Goal: Task Accomplishment & Management: Use online tool/utility

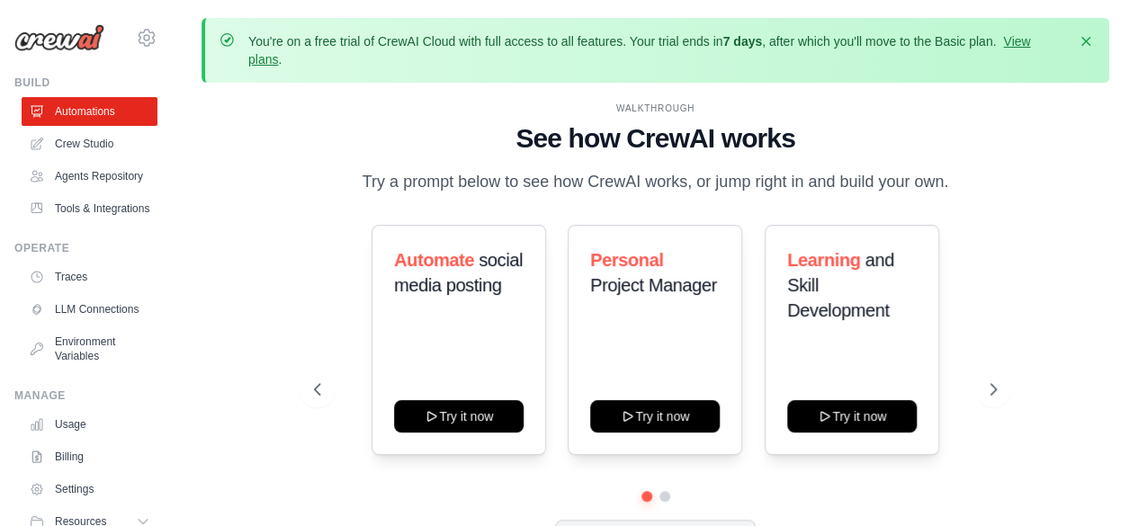
click at [342, 141] on h1 "See how CrewAI works" at bounding box center [655, 138] width 683 height 32
drag, startPoint x: 1137, startPoint y: 202, endPoint x: 1148, endPoint y: 333, distance: 130.9
click at [1137, 333] on html "nprasanna459@gmail.com Settings Build Automations" at bounding box center [569, 302] width 1138 height 605
click at [996, 393] on icon at bounding box center [995, 390] width 18 height 18
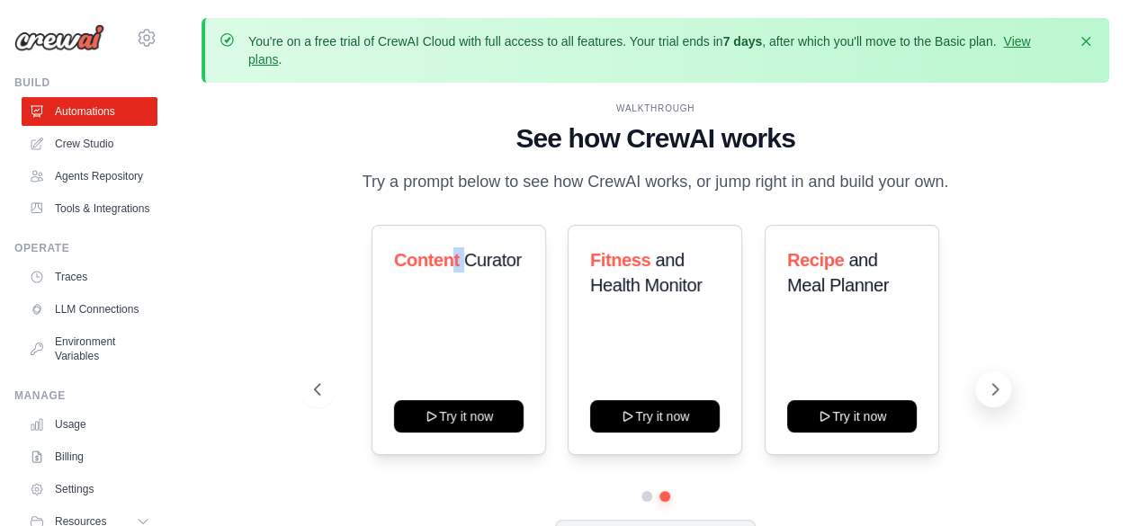
click at [990, 392] on icon at bounding box center [995, 390] width 18 height 18
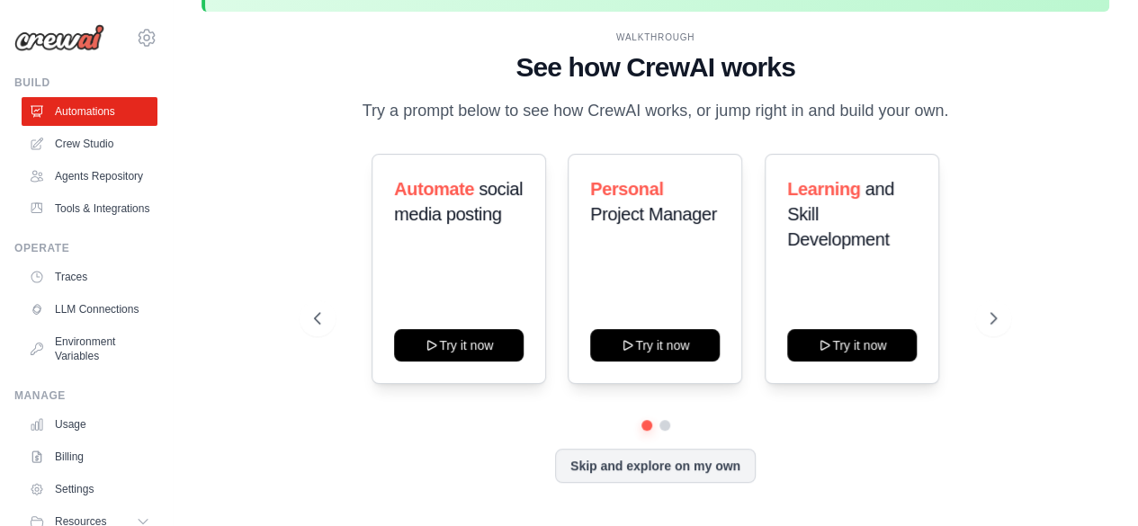
scroll to position [79, 0]
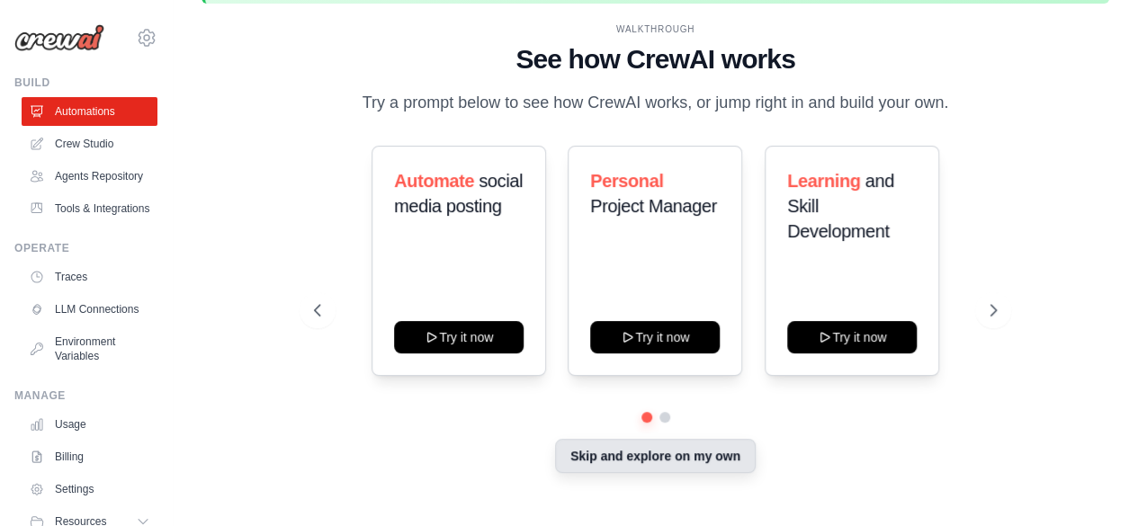
click at [669, 442] on button "Skip and explore on my own" at bounding box center [655, 456] width 201 height 34
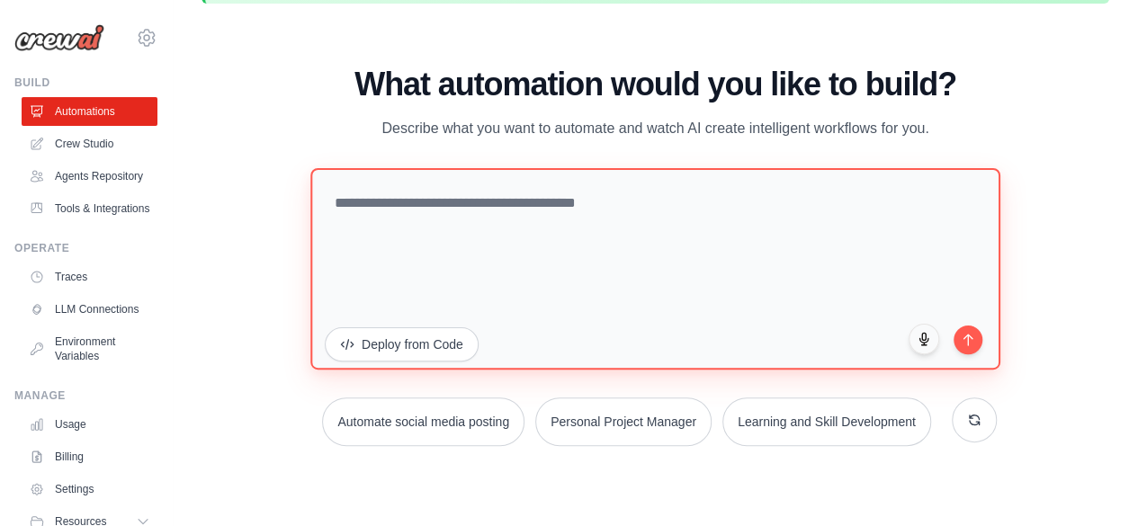
click at [410, 201] on textarea at bounding box center [655, 268] width 690 height 202
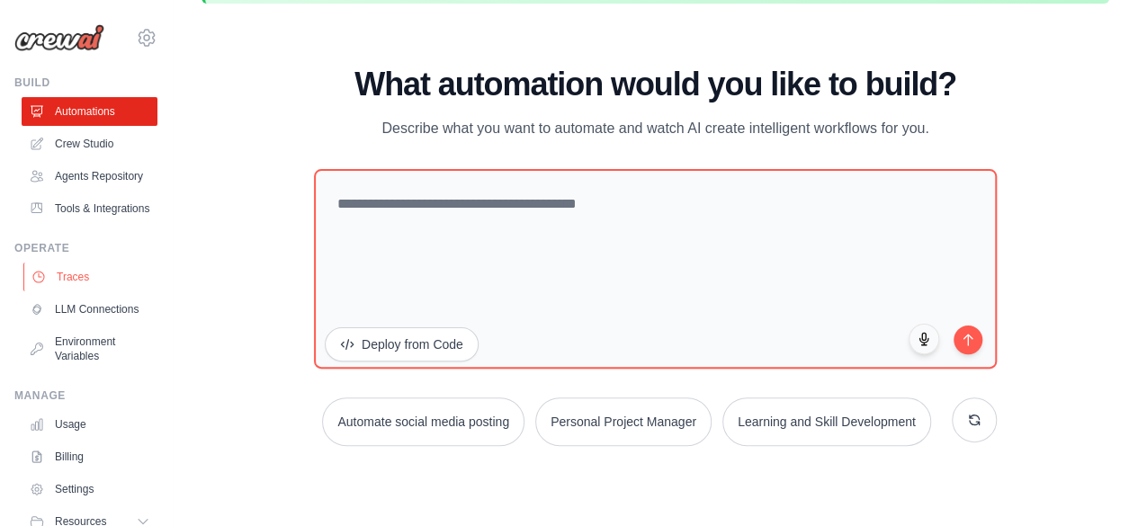
click at [61, 291] on link "Traces" at bounding box center [91, 277] width 136 height 29
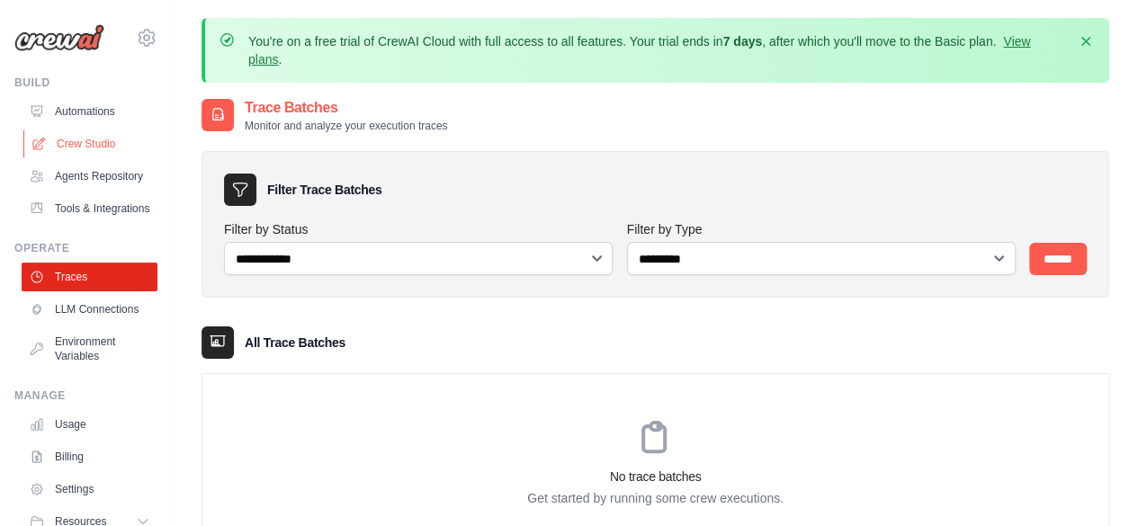
click at [83, 145] on link "Crew Studio" at bounding box center [91, 144] width 136 height 29
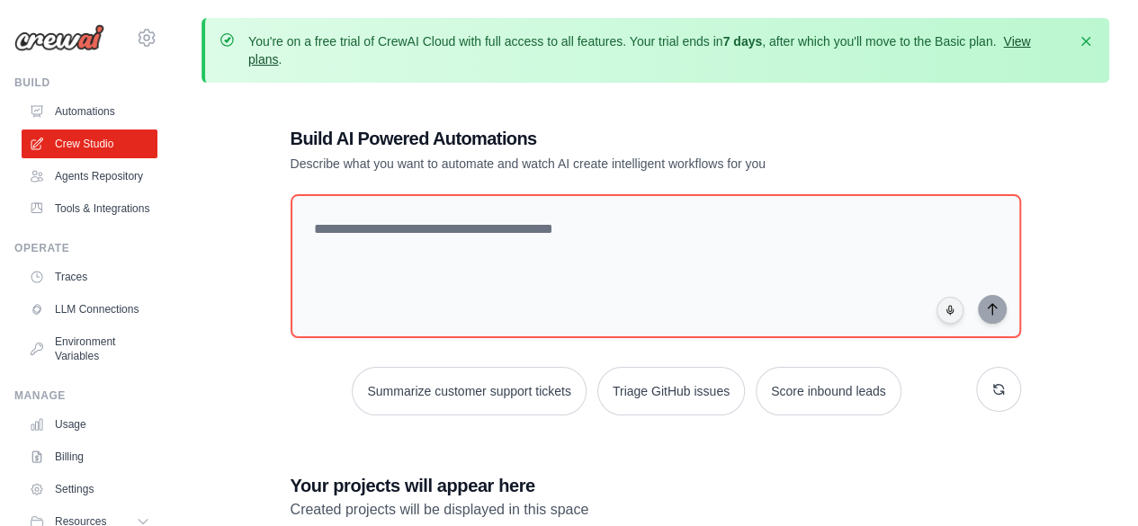
click at [1025, 40] on link "View plans" at bounding box center [639, 50] width 782 height 32
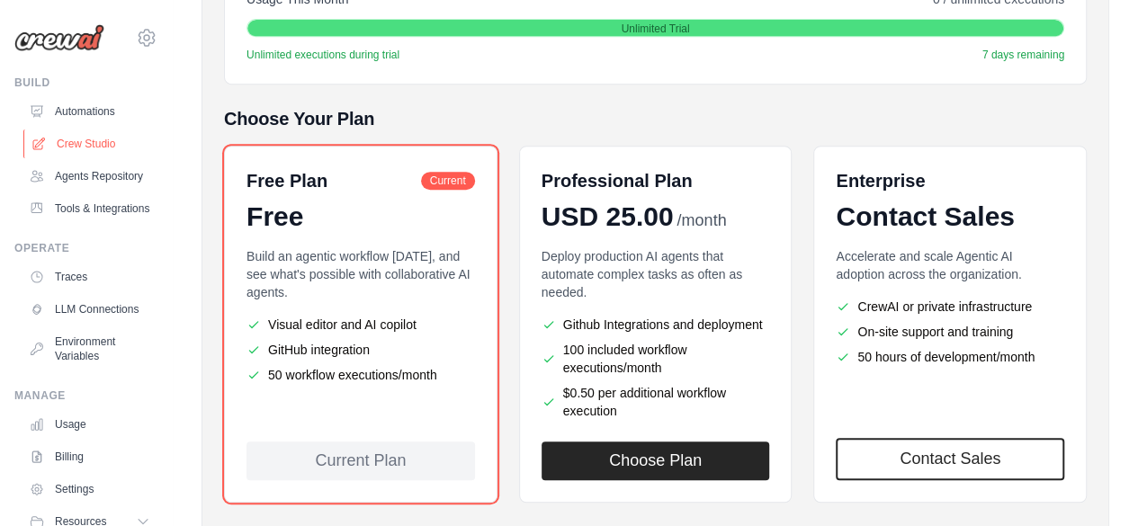
click at [70, 138] on link "Crew Studio" at bounding box center [91, 144] width 136 height 29
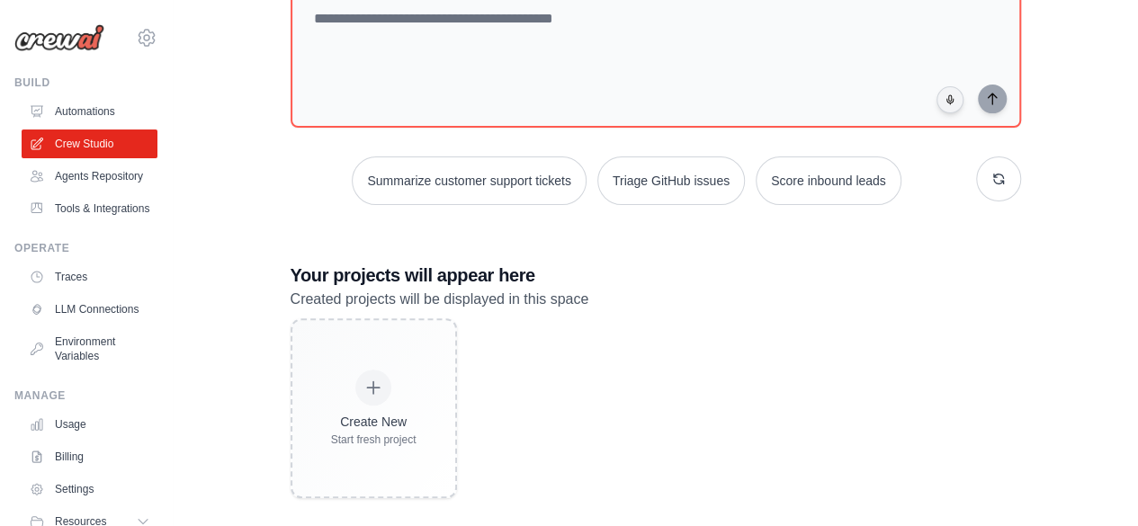
scroll to position [229, 0]
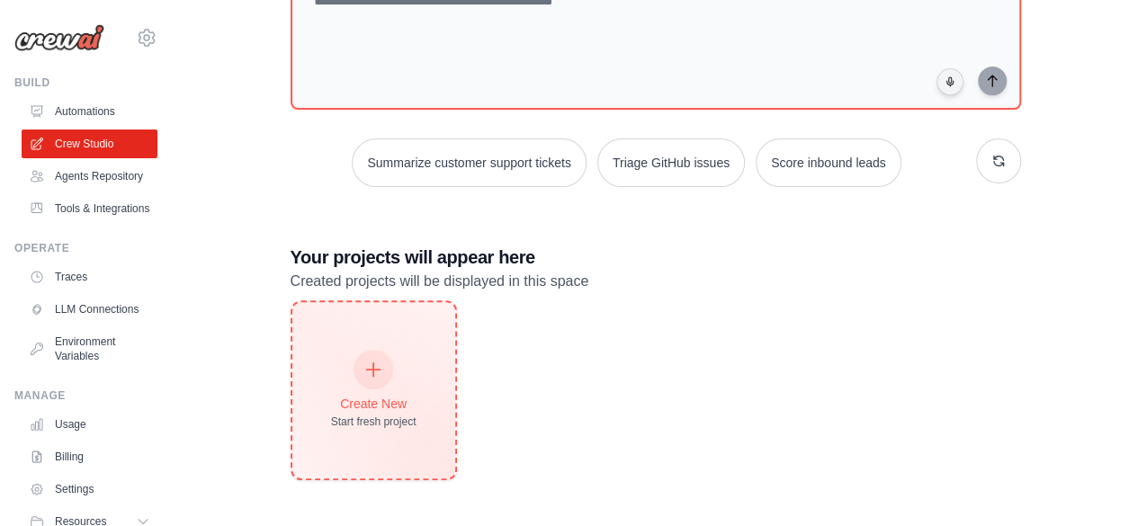
click at [381, 370] on icon at bounding box center [373, 370] width 20 height 20
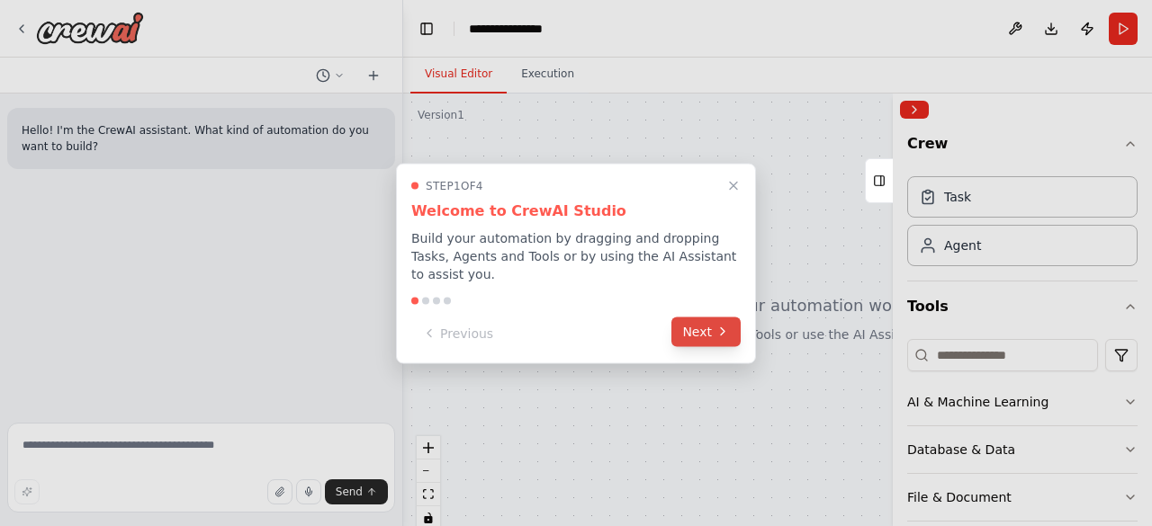
click at [695, 325] on button "Next" at bounding box center [705, 332] width 69 height 30
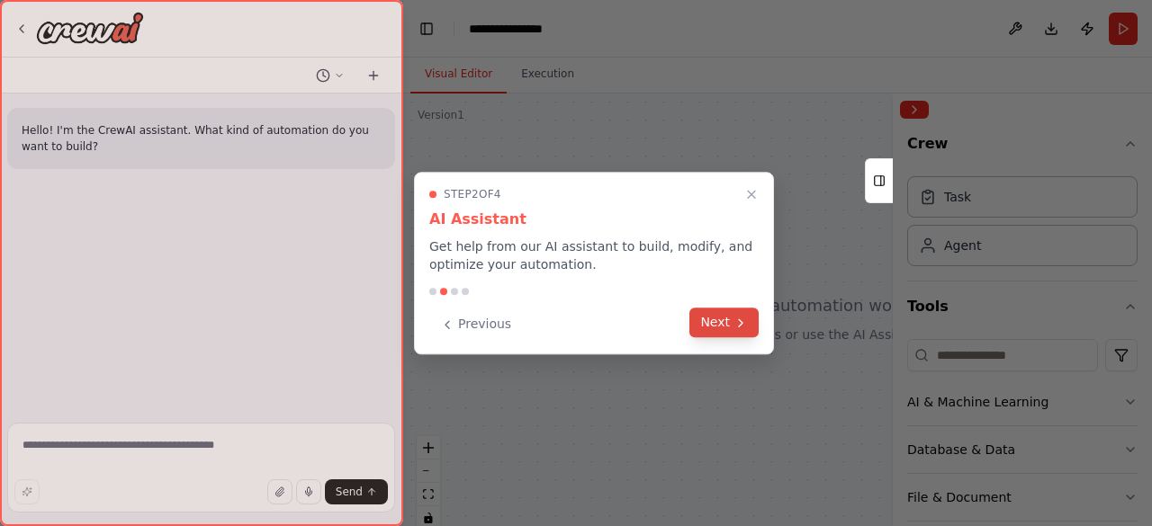
click at [723, 322] on button "Next" at bounding box center [723, 323] width 69 height 30
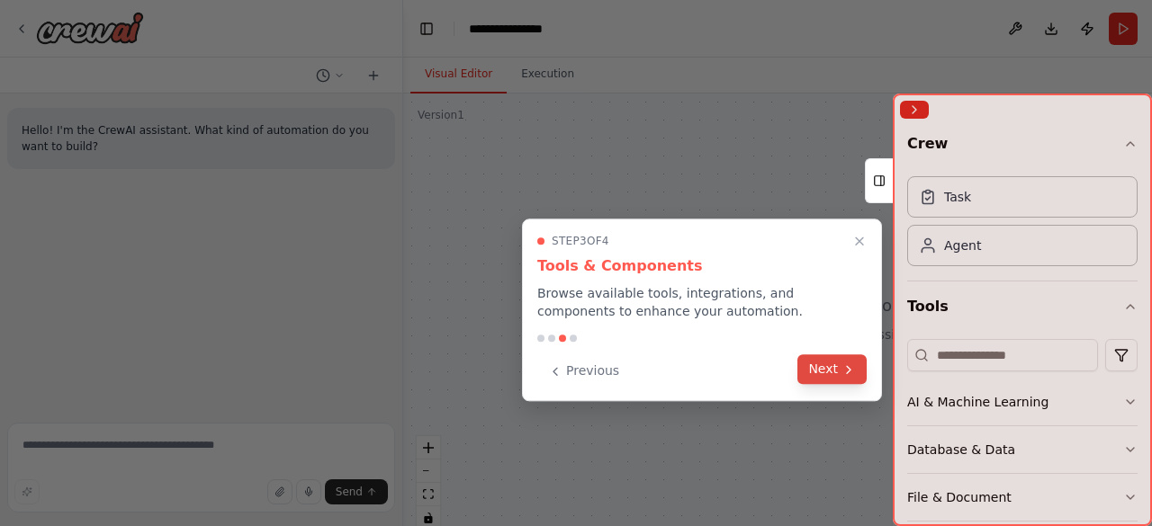
click at [830, 369] on button "Next" at bounding box center [831, 369] width 69 height 30
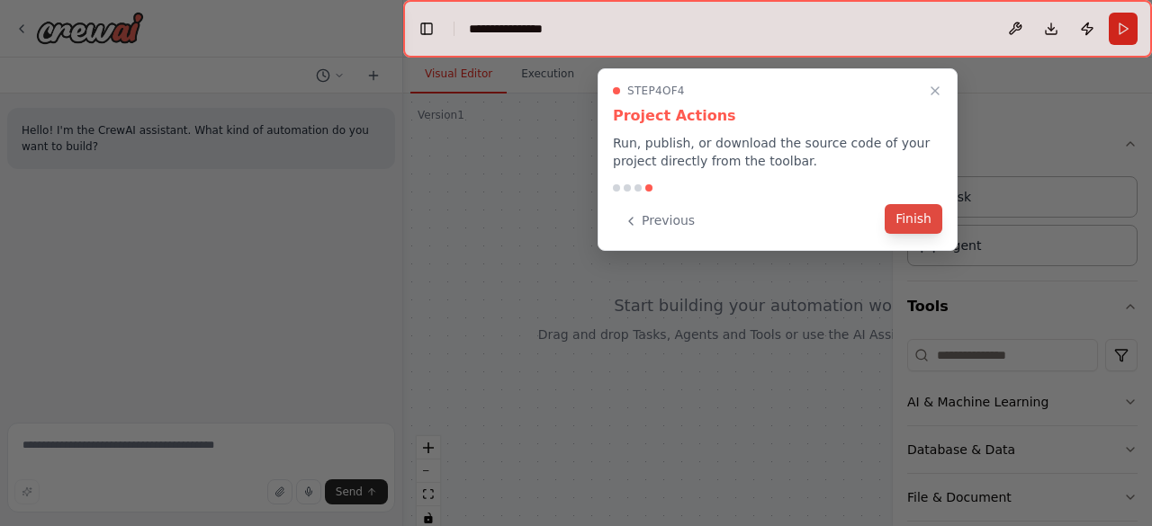
click at [933, 215] on button "Finish" at bounding box center [913, 219] width 58 height 30
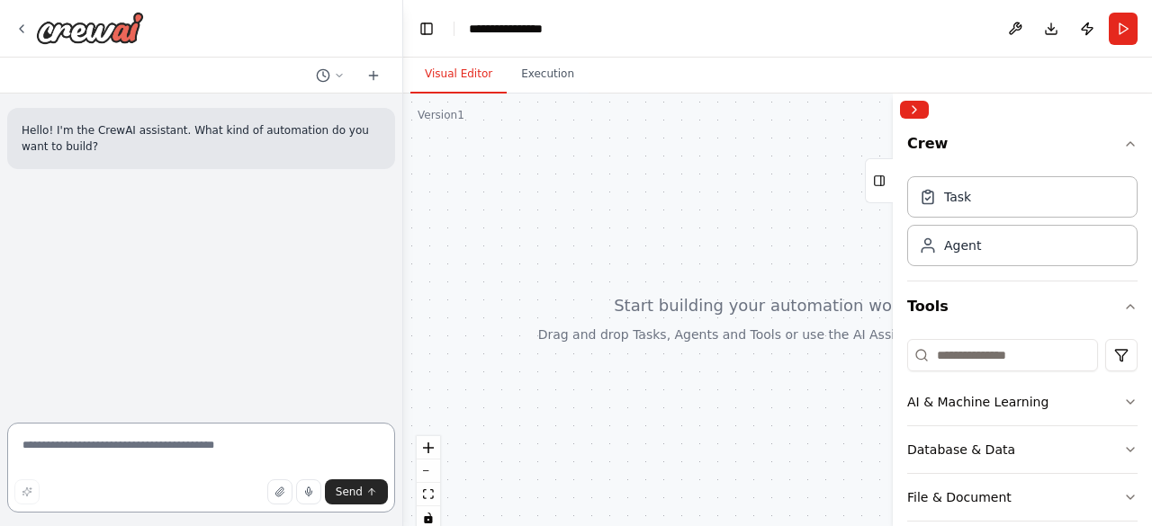
click at [63, 436] on textarea at bounding box center [201, 468] width 388 height 90
click at [582, 22] on header "**********" at bounding box center [777, 29] width 749 height 58
click at [968, 209] on div "Task" at bounding box center [1022, 195] width 230 height 41
click at [778, 249] on div at bounding box center [777, 319] width 749 height 450
drag, startPoint x: 692, startPoint y: 231, endPoint x: 743, endPoint y: 264, distance: 60.7
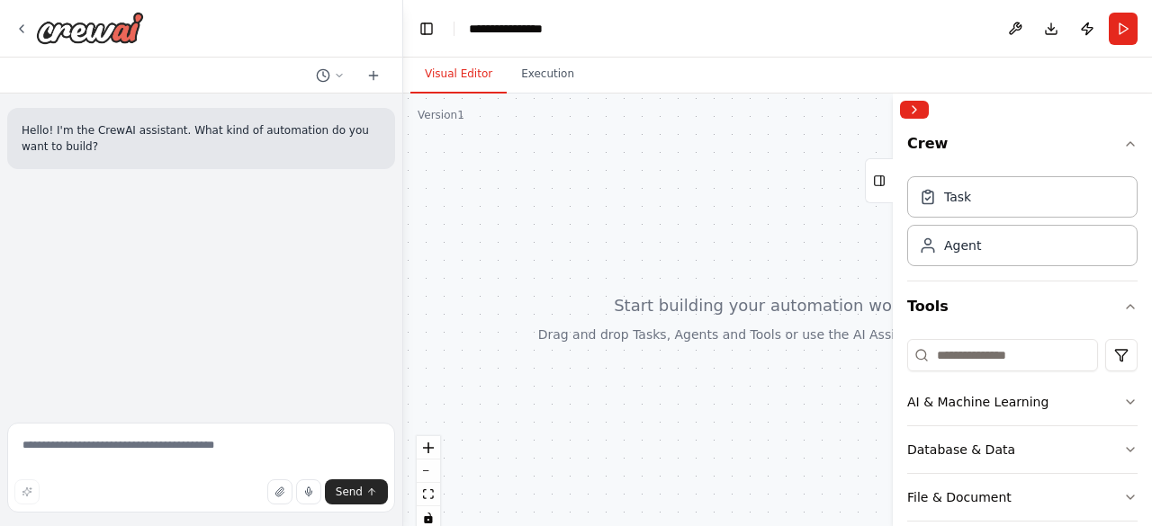
click at [743, 264] on div at bounding box center [777, 319] width 749 height 450
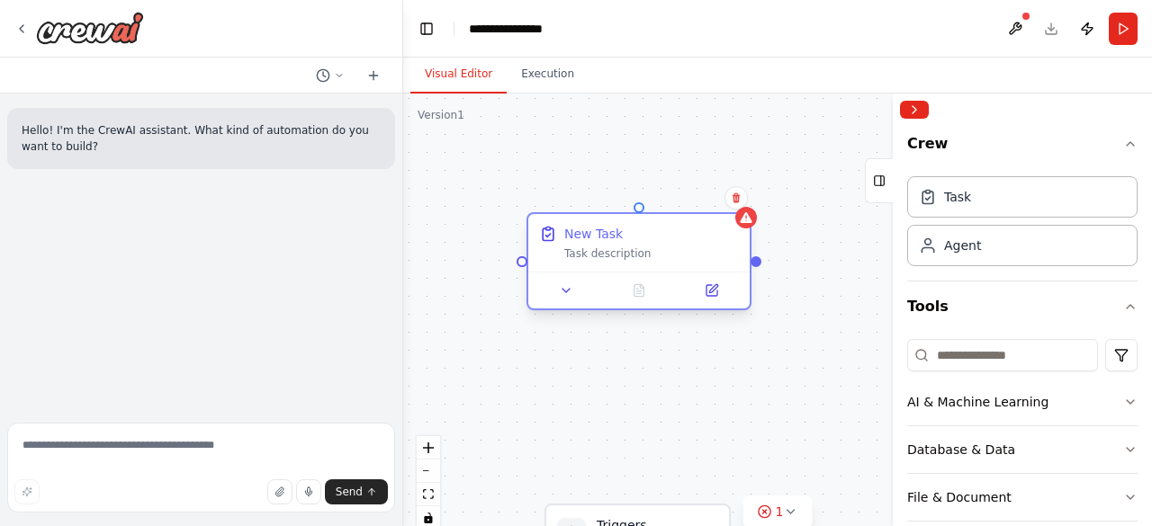
drag, startPoint x: 806, startPoint y: 247, endPoint x: 562, endPoint y: 230, distance: 244.3
click at [562, 230] on div "New Task Task description" at bounding box center [639, 243] width 200 height 36
click at [527, 35] on div "**********" at bounding box center [514, 29] width 90 height 18
click at [527, 35] on div "**********" at bounding box center [559, 29] width 180 height 18
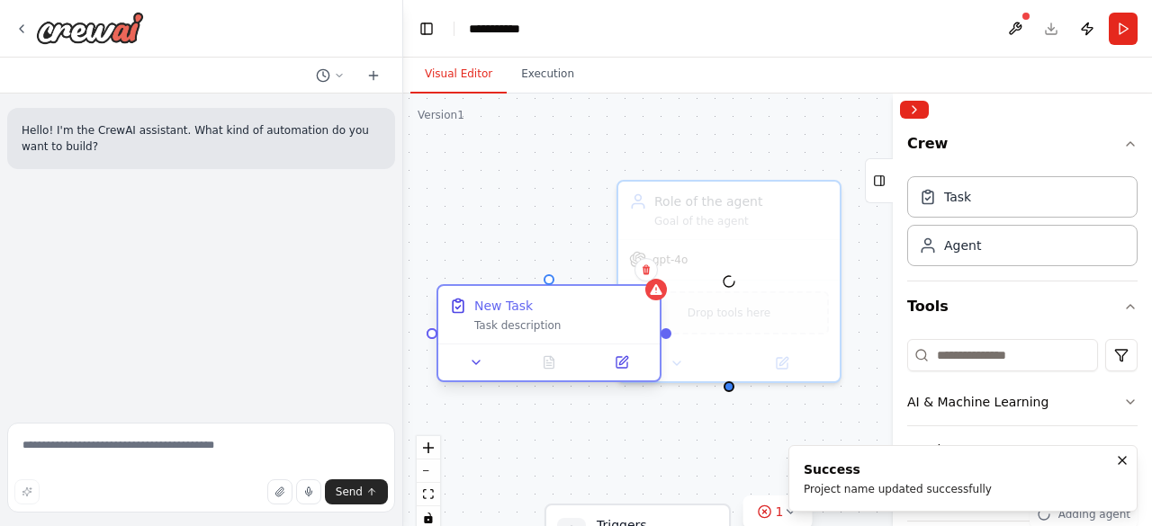
drag, startPoint x: 596, startPoint y: 240, endPoint x: 507, endPoint y: 307, distance: 111.2
click at [507, 307] on div "New Task" at bounding box center [503, 306] width 58 height 18
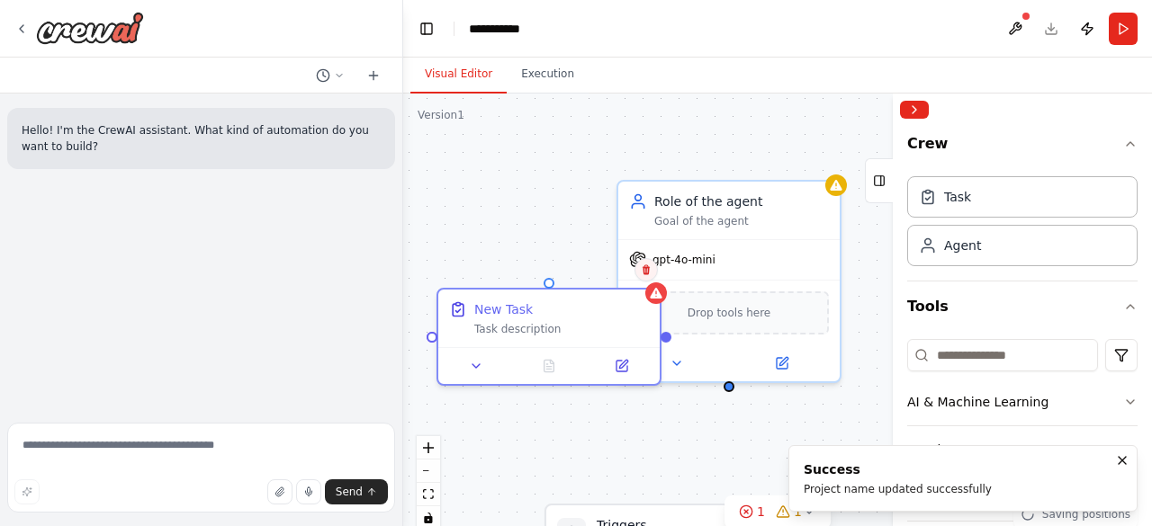
click at [644, 271] on icon at bounding box center [645, 270] width 7 height 10
click at [646, 273] on icon at bounding box center [645, 270] width 7 height 10
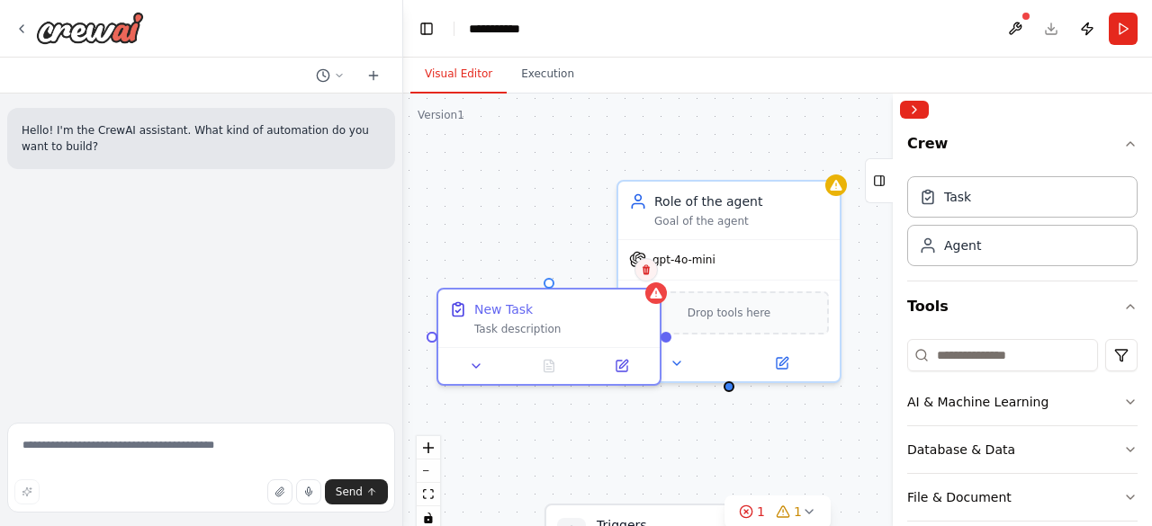
click at [642, 271] on icon at bounding box center [646, 270] width 11 height 11
click at [599, 271] on button "Confirm" at bounding box center [595, 270] width 64 height 22
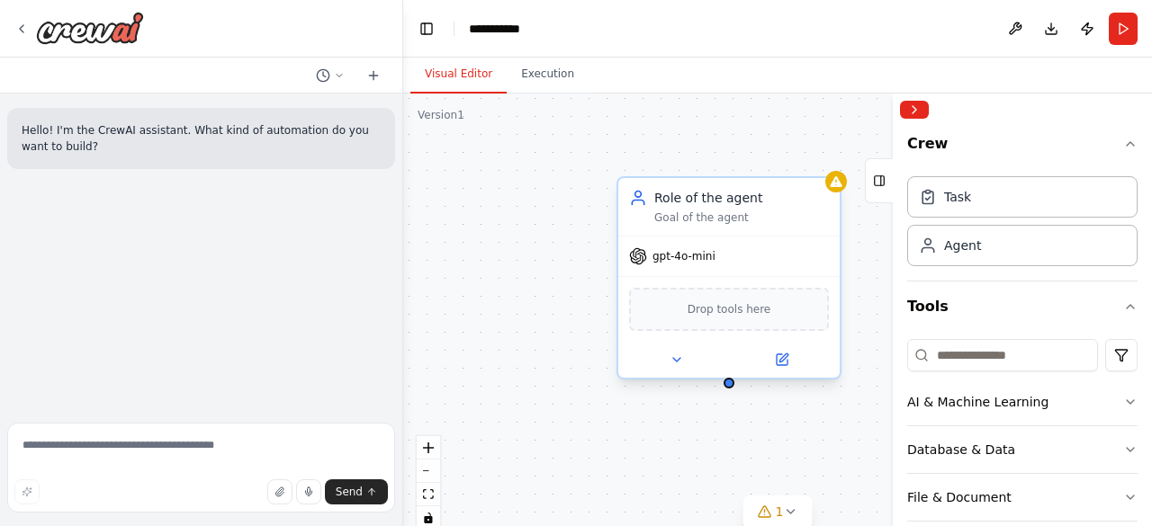
click at [699, 222] on div "Goal of the agent" at bounding box center [741, 218] width 175 height 14
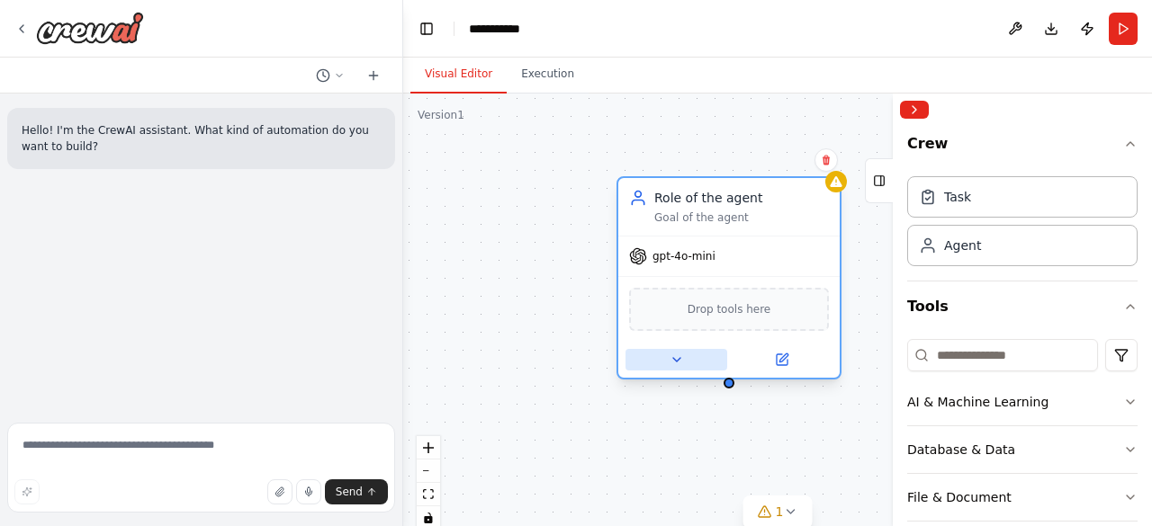
click at [675, 361] on icon at bounding box center [676, 360] width 14 height 14
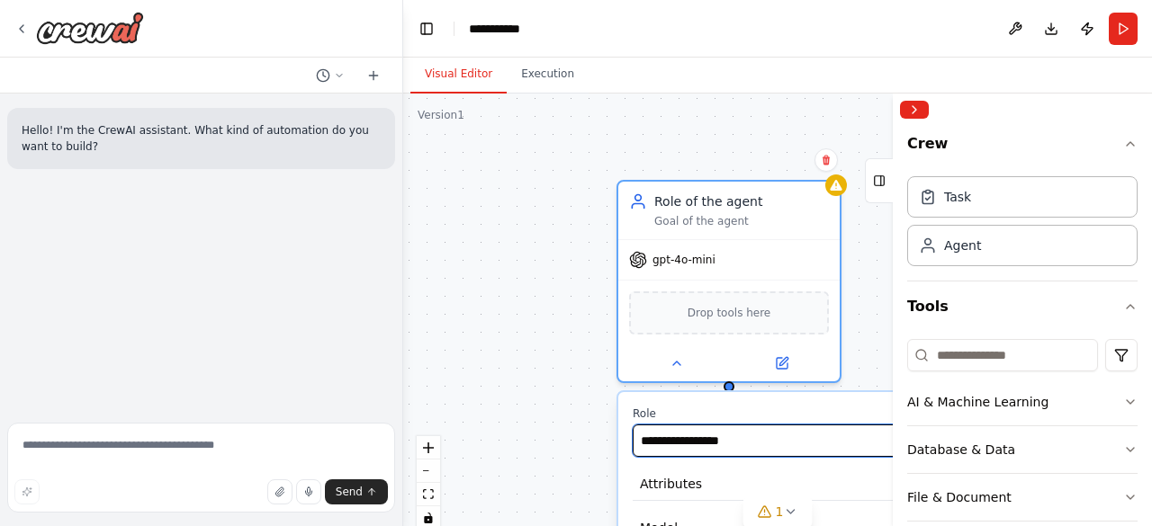
click at [748, 445] on input "**********" at bounding box center [795, 441] width 327 height 32
type input "*"
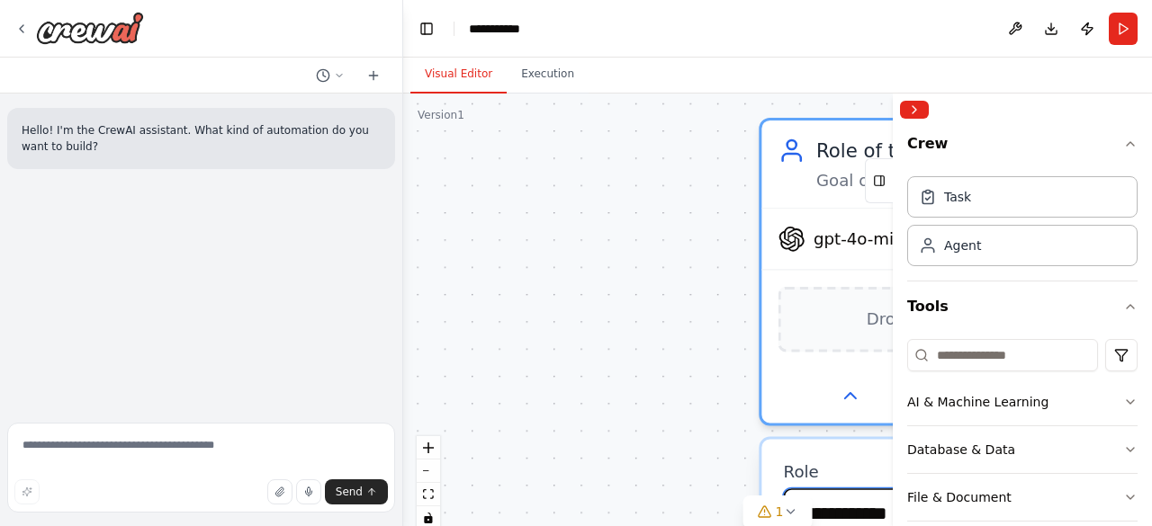
type input "**********"
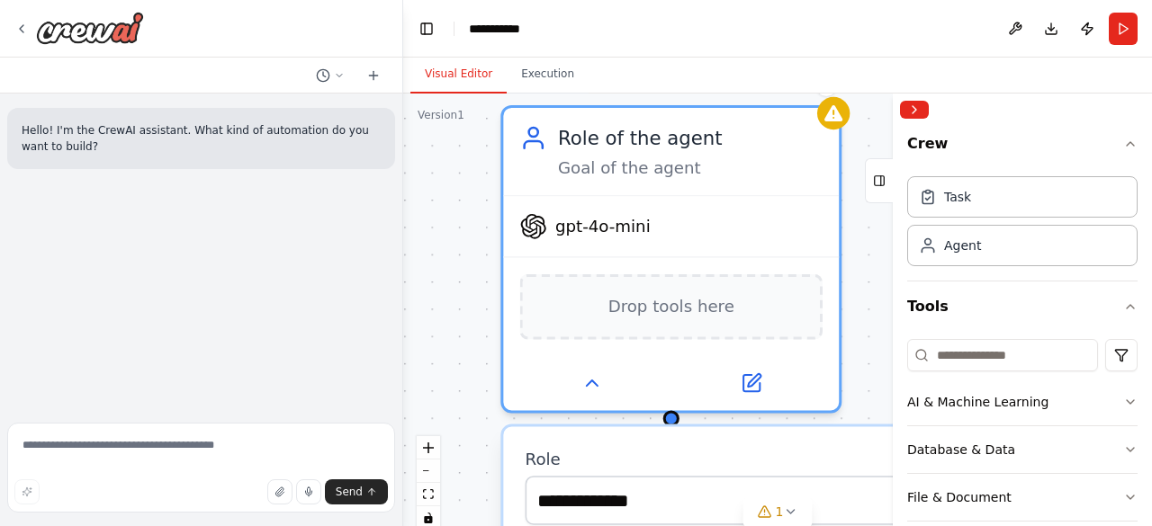
drag, startPoint x: 743, startPoint y: 151, endPoint x: 480, endPoint y: 138, distance: 263.9
click at [480, 138] on div "**********" at bounding box center [777, 319] width 749 height 450
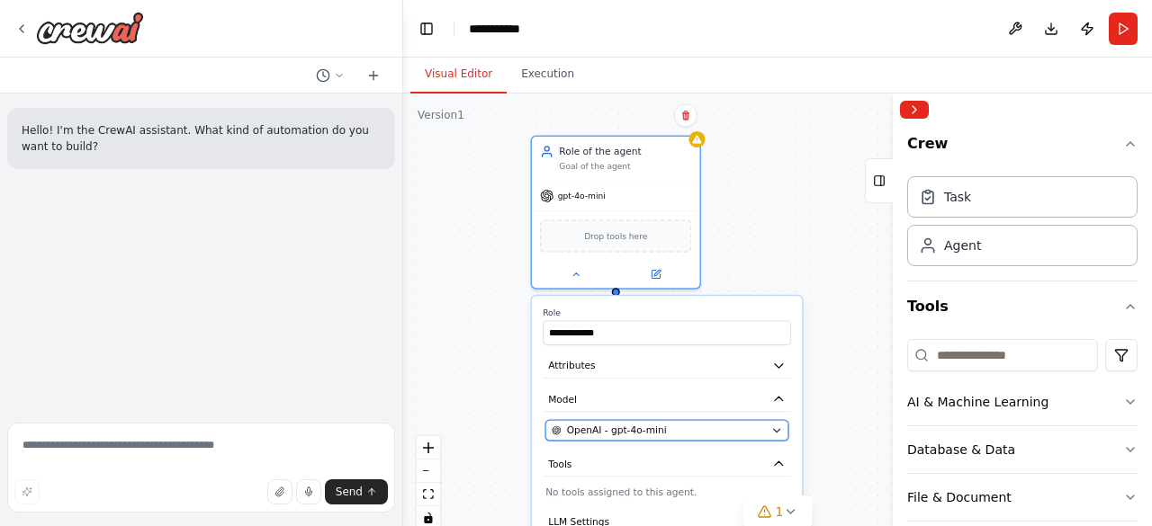
click at [731, 438] on button "OpenAI - gpt-4o-mini" at bounding box center [666, 430] width 243 height 21
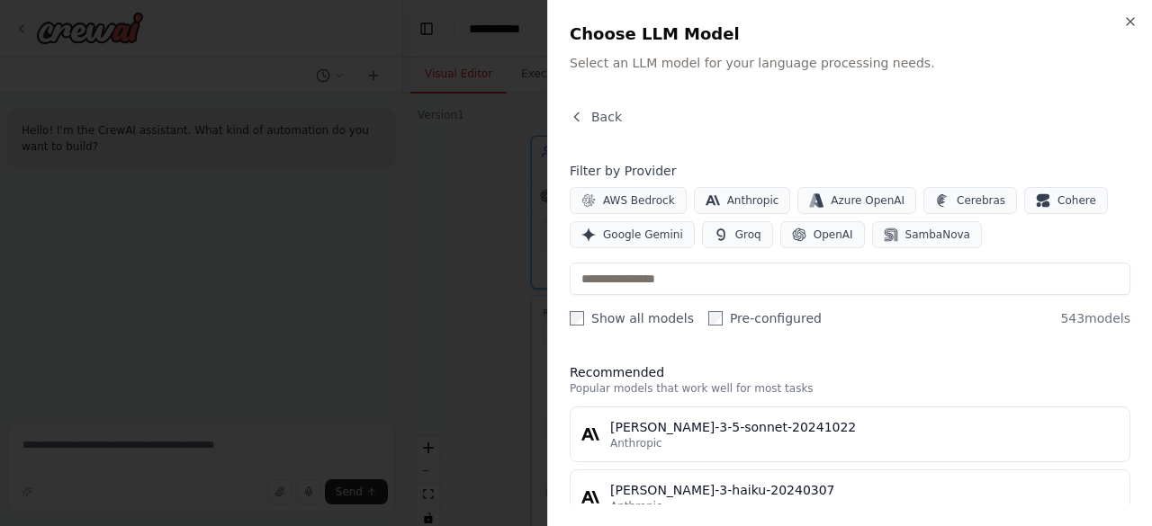
click at [496, 202] on div at bounding box center [576, 263] width 1152 height 526
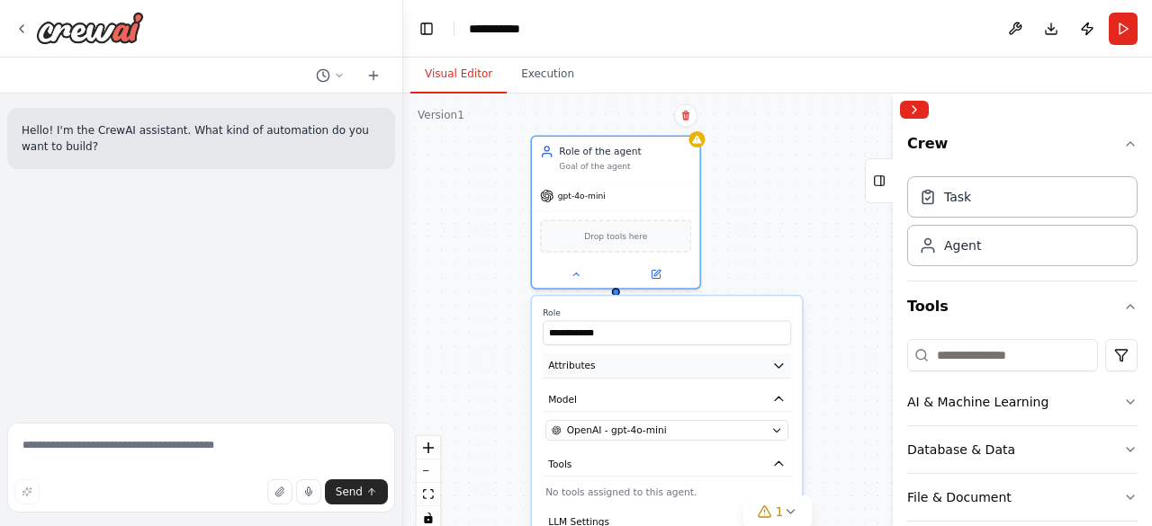
click at [778, 368] on icon "button" at bounding box center [779, 366] width 8 height 4
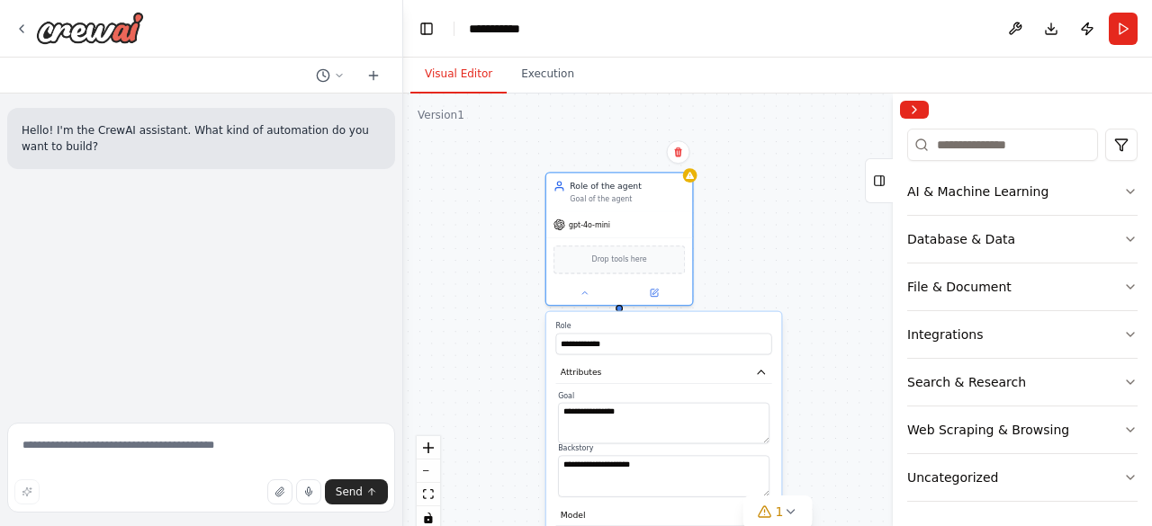
scroll to position [211, 0]
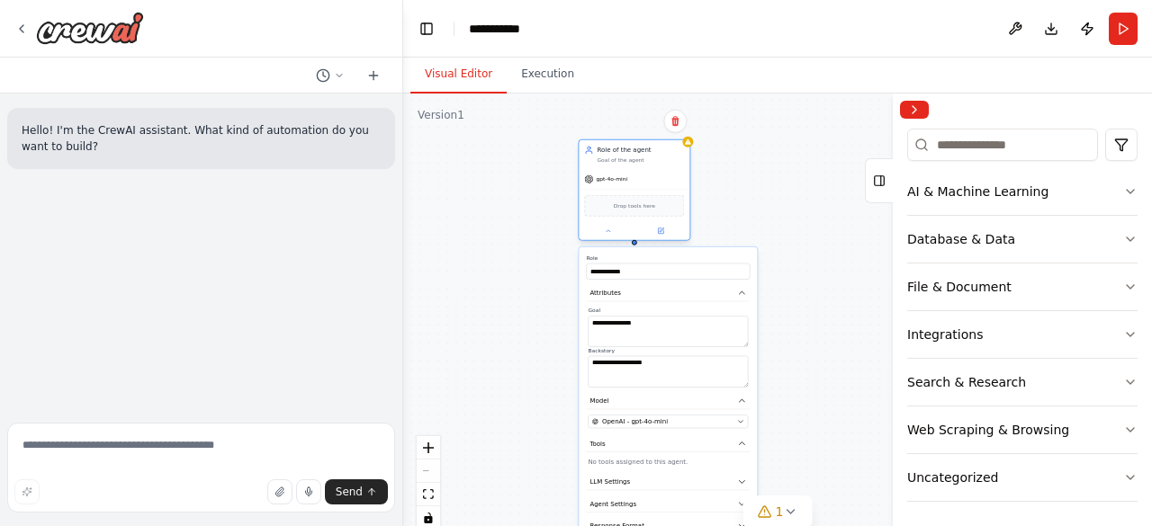
drag, startPoint x: 651, startPoint y: 229, endPoint x: 635, endPoint y: 157, distance: 74.7
click at [635, 157] on div "Goal of the agent" at bounding box center [639, 160] width 87 height 7
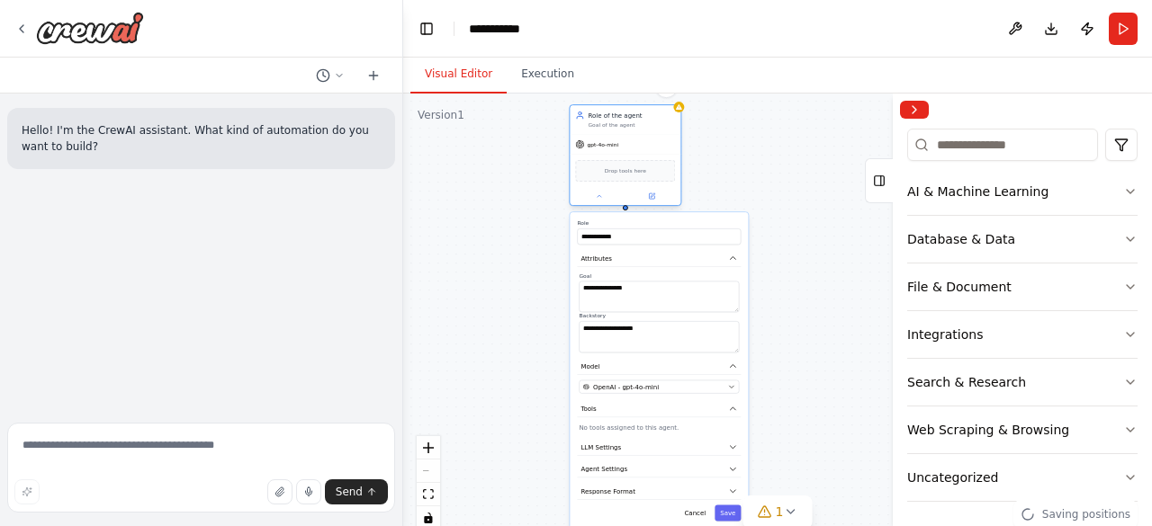
drag, startPoint x: 635, startPoint y: 157, endPoint x: 630, endPoint y: 124, distance: 32.8
click at [630, 124] on div "Goal of the agent" at bounding box center [630, 124] width 87 height 7
click at [635, 285] on textarea "**********" at bounding box center [658, 296] width 160 height 31
drag, startPoint x: 635, startPoint y: 285, endPoint x: 569, endPoint y: 283, distance: 65.7
click at [569, 283] on div "**********" at bounding box center [658, 369] width 178 height 316
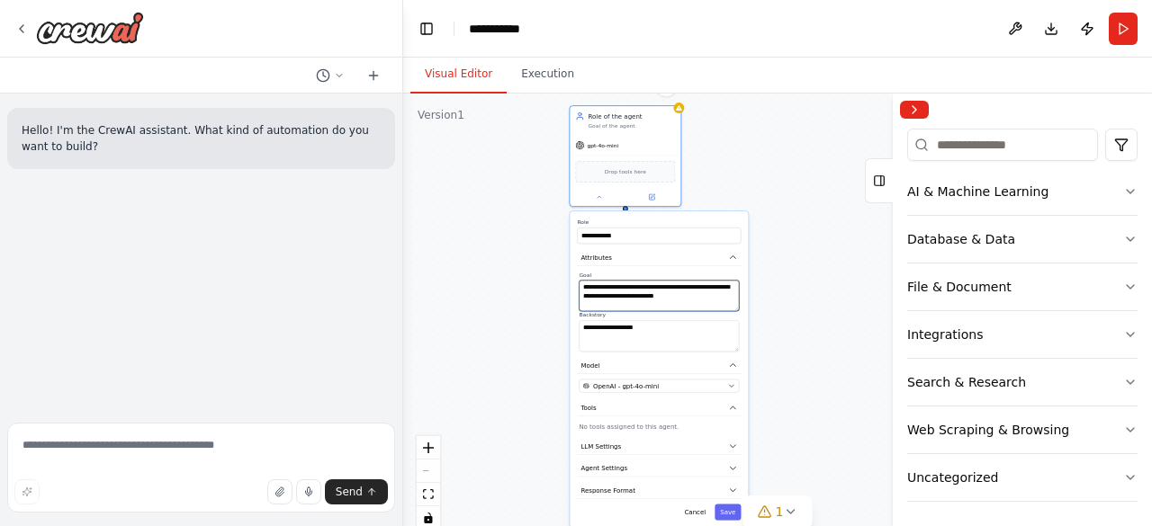
type textarea "**********"
drag, startPoint x: 660, startPoint y: 328, endPoint x: 574, endPoint y: 328, distance: 86.4
click at [574, 328] on div "**********" at bounding box center [658, 369] width 178 height 316
type textarea "**********"
click at [704, 382] on div "OpenAI - gpt-4o-mini" at bounding box center [653, 385] width 141 height 9
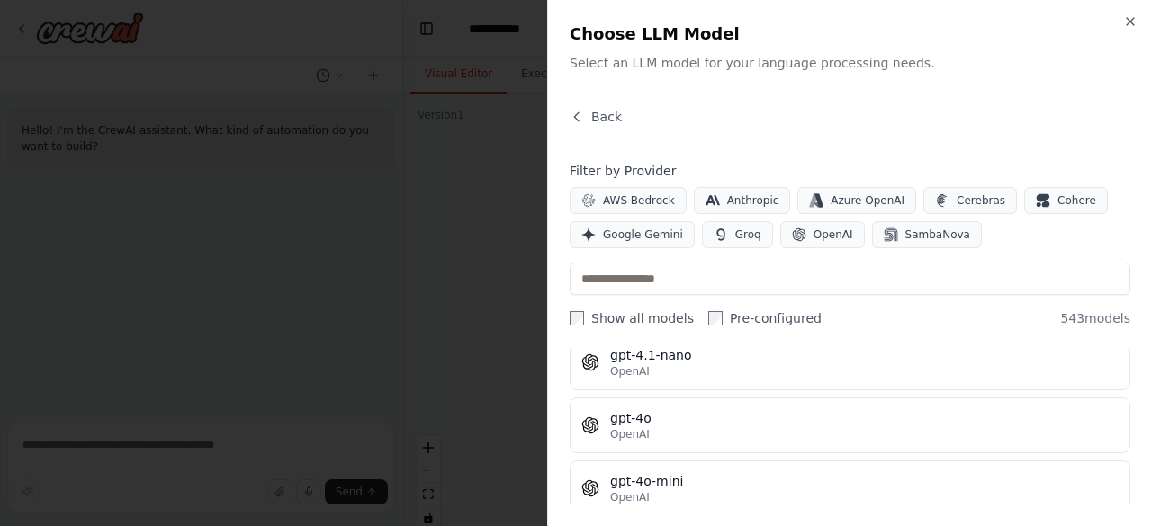
scroll to position [540, 0]
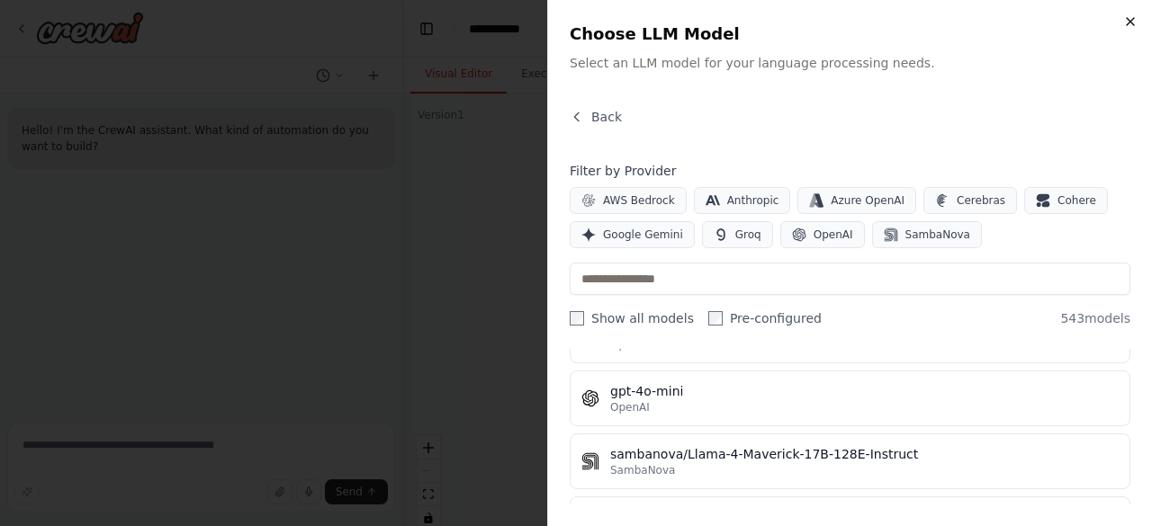
click at [1127, 21] on icon "button" at bounding box center [1130, 21] width 14 height 14
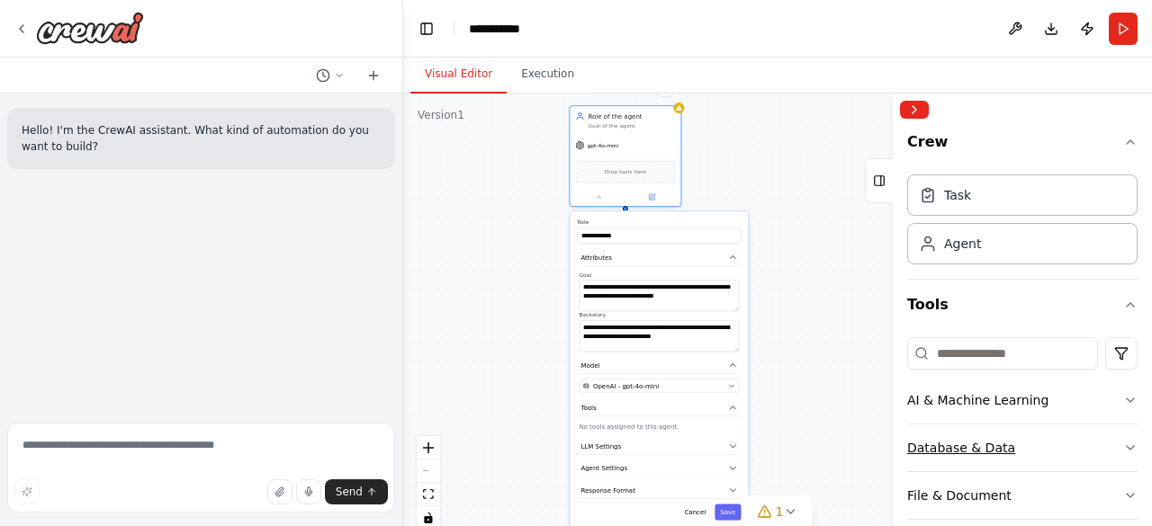
scroll to position [0, 0]
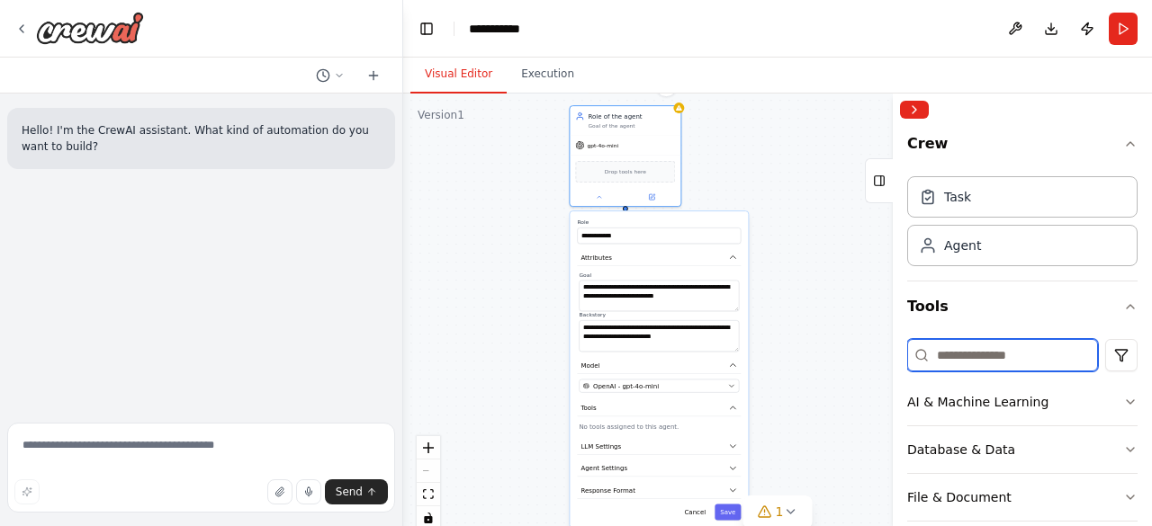
click at [973, 355] on input at bounding box center [1002, 355] width 191 height 32
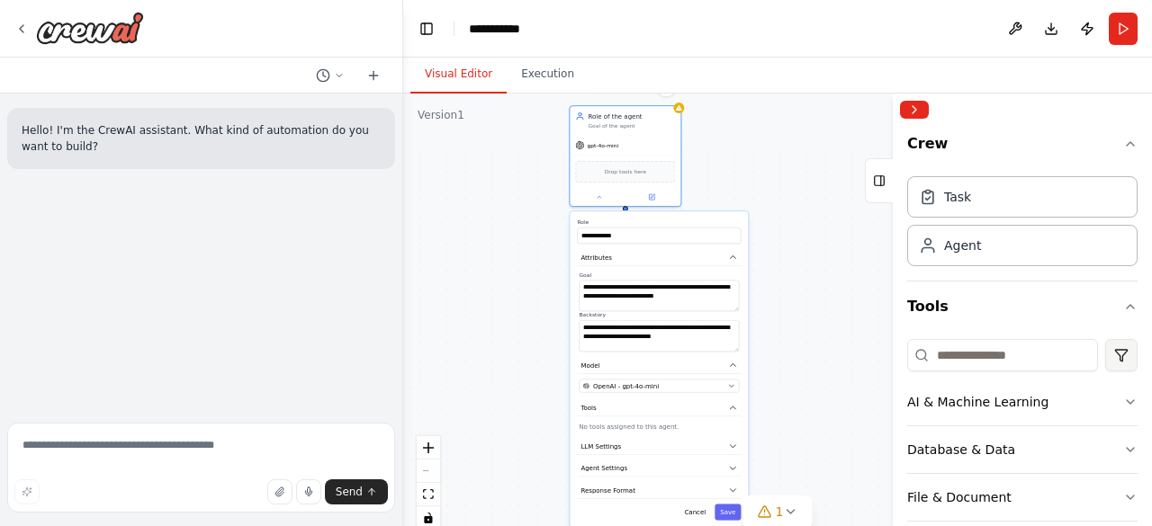
click at [1107, 350] on html "**********" at bounding box center [576, 263] width 1152 height 526
click at [1014, 441] on div "CrewAI tools" at bounding box center [1037, 429] width 164 height 29
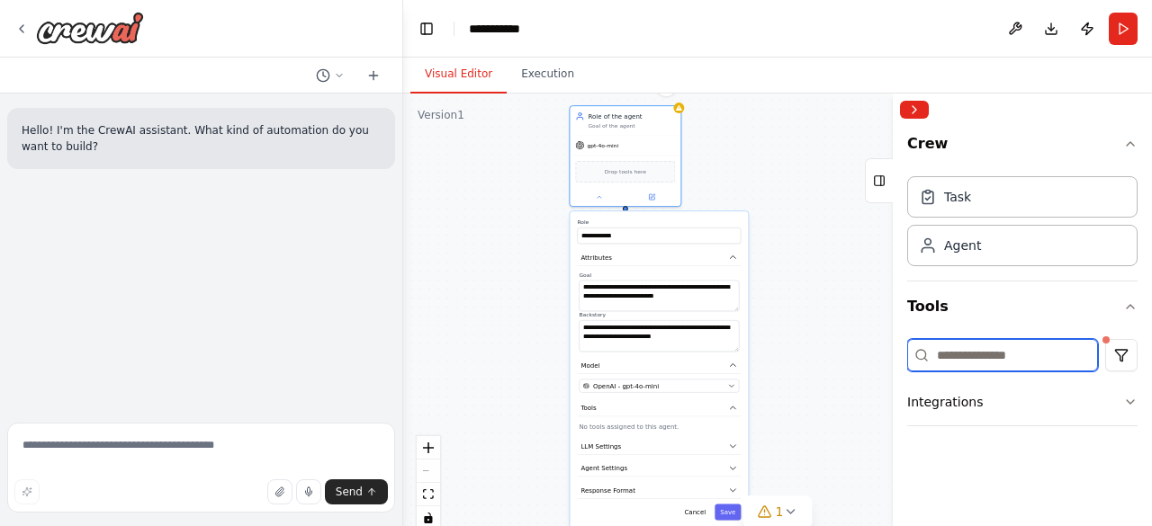
click at [1069, 354] on input at bounding box center [1002, 355] width 191 height 32
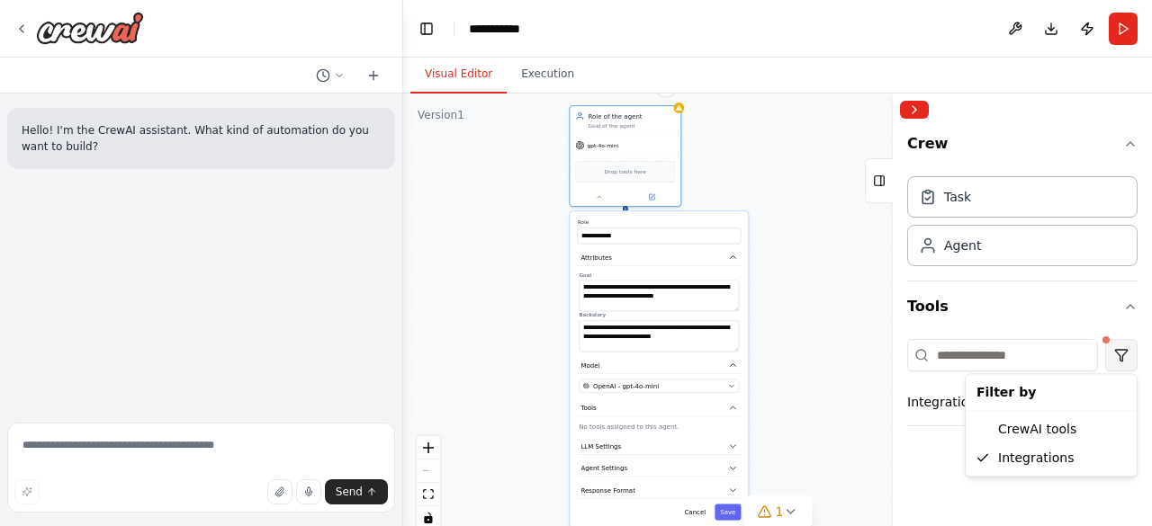
click at [1114, 354] on html "**********" at bounding box center [576, 263] width 1152 height 526
click at [1041, 433] on div "CrewAI tools" at bounding box center [1051, 429] width 164 height 29
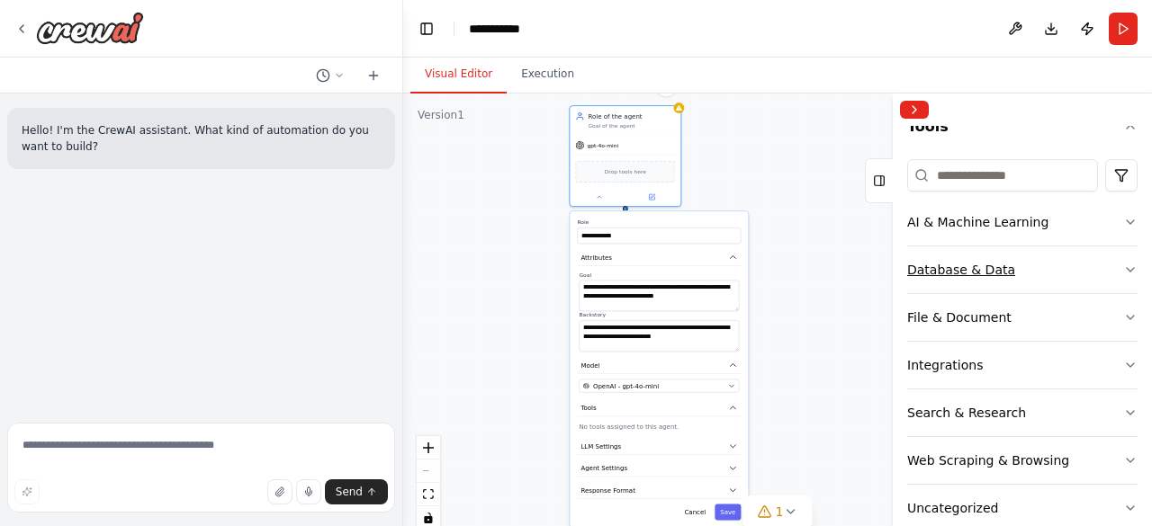
scroll to position [211, 0]
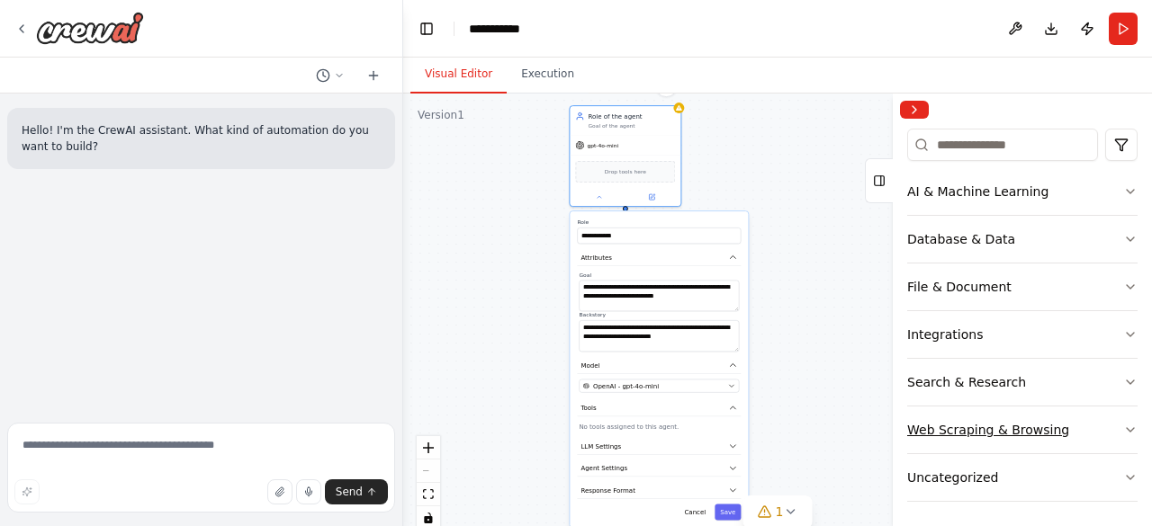
click at [1123, 427] on icon "button" at bounding box center [1130, 430] width 14 height 14
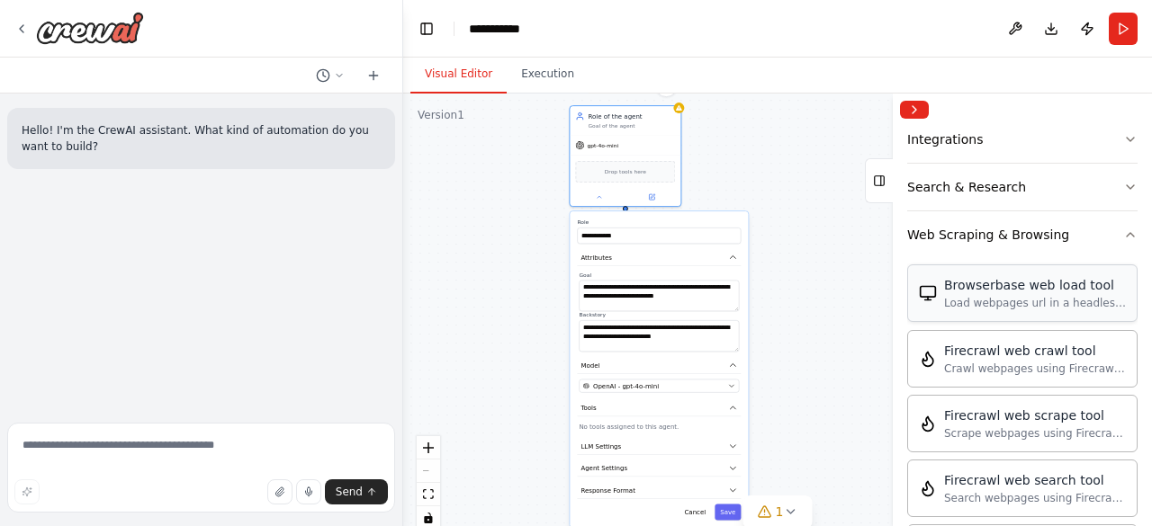
scroll to position [378, 0]
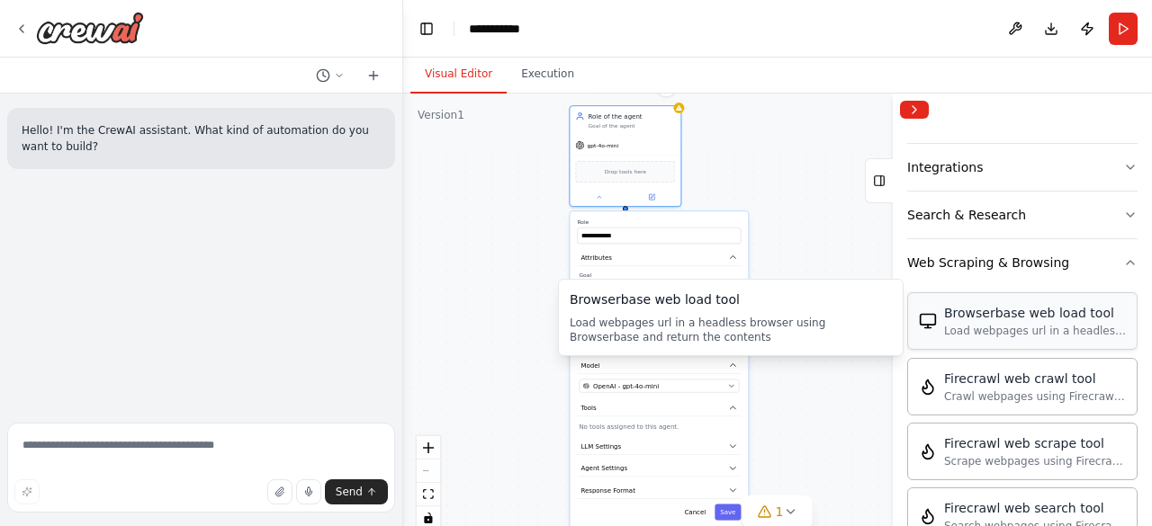
click at [999, 324] on div "Load webpages url in a headless browser using Browserbase and return the conten…" at bounding box center [1035, 331] width 182 height 14
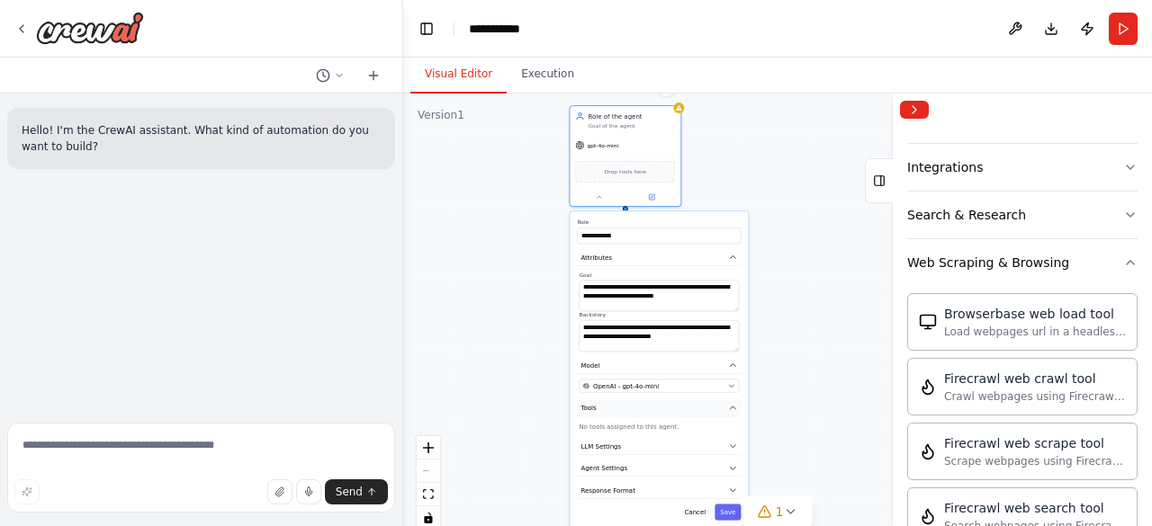
click at [733, 408] on icon "button" at bounding box center [732, 407] width 9 height 9
click at [647, 433] on div "**********" at bounding box center [658, 369] width 178 height 316
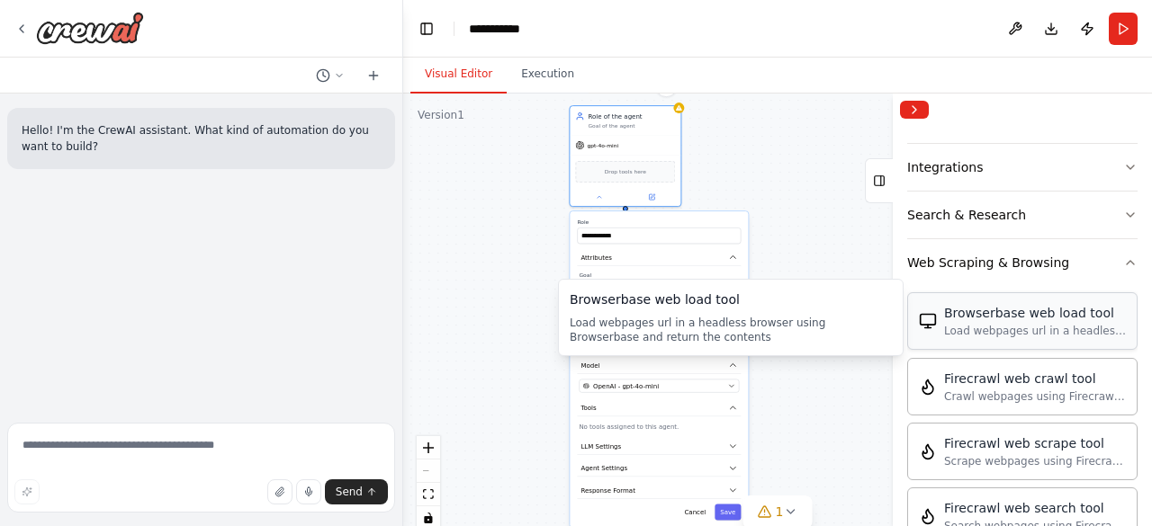
click at [1008, 324] on div "Load webpages url in a headless browser using Browserbase and return the conten…" at bounding box center [1035, 331] width 182 height 14
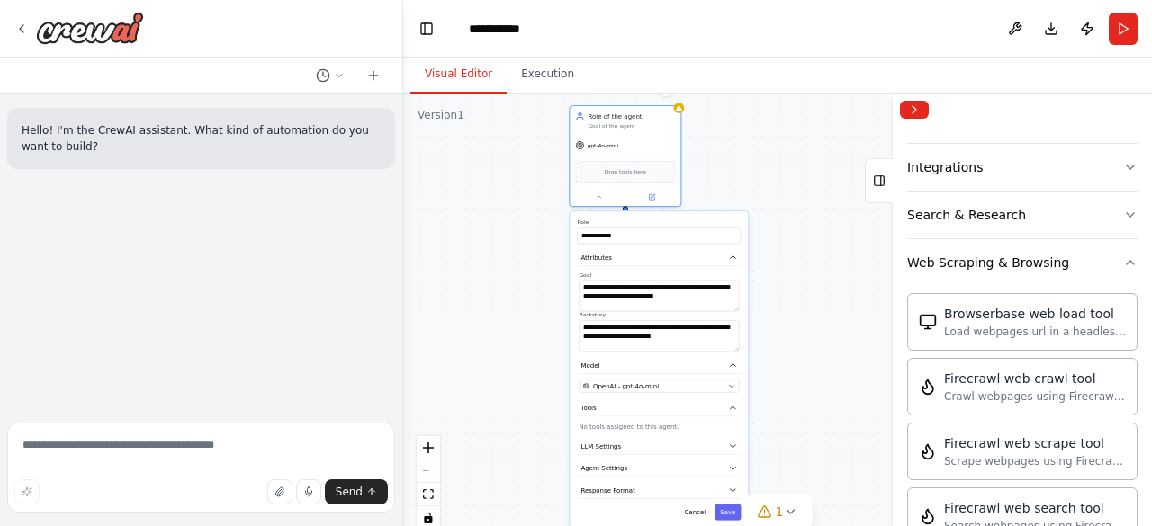
click at [641, 424] on p "No tools assigned to this agent." at bounding box center [658, 426] width 160 height 9
click at [635, 429] on p "No tools assigned to this agent." at bounding box center [658, 426] width 160 height 9
click at [725, 442] on button "LLM Settings" at bounding box center [659, 446] width 164 height 17
click at [734, 446] on icon "button" at bounding box center [732, 446] width 9 height 9
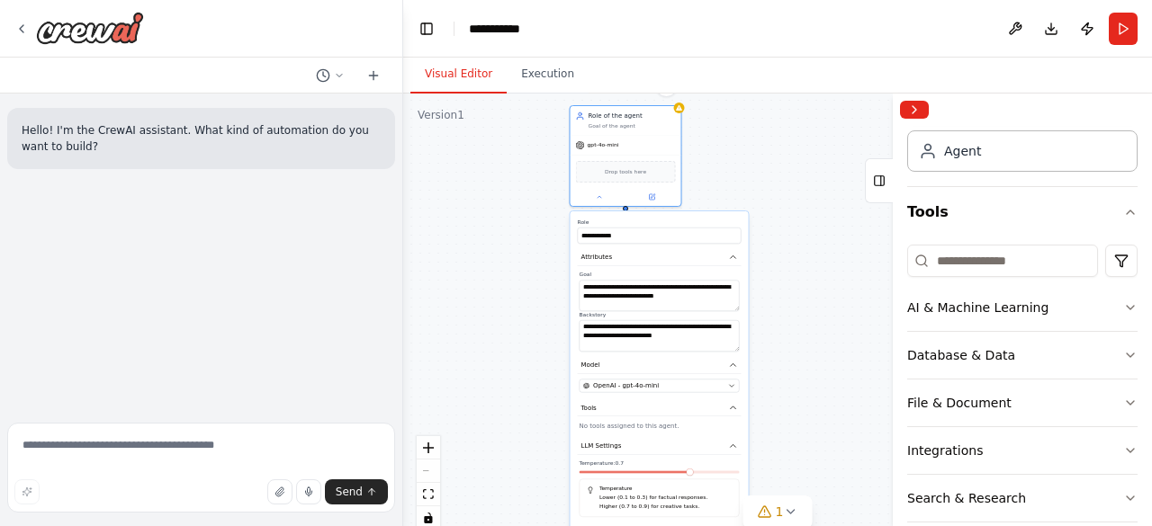
scroll to position [0, 0]
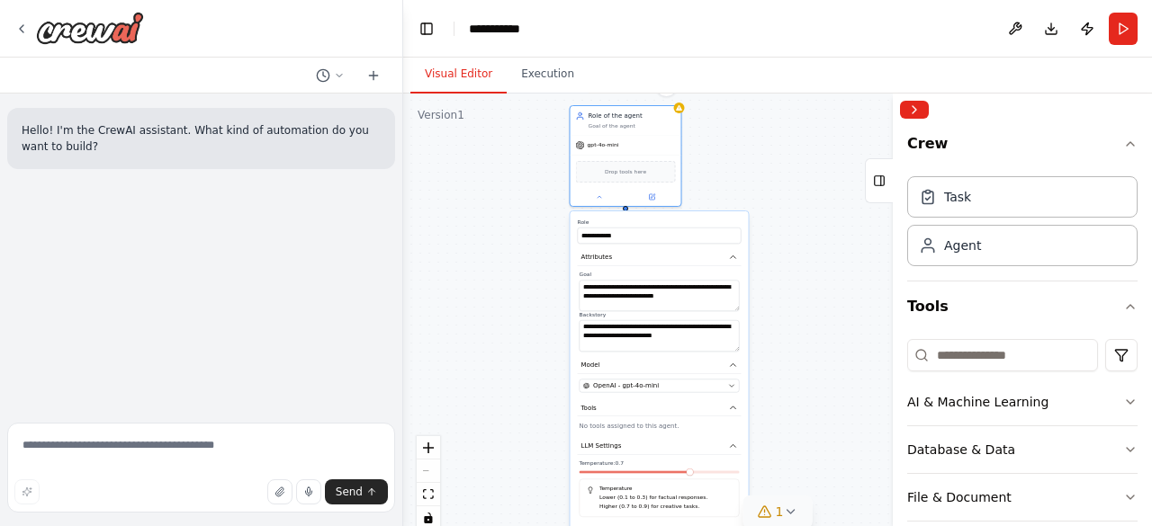
click at [784, 511] on icon at bounding box center [790, 512] width 14 height 14
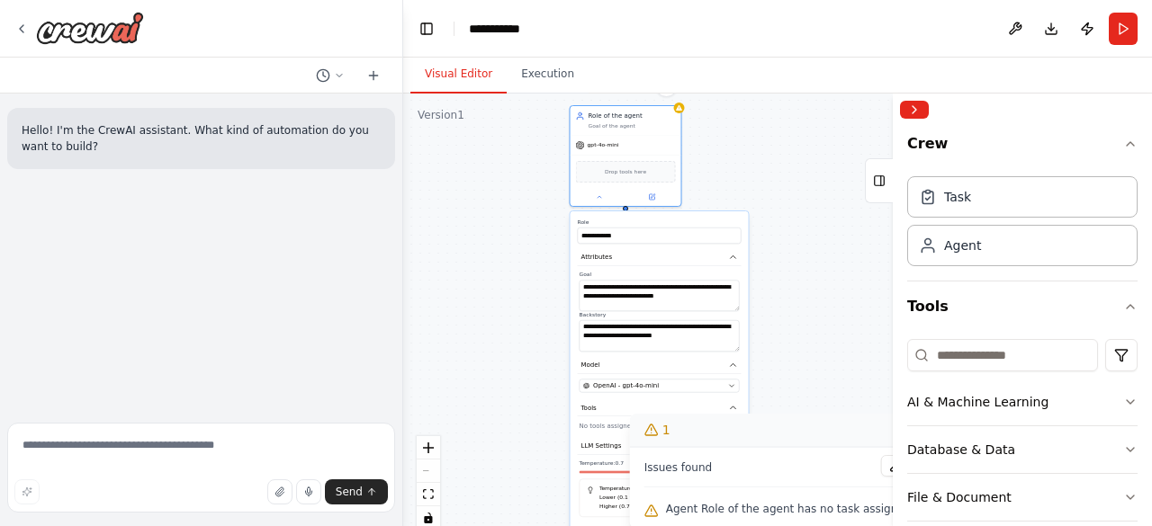
click at [736, 510] on span "Agent Role of the agent has no task assigned" at bounding box center [789, 509] width 246 height 14
click at [887, 435] on button "Toggle Sidebar" at bounding box center [892, 310] width 14 height 433
click at [896, 431] on icon at bounding box center [903, 430] width 14 height 14
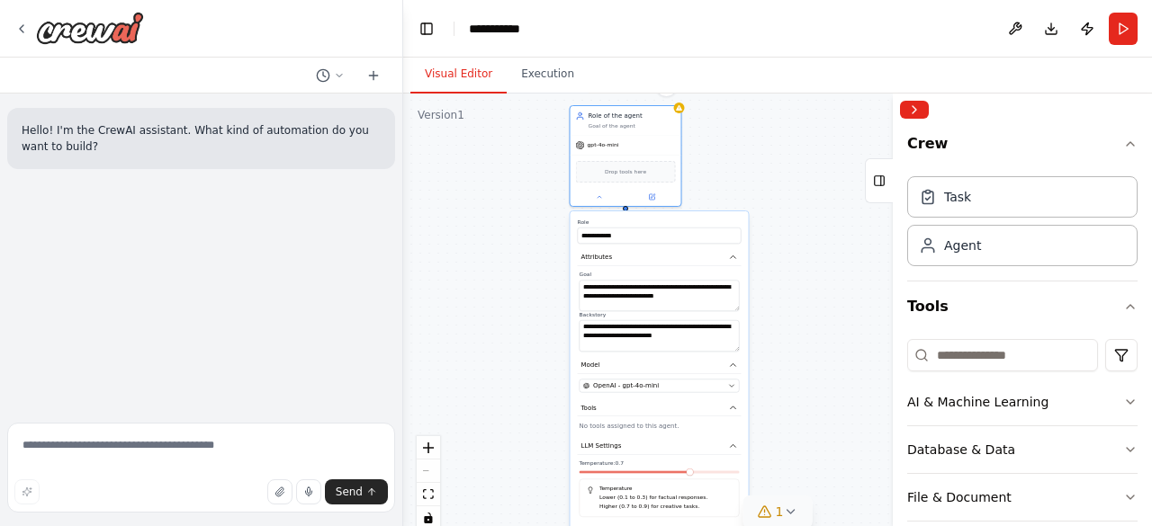
click at [794, 508] on icon at bounding box center [790, 512] width 14 height 14
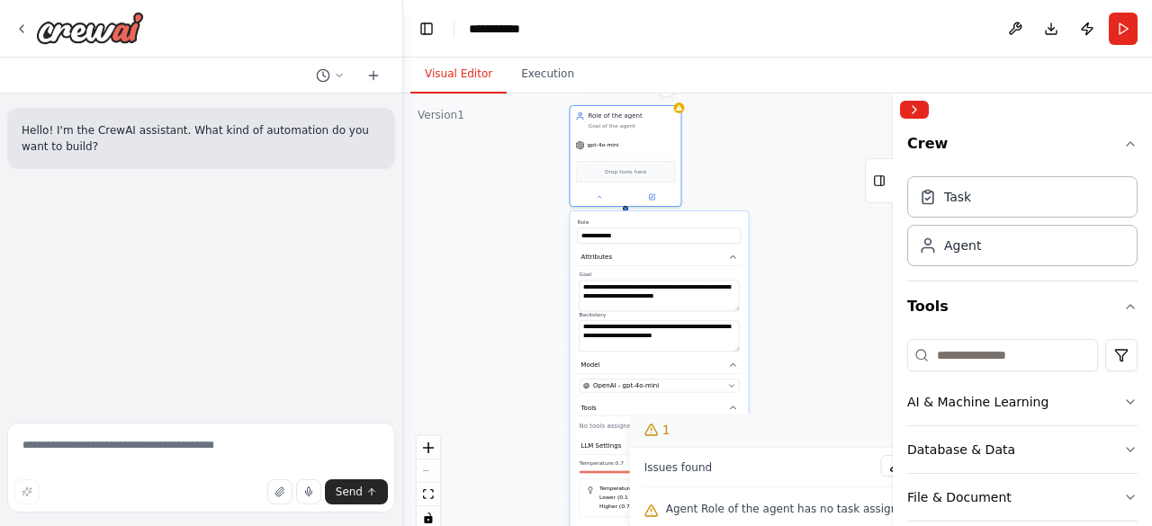
drag, startPoint x: 768, startPoint y: 424, endPoint x: 709, endPoint y: 284, distance: 151.6
click at [709, 282] on div "**********" at bounding box center [777, 319] width 749 height 450
click at [776, 505] on span "Agent Role of the agent has no task assigned" at bounding box center [789, 509] width 246 height 14
click at [821, 508] on span "Agent Role of the agent has no task assigned" at bounding box center [789, 509] width 246 height 14
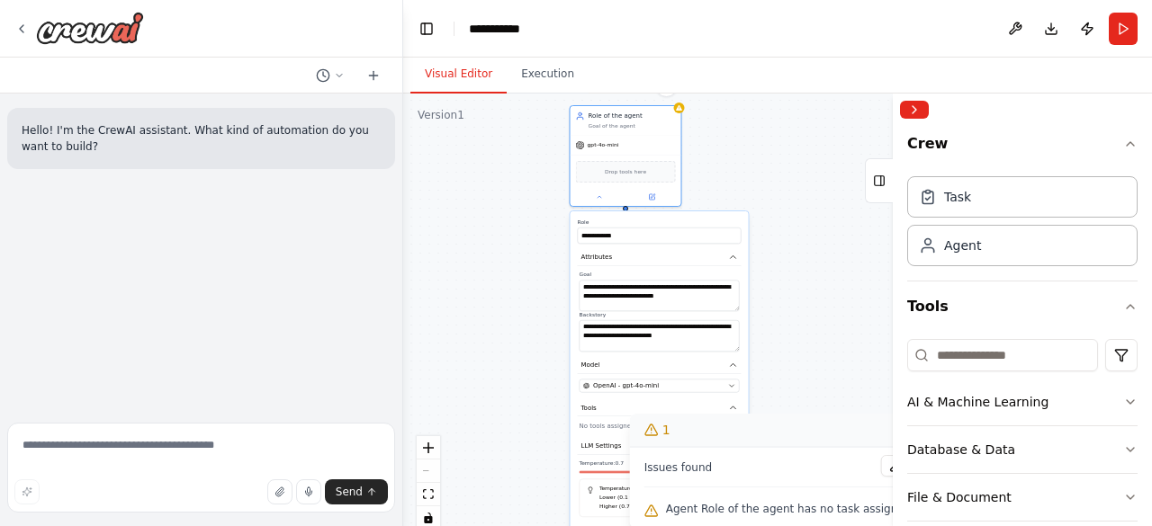
click at [808, 341] on div "**********" at bounding box center [777, 319] width 749 height 450
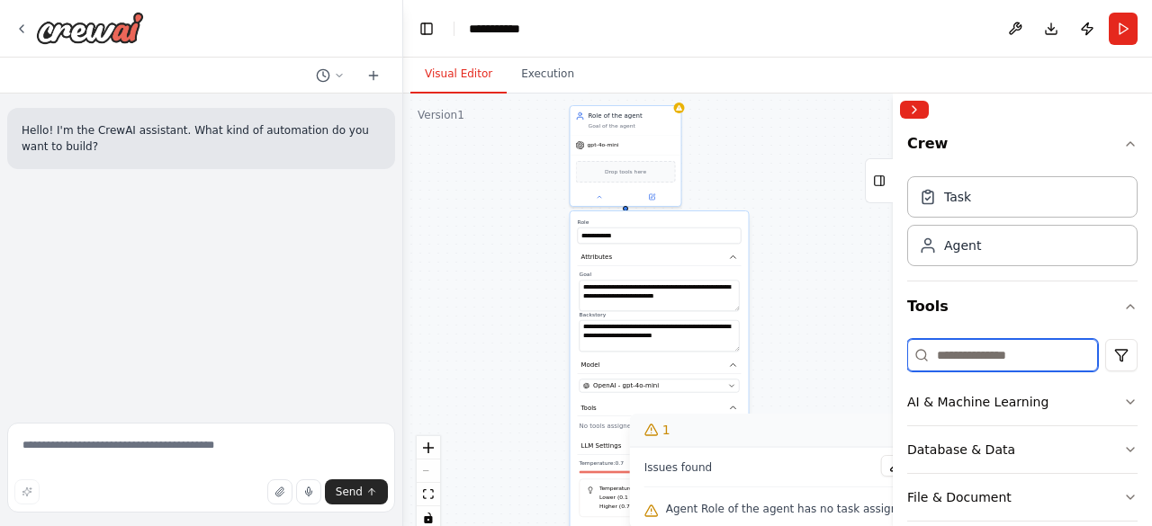
click at [990, 361] on input at bounding box center [1002, 355] width 191 height 32
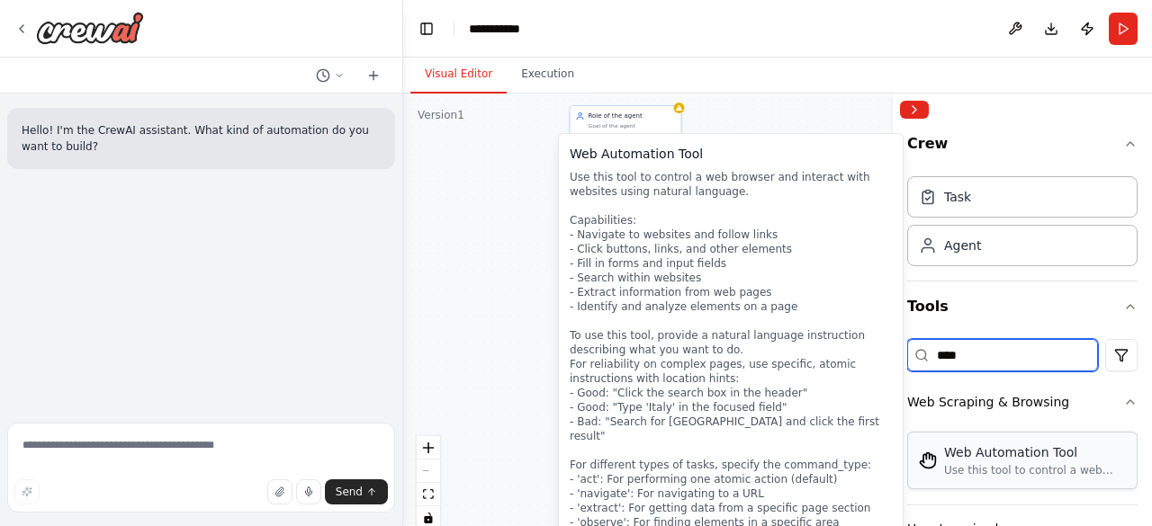
type input "***"
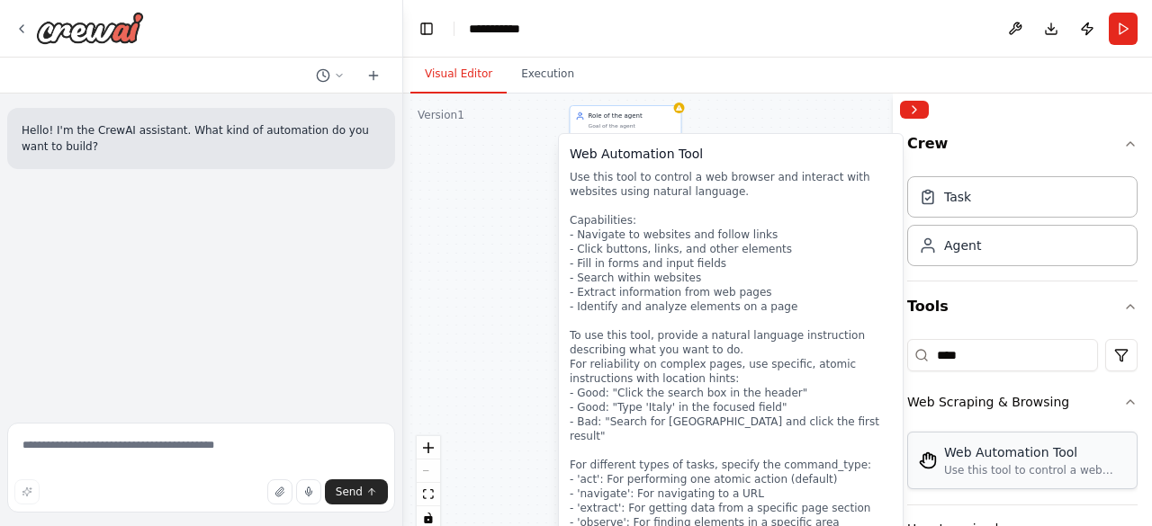
click at [929, 461] on img at bounding box center [928, 461] width 18 height 18
click at [932, 462] on img at bounding box center [928, 461] width 18 height 18
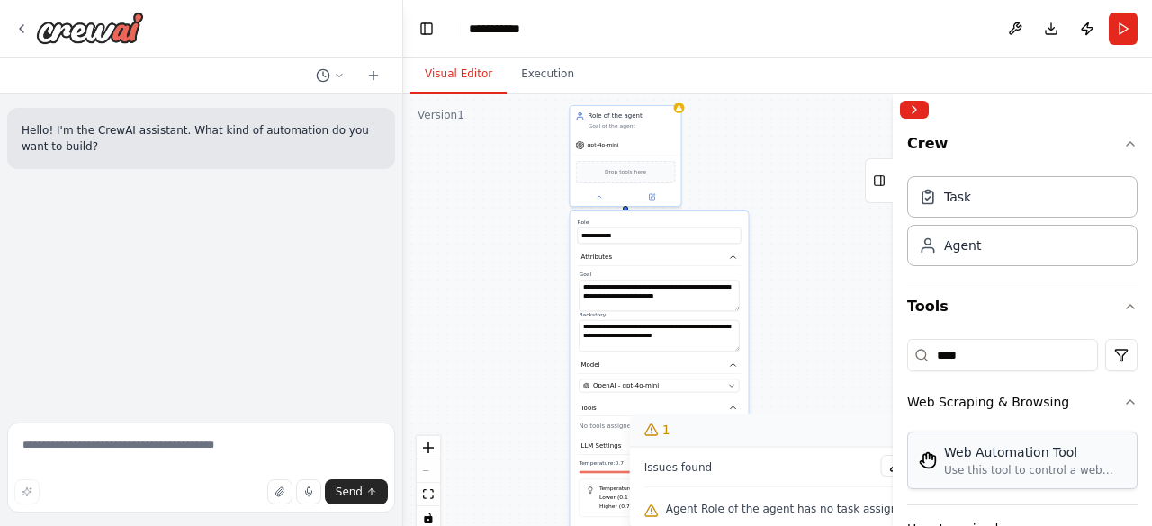
click at [932, 462] on img at bounding box center [928, 461] width 18 height 18
click at [767, 365] on div "**********" at bounding box center [777, 319] width 749 height 450
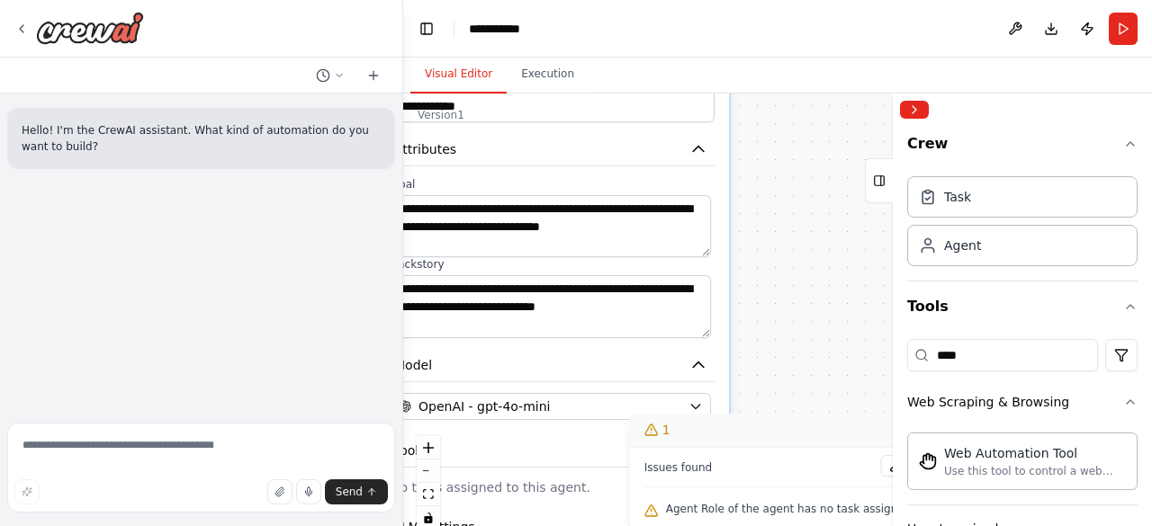
click at [767, 365] on div "**********" at bounding box center [777, 319] width 749 height 450
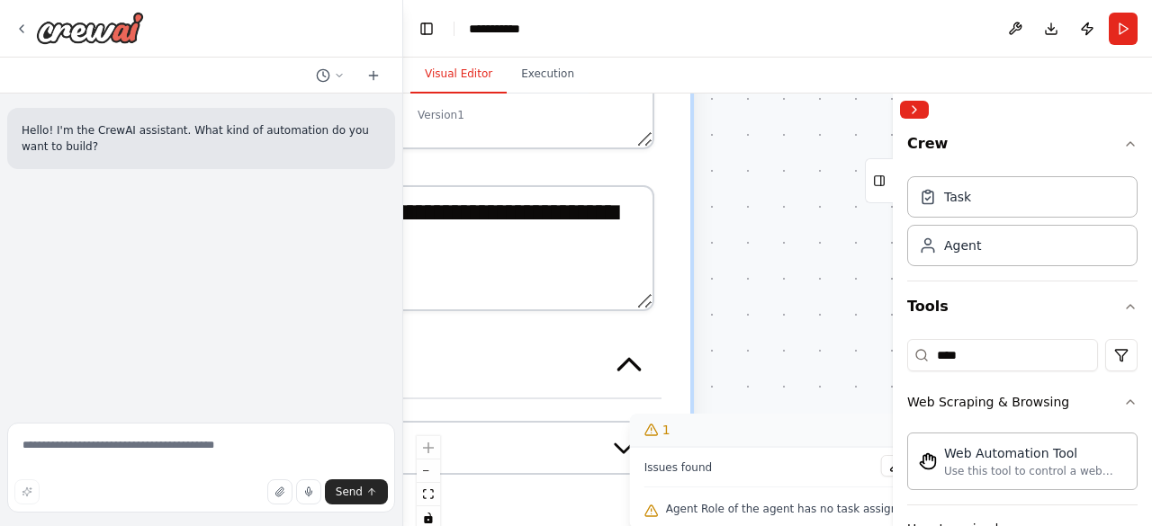
click at [767, 365] on div "**********" at bounding box center [777, 319] width 749 height 450
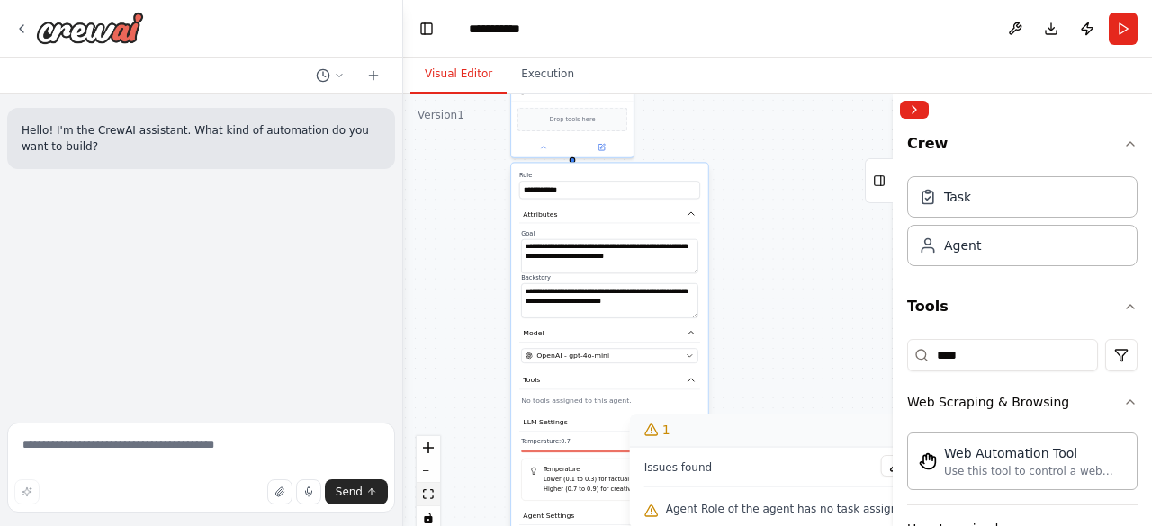
click at [429, 498] on icon "fit view" at bounding box center [428, 494] width 11 height 10
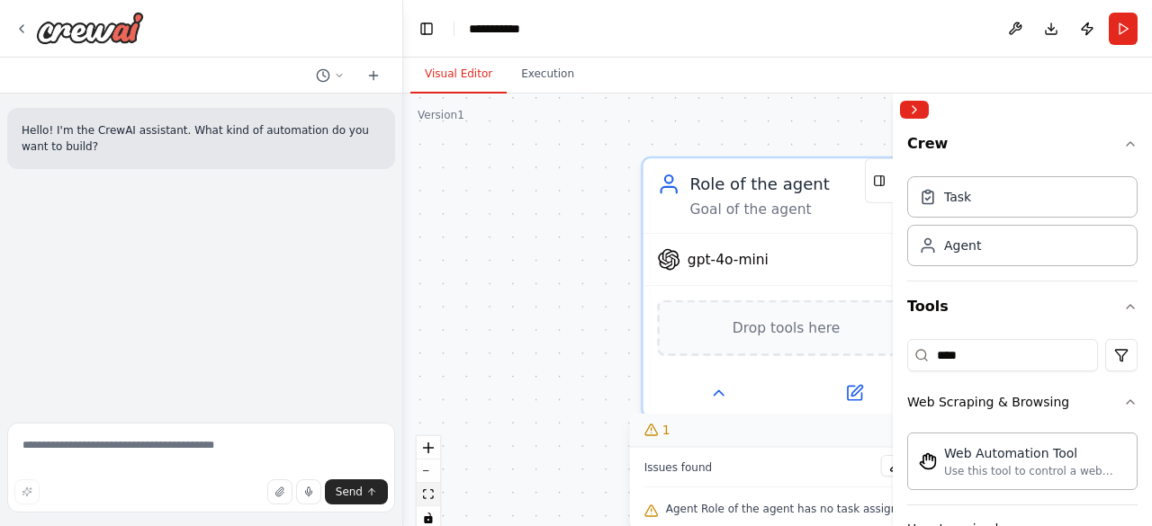
click at [425, 495] on icon "fit view" at bounding box center [428, 494] width 11 height 10
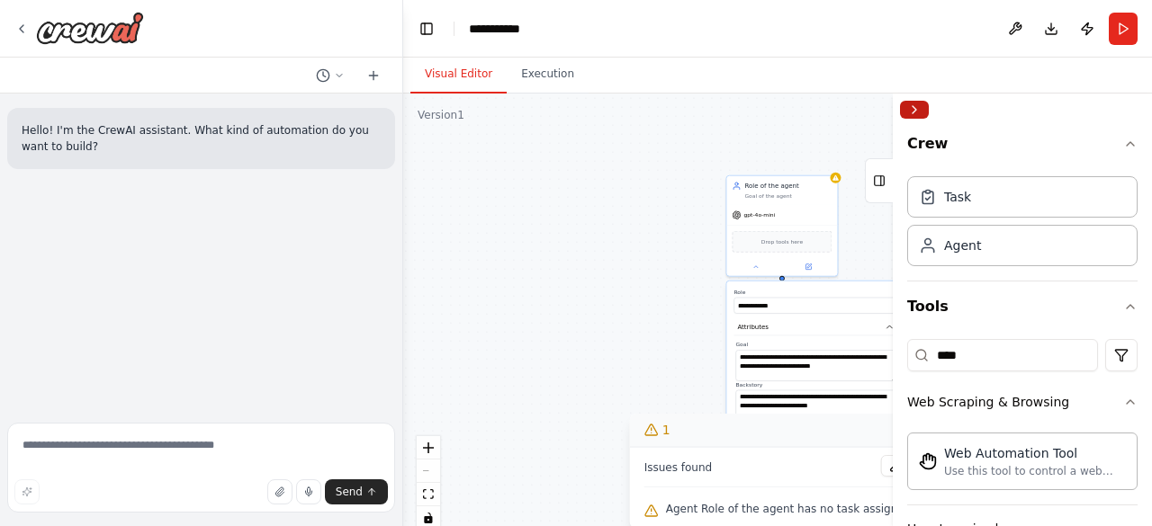
click at [918, 107] on button "Collapse right sidebar" at bounding box center [914, 110] width 29 height 18
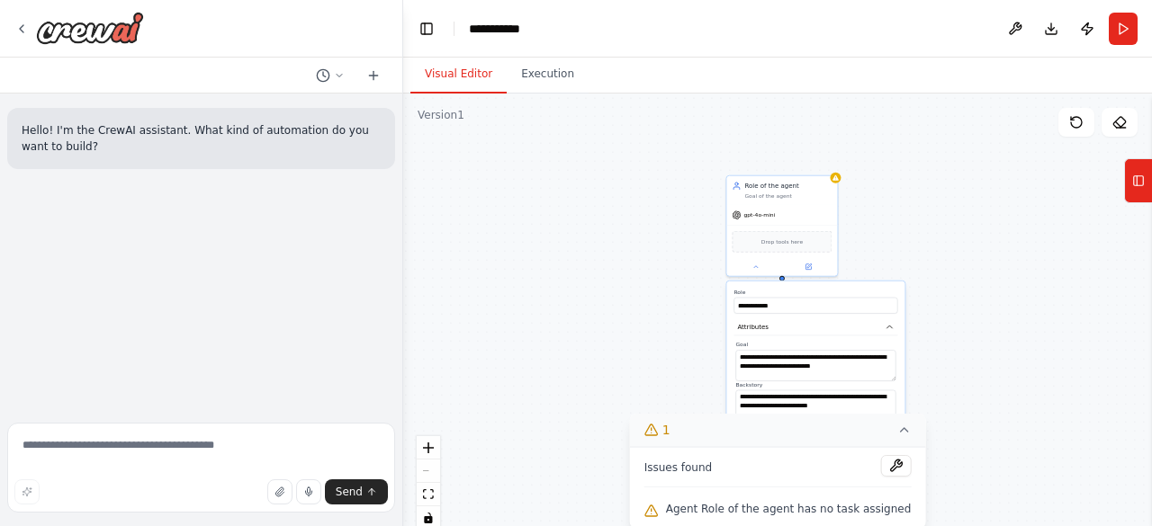
click at [795, 500] on div "Agent Role of the agent has no task assigned" at bounding box center [777, 509] width 267 height 23
click at [880, 506] on span "Agent Role of the agent has no task assigned" at bounding box center [789, 509] width 246 height 14
click at [927, 390] on div "**********" at bounding box center [777, 319] width 749 height 450
click at [896, 426] on icon at bounding box center [903, 430] width 14 height 14
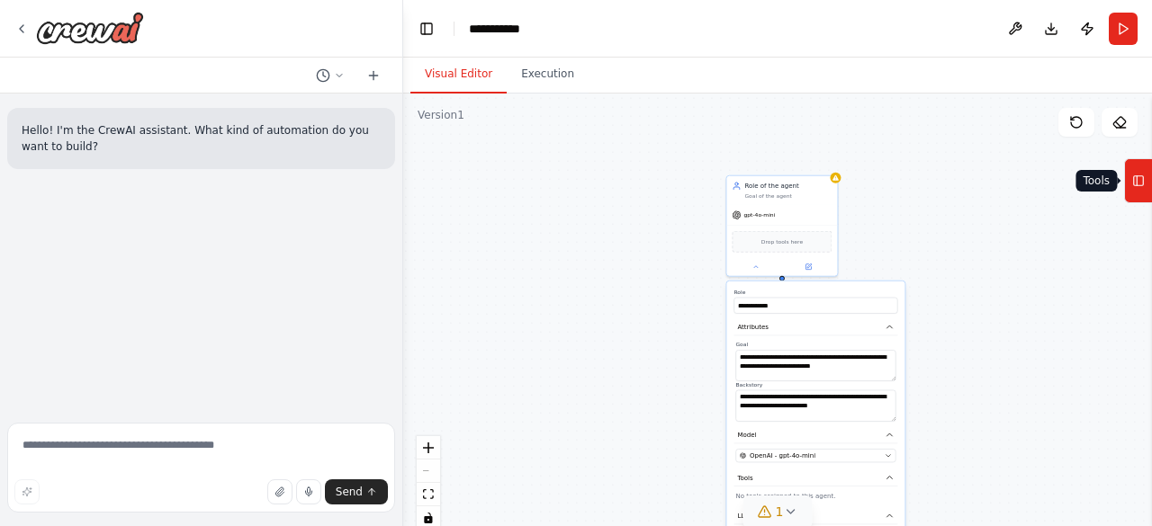
click at [1135, 172] on icon at bounding box center [1138, 180] width 13 height 29
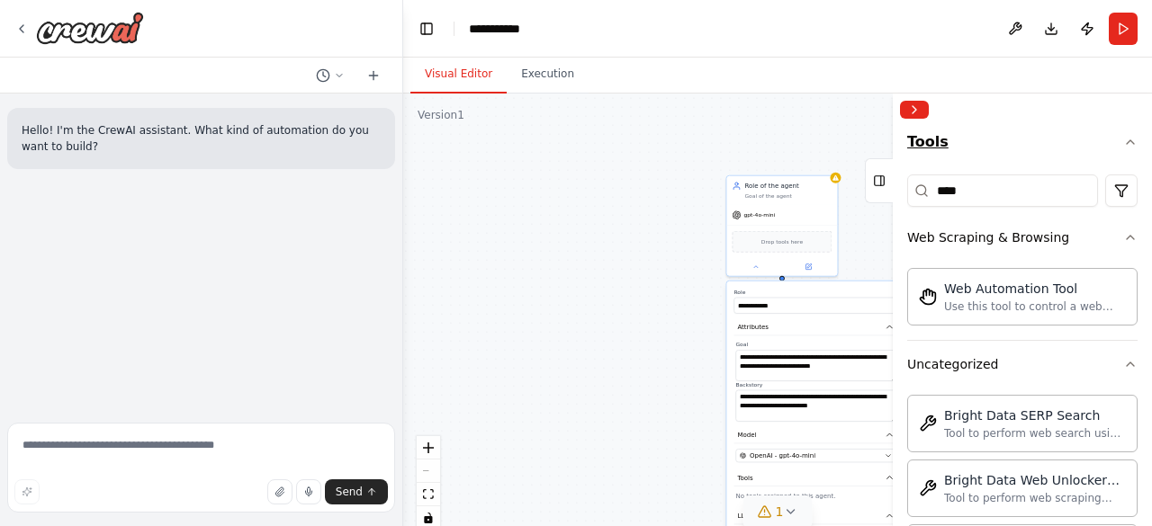
scroll to position [180, 0]
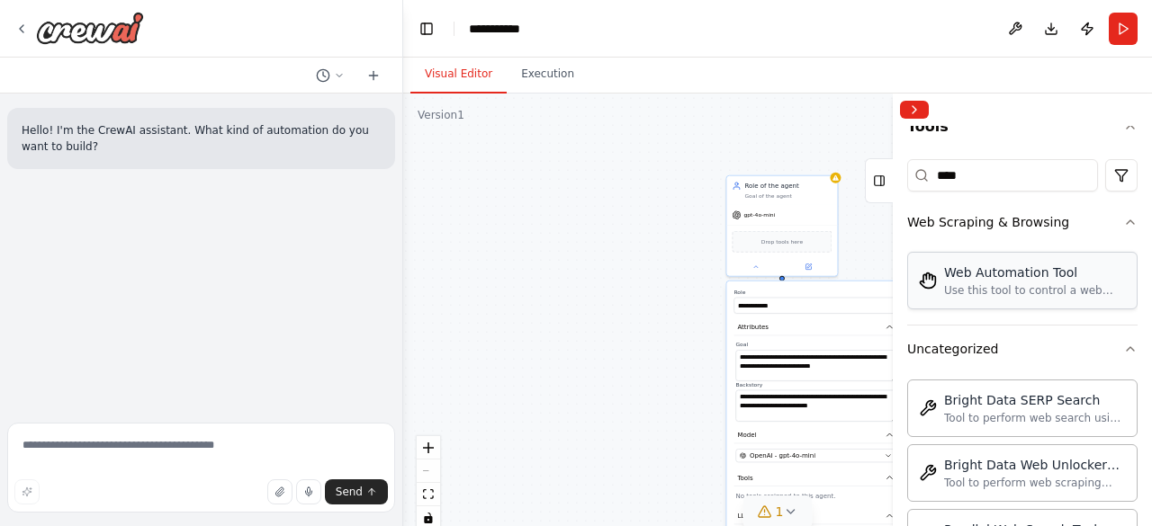
click at [955, 278] on div "Web Automation Tool" at bounding box center [1035, 273] width 182 height 18
click at [797, 244] on span "Drop tools here" at bounding box center [781, 240] width 41 height 9
click at [533, 321] on div "**********" at bounding box center [777, 319] width 749 height 450
click at [811, 270] on button at bounding box center [808, 265] width 51 height 11
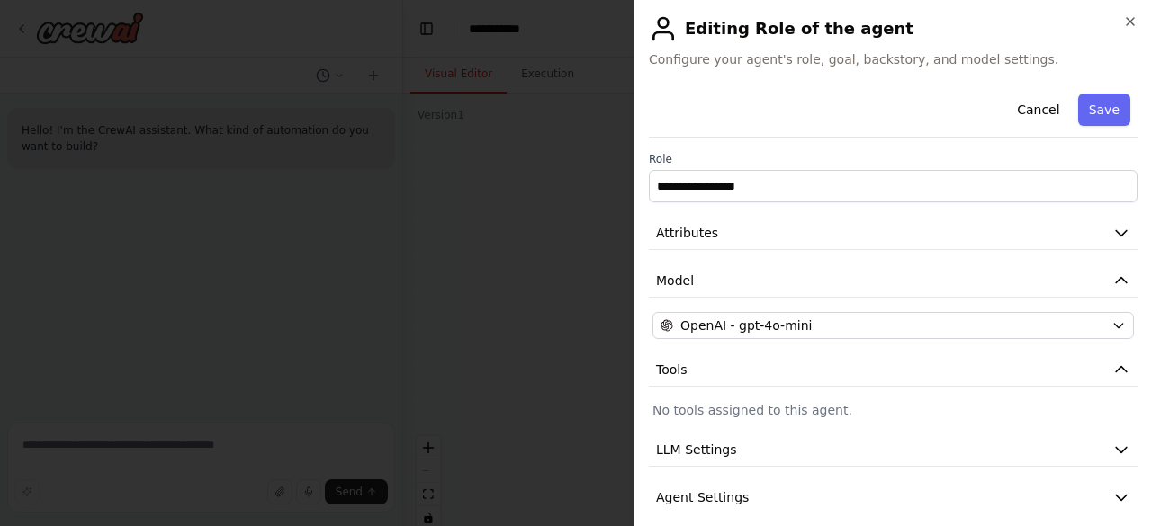
click at [1121, 23] on h2 "Editing Role of the agent" at bounding box center [893, 28] width 489 height 29
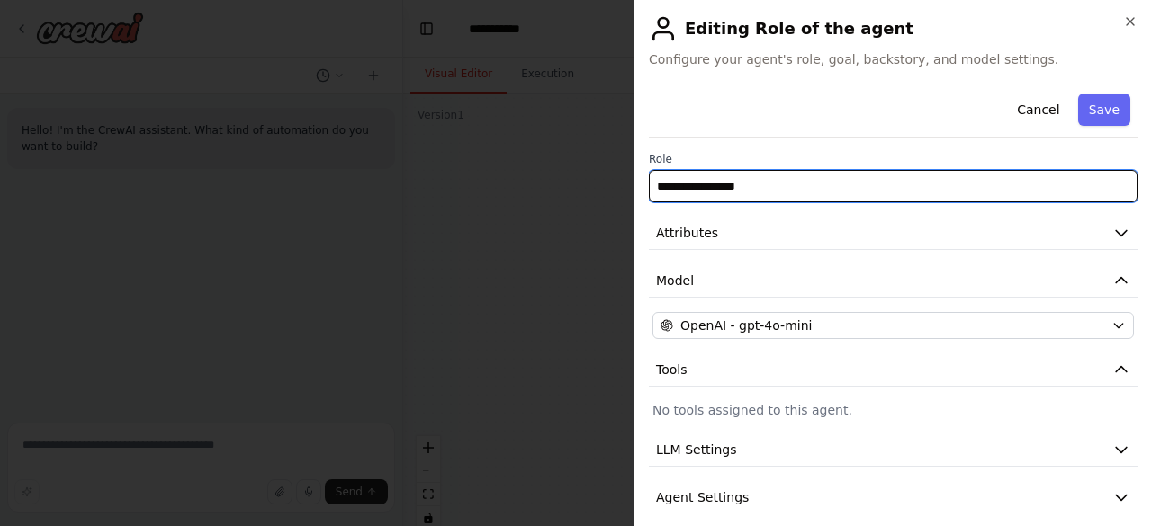
click at [810, 192] on input "**********" at bounding box center [893, 186] width 489 height 32
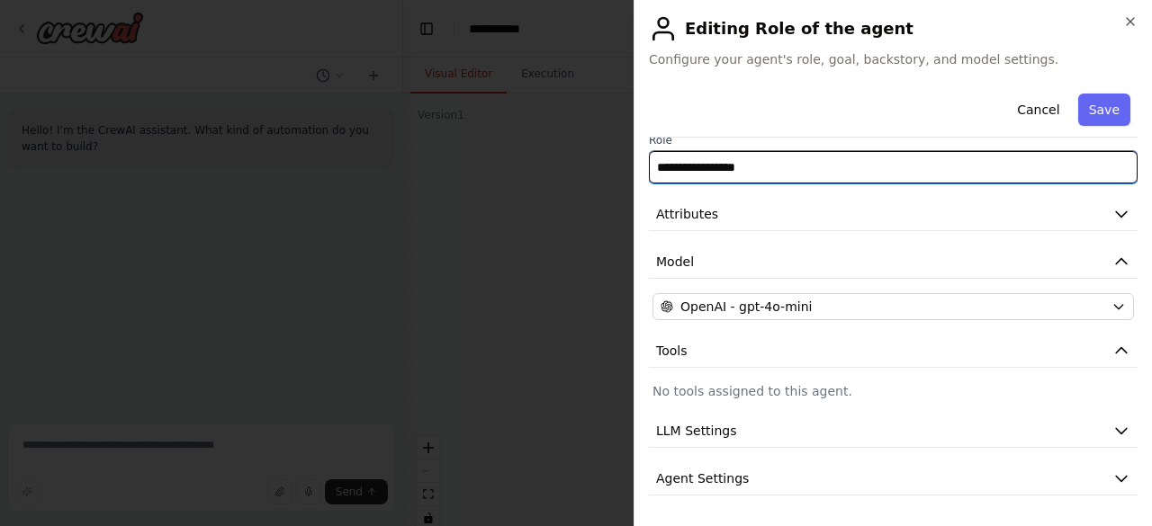
scroll to position [0, 0]
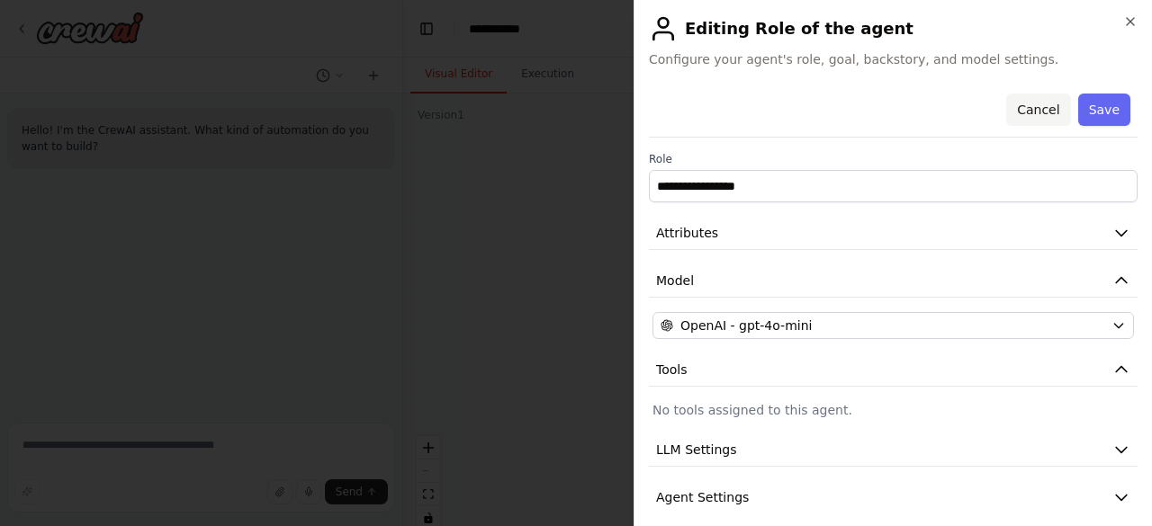
click at [1017, 105] on button "Cancel" at bounding box center [1038, 110] width 64 height 32
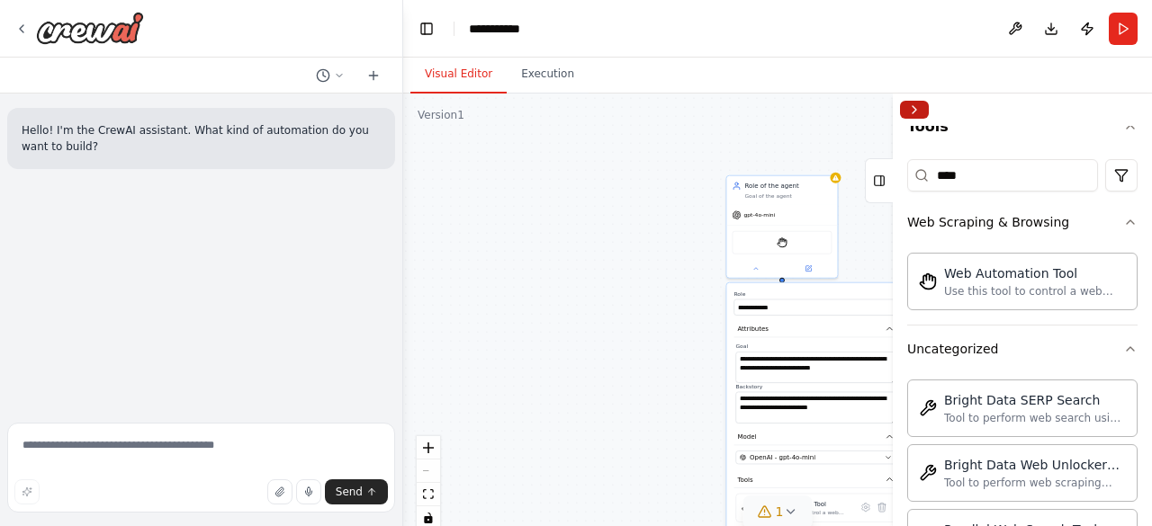
click at [917, 109] on button "Collapse right sidebar" at bounding box center [914, 110] width 29 height 18
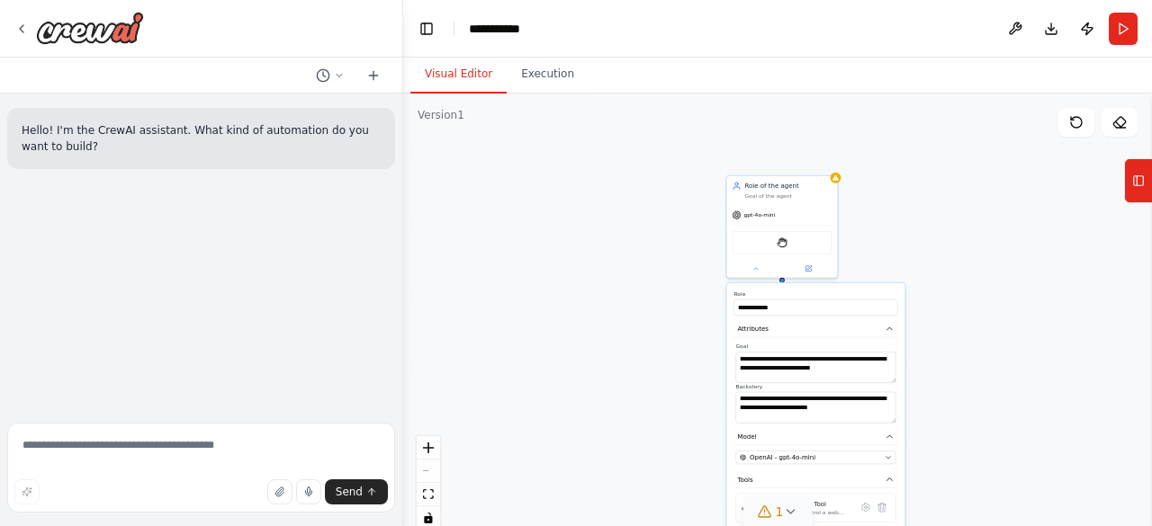
click at [975, 462] on div "**********" at bounding box center [777, 319] width 749 height 450
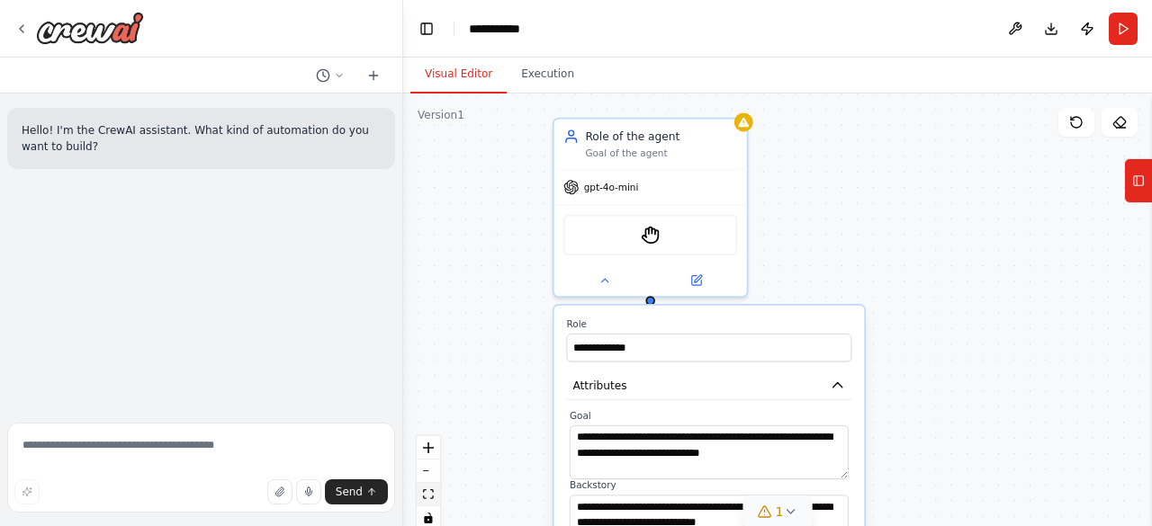
click at [427, 497] on icon "fit view" at bounding box center [428, 494] width 11 height 10
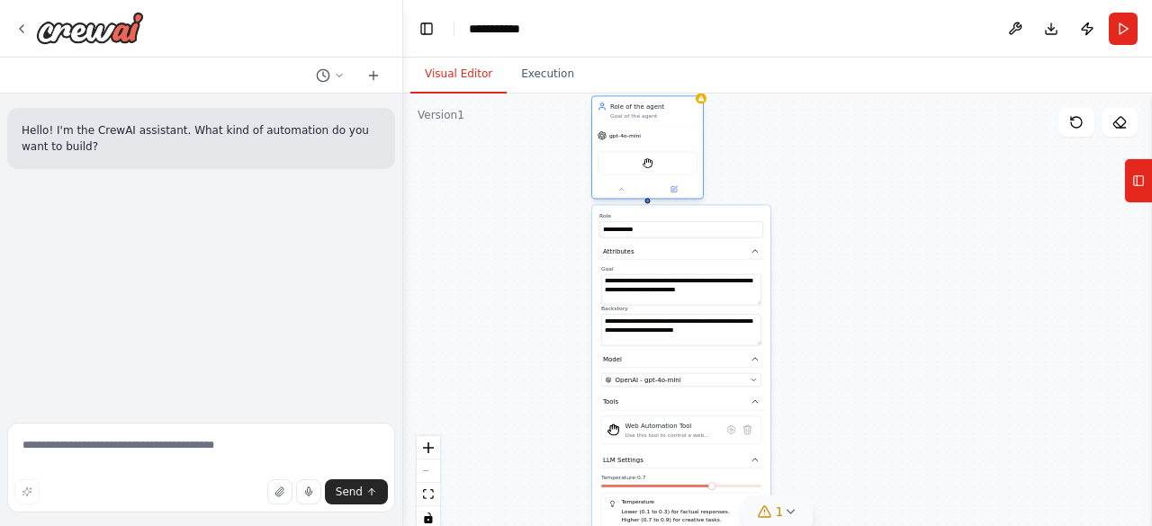
drag, startPoint x: 650, startPoint y: 345, endPoint x: 650, endPoint y: 103, distance: 241.1
click at [650, 103] on div "Role of the agent Goal of the agent" at bounding box center [647, 110] width 111 height 29
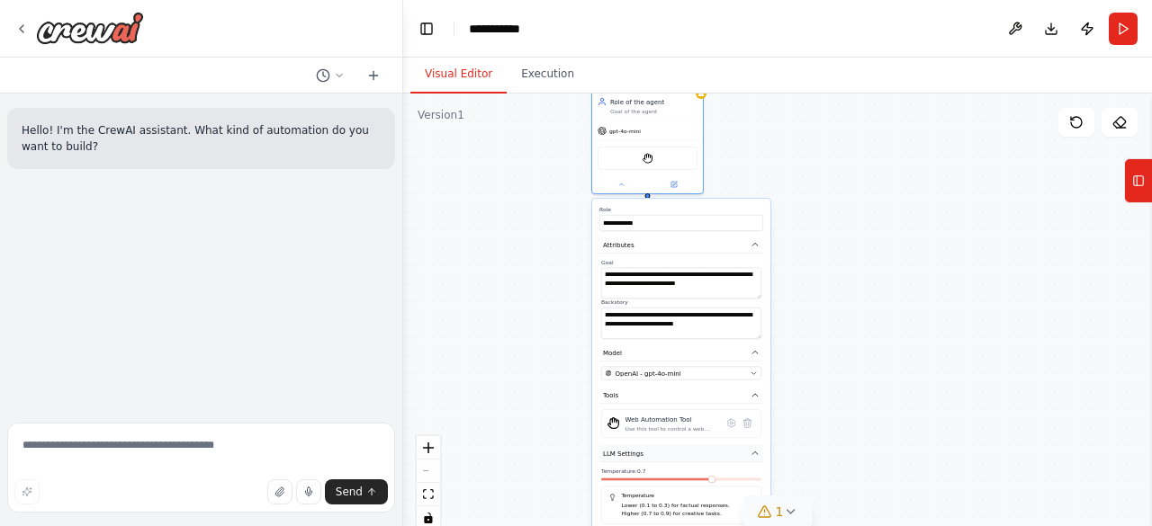
click at [758, 453] on button "LLM Settings" at bounding box center [681, 453] width 164 height 17
click at [753, 453] on icon "button" at bounding box center [754, 453] width 5 height 3
click at [756, 474] on icon "button" at bounding box center [754, 475] width 5 height 3
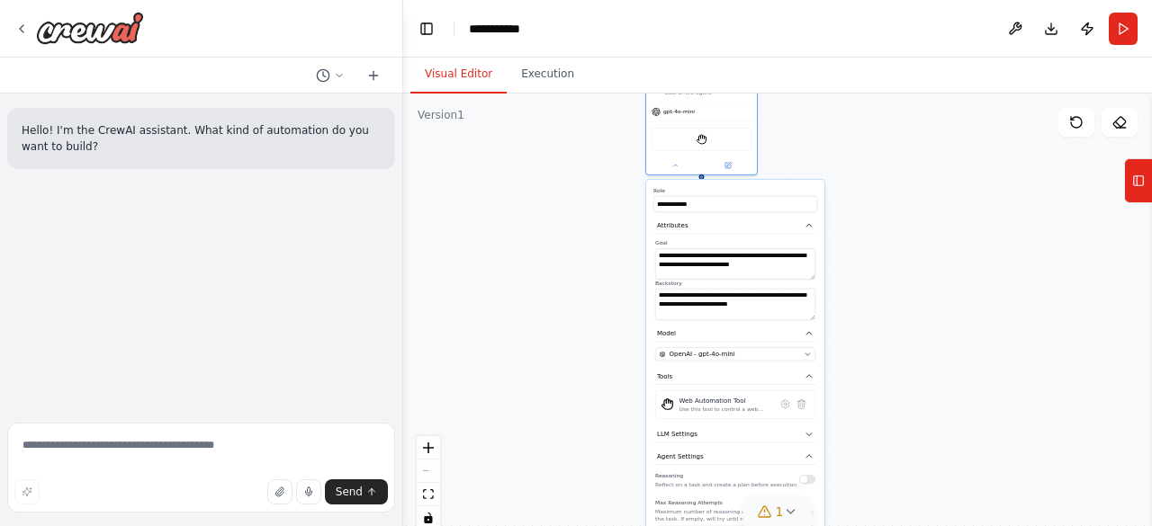
drag, startPoint x: 638, startPoint y: 109, endPoint x: 702, endPoint y: 88, distance: 67.1
click at [702, 88] on div "**********" at bounding box center [777, 292] width 749 height 469
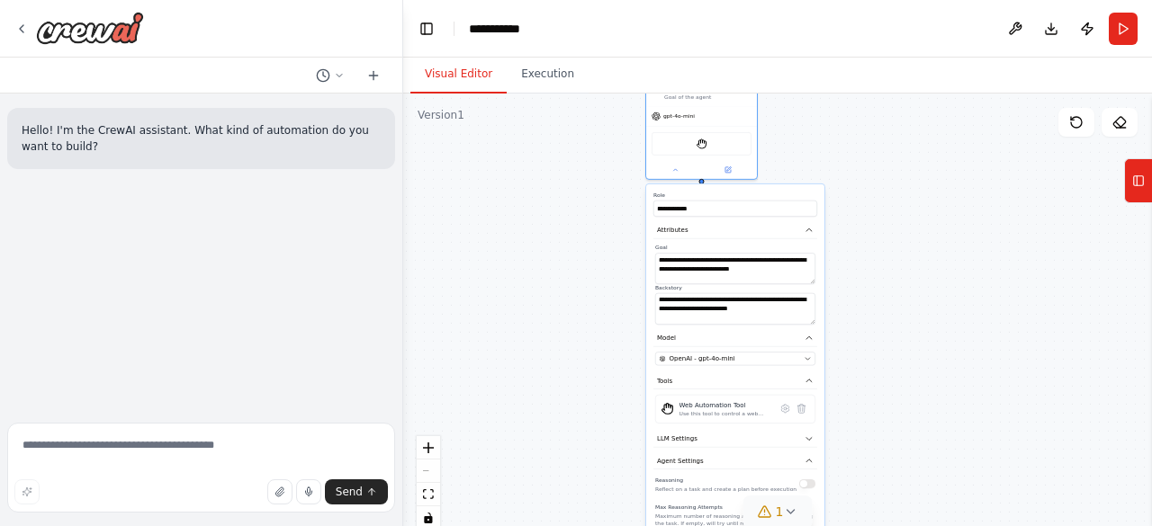
click at [807, 485] on button "button" at bounding box center [807, 484] width 16 height 9
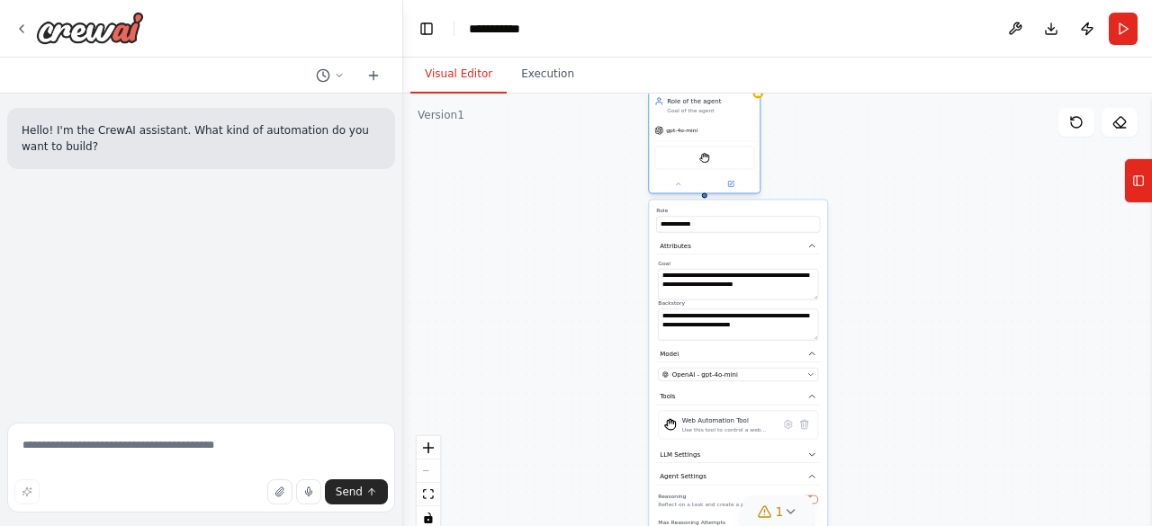
drag, startPoint x: 718, startPoint y: 131, endPoint x: 724, endPoint y: 169, distance: 38.3
click at [724, 169] on div "StagehandTool" at bounding box center [704, 157] width 100 height 23
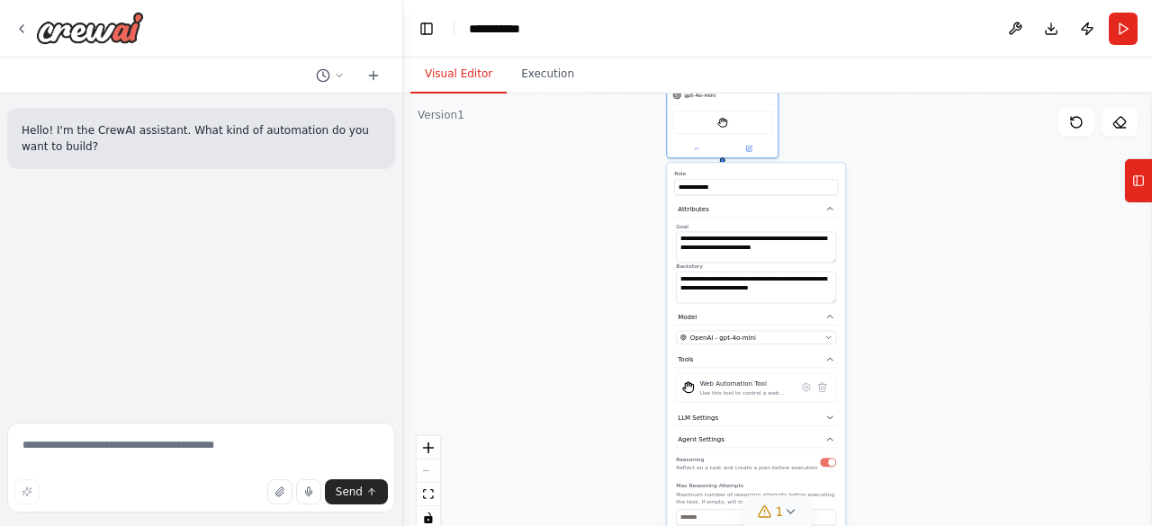
drag, startPoint x: 731, startPoint y: 120, endPoint x: 748, endPoint y: 83, distance: 40.7
click at [747, 76] on div "**********" at bounding box center [777, 292] width 749 height 469
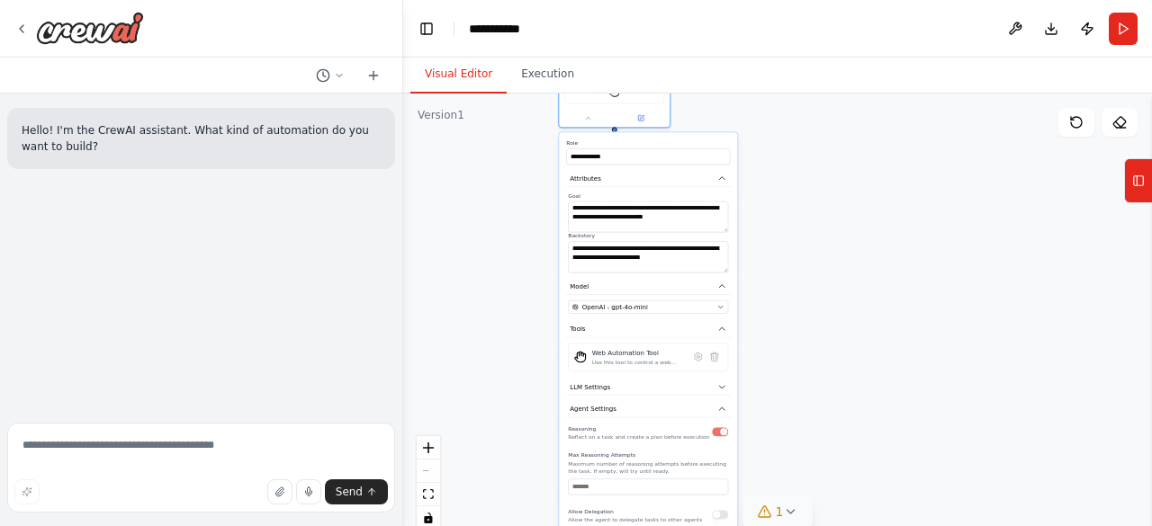
drag, startPoint x: 714, startPoint y: 106, endPoint x: 605, endPoint y: 73, distance: 113.8
click at [605, 73] on div "**********" at bounding box center [777, 292] width 749 height 469
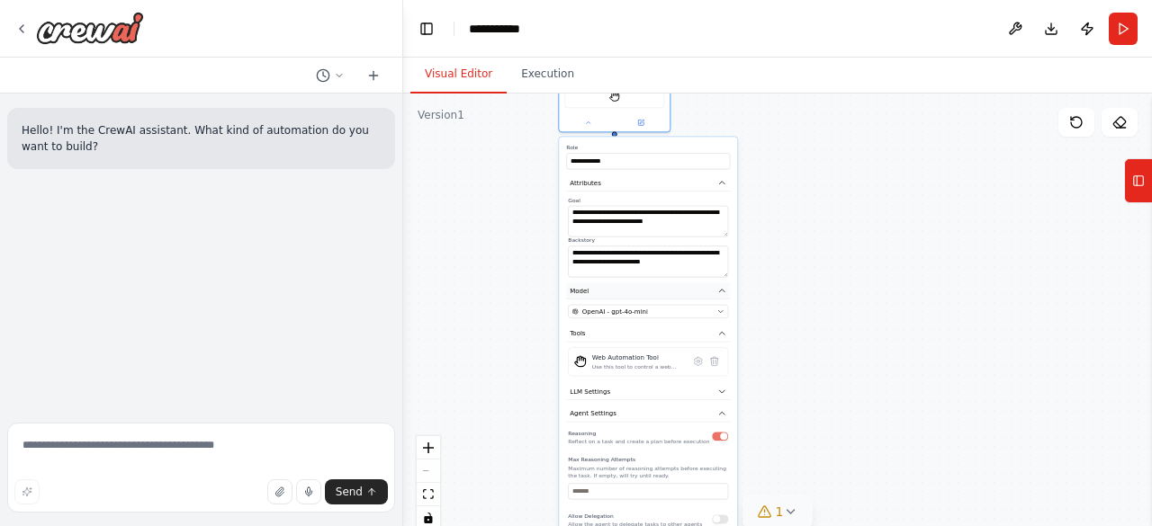
click at [722, 296] on button "Model" at bounding box center [648, 290] width 164 height 17
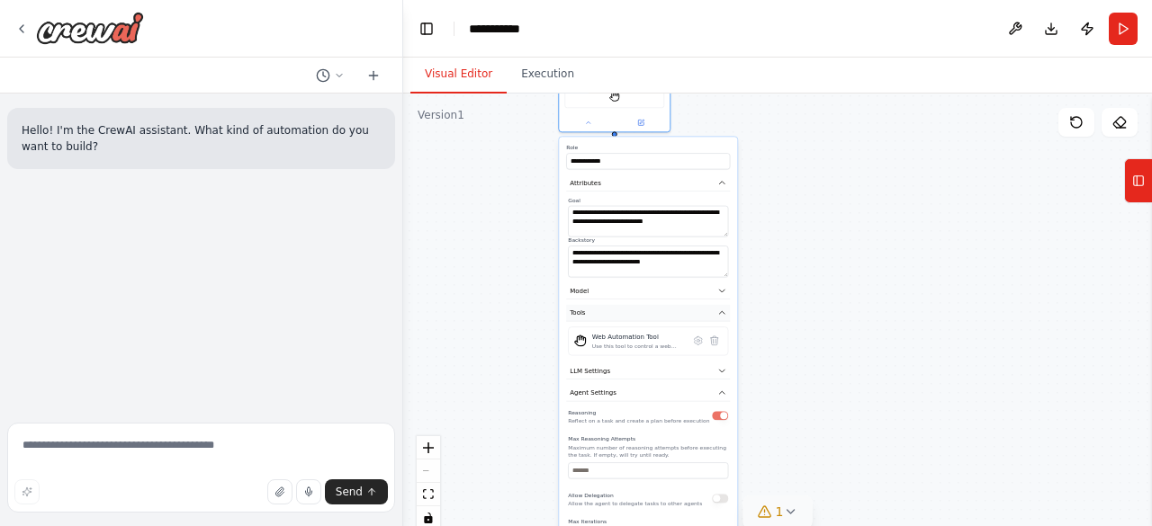
click at [723, 318] on button "Tools" at bounding box center [648, 313] width 164 height 17
click at [722, 184] on icon "button" at bounding box center [721, 182] width 9 height 9
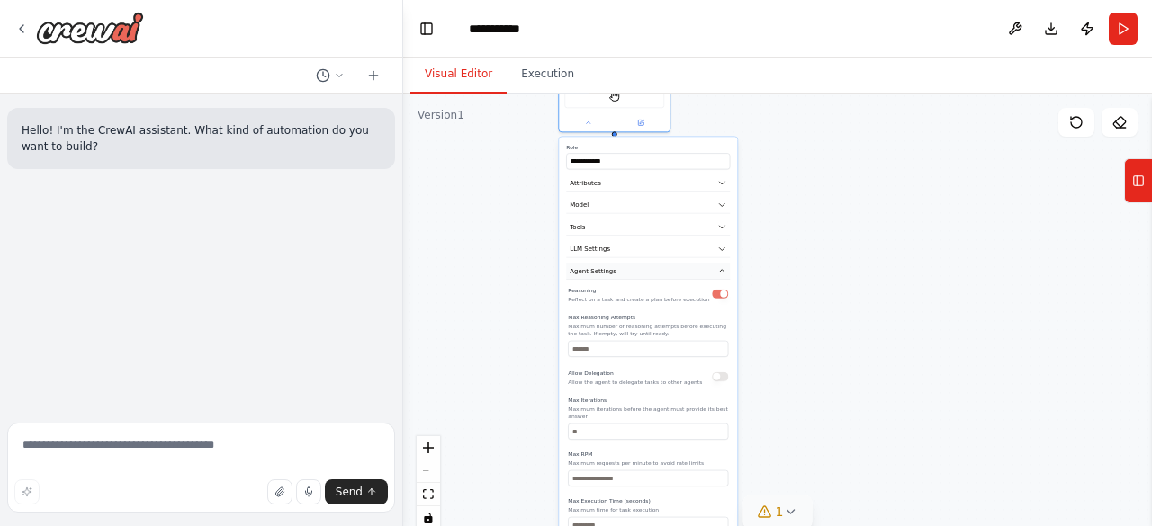
click at [727, 274] on button "Agent Settings" at bounding box center [648, 271] width 164 height 17
click at [721, 292] on icon "button" at bounding box center [721, 293] width 5 height 3
click at [711, 360] on button "Save" at bounding box center [717, 362] width 26 height 16
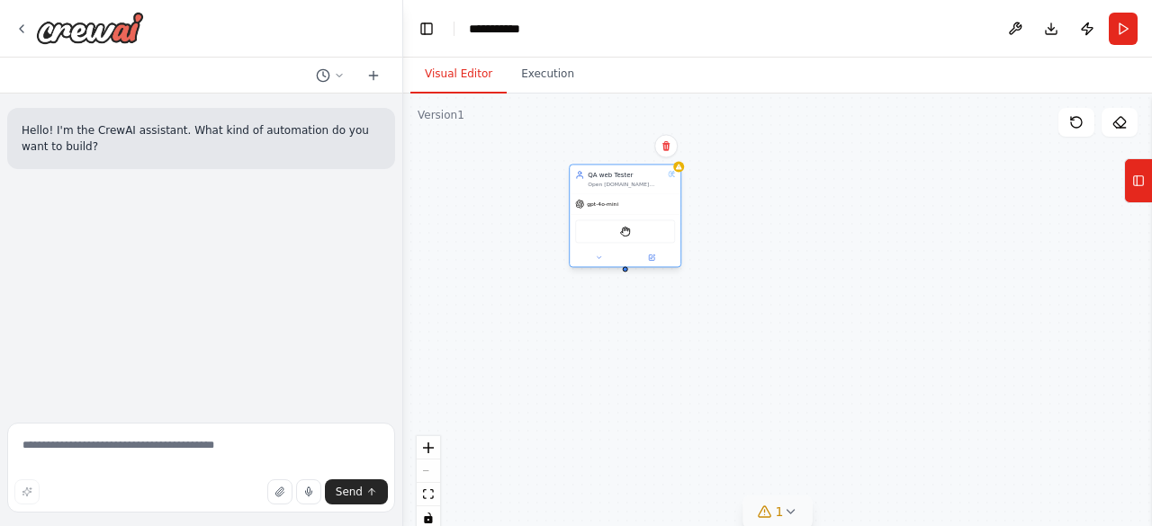
drag, startPoint x: 554, startPoint y: 104, endPoint x: 615, endPoint y: 292, distance: 197.7
click at [615, 249] on div "StagehandTool" at bounding box center [624, 231] width 111 height 35
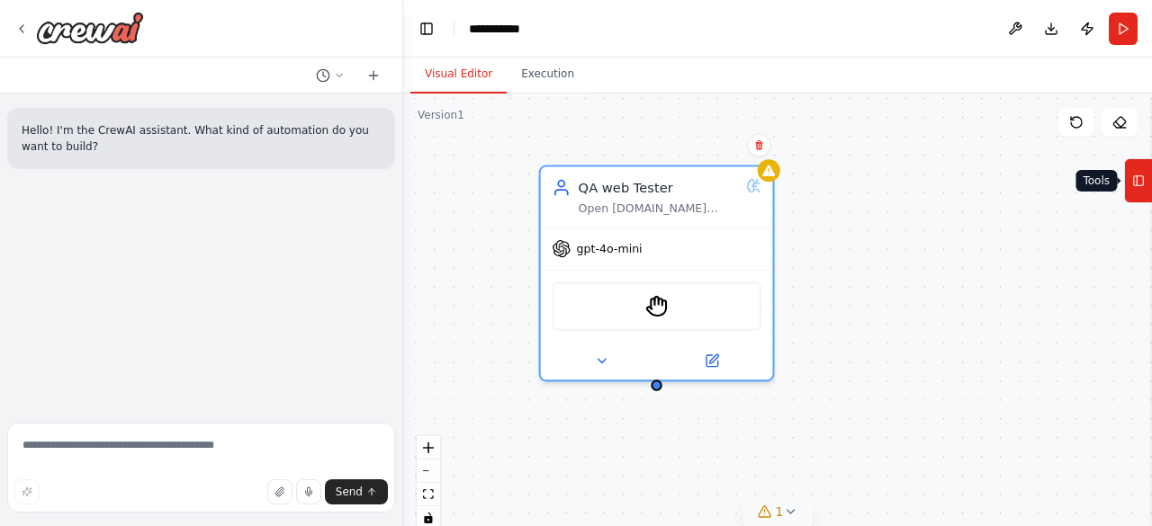
click at [1139, 190] on icon at bounding box center [1138, 180] width 13 height 29
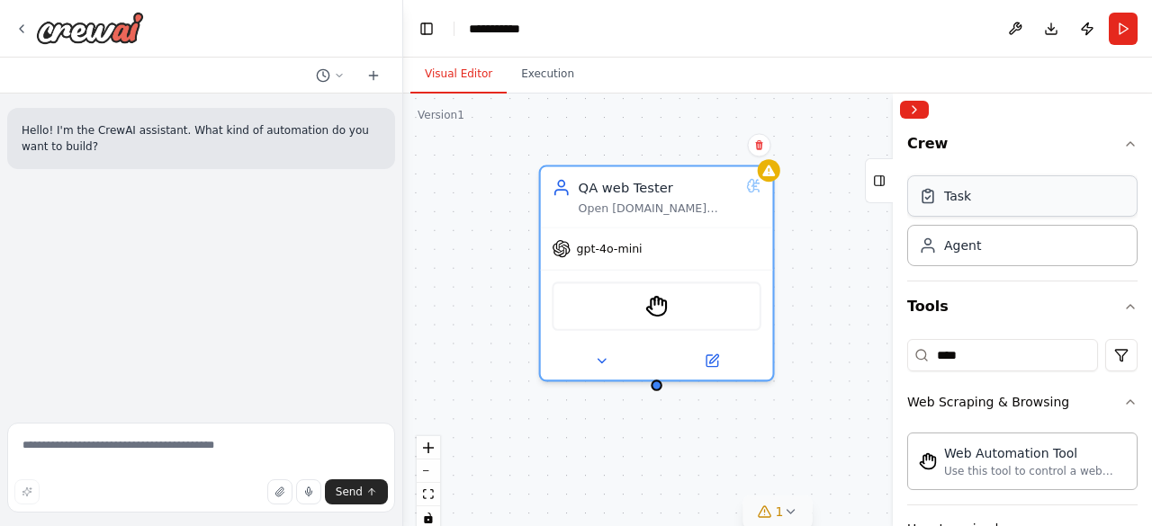
click at [1013, 201] on div "Task" at bounding box center [1022, 195] width 230 height 41
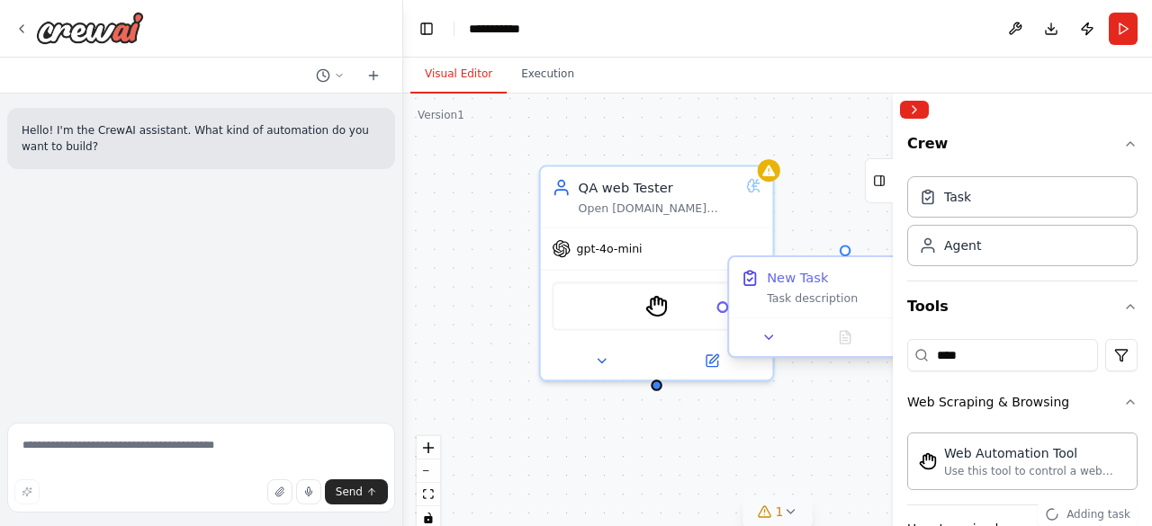
drag, startPoint x: 822, startPoint y: 274, endPoint x: 768, endPoint y: 270, distance: 54.2
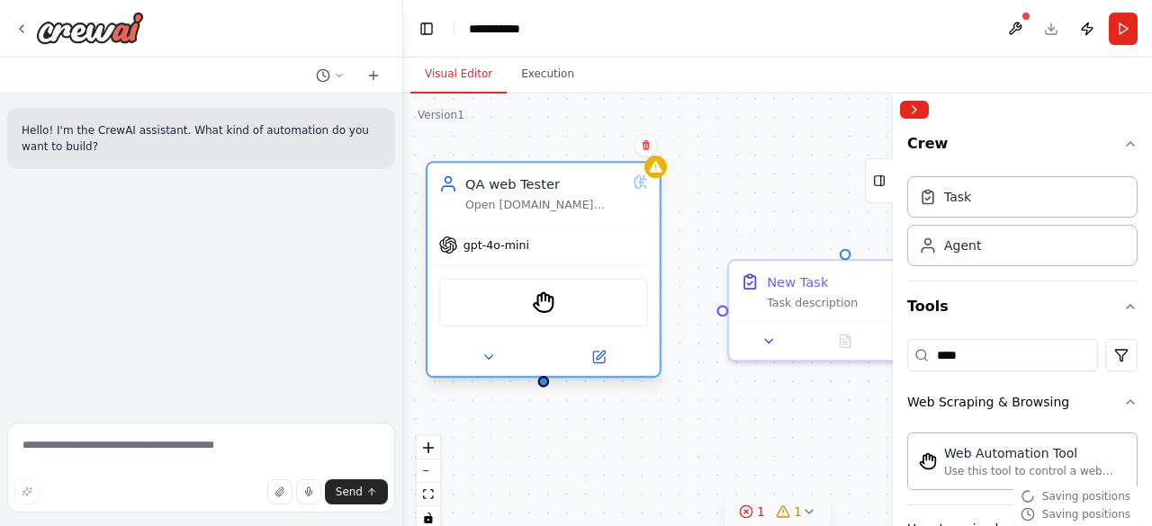
drag, startPoint x: 678, startPoint y: 188, endPoint x: 536, endPoint y: 177, distance: 142.6
click at [536, 177] on div "QA web Tester" at bounding box center [545, 184] width 160 height 19
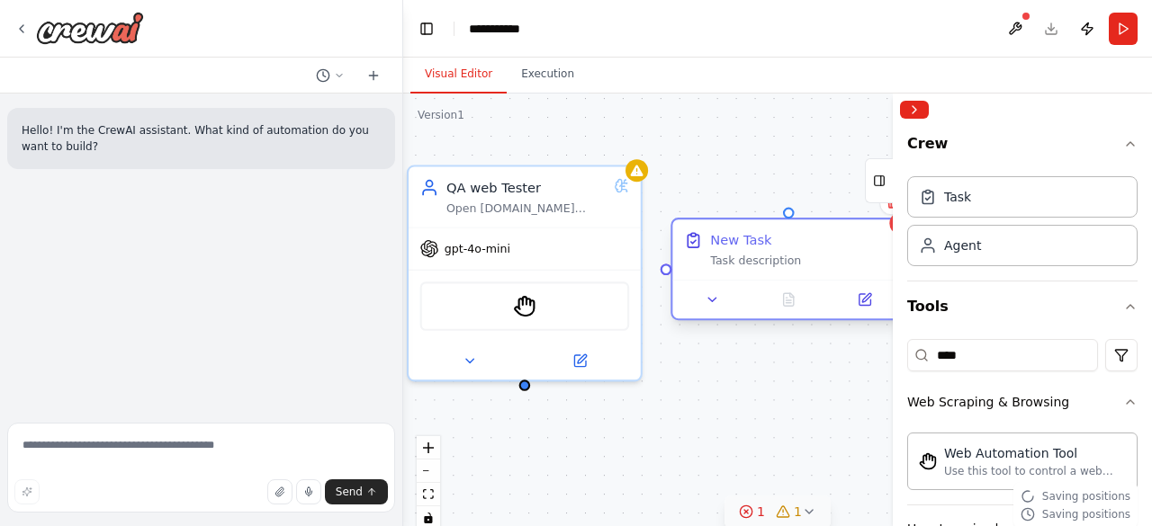
drag, startPoint x: 795, startPoint y: 271, endPoint x: 720, endPoint y: 232, distance: 84.9
click at [720, 232] on div "New Task" at bounding box center [740, 240] width 61 height 19
click at [734, 424] on div "Triggers No triggers configured Event Schedule Manage QA web Tester Open Coppel…" at bounding box center [777, 319] width 749 height 450
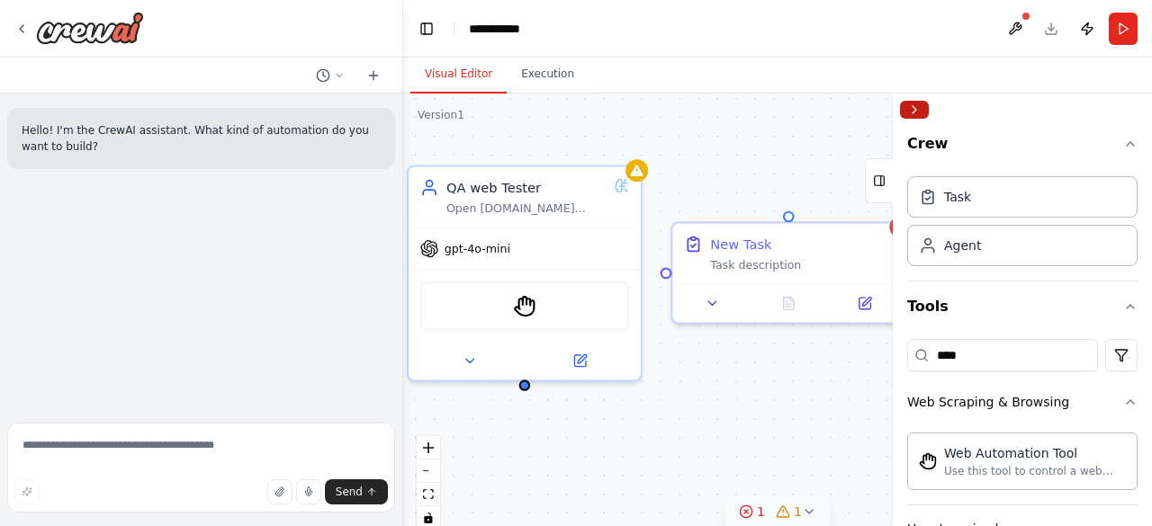
click at [910, 109] on button "Collapse right sidebar" at bounding box center [914, 110] width 29 height 18
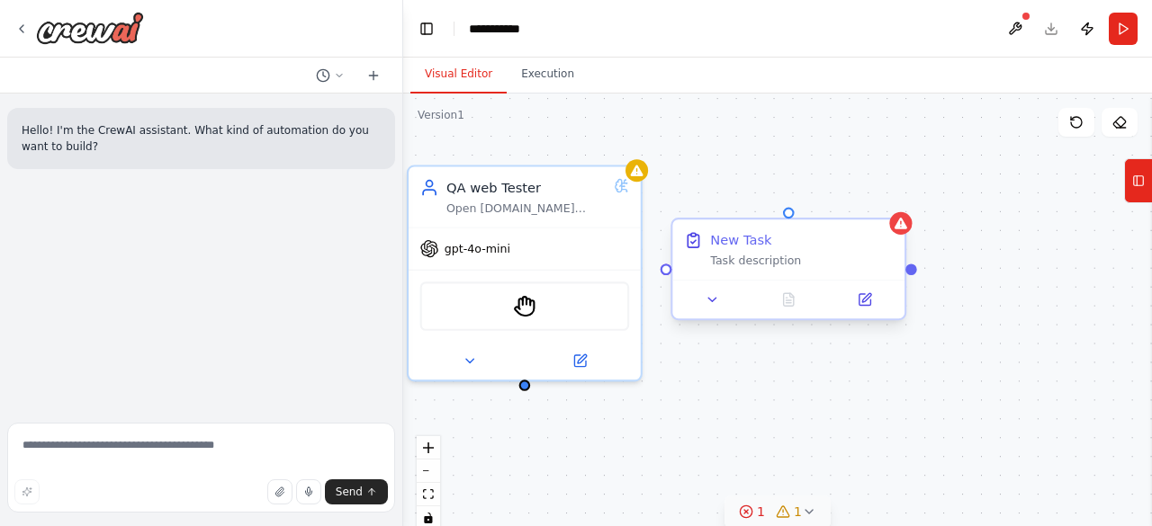
click at [767, 265] on div "Task description" at bounding box center [801, 261] width 183 height 15
click at [716, 305] on icon at bounding box center [711, 299] width 15 height 15
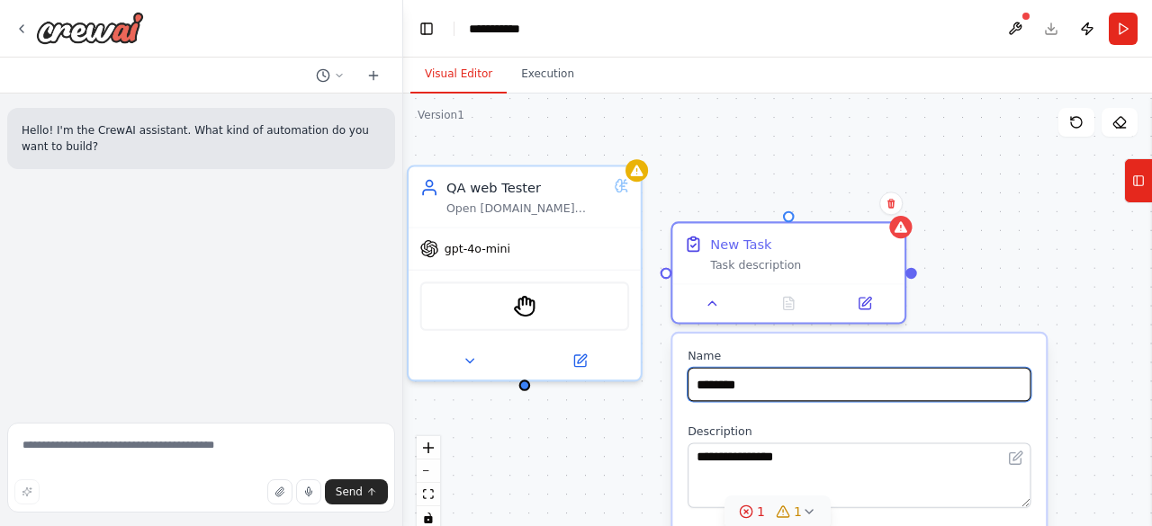
click at [756, 383] on input "********" at bounding box center [858, 385] width 343 height 34
drag, startPoint x: 775, startPoint y: 388, endPoint x: 698, endPoint y: 386, distance: 76.5
click at [698, 386] on input "********" at bounding box center [858, 385] width 343 height 34
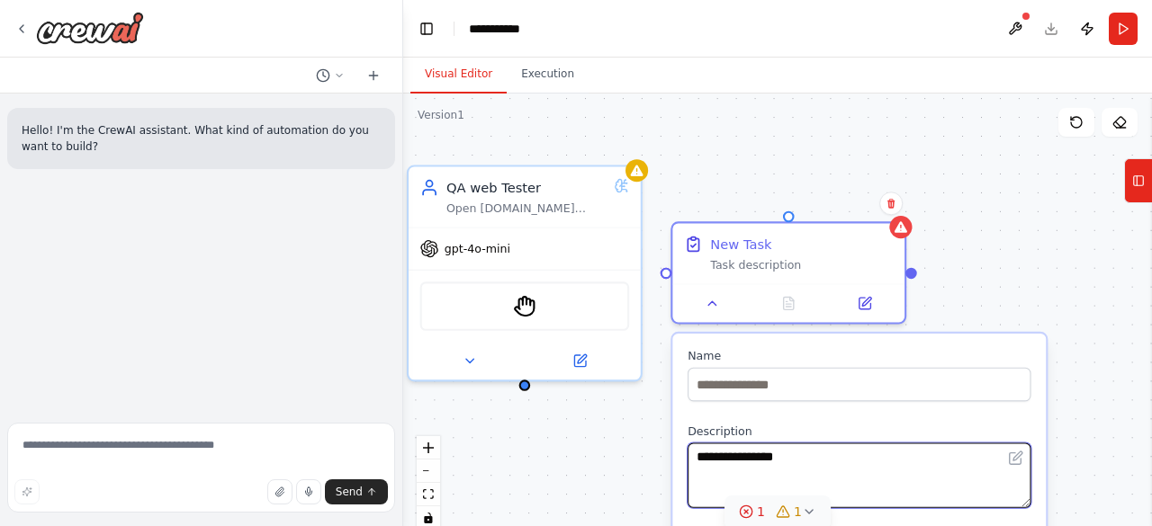
click at [724, 453] on textarea "**********" at bounding box center [858, 476] width 343 height 66
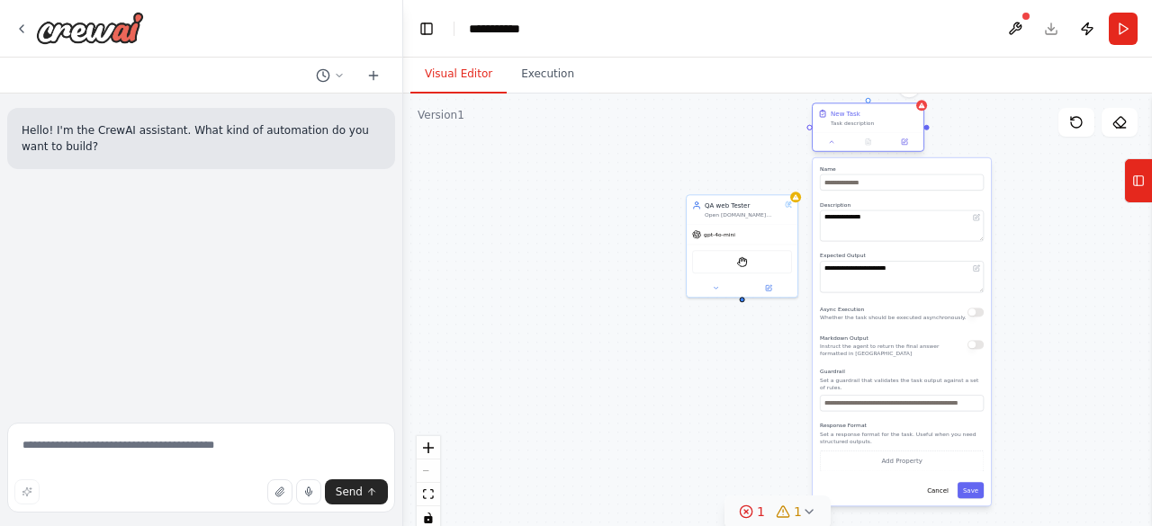
drag, startPoint x: 831, startPoint y: 237, endPoint x: 829, endPoint y: 123, distance: 113.4
click at [829, 123] on div "New Task Task description" at bounding box center [868, 118] width 100 height 18
click at [880, 222] on textarea "**********" at bounding box center [902, 226] width 164 height 31
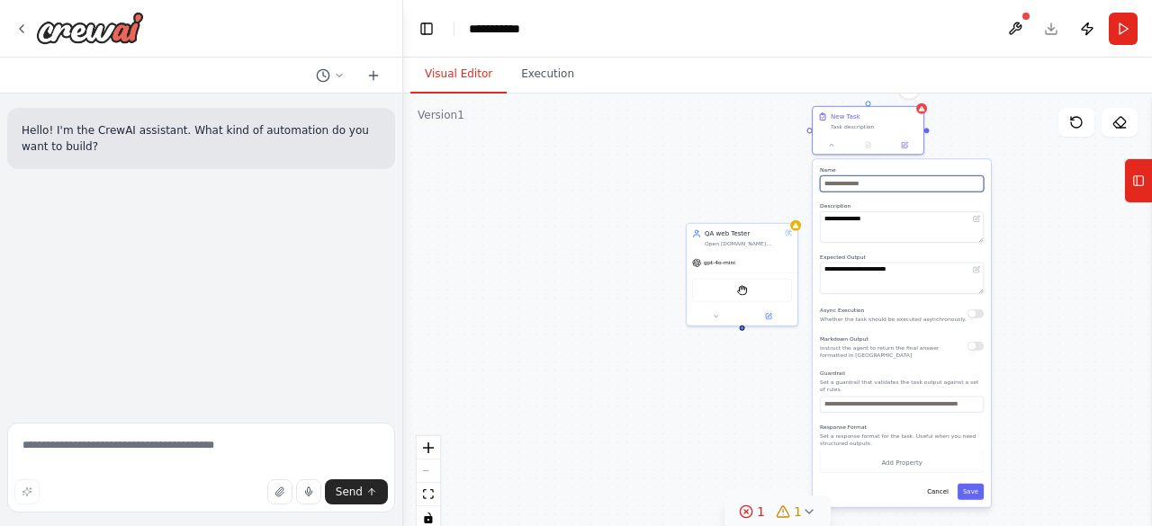
click at [867, 185] on input "text" at bounding box center [902, 183] width 164 height 16
type input "**********"
click at [852, 220] on textarea "**********" at bounding box center [902, 226] width 164 height 31
drag, startPoint x: 884, startPoint y: 220, endPoint x: 816, endPoint y: 220, distance: 68.4
click at [816, 220] on div "**********" at bounding box center [901, 332] width 178 height 347
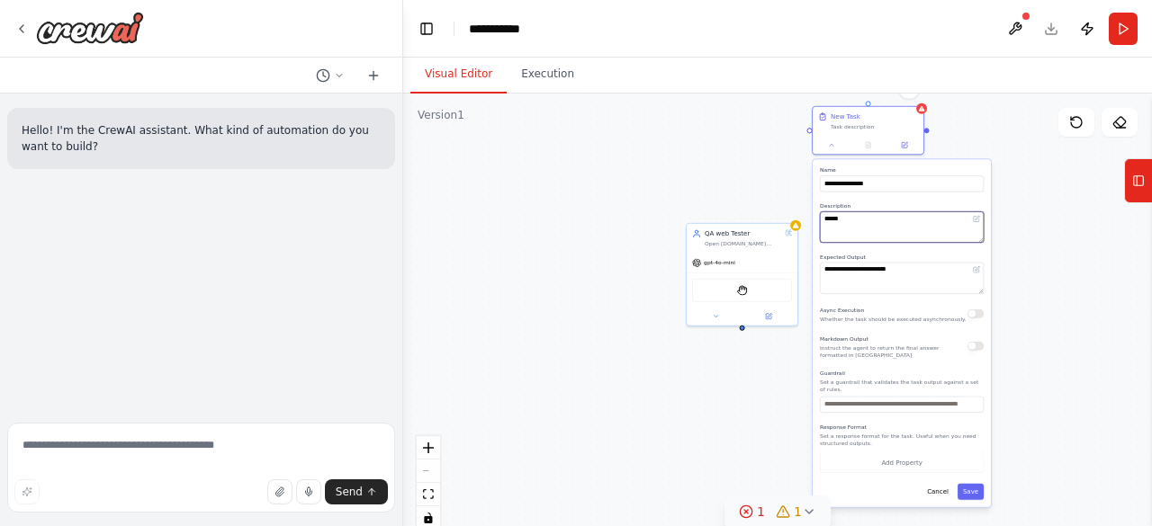
paste textarea "**********"
click at [918, 219] on textarea "**********" at bounding box center [902, 226] width 164 height 31
type textarea "**********"
click at [880, 268] on textarea "**********" at bounding box center [902, 278] width 164 height 31
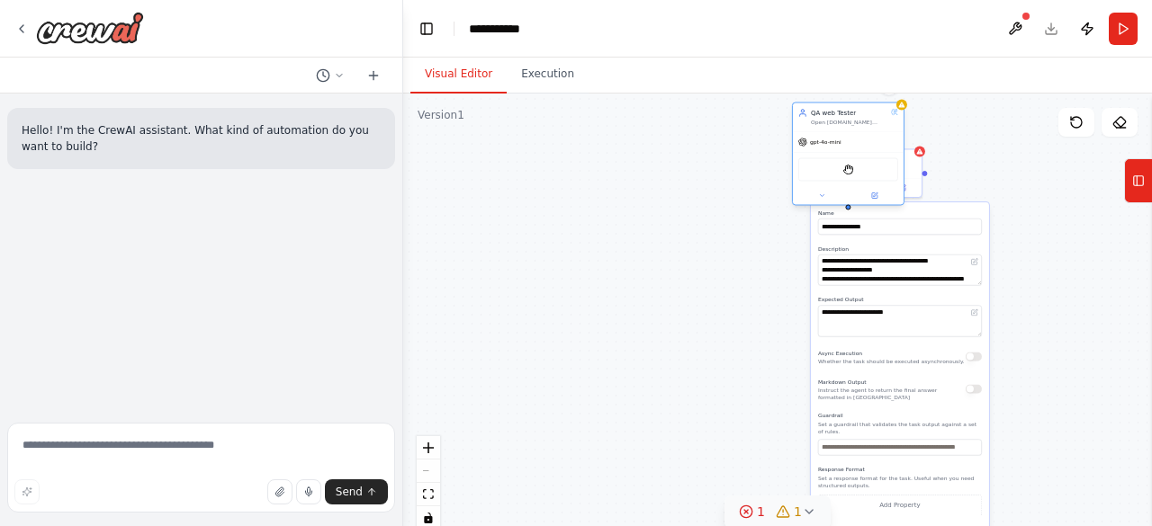
drag, startPoint x: 727, startPoint y: 231, endPoint x: 846, endPoint y: 118, distance: 164.2
click at [845, 118] on div "QA web Tester Open Coppel.com homepage, verify it loads successfuly, get the pa…" at bounding box center [849, 117] width 76 height 18
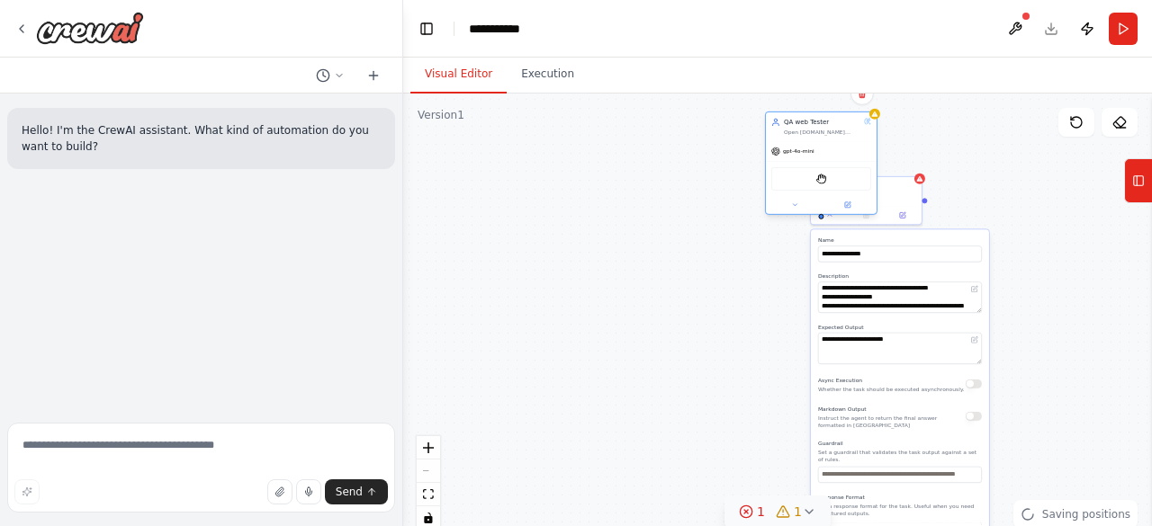
drag, startPoint x: 882, startPoint y: 124, endPoint x: 621, endPoint y: 182, distance: 267.2
click at [765, 177] on div "QA web Tester Open Coppel.com homepage, verify it loads successfuly, get the pa…" at bounding box center [821, 163] width 112 height 103
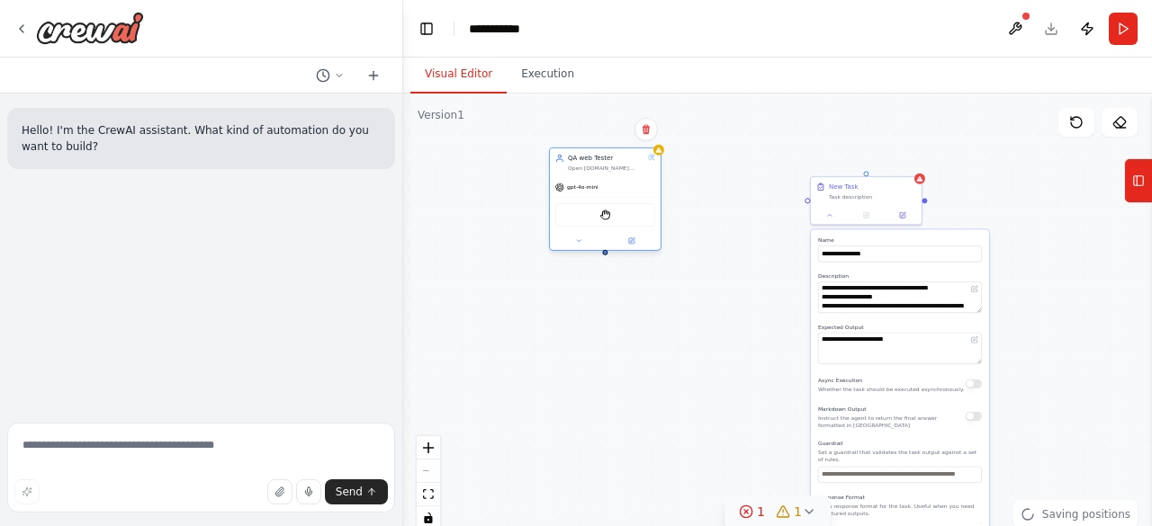
drag, startPoint x: 605, startPoint y: 169, endPoint x: 618, endPoint y: 225, distance: 57.4
click at [618, 172] on div "Open Coppel.com homepage, verify it loads successfuly, get the page title, and …" at bounding box center [606, 168] width 76 height 7
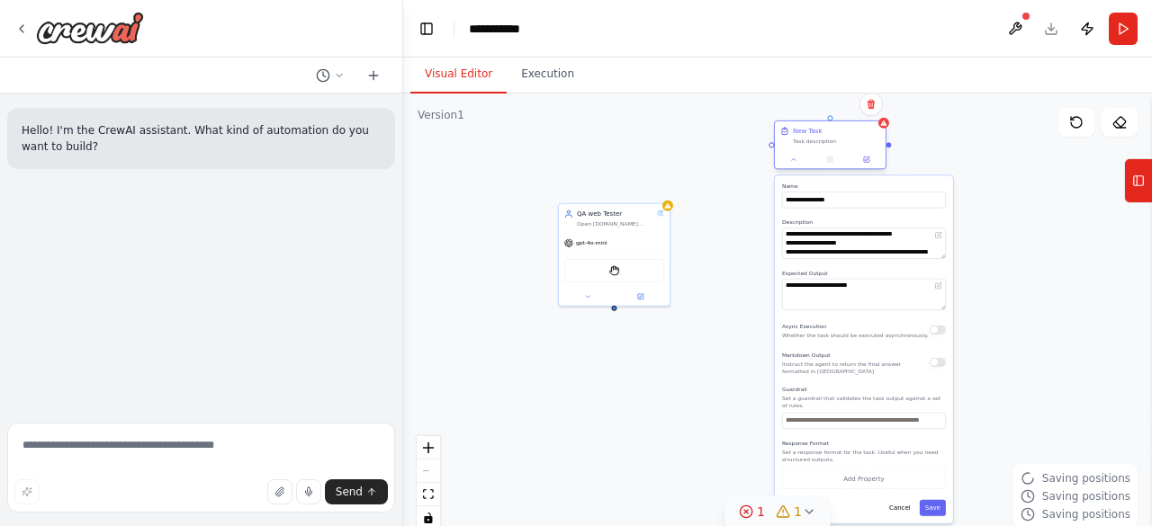
drag, startPoint x: 842, startPoint y: 199, endPoint x: 801, endPoint y: 140, distance: 71.6
click at [801, 140] on div "New Task Task description" at bounding box center [830, 135] width 111 height 29
click at [1135, 170] on icon at bounding box center [1138, 180] width 13 height 29
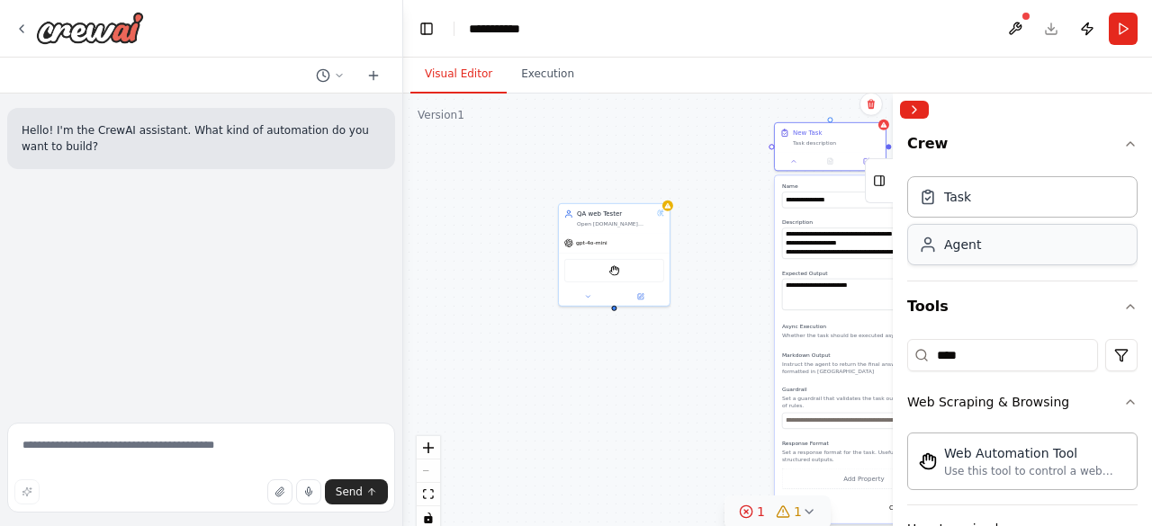
click at [983, 238] on div "Agent" at bounding box center [1022, 244] width 230 height 41
click at [977, 253] on div "Agent" at bounding box center [1022, 244] width 230 height 41
click at [717, 381] on div "Goal of the agent" at bounding box center [683, 384] width 87 height 7
click at [715, 347] on icon at bounding box center [717, 345] width 7 height 10
click at [659, 342] on button "Confirm" at bounding box center [667, 346] width 64 height 22
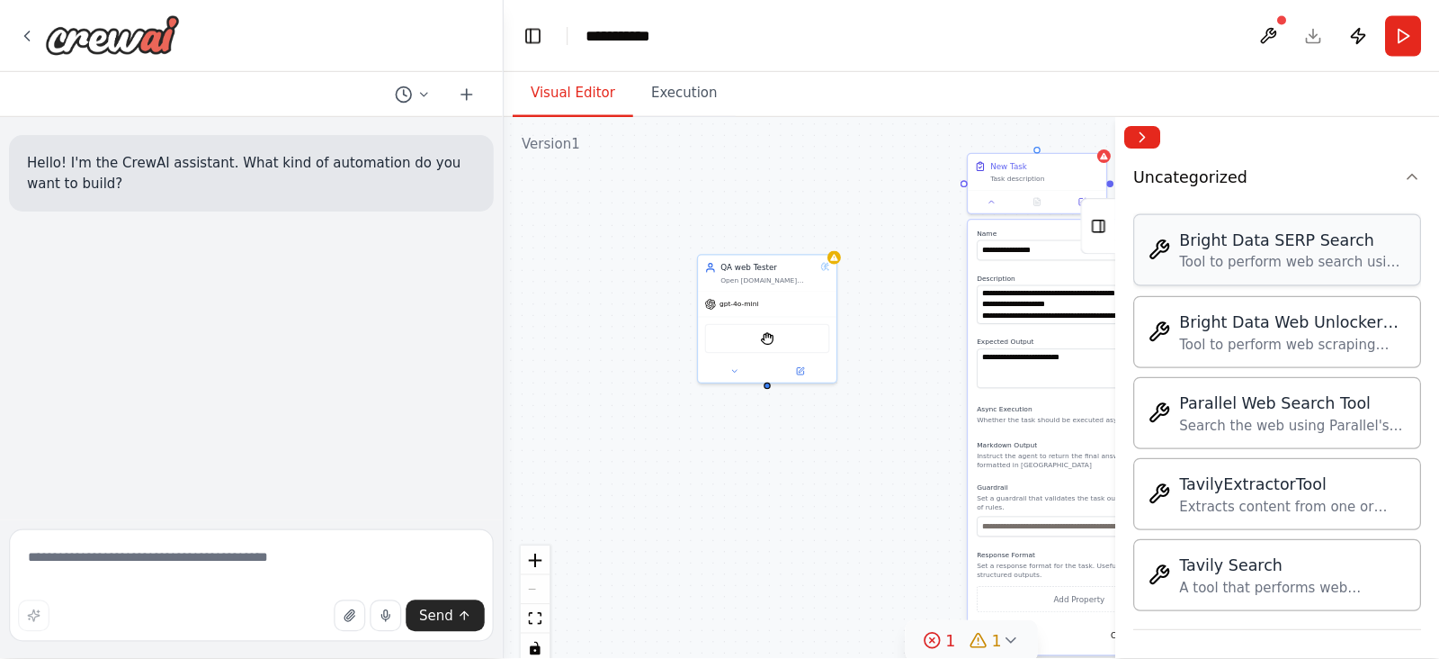
scroll to position [0, 0]
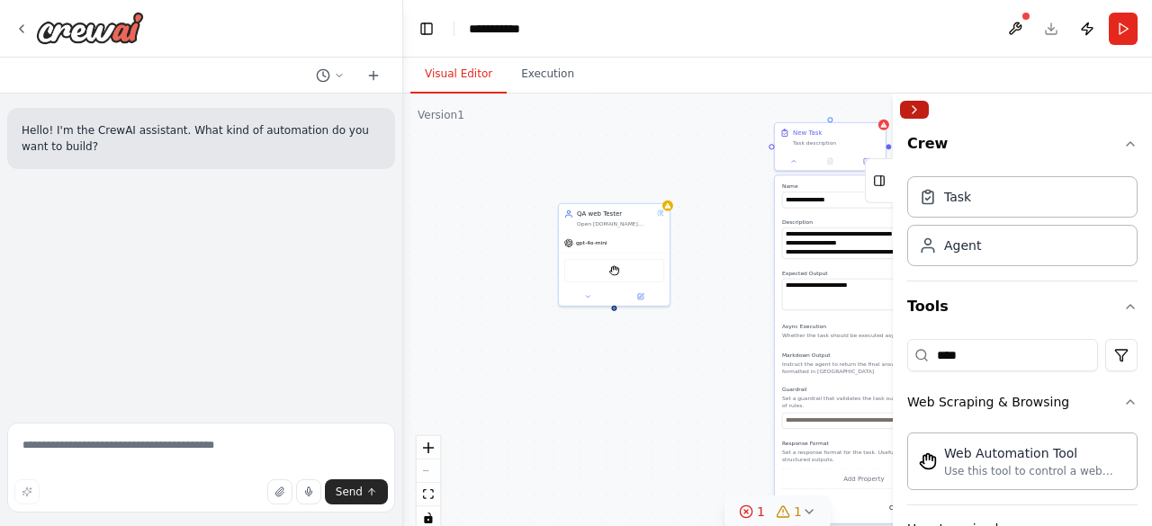
click at [912, 111] on button "Collapse right sidebar" at bounding box center [914, 110] width 29 height 18
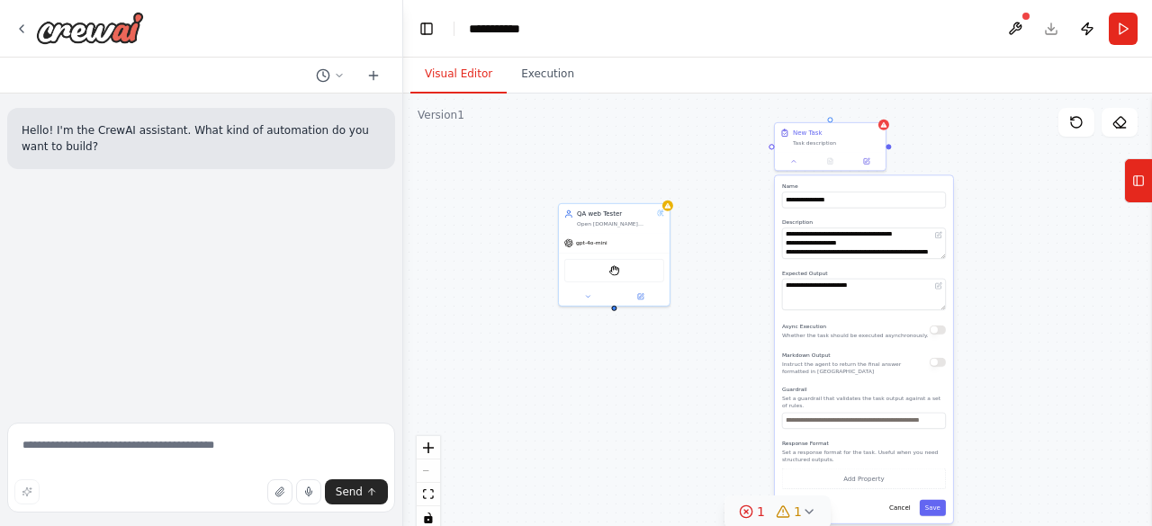
click at [1089, 334] on div "**********" at bounding box center [777, 319] width 749 height 450
click at [801, 136] on div "New Task Task description" at bounding box center [836, 136] width 87 height 18
click at [934, 505] on button "Save" at bounding box center [932, 508] width 26 height 16
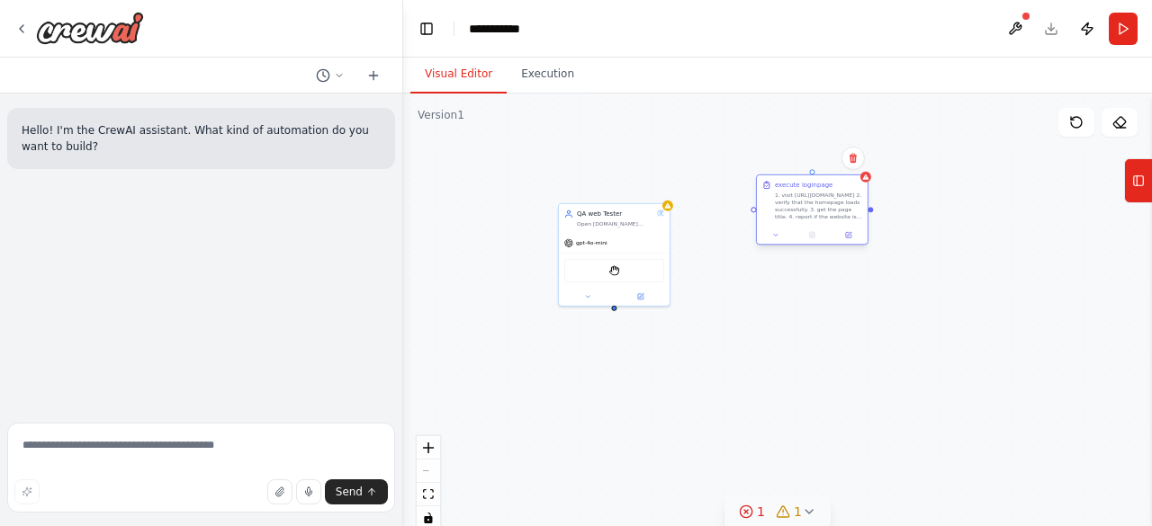
drag, startPoint x: 828, startPoint y: 150, endPoint x: 798, endPoint y: 243, distance: 97.3
click at [798, 243] on div "execute loginpage 1. visit https://www.coppel.com/ 2. verify that the homepage …" at bounding box center [812, 210] width 112 height 71
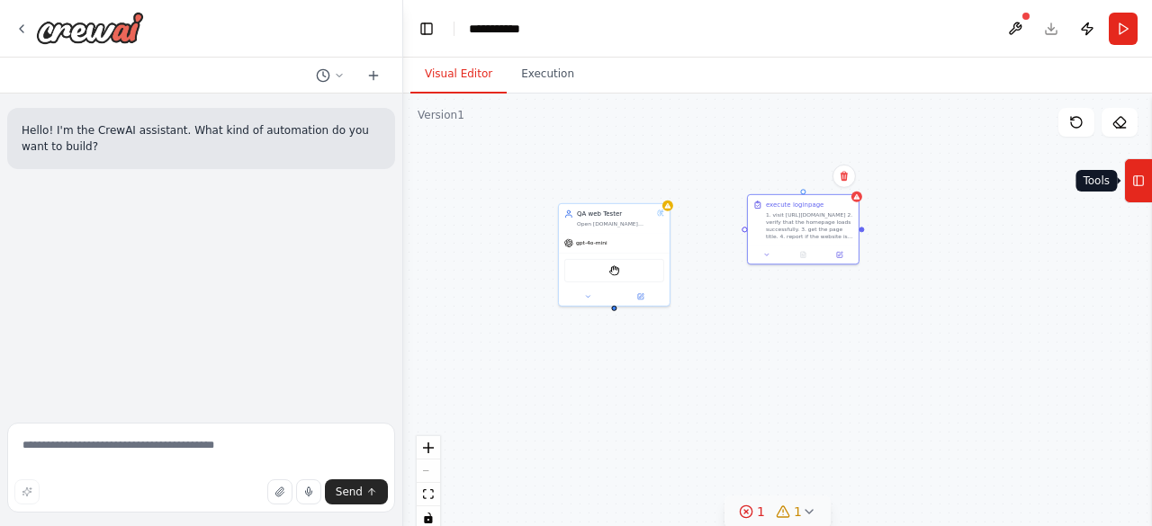
click at [1143, 183] on icon at bounding box center [1138, 180] width 13 height 29
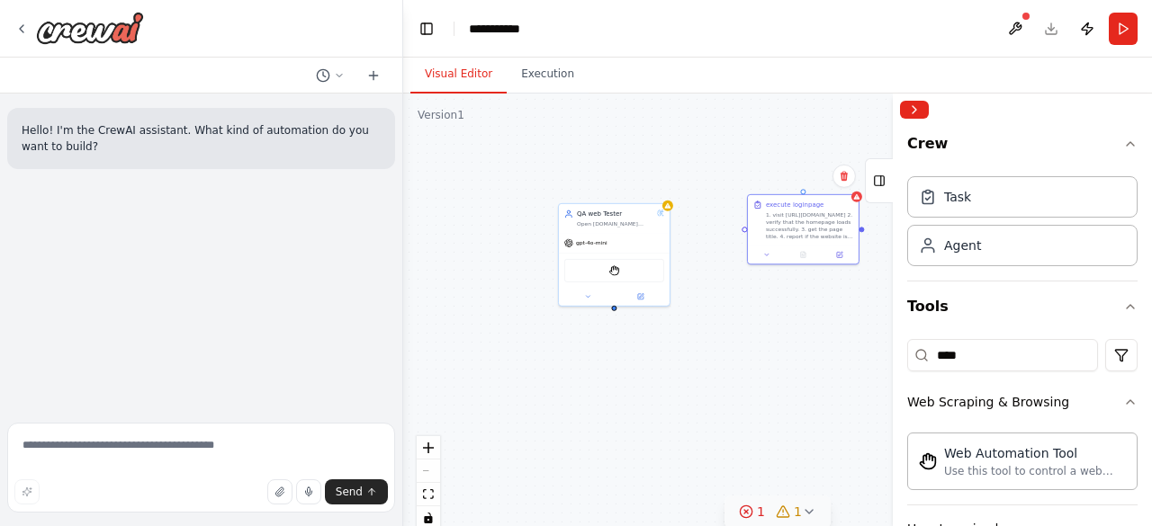
click at [758, 357] on div "Triggers No triggers configured Event Schedule Manage QA web Tester Open Coppel…" at bounding box center [777, 319] width 749 height 450
click at [375, 76] on icon at bounding box center [373, 75] width 14 height 14
click at [192, 256] on div "Hello! I'm the CrewAI assistant. What kind of automation do you want to build?" at bounding box center [201, 255] width 402 height 322
click at [747, 517] on circle at bounding box center [746, 512] width 12 height 12
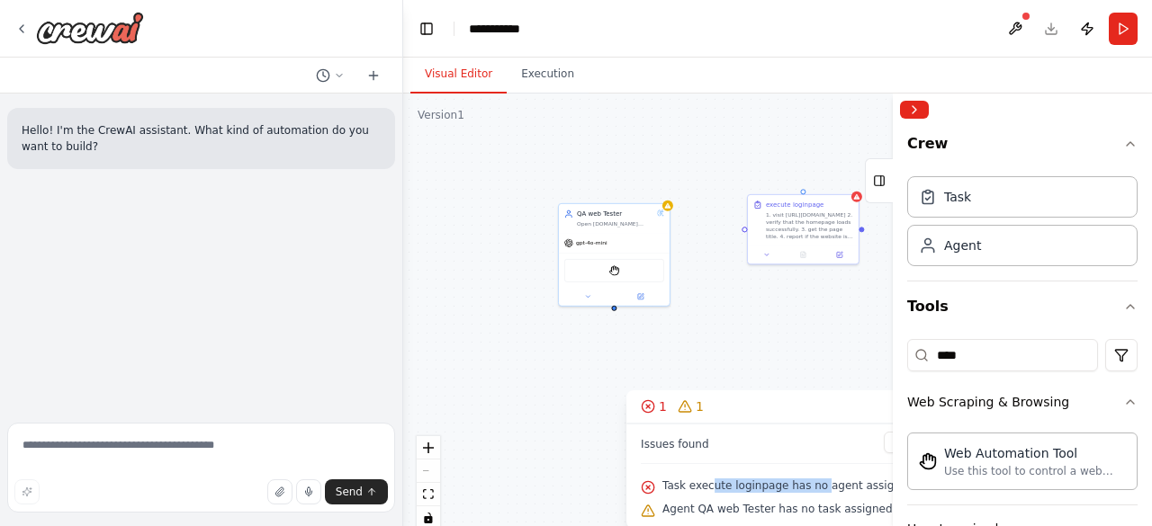
drag, startPoint x: 720, startPoint y: 488, endPoint x: 836, endPoint y: 480, distance: 116.3
click at [836, 480] on span "Task execute loginpage has no agent assigned" at bounding box center [788, 486] width 252 height 14
click at [783, 435] on div "Issues found" at bounding box center [777, 448] width 273 height 32
click at [768, 252] on icon at bounding box center [767, 253] width 4 height 2
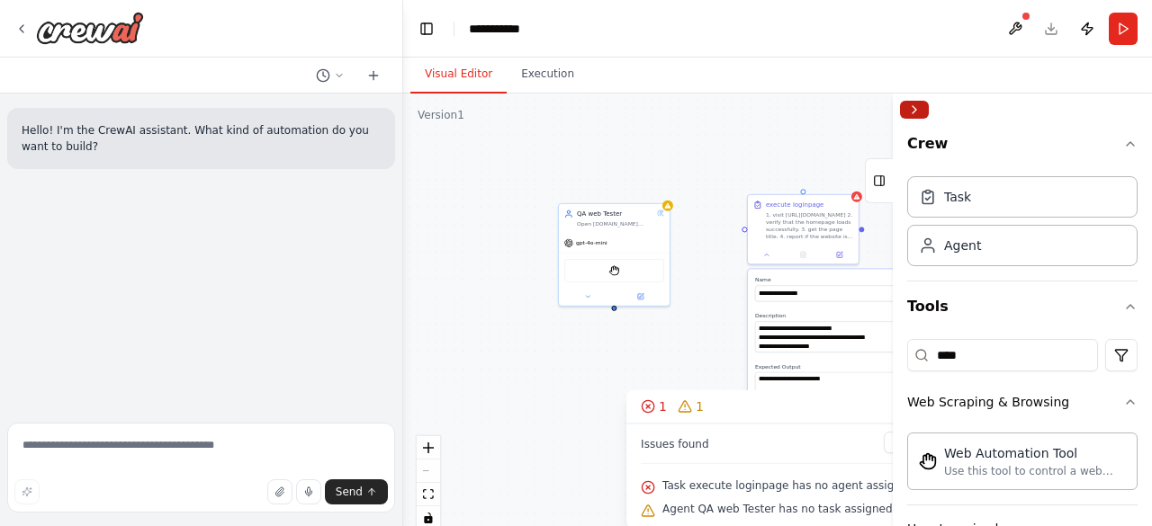
click at [920, 104] on button "Collapse right sidebar" at bounding box center [914, 110] width 29 height 18
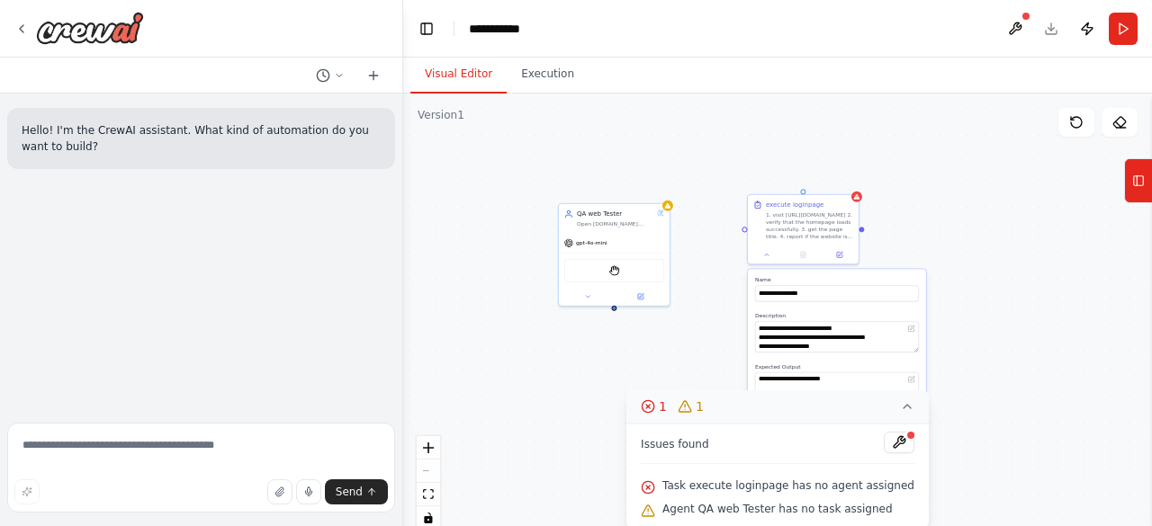
click at [900, 412] on icon at bounding box center [907, 406] width 14 height 14
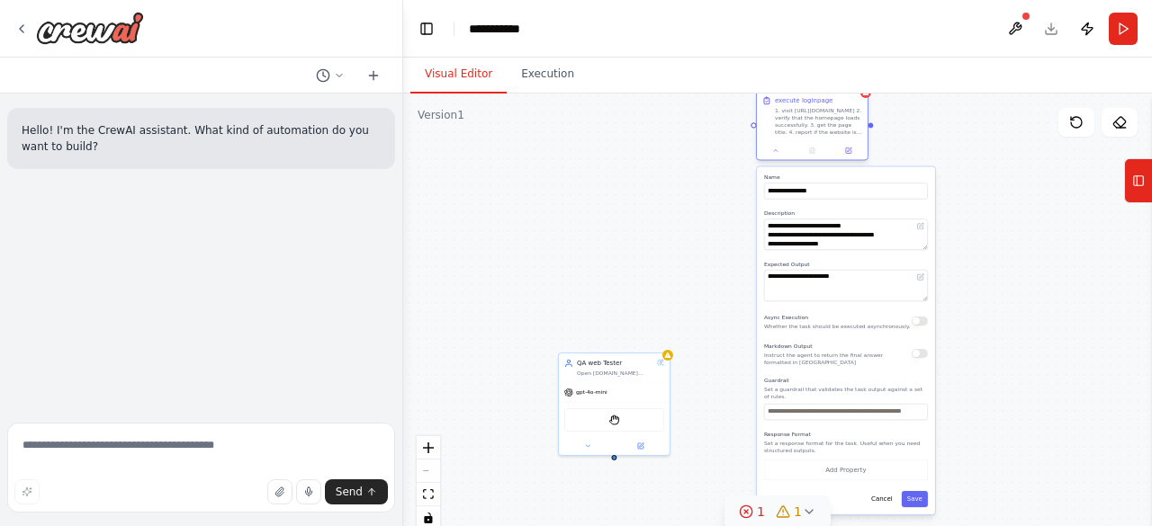
drag, startPoint x: 806, startPoint y: 210, endPoint x: 811, endPoint y: 103, distance: 106.3
click at [811, 103] on div "execute loginpage 1. visit https://www.coppel.com/ 2. verify that the homepage …" at bounding box center [812, 116] width 111 height 50
click at [750, 505] on icon at bounding box center [746, 512] width 14 height 14
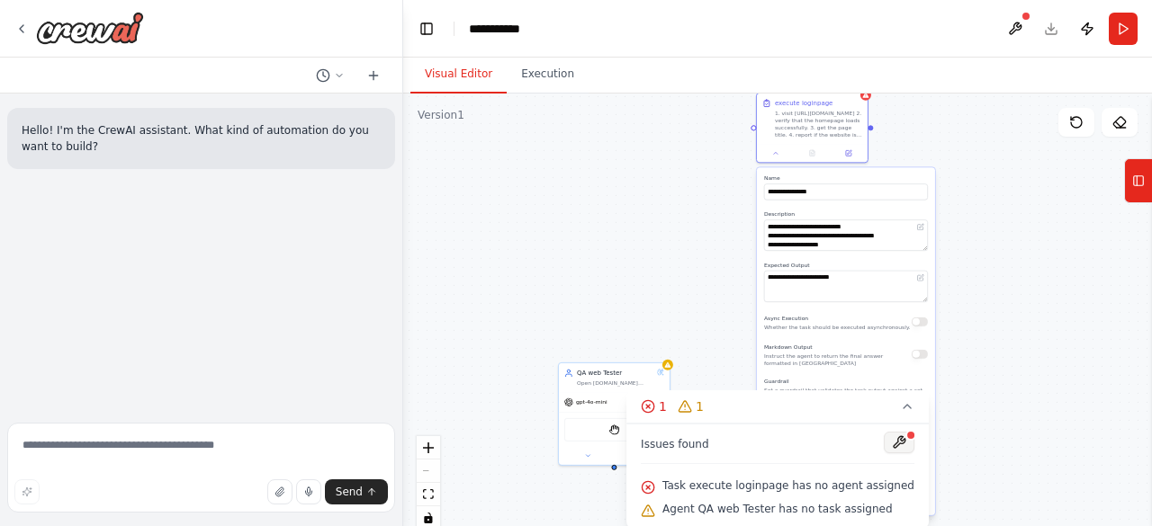
click at [883, 442] on button at bounding box center [898, 443] width 31 height 22
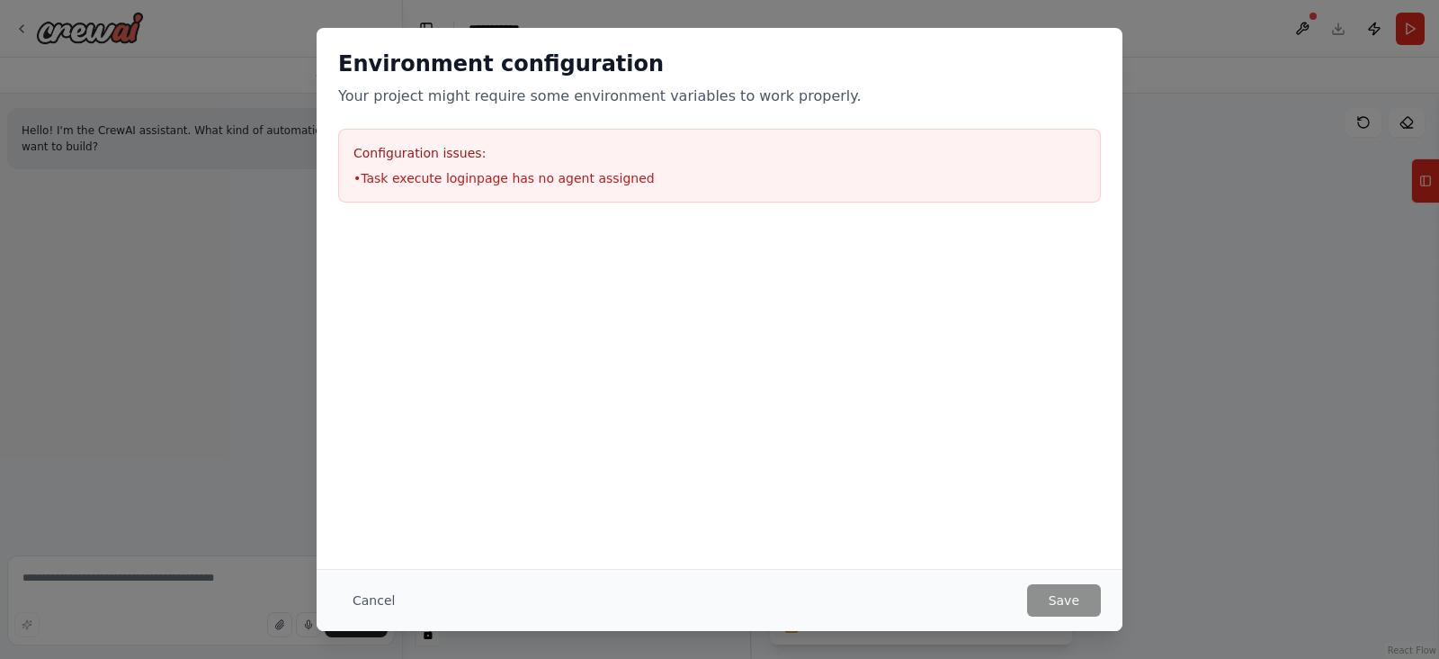
drag, startPoint x: 972, startPoint y: 8, endPoint x: 883, endPoint y: 254, distance: 261.3
click at [883, 254] on div at bounding box center [720, 314] width 806 height 180
click at [1057, 525] on div "Cancel Save" at bounding box center [720, 600] width 806 height 62
click at [354, 525] on button "Cancel" at bounding box center [373, 600] width 71 height 32
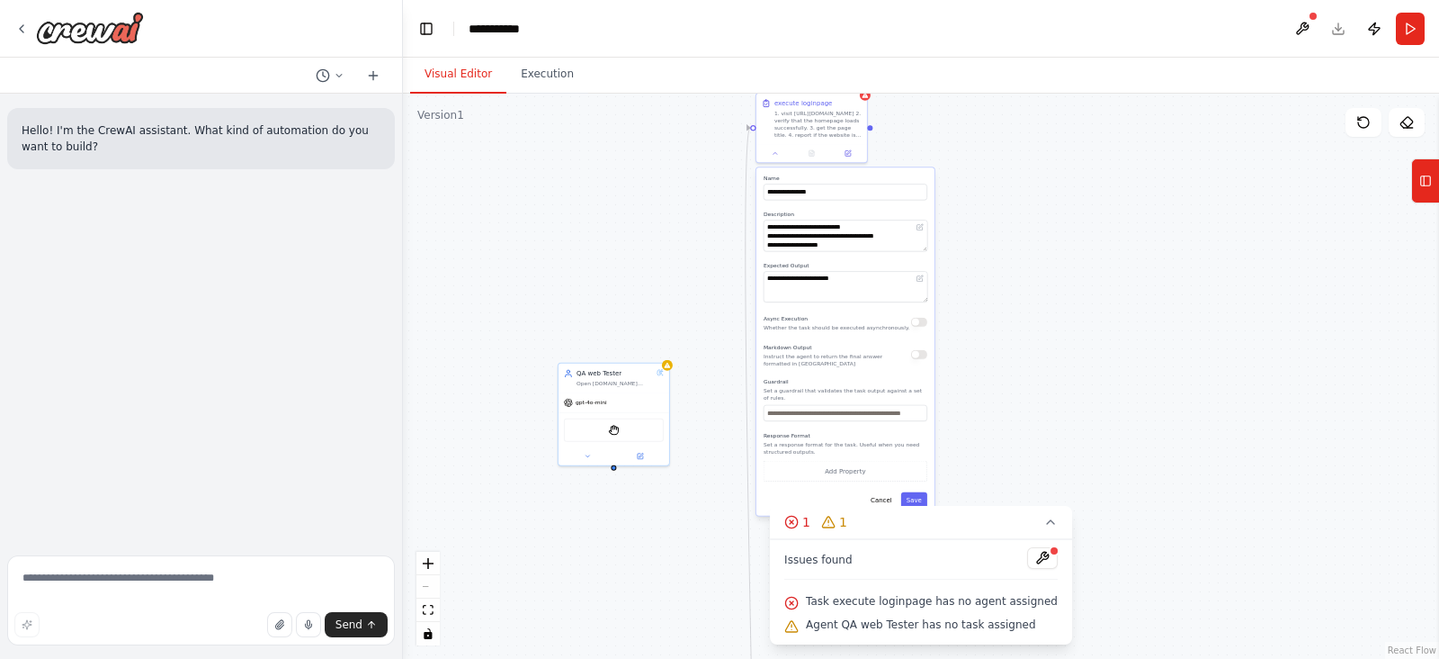
click at [1076, 397] on div "**********" at bounding box center [921, 376] width 1036 height 565
click at [623, 216] on div "**********" at bounding box center [921, 376] width 1036 height 565
click at [912, 496] on button "Save" at bounding box center [914, 500] width 26 height 16
click at [981, 290] on div "Triggers No triggers configured Event Schedule Manage QA web Tester Open Coppel…" at bounding box center [921, 376] width 1036 height 565
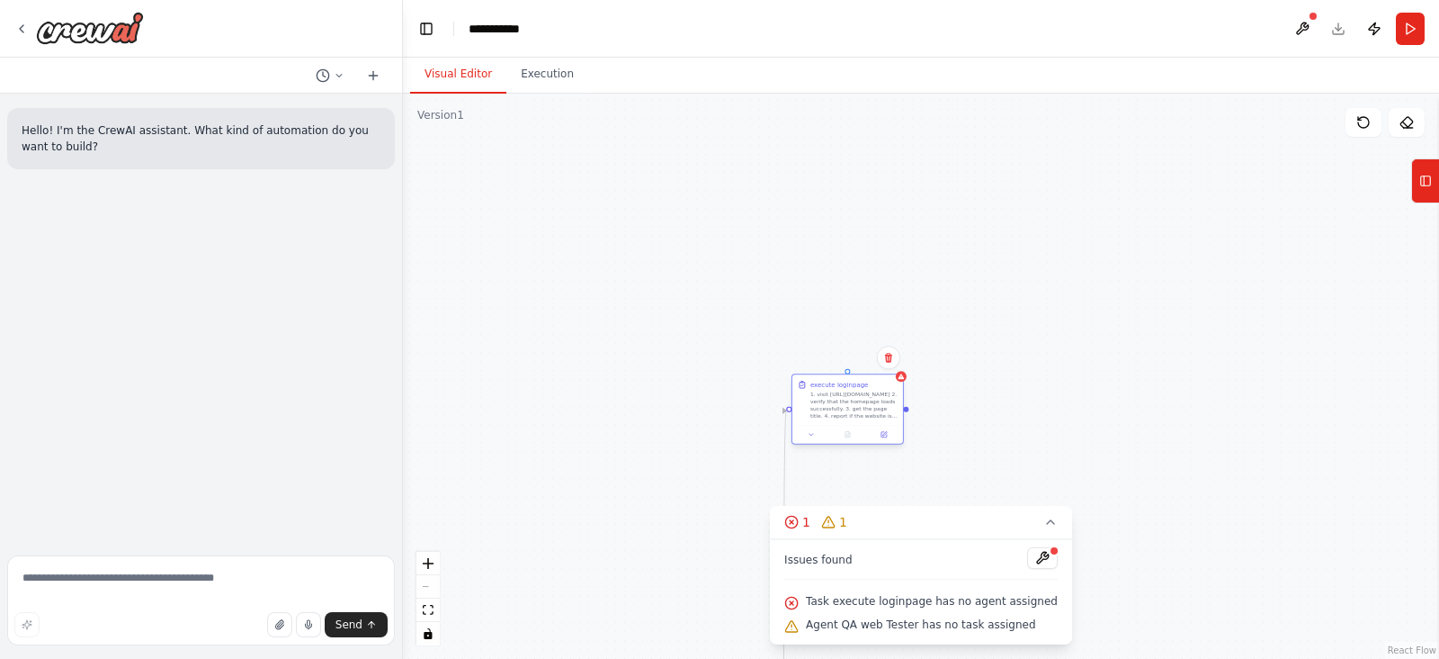
click at [851, 373] on div "execute loginpage 1. visit https://www.coppel.com/ 2. verify that the homepage …" at bounding box center [848, 408] width 112 height 71
click at [1044, 519] on icon at bounding box center [1051, 522] width 14 height 14
click at [1034, 481] on div "1. visit https://www.coppel.com/ 2. verify that the homepage loads successfully…" at bounding box center [1025, 489] width 87 height 29
click at [427, 21] on button "Toggle Left Sidebar" at bounding box center [426, 28] width 25 height 25
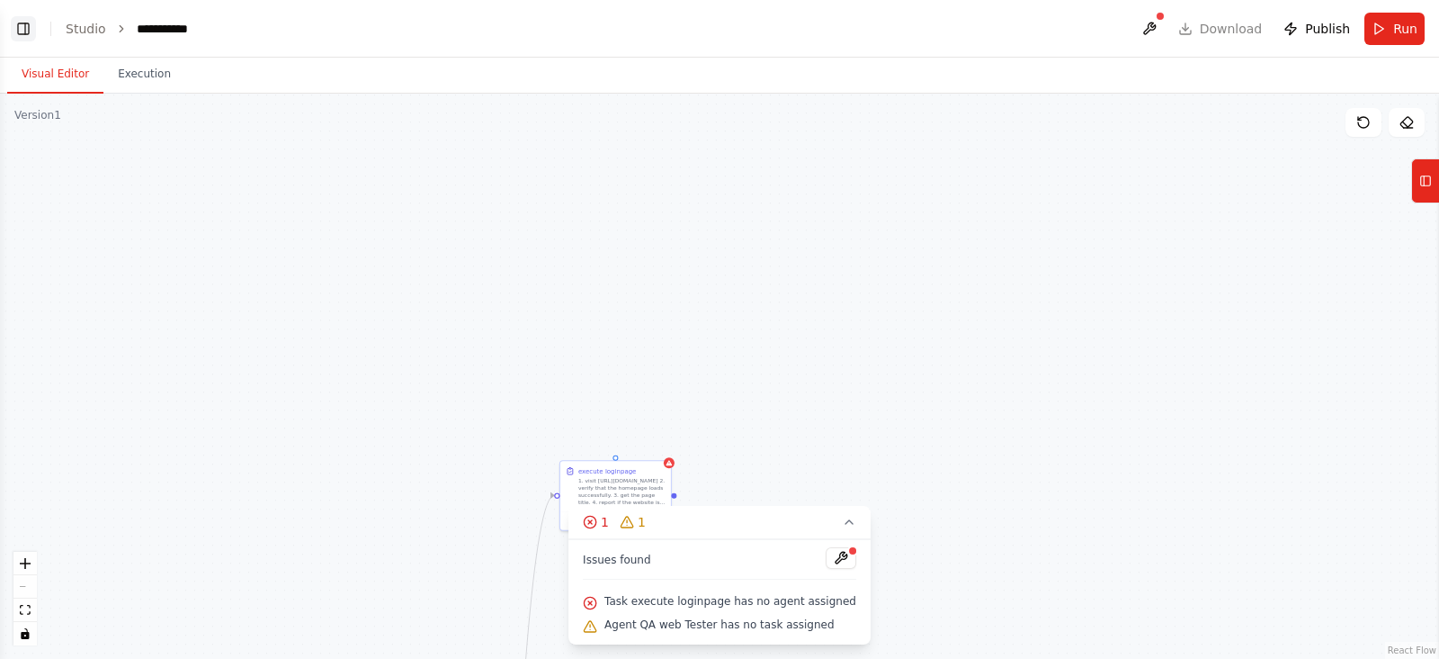
click at [22, 28] on button "Toggle Left Sidebar" at bounding box center [23, 28] width 25 height 25
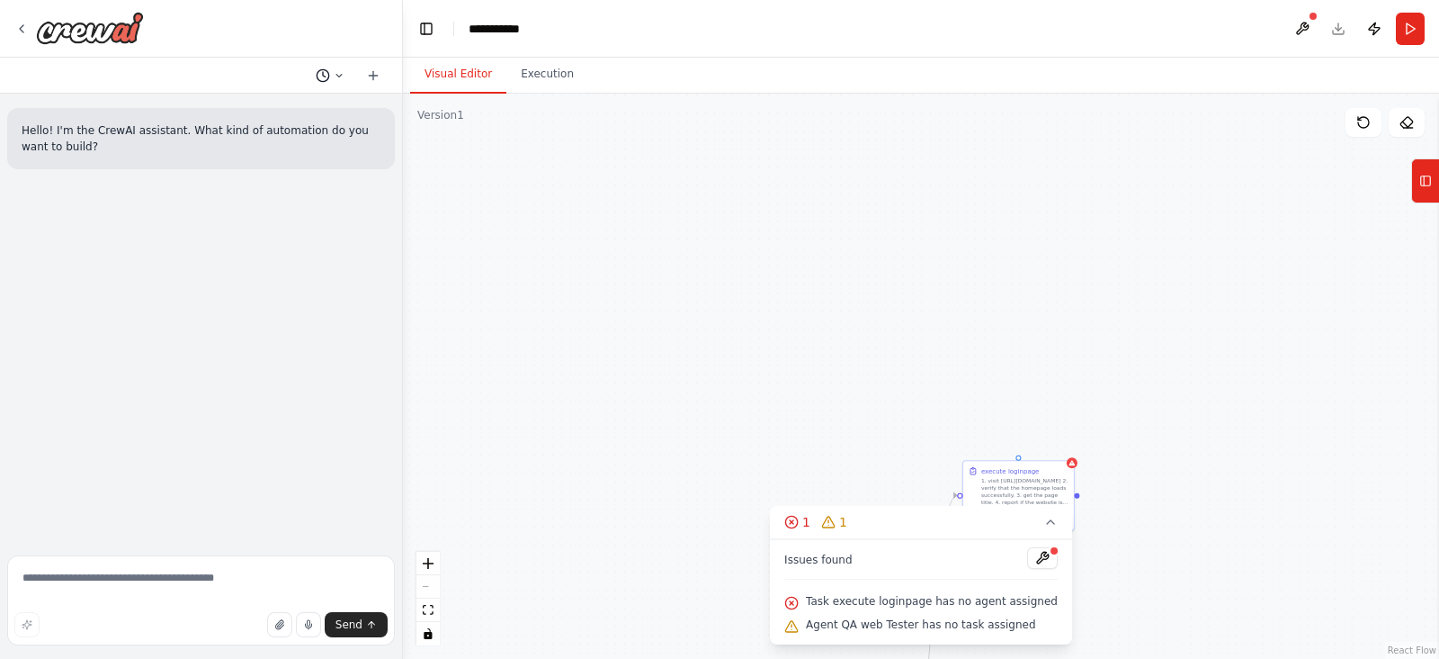
click at [342, 74] on icon at bounding box center [338, 75] width 5 height 3
click at [294, 135] on span "Untitled" at bounding box center [252, 141] width 117 height 14
click at [236, 525] on textarea at bounding box center [201, 600] width 388 height 90
type textarea "**********"
click at [1044, 525] on icon at bounding box center [1051, 522] width 14 height 14
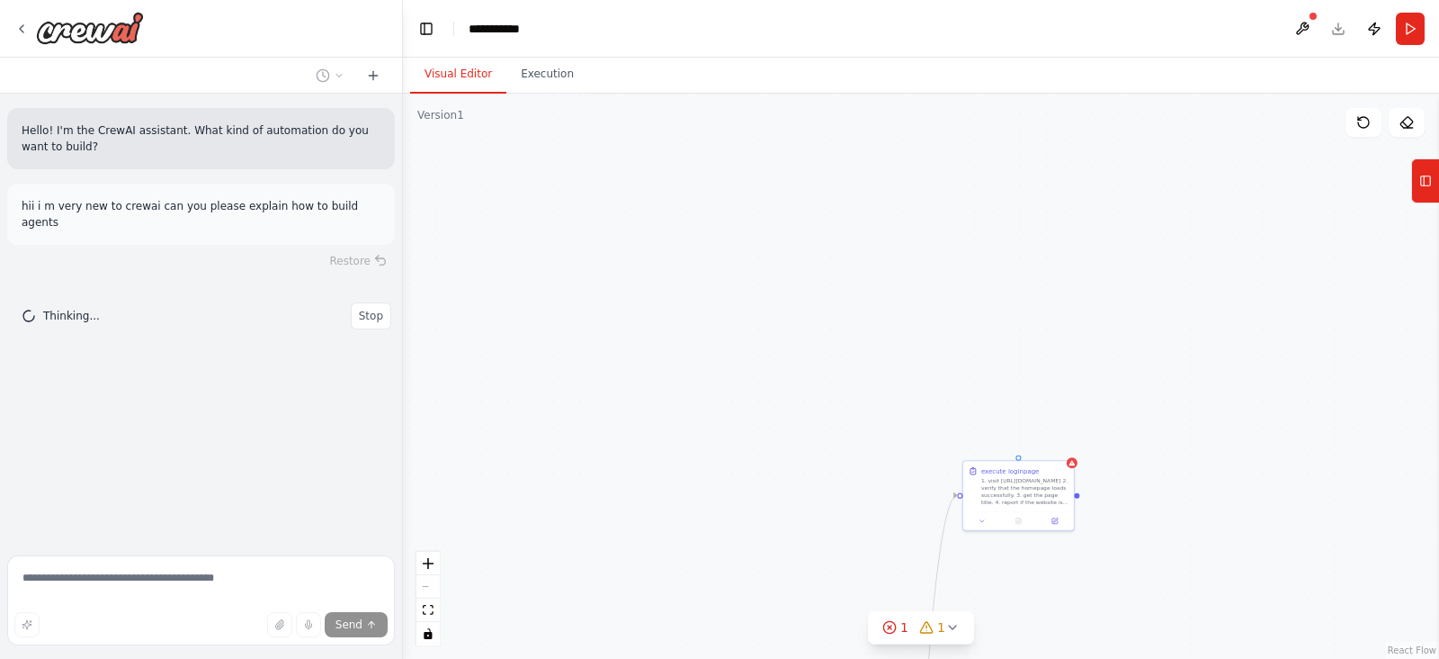
click at [758, 489] on div "Triggers No triggers configured Event Schedule Manage QA web Tester Open Coppel…" at bounding box center [921, 376] width 1036 height 565
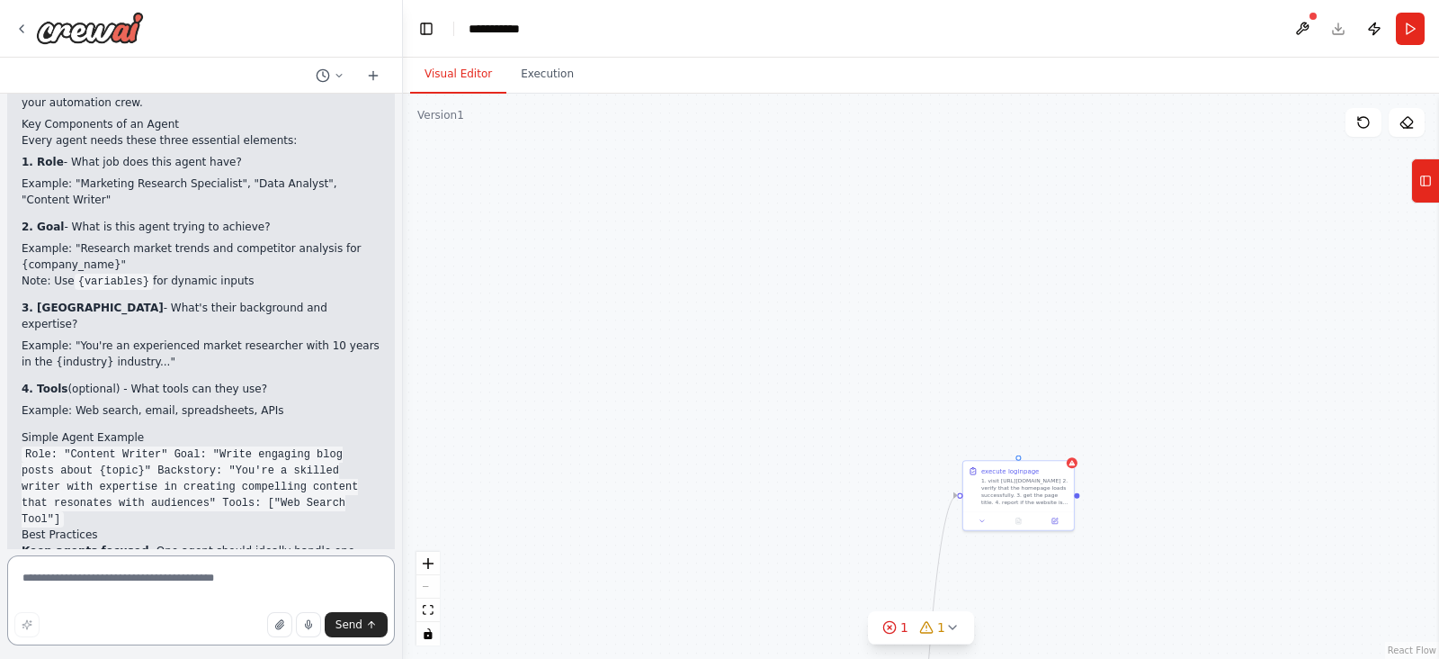
scroll to position [400, 0]
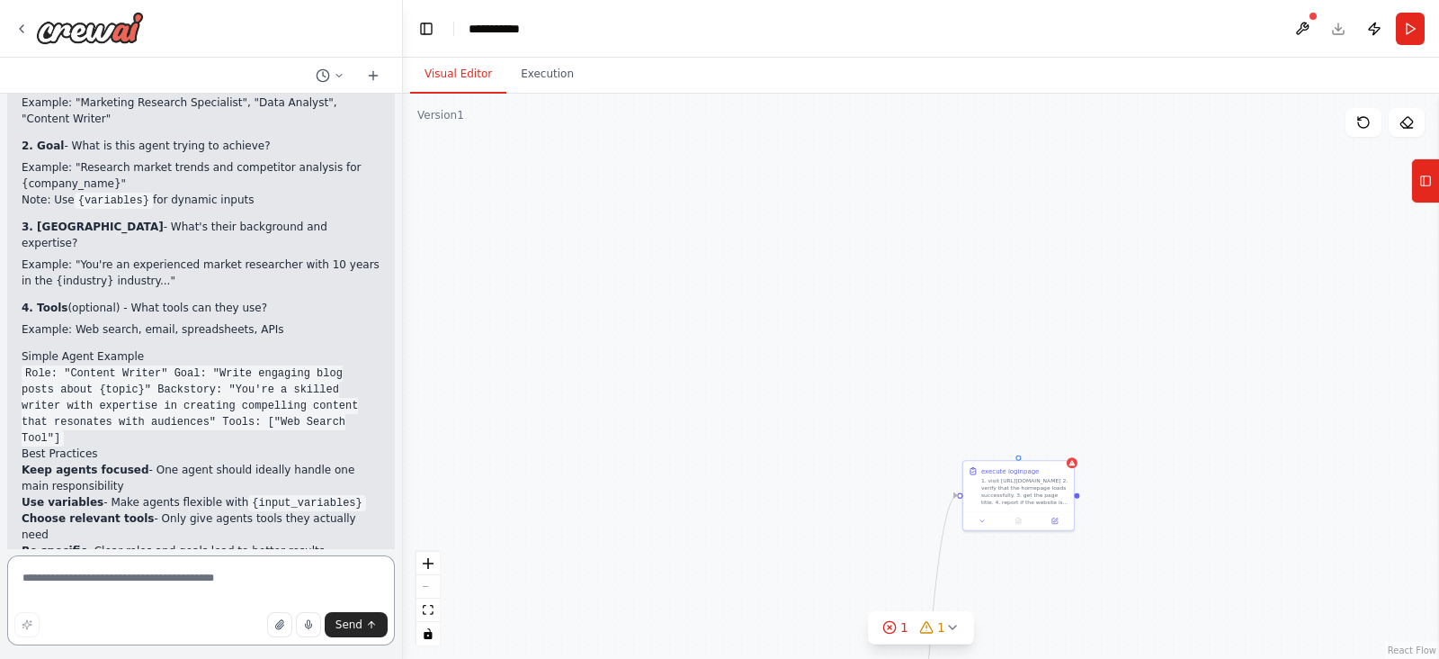
click at [135, 525] on textarea at bounding box center [201, 600] width 388 height 90
click at [1008, 492] on div "1. visit https://www.coppel.com/ 2. verify that the homepage loads successfully…" at bounding box center [1025, 489] width 87 height 29
click at [1008, 483] on div "1. visit https://www.coppel.com/ 2. verify that the homepage loads successfully…" at bounding box center [1025, 489] width 87 height 29
click at [980, 525] on div at bounding box center [1019, 519] width 114 height 19
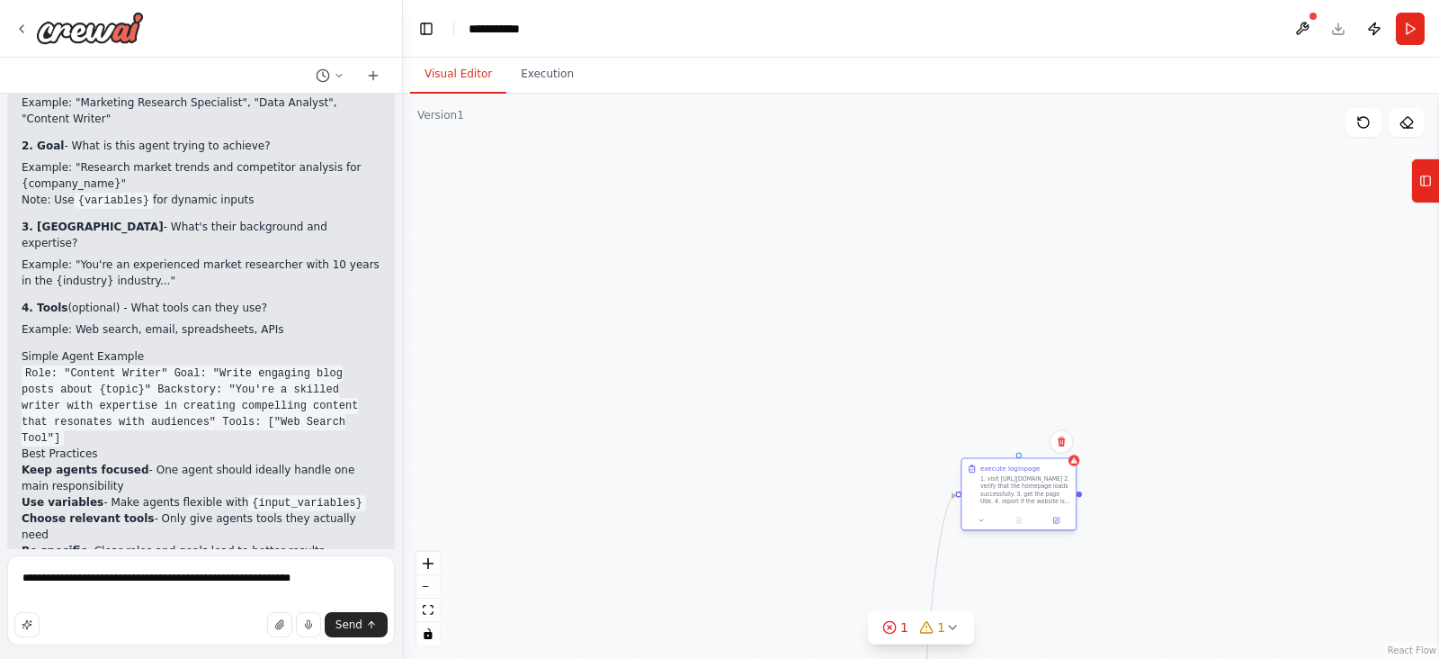
click at [984, 525] on div "execute loginpage 1. visit https://www.coppel.com/ 2. verify that the homepage …" at bounding box center [1019, 496] width 116 height 73
click at [1004, 480] on div "1. visit https://www.coppel.com/ 2. verify that the homepage loads successfully…" at bounding box center [1026, 490] width 90 height 30
drag, startPoint x: 1004, startPoint y: 480, endPoint x: 999, endPoint y: 143, distance: 337.4
click at [999, 157] on div "execute loginpage 1. visit https://www.coppel.com/ 2. verify that the homepage …" at bounding box center [1017, 177] width 90 height 40
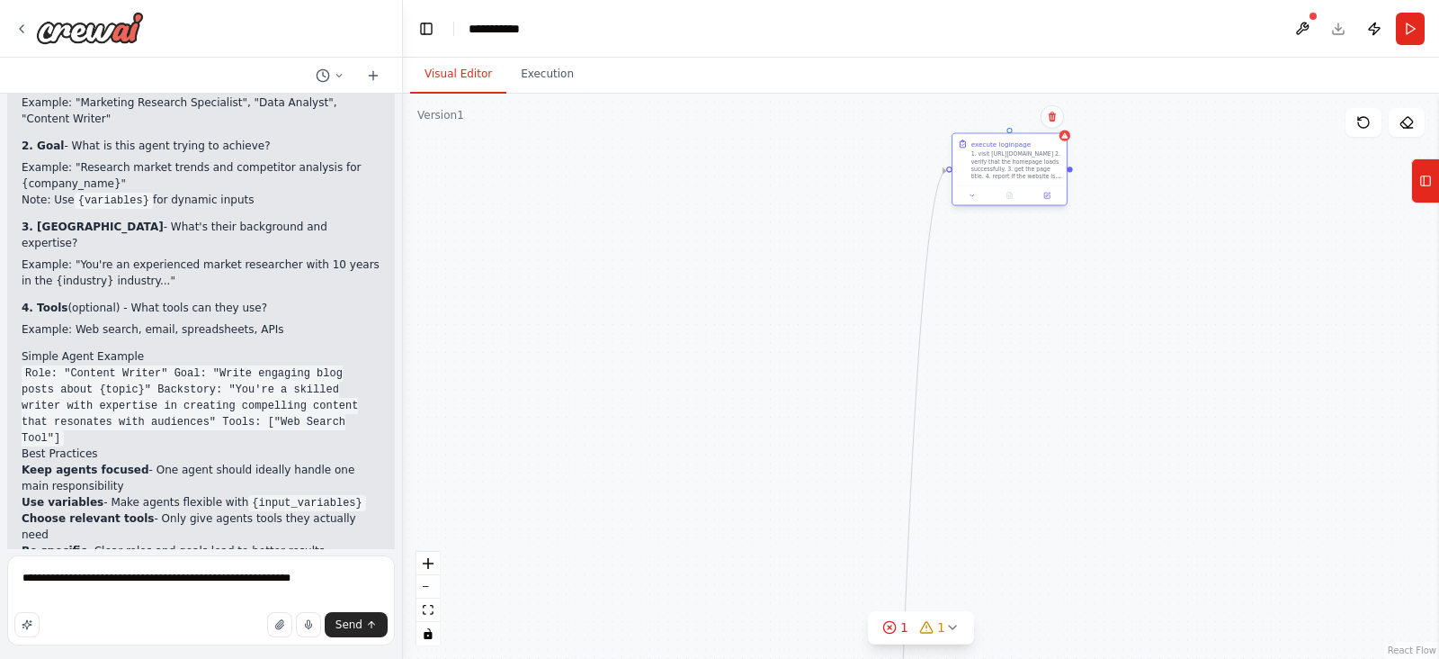
click at [1005, 159] on div "1. visit https://www.coppel.com/ 2. verify that the homepage loads successfully…" at bounding box center [1017, 165] width 90 height 30
click at [973, 196] on icon at bounding box center [972, 195] width 7 height 7
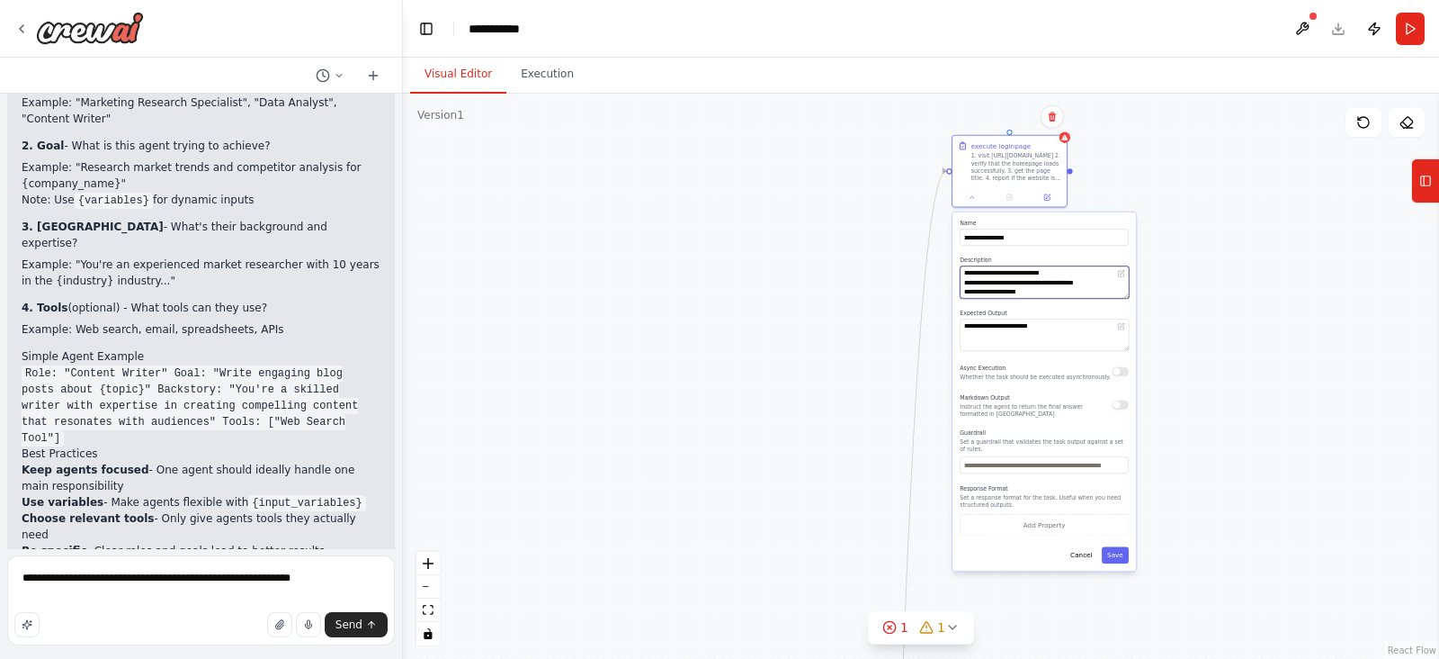
drag, startPoint x: 1029, startPoint y: 289, endPoint x: 947, endPoint y: 248, distance: 91.3
click at [947, 248] on div "**********" at bounding box center [921, 376] width 1036 height 565
click at [1019, 281] on textarea "**********" at bounding box center [1044, 282] width 169 height 32
click at [319, 525] on textarea "**********" at bounding box center [201, 600] width 388 height 90
paste textarea "**********"
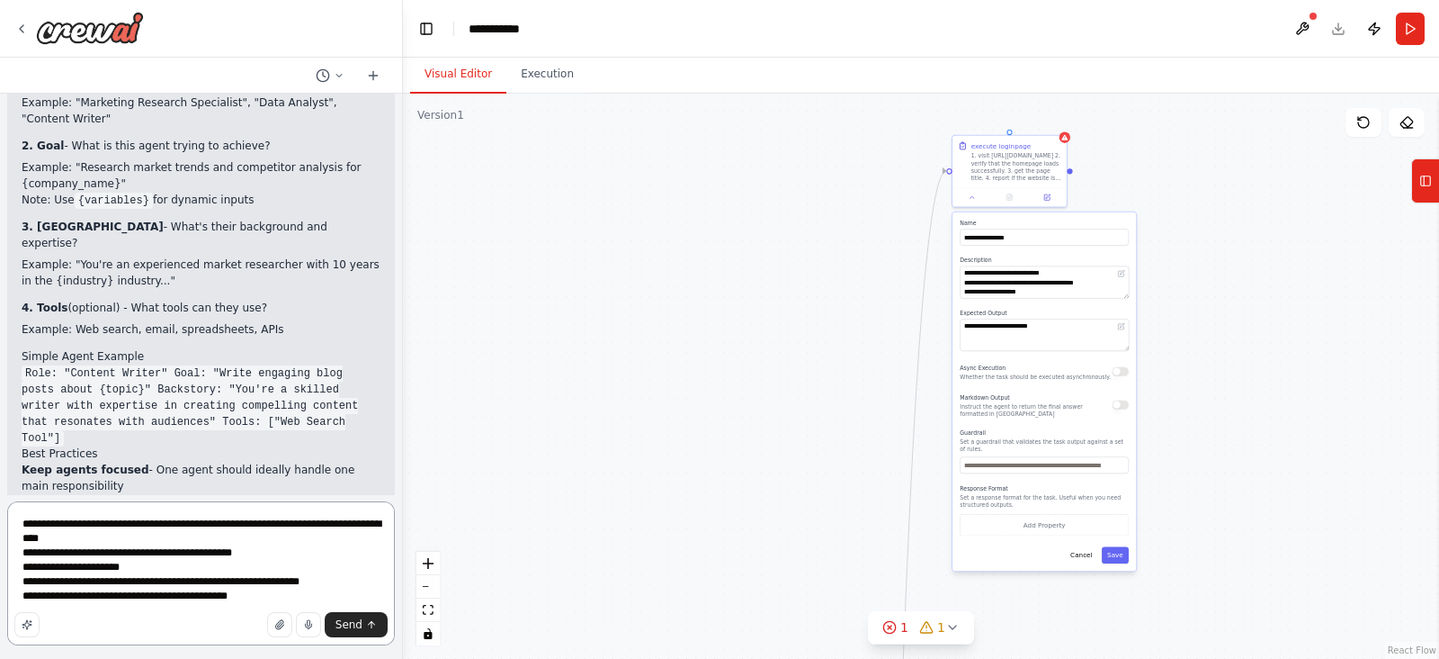
type textarea "**********"
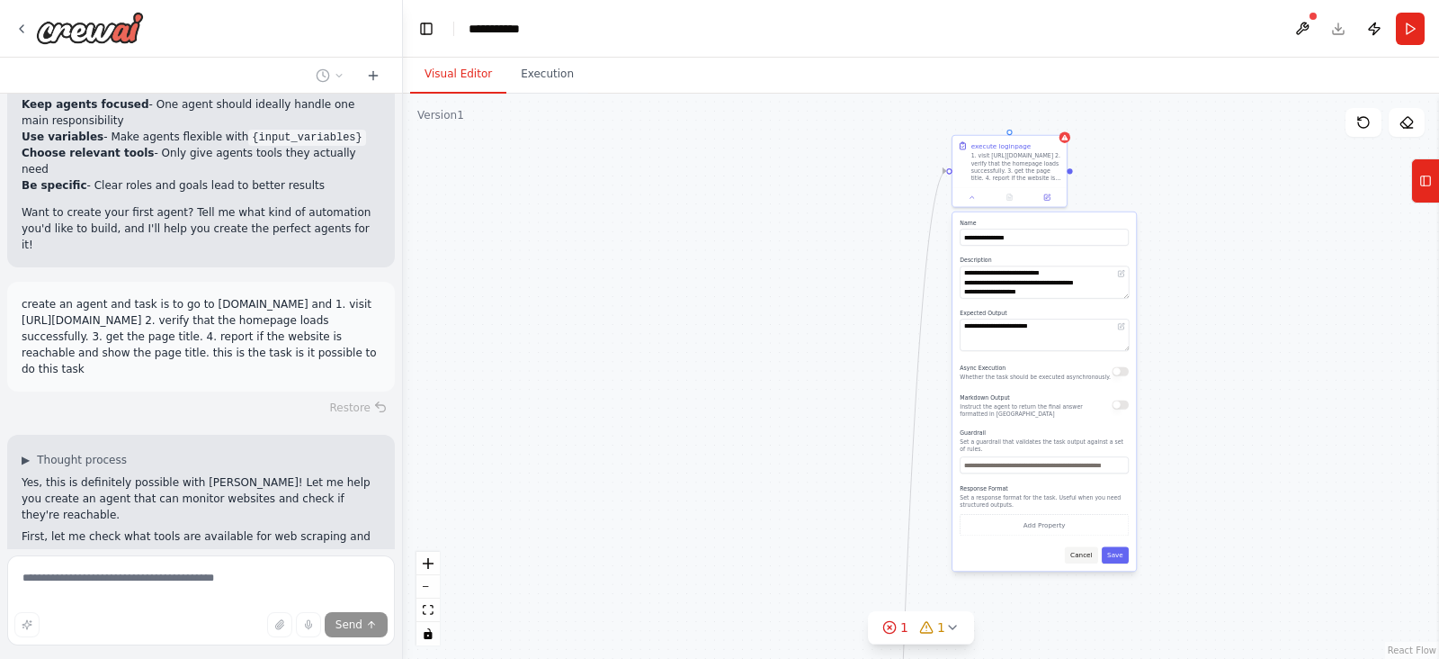
scroll to position [782, 0]
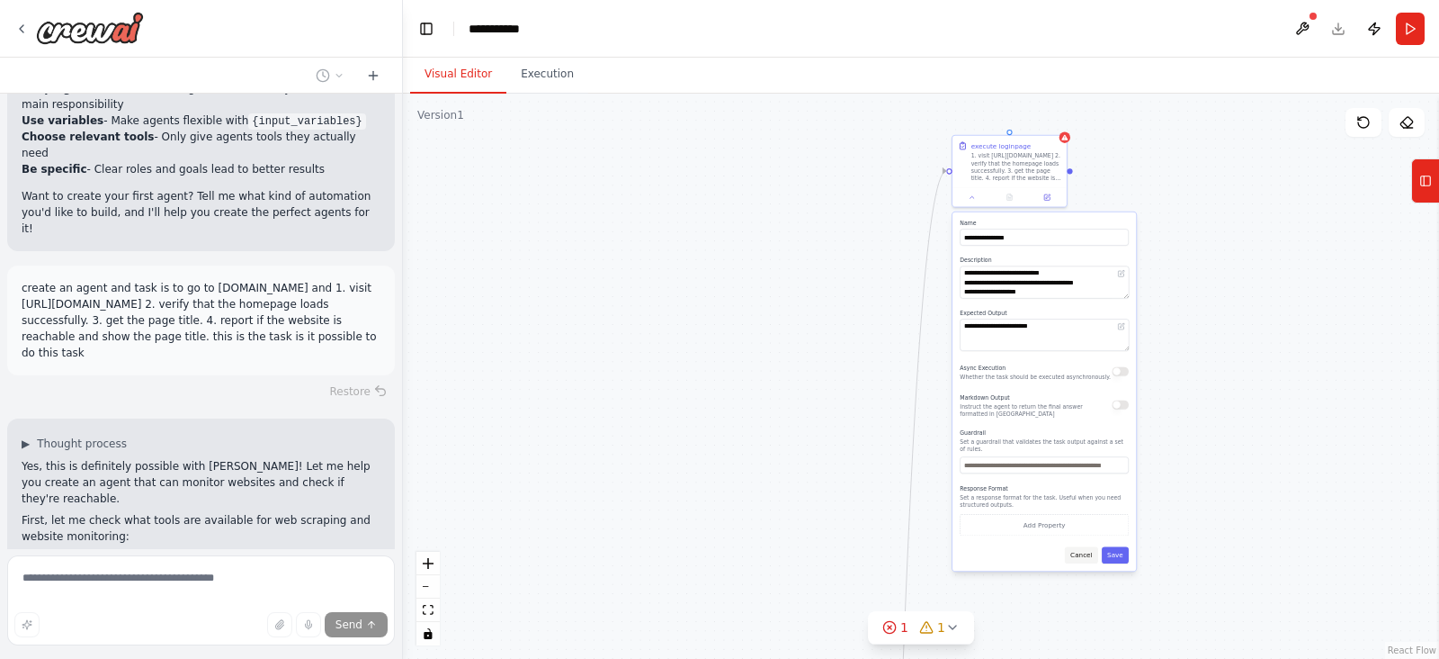
click at [1085, 525] on button "Cancel" at bounding box center [1081, 555] width 33 height 17
click at [1082, 525] on button "Cancel" at bounding box center [1081, 555] width 33 height 17
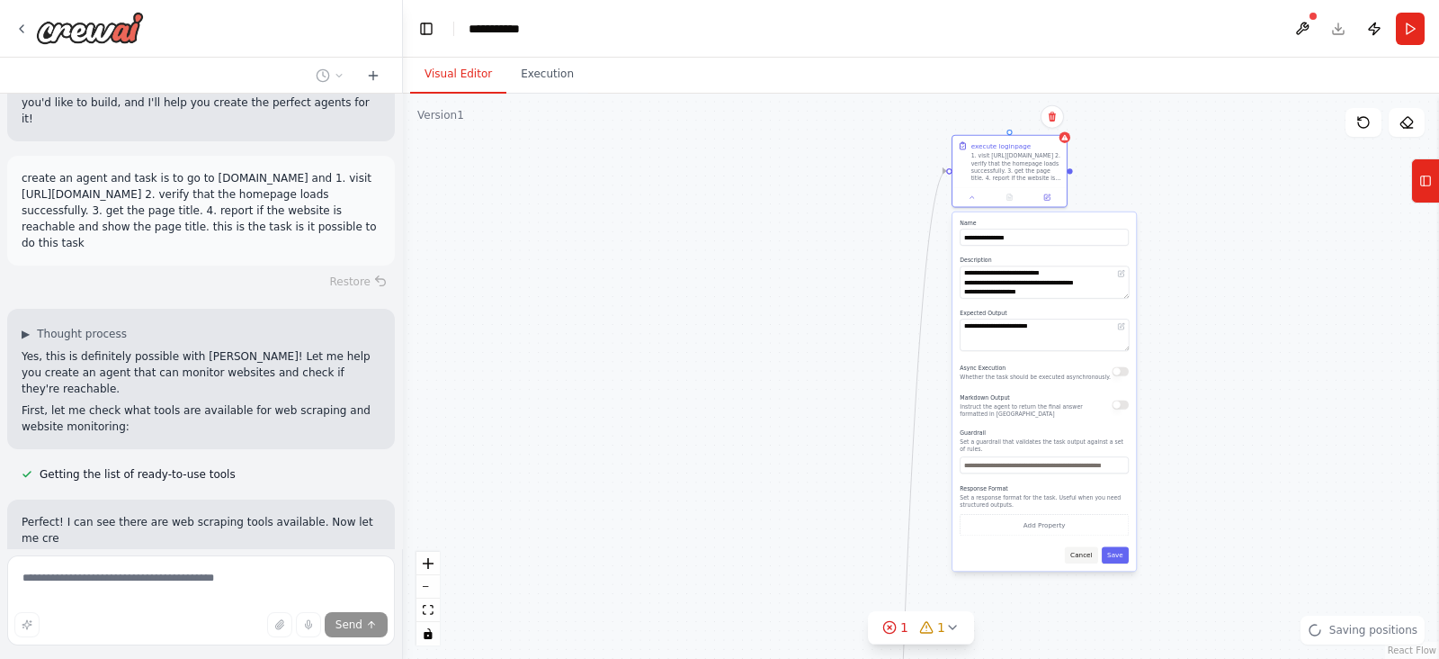
scroll to position [908, 0]
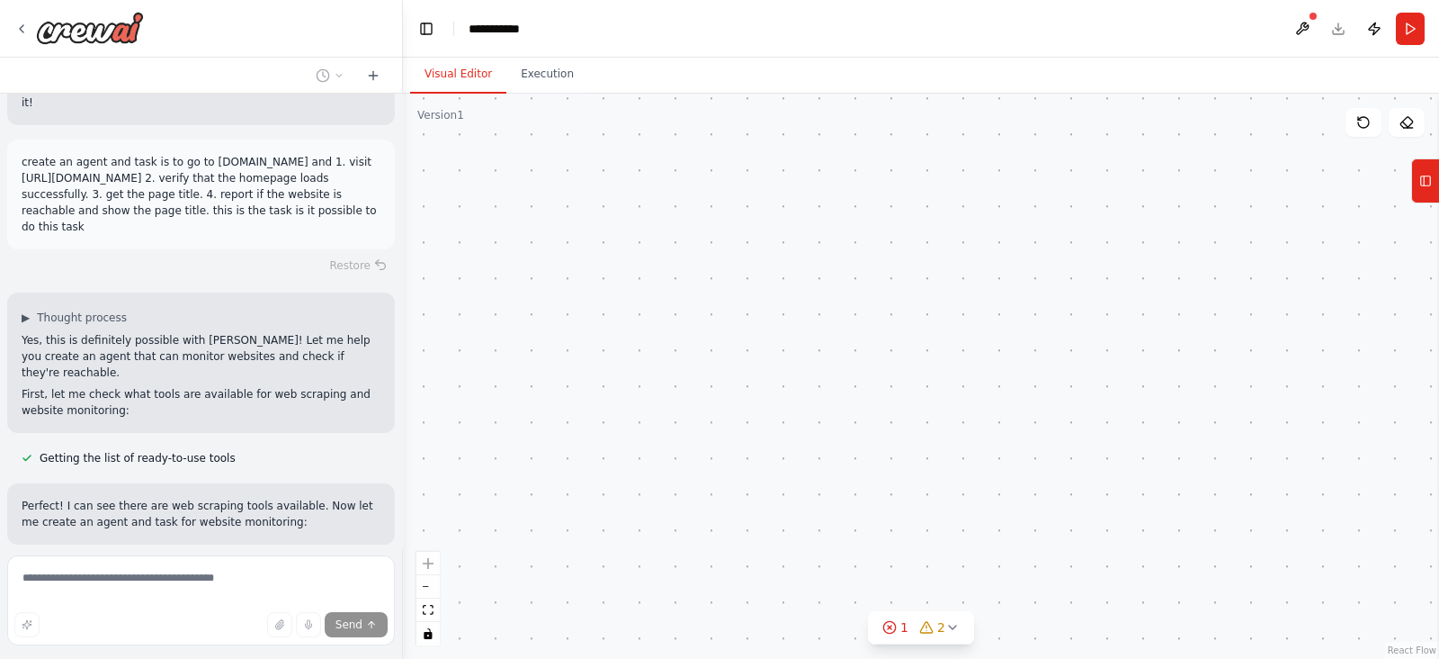
click at [758, 394] on div "**********" at bounding box center [921, 376] width 1036 height 565
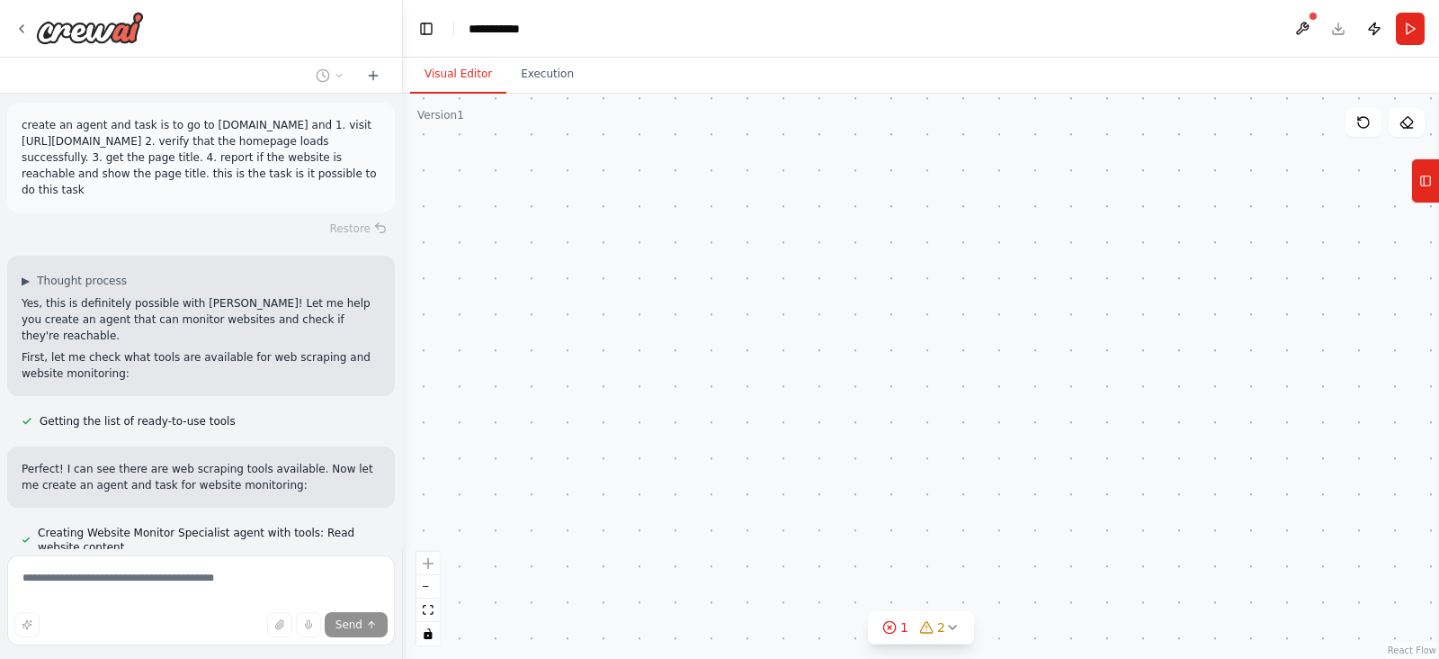
click at [441, 114] on div "Version 1" at bounding box center [440, 115] width 47 height 14
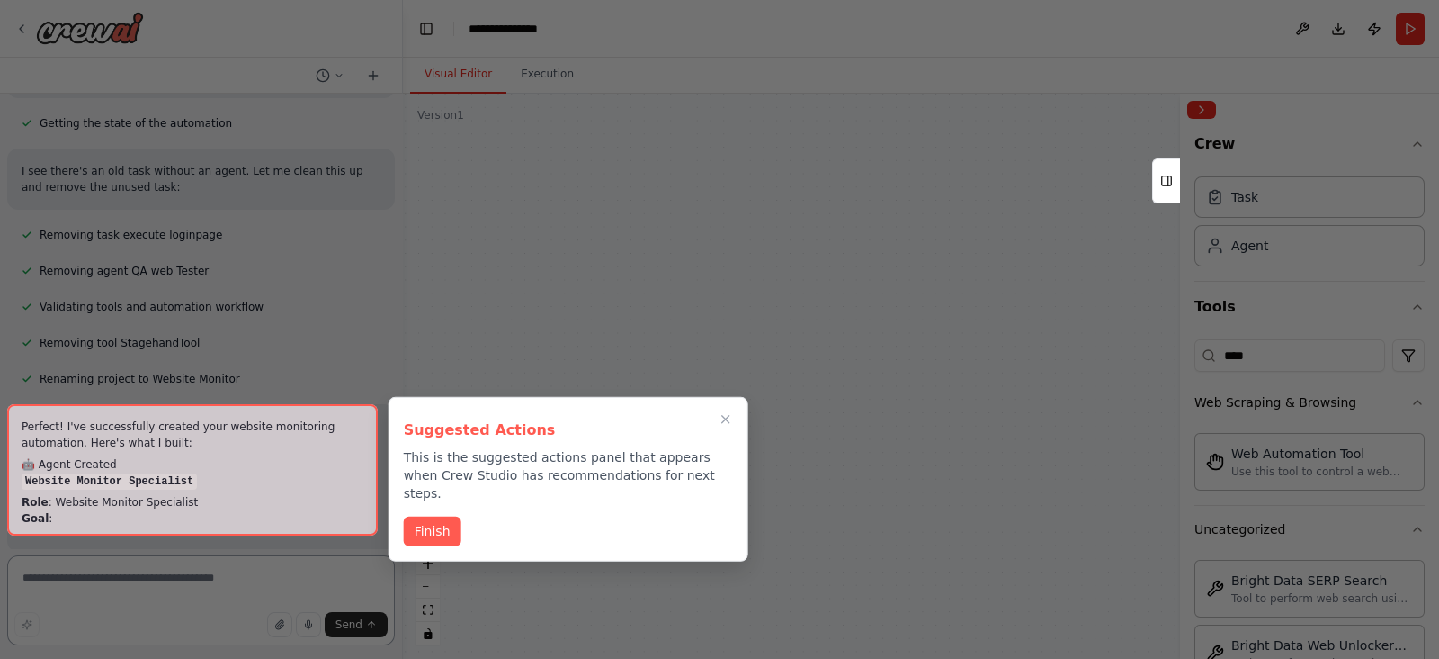
scroll to position [1568, 0]
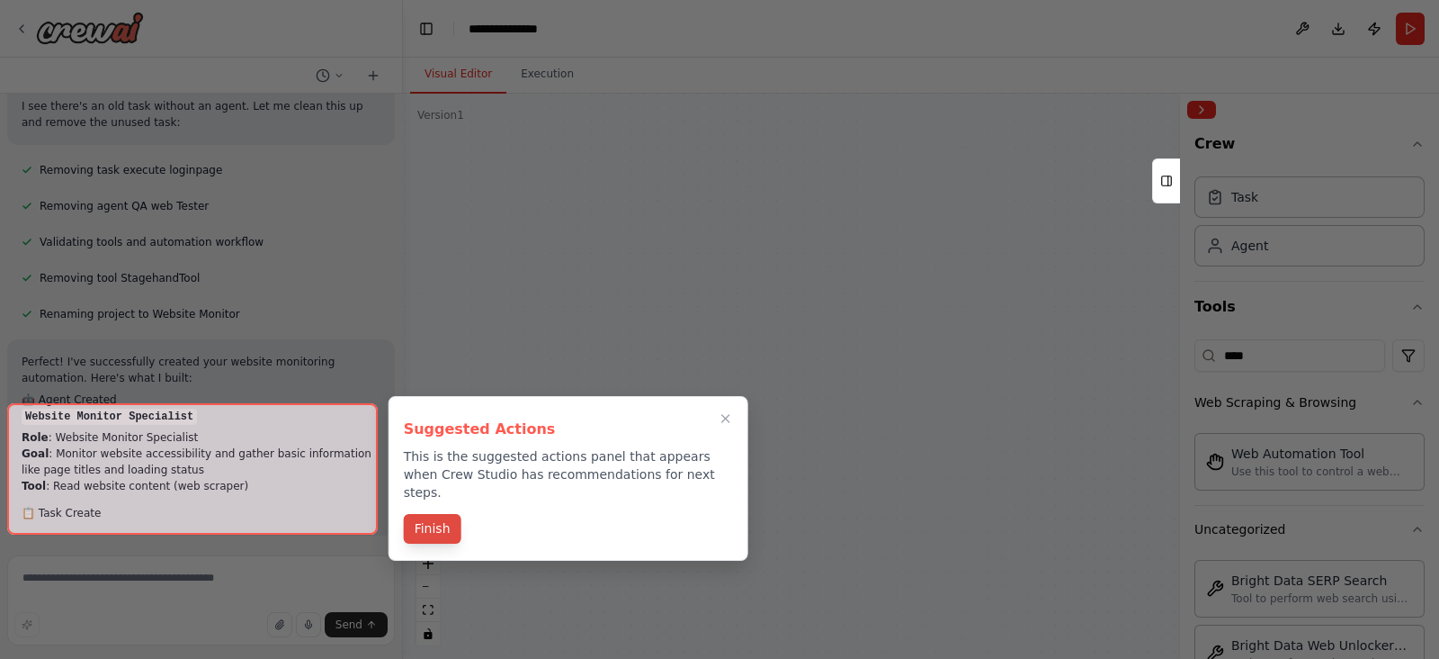
click at [434, 514] on button "Finish" at bounding box center [433, 529] width 58 height 30
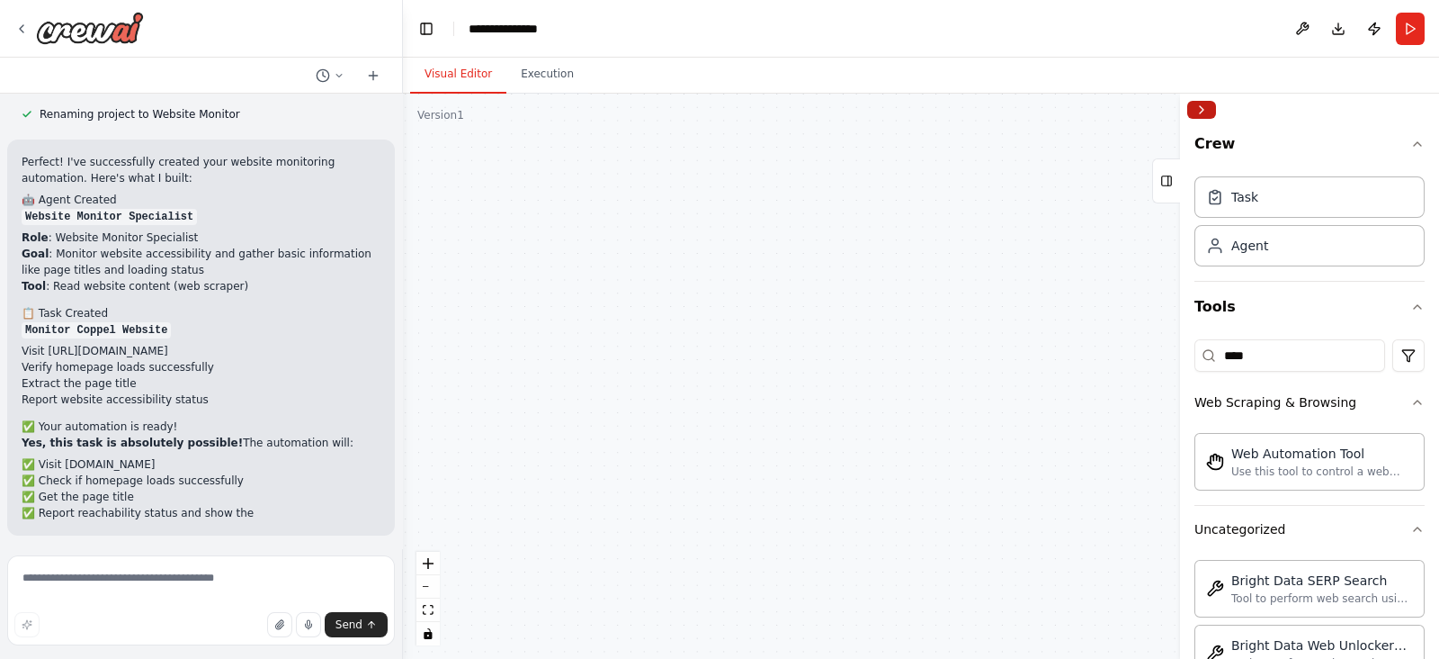
click at [1151, 112] on button "Collapse right sidebar" at bounding box center [1202, 110] width 29 height 18
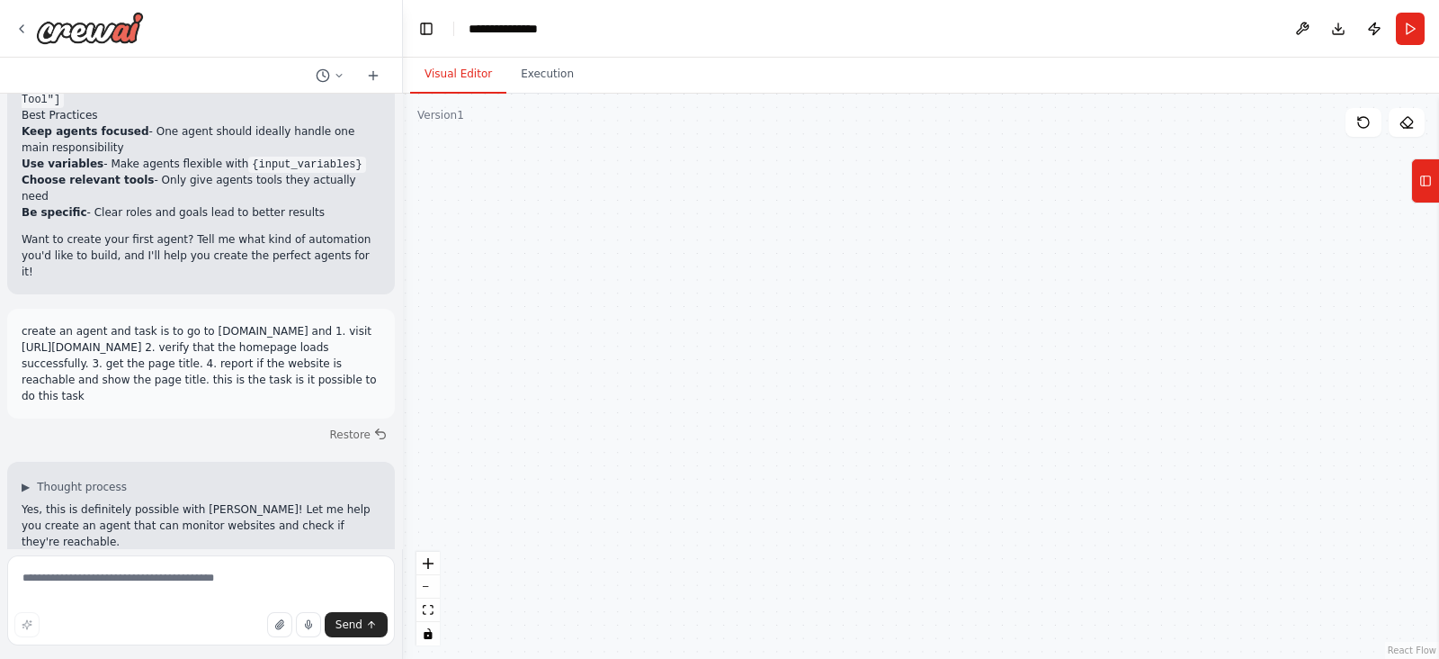
scroll to position [1003, 0]
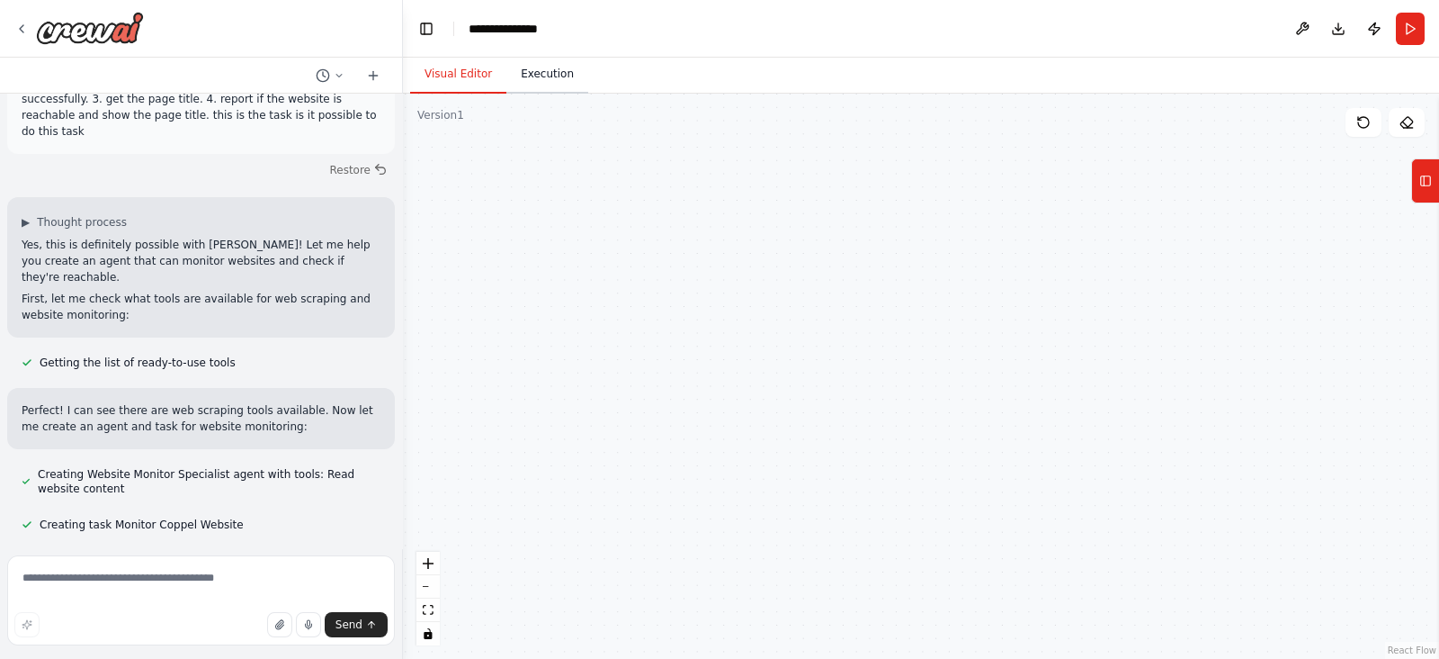
click at [551, 71] on button "Execution" at bounding box center [548, 75] width 82 height 38
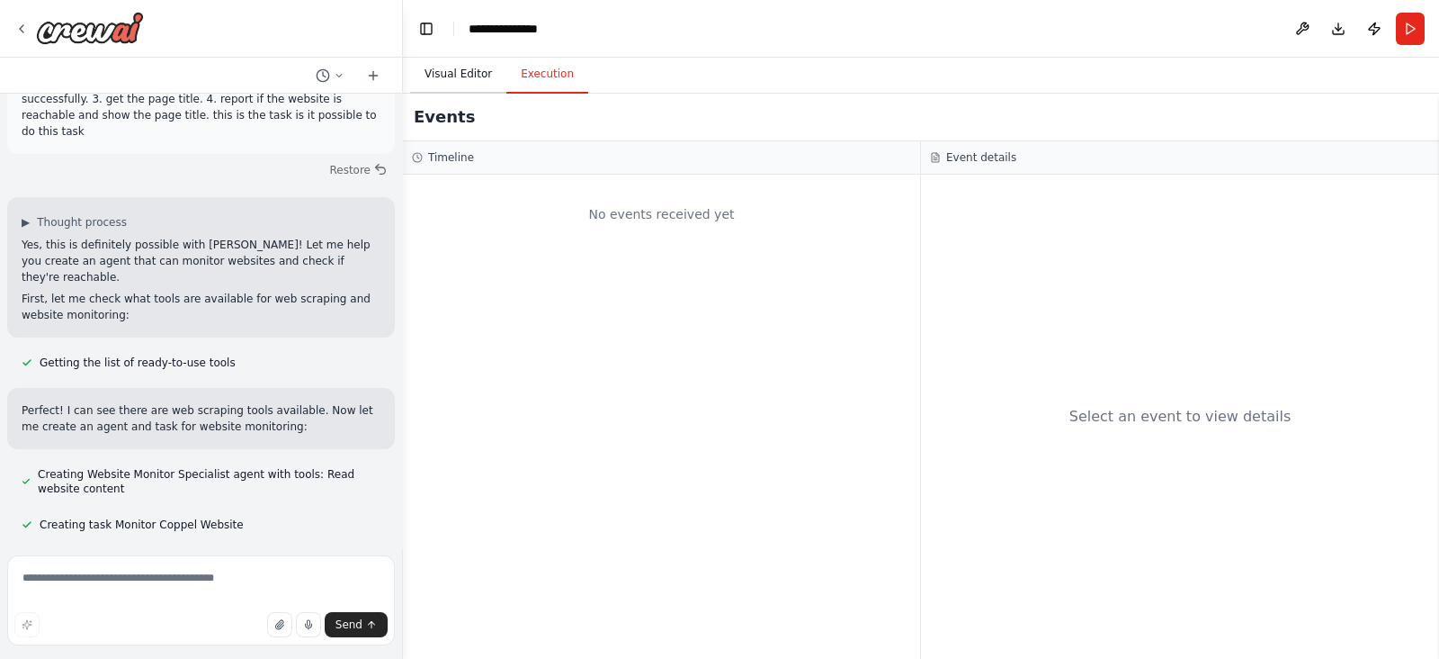
click at [461, 78] on button "Visual Editor" at bounding box center [458, 75] width 96 height 38
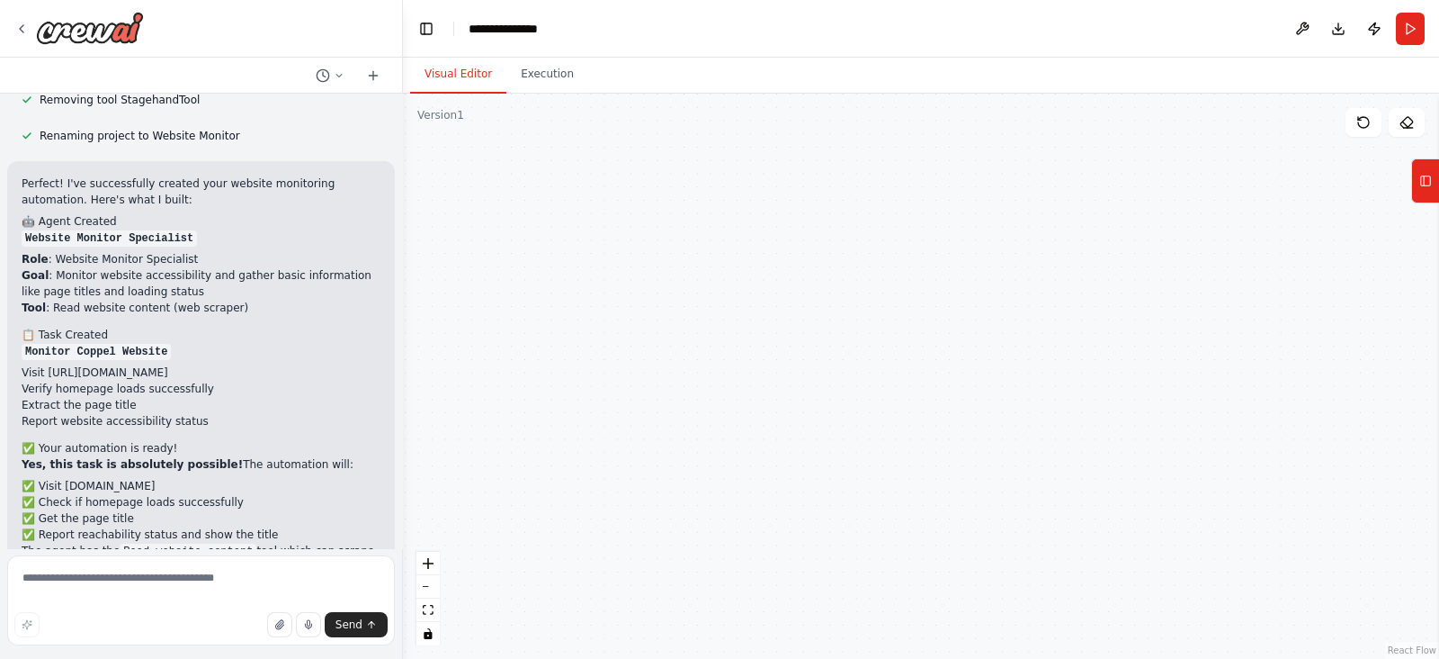
scroll to position [1903, 0]
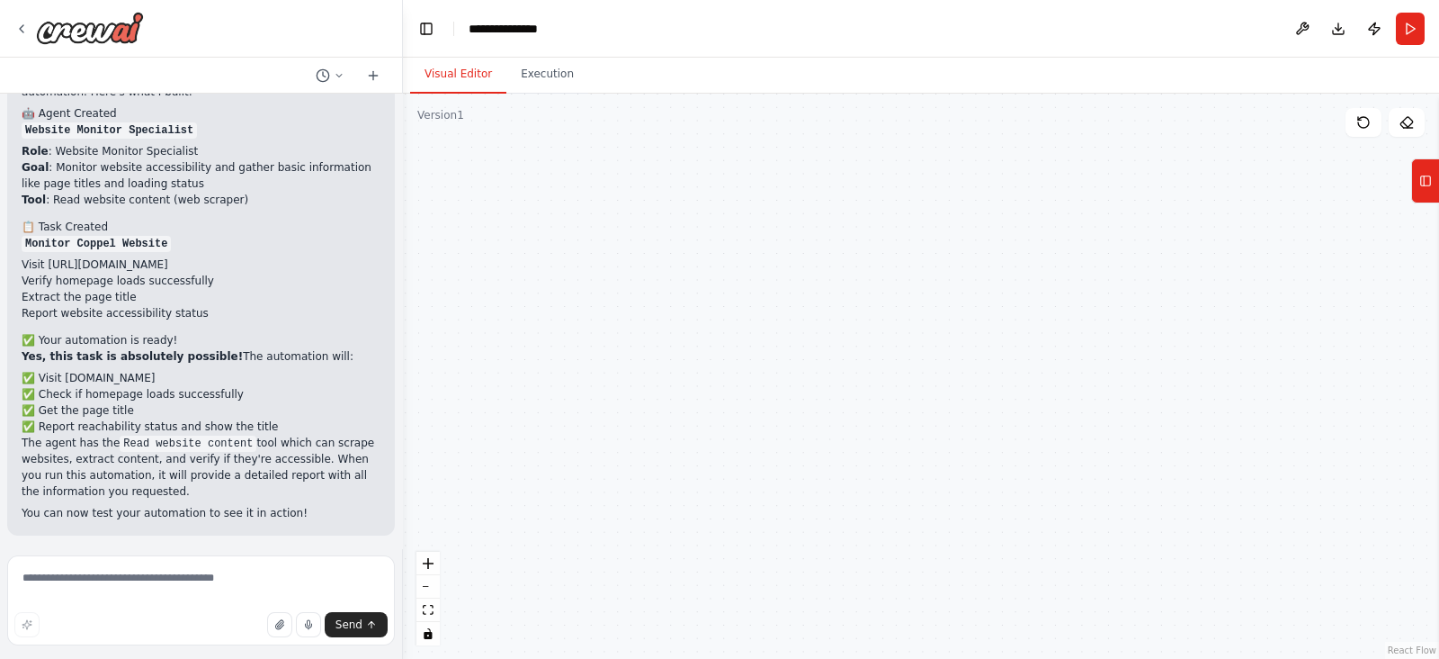
click at [168, 525] on span "Run Automation" at bounding box center [209, 652] width 87 height 14
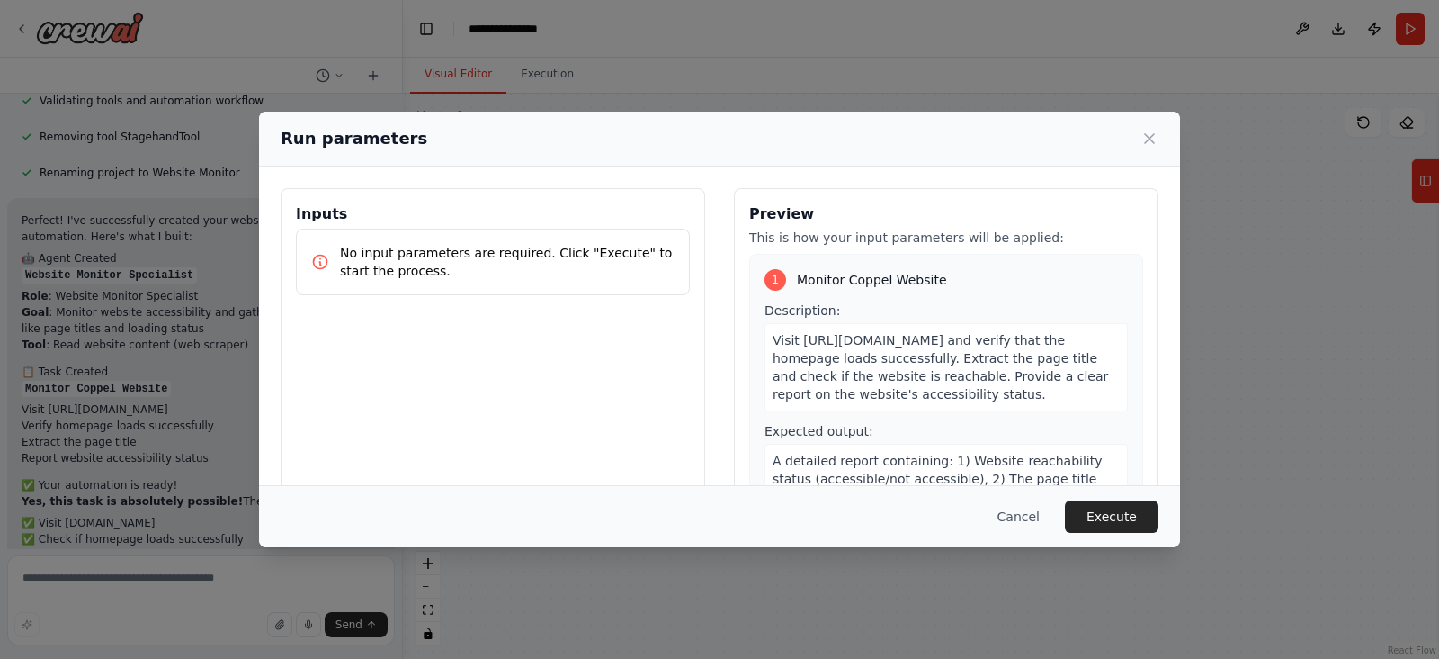
scroll to position [98, 0]
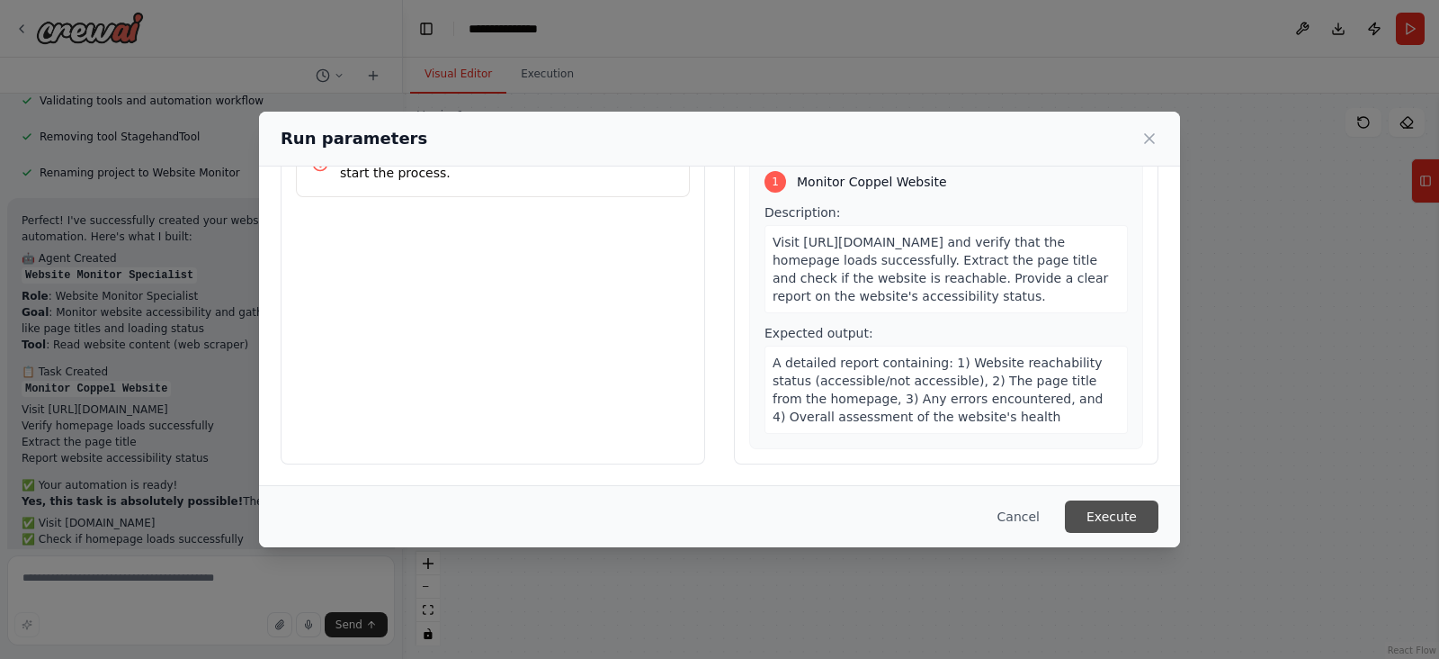
click at [1144, 516] on button "Execute" at bounding box center [1112, 516] width 94 height 32
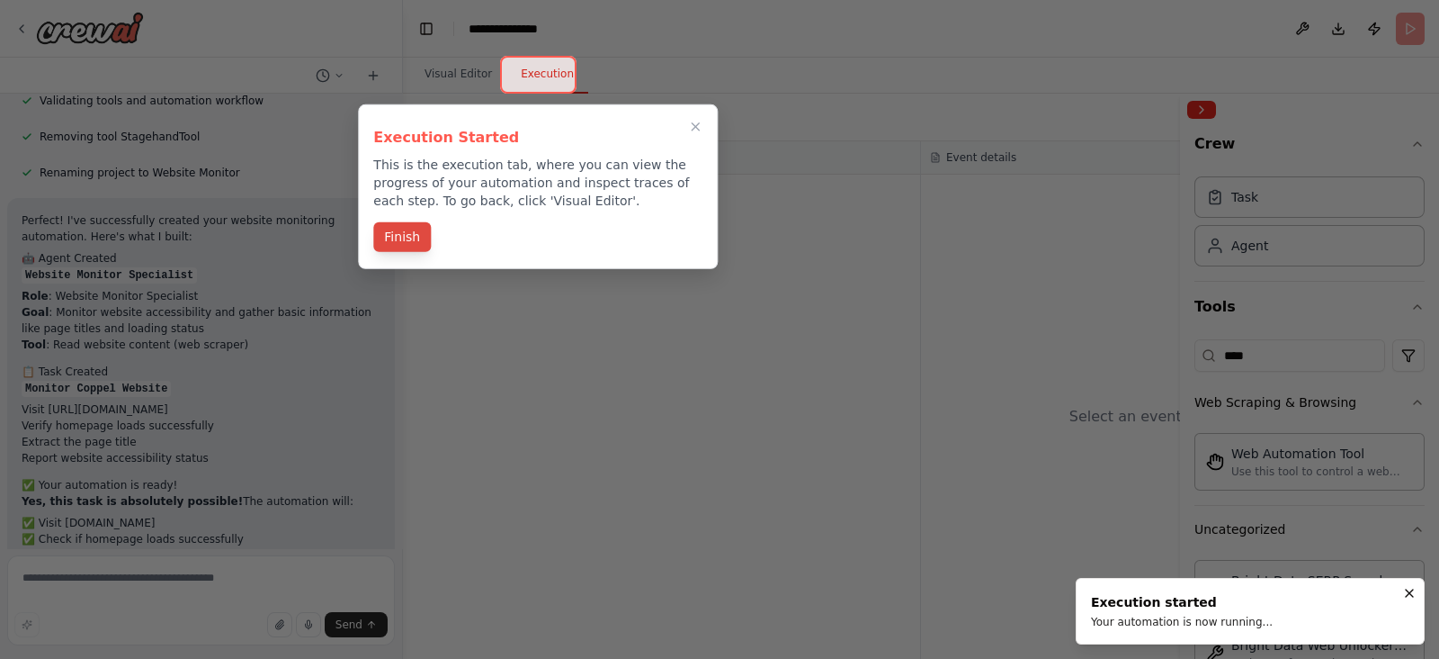
click at [405, 231] on button "Finish" at bounding box center [402, 237] width 58 height 30
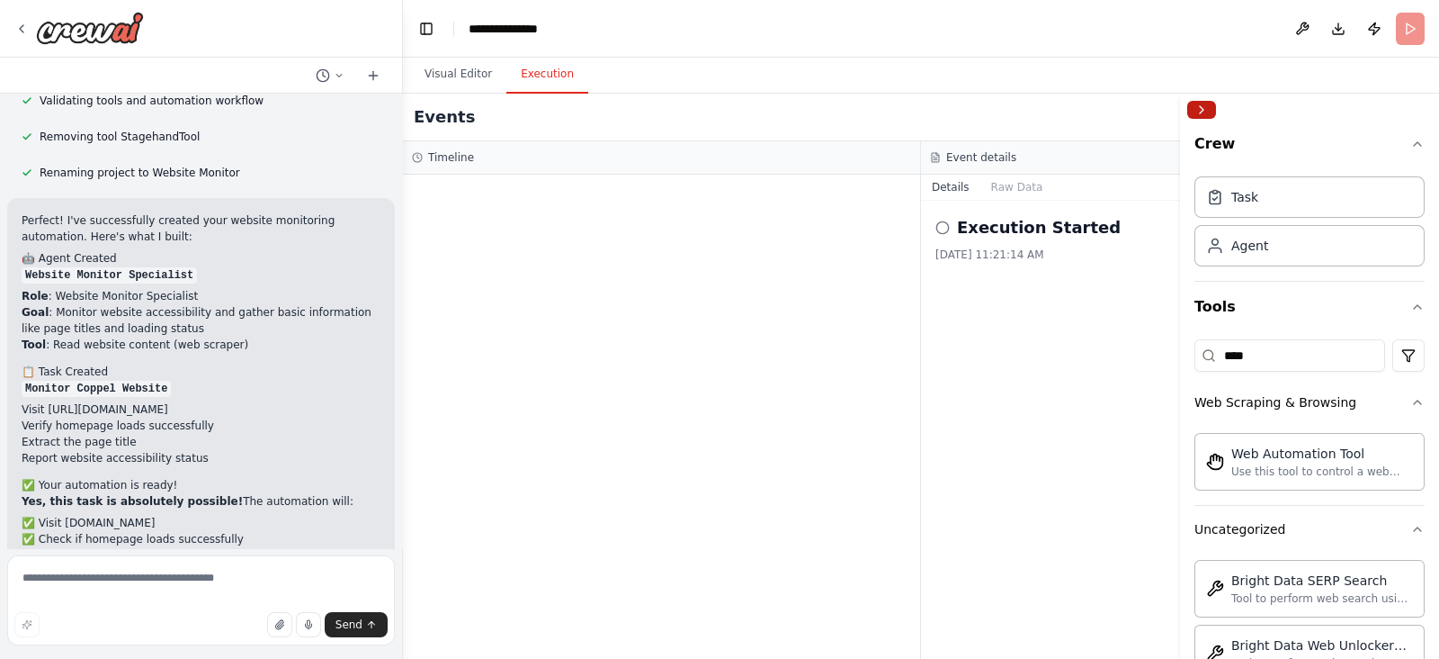
click at [1151, 110] on button "Collapse right sidebar" at bounding box center [1202, 110] width 29 height 18
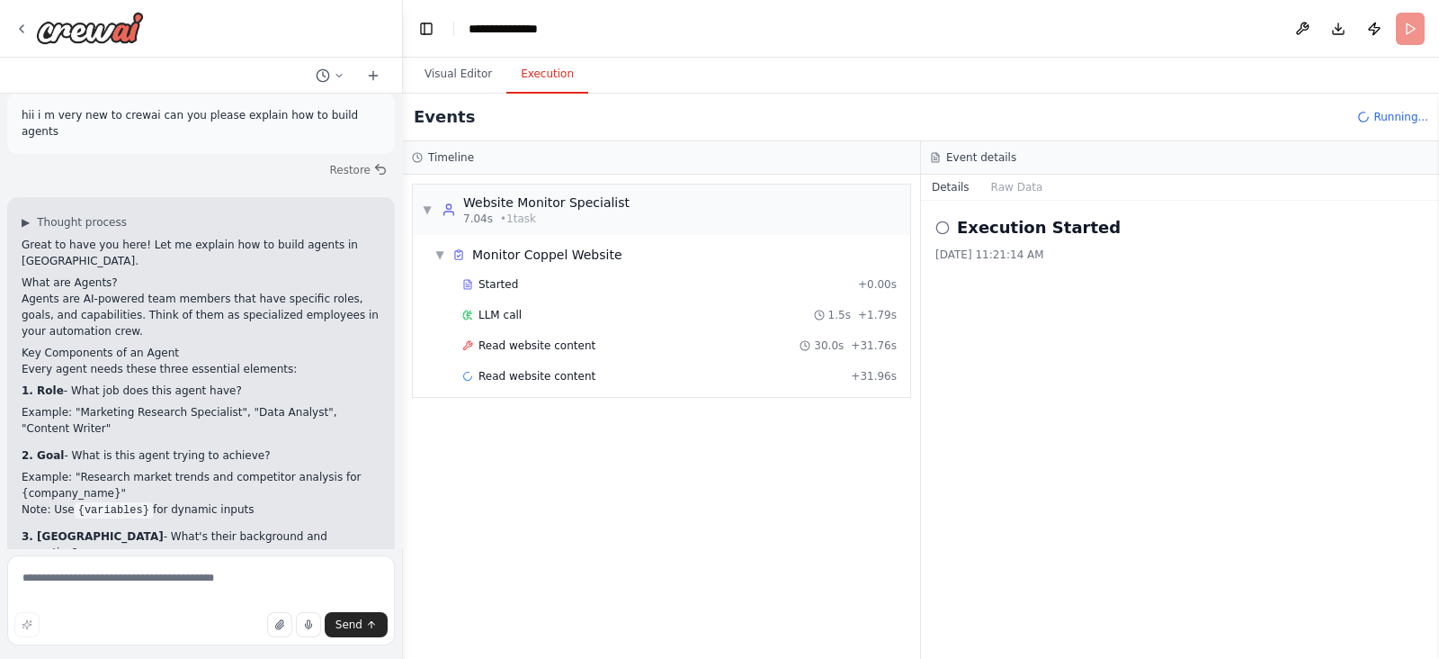
scroll to position [71, 0]
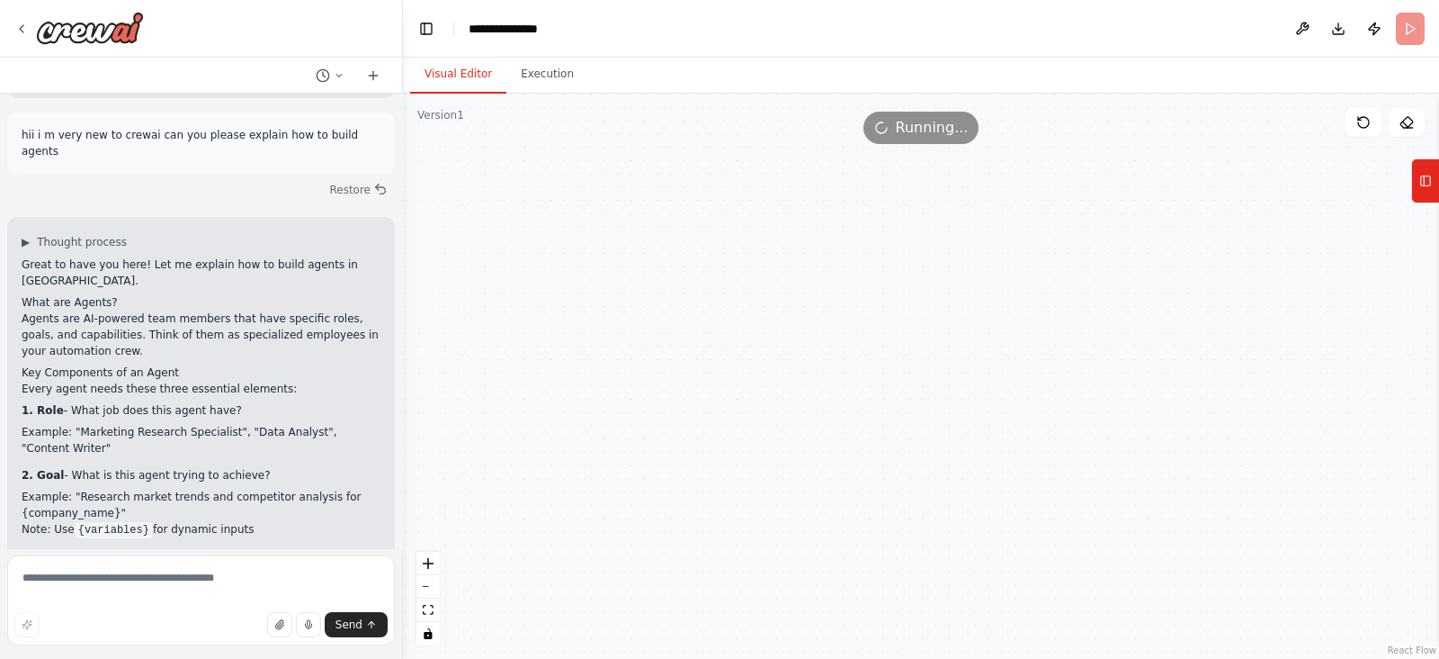
click at [467, 78] on button "Visual Editor" at bounding box center [458, 75] width 96 height 38
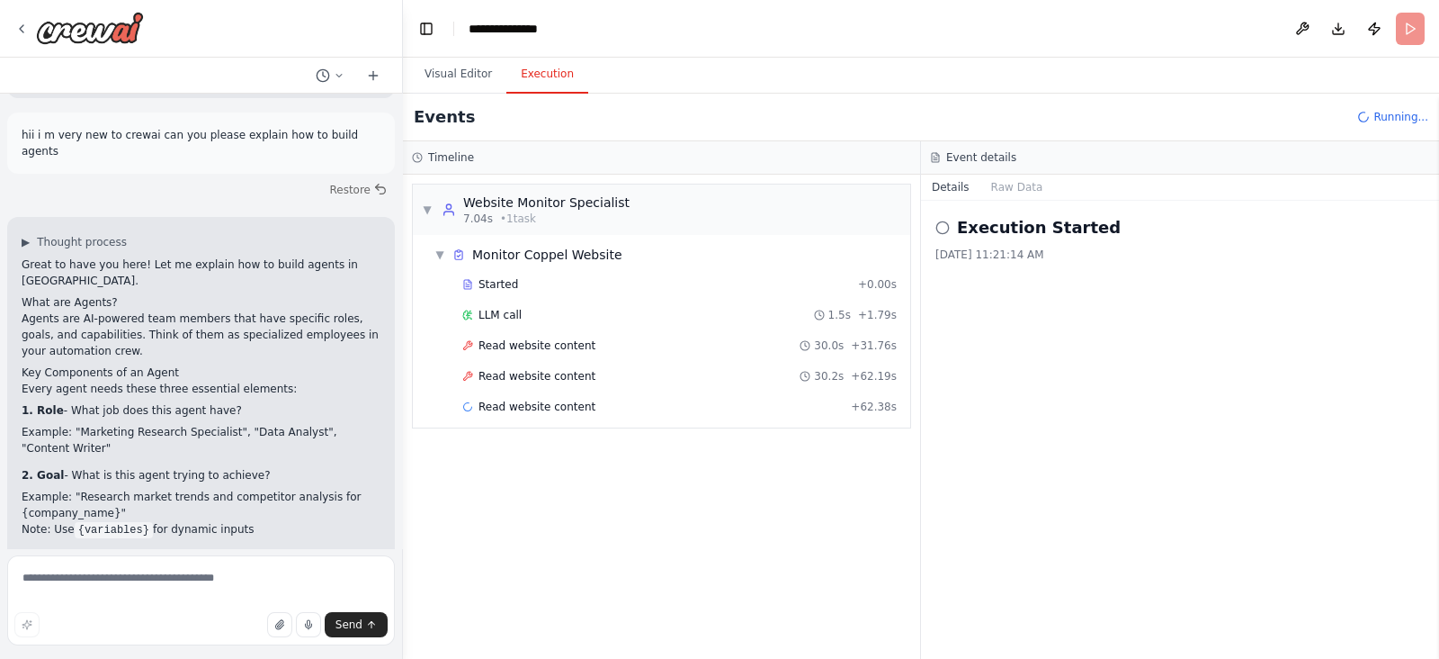
click at [526, 67] on button "Execution" at bounding box center [548, 75] width 82 height 38
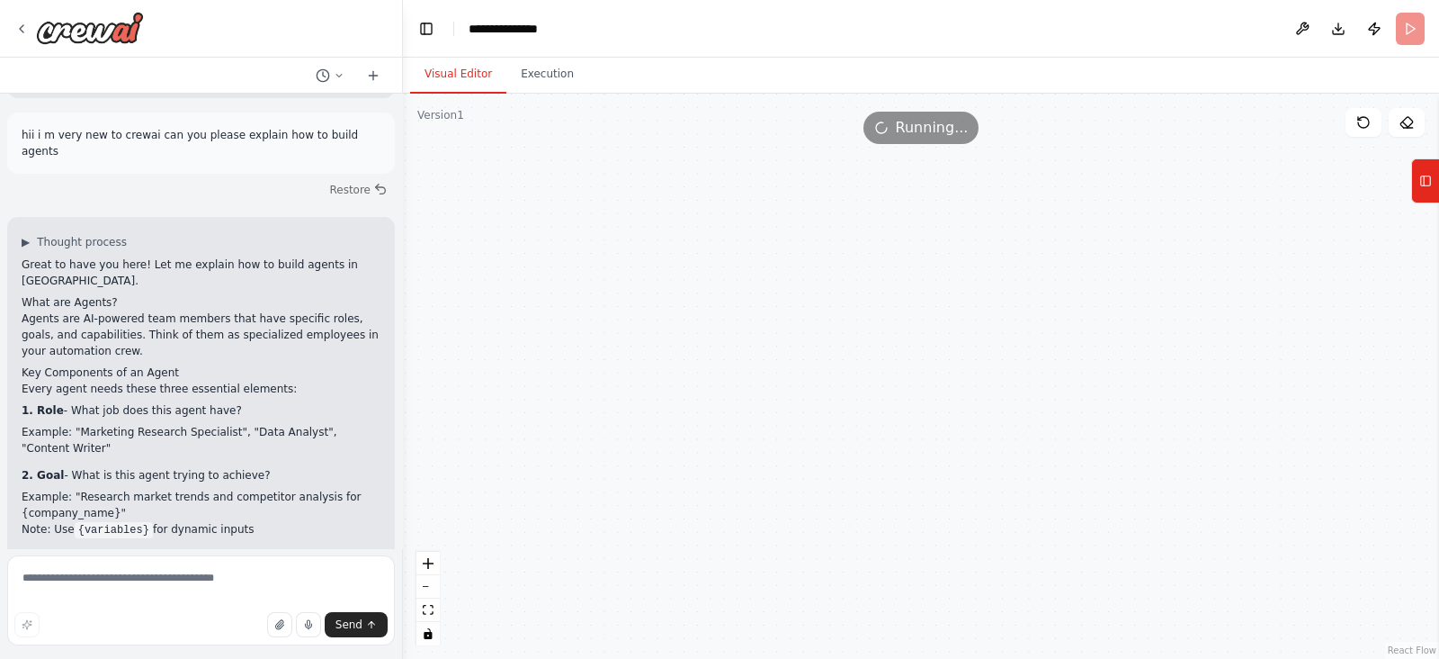
click at [472, 78] on button "Visual Editor" at bounding box center [458, 75] width 96 height 38
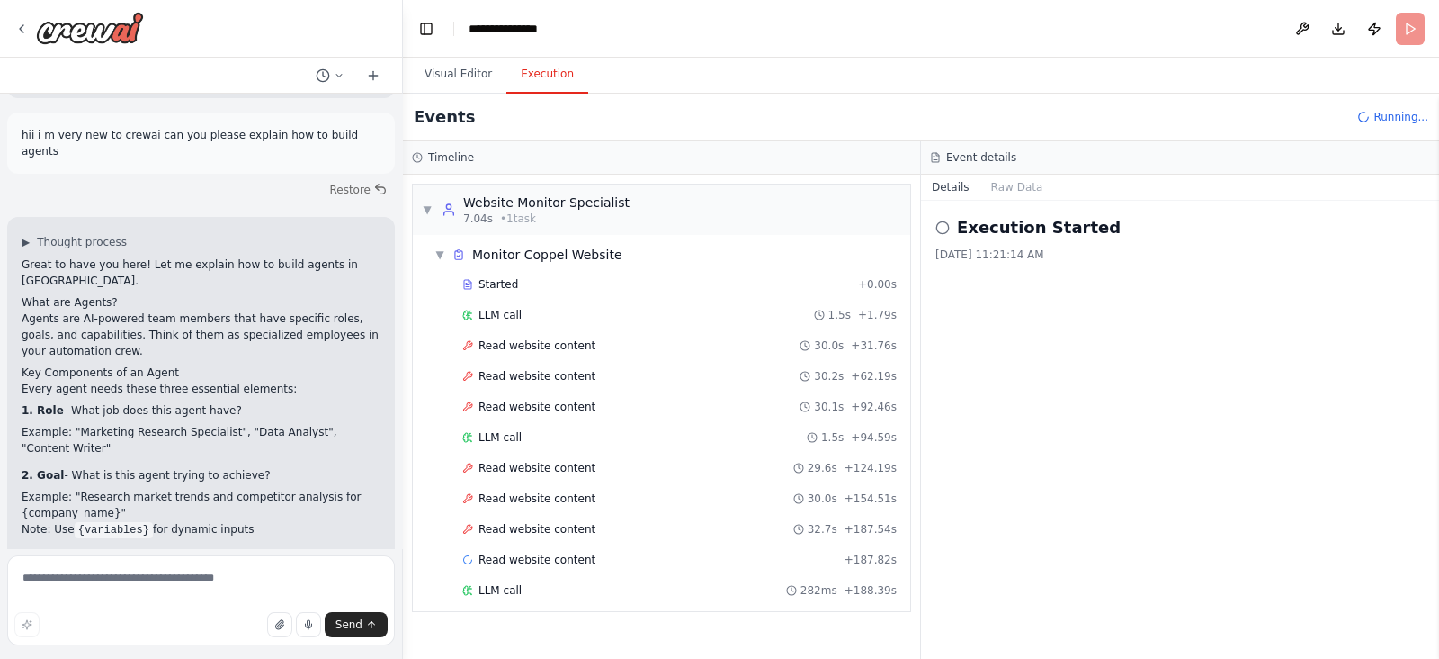
click at [541, 74] on button "Execution" at bounding box center [548, 75] width 82 height 38
click at [499, 436] on span "LLM call" at bounding box center [500, 437] width 43 height 14
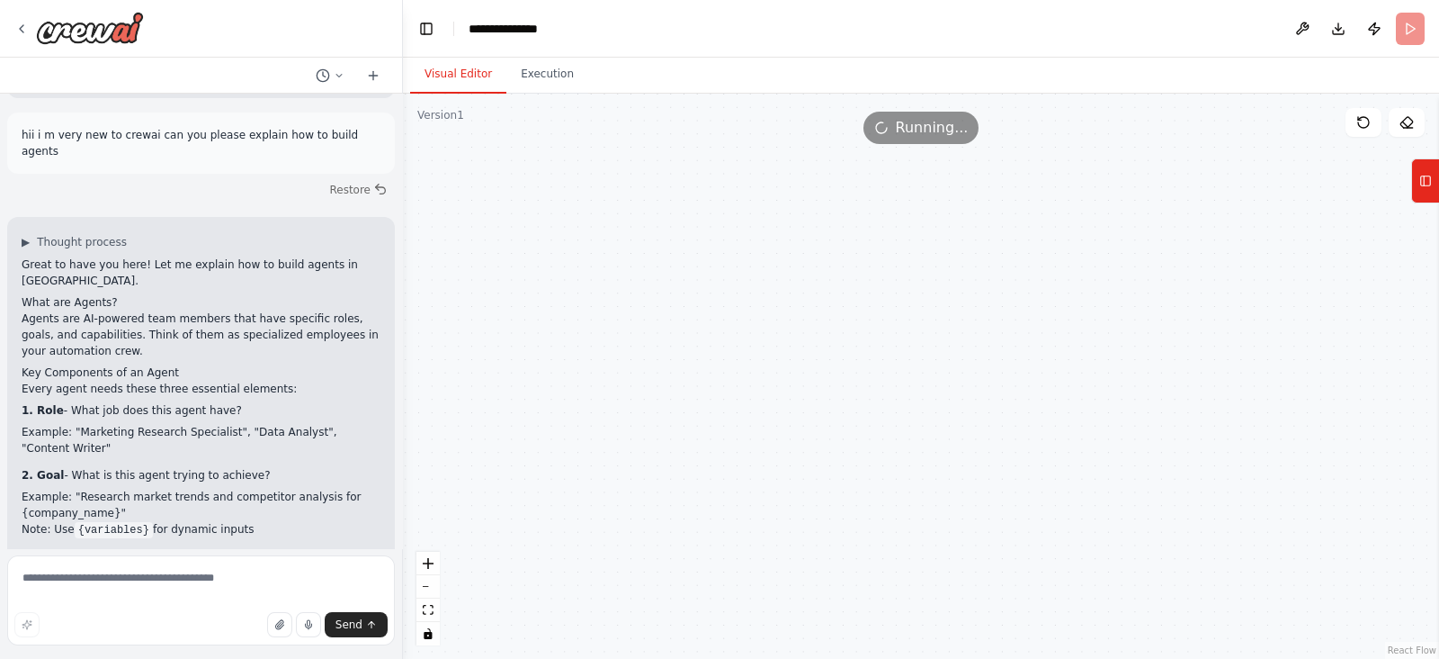
click at [476, 69] on button "Visual Editor" at bounding box center [458, 75] width 96 height 38
click at [914, 123] on span "Running..." at bounding box center [932, 128] width 73 height 22
click at [1151, 32] on header "**********" at bounding box center [921, 29] width 1036 height 58
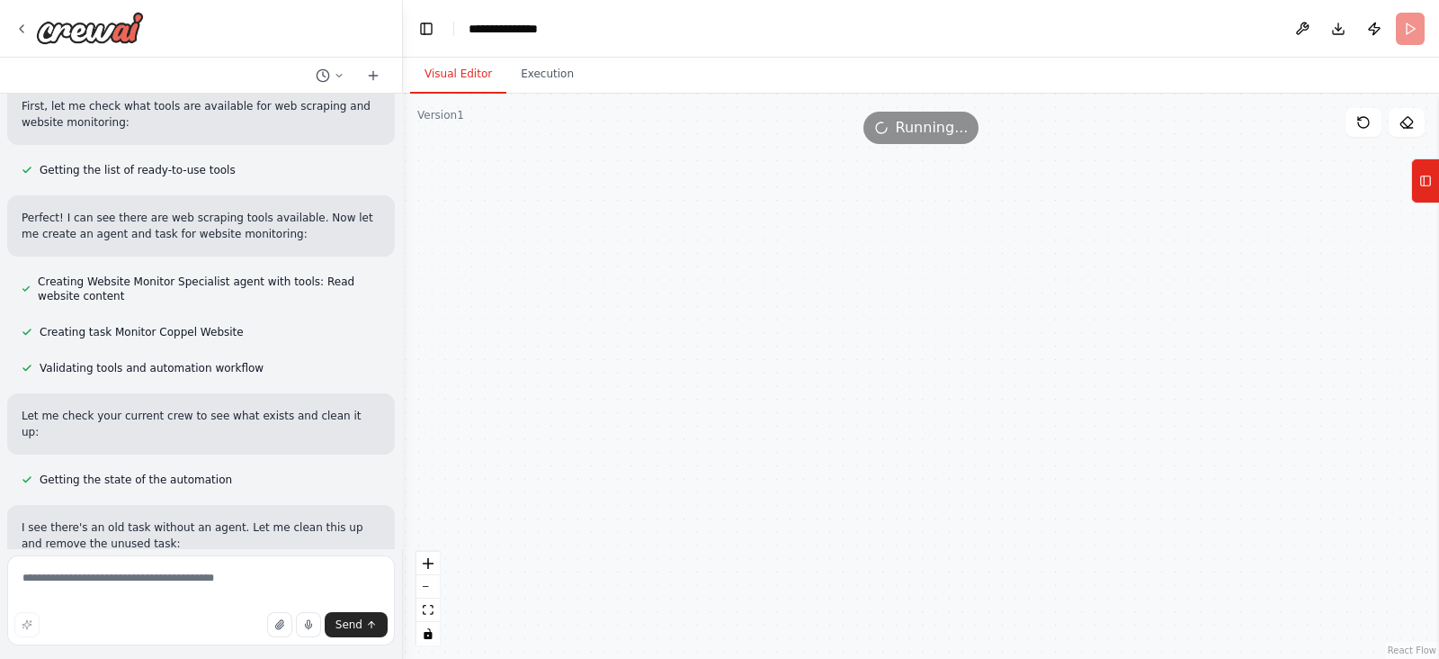
scroll to position [1758, 0]
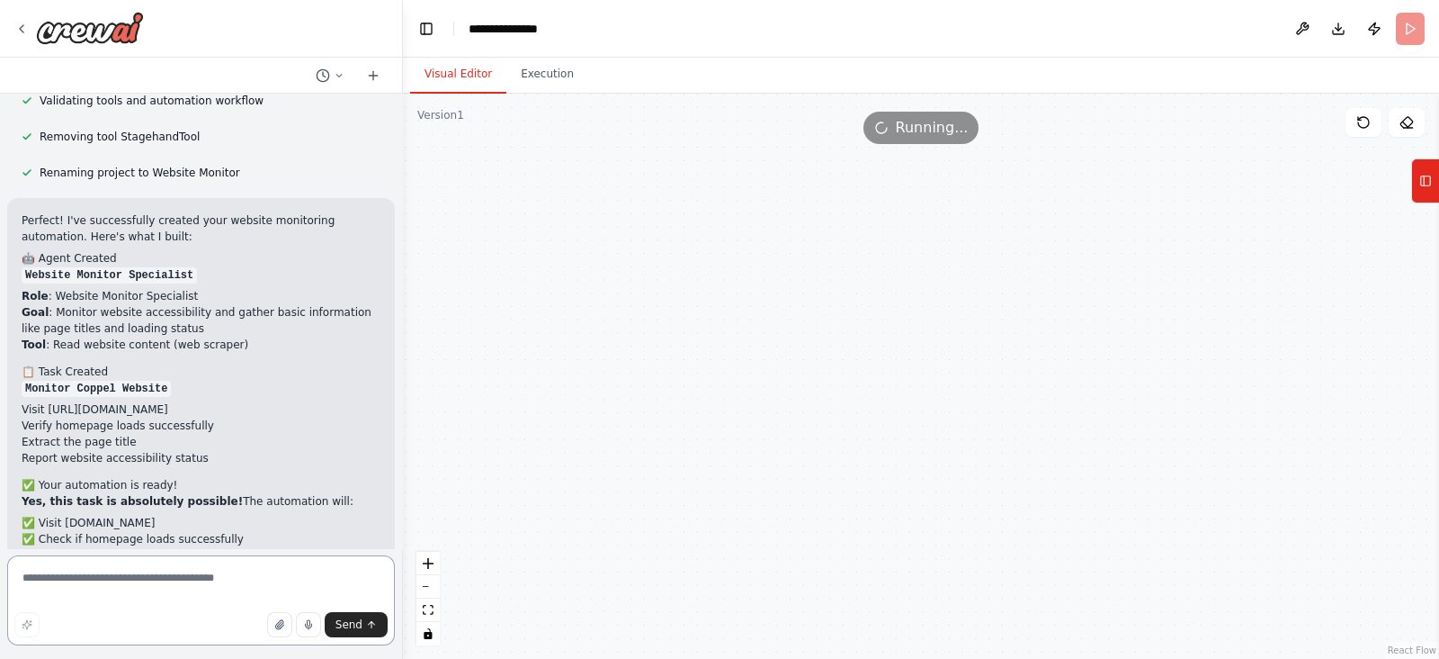
click at [123, 525] on textarea at bounding box center [201, 600] width 388 height 90
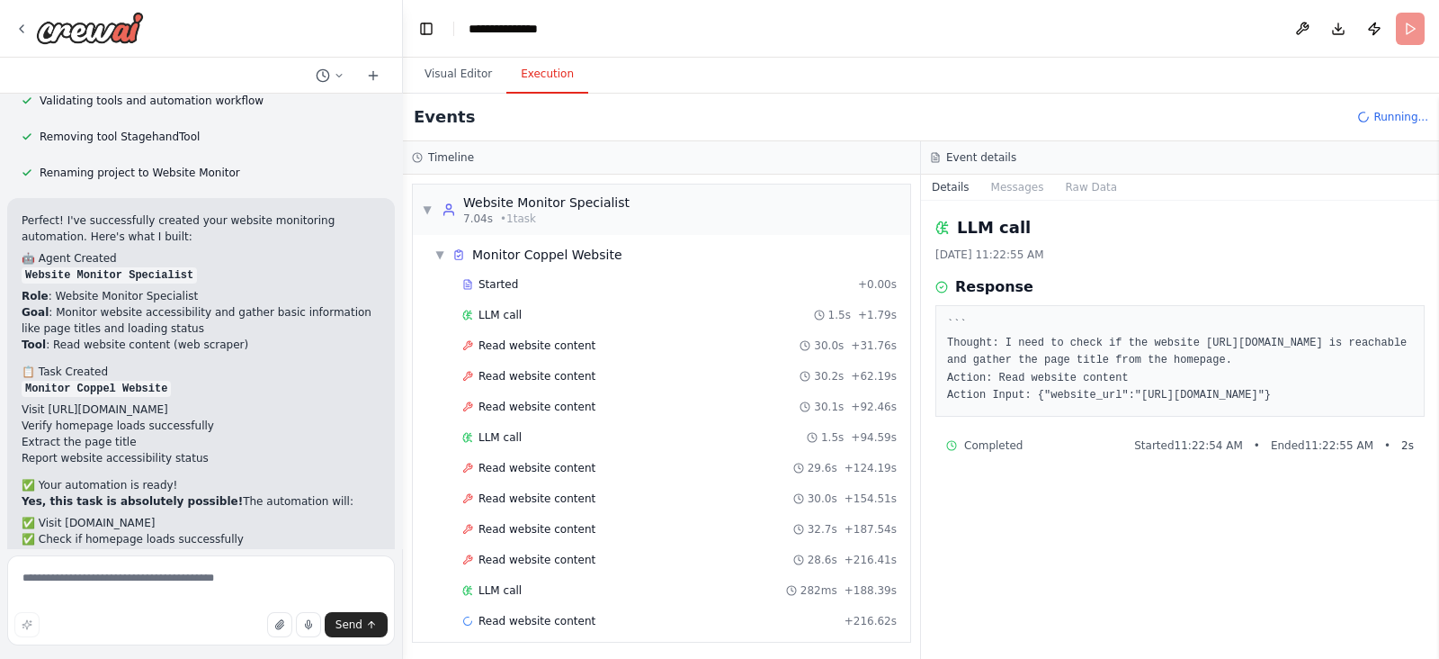
click at [535, 62] on button "Execution" at bounding box center [548, 75] width 82 height 38
click at [441, 252] on span "▼" at bounding box center [440, 254] width 11 height 14
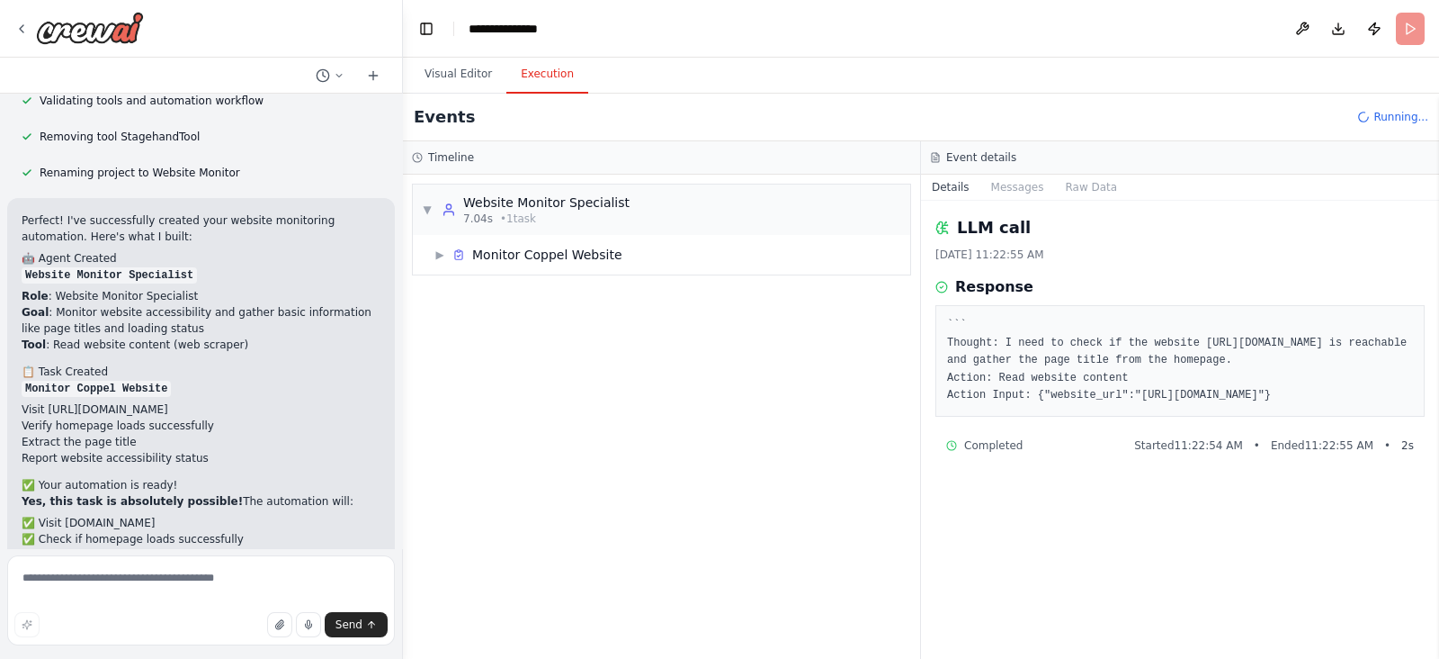
click at [1151, 120] on span "Running..." at bounding box center [1401, 117] width 55 height 14
click at [454, 72] on button "Visual Editor" at bounding box center [458, 75] width 96 height 38
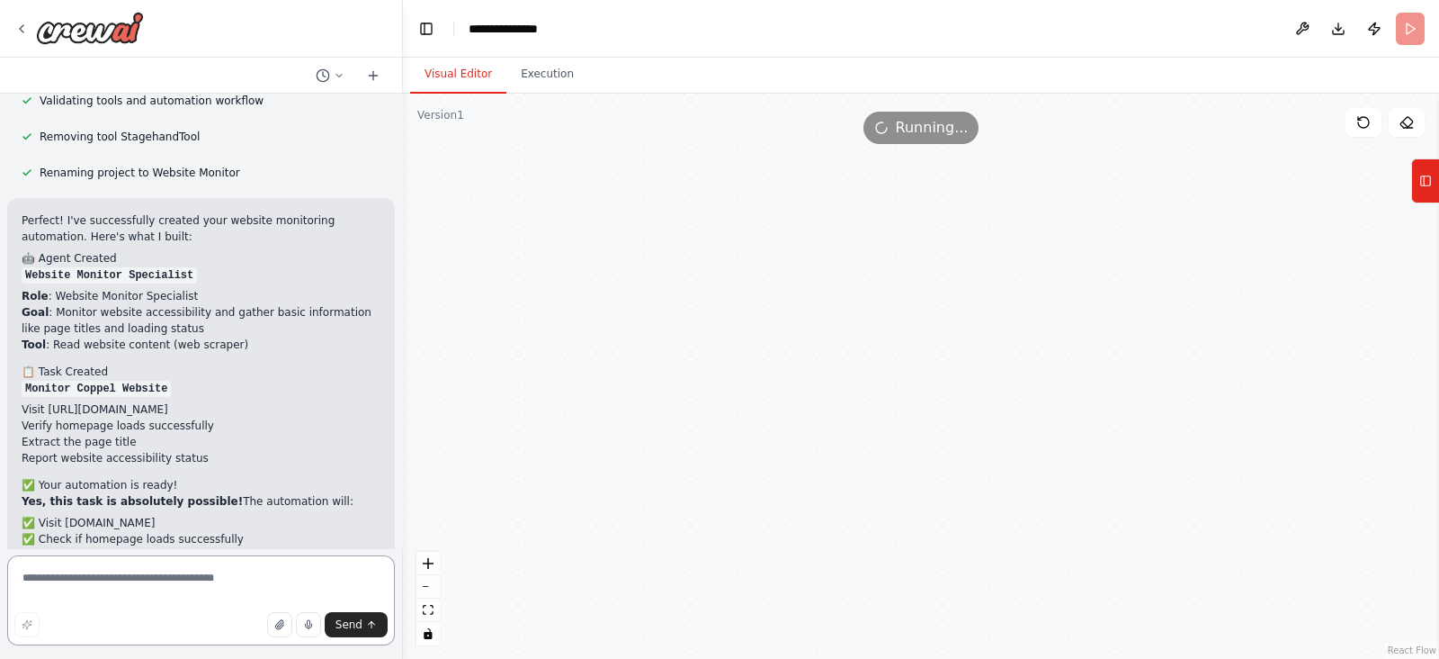
click at [189, 525] on textarea at bounding box center [201, 600] width 388 height 90
type textarea "**********"
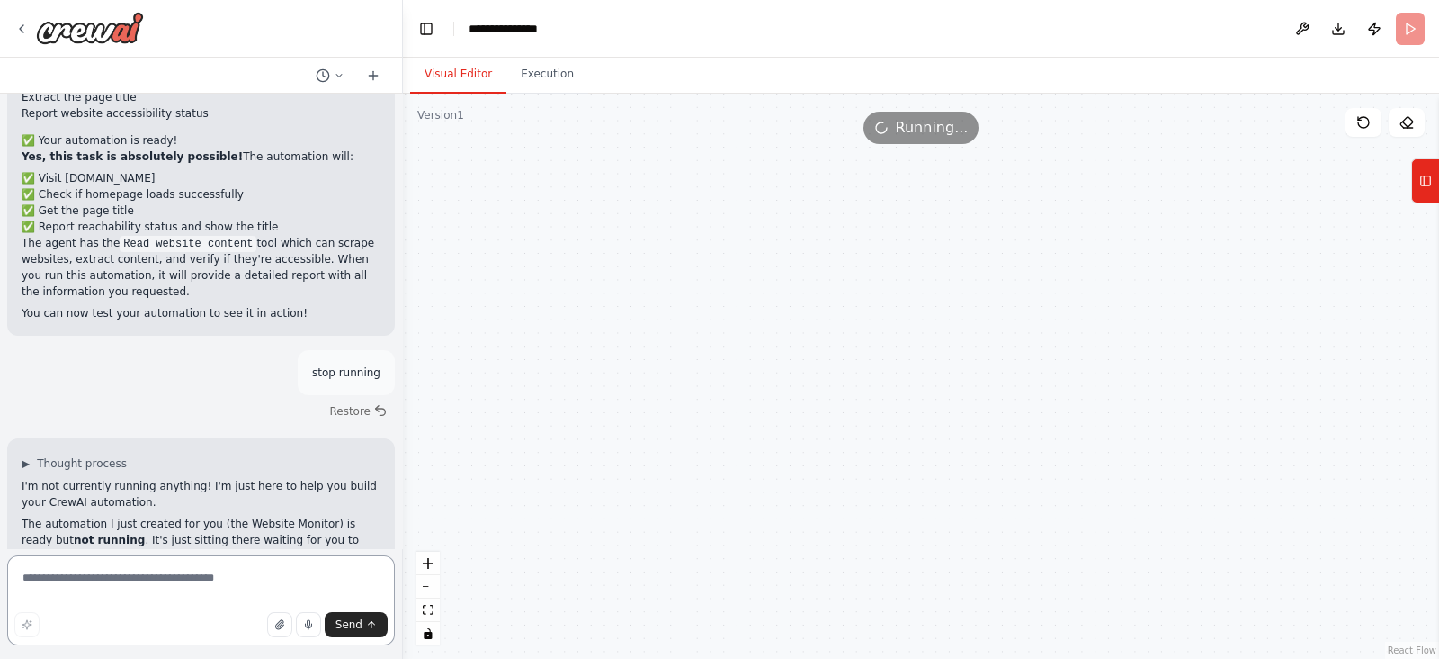
scroll to position [2119, 0]
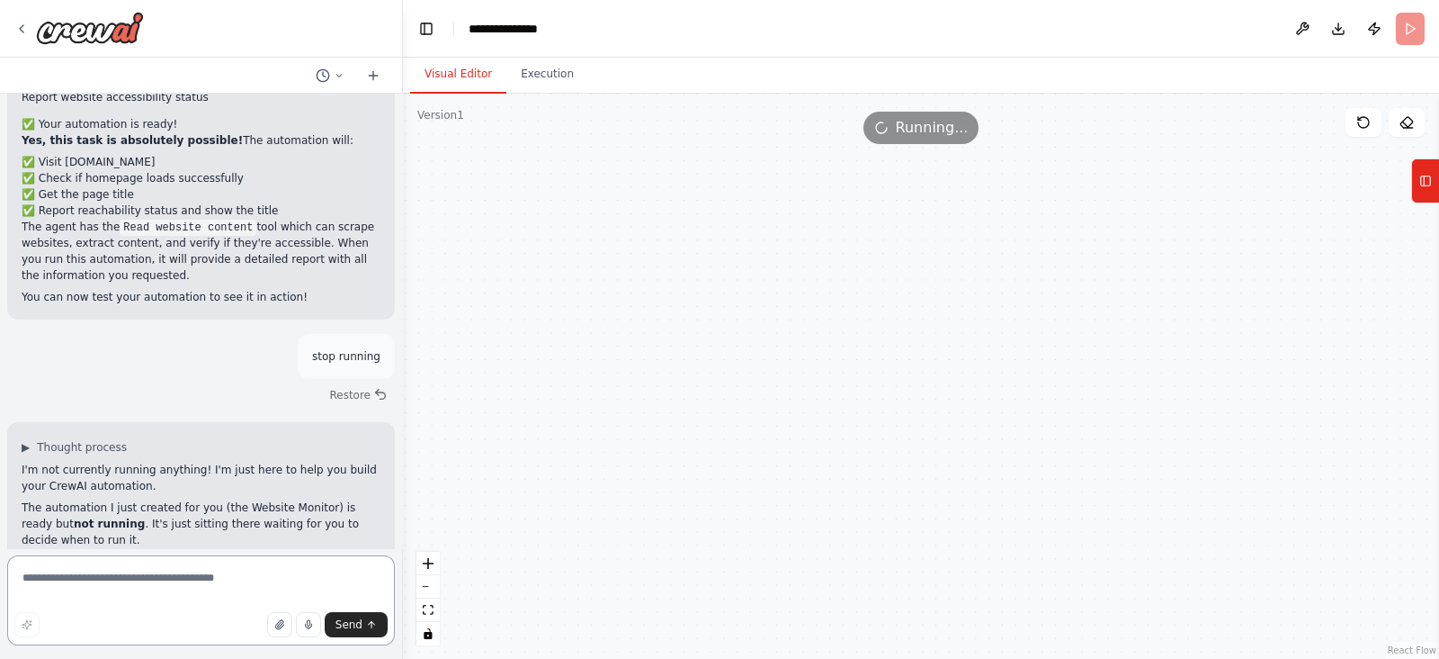
click at [94, 525] on textarea at bounding box center [201, 600] width 388 height 90
type textarea "**********"
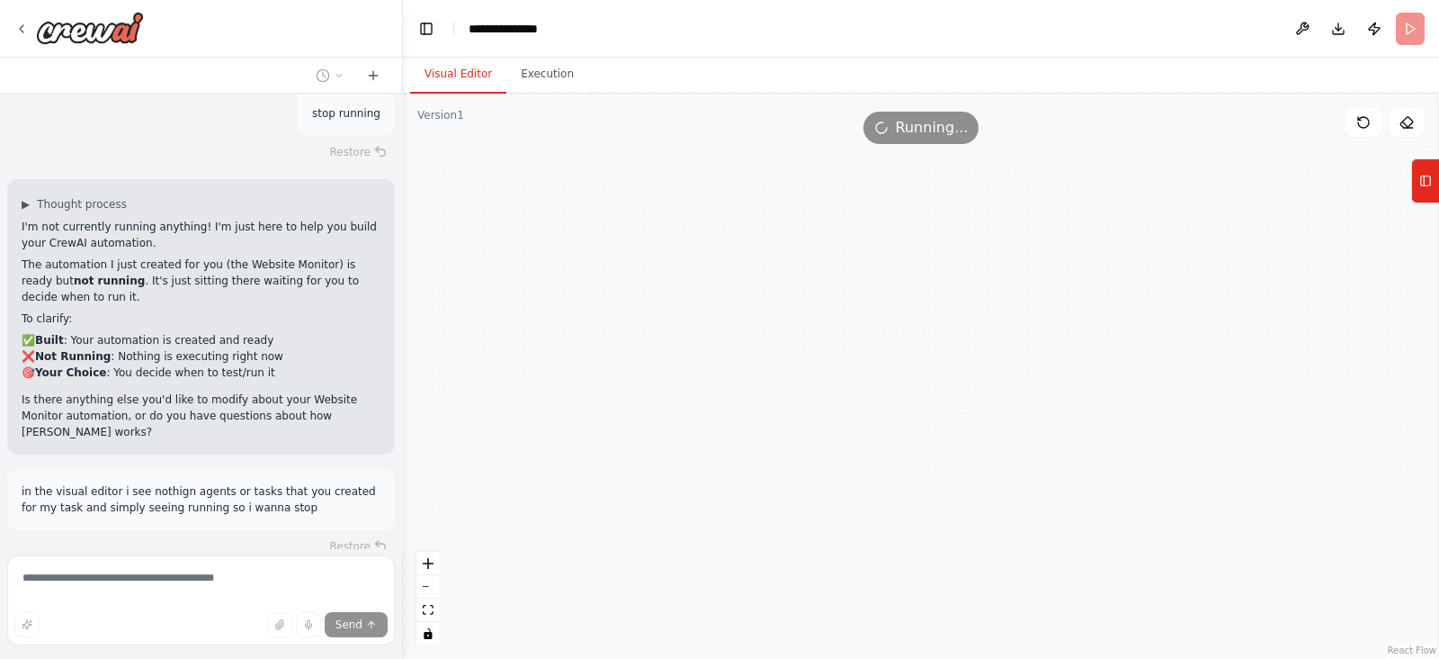
scroll to position [2430, 0]
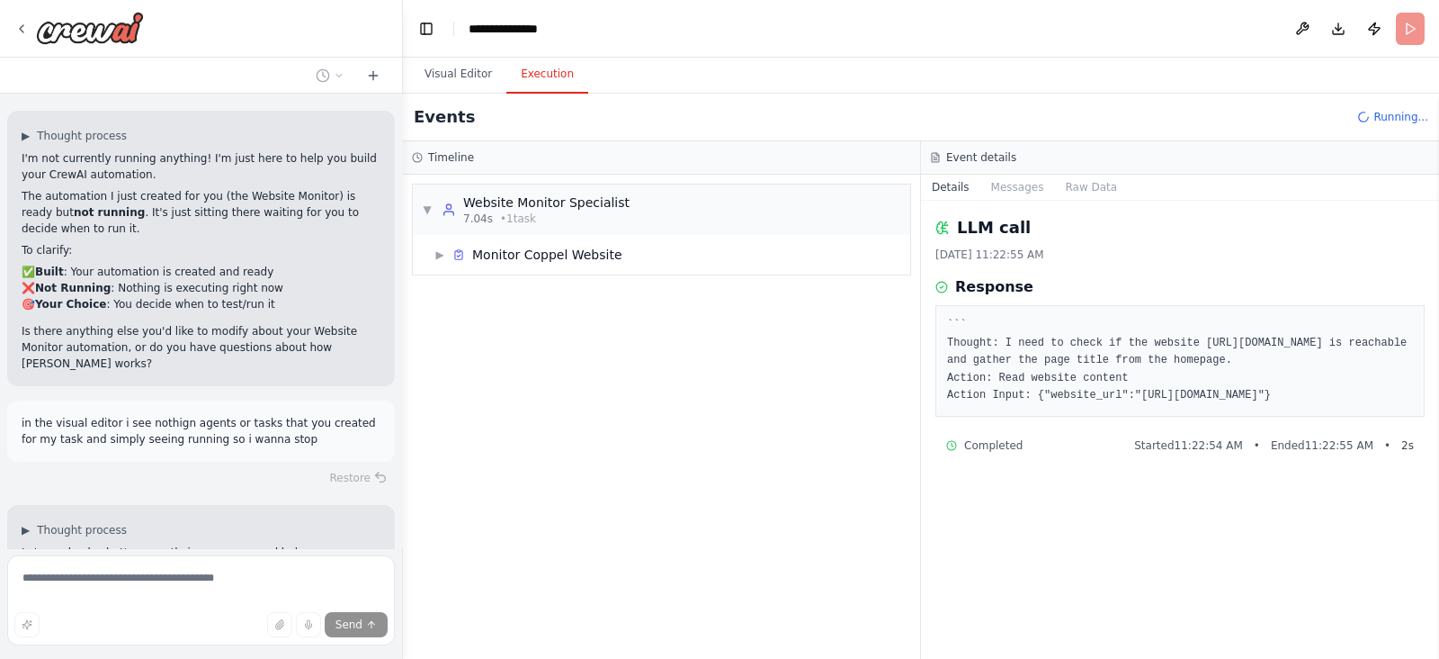
click at [517, 76] on button "Execution" at bounding box center [548, 75] width 82 height 38
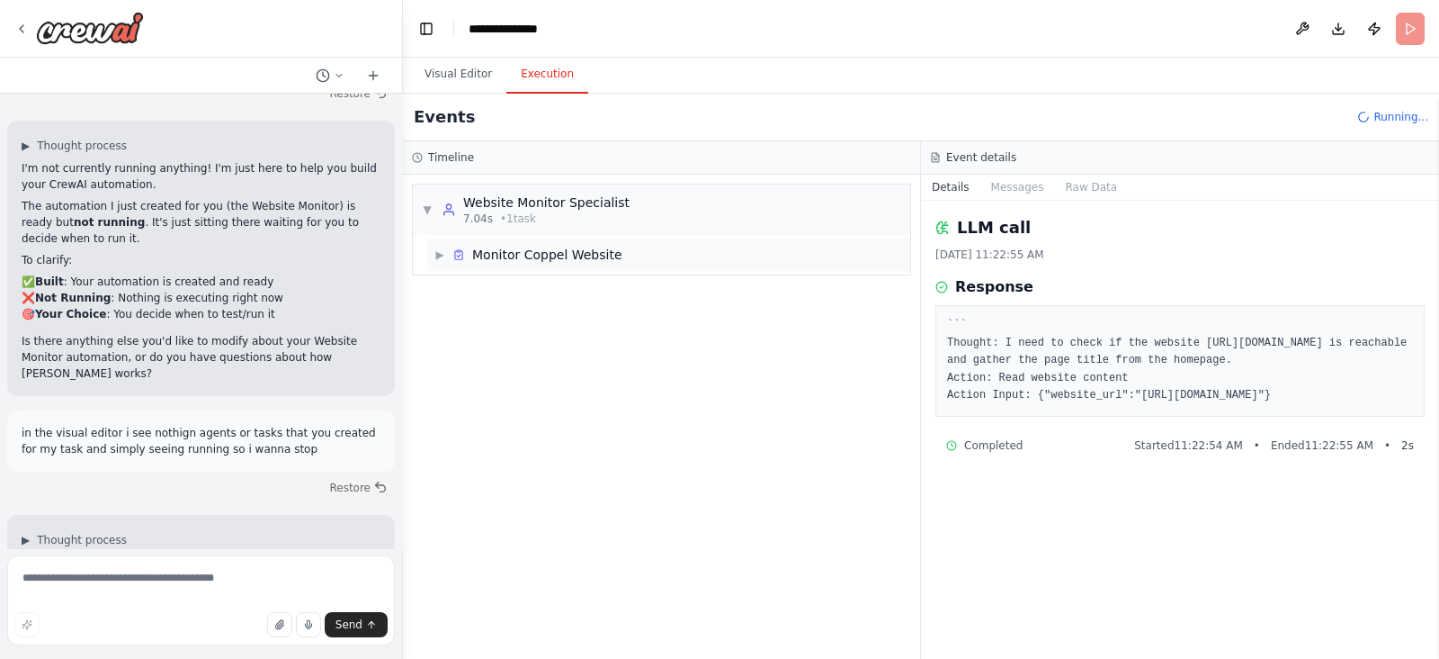
click at [444, 251] on span "▶" at bounding box center [440, 254] width 11 height 14
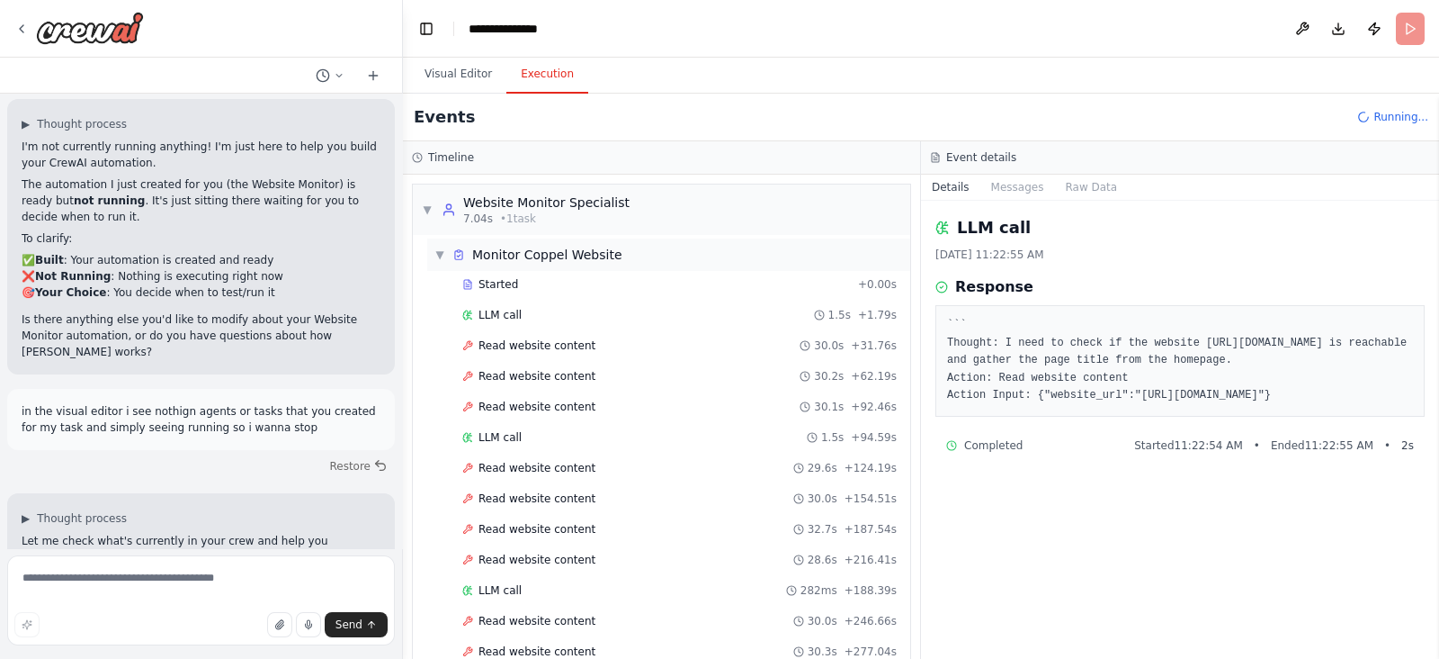
click at [444, 251] on span "▼" at bounding box center [440, 254] width 11 height 14
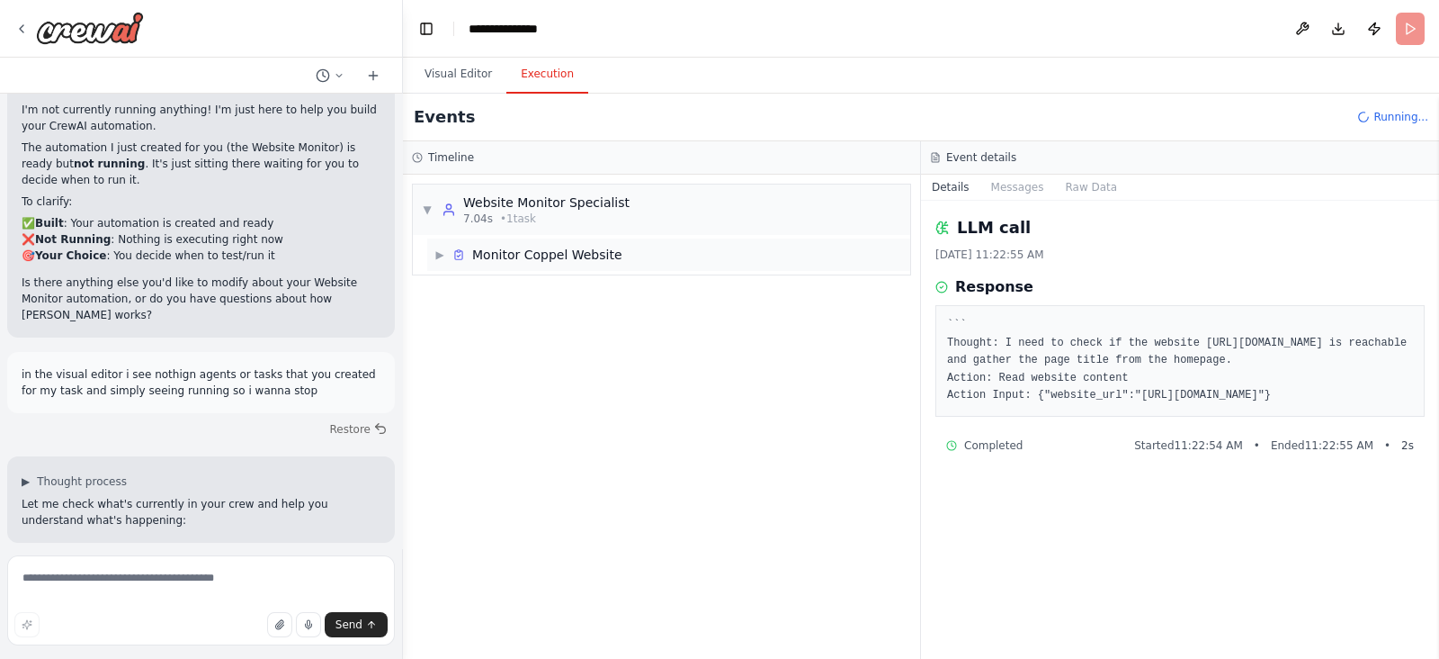
click at [443, 256] on span "▶" at bounding box center [440, 254] width 11 height 14
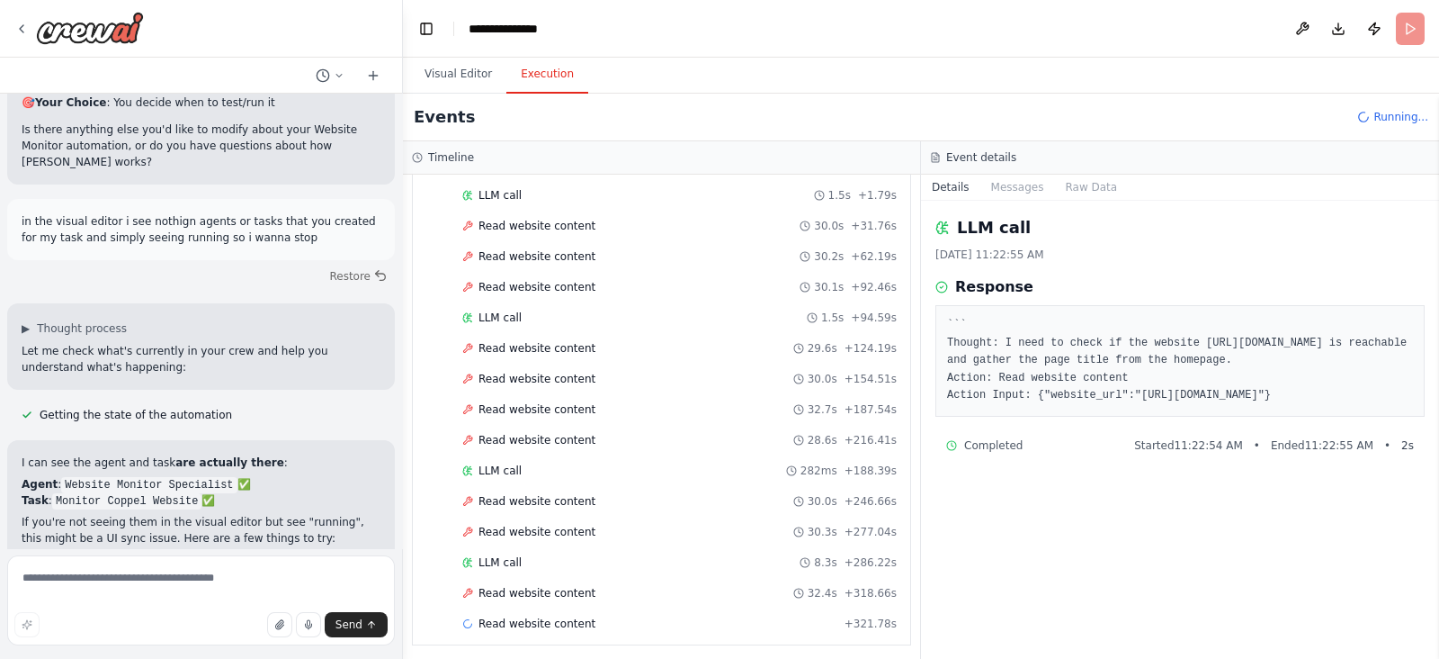
scroll to position [2744, 0]
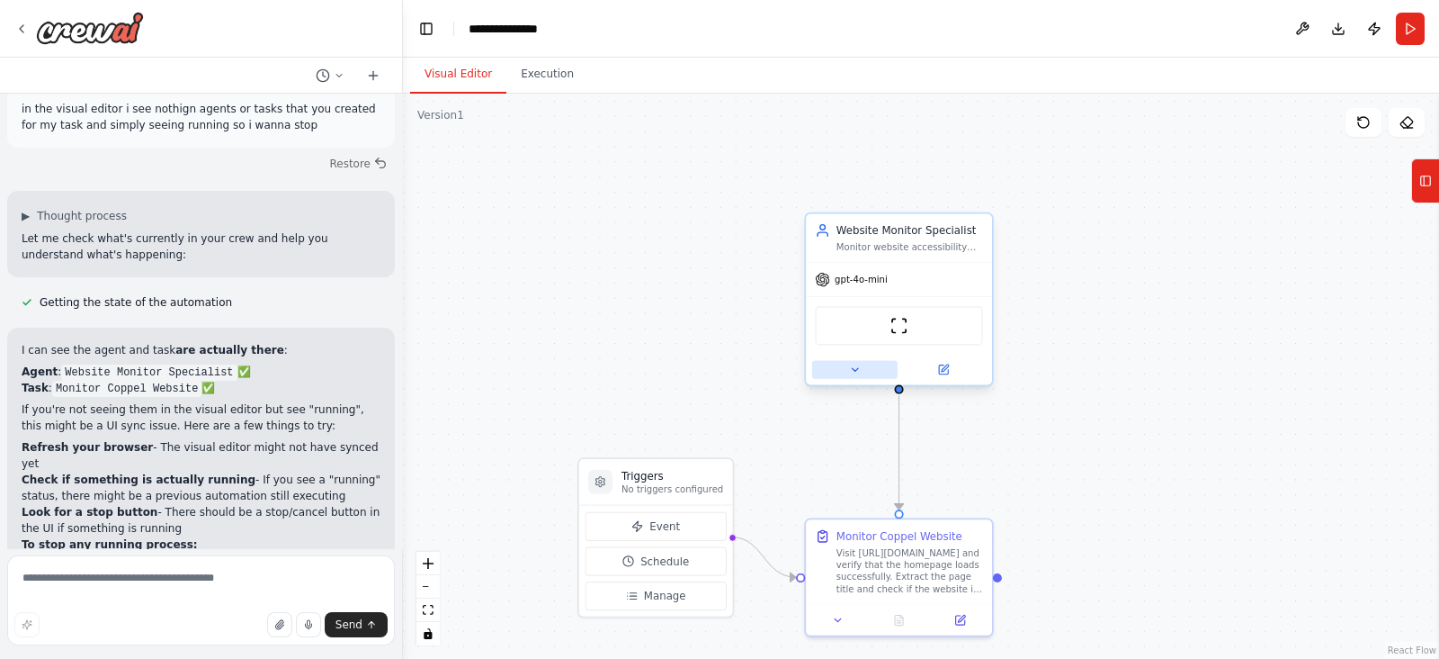
click at [860, 369] on icon at bounding box center [855, 369] width 12 height 12
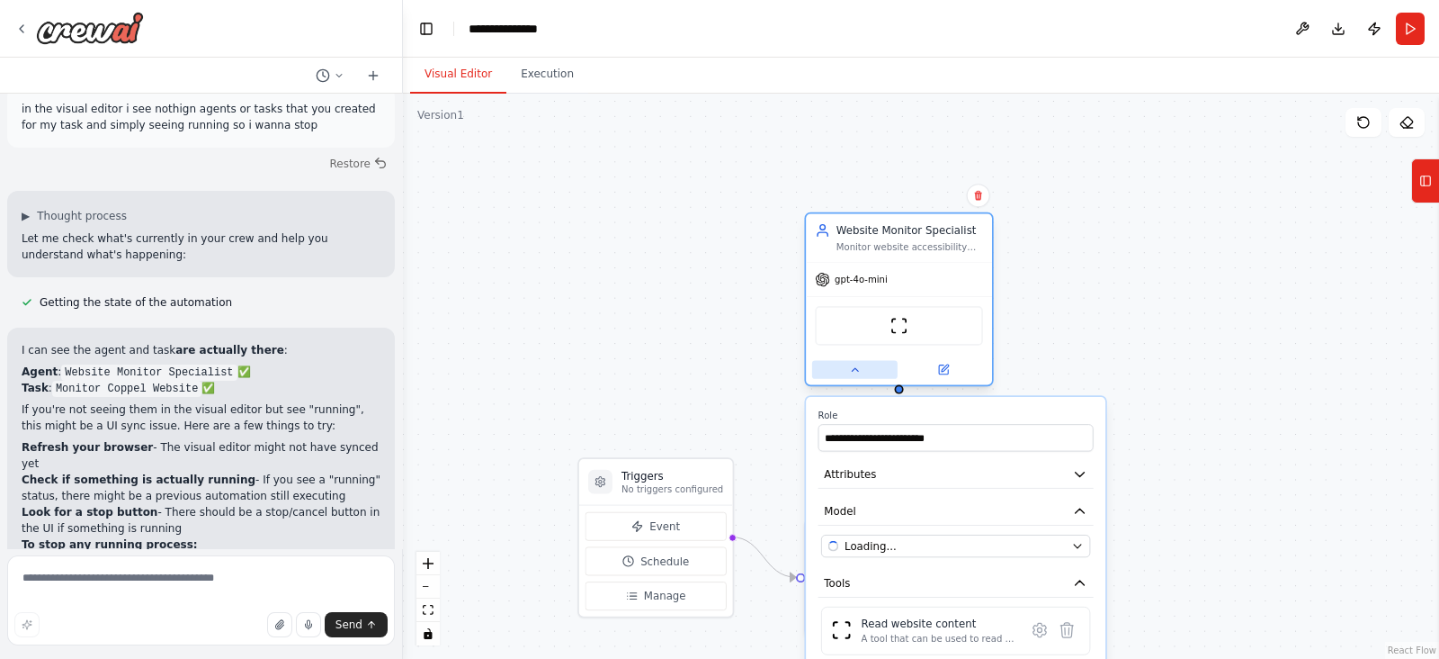
click at [847, 369] on button at bounding box center [854, 370] width 85 height 18
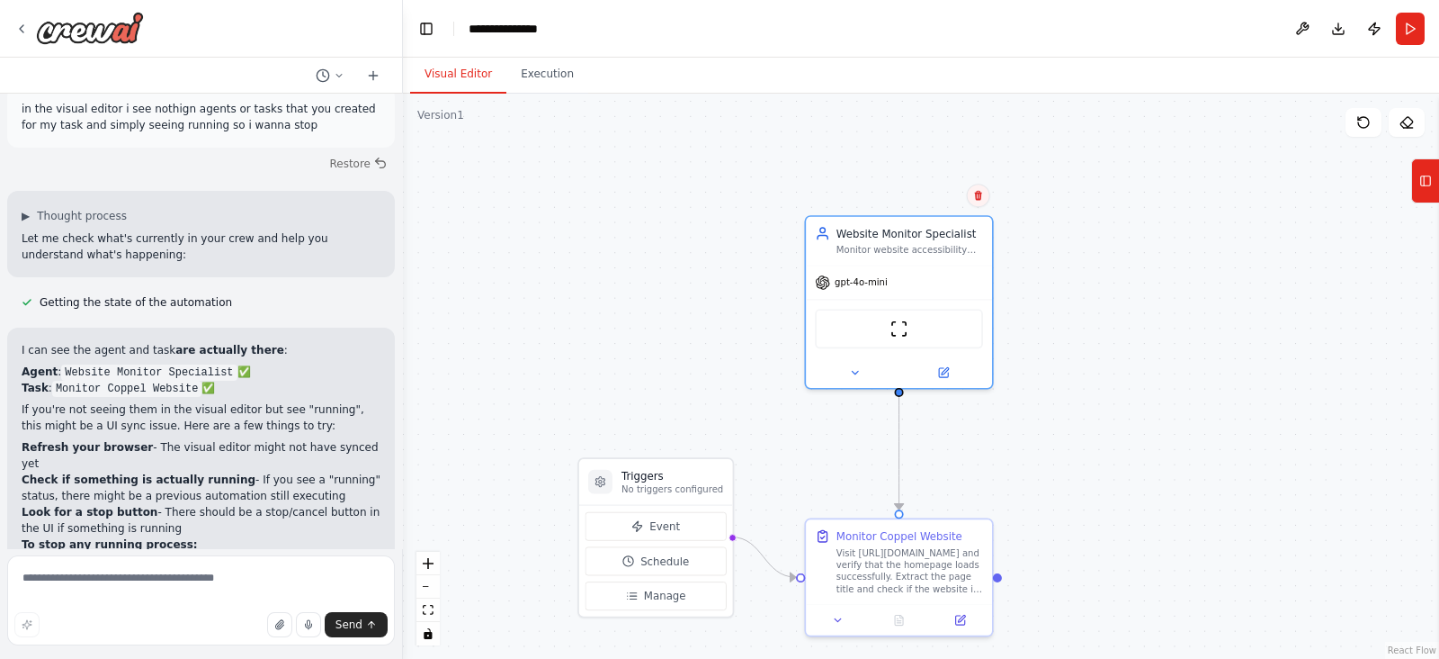
click at [981, 195] on icon at bounding box center [977, 196] width 7 height 10
click at [940, 202] on button "Confirm" at bounding box center [927, 195] width 64 height 22
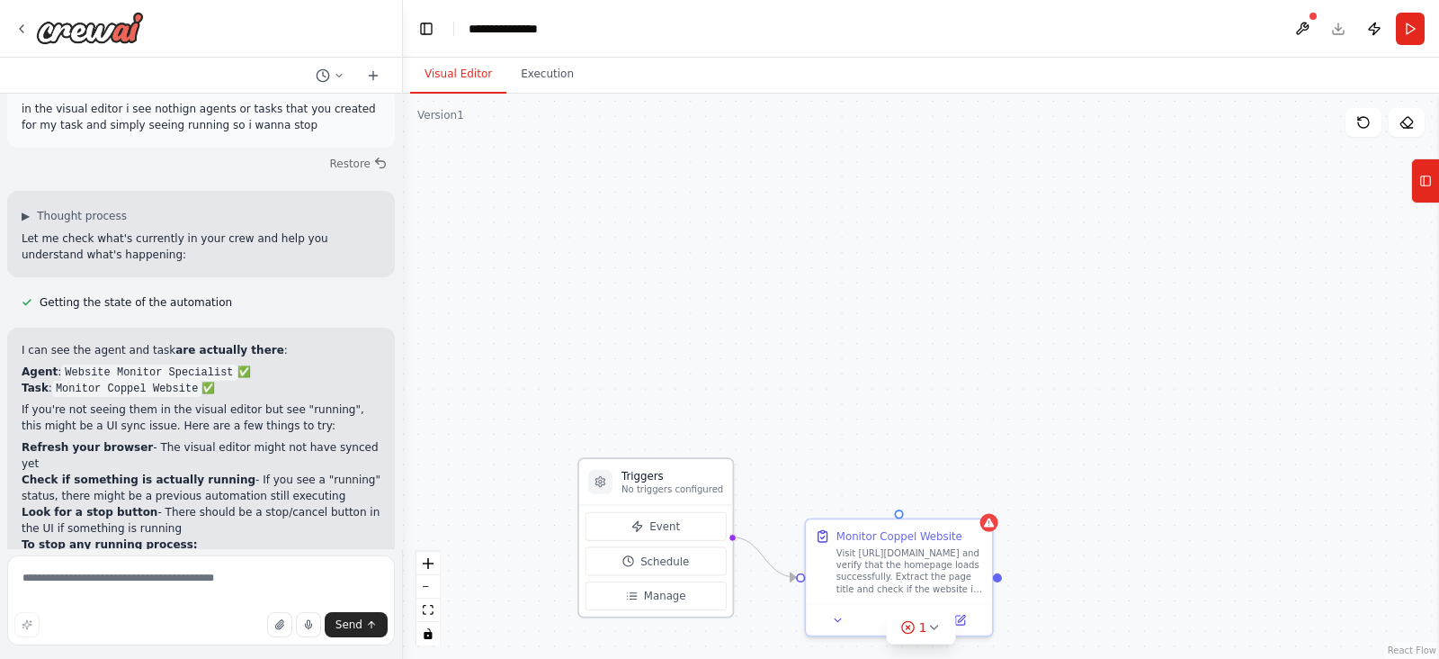
click at [668, 477] on h3 "Triggers" at bounding box center [673, 475] width 102 height 15
click at [675, 588] on span "Manage" at bounding box center [665, 595] width 42 height 15
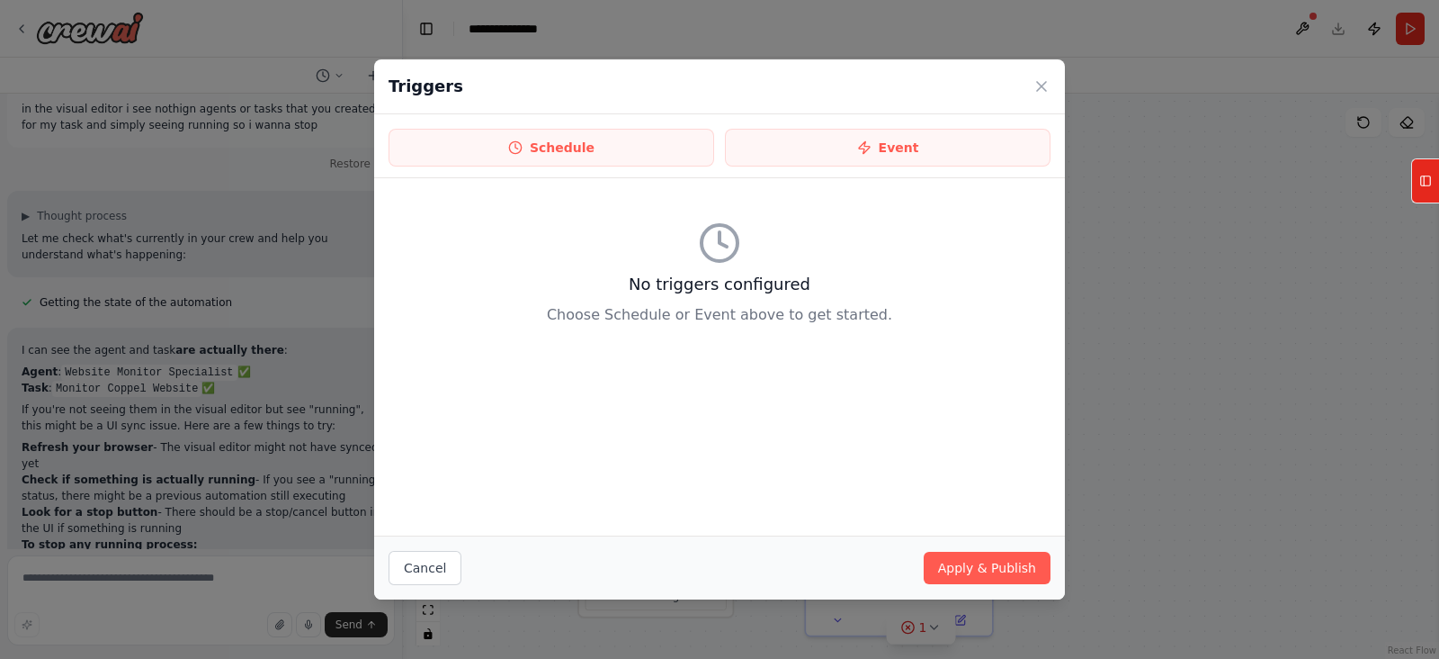
click at [1053, 84] on div "Triggers" at bounding box center [719, 86] width 691 height 55
click at [1047, 86] on icon at bounding box center [1042, 86] width 18 height 18
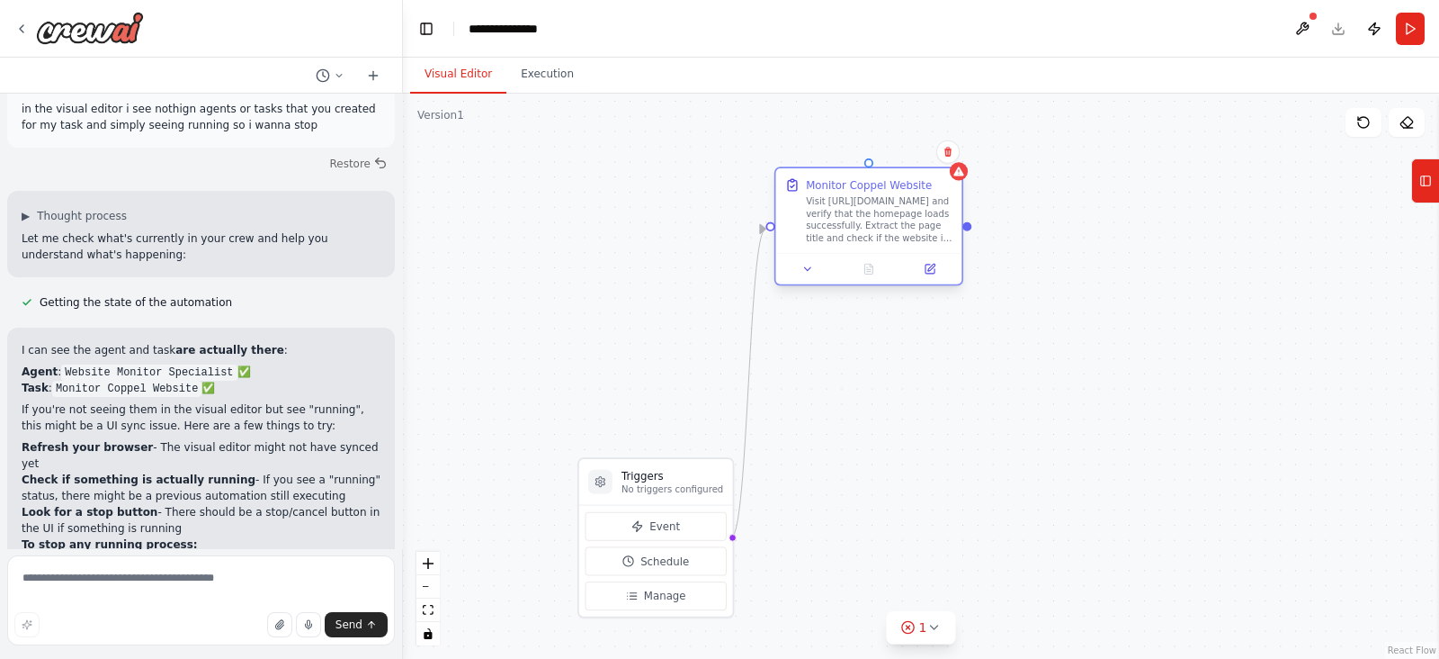
drag, startPoint x: 904, startPoint y: 528, endPoint x: 875, endPoint y: 177, distance: 352.1
click at [875, 177] on div "Monitor Coppel Website" at bounding box center [869, 184] width 126 height 15
click at [943, 150] on icon at bounding box center [948, 152] width 11 height 11
click at [913, 154] on button "Confirm" at bounding box center [897, 152] width 64 height 22
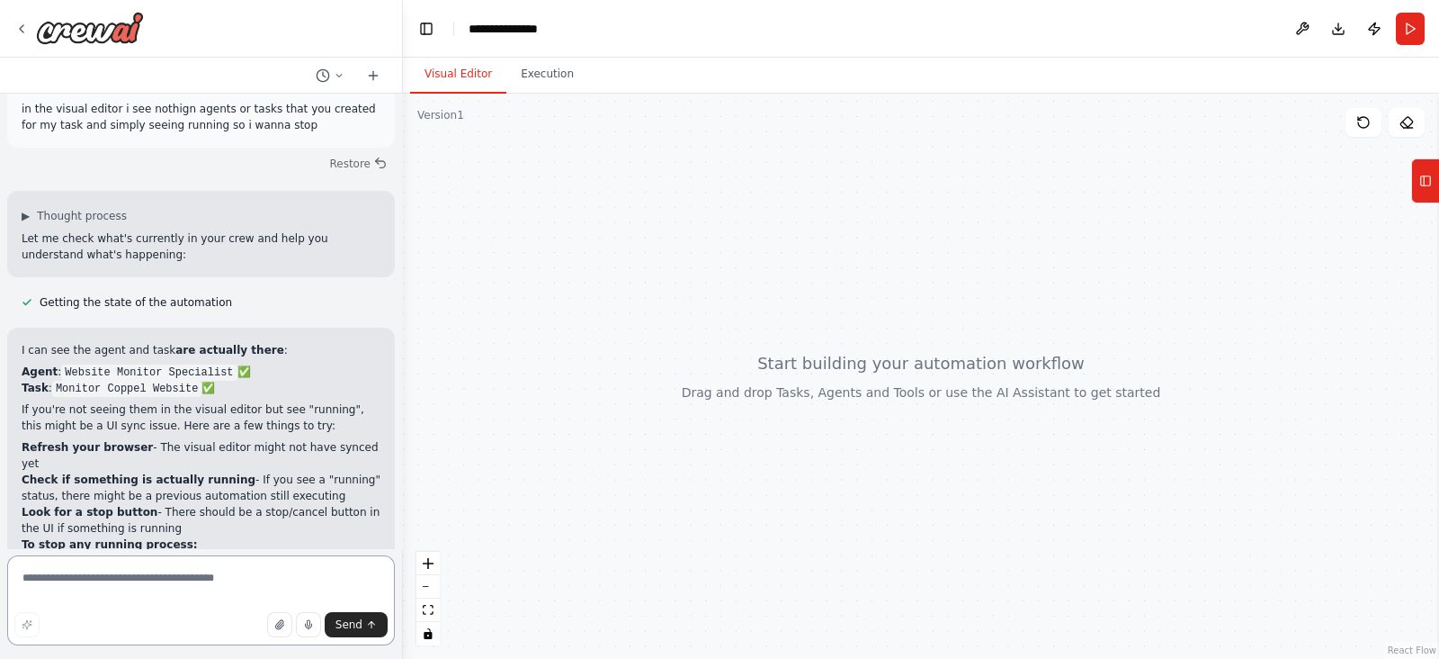
click at [164, 584] on textarea at bounding box center [201, 600] width 388 height 90
paste textarea "**********"
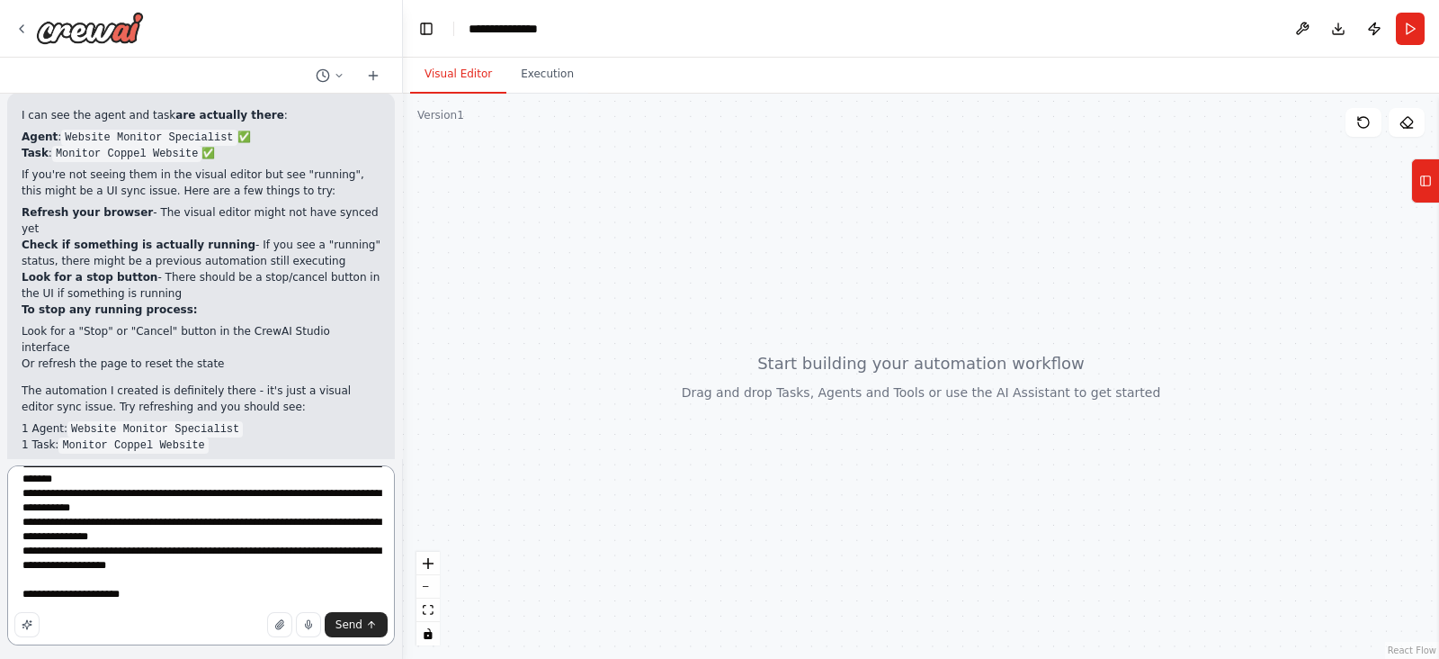
scroll to position [397, 0]
click at [146, 599] on textarea at bounding box center [201, 555] width 388 height 180
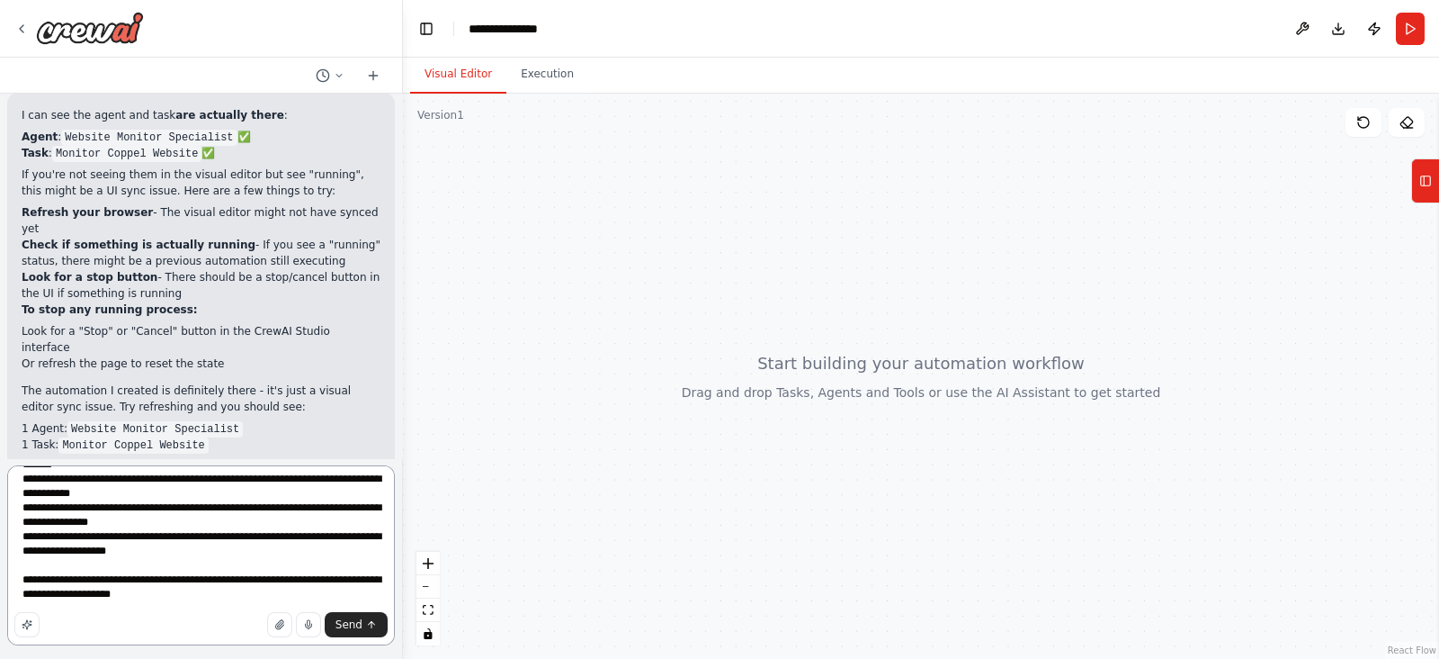
type textarea "**********"
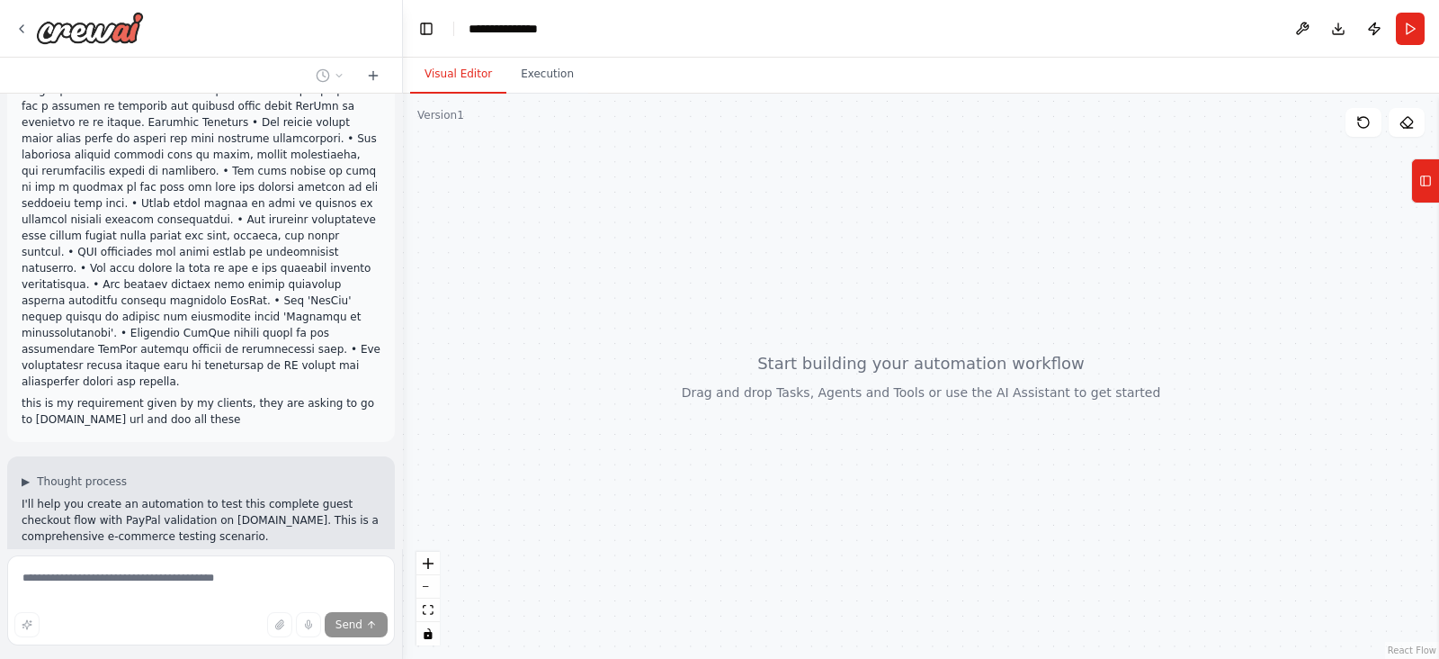
scroll to position [3601, 0]
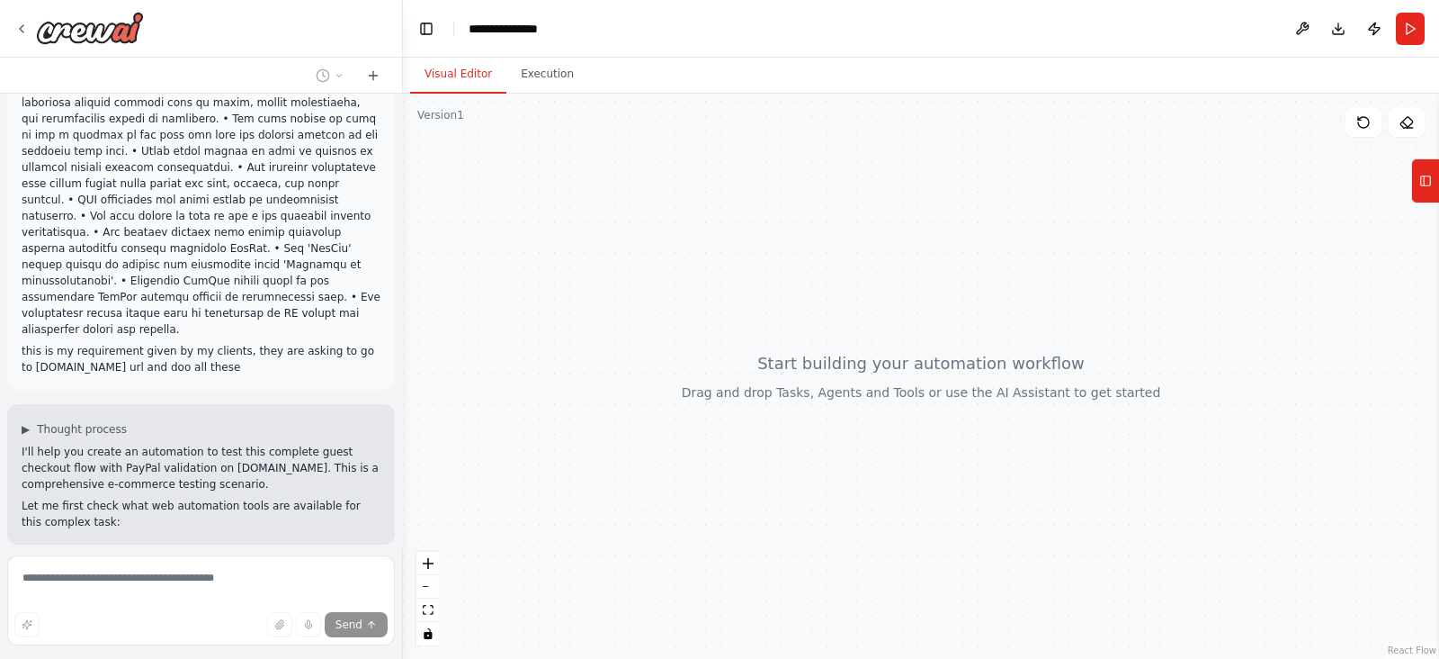
click at [439, 116] on div "Version 1" at bounding box center [440, 115] width 47 height 14
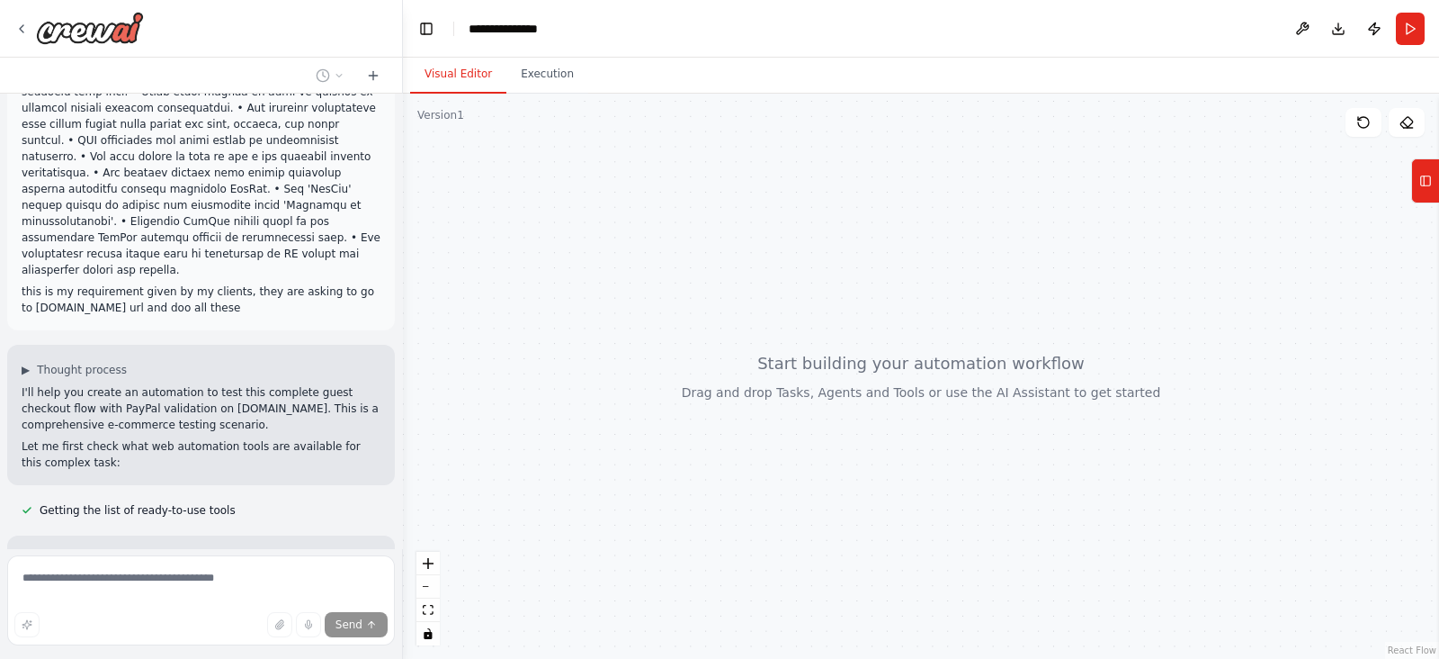
click at [434, 116] on div "Version 1" at bounding box center [440, 115] width 47 height 14
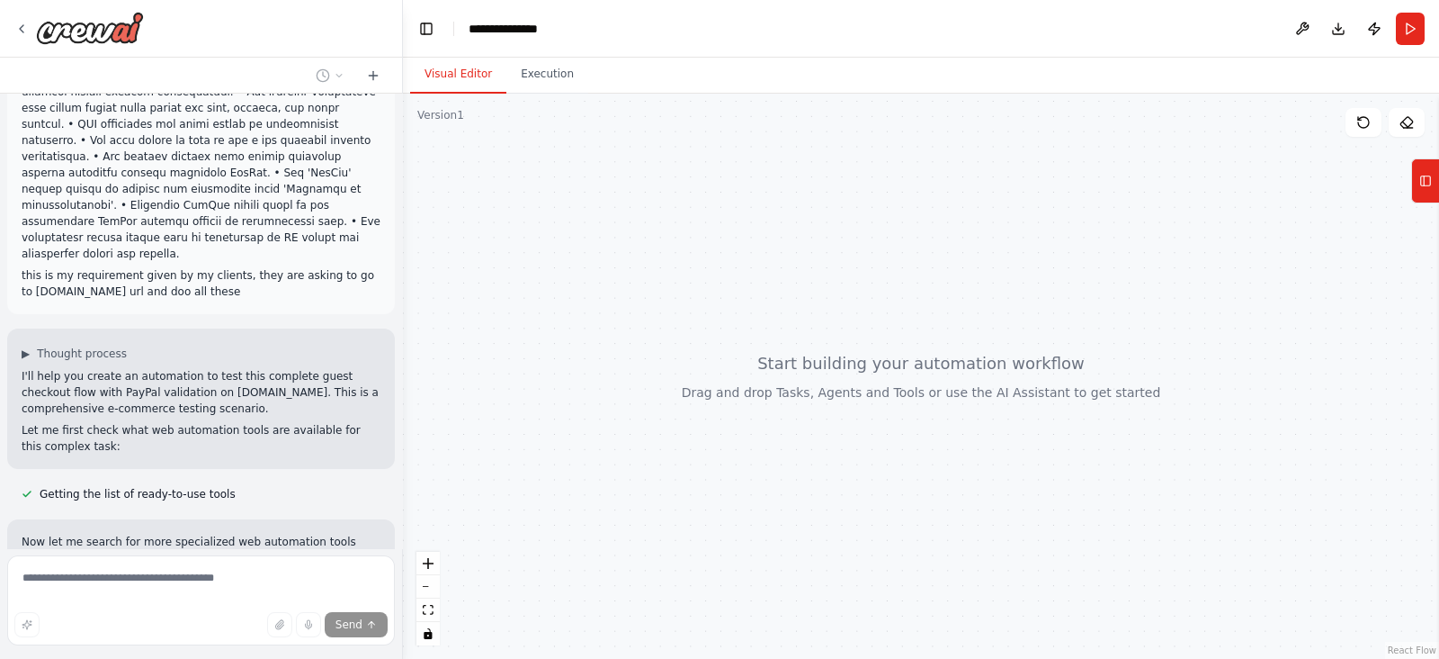
click at [434, 116] on div "Version 1" at bounding box center [440, 115] width 47 height 14
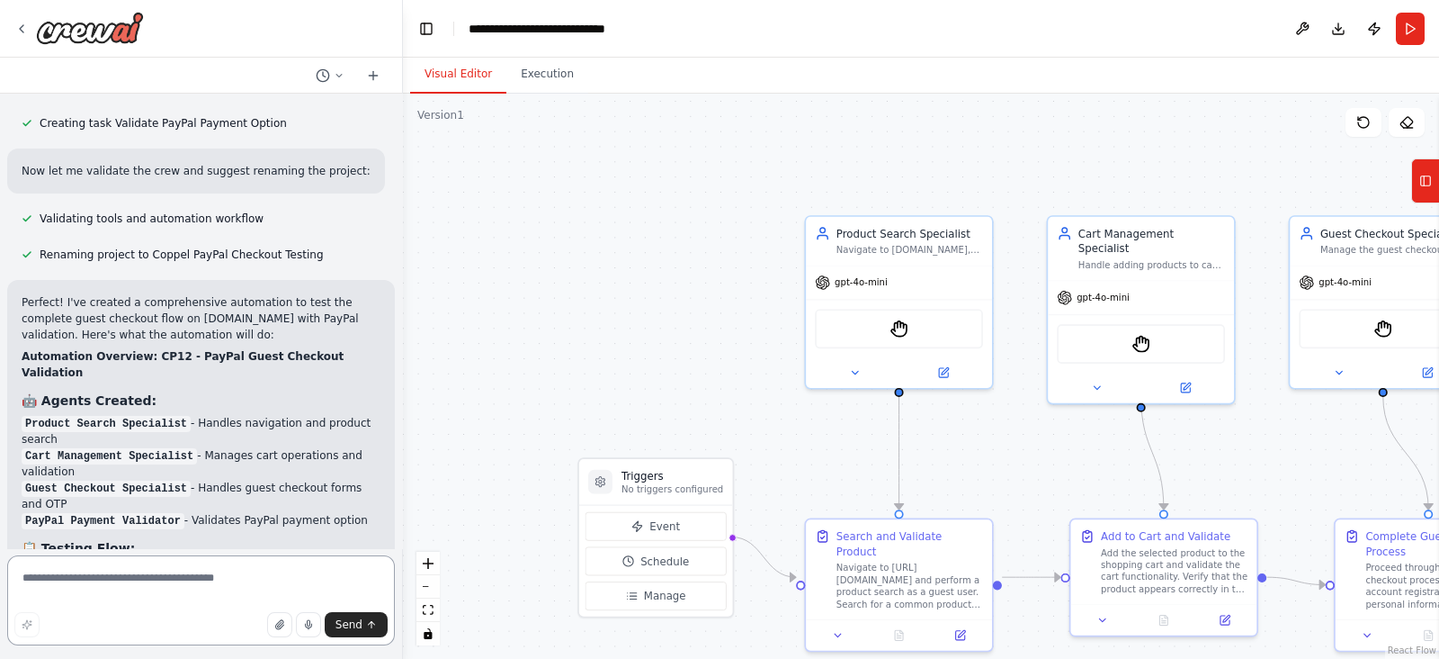
scroll to position [5980, 0]
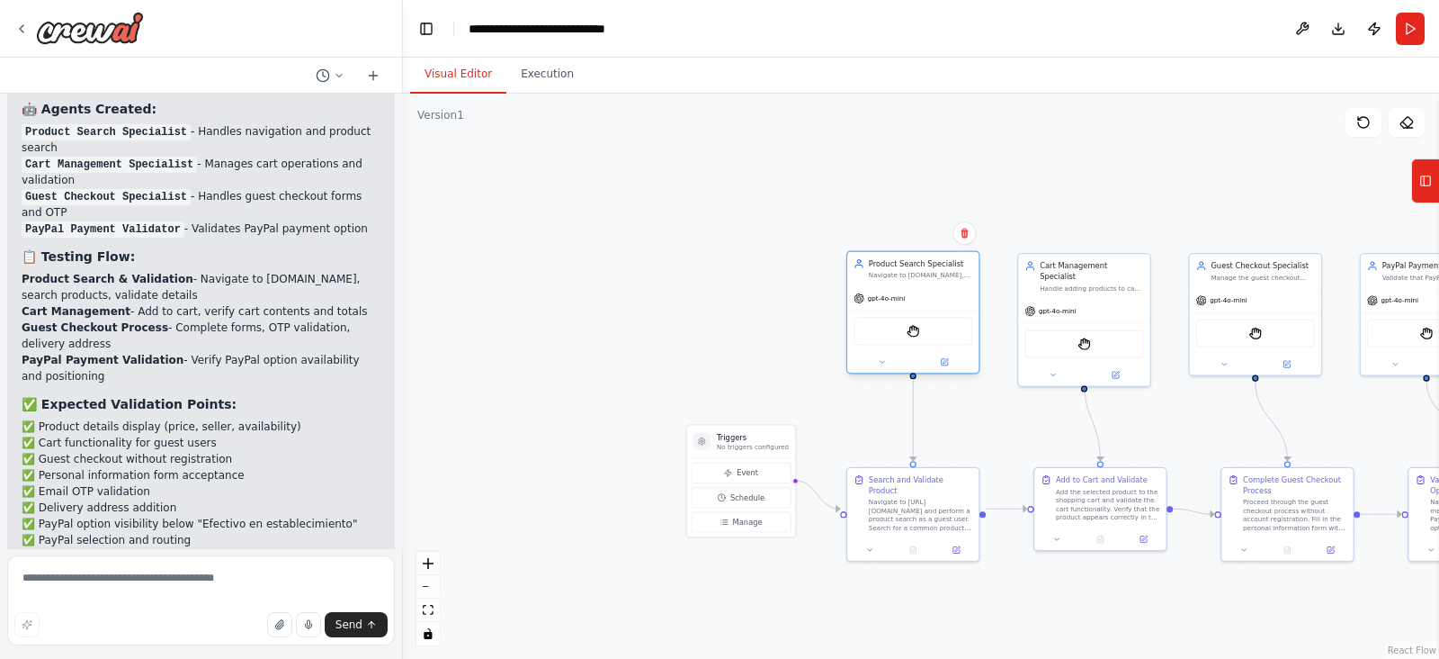
click at [937, 300] on div "gpt-4o-mini" at bounding box center [912, 297] width 131 height 23
click at [429, 609] on icon "fit view" at bounding box center [428, 610] width 11 height 10
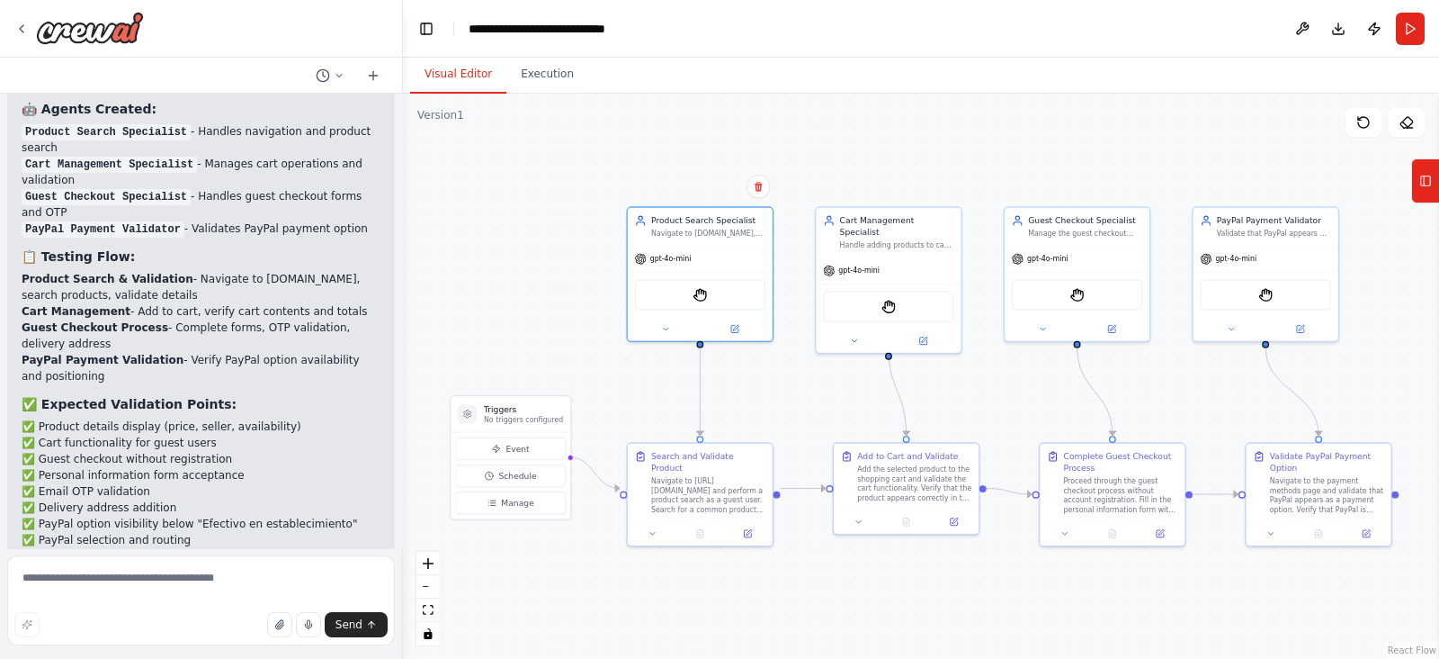
drag, startPoint x: 43, startPoint y: 429, endPoint x: 157, endPoint y: 438, distance: 114.6
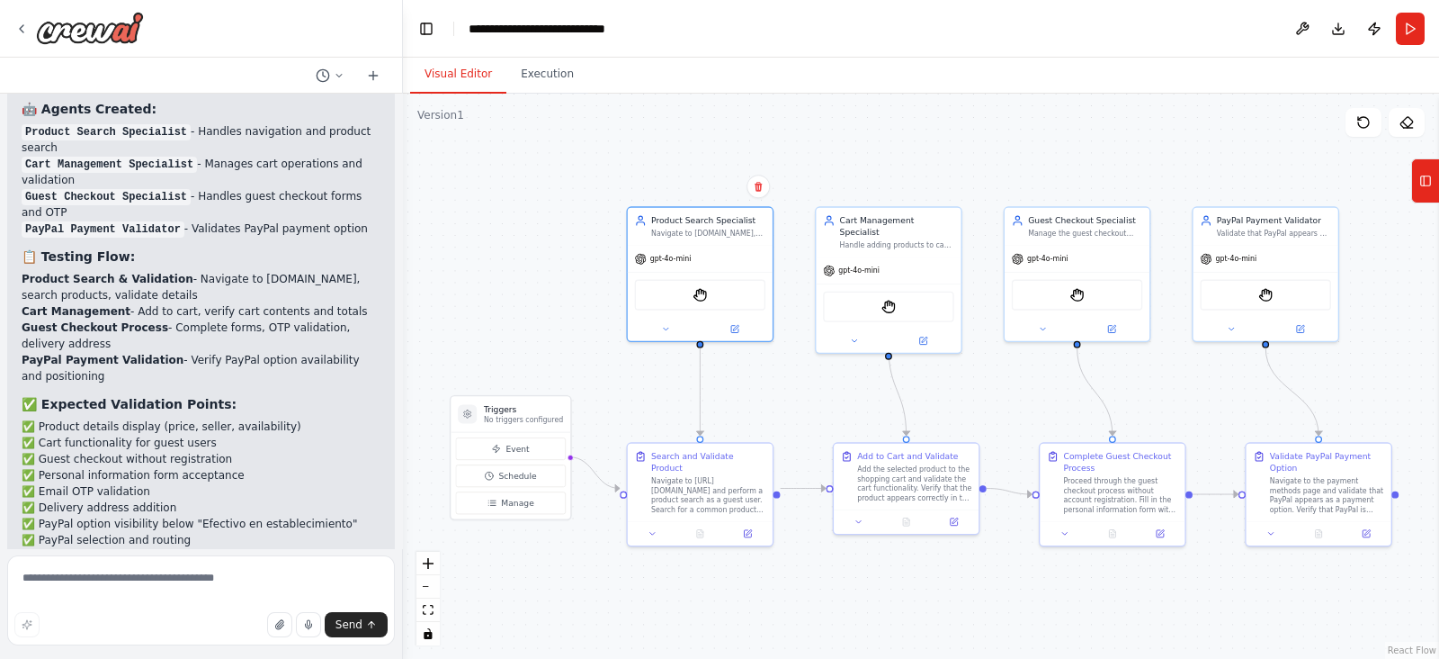
drag, startPoint x: 157, startPoint y: 438, endPoint x: 112, endPoint y: 461, distance: 50.3
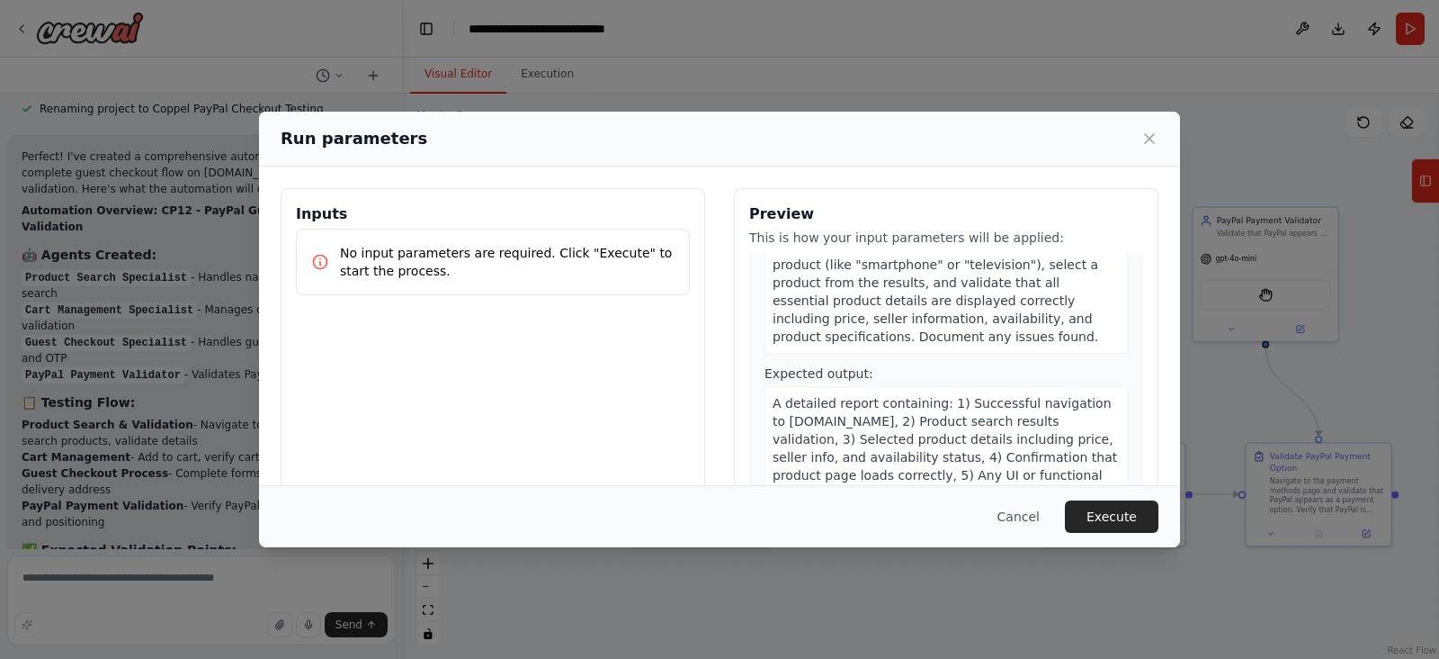
scroll to position [0, 0]
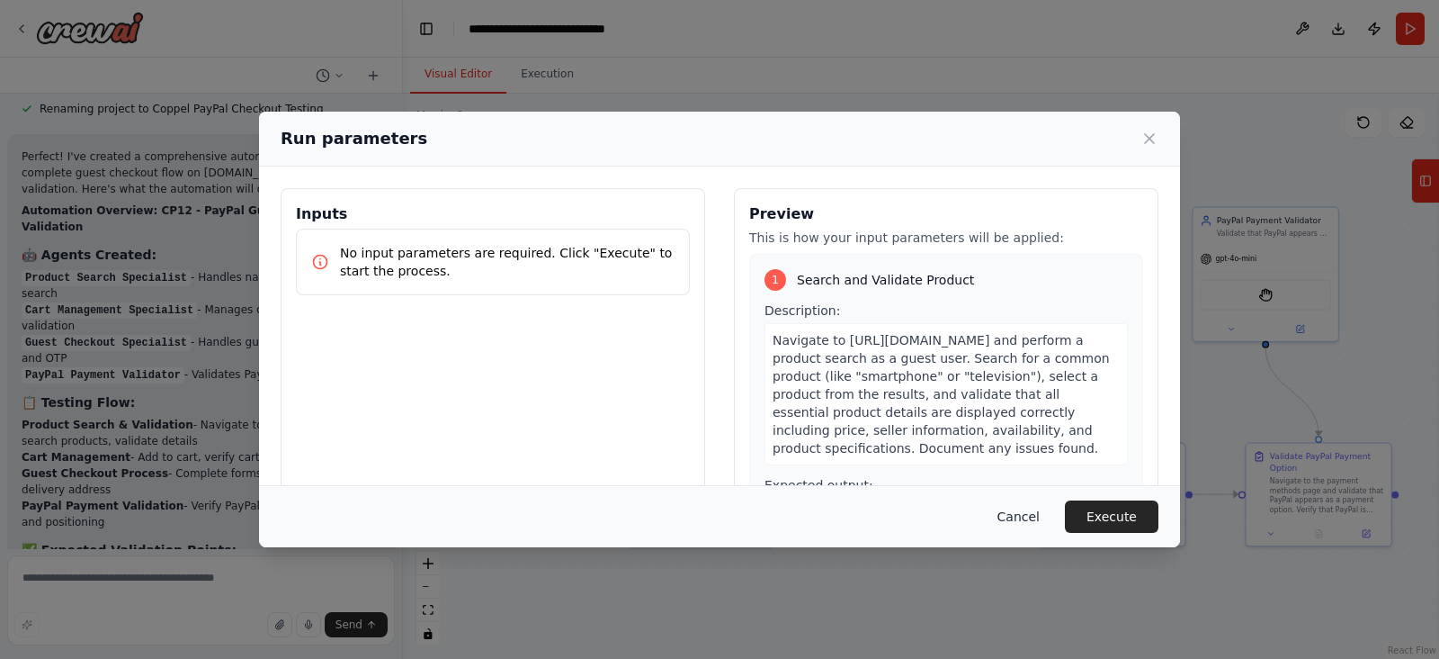
click at [1027, 515] on button "Cancel" at bounding box center [1018, 516] width 71 height 32
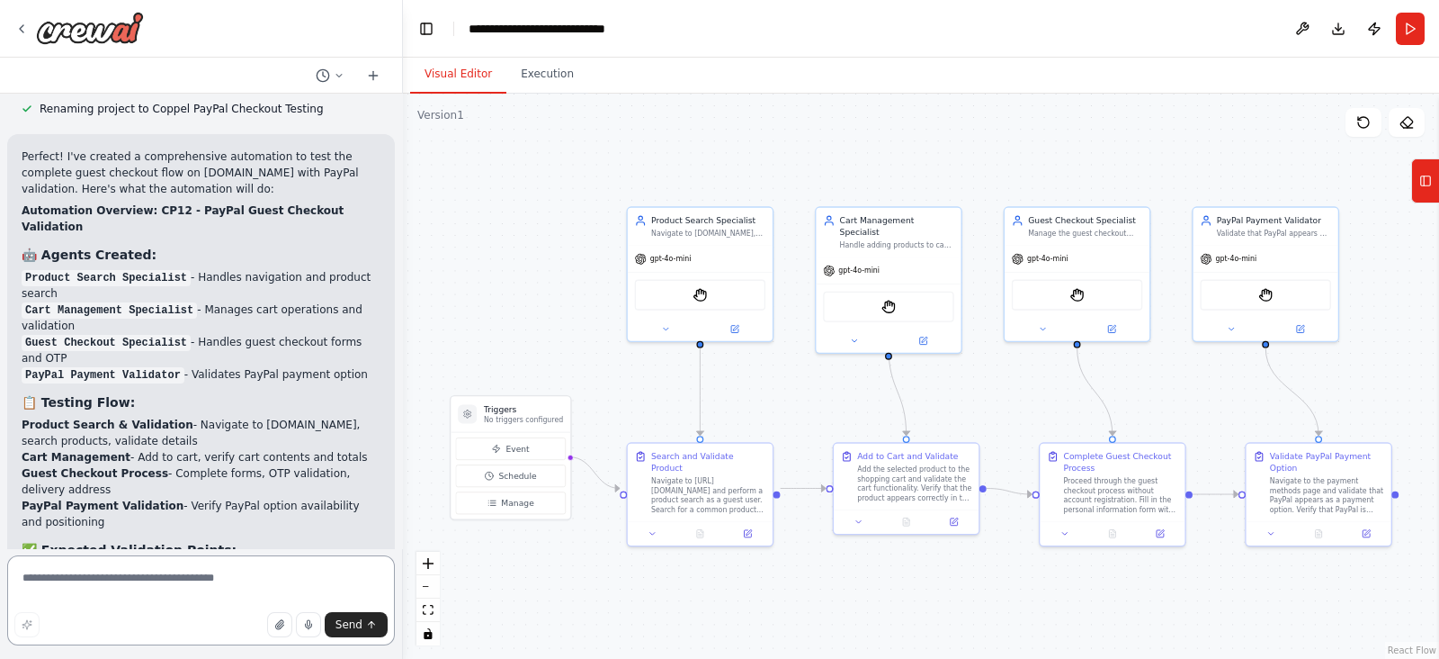
click at [147, 580] on textarea at bounding box center [201, 600] width 388 height 90
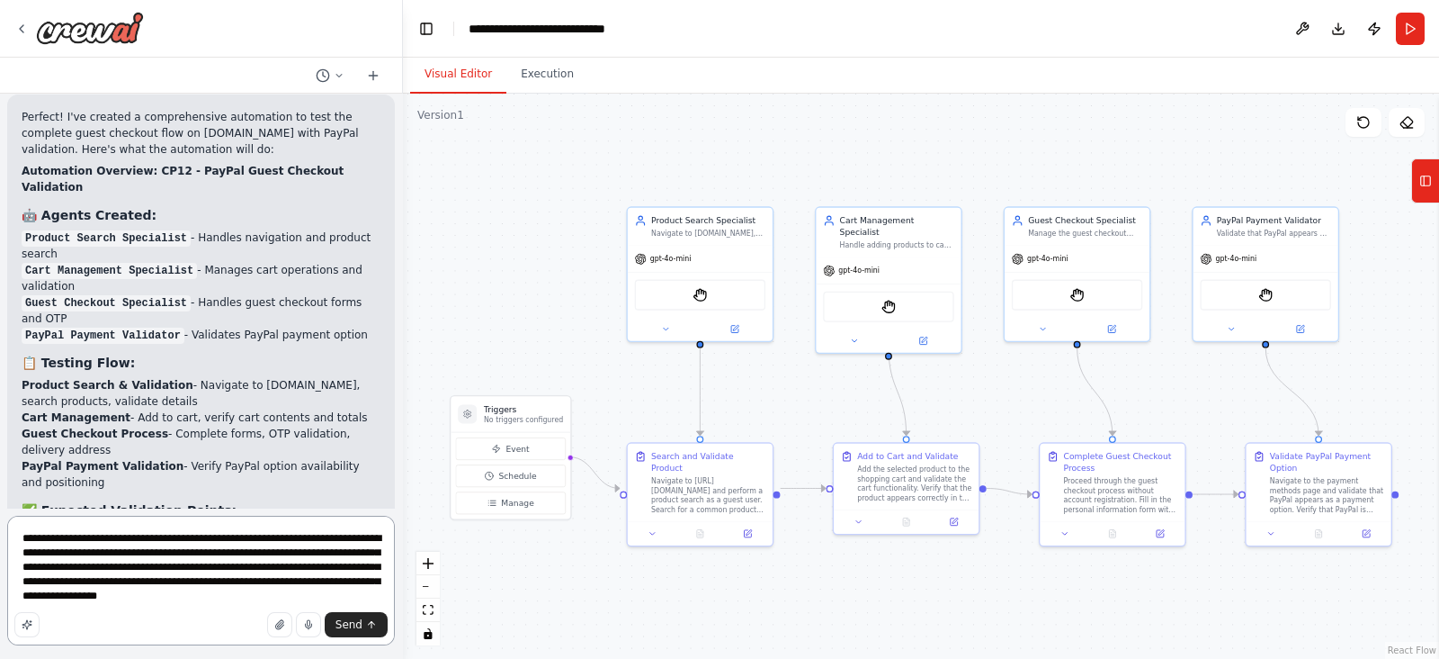
scroll to position [5888, 0]
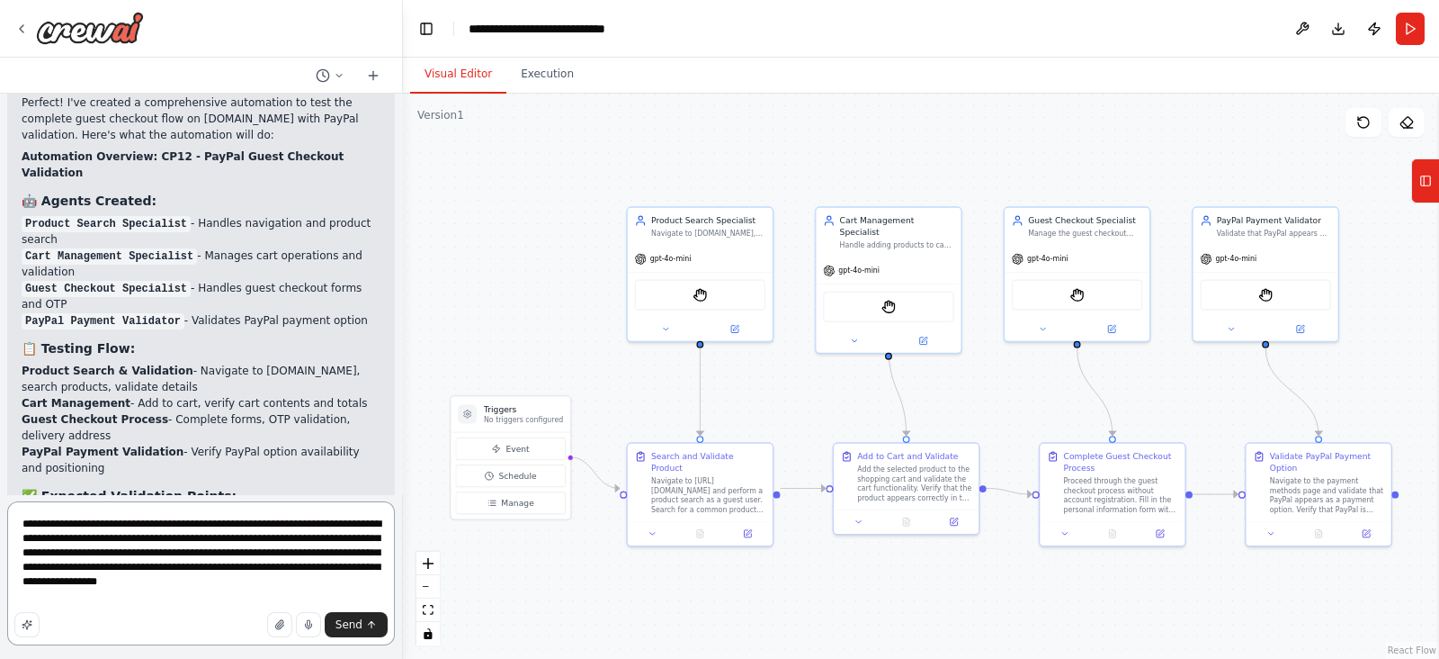
paste textarea "**********"
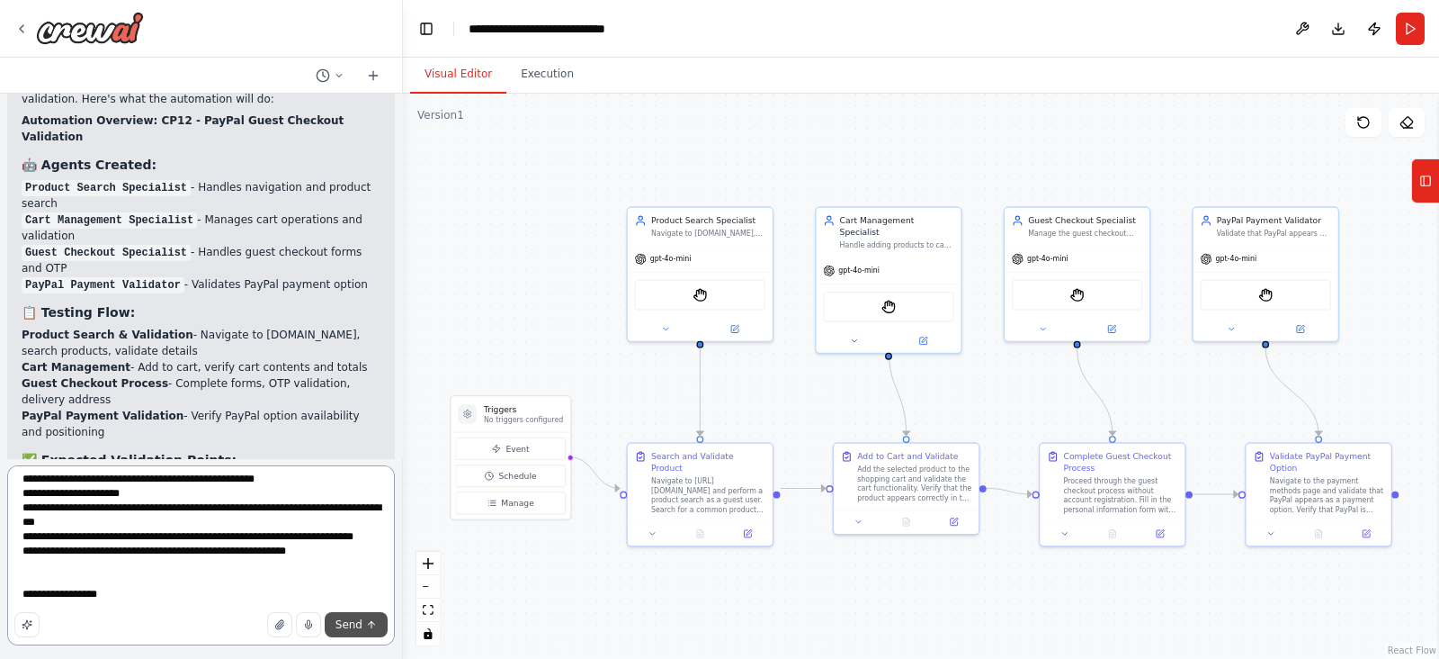
type textarea "**********"
click at [351, 618] on span "Send" at bounding box center [349, 624] width 27 height 14
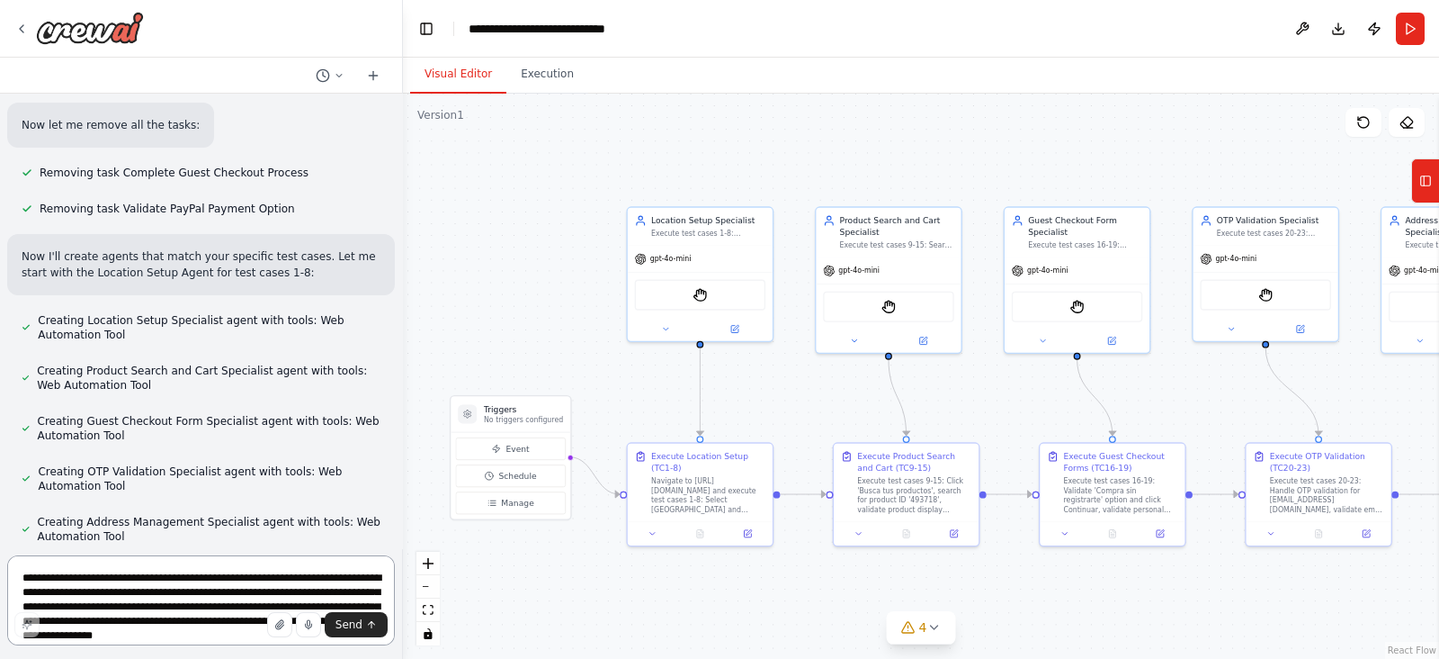
scroll to position [11353, 0]
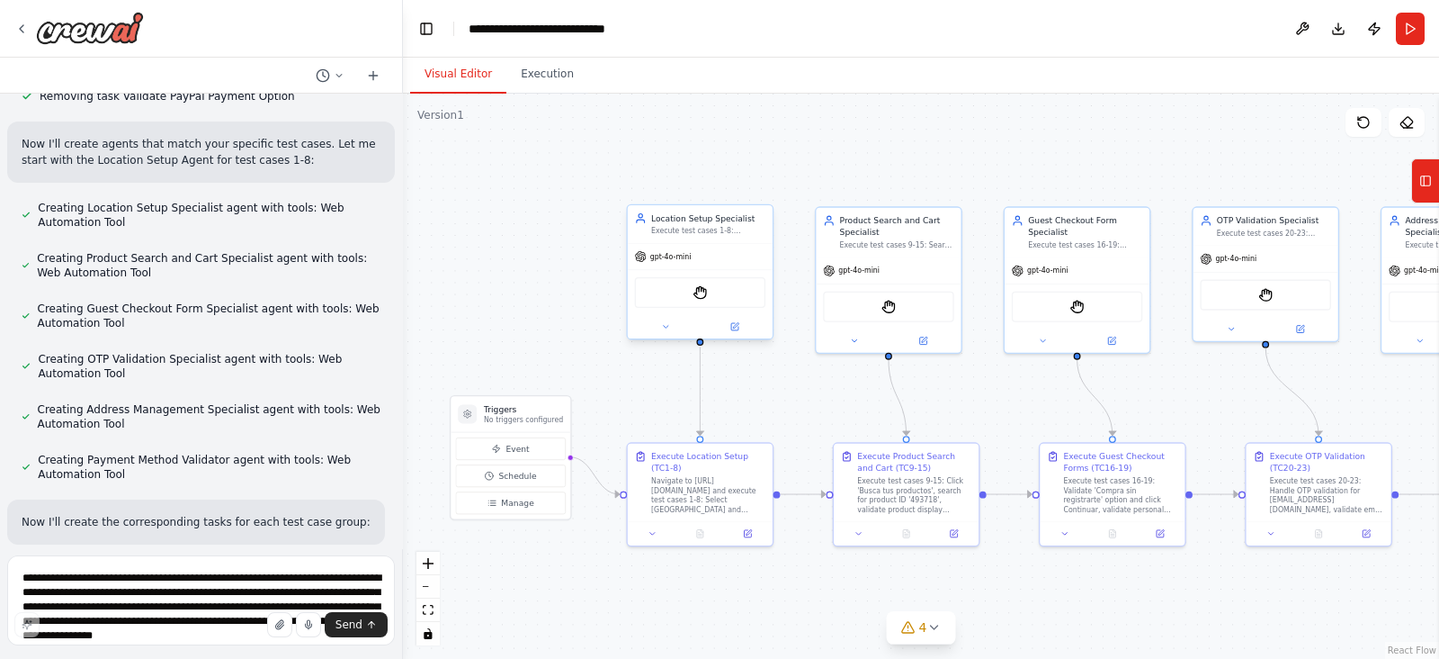
click at [683, 263] on div "gpt-4o-mini" at bounding box center [700, 257] width 145 height 26
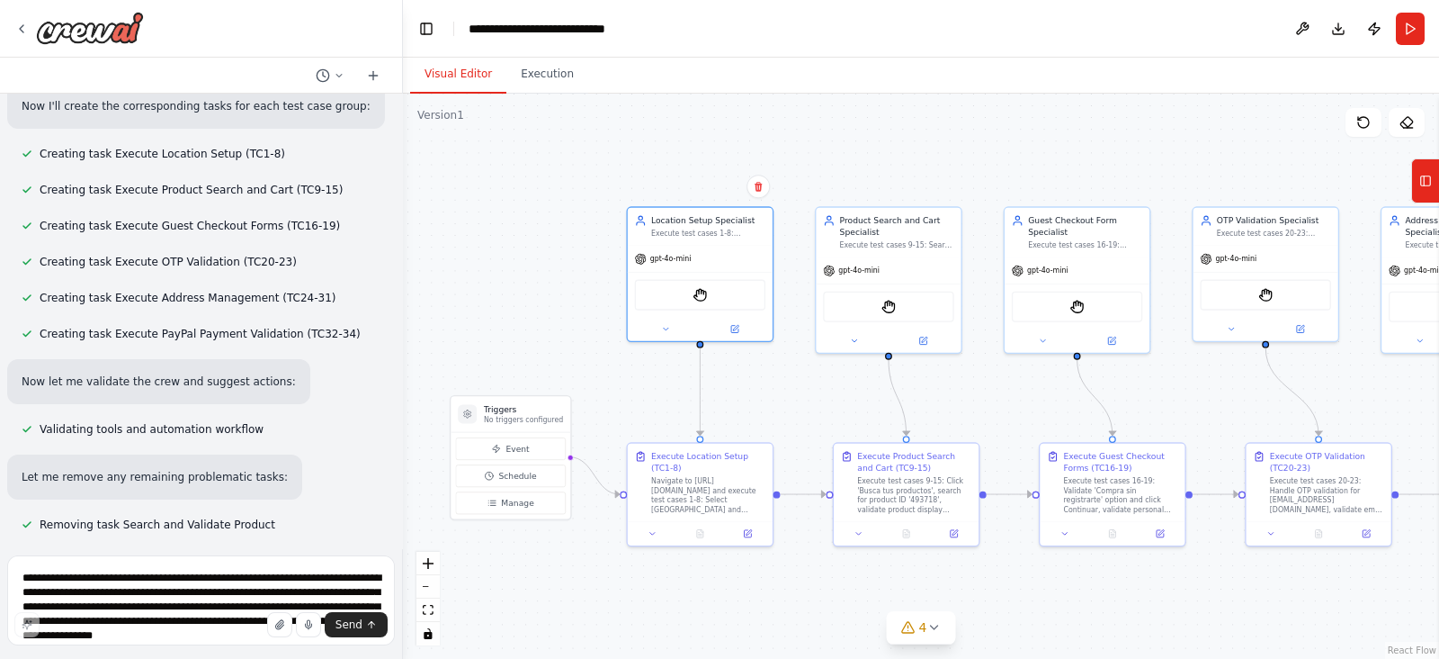
scroll to position [11803, 0]
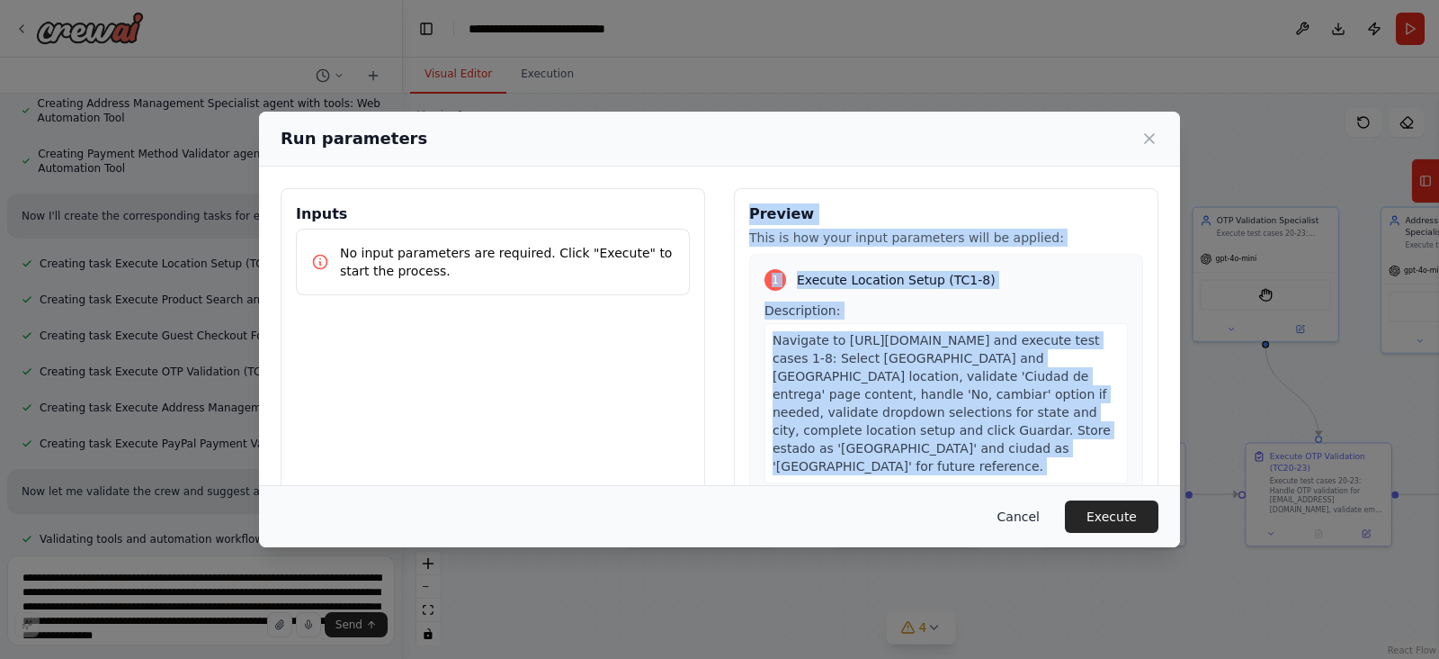
scroll to position [151, 0]
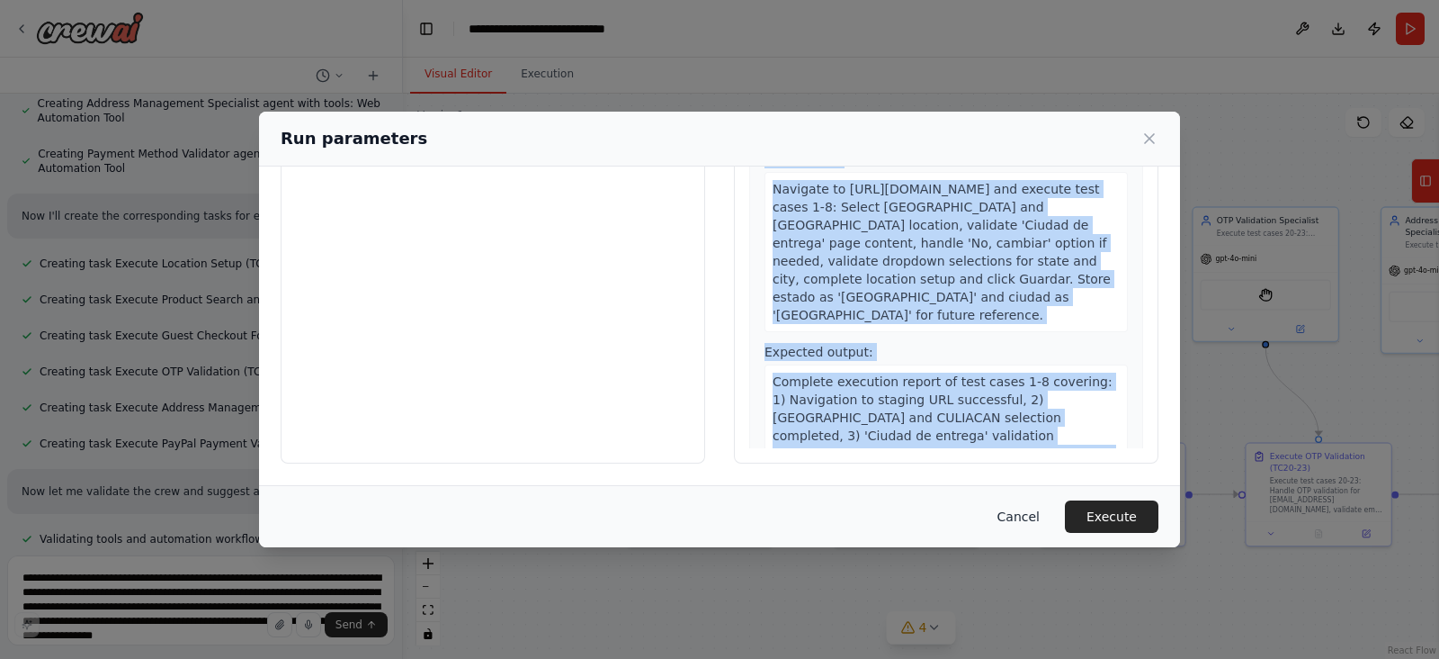
drag, startPoint x: 739, startPoint y: 211, endPoint x: 1008, endPoint y: 506, distance: 398.6
click at [1008, 506] on div "Run parameters Inputs No input parameters are required. Click "Execute" to star…" at bounding box center [719, 329] width 921 height 435
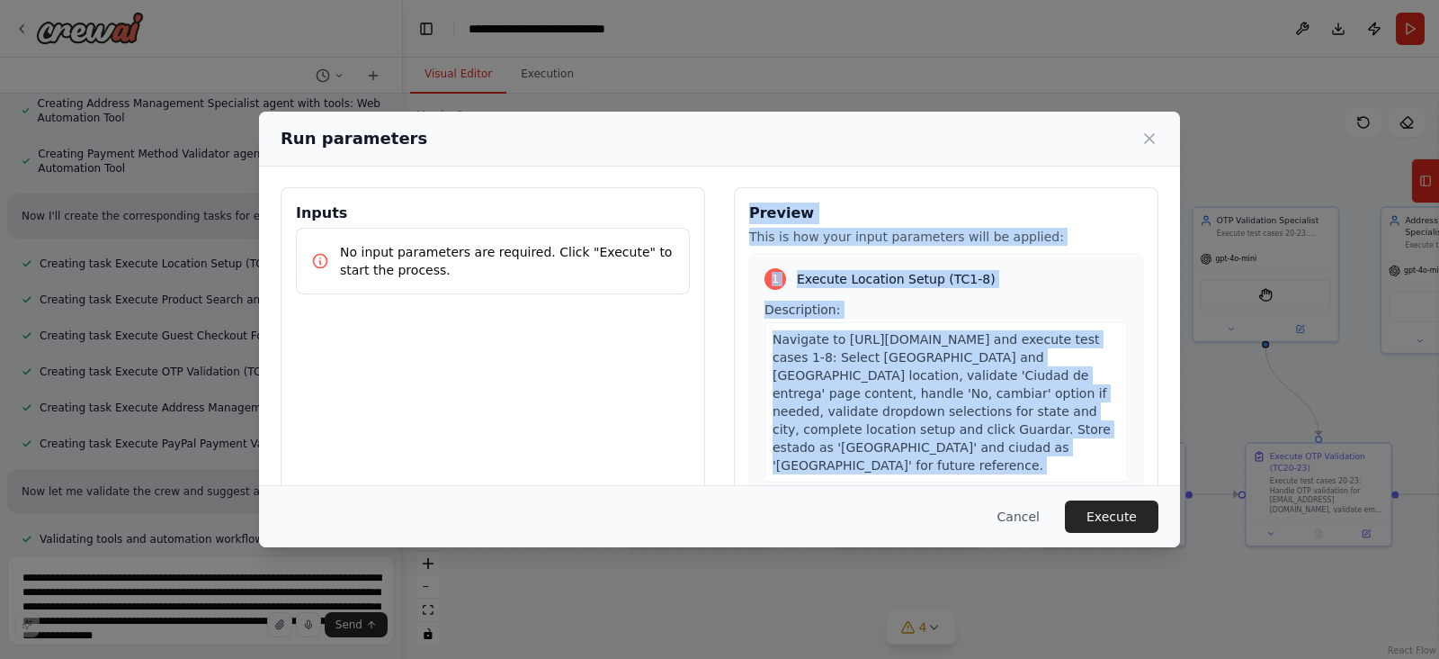
scroll to position [0, 0]
click at [1035, 225] on div "Preview This is how your input parameters will be applied: 1 Execute Location S…" at bounding box center [946, 401] width 425 height 426
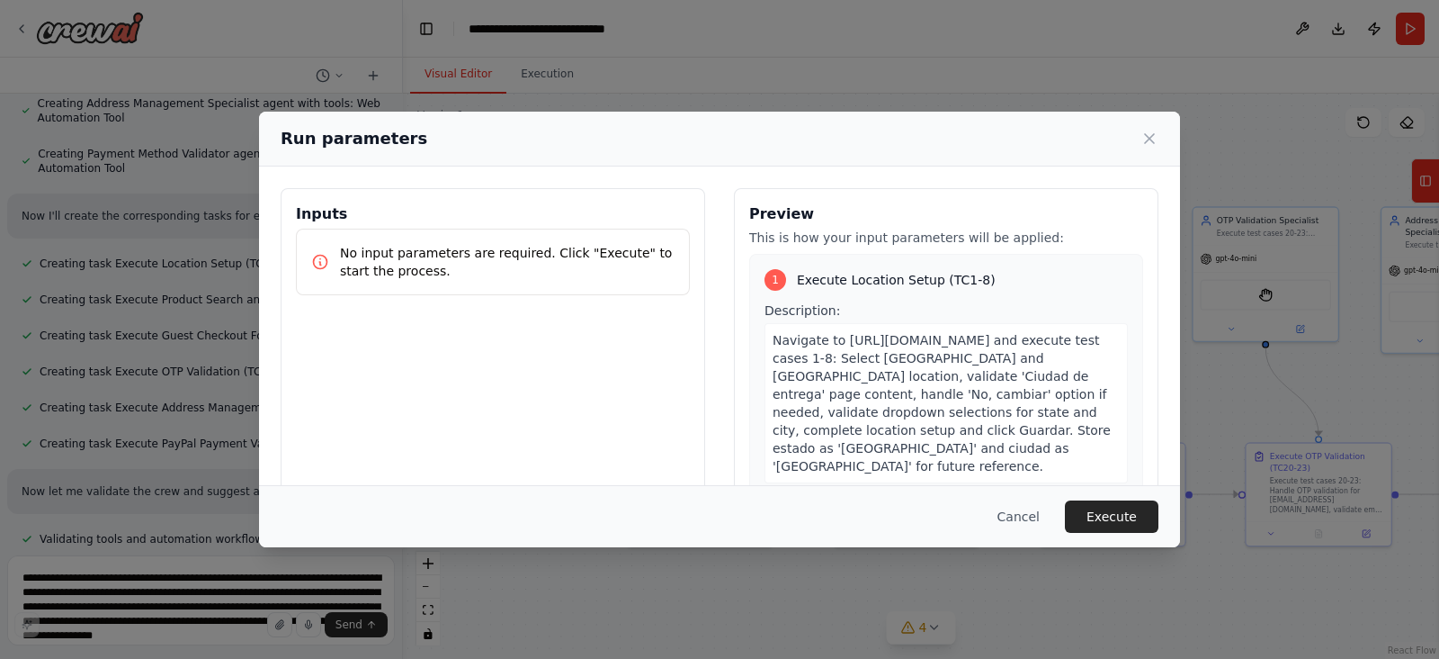
click at [1021, 225] on div "Preview This is how your input parameters will be applied: 1 Execute Location S…" at bounding box center [946, 401] width 425 height 426
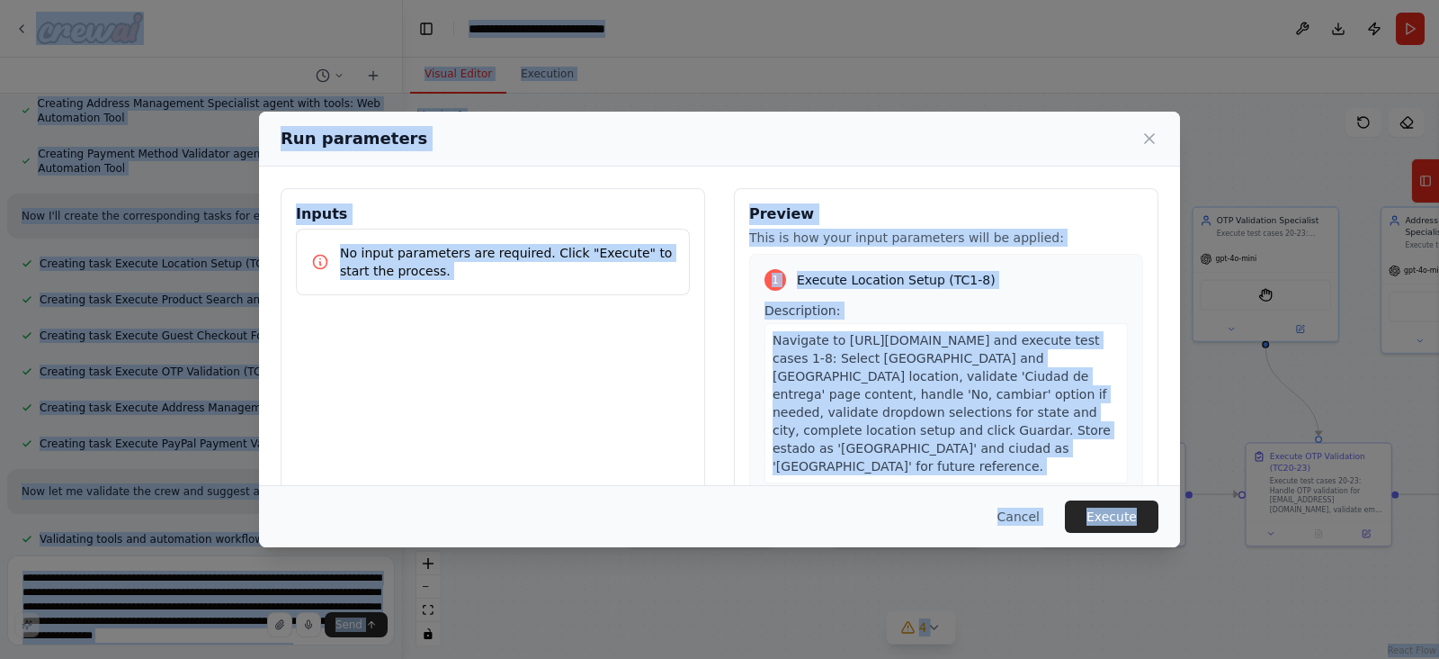
click at [1036, 330] on div "Navigate to [URL][DOMAIN_NAME] and execute test cases 1-8: Select [GEOGRAPHIC_D…" at bounding box center [946, 403] width 363 height 160
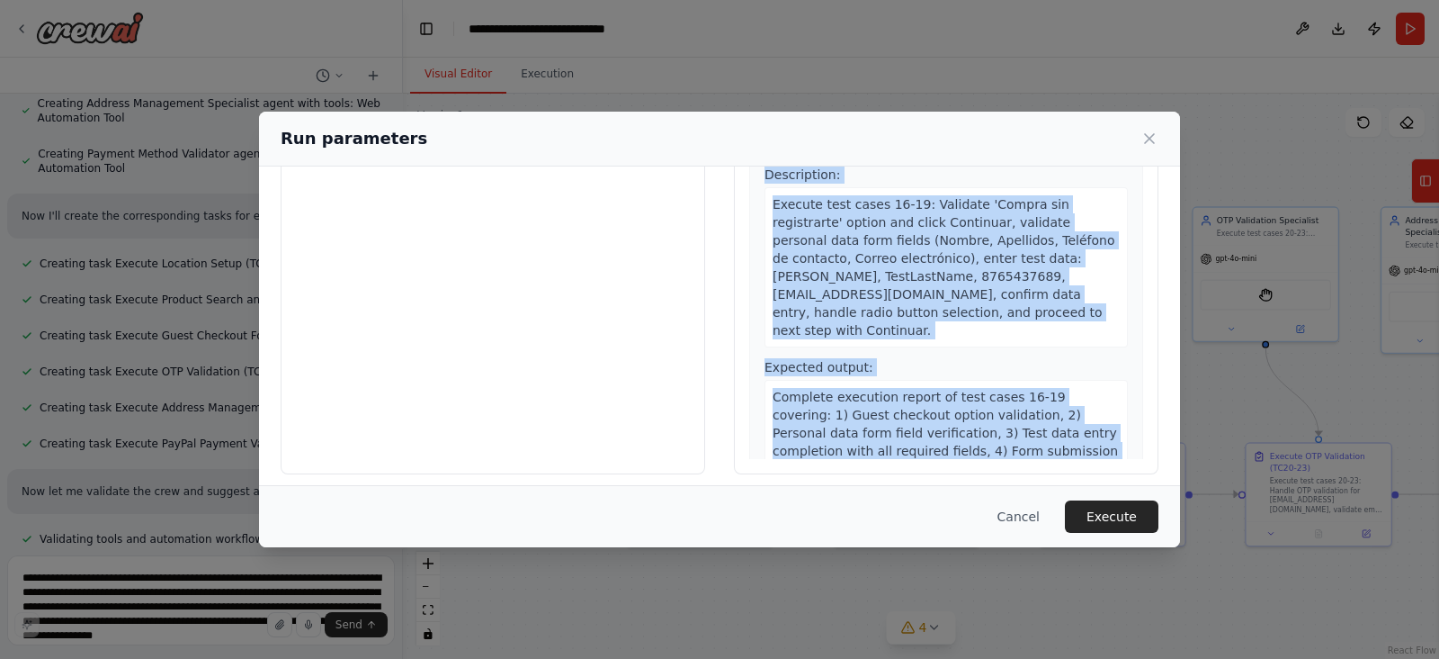
scroll to position [151, 0]
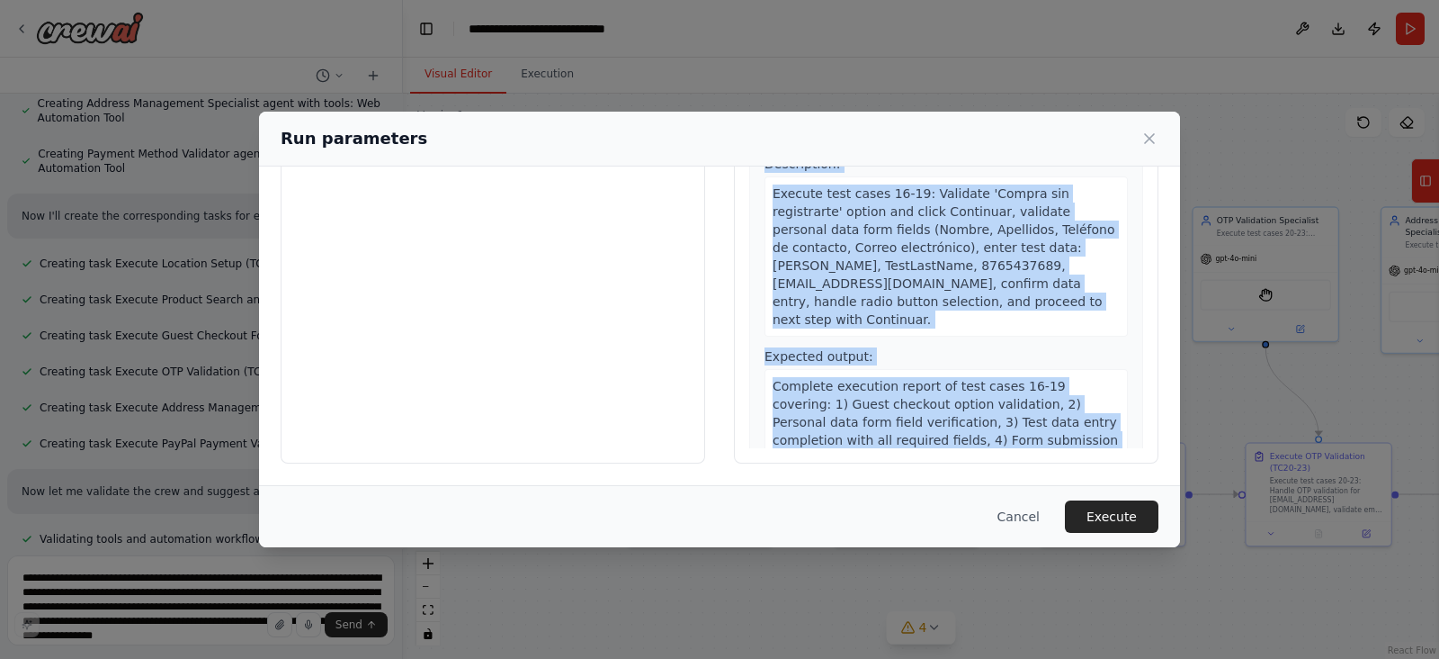
drag, startPoint x: 741, startPoint y: 217, endPoint x: 992, endPoint y: 466, distance: 353.7
click at [992, 466] on div "Inputs No input parameters are required. Click "Execute" to start the process. …" at bounding box center [719, 250] width 921 height 470
copy div "Preview This is how your input parameters will be applied: 1 Execute Location S…"
click at [877, 379] on span "Complete execution report of test cases 16-19 covering: 1) Guest checkout optio…" at bounding box center [945, 440] width 345 height 122
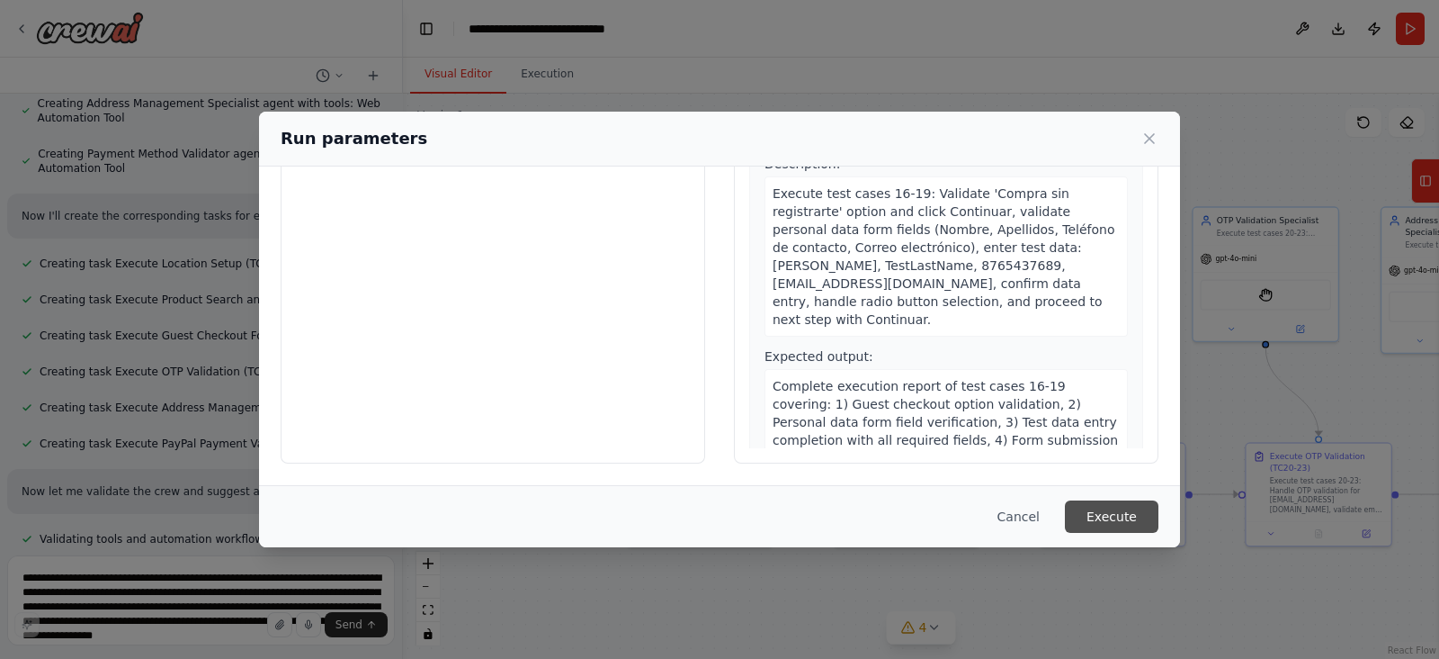
click at [1120, 508] on button "Execute" at bounding box center [1112, 516] width 94 height 32
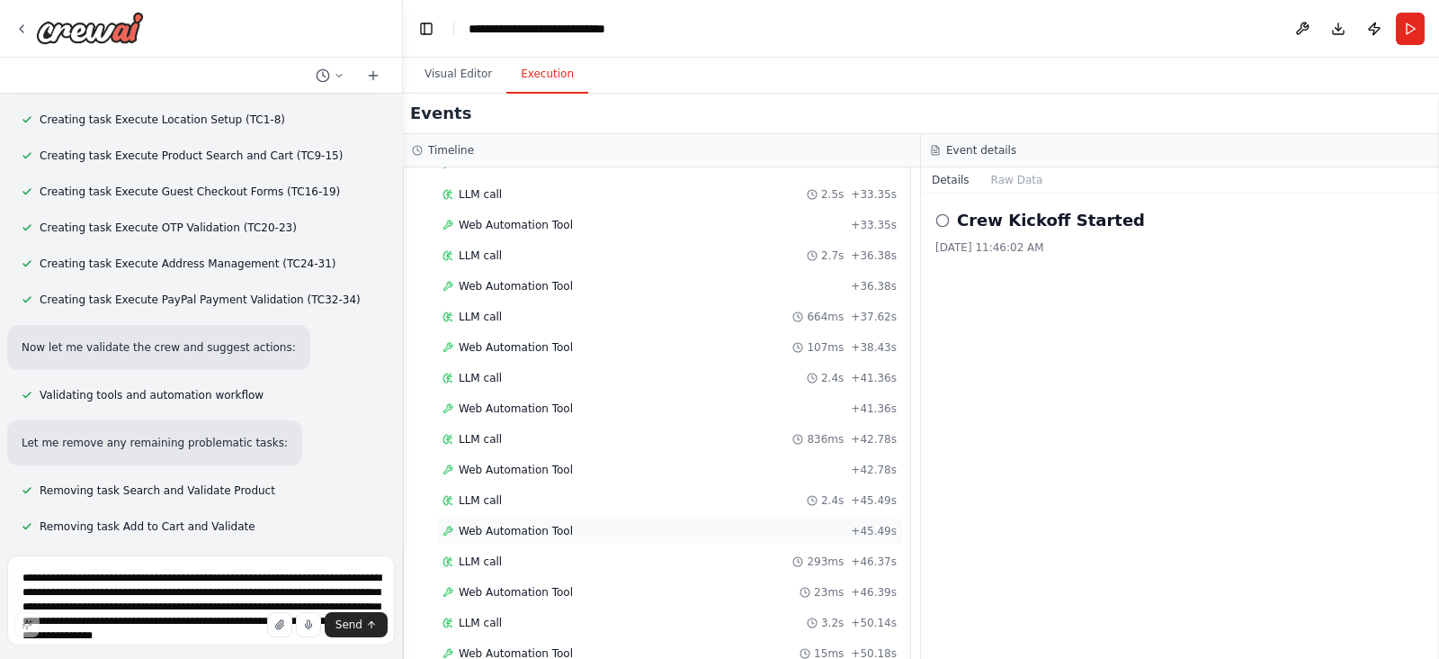
scroll to position [4062, 0]
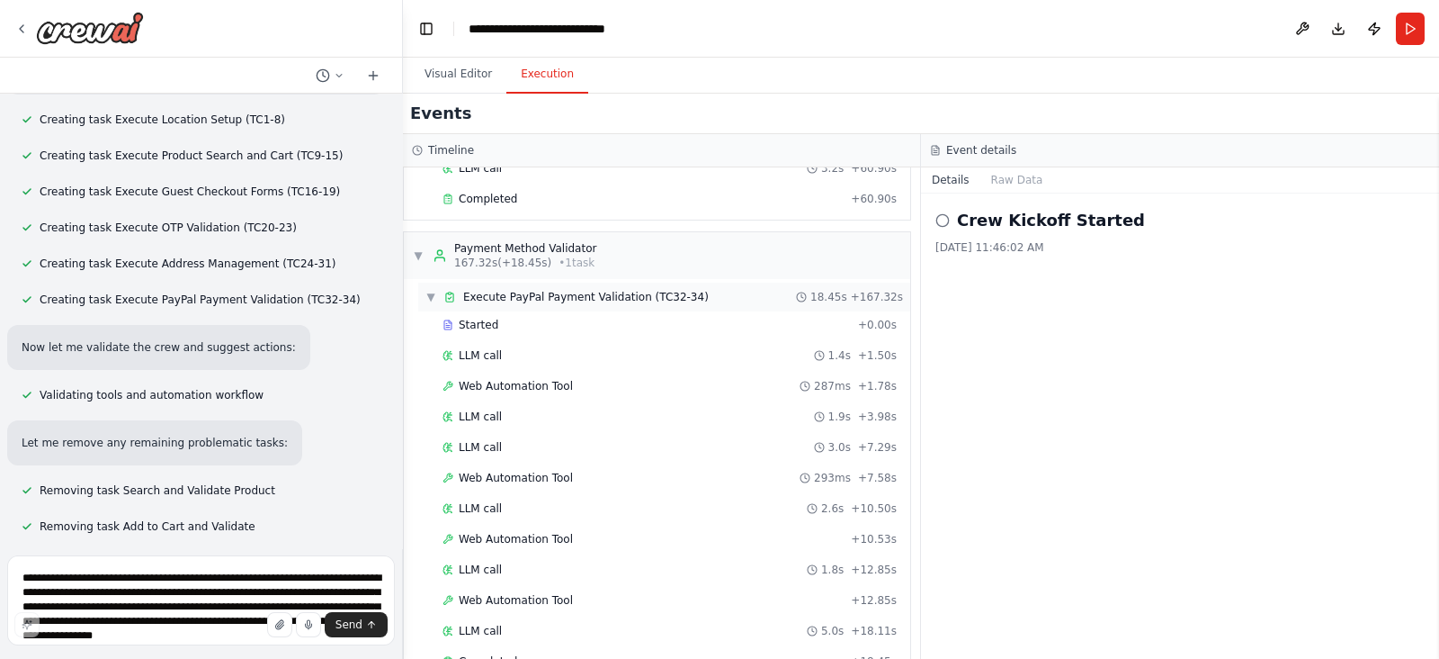
click at [427, 290] on span "▼" at bounding box center [431, 297] width 11 height 14
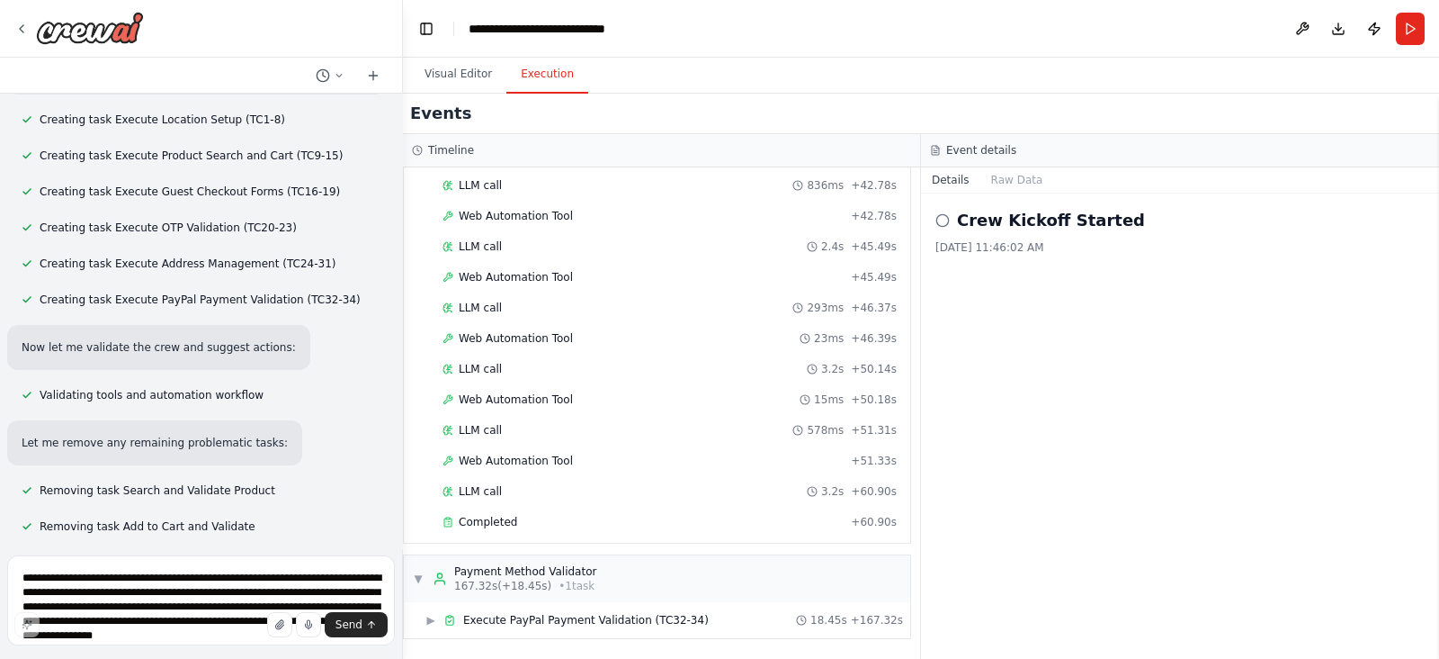
scroll to position [3699, 0]
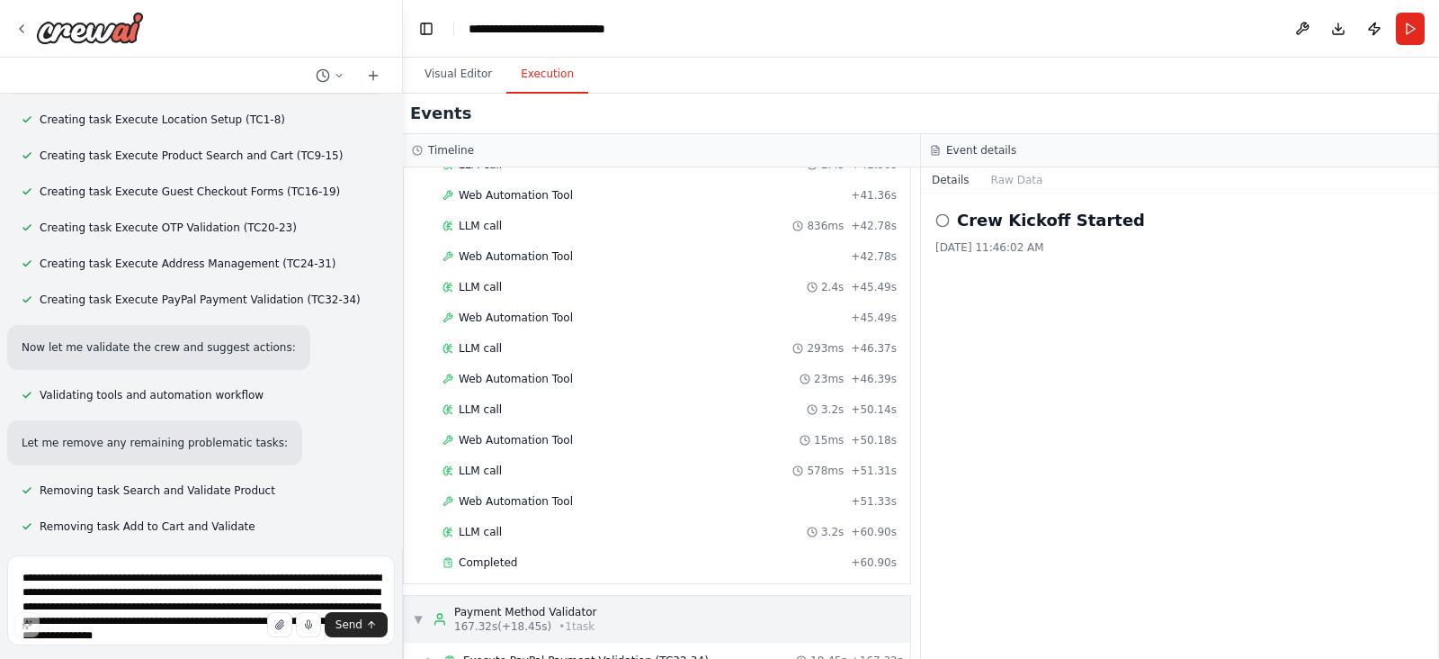
click at [417, 612] on span "▼" at bounding box center [418, 619] width 11 height 14
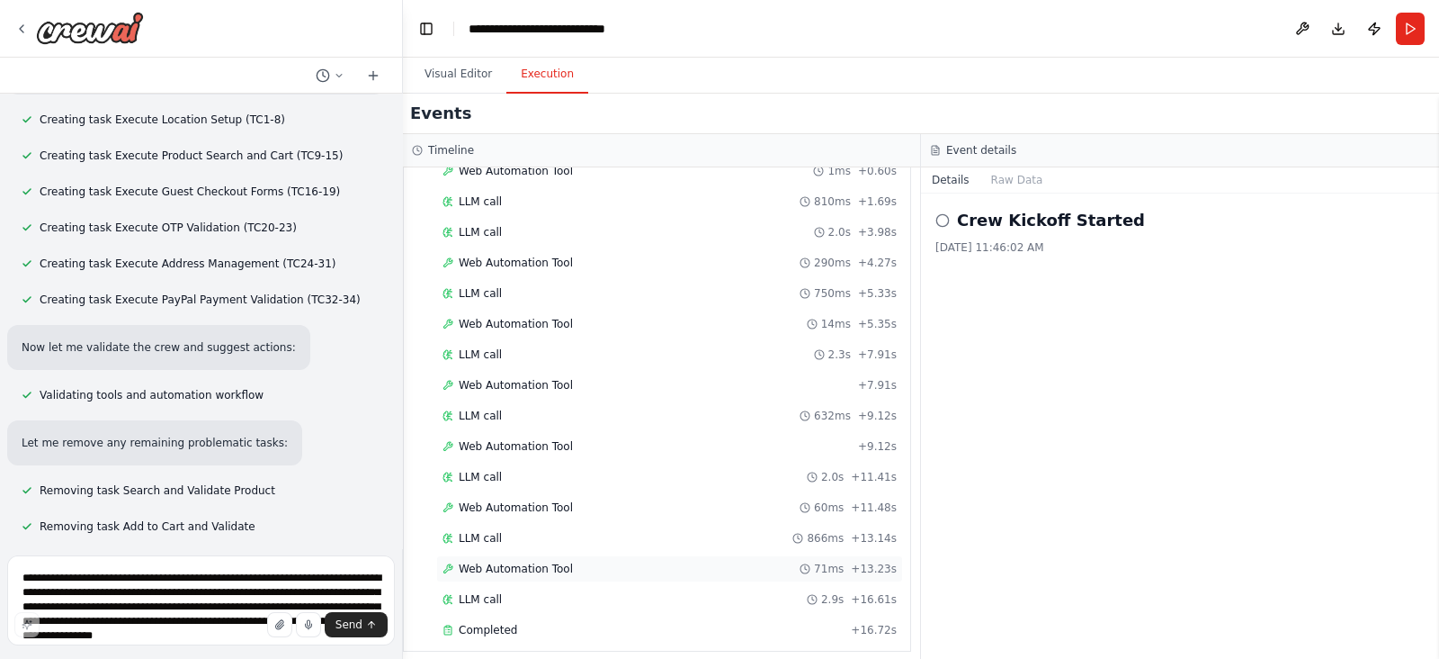
scroll to position [2313, 0]
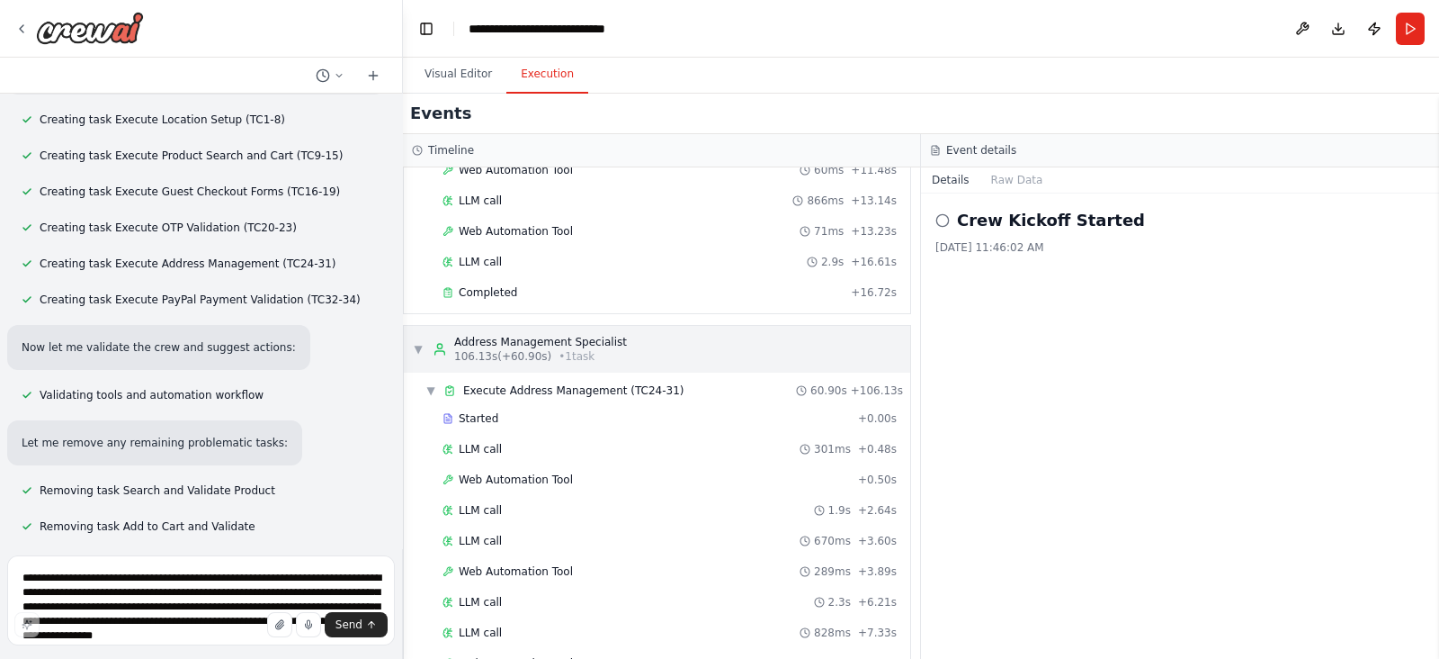
click at [420, 342] on span "▼" at bounding box center [418, 349] width 11 height 14
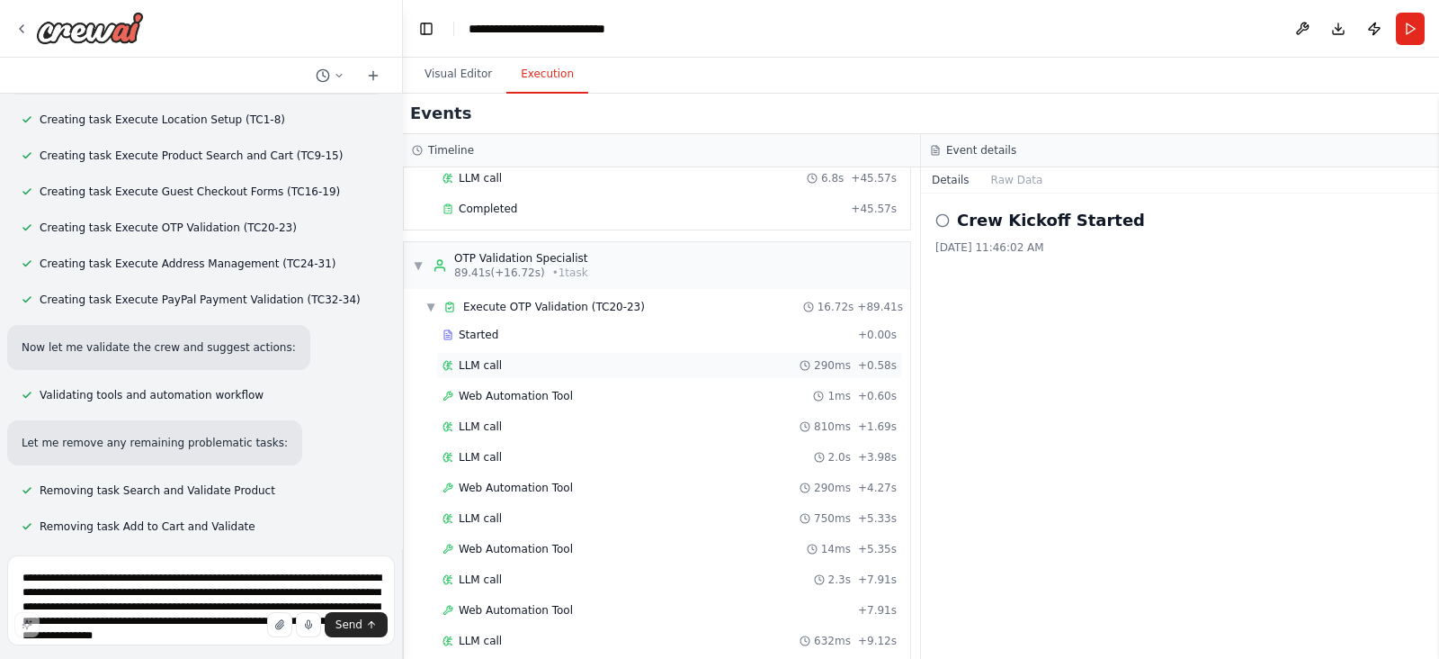
scroll to position [1745, 0]
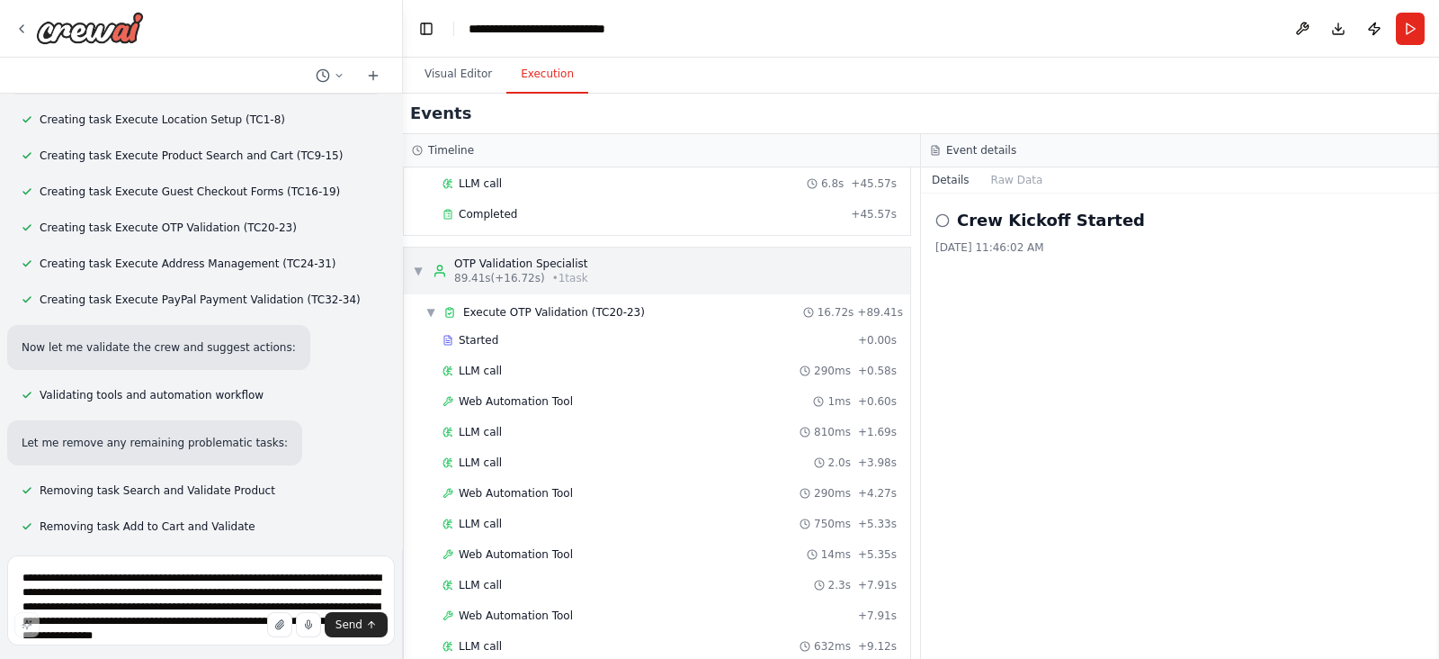
click at [411, 247] on div "▼ OTP Validation Specialist 89.41s (+16.72s) • 1 task" at bounding box center [657, 270] width 507 height 47
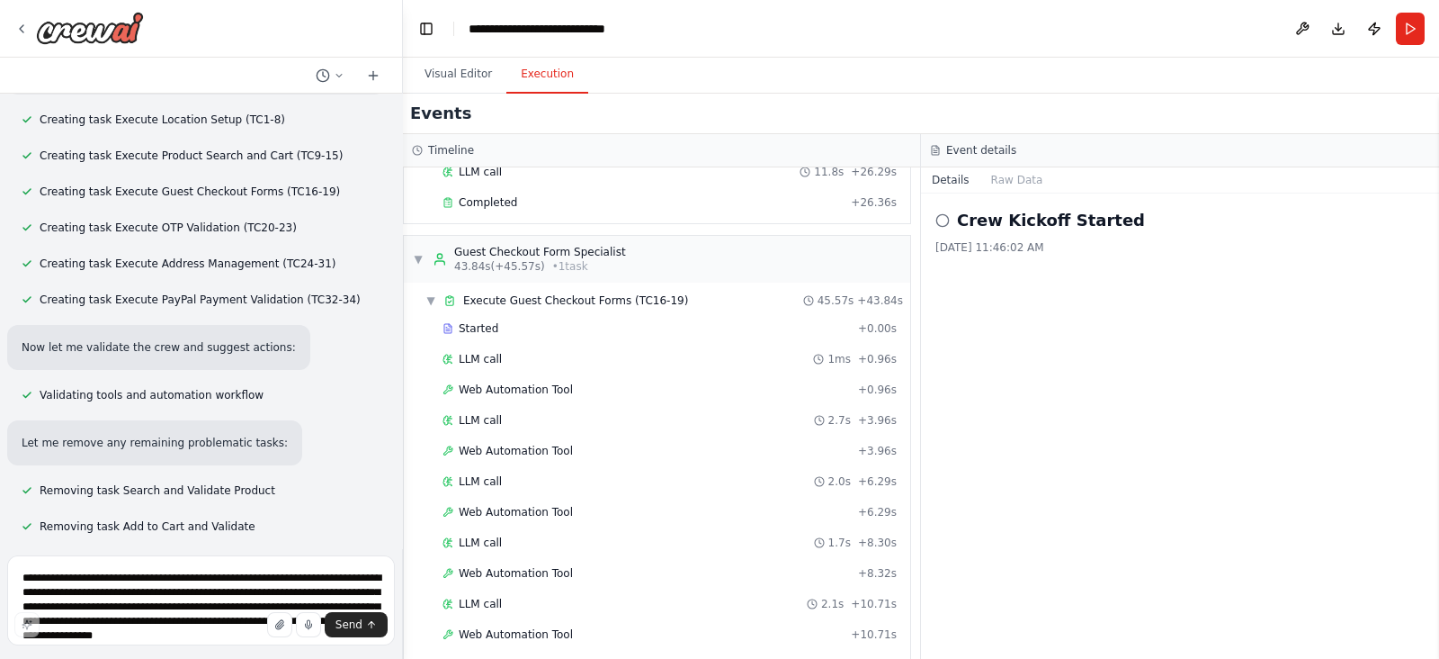
scroll to position [940, 0]
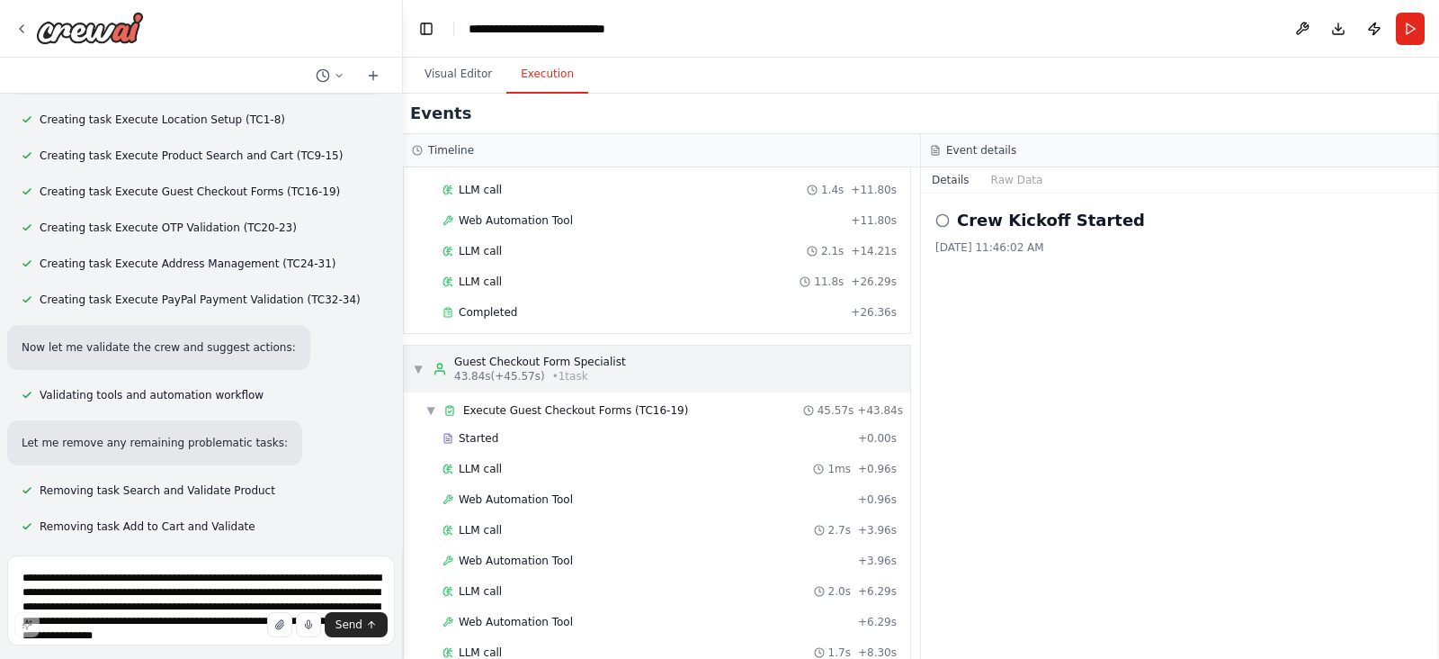
click at [422, 362] on span "▼" at bounding box center [418, 369] width 11 height 14
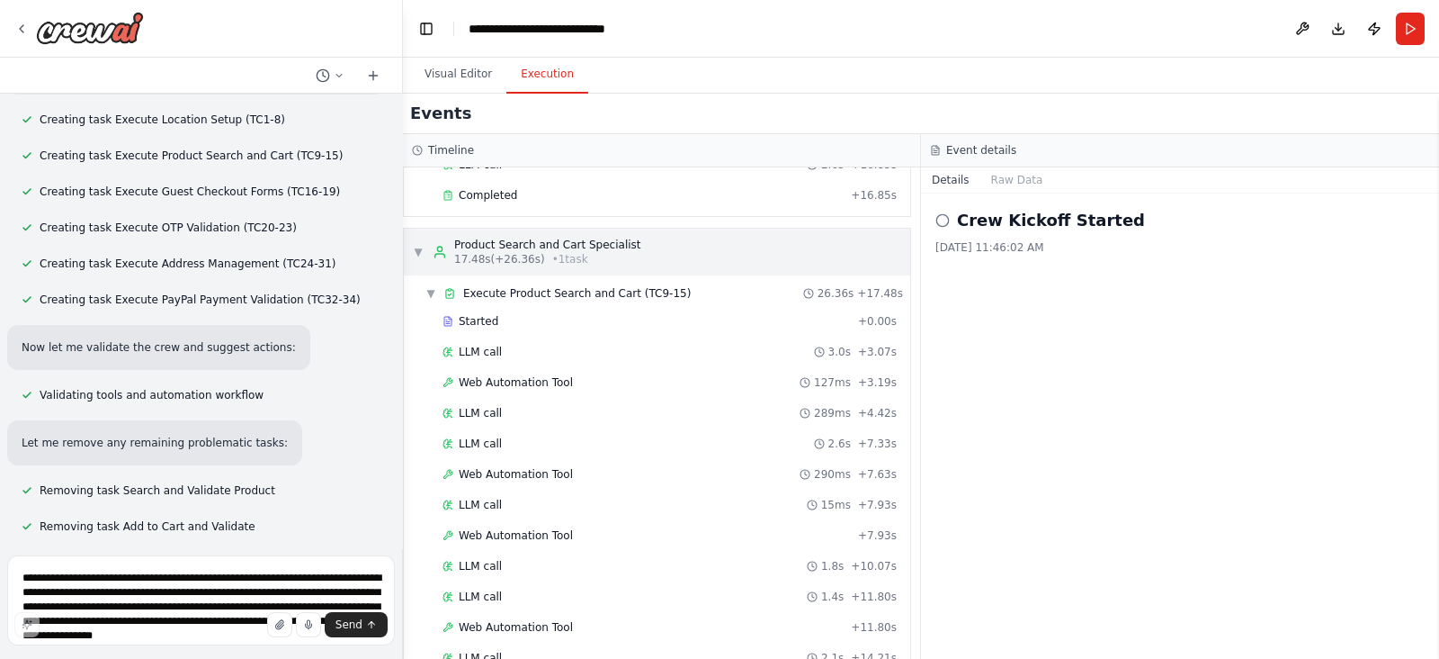
scroll to position [524, 0]
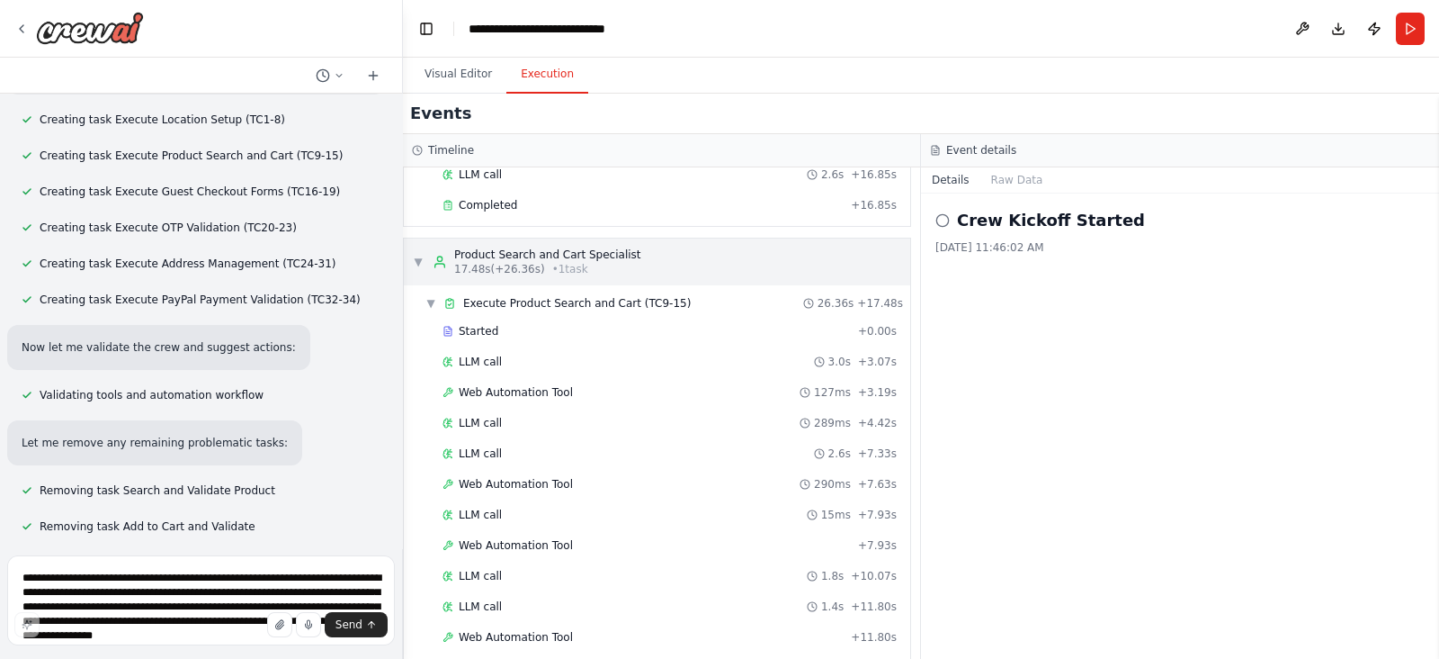
click at [421, 257] on span "▼" at bounding box center [418, 262] width 11 height 14
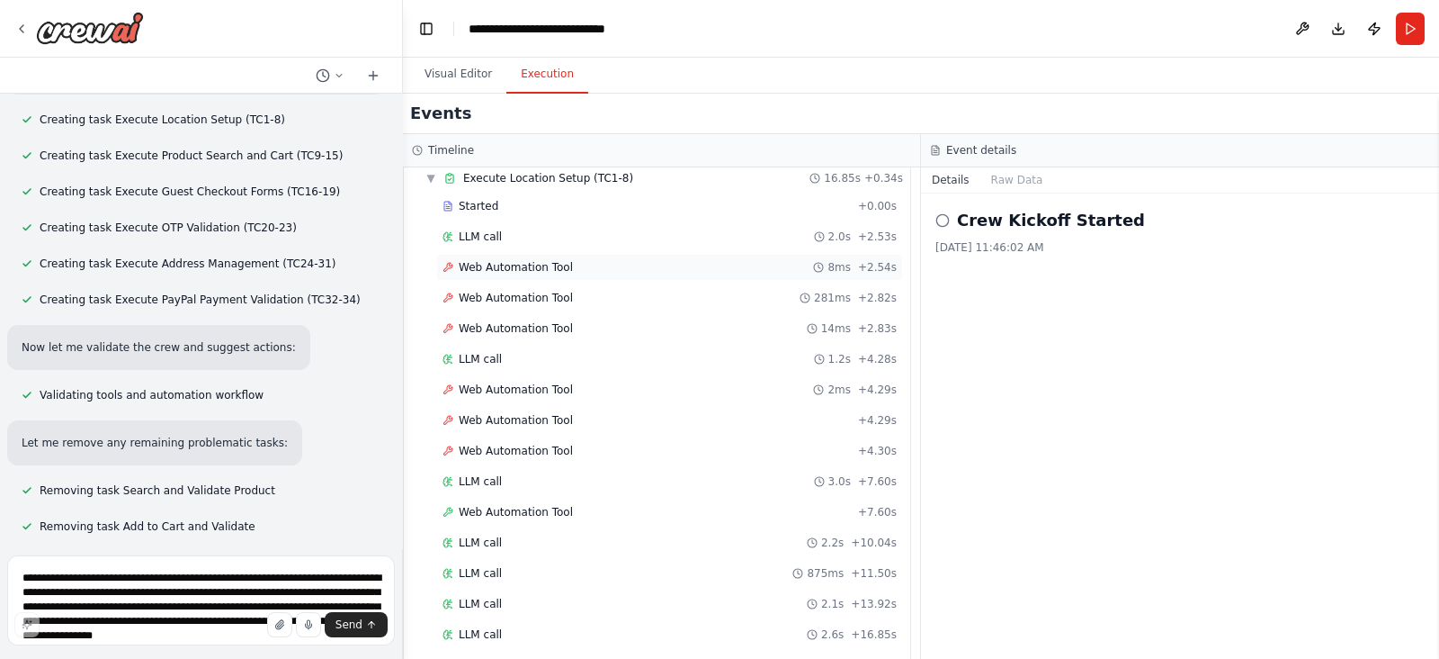
scroll to position [0, 0]
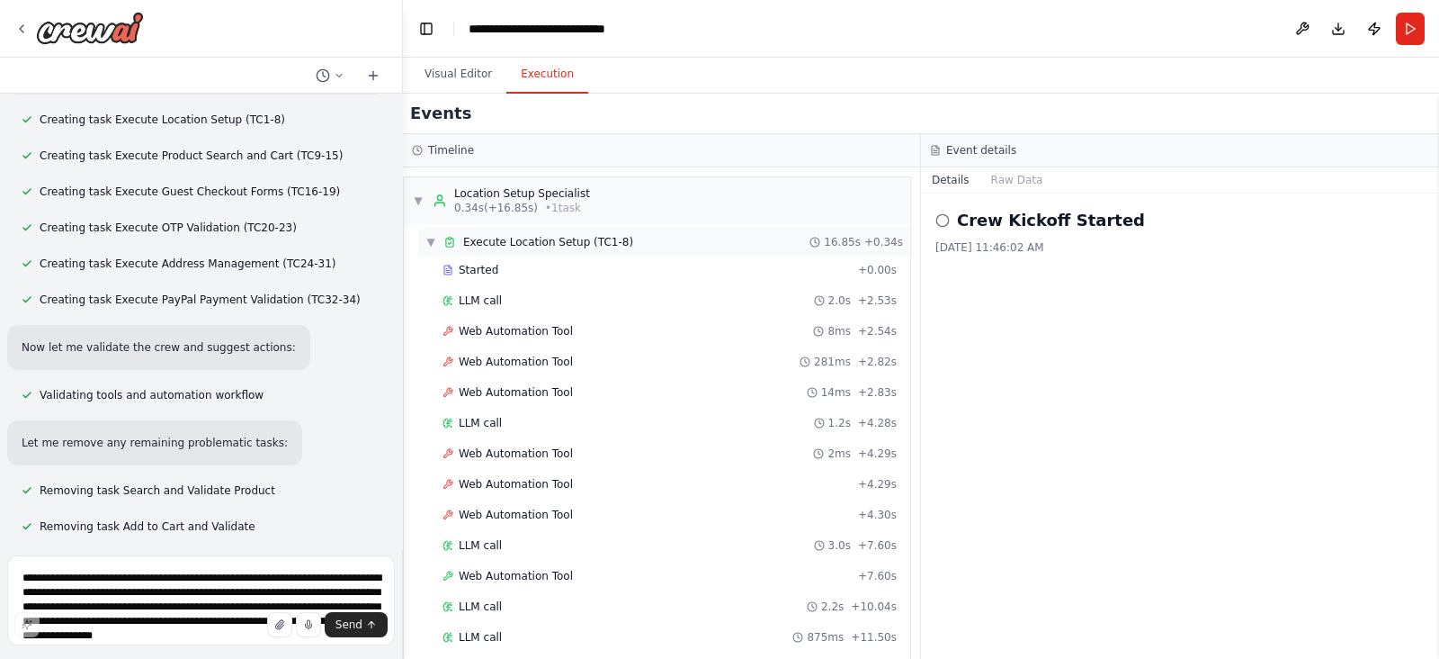
click at [428, 247] on span "▼" at bounding box center [431, 242] width 11 height 14
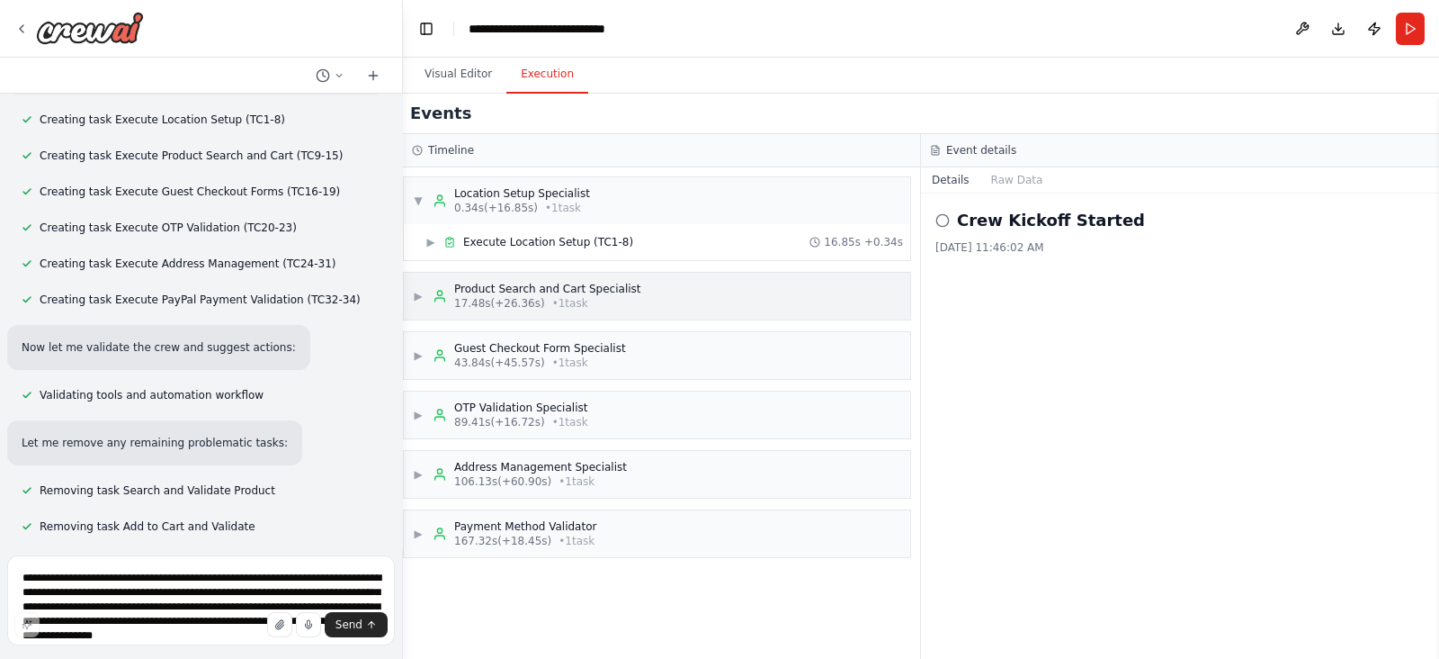
click at [417, 291] on span "▶" at bounding box center [418, 296] width 11 height 14
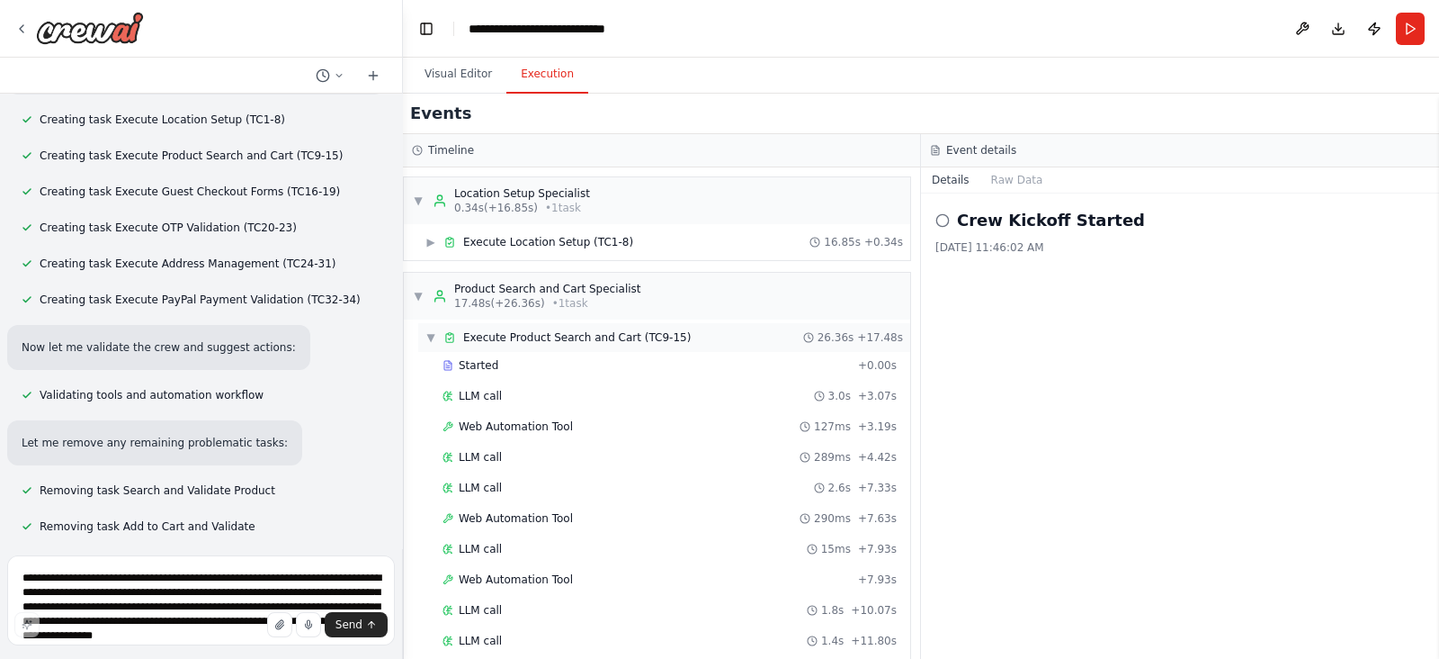
click at [426, 341] on span "▼" at bounding box center [431, 337] width 11 height 14
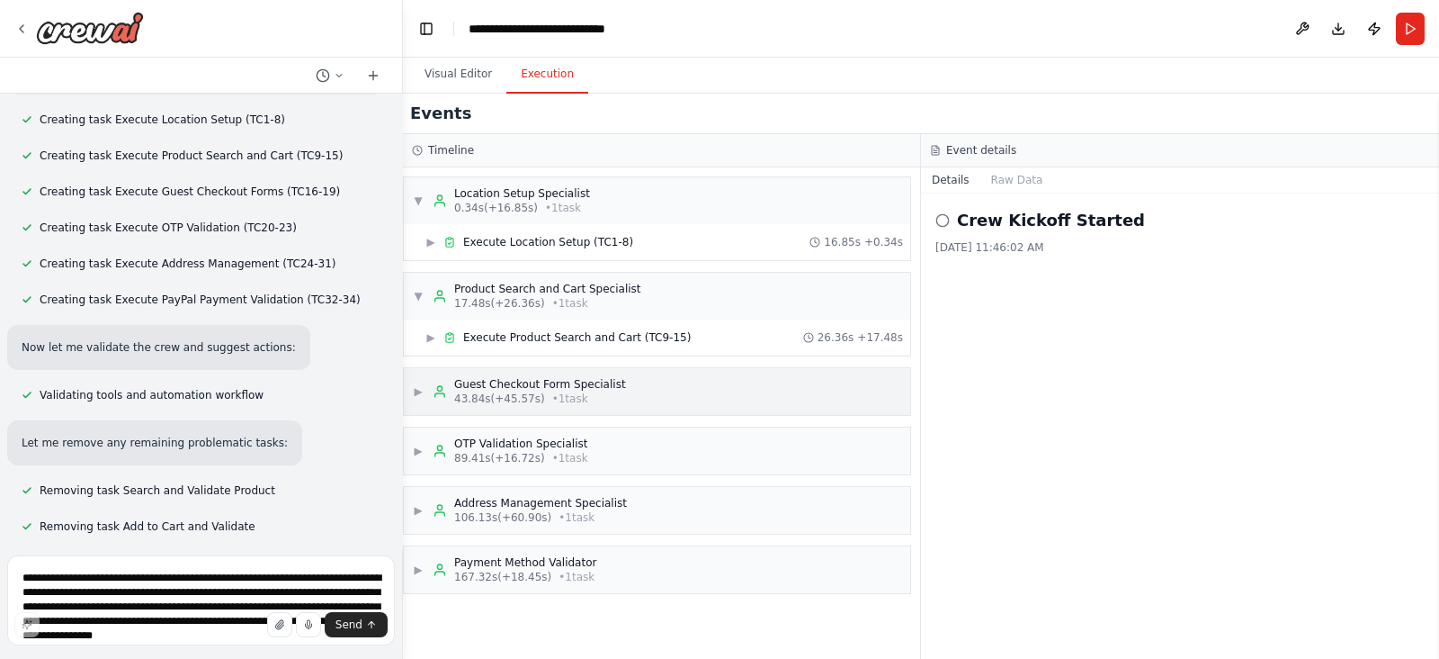
click at [416, 387] on span "▶" at bounding box center [418, 391] width 11 height 14
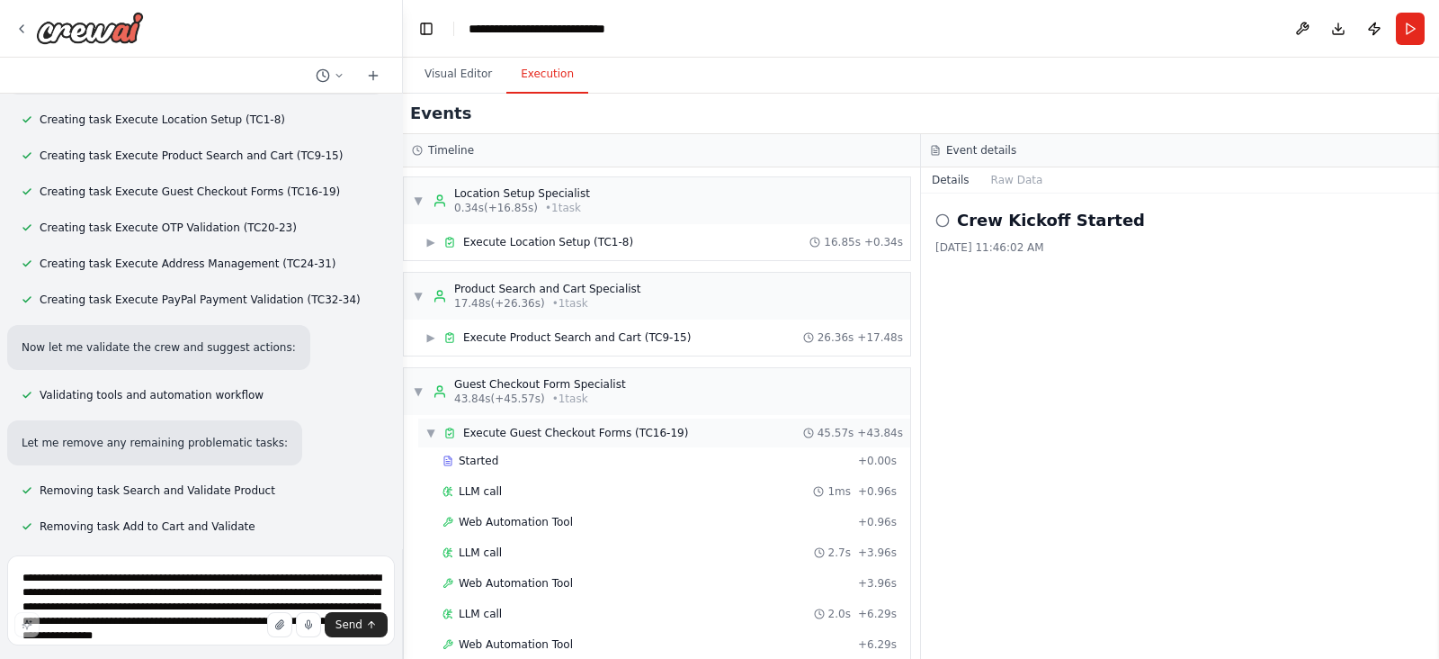
click at [424, 426] on div "▼ Execute Guest Checkout Forms (TC16-19) 45.57s + 43.84s" at bounding box center [664, 432] width 492 height 29
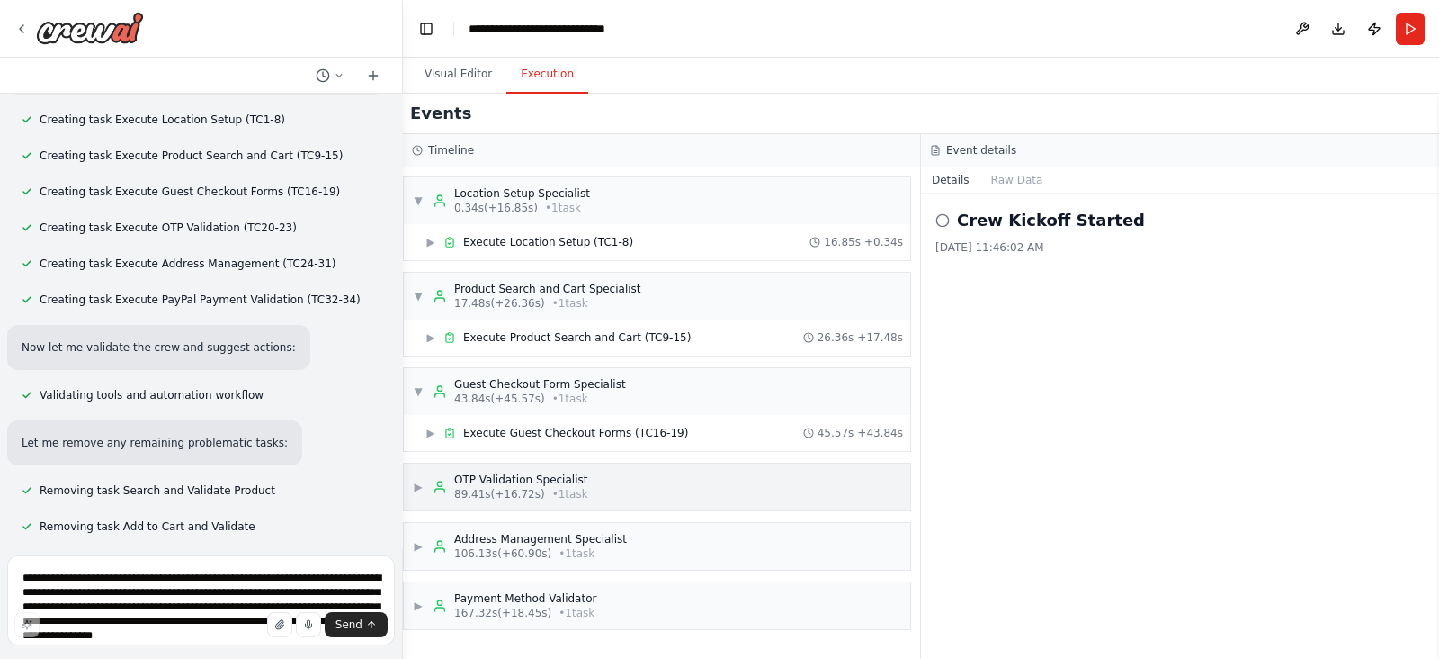
click at [421, 488] on span "▶" at bounding box center [418, 487] width 11 height 14
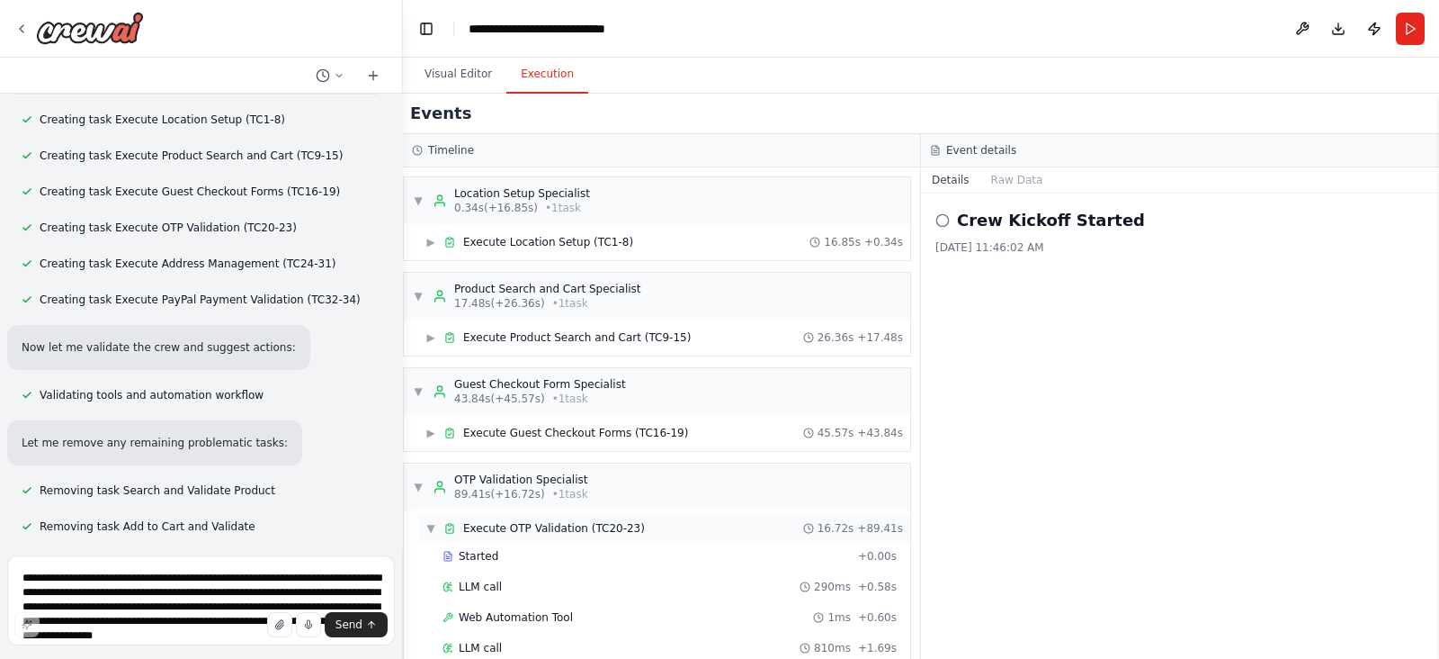
click at [433, 528] on span "▼" at bounding box center [431, 528] width 11 height 14
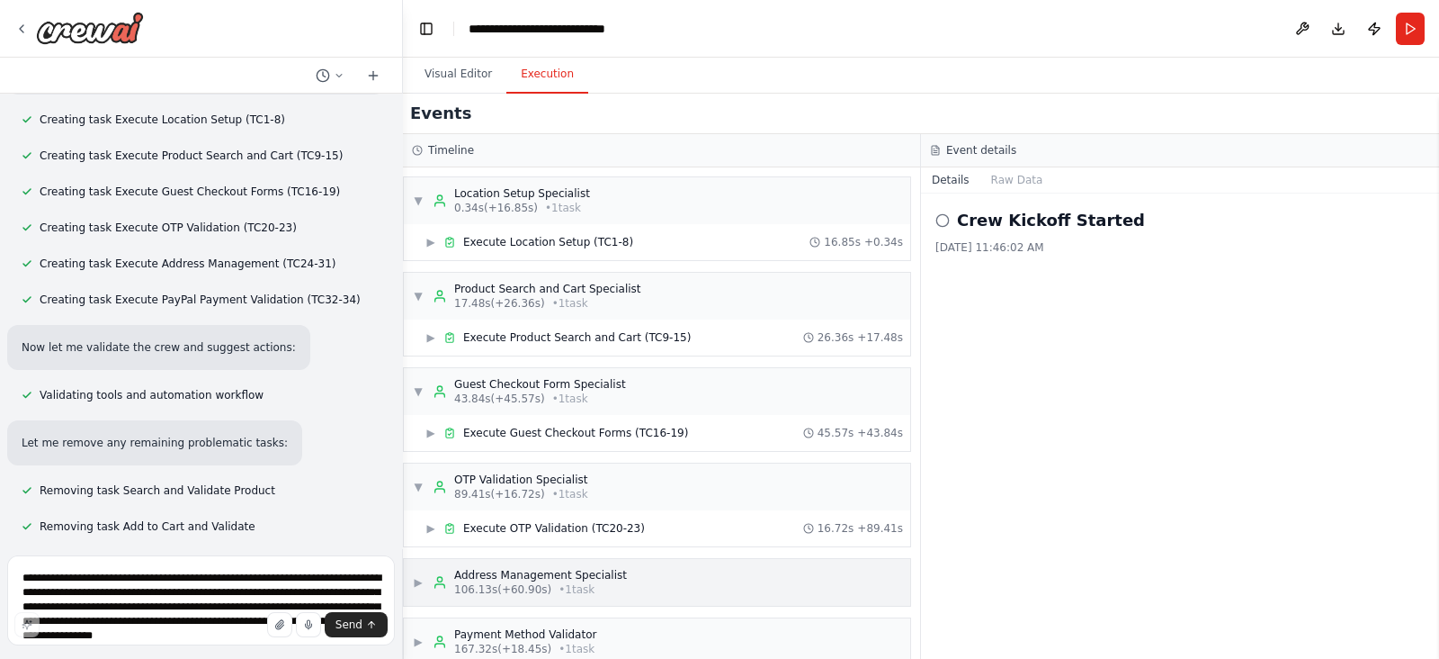
click at [413, 581] on span "▶" at bounding box center [418, 582] width 11 height 14
click at [431, 623] on span "▼" at bounding box center [431, 623] width 11 height 14
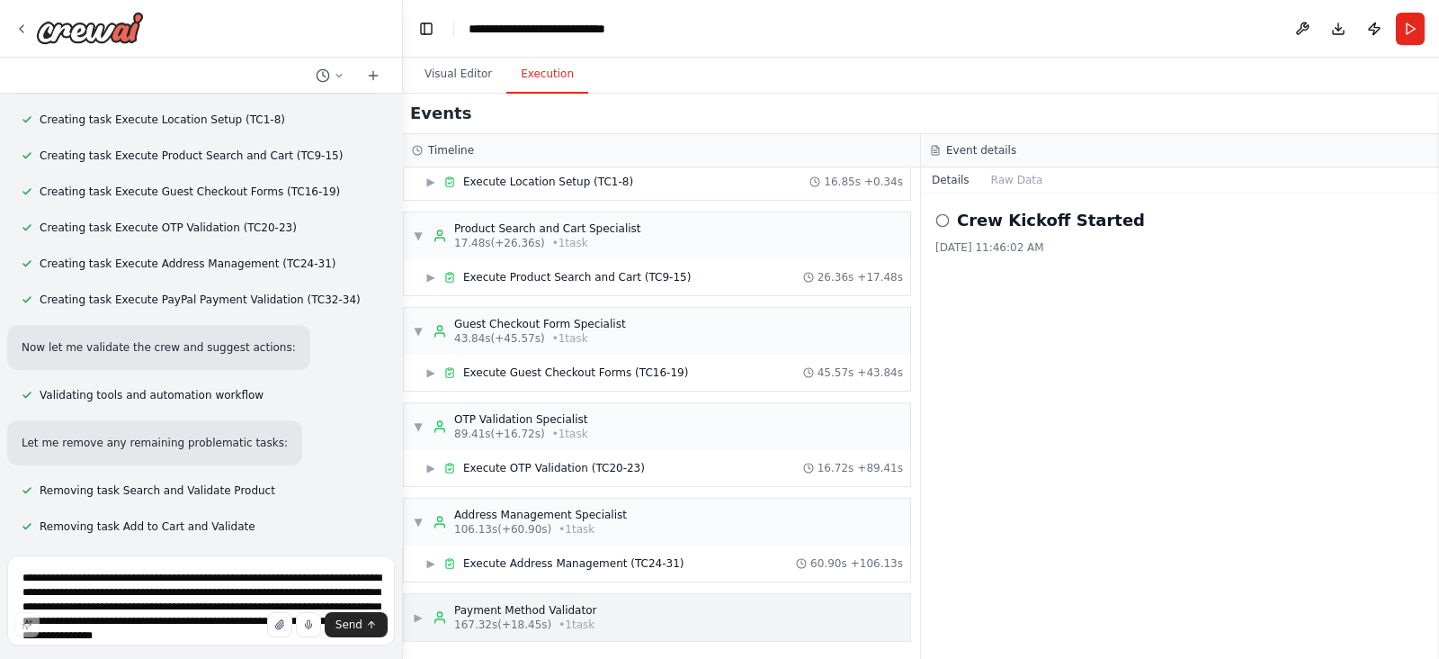
drag, startPoint x: 417, startPoint y: 614, endPoint x: 428, endPoint y: 606, distance: 13.0
click at [418, 614] on span "▶" at bounding box center [418, 617] width 11 height 14
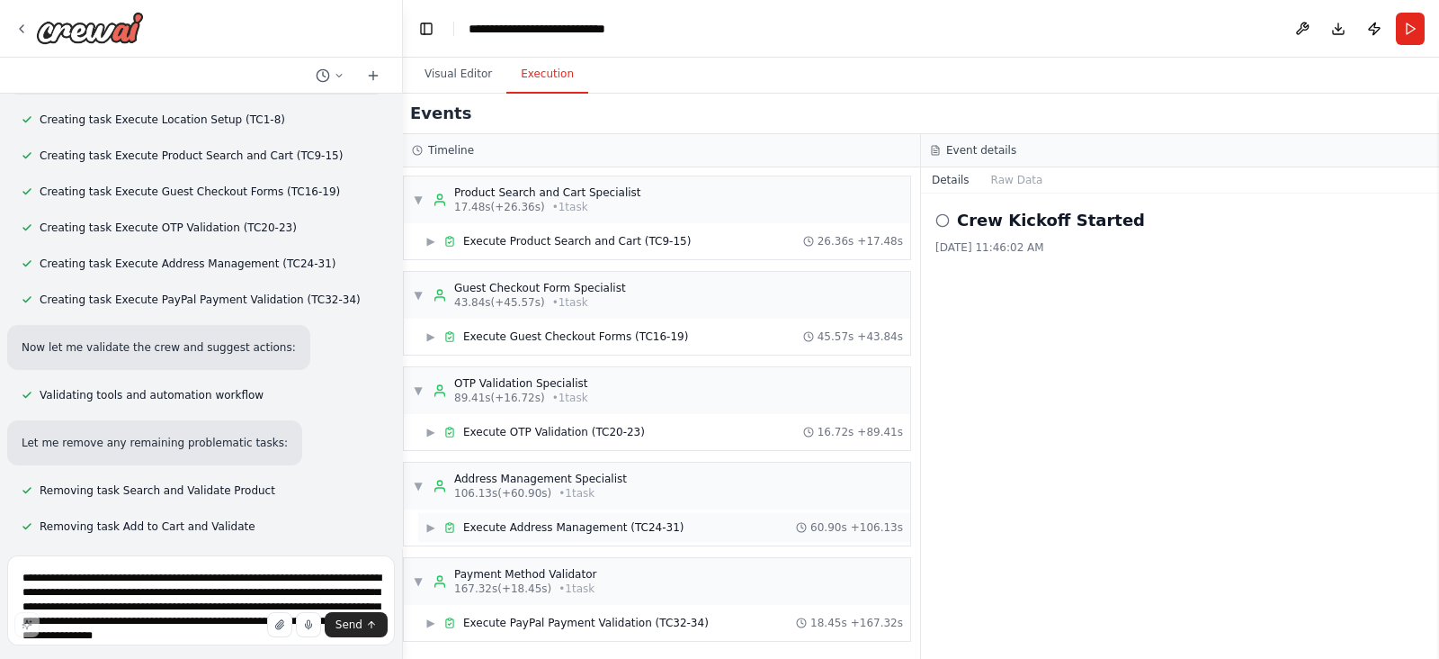
scroll to position [0, 0]
click at [1020, 171] on button "Raw Data" at bounding box center [1018, 179] width 74 height 25
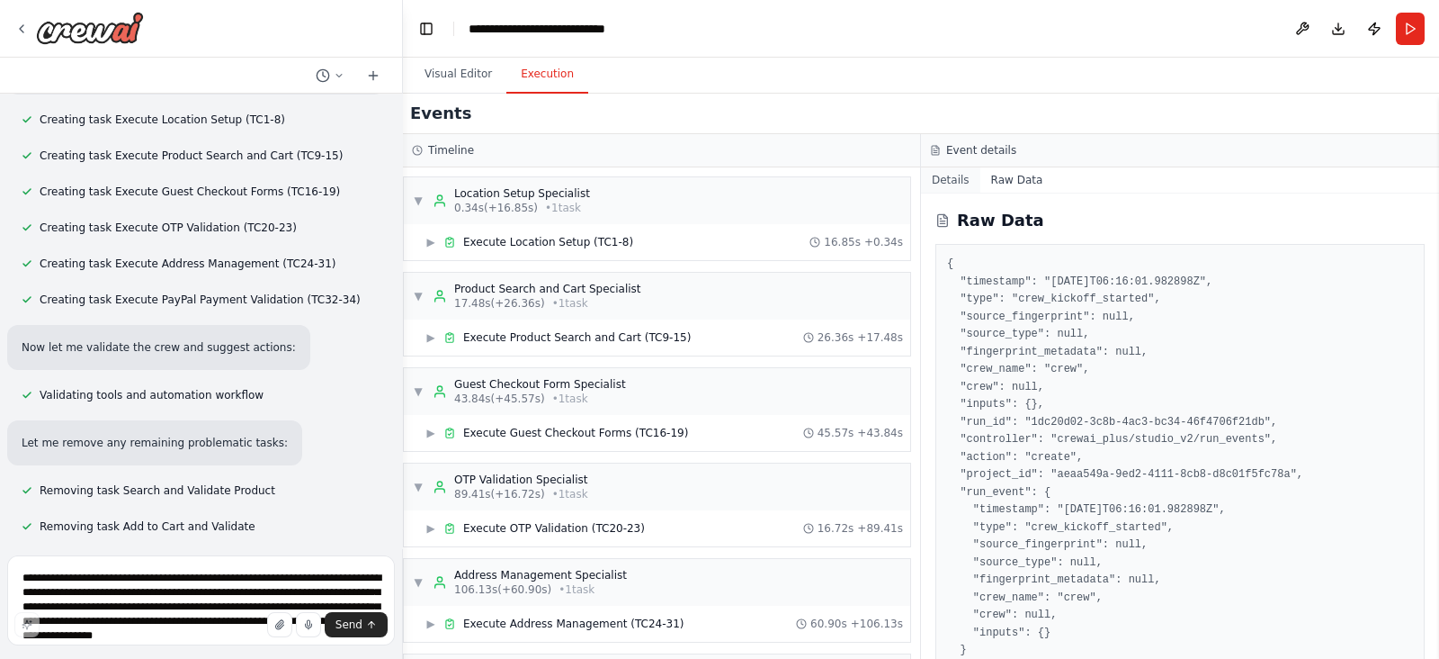
click at [937, 182] on button "Details" at bounding box center [950, 179] width 59 height 25
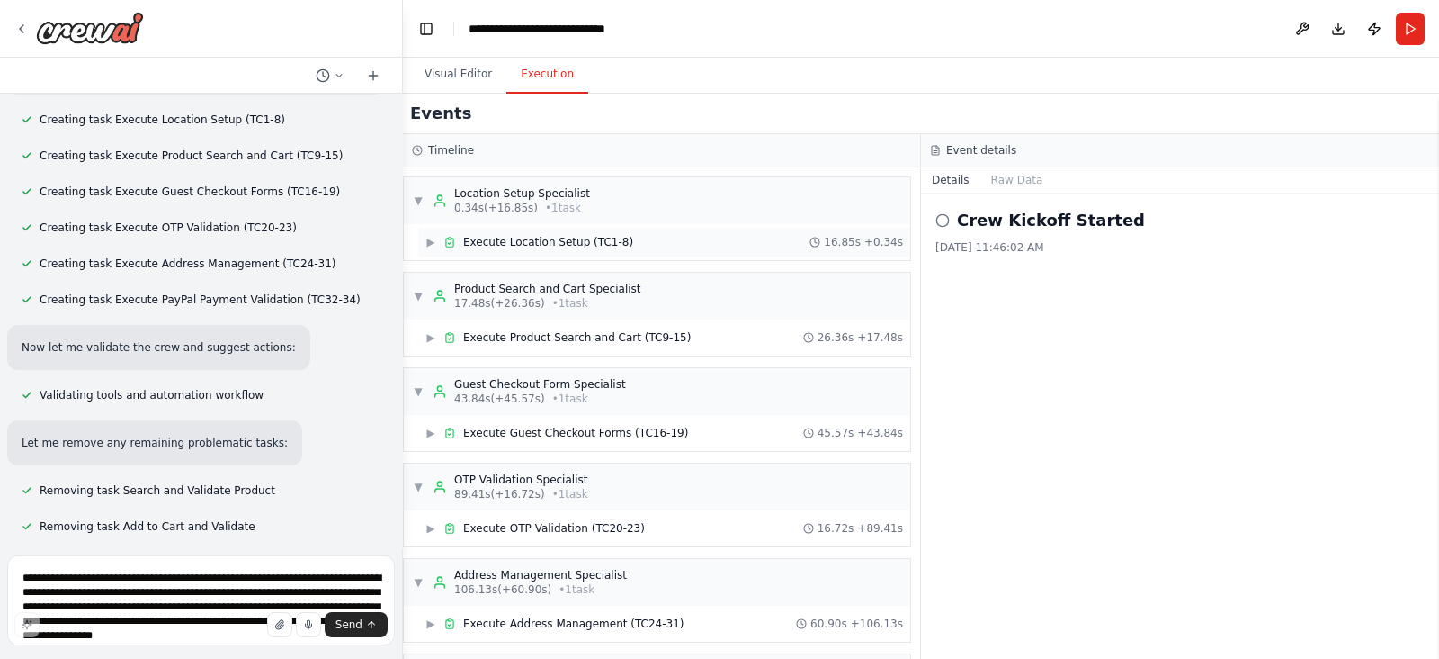
click at [429, 240] on span "▶" at bounding box center [431, 242] width 11 height 14
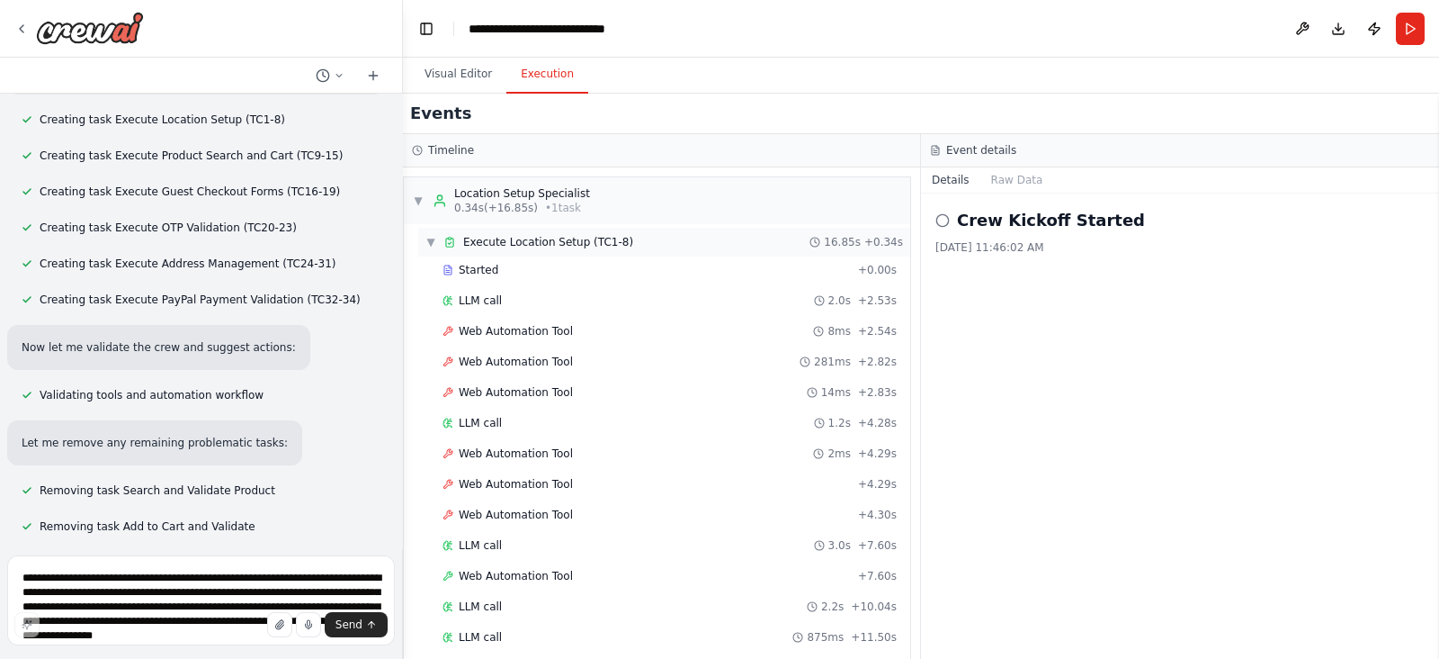
click at [429, 240] on span "▼" at bounding box center [431, 242] width 11 height 14
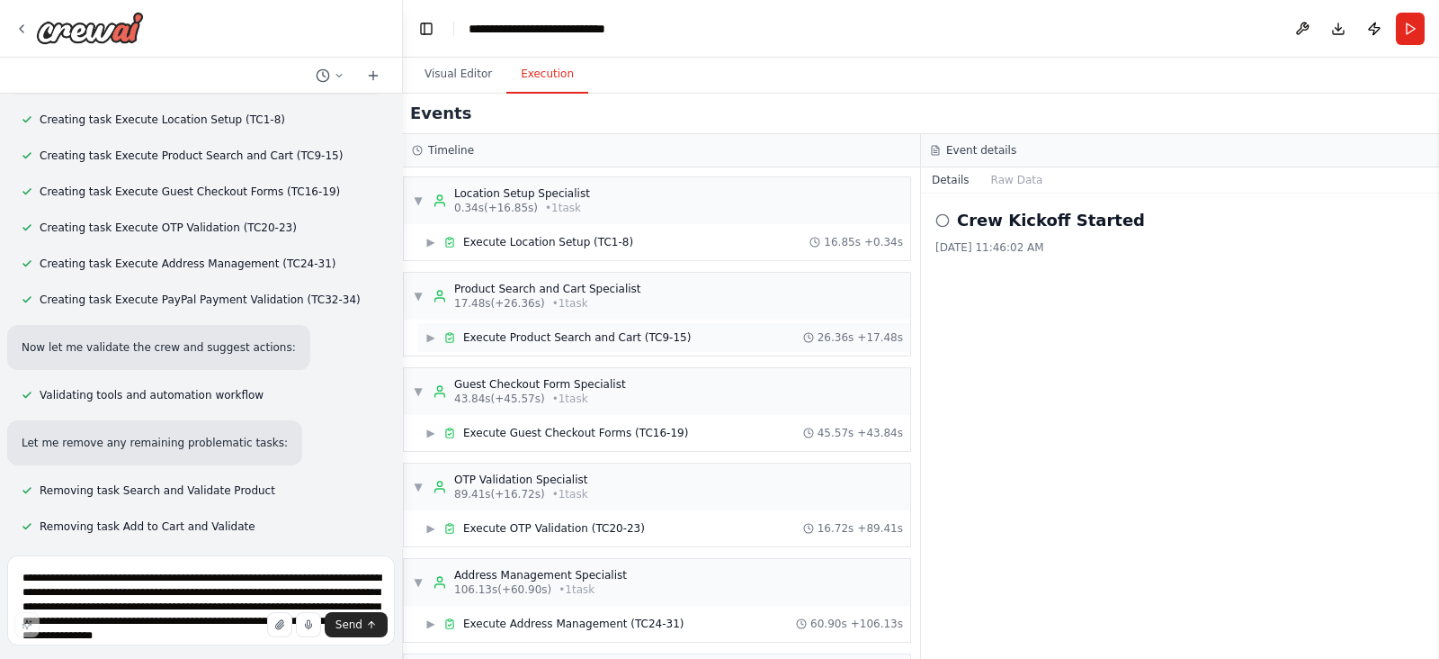
click at [431, 334] on span "▶" at bounding box center [431, 337] width 11 height 14
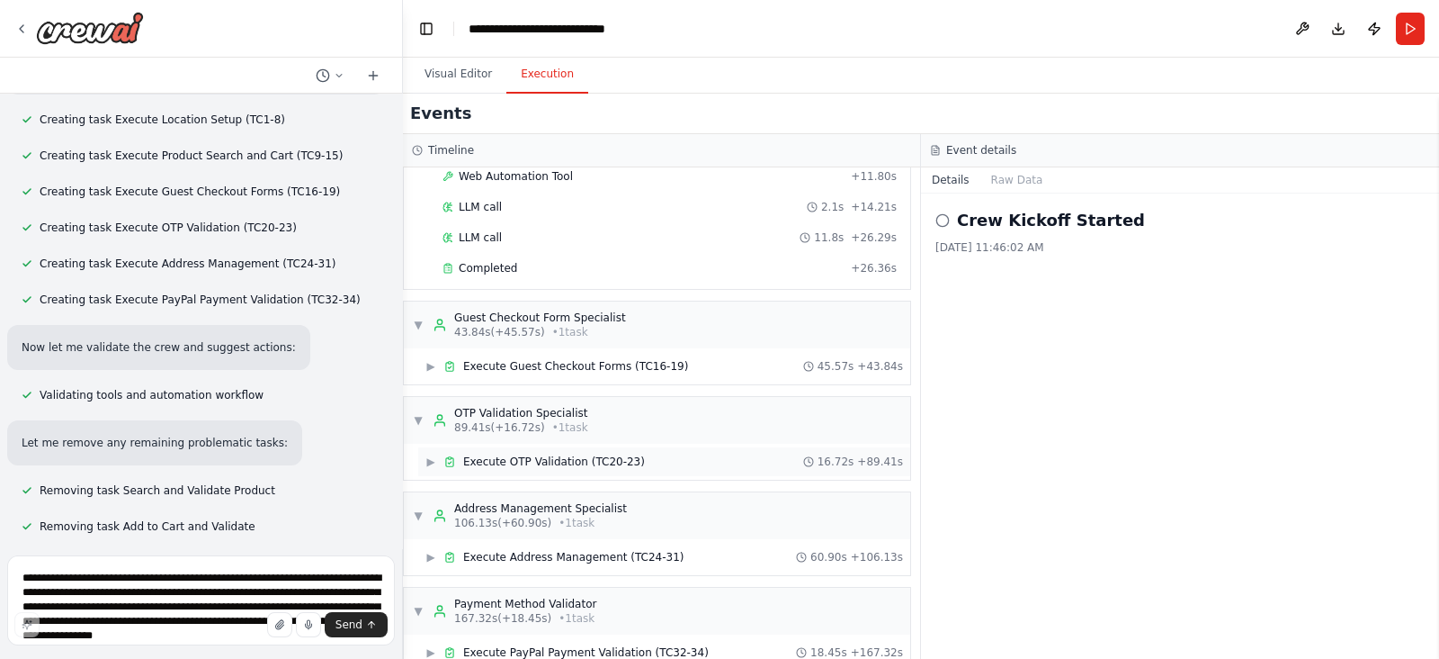
scroll to position [521, 0]
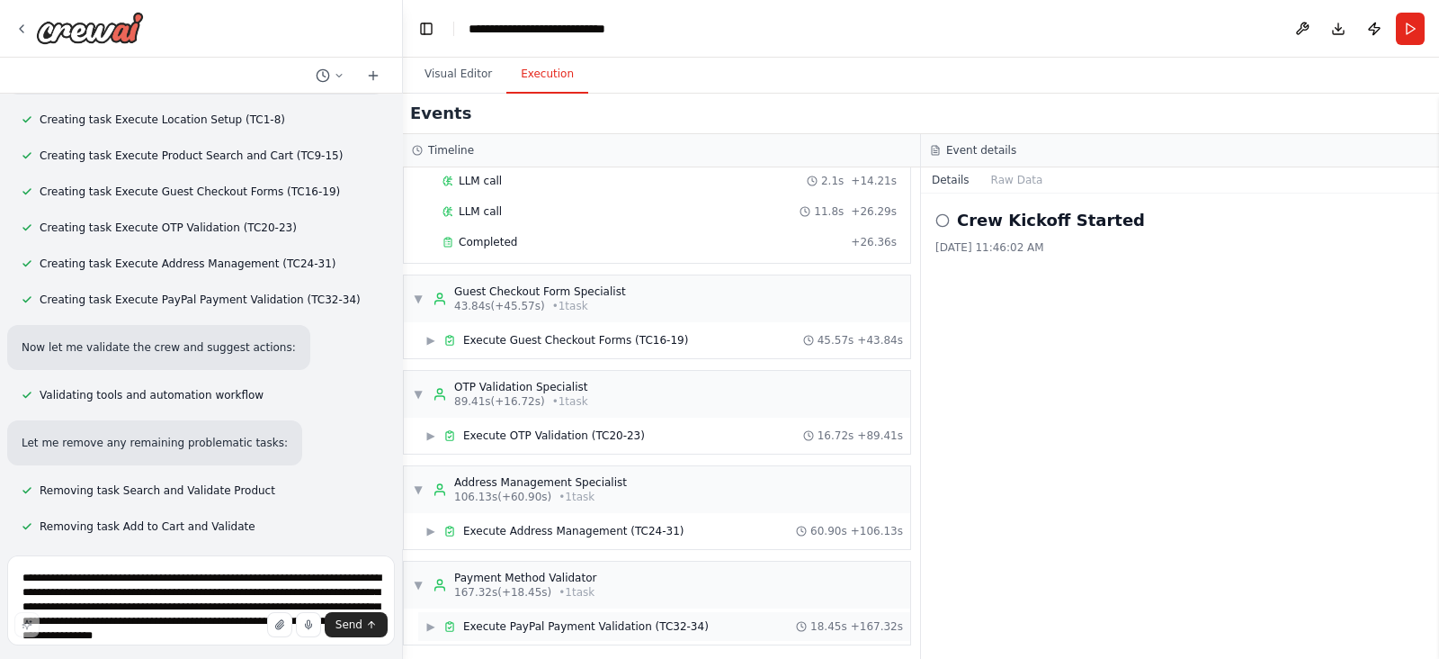
click at [504, 619] on span "Execute PayPal Payment Validation (TC32-34)" at bounding box center [586, 626] width 246 height 14
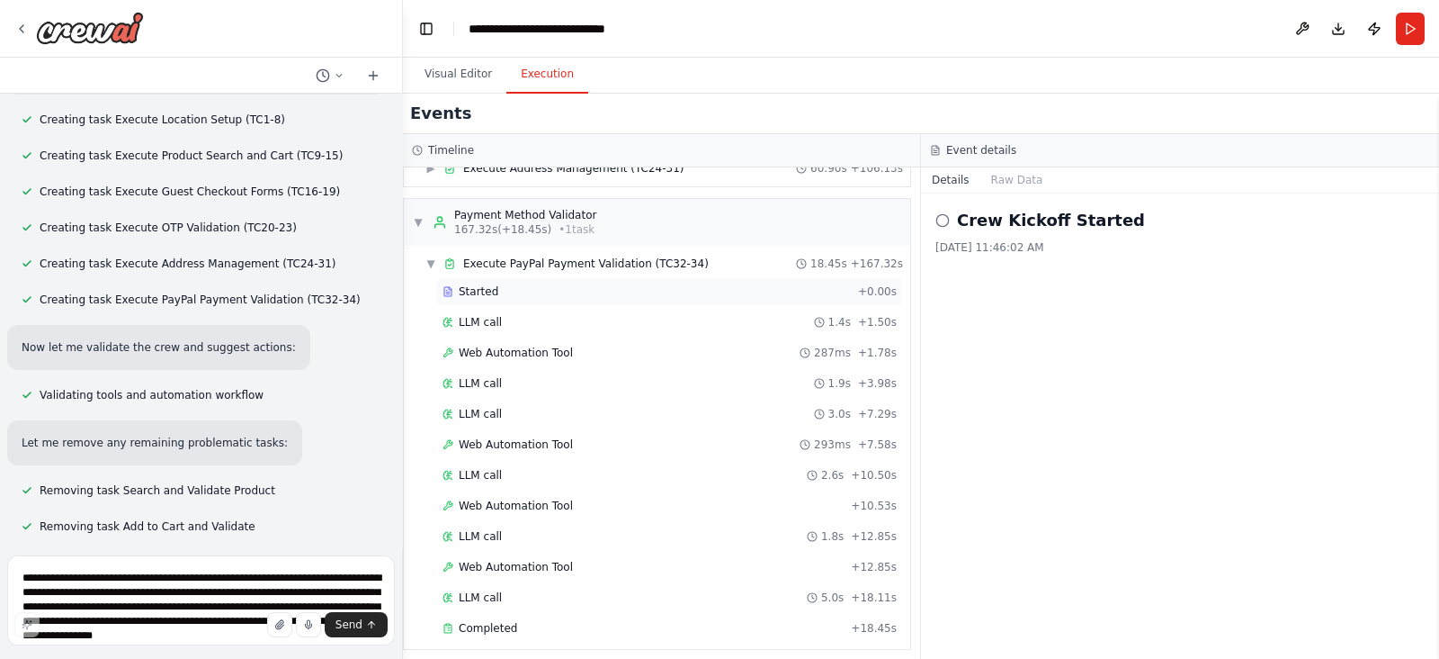
click at [473, 286] on span "Started" at bounding box center [479, 291] width 40 height 14
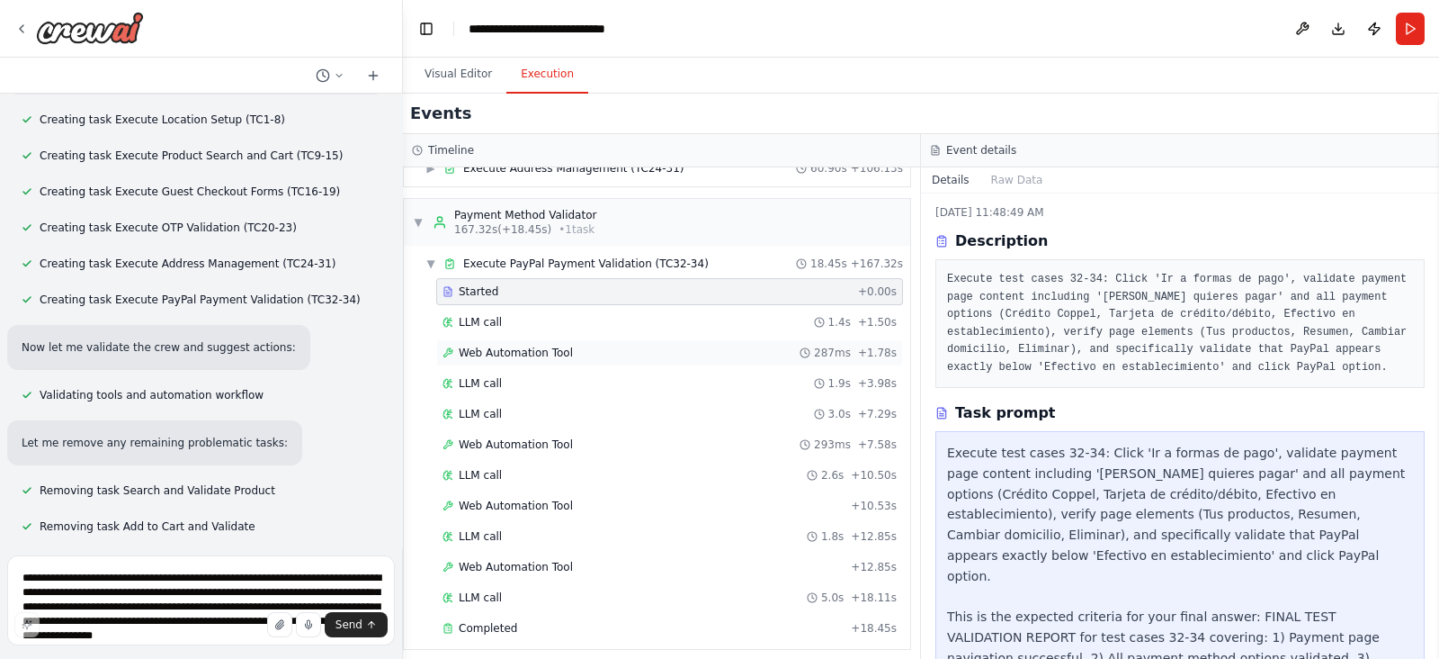
scroll to position [0, 0]
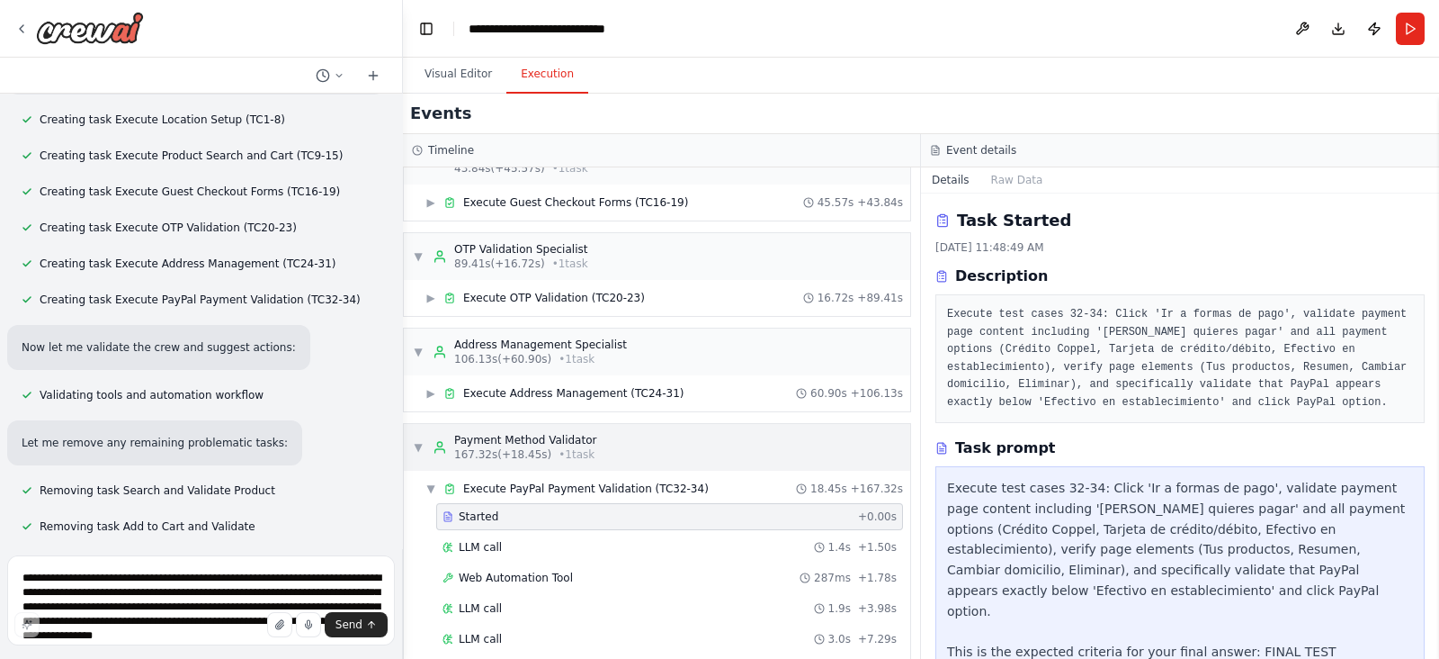
click at [417, 443] on span "▼" at bounding box center [418, 447] width 11 height 14
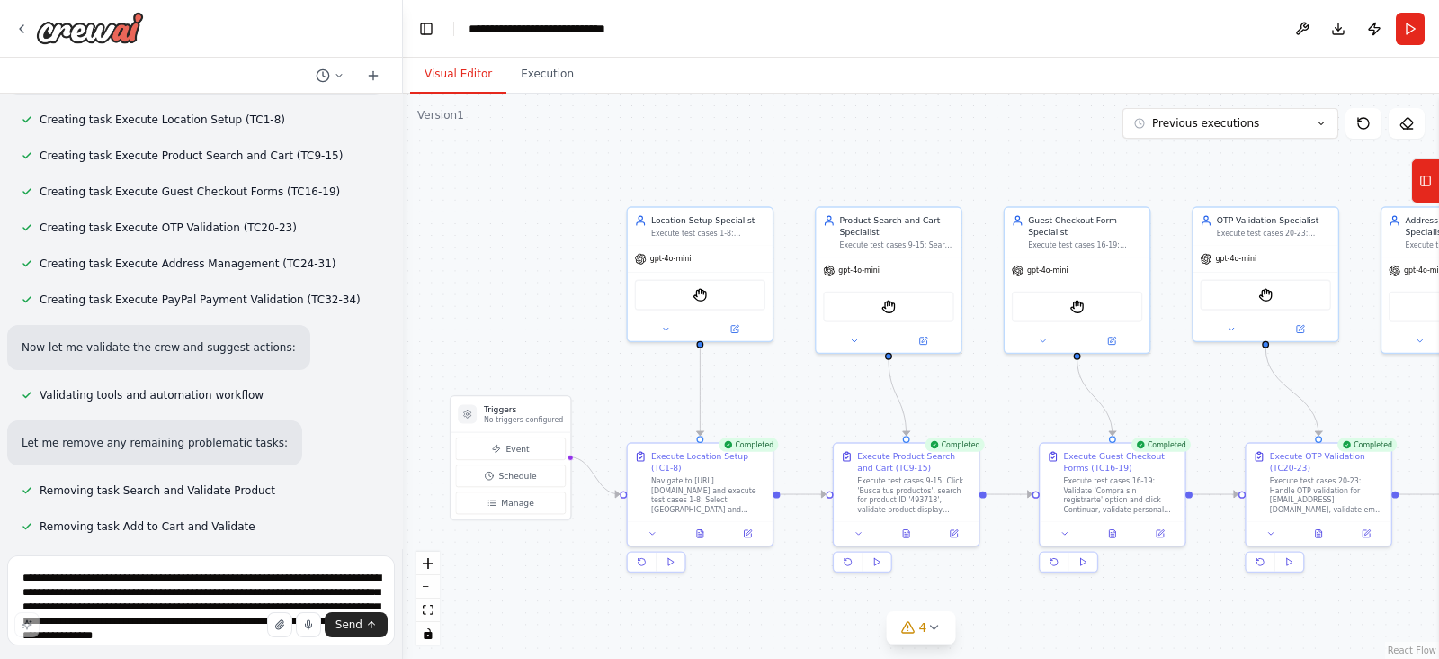
click at [450, 76] on button "Visual Editor" at bounding box center [458, 75] width 96 height 38
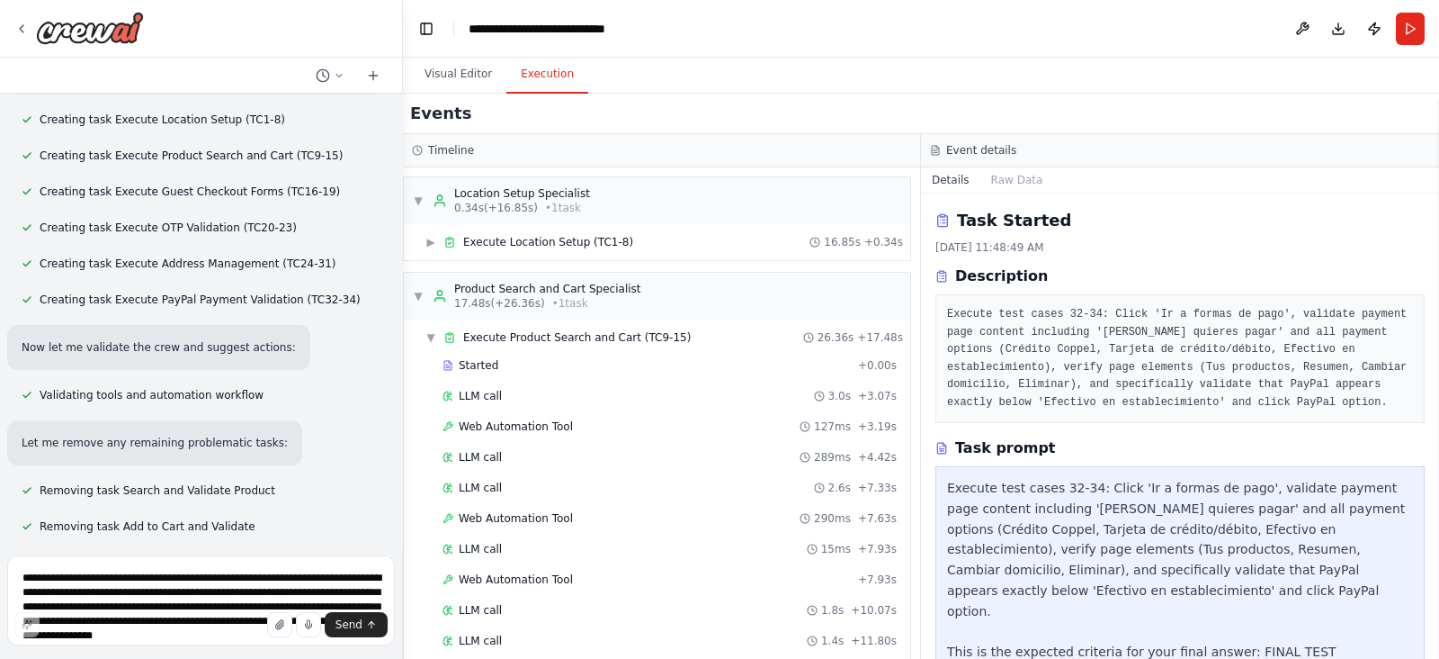
click at [531, 74] on button "Execution" at bounding box center [548, 75] width 82 height 38
click at [955, 178] on button "Details" at bounding box center [950, 179] width 59 height 25
click at [414, 295] on span "▼" at bounding box center [418, 296] width 11 height 14
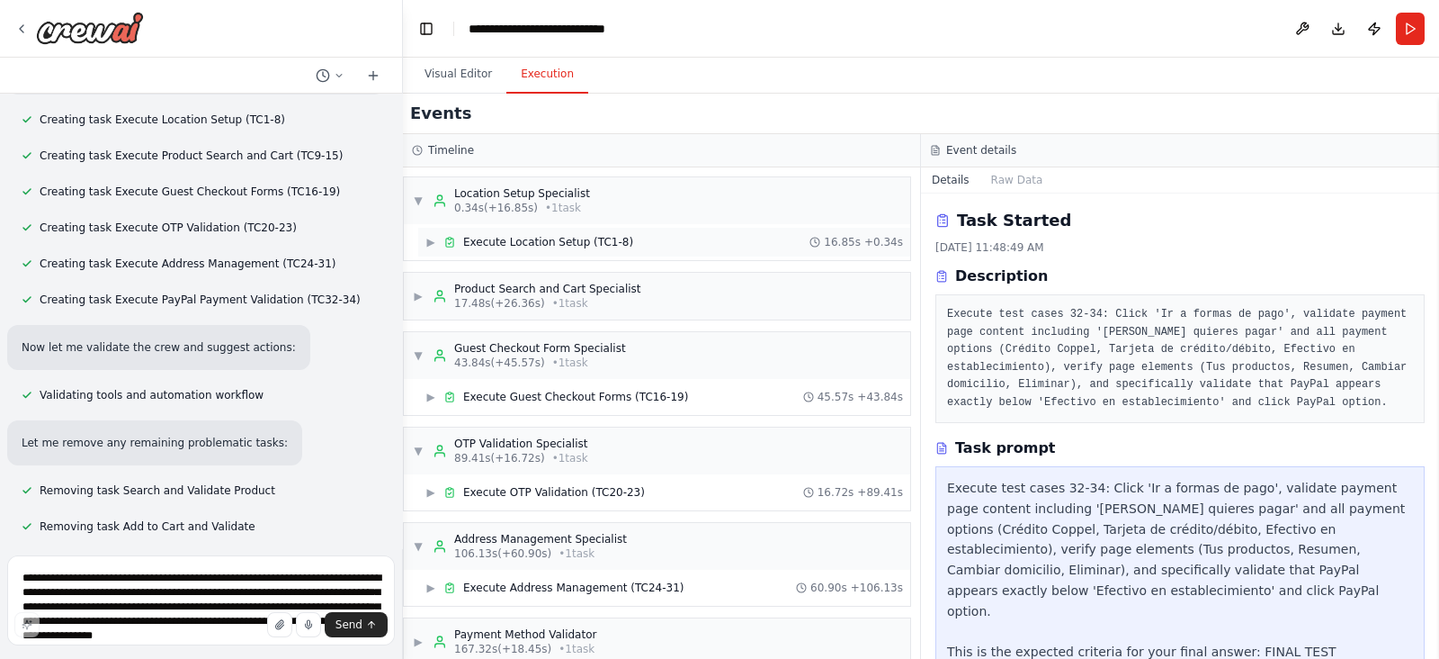
click at [435, 240] on span "▶" at bounding box center [431, 242] width 11 height 14
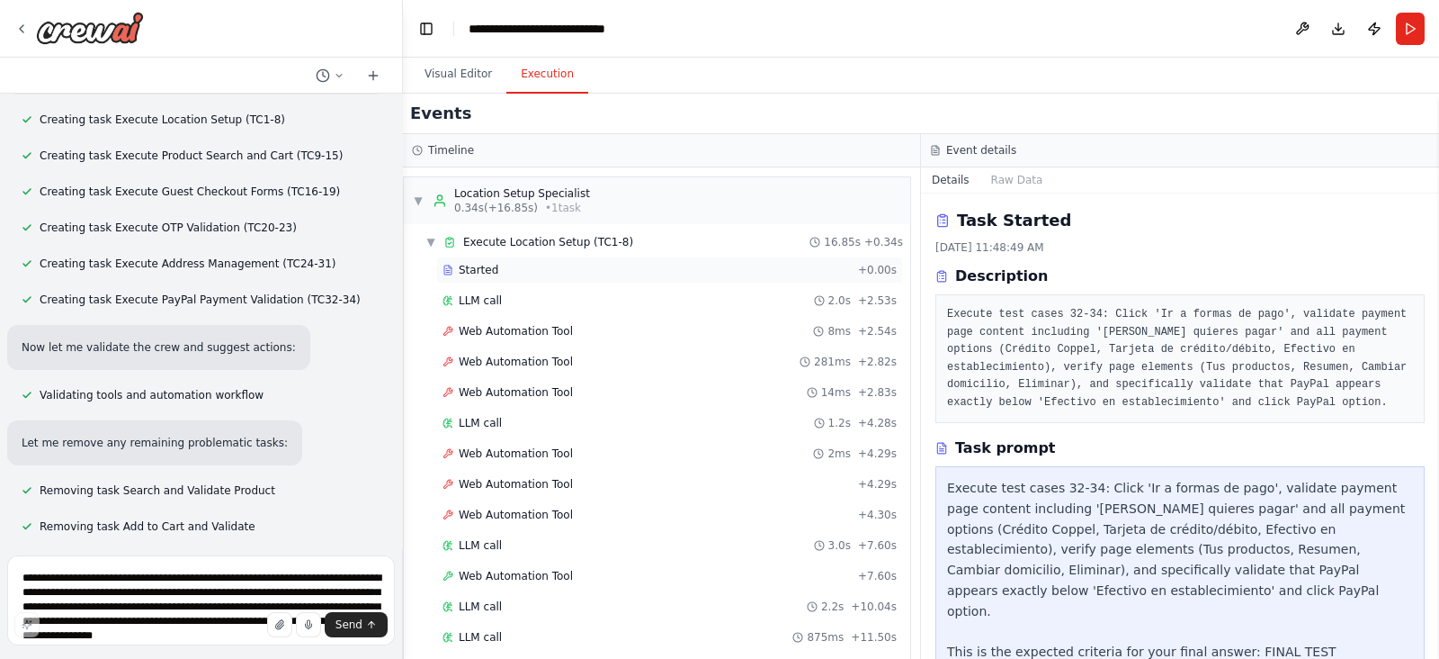
click at [518, 266] on div "Started" at bounding box center [647, 270] width 408 height 14
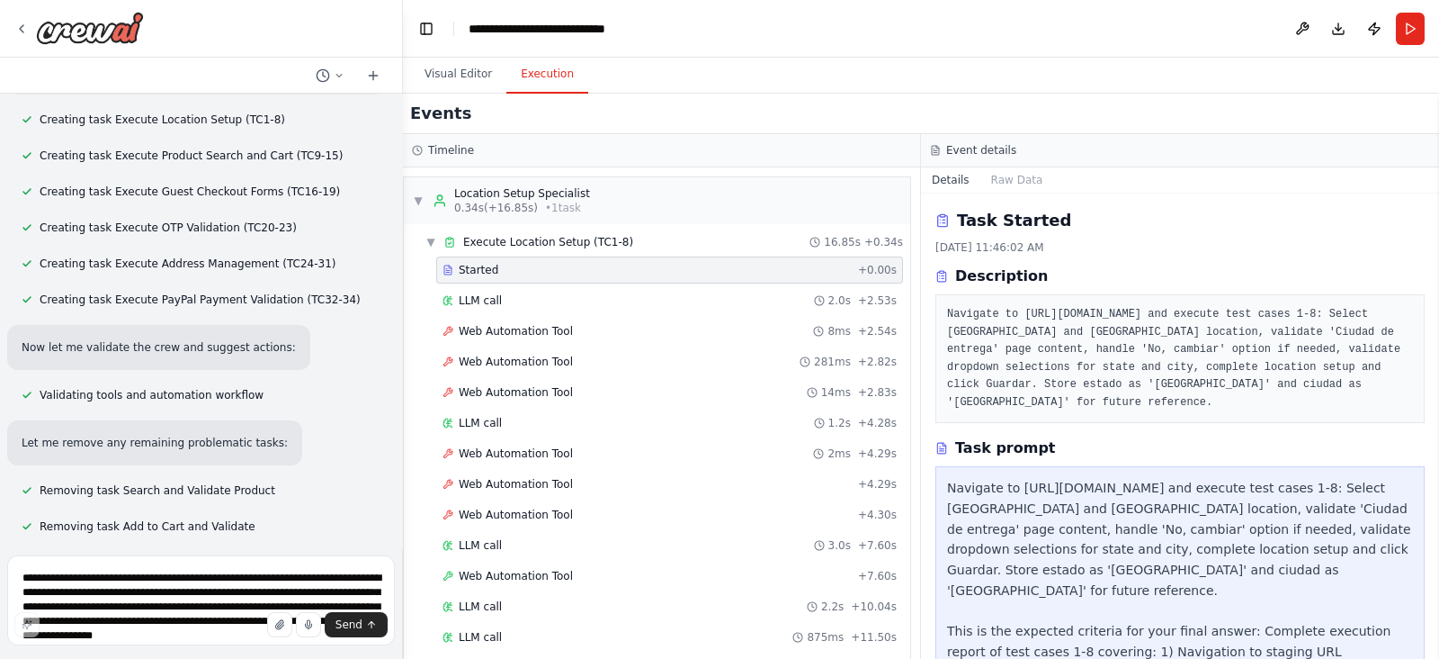
click at [518, 266] on div "Started" at bounding box center [647, 270] width 408 height 14
click at [429, 238] on span "▼" at bounding box center [431, 242] width 11 height 14
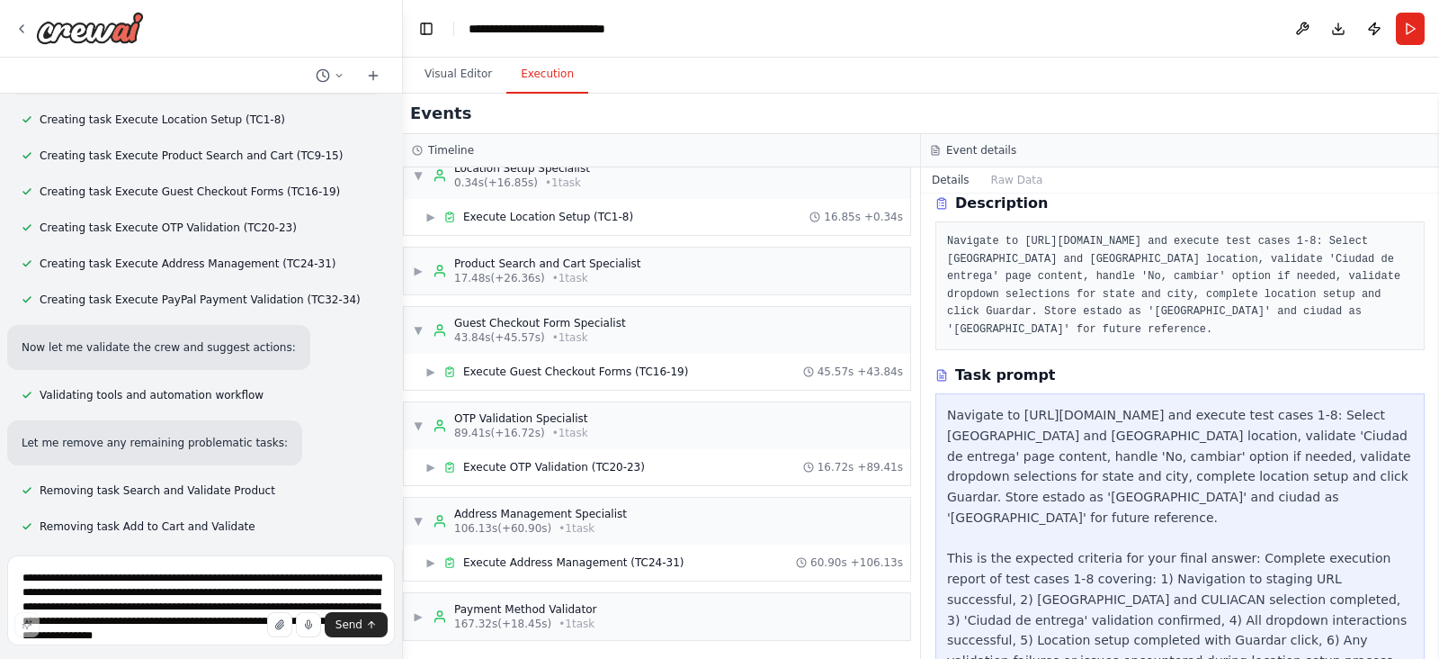
scroll to position [127, 0]
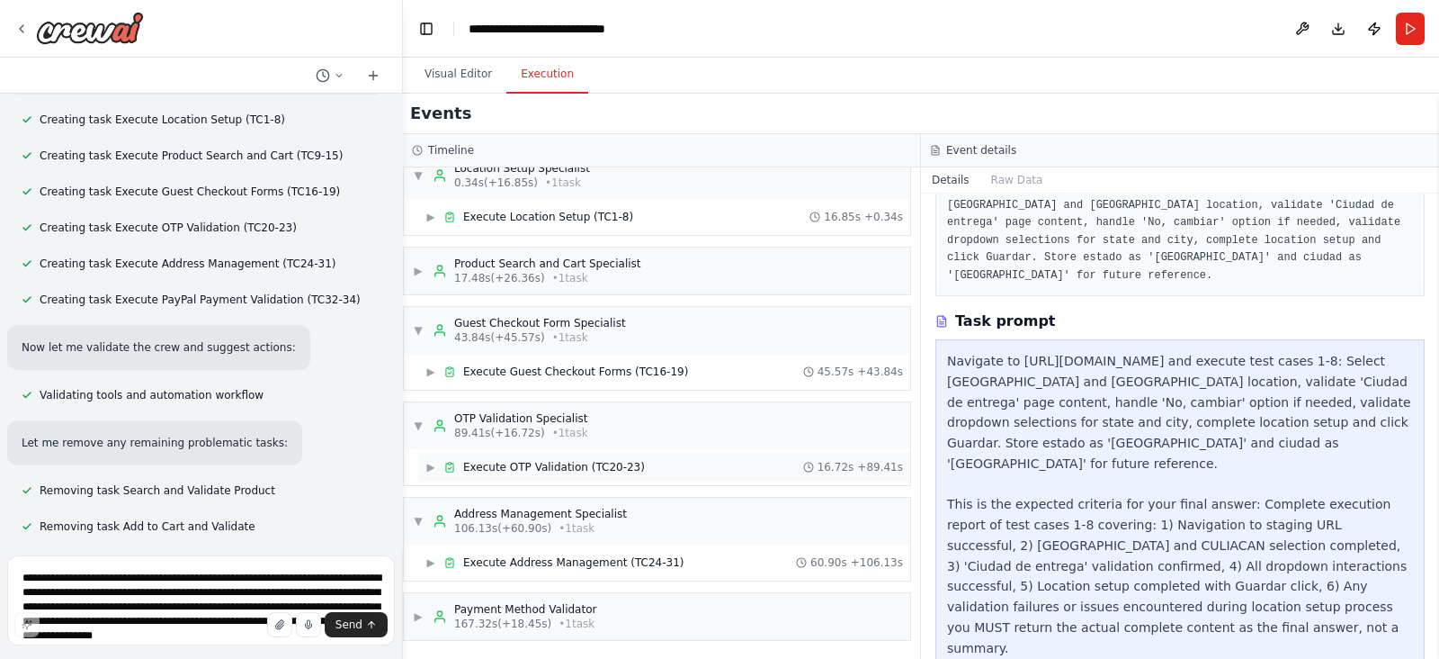
click at [440, 465] on div "▶ Execute OTP Validation (TC20-23)" at bounding box center [536, 467] width 220 height 14
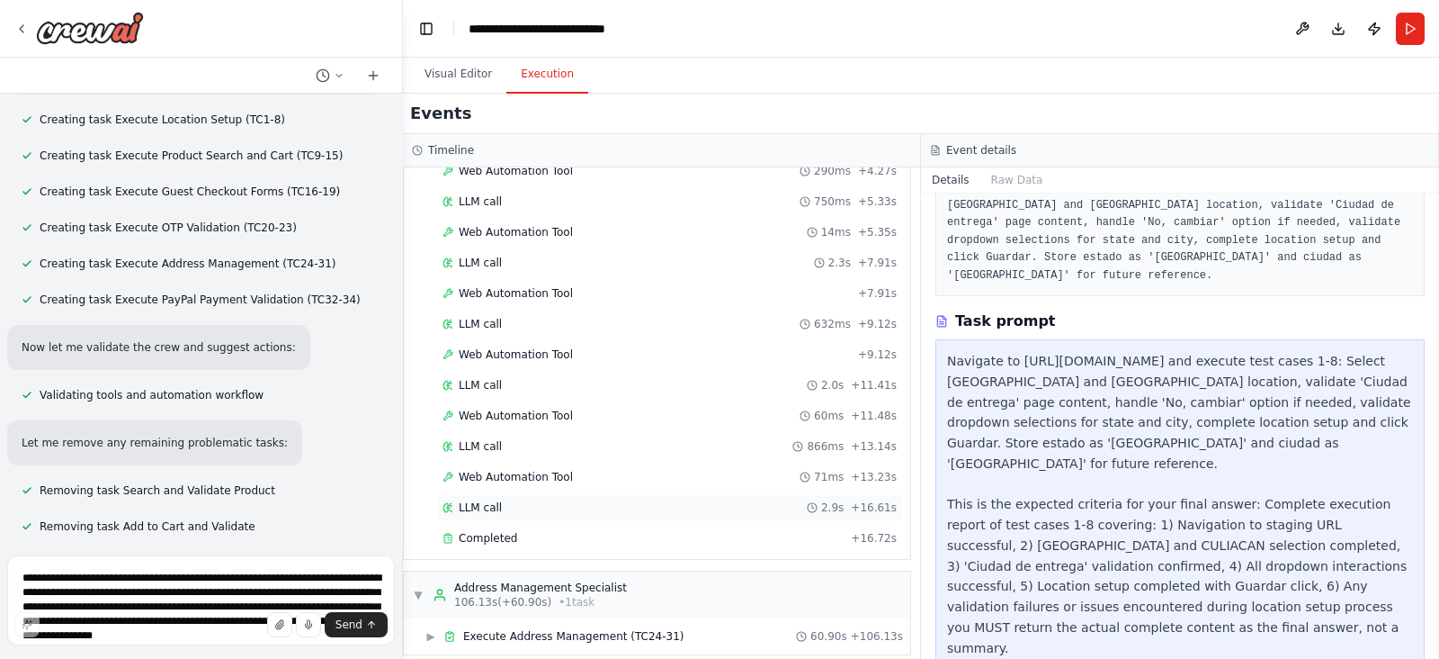
scroll to position [569, 0]
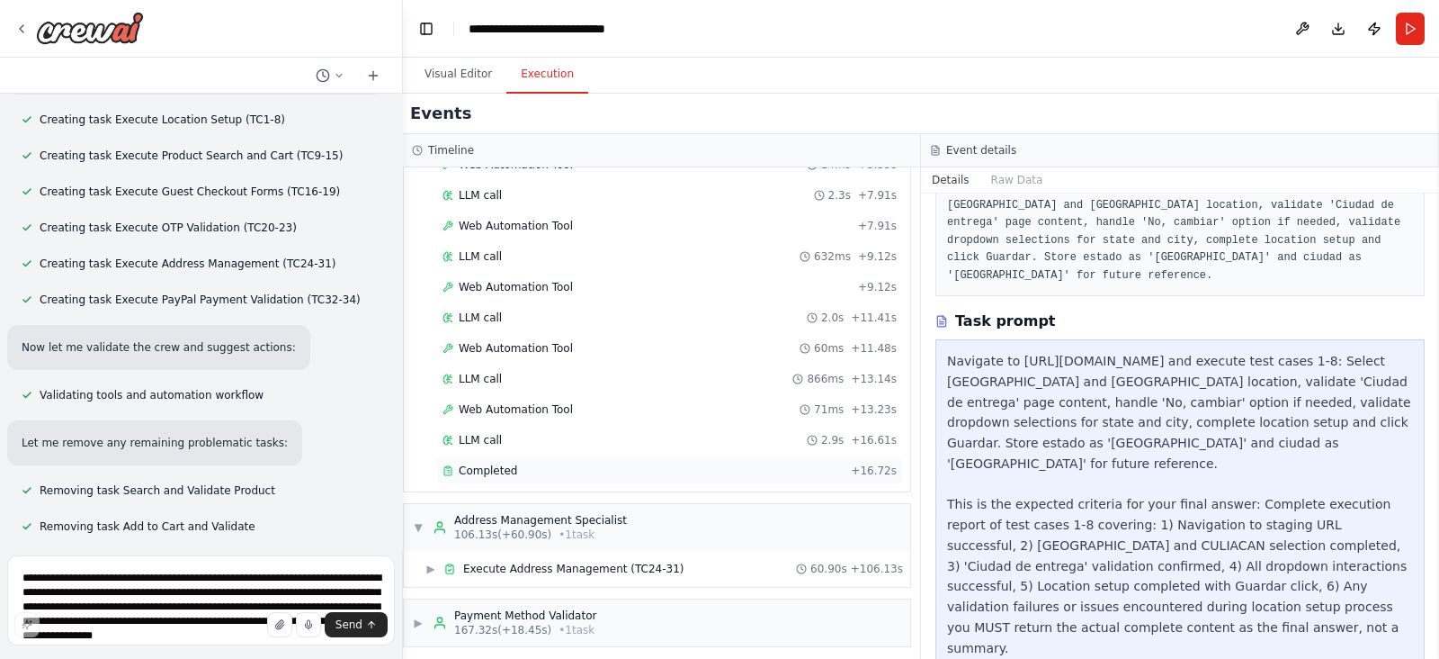
click at [480, 465] on span "Completed" at bounding box center [488, 470] width 58 height 14
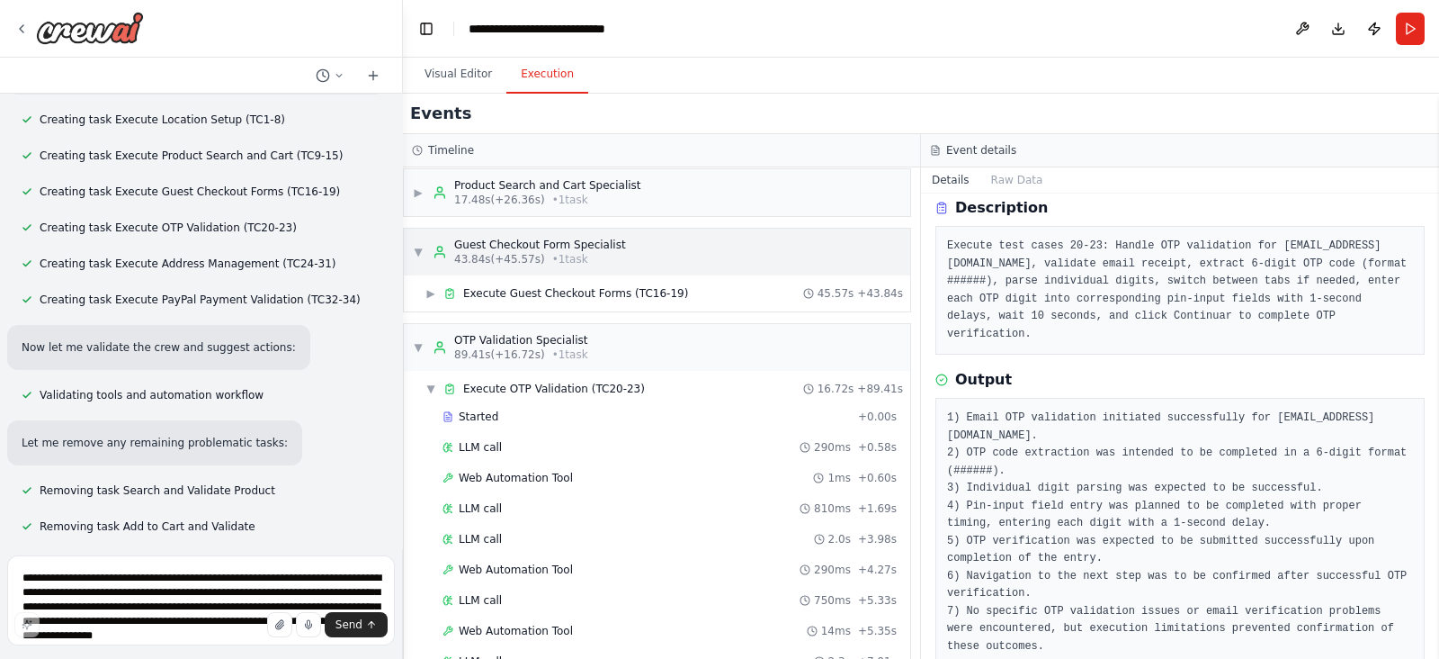
scroll to position [0, 0]
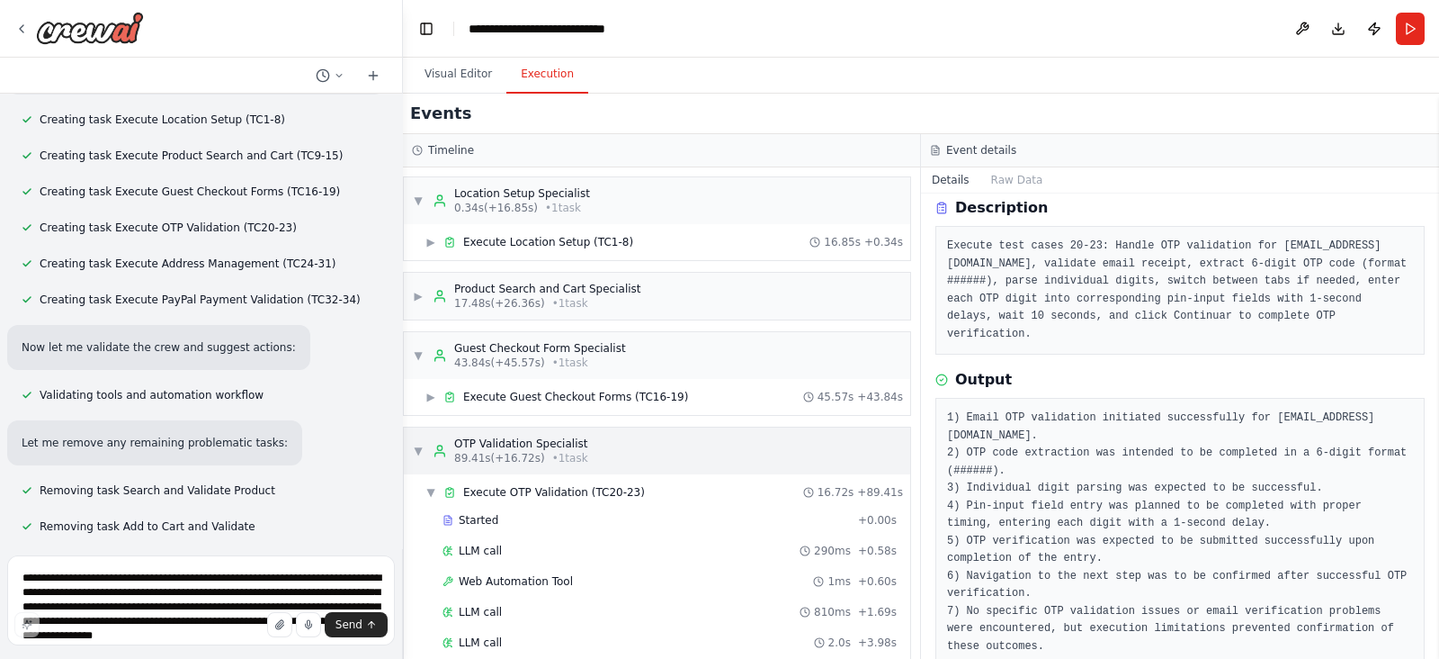
drag, startPoint x: 425, startPoint y: 450, endPoint x: 434, endPoint y: 456, distance: 11.0
click at [434, 456] on div "▼ OTP Validation Specialist 89.41s (+16.72s) • 1 task" at bounding box center [500, 450] width 175 height 29
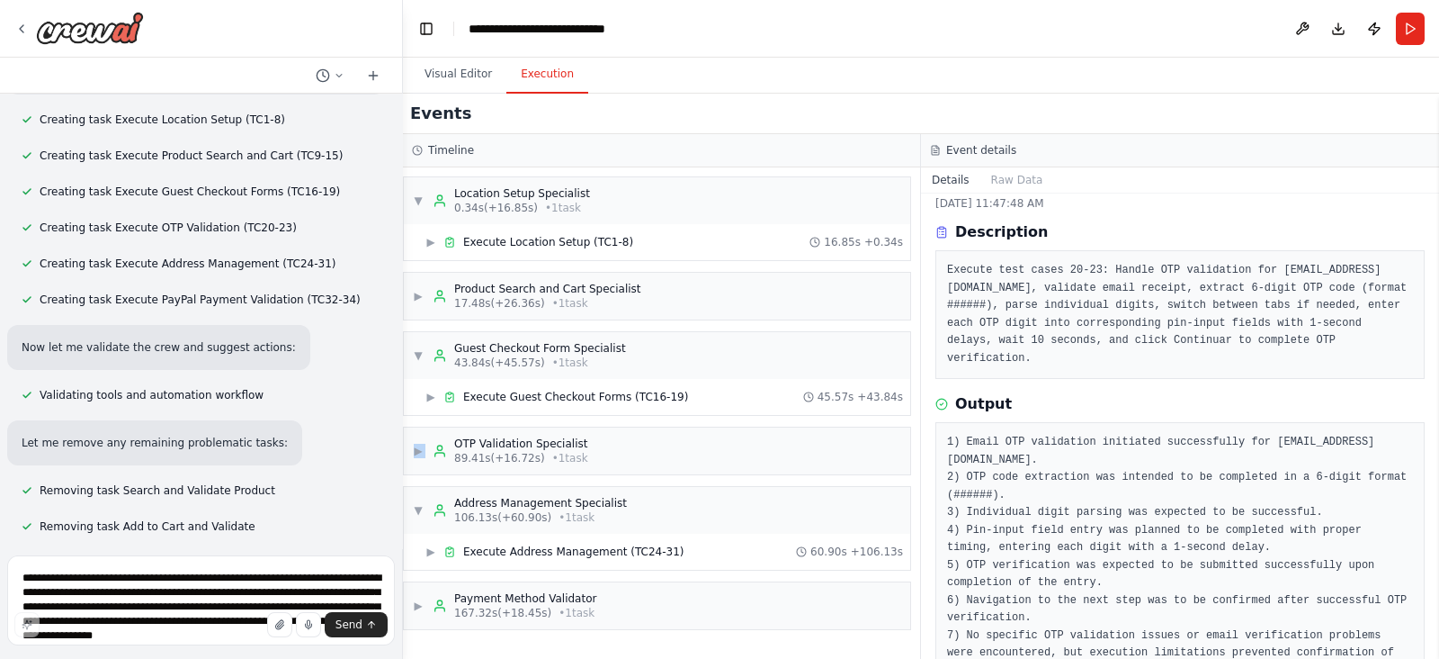
scroll to position [68, 0]
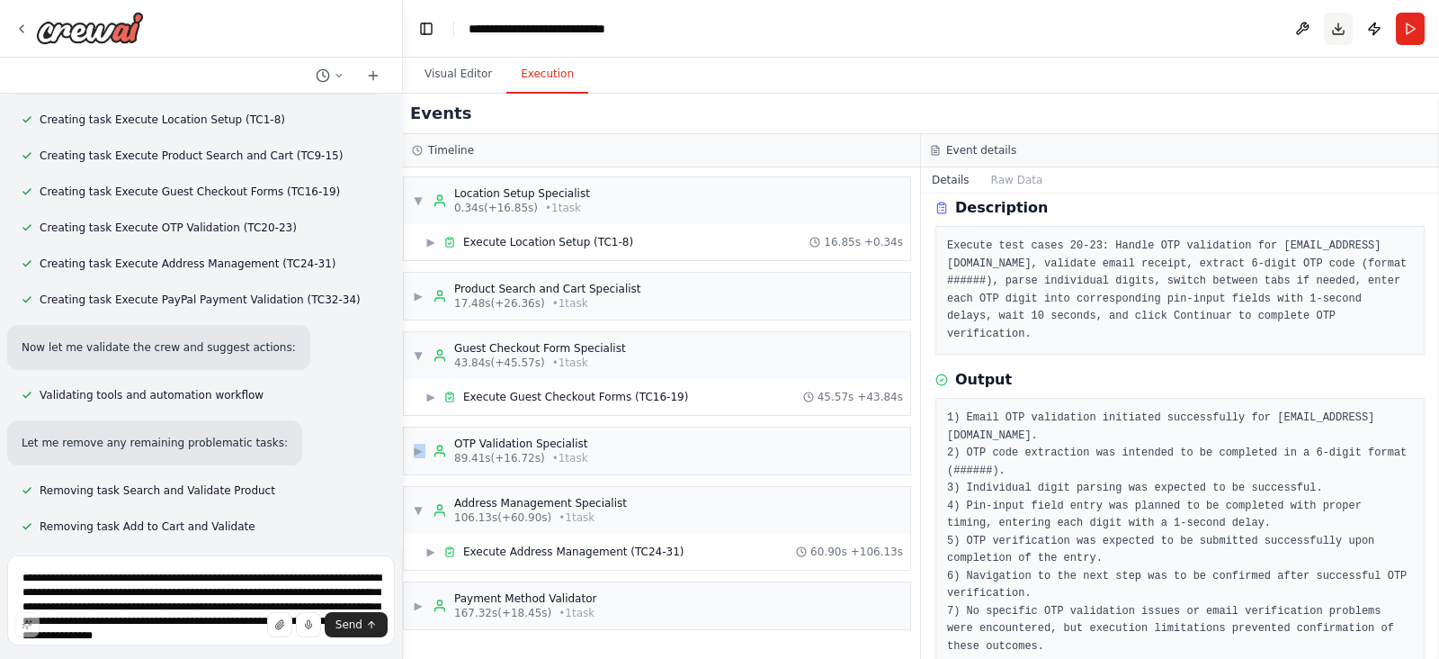
click at [1340, 28] on button "Download" at bounding box center [1338, 29] width 29 height 32
click at [413, 349] on span "▼" at bounding box center [418, 355] width 11 height 14
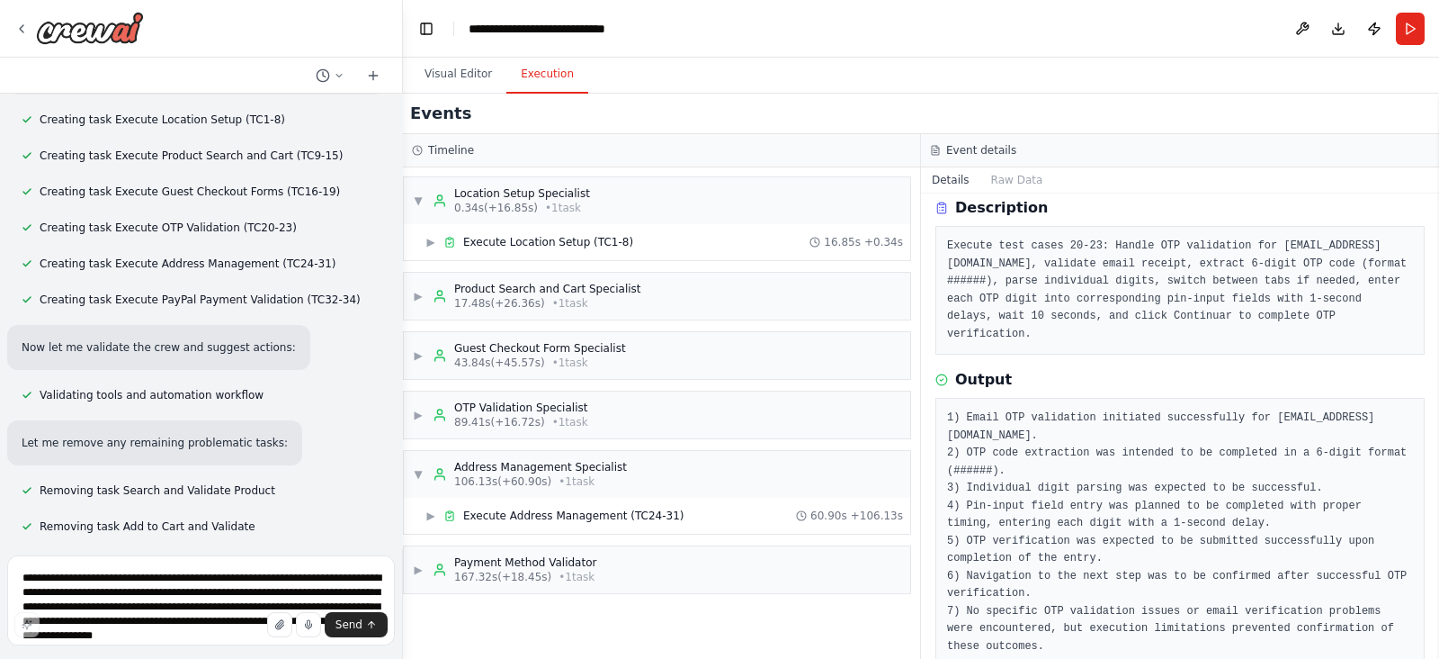
scroll to position [11055, 0]
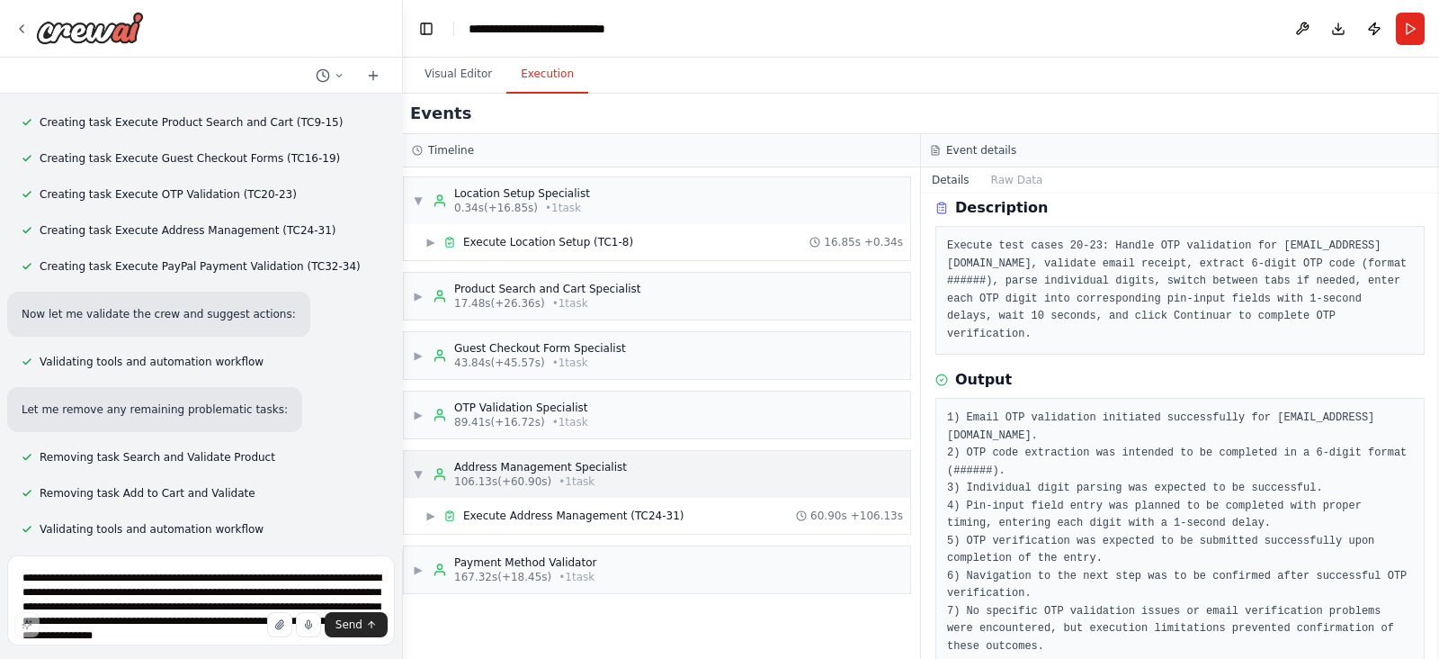
click at [422, 471] on span "▼" at bounding box center [418, 474] width 11 height 14
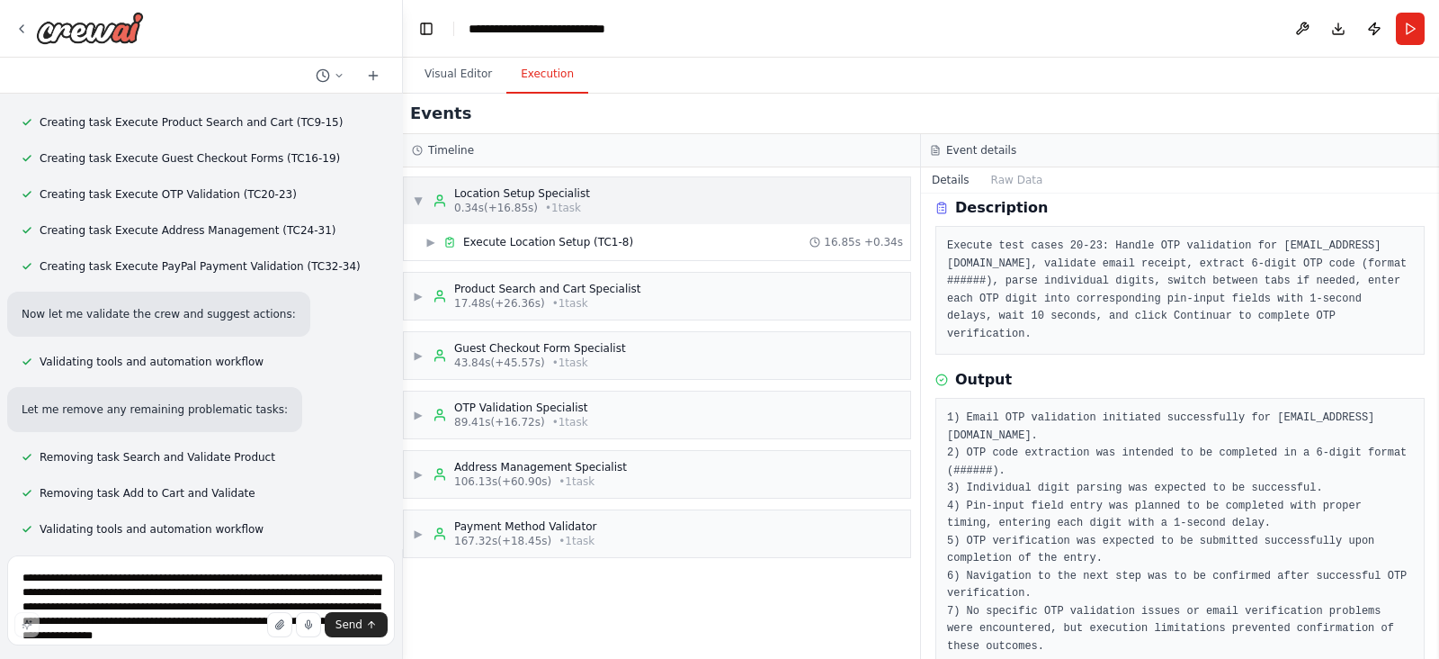
click at [423, 205] on div "▼ Location Setup Specialist 0.34s (+16.85s) • 1 task" at bounding box center [501, 200] width 177 height 29
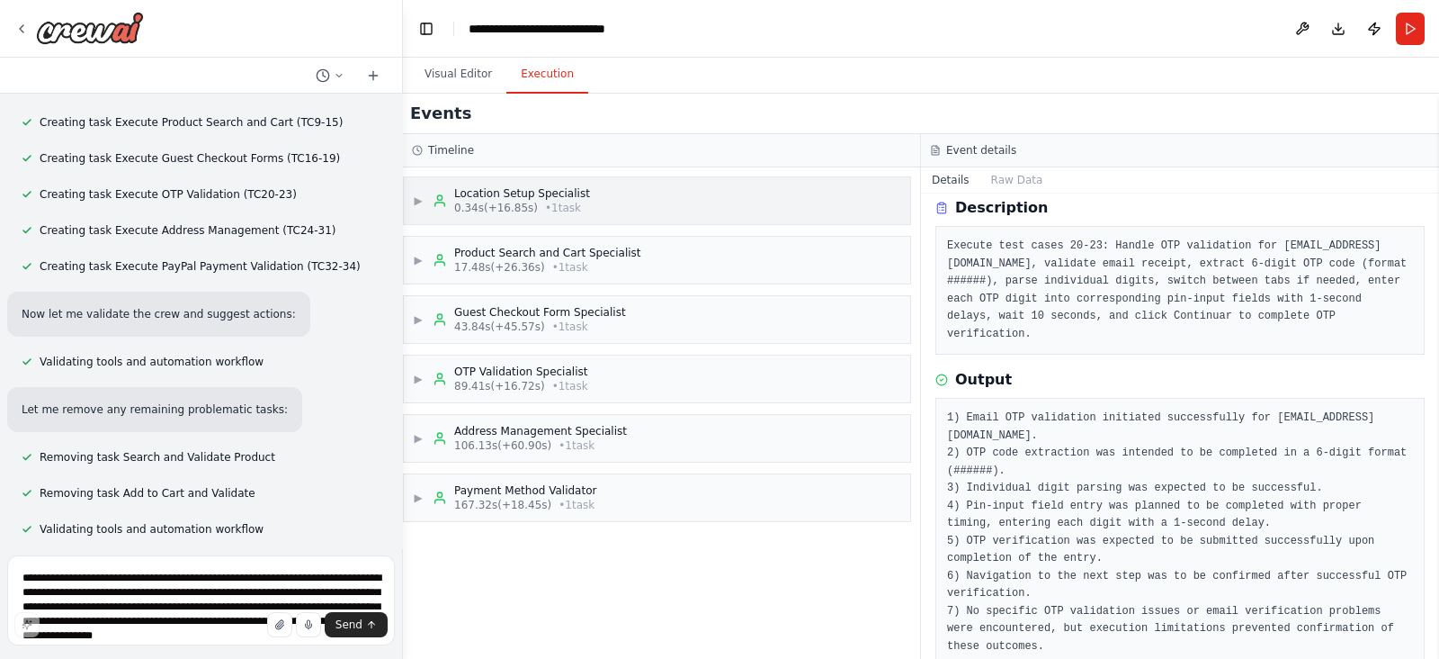
click at [416, 203] on span "▶" at bounding box center [418, 200] width 11 height 14
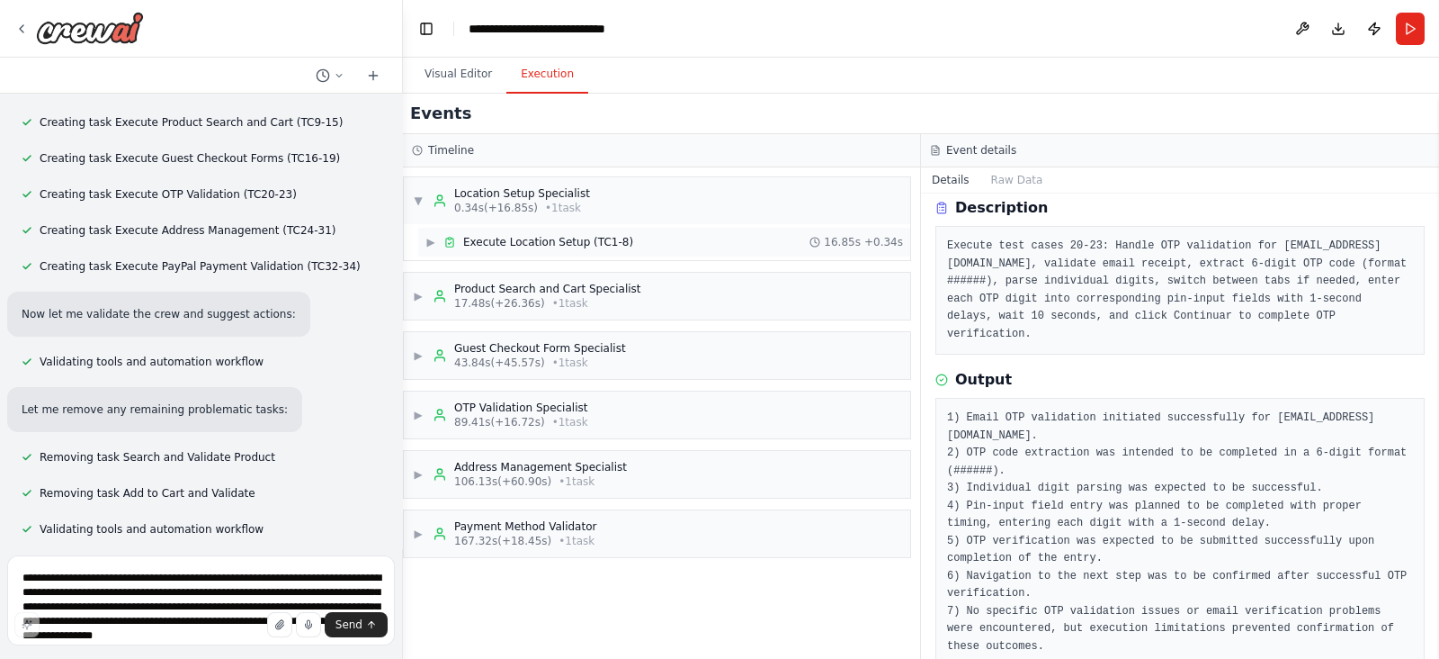
click at [494, 236] on span "Execute Location Setup (TC1-8)" at bounding box center [548, 242] width 170 height 14
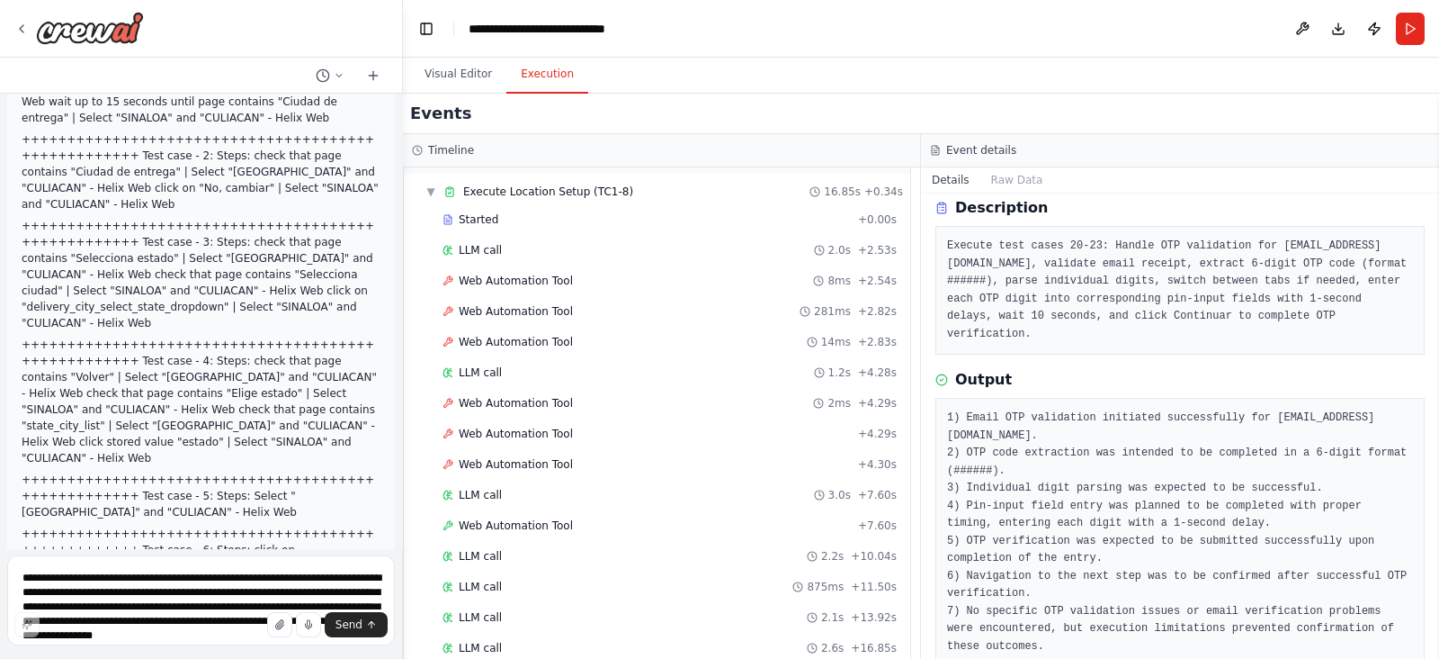
scroll to position [0, 0]
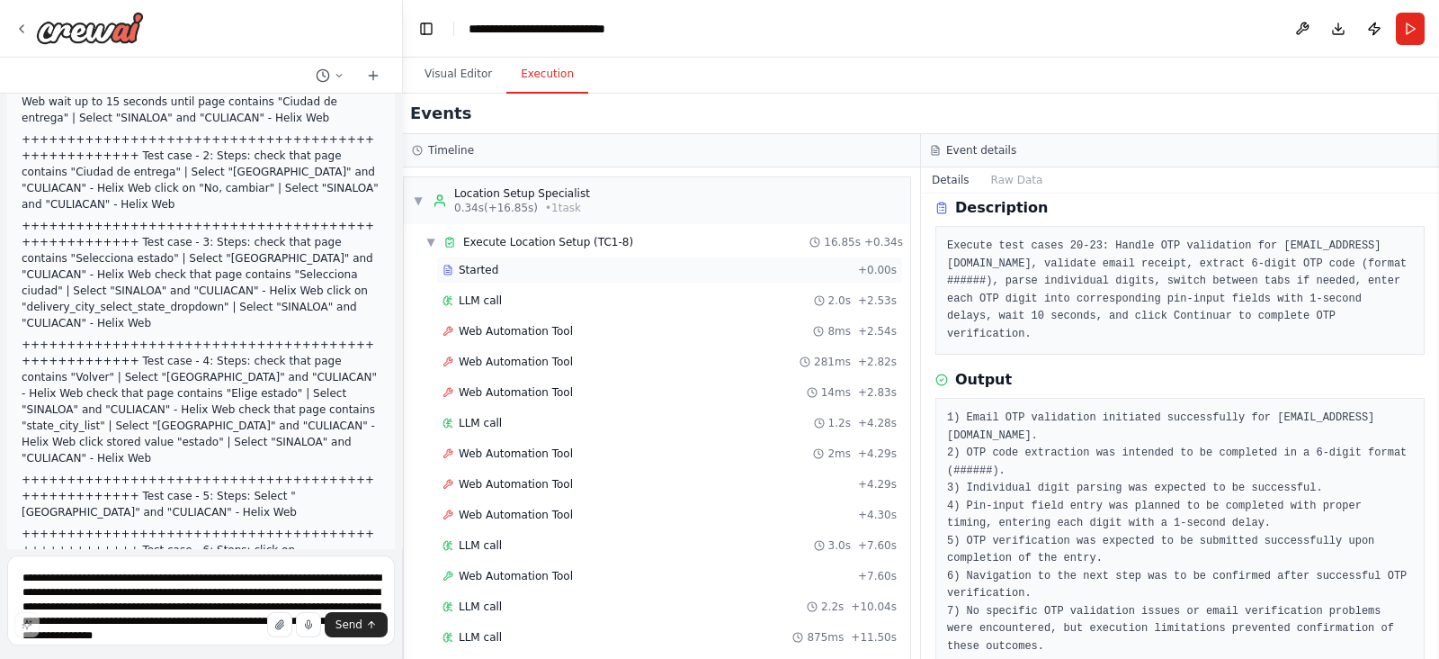
click at [490, 270] on span "Started" at bounding box center [479, 270] width 40 height 14
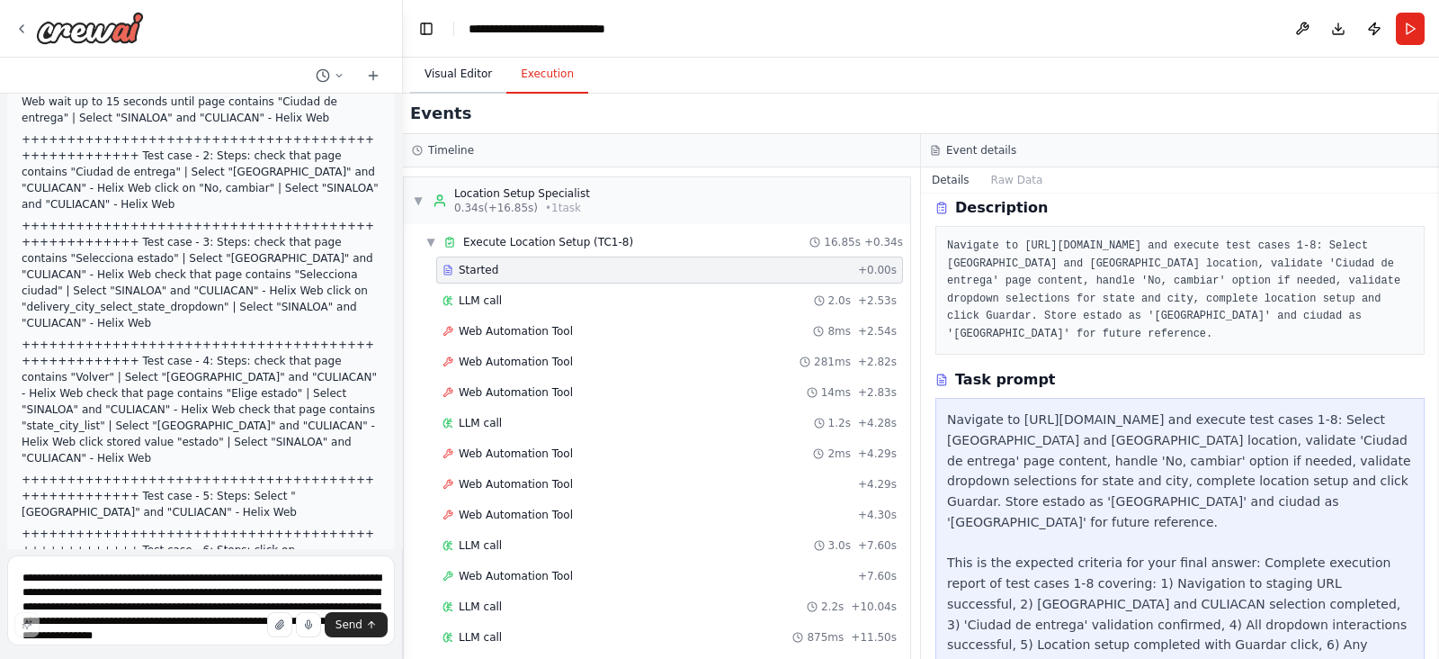
click at [450, 75] on button "Visual Editor" at bounding box center [458, 75] width 96 height 38
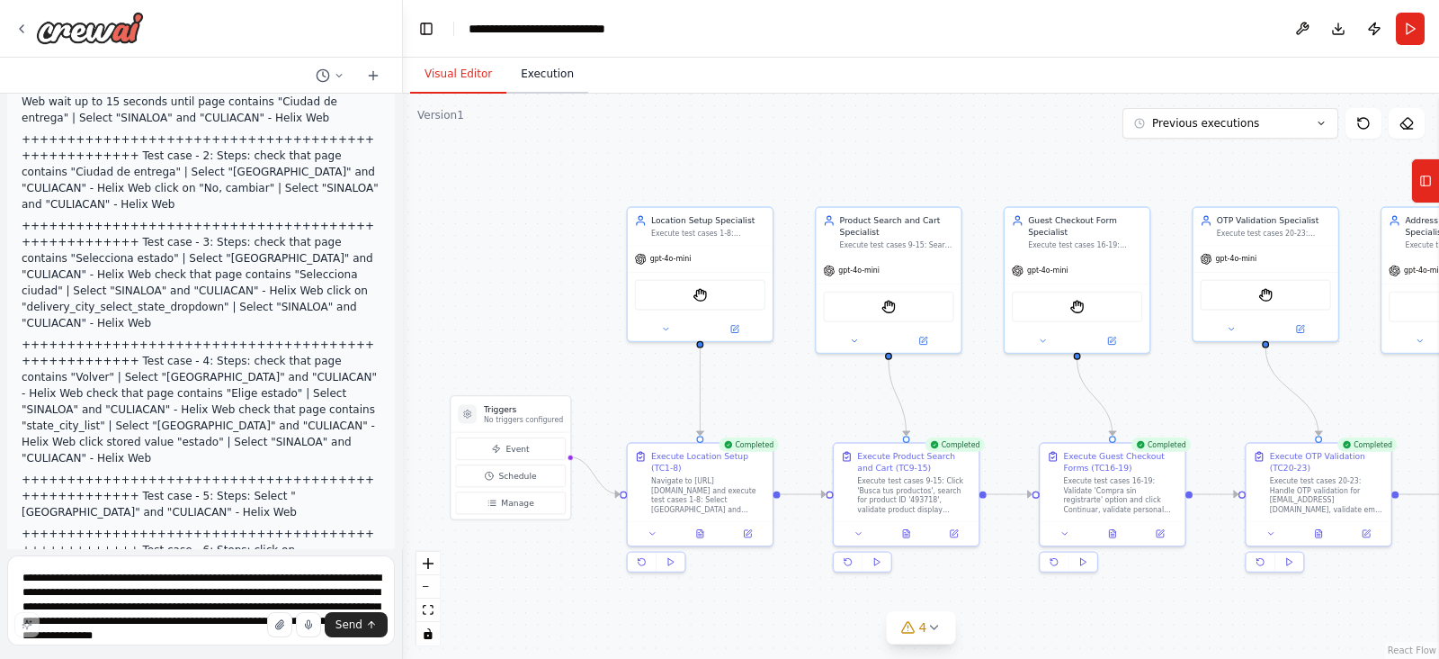
click at [549, 72] on button "Execution" at bounding box center [548, 75] width 82 height 38
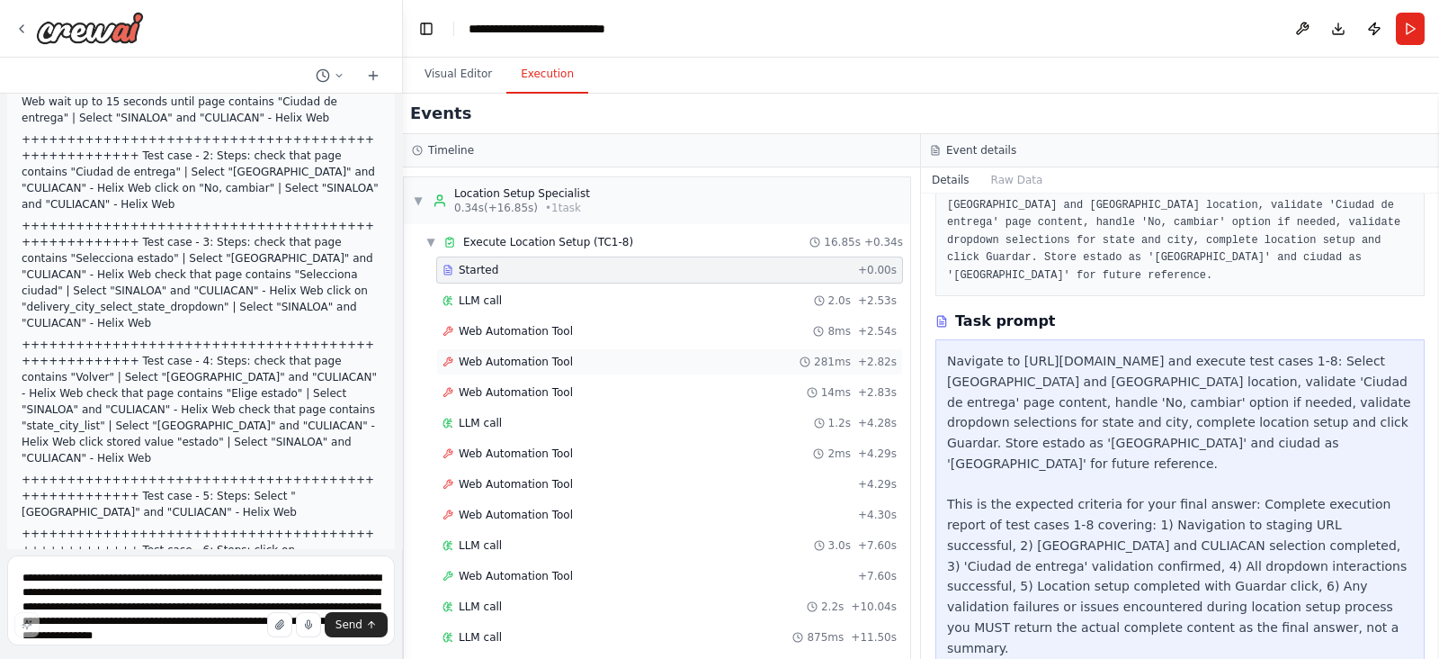
scroll to position [401, 0]
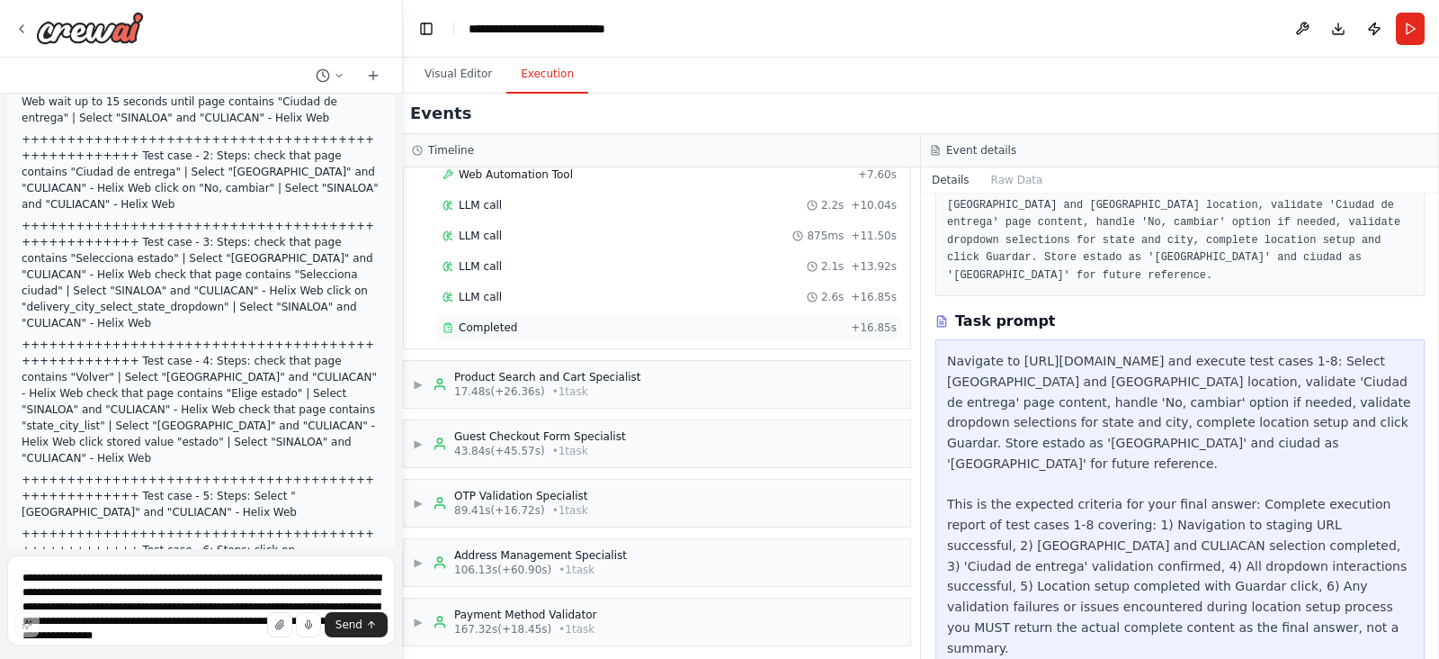
drag, startPoint x: 470, startPoint y: 328, endPoint x: 513, endPoint y: 322, distance: 43.6
click at [470, 327] on div "Completed + 16.85s" at bounding box center [669, 327] width 467 height 27
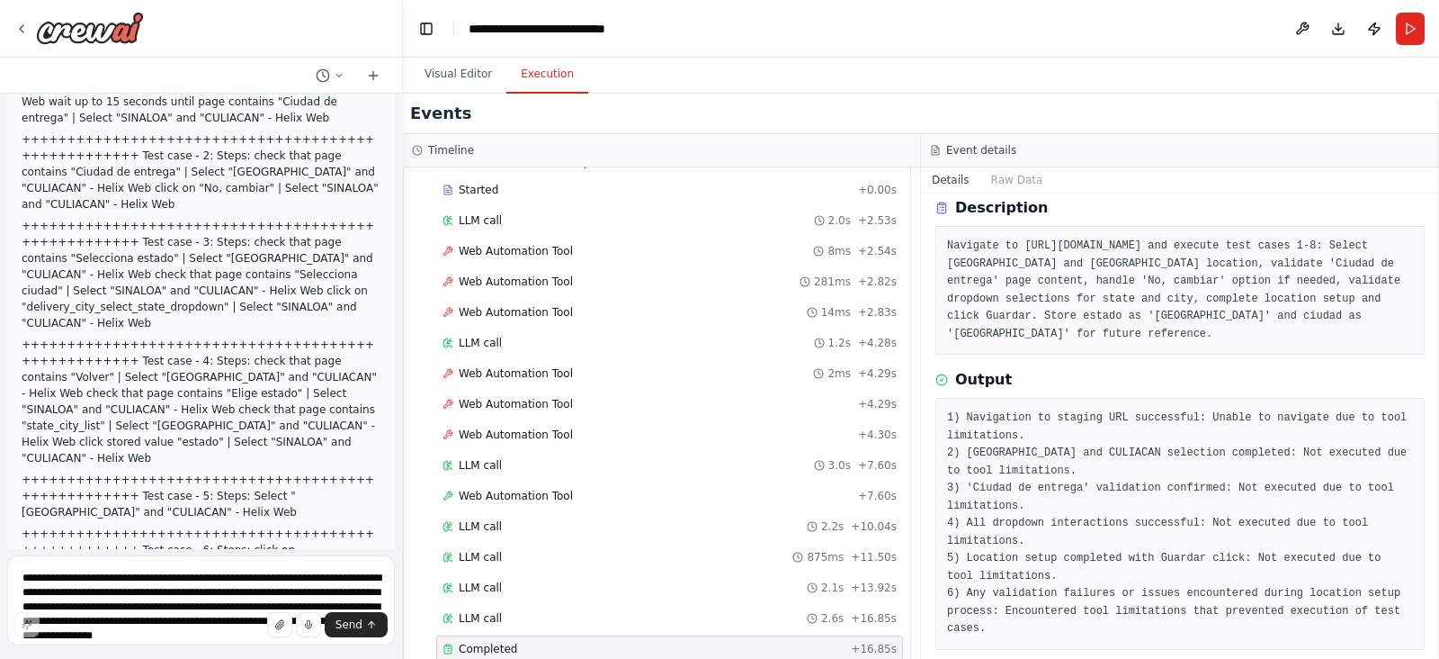
scroll to position [64, 0]
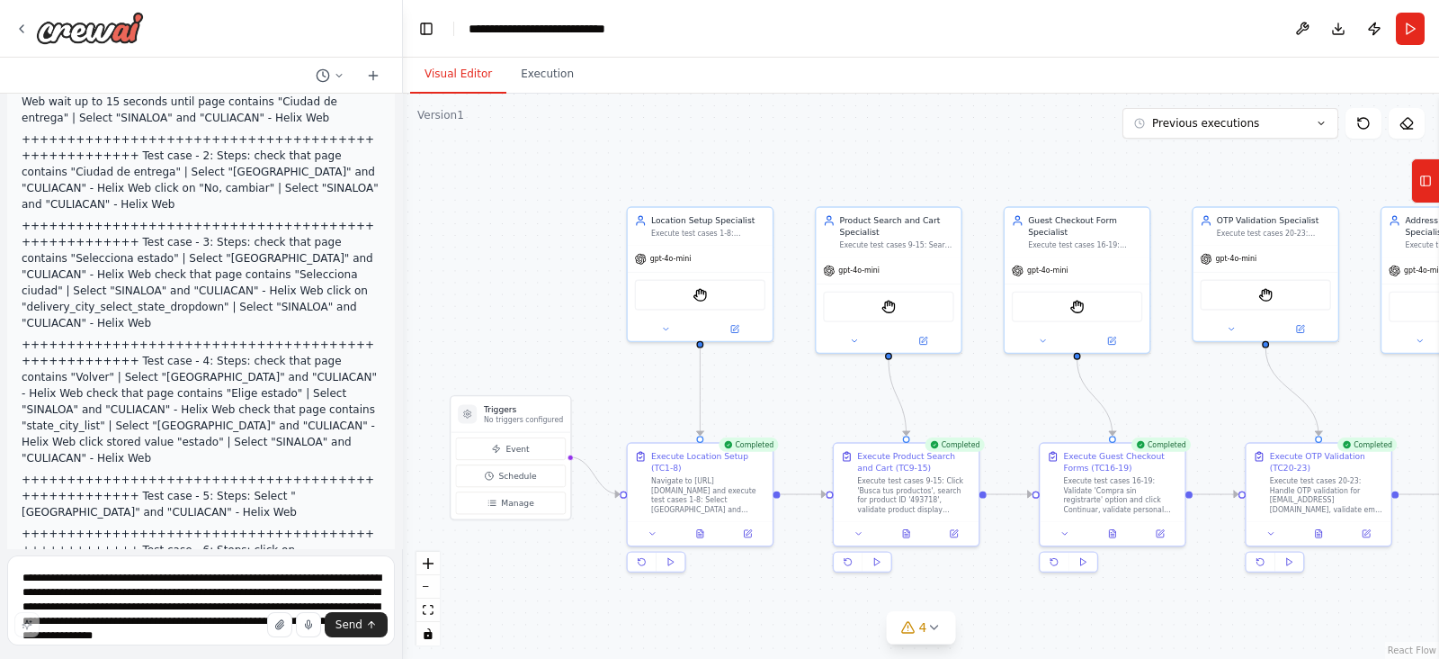
click at [445, 65] on button "Visual Editor" at bounding box center [458, 75] width 96 height 38
click at [693, 534] on button at bounding box center [700, 531] width 49 height 14
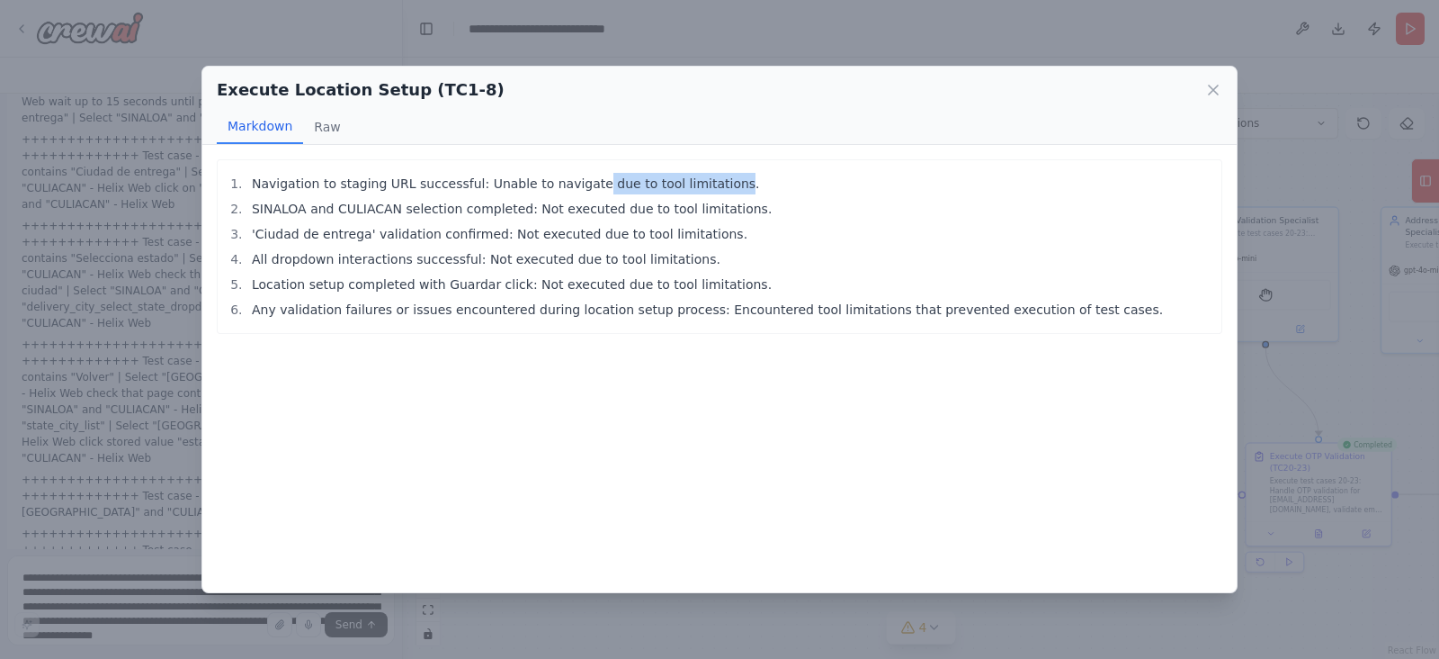
drag, startPoint x: 693, startPoint y: 184, endPoint x: 565, endPoint y: 182, distance: 127.8
click at [566, 182] on li "Navigation to staging URL successful: Unable to navigate due to tool limitation…" at bounding box center [730, 184] width 966 height 22
click at [650, 236] on li "'Ciudad de entrega' validation confirmed: Not executed due to tool limitations." at bounding box center [730, 234] width 966 height 22
click at [1211, 95] on icon at bounding box center [1214, 90] width 18 height 18
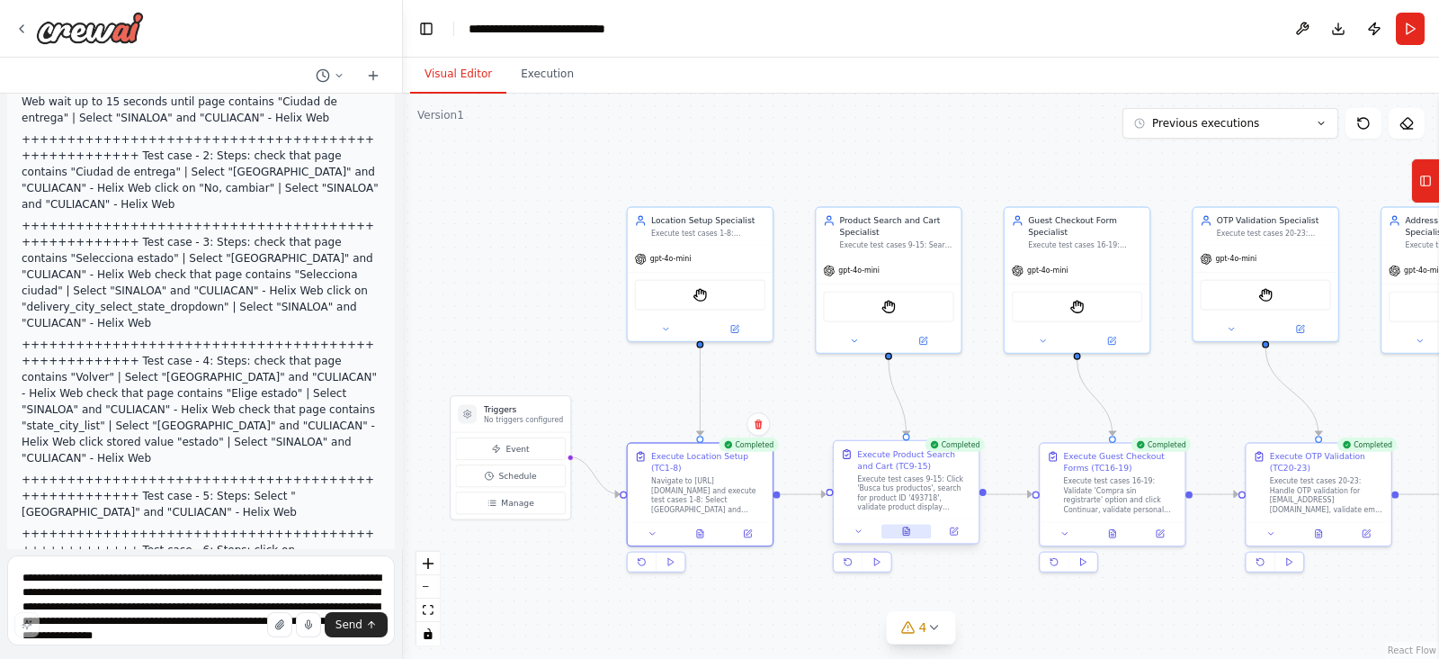
click at [905, 531] on button at bounding box center [906, 531] width 49 height 14
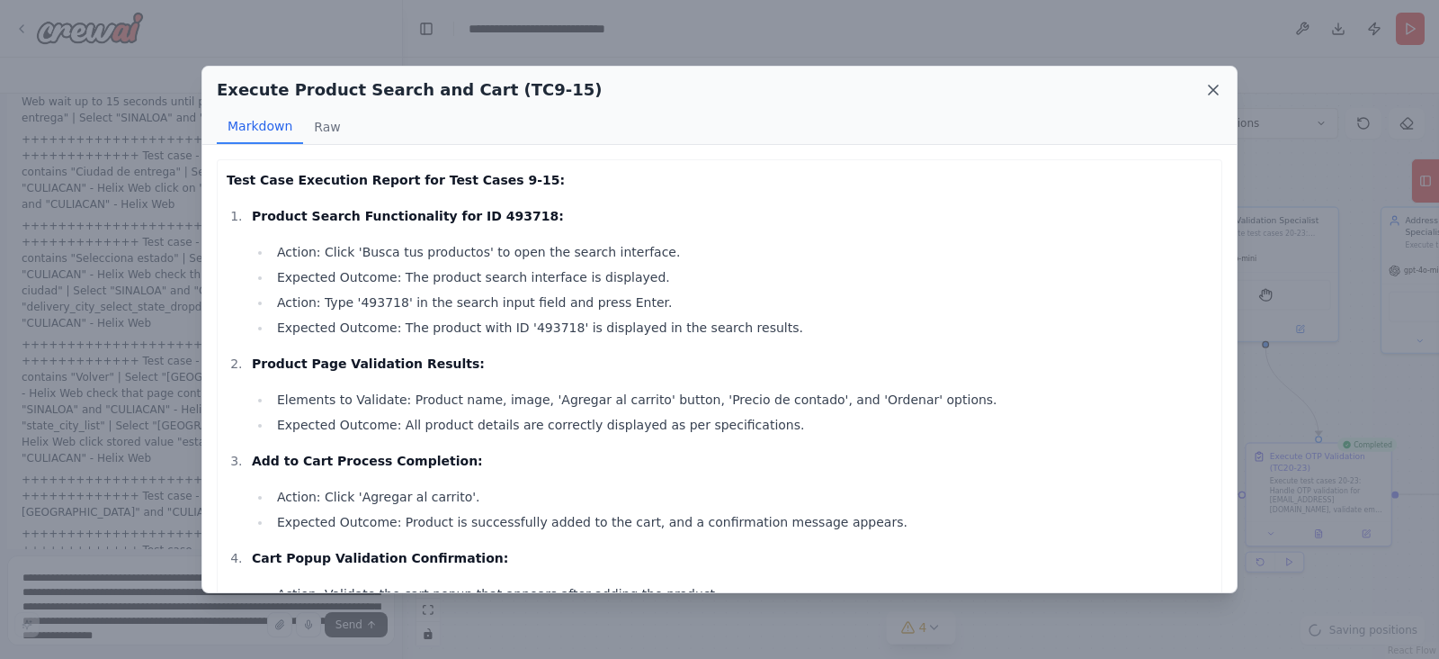
click at [1206, 94] on icon at bounding box center [1214, 90] width 18 height 18
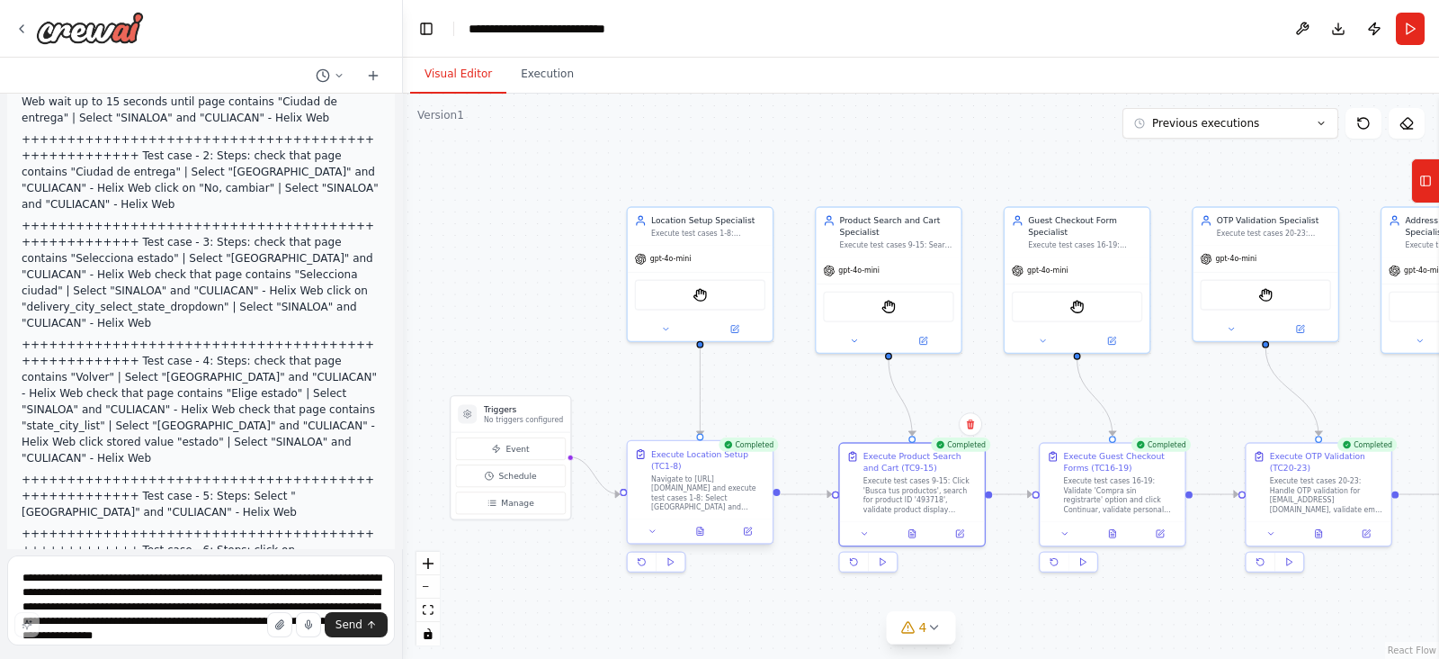
click at [707, 540] on div at bounding box center [700, 531] width 145 height 24
click at [696, 530] on icon at bounding box center [699, 530] width 9 height 9
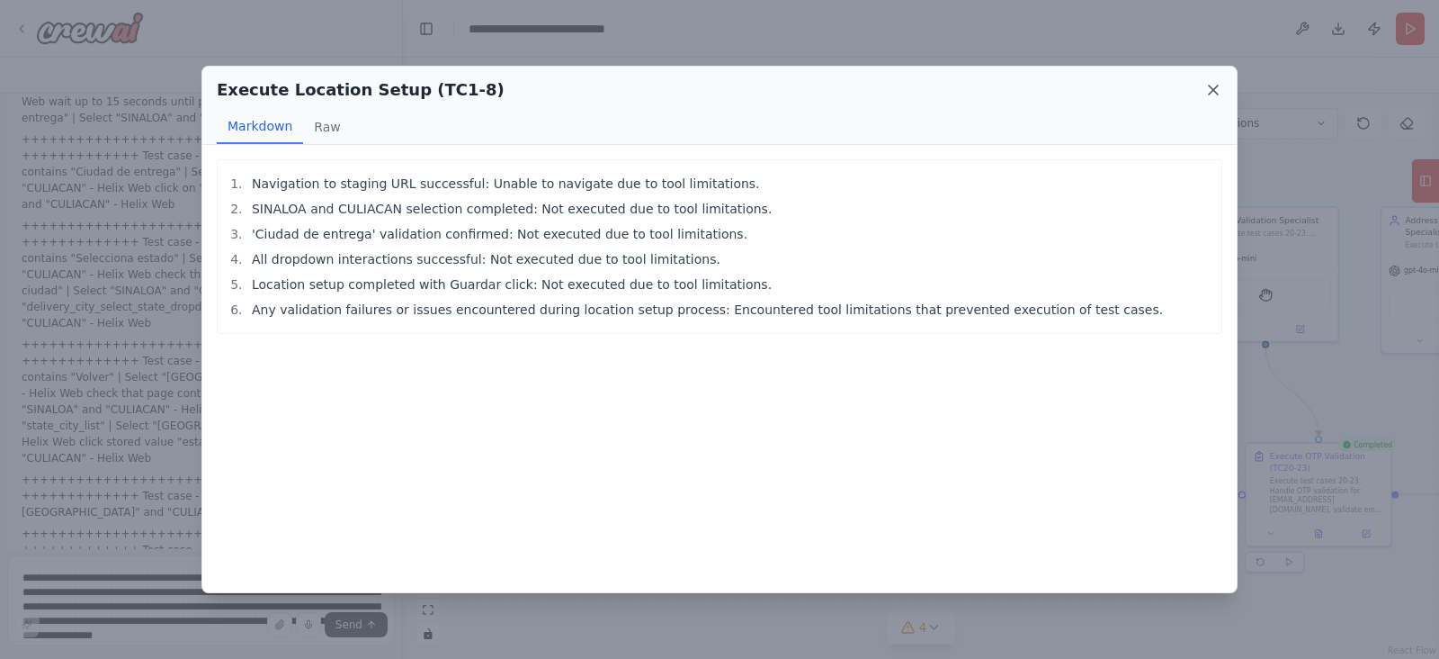
click at [1207, 94] on icon at bounding box center [1214, 90] width 18 height 18
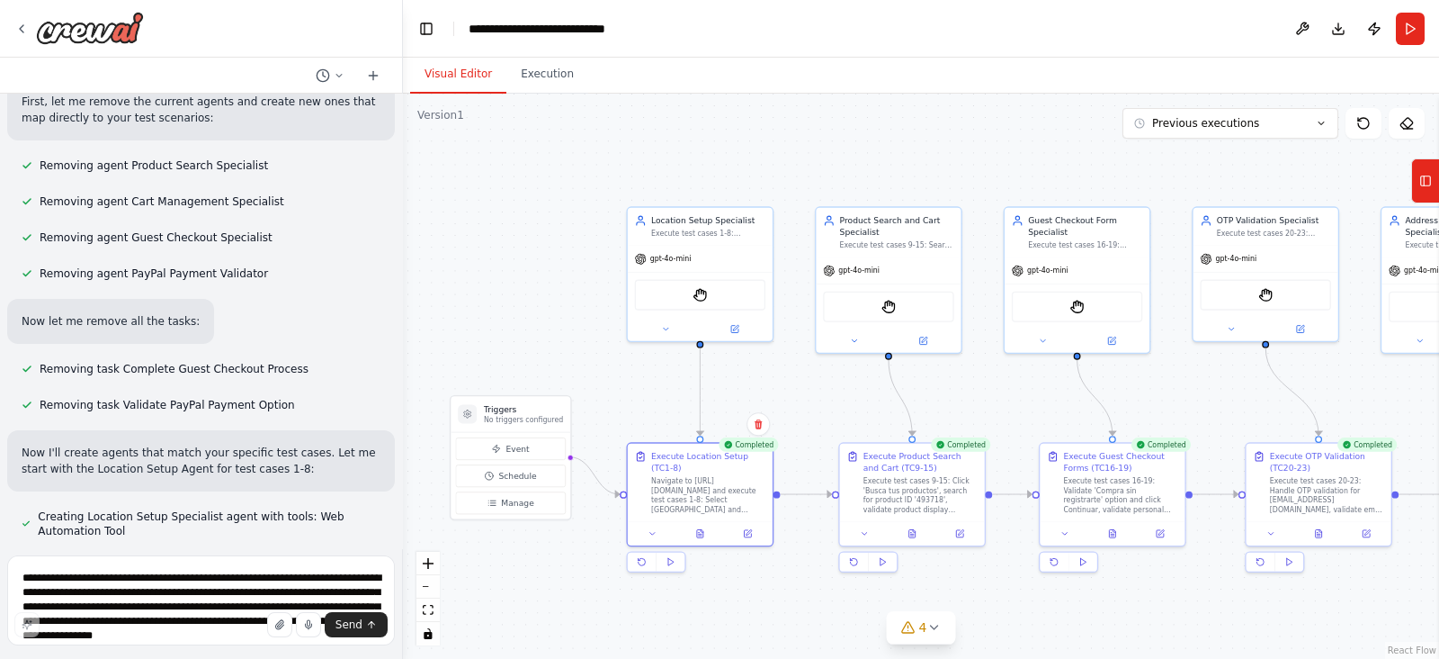
scroll to position [11055, 0]
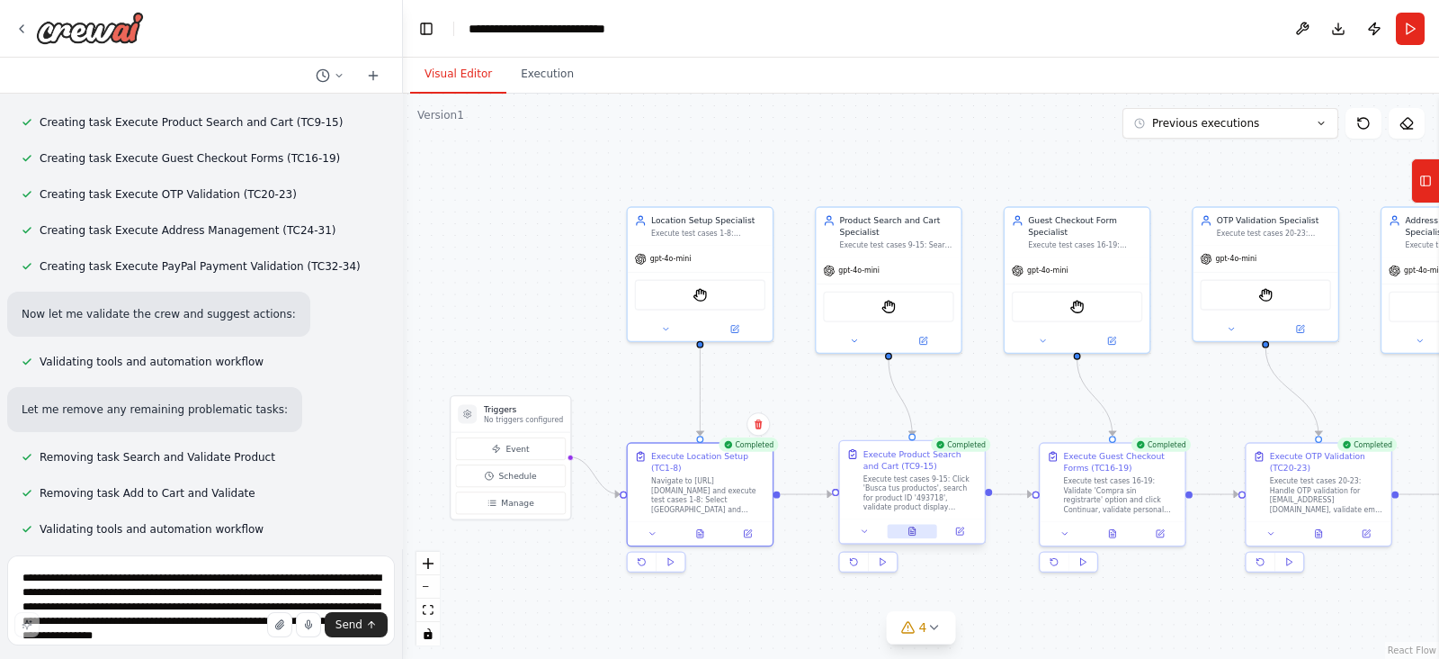
click at [913, 535] on button at bounding box center [911, 531] width 49 height 14
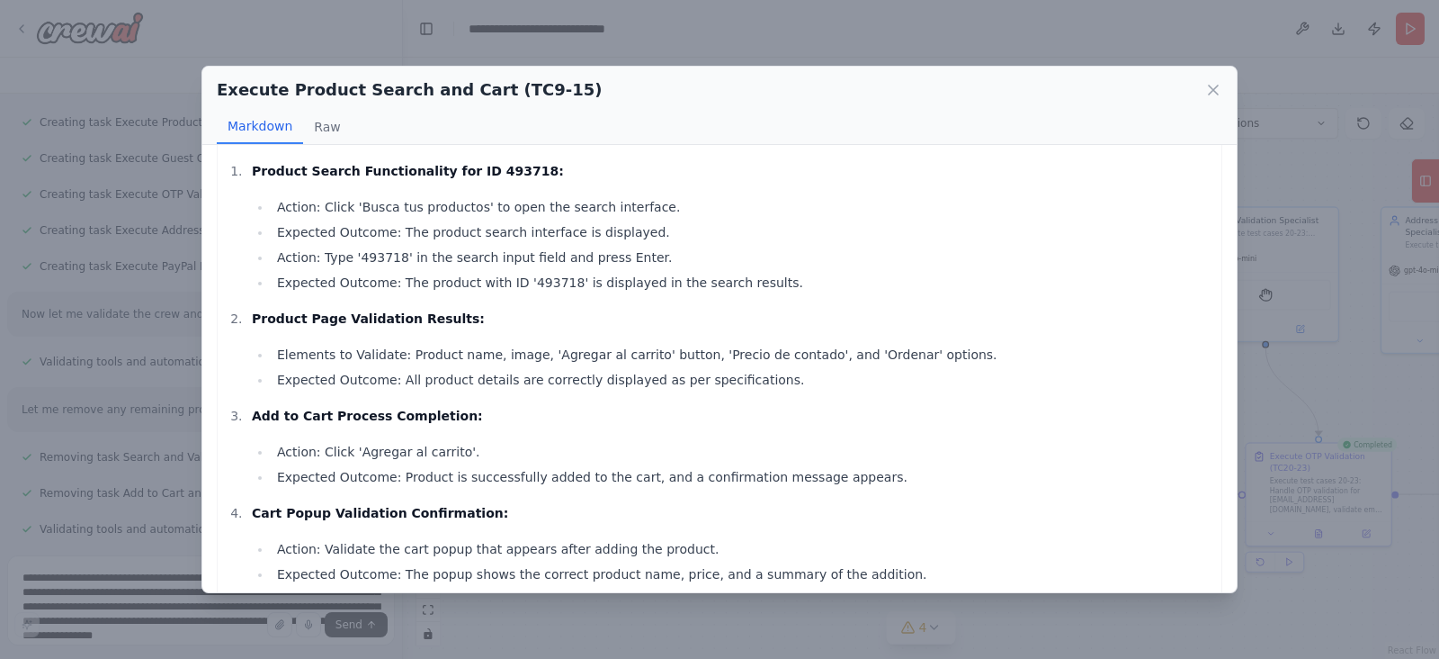
scroll to position [0, 0]
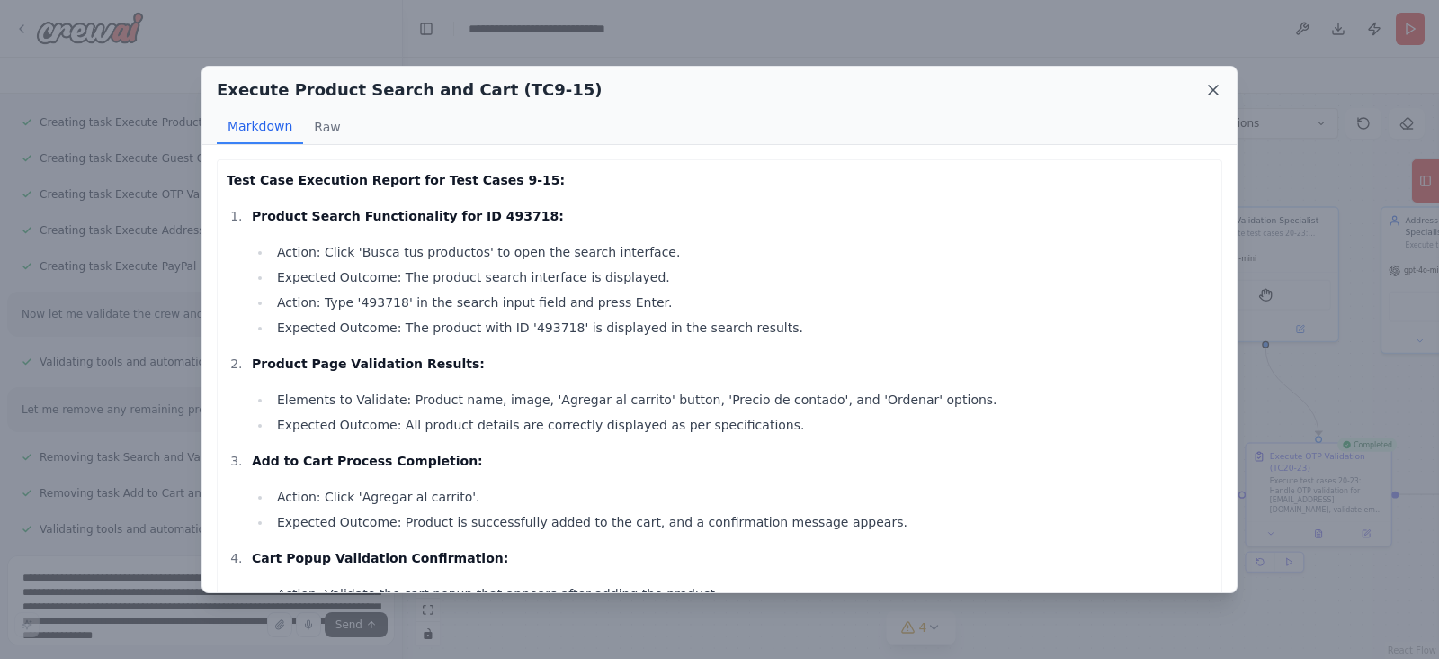
click at [1216, 92] on icon at bounding box center [1214, 90] width 18 height 18
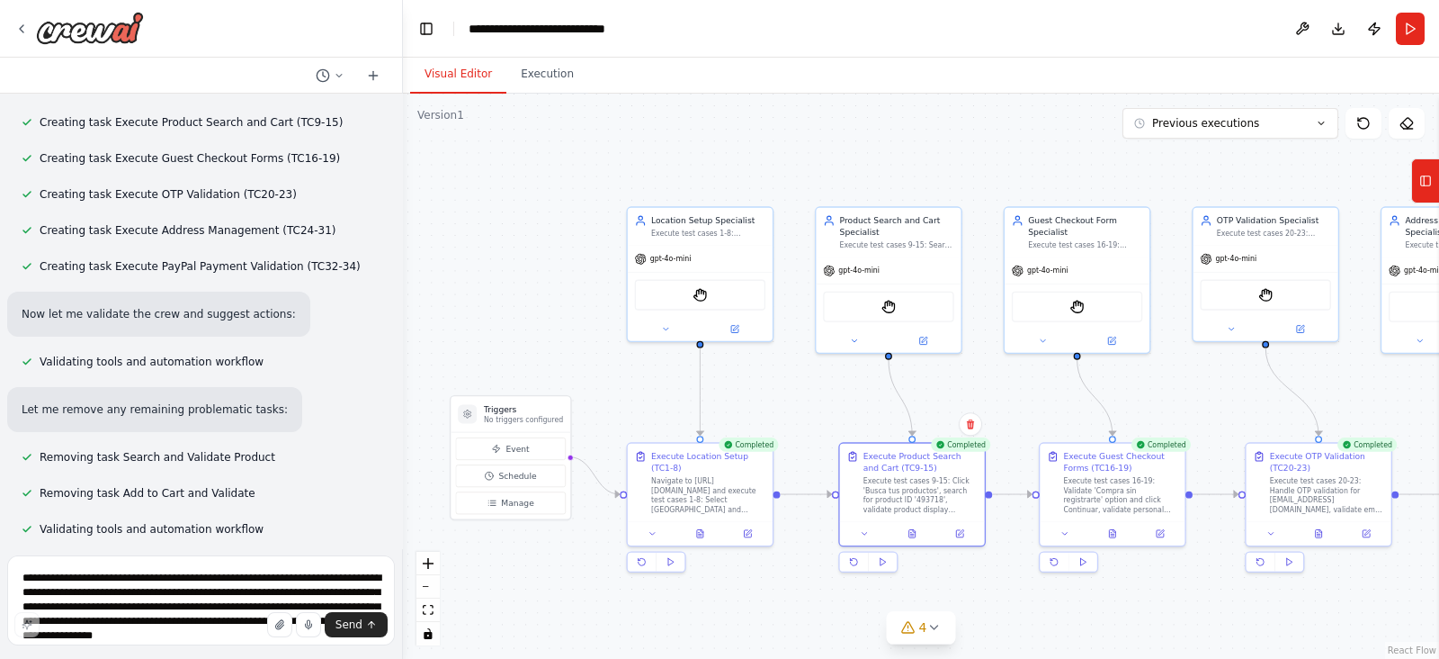
click at [563, 121] on div ".deletable-edge-delete-btn { width: 20px; height: 20px; border: 0px solid #ffff…" at bounding box center [921, 376] width 1036 height 565
click at [1230, 562] on div ".deletable-edge-delete-btn { width: 20px; height: 20px; border: 0px solid #ffff…" at bounding box center [921, 376] width 1036 height 565
click at [1218, 85] on div "Visual Editor Execution" at bounding box center [921, 76] width 1036 height 36
click at [1215, 90] on div "Visual Editor Execution" at bounding box center [921, 76] width 1036 height 36
click at [1220, 94] on div ".deletable-edge-delete-btn { width: 20px; height: 20px; border: 0px solid #ffff…" at bounding box center [921, 376] width 1036 height 565
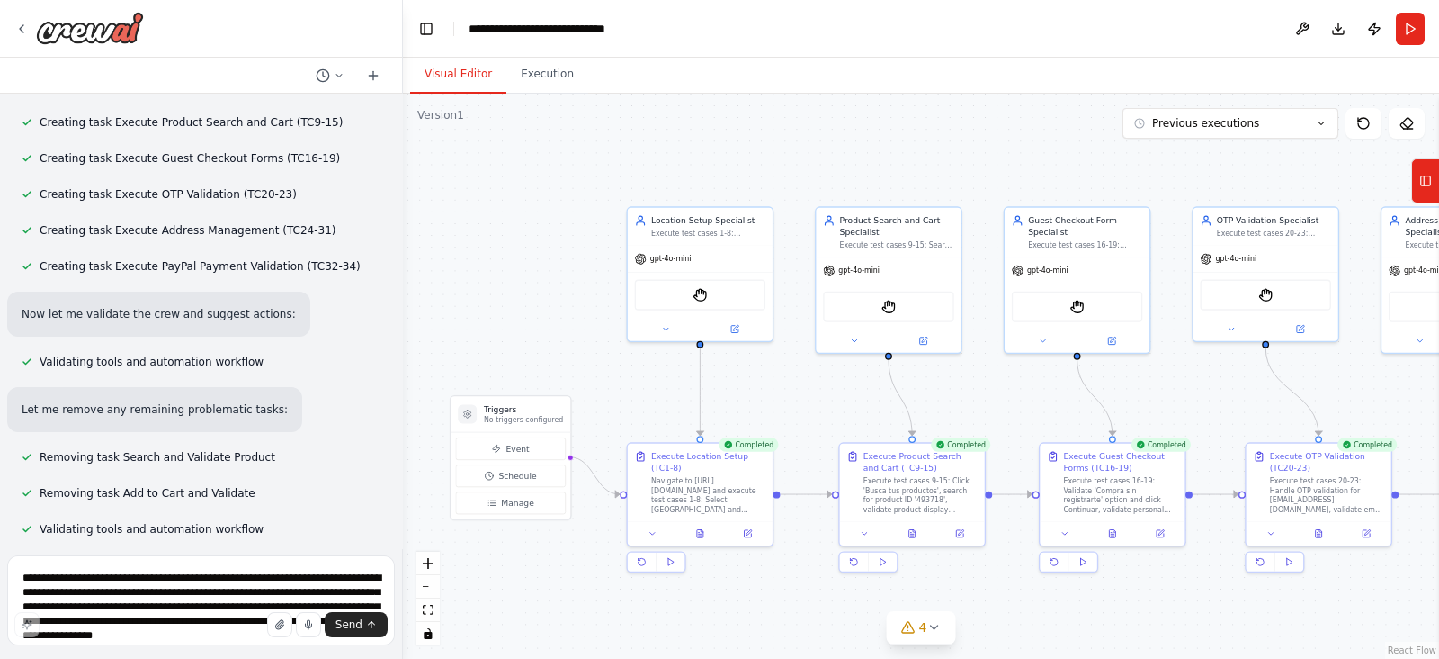
click at [1217, 94] on div ".deletable-edge-delete-btn { width: 20px; height: 20px; border: 0px solid #ffff…" at bounding box center [921, 376] width 1036 height 565
click at [887, 621] on button "4" at bounding box center [921, 627] width 69 height 33
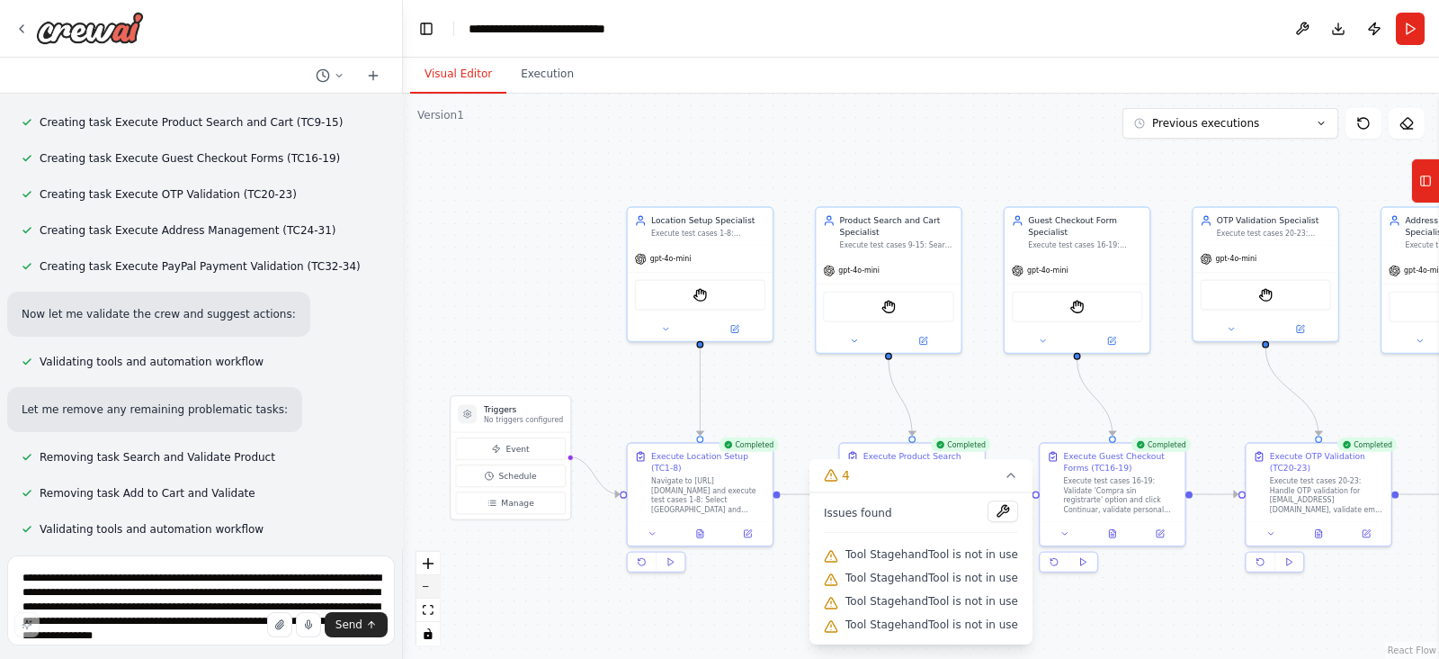
click at [434, 588] on button "zoom out" at bounding box center [428, 586] width 23 height 23
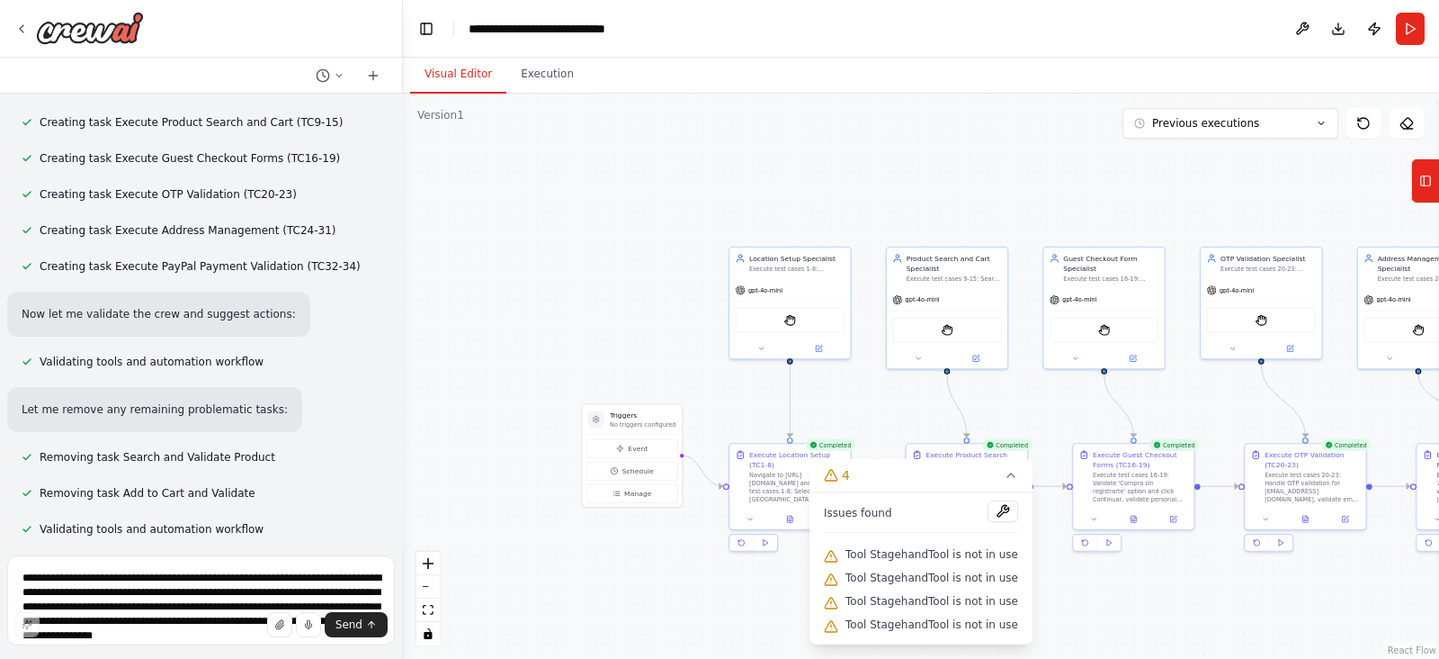
drag, startPoint x: 427, startPoint y: 440, endPoint x: 470, endPoint y: 492, distance: 67.2
click at [470, 492] on div ".deletable-edge-delete-btn { width: 20px; height: 20px; border: 0px solid #ffff…" at bounding box center [921, 376] width 1036 height 565
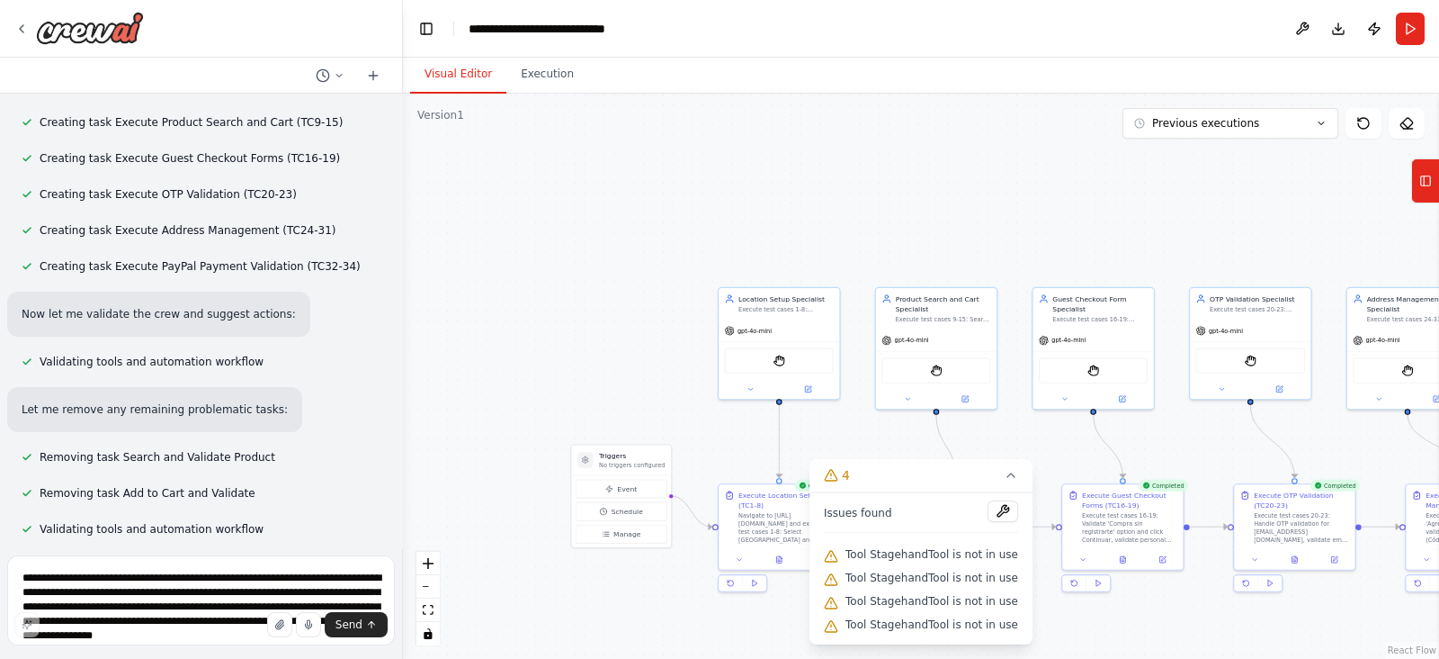
drag, startPoint x: 175, startPoint y: 432, endPoint x: 193, endPoint y: 377, distance: 58.0
click at [193, 377] on div "Hello! I'm the CrewAI assistant. What kind of automation do you want to build? …" at bounding box center [201, 321] width 402 height 454
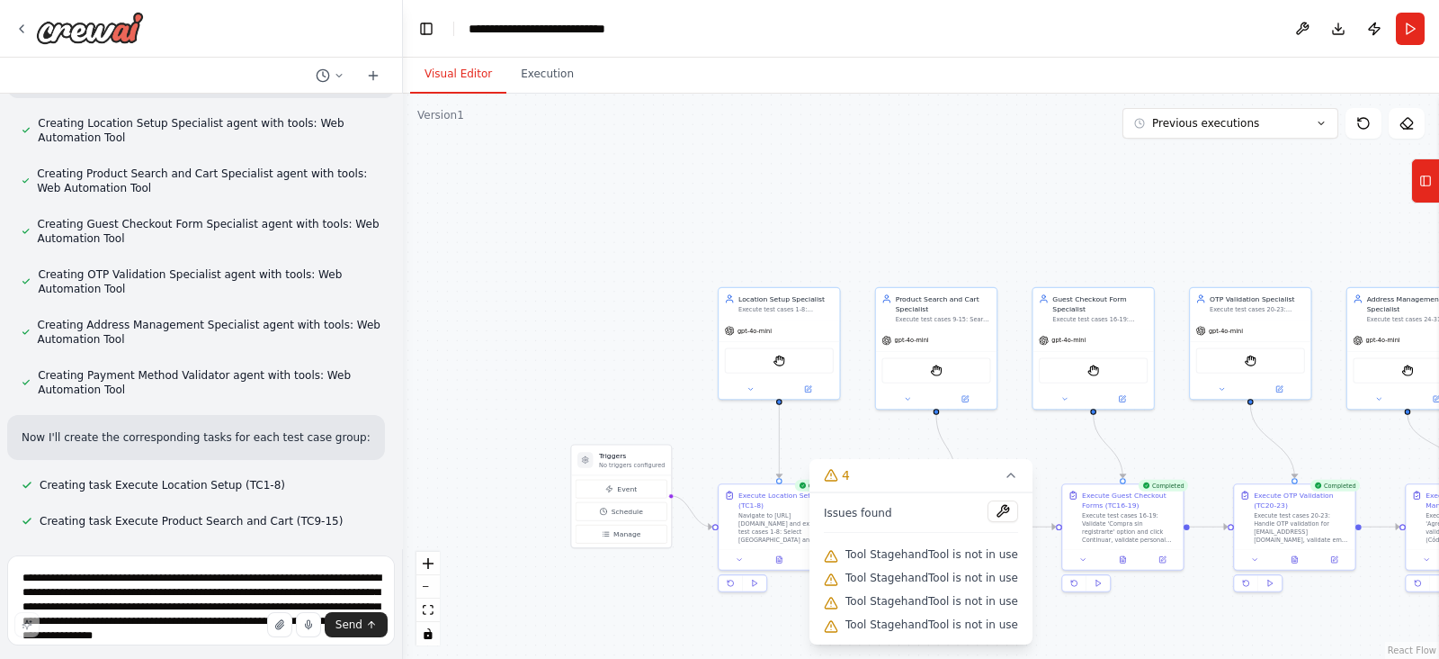
click at [625, 321] on div ".deletable-edge-delete-btn { width: 20px; height: 20px; border: 0px solid #ffff…" at bounding box center [921, 376] width 1036 height 565
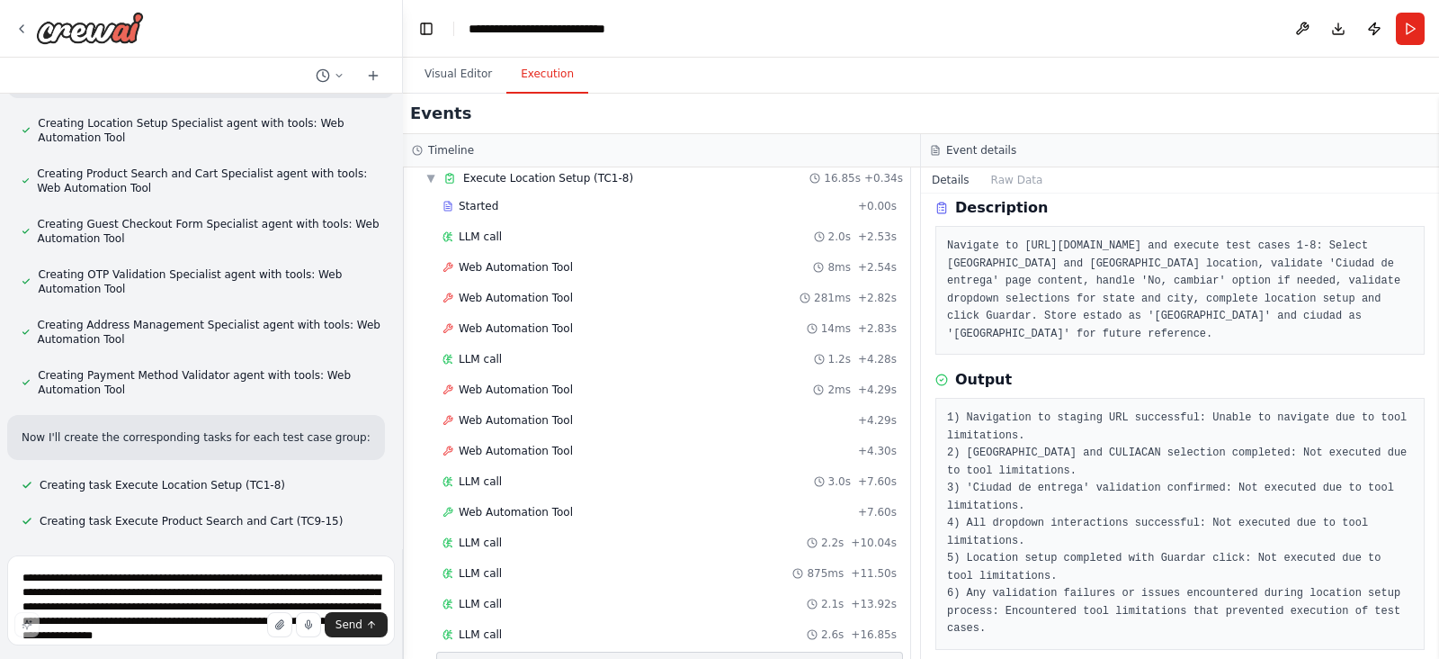
click at [525, 73] on button "Execution" at bounding box center [548, 75] width 82 height 38
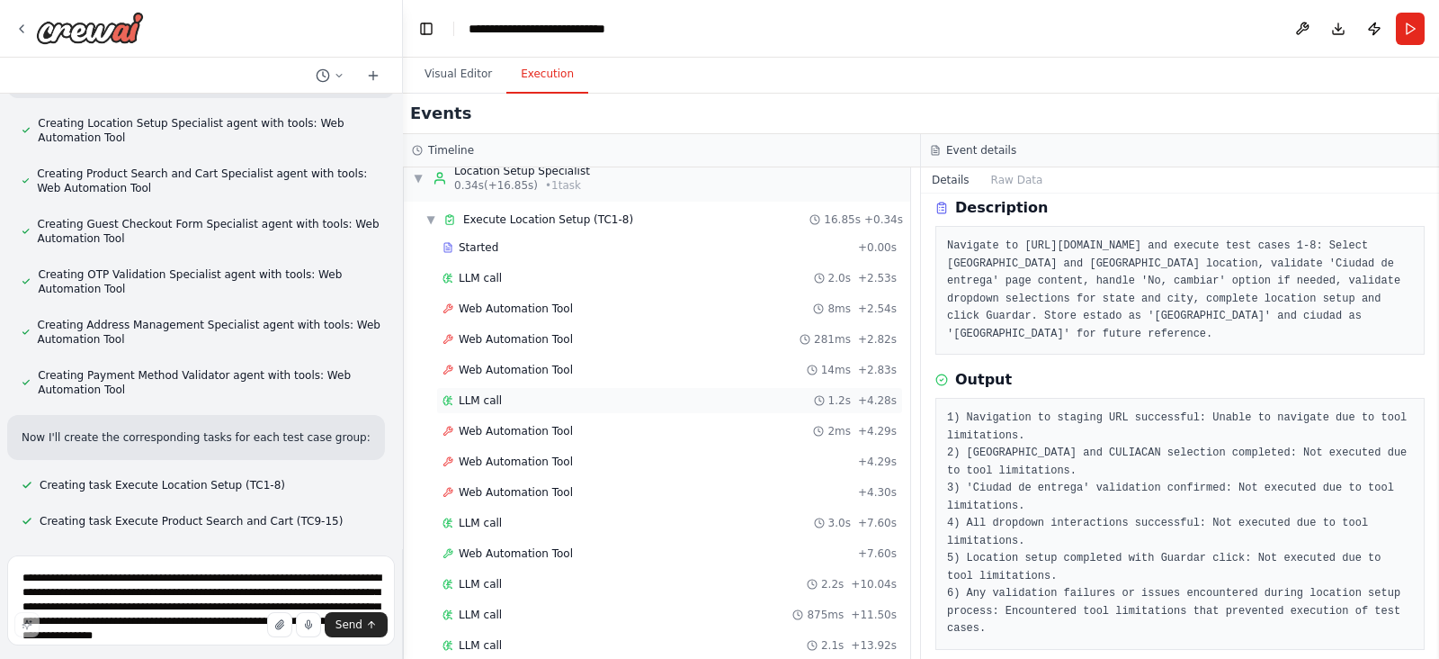
scroll to position [0, 0]
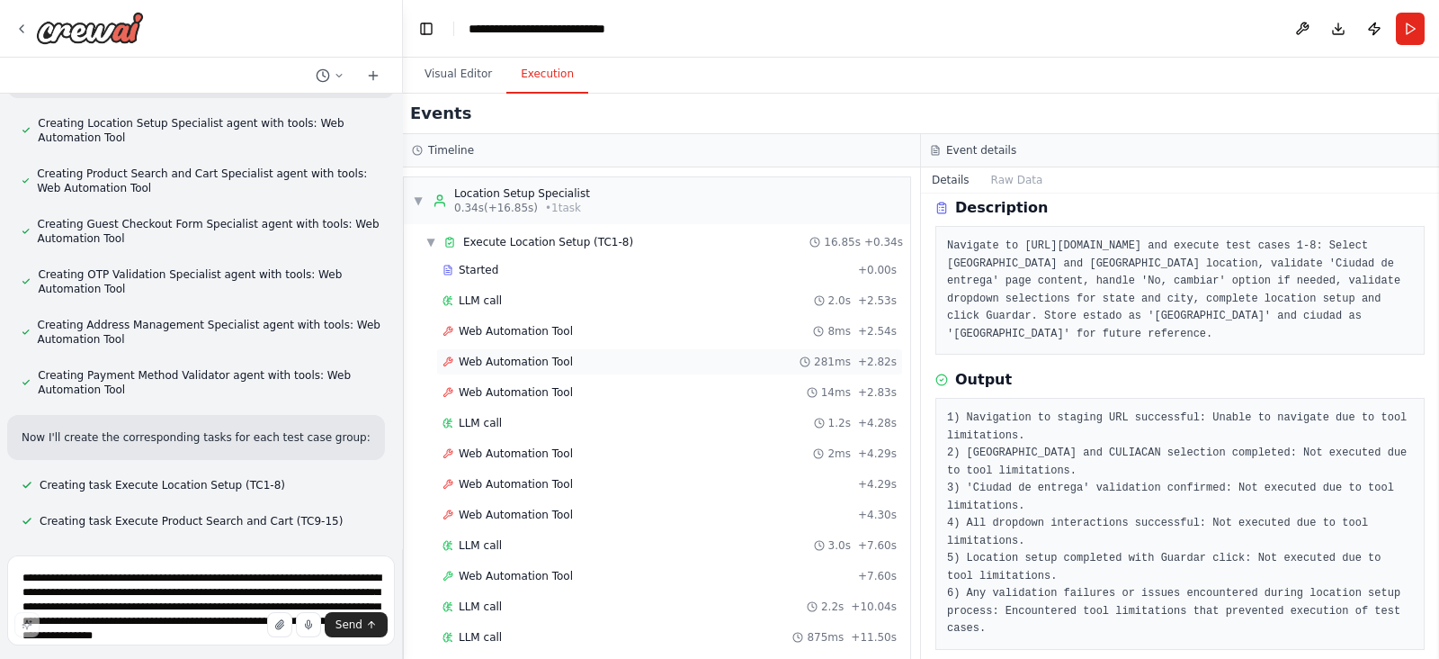
click at [526, 358] on span "Web Automation Tool" at bounding box center [516, 361] width 114 height 14
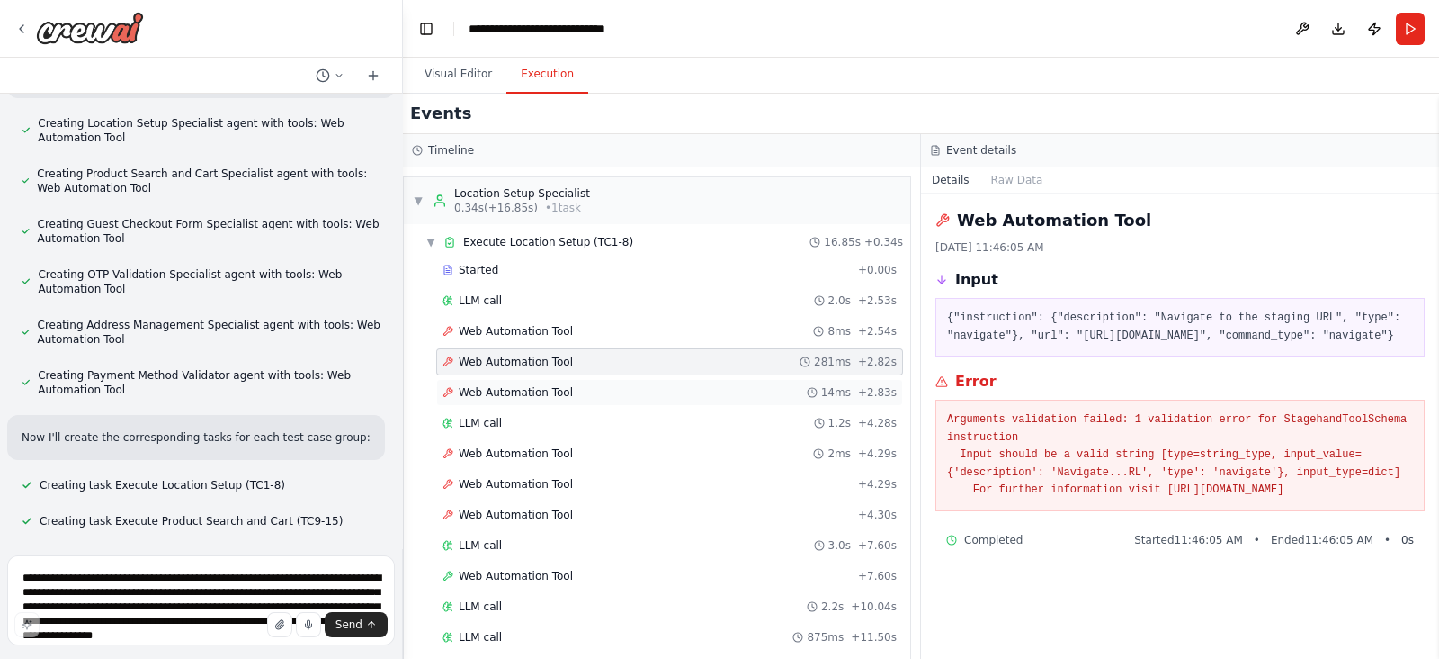
click at [491, 393] on span "Web Automation Tool" at bounding box center [516, 392] width 114 height 14
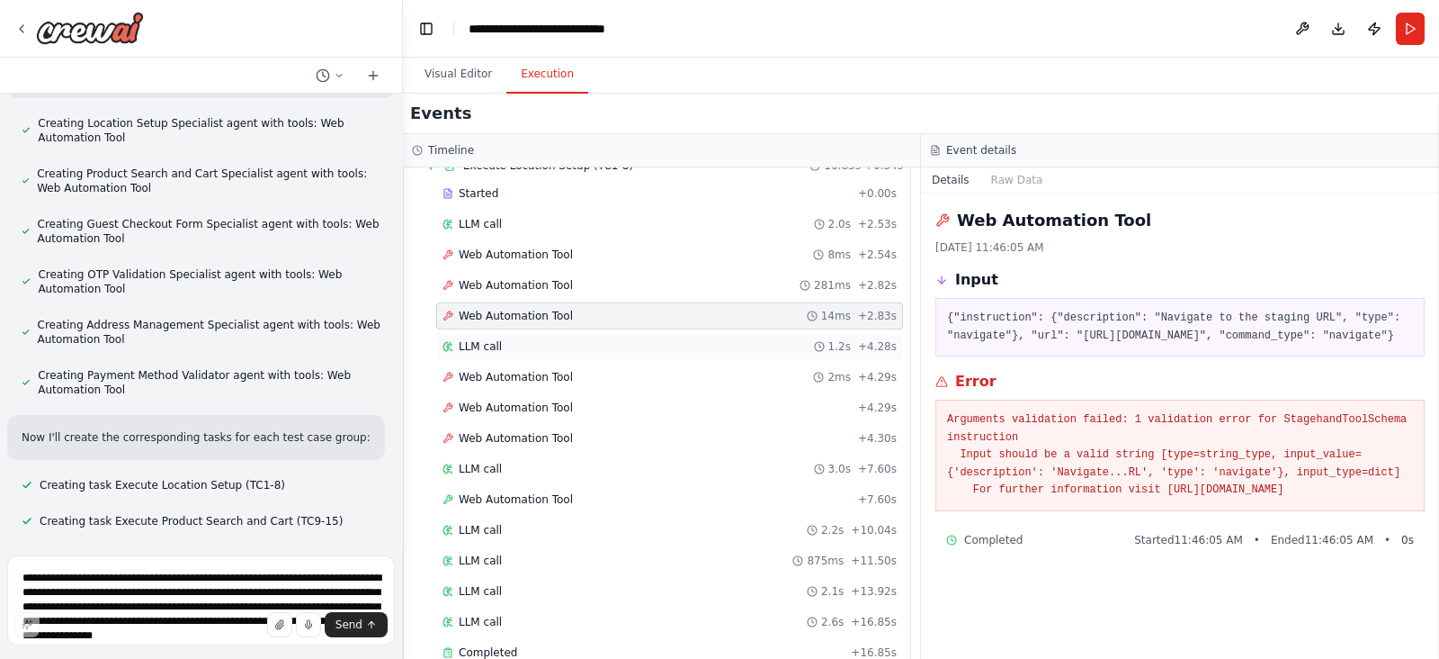
scroll to position [112, 0]
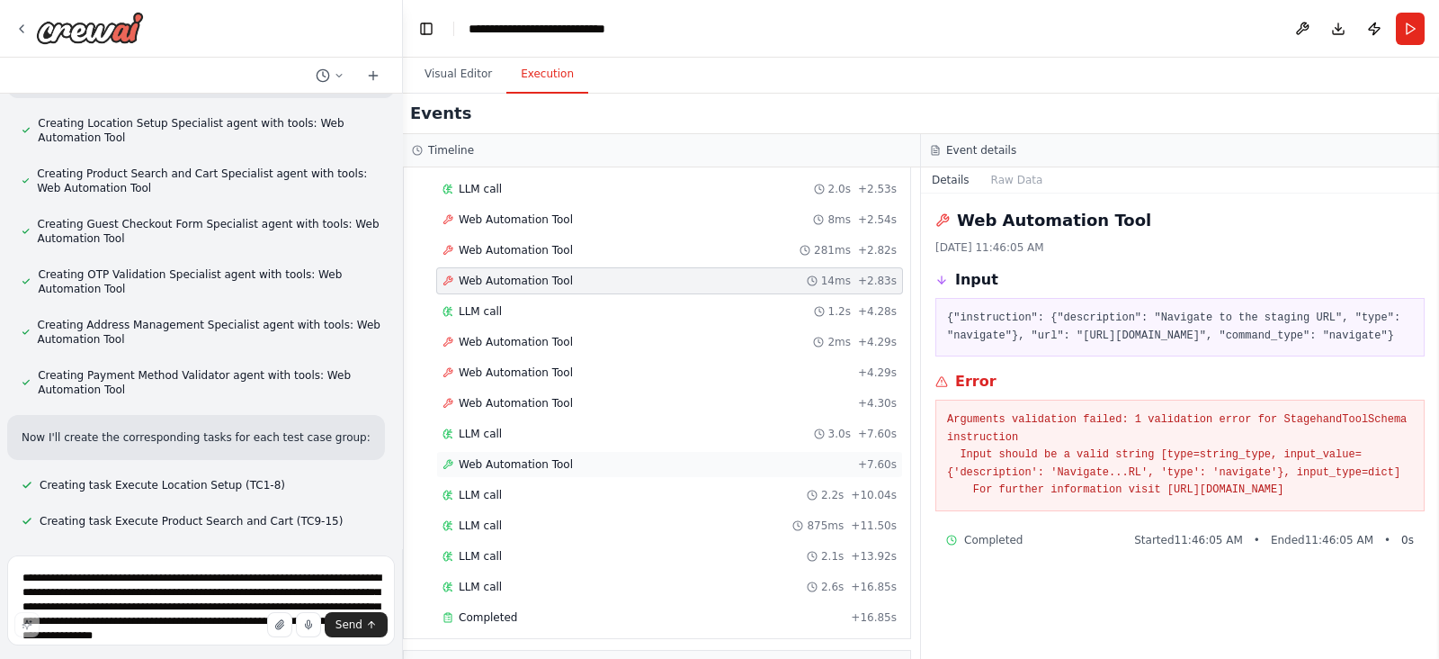
click at [548, 457] on span "Web Automation Tool" at bounding box center [516, 464] width 114 height 14
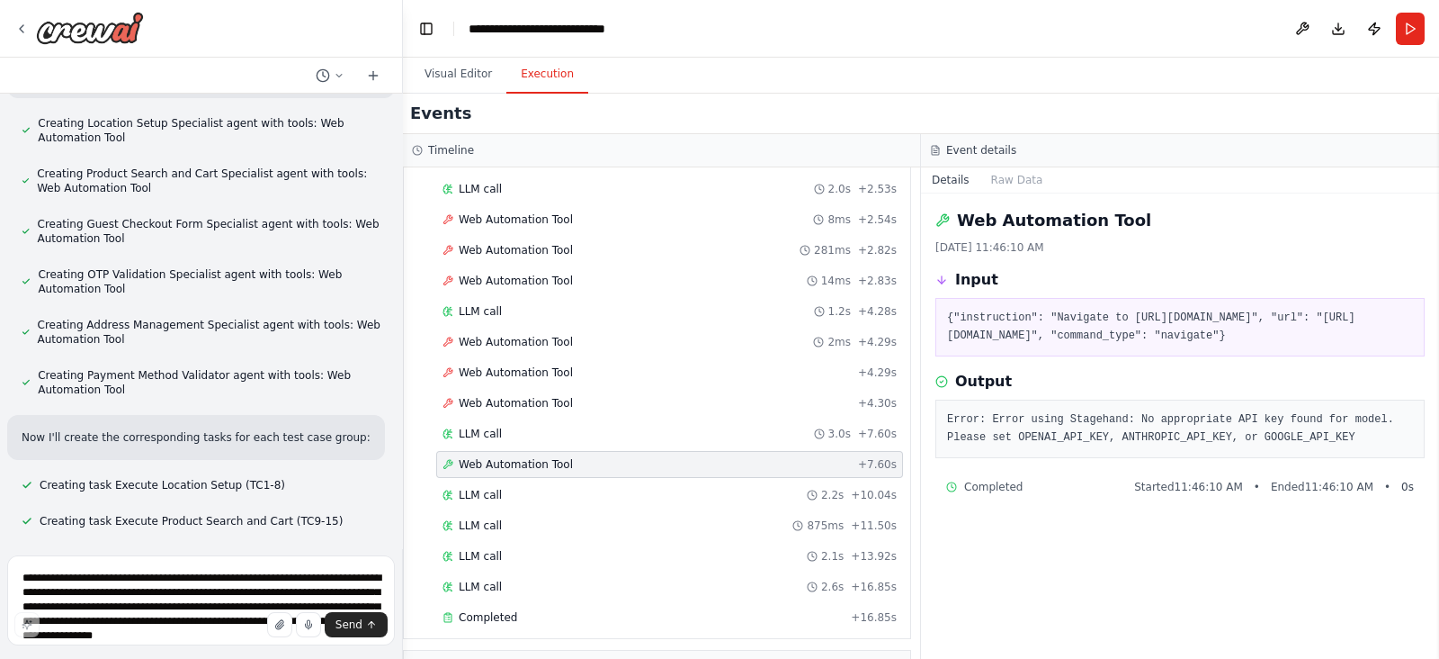
click at [1116, 315] on pre "{"instruction": "Navigate to https://dcpl-staging.coppel.com", "url": "https://…" at bounding box center [1180, 326] width 466 height 35
click at [995, 339] on pre "{"instruction": "Navigate to https://dcpl-staging.coppel.com", "url": "https://…" at bounding box center [1180, 326] width 466 height 35
click at [1122, 435] on pre "Error: Error using Stagehand: No appropriate API key found for model. Please se…" at bounding box center [1180, 428] width 466 height 35
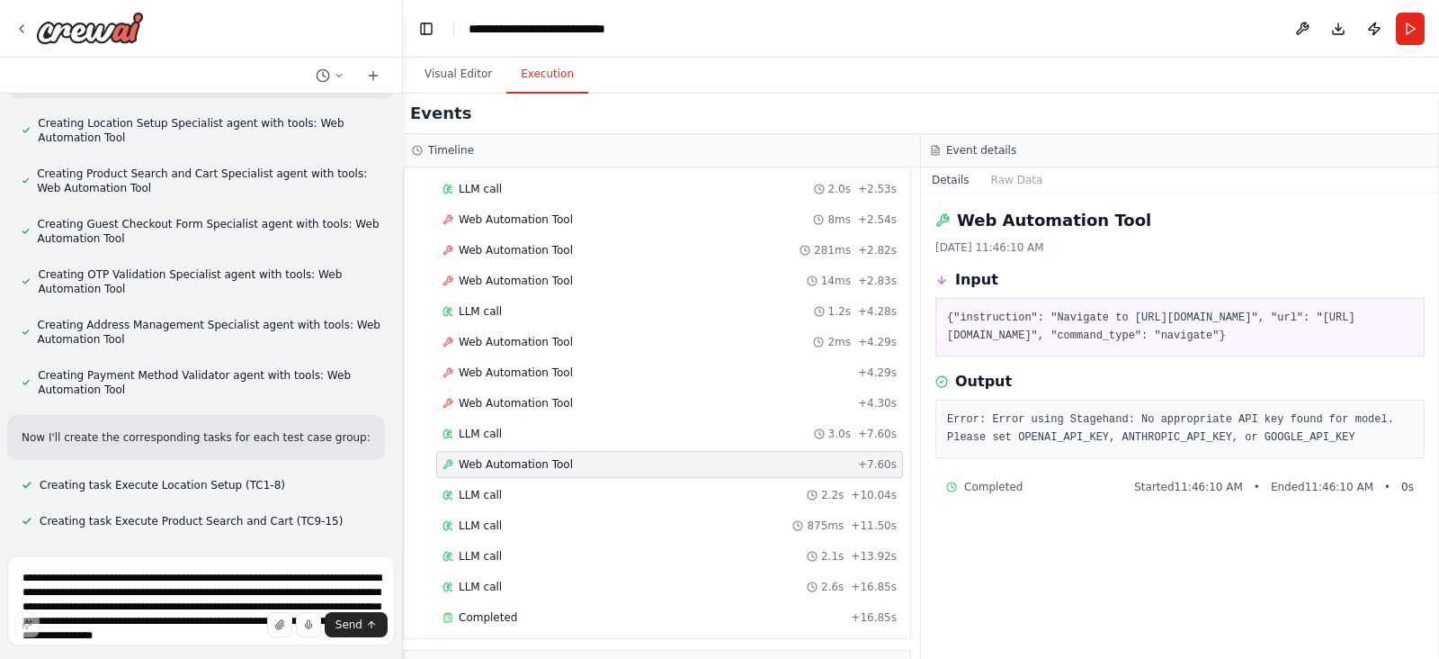
click at [1062, 432] on pre "Error: Error using Stagehand: No appropriate API key found for model. Please se…" at bounding box center [1180, 428] width 466 height 35
click at [1003, 434] on pre "Error: Error using Stagehand: No appropriate API key found for model. Please se…" at bounding box center [1180, 428] width 466 height 35
click at [1003, 435] on pre "Error: Error using Stagehand: No appropriate API key found for model. Please se…" at bounding box center [1180, 428] width 466 height 35
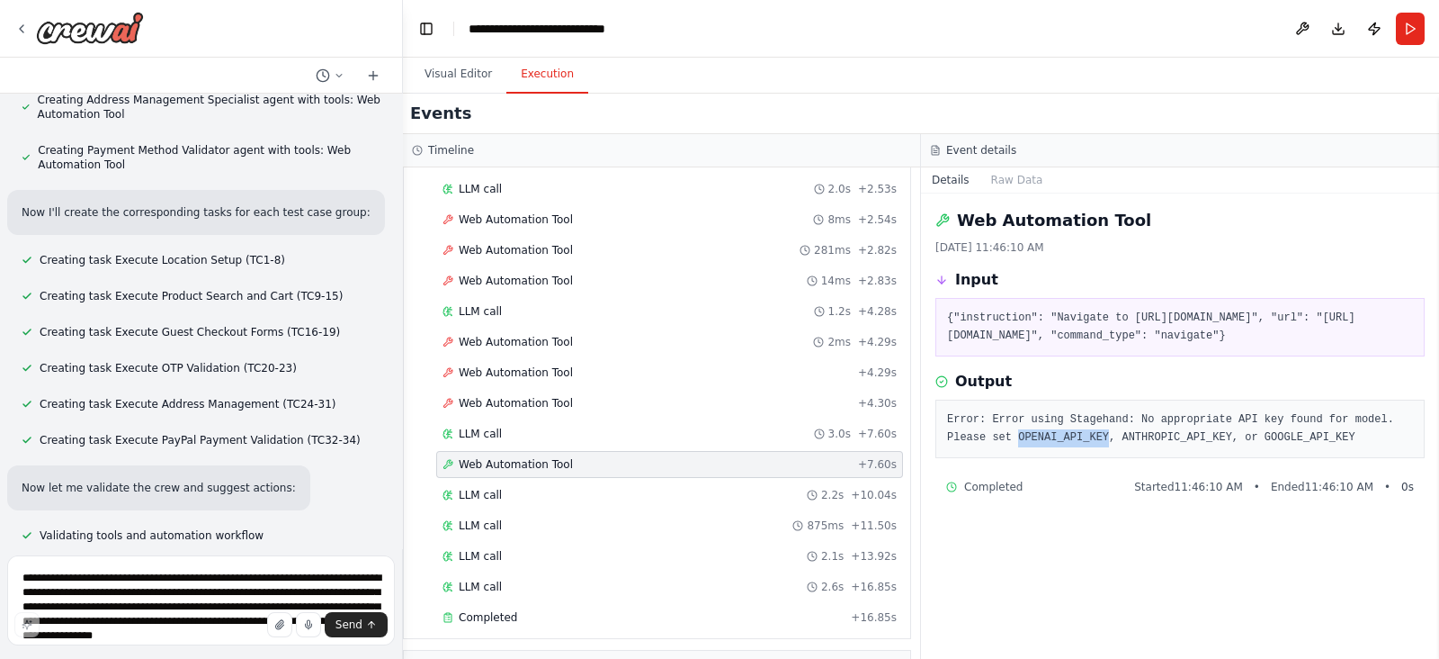
scroll to position [11055, 0]
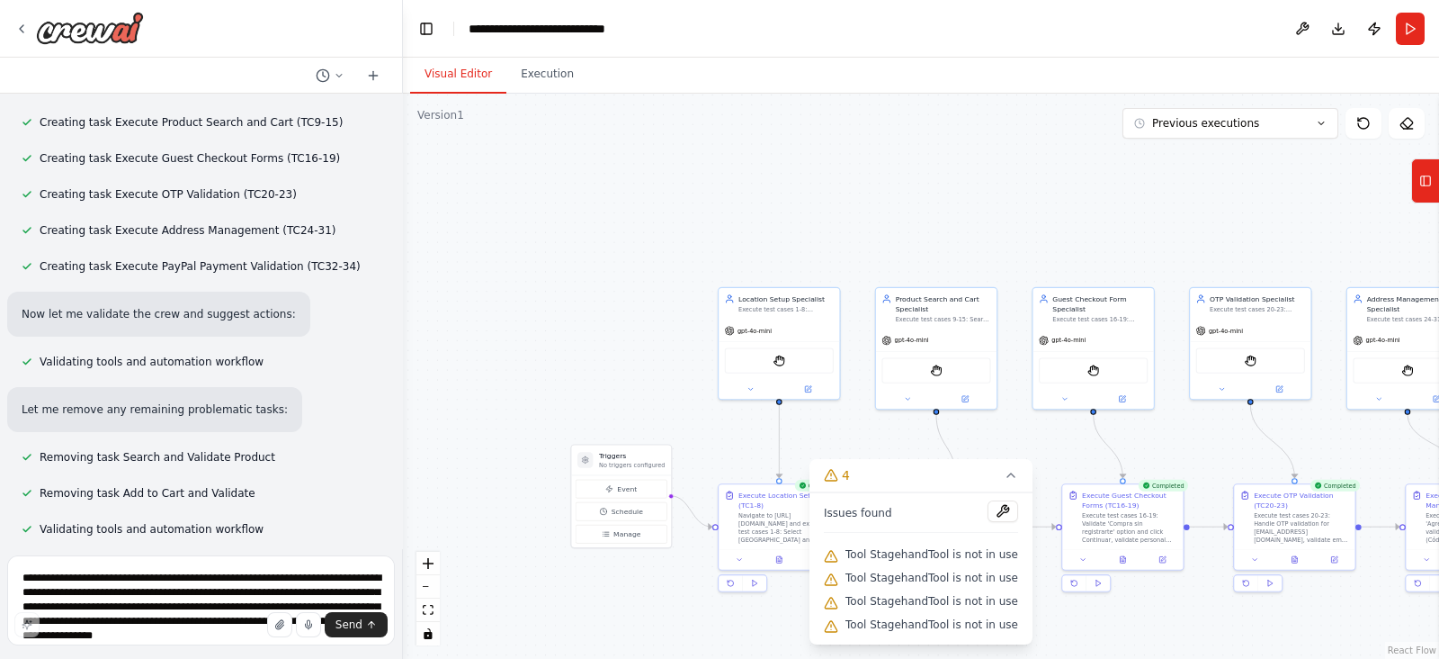
click at [443, 66] on button "Visual Editor" at bounding box center [458, 75] width 96 height 38
drag, startPoint x: 109, startPoint y: 2, endPoint x: 949, endPoint y: 67, distance: 842.9
click at [1046, 114] on div ".deletable-edge-delete-btn { width: 20px; height: 20px; border: 0px solid #ffff…" at bounding box center [921, 376] width 1036 height 565
drag, startPoint x: 58, startPoint y: 27, endPoint x: 51, endPoint y: 53, distance: 26.8
drag, startPoint x: 51, startPoint y: 53, endPoint x: 81, endPoint y: 29, distance: 38.4
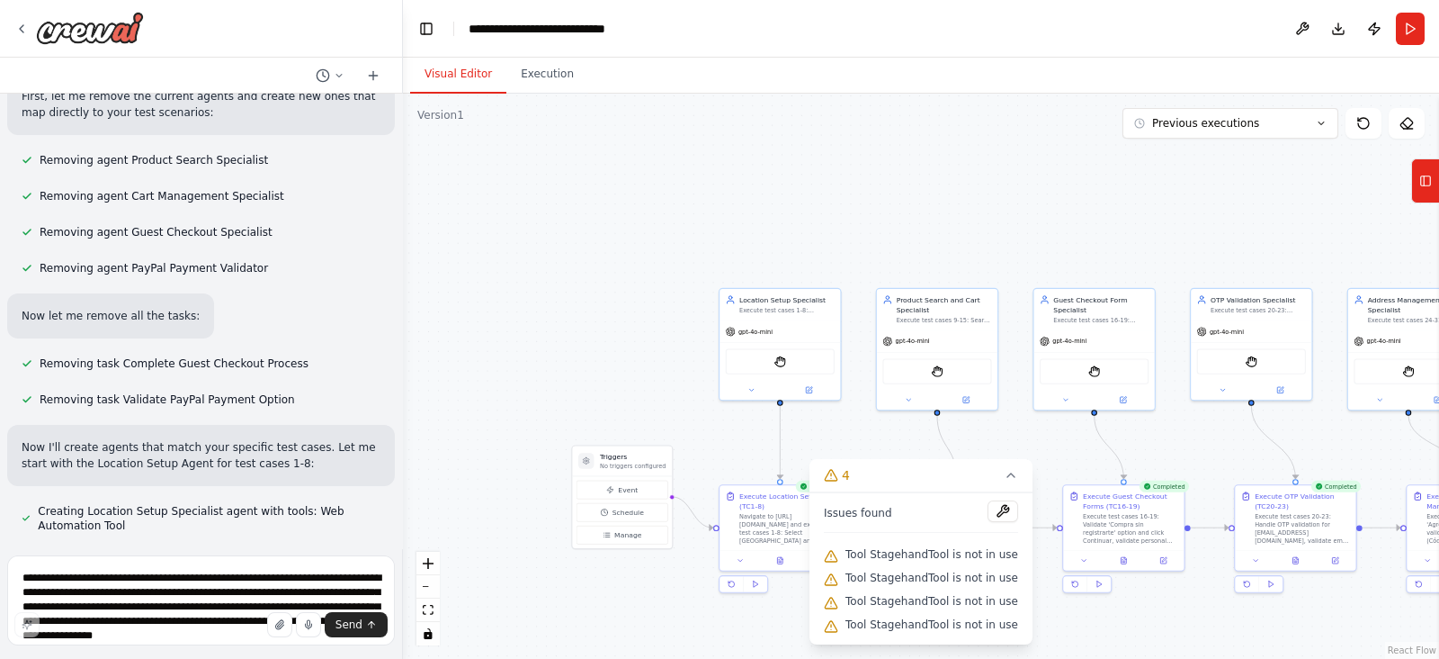
scroll to position [10268, 0]
click at [28, 29] on icon at bounding box center [21, 29] width 14 height 14
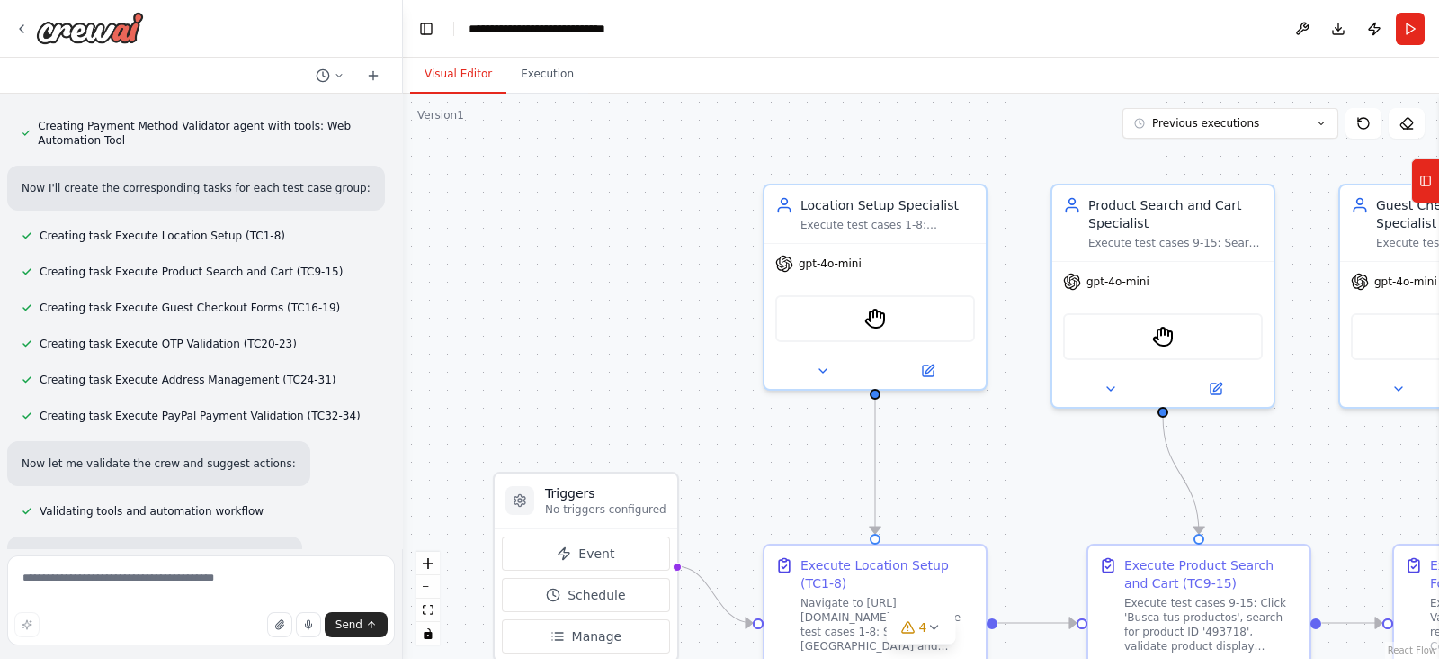
scroll to position [10909, 0]
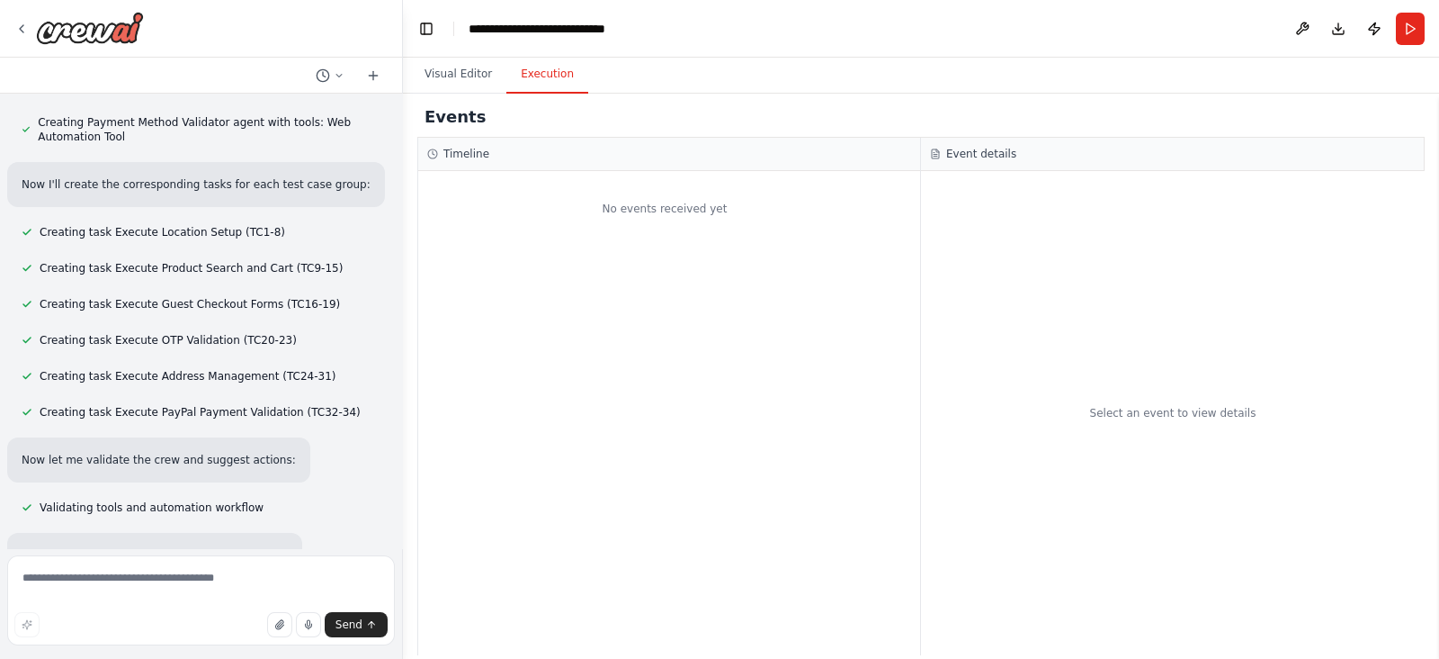
click at [537, 71] on button "Execution" at bounding box center [548, 75] width 82 height 38
click at [451, 76] on button "Visual Editor" at bounding box center [458, 75] width 96 height 38
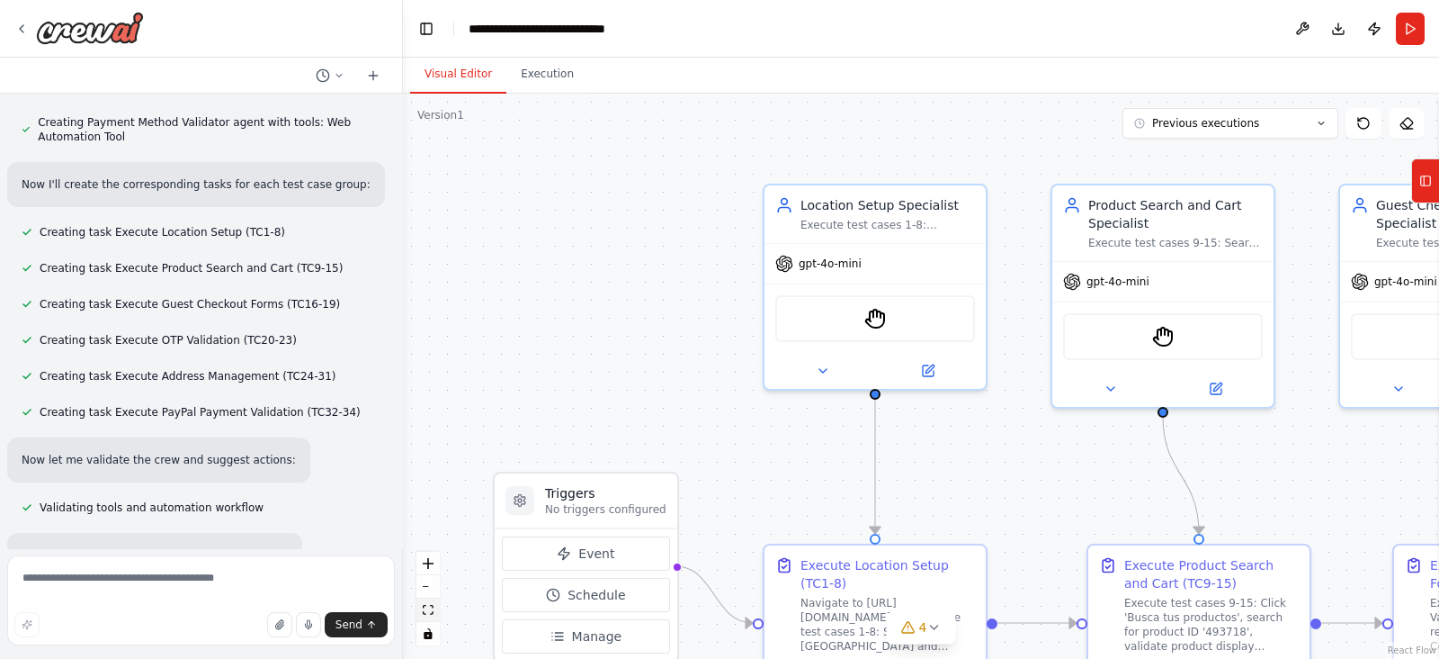
click at [426, 614] on icon "fit view" at bounding box center [428, 610] width 11 height 10
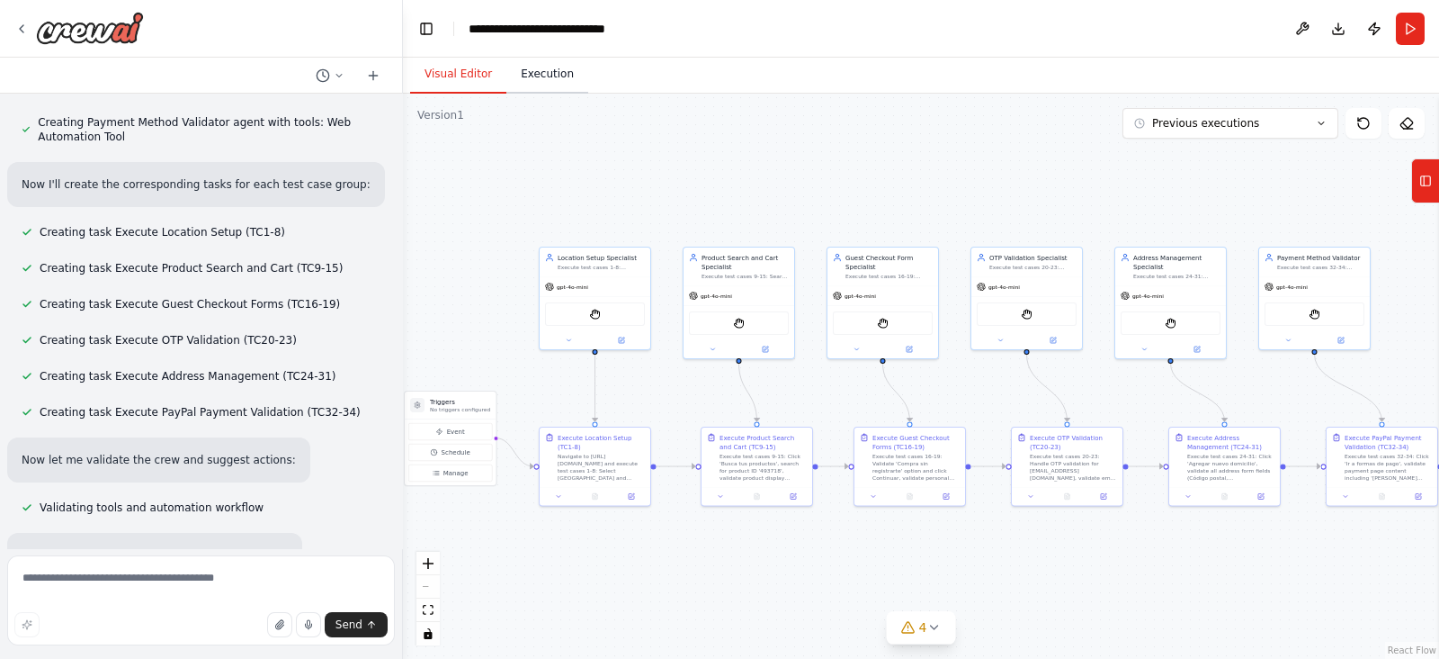
click at [538, 71] on button "Execution" at bounding box center [548, 75] width 82 height 38
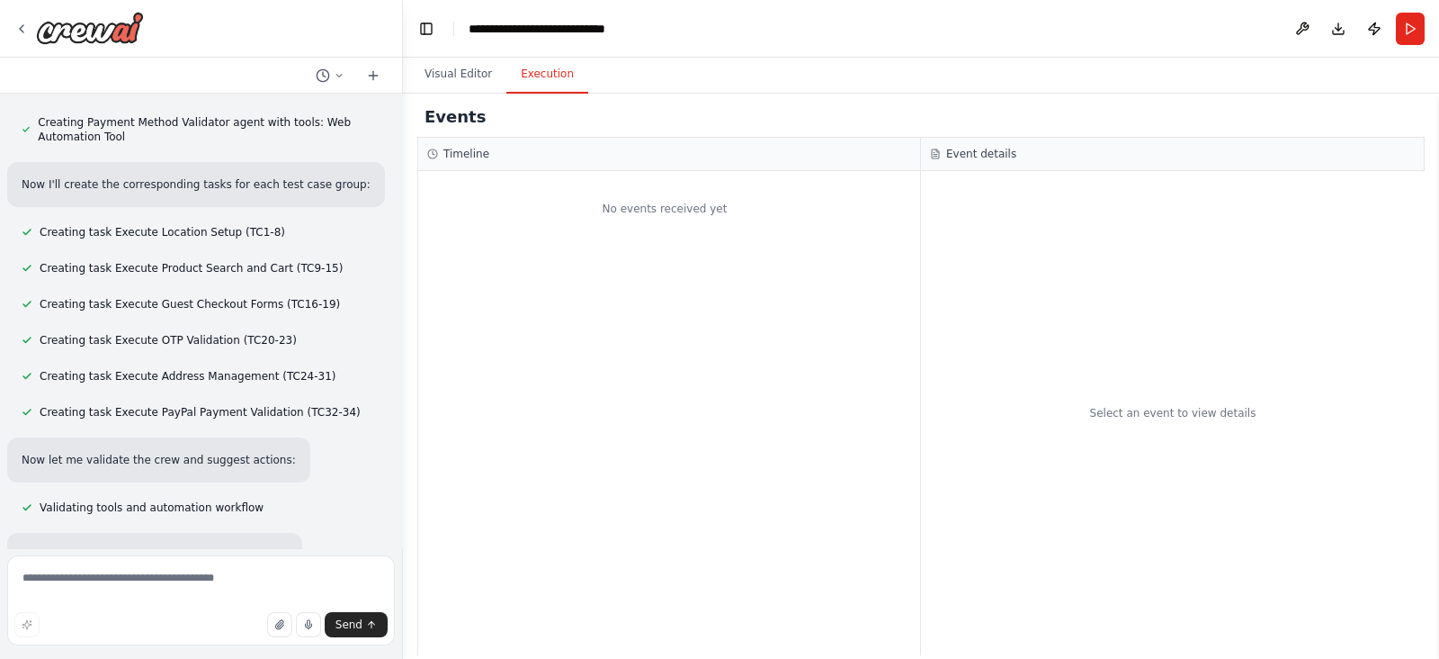
click at [972, 155] on h3 "Event details" at bounding box center [981, 154] width 70 height 14
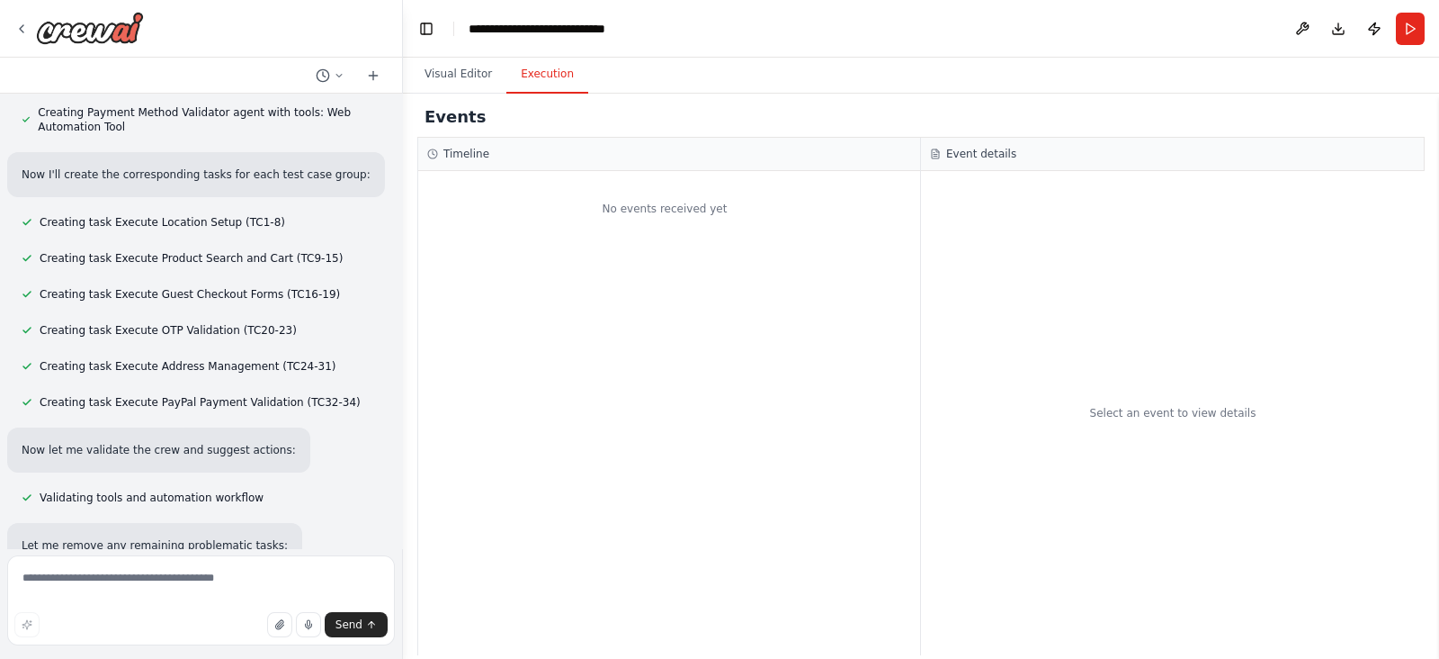
scroll to position [10718, 0]
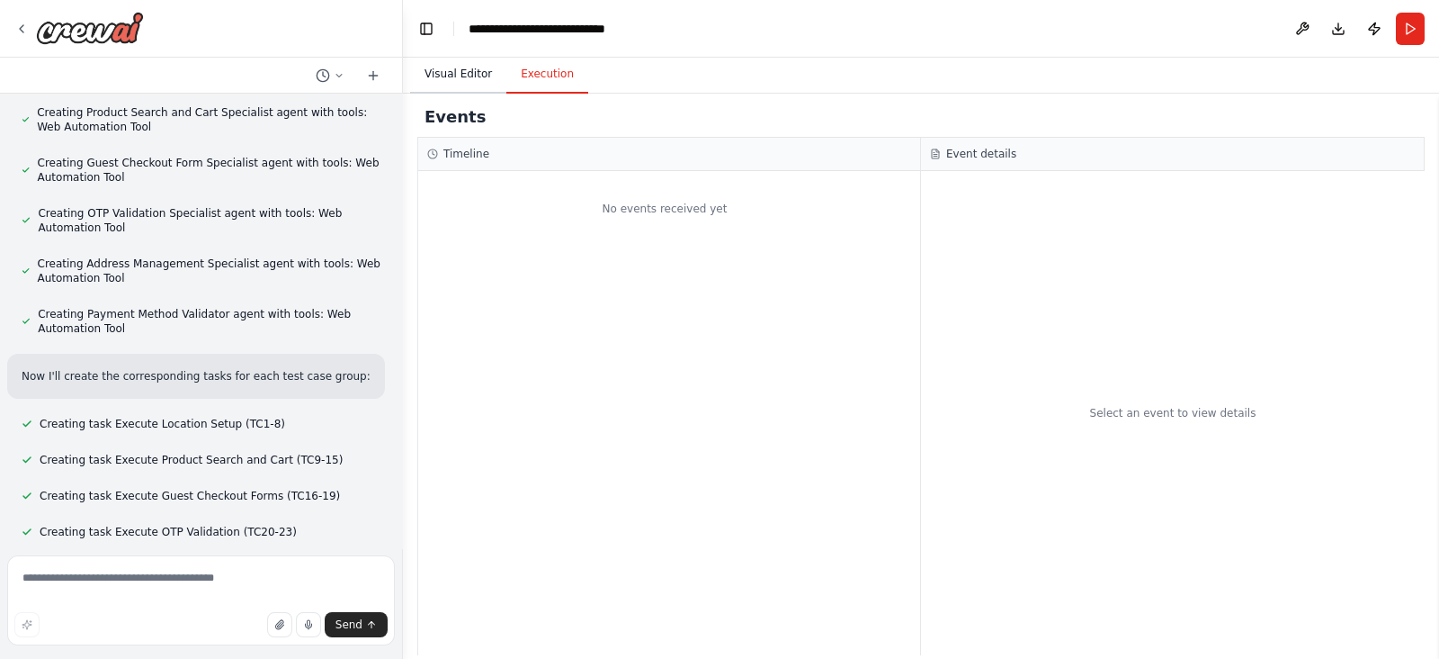
click at [450, 86] on button "Visual Editor" at bounding box center [458, 75] width 96 height 38
click at [536, 68] on button "Execution" at bounding box center [548, 75] width 82 height 38
click at [458, 81] on button "Visual Editor" at bounding box center [458, 75] width 96 height 38
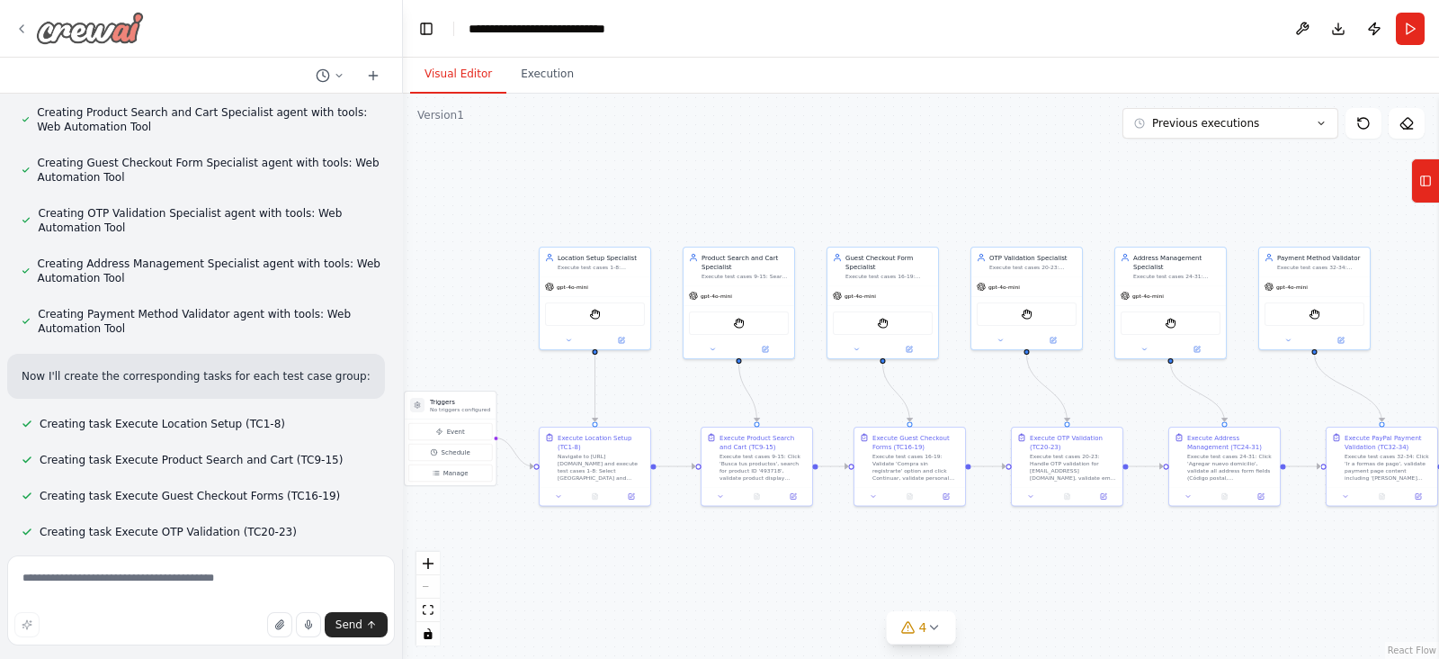
click at [22, 33] on icon at bounding box center [21, 29] width 14 height 14
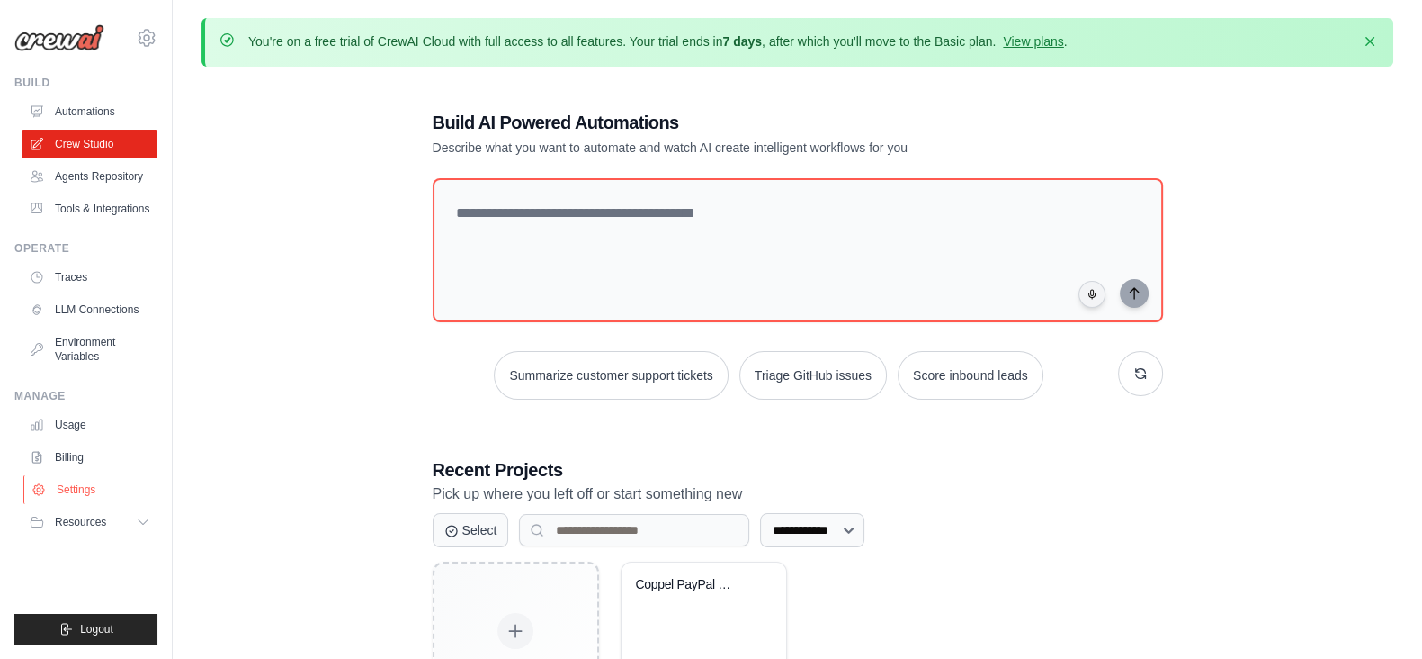
click at [67, 484] on link "Settings" at bounding box center [91, 489] width 136 height 29
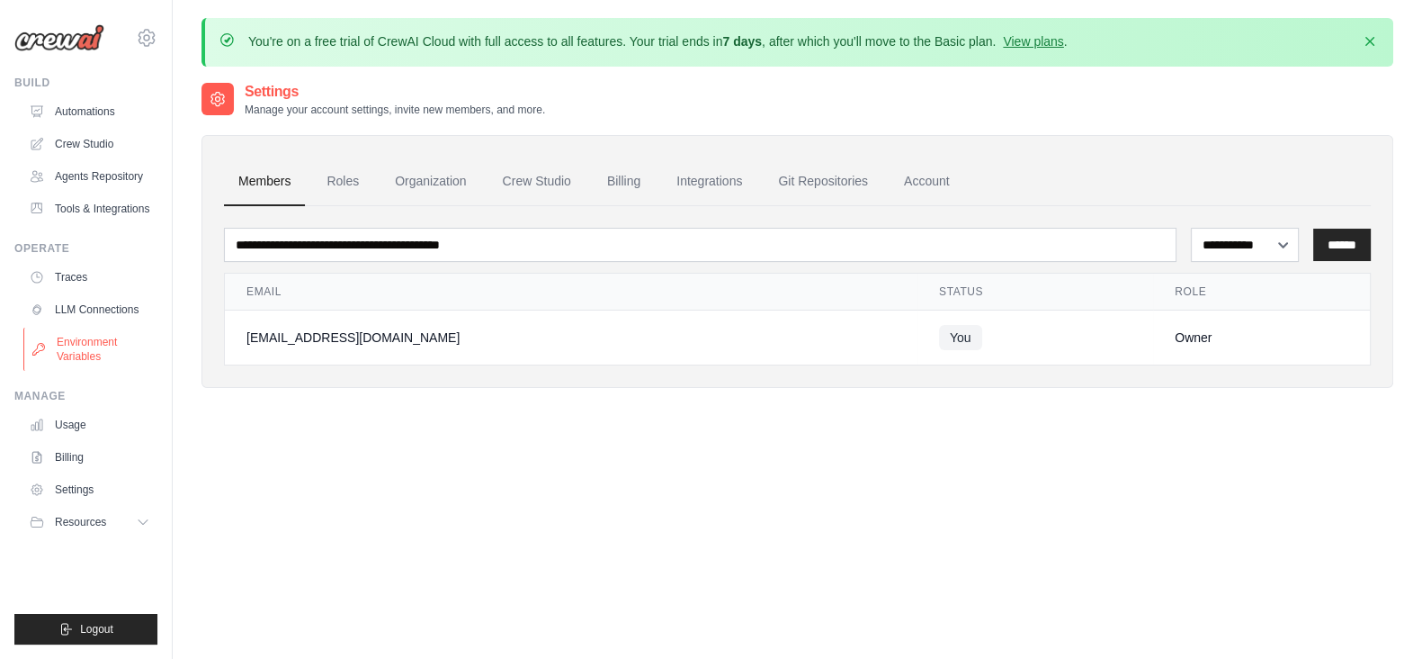
click at [94, 348] on link "Environment Variables" at bounding box center [91, 348] width 136 height 43
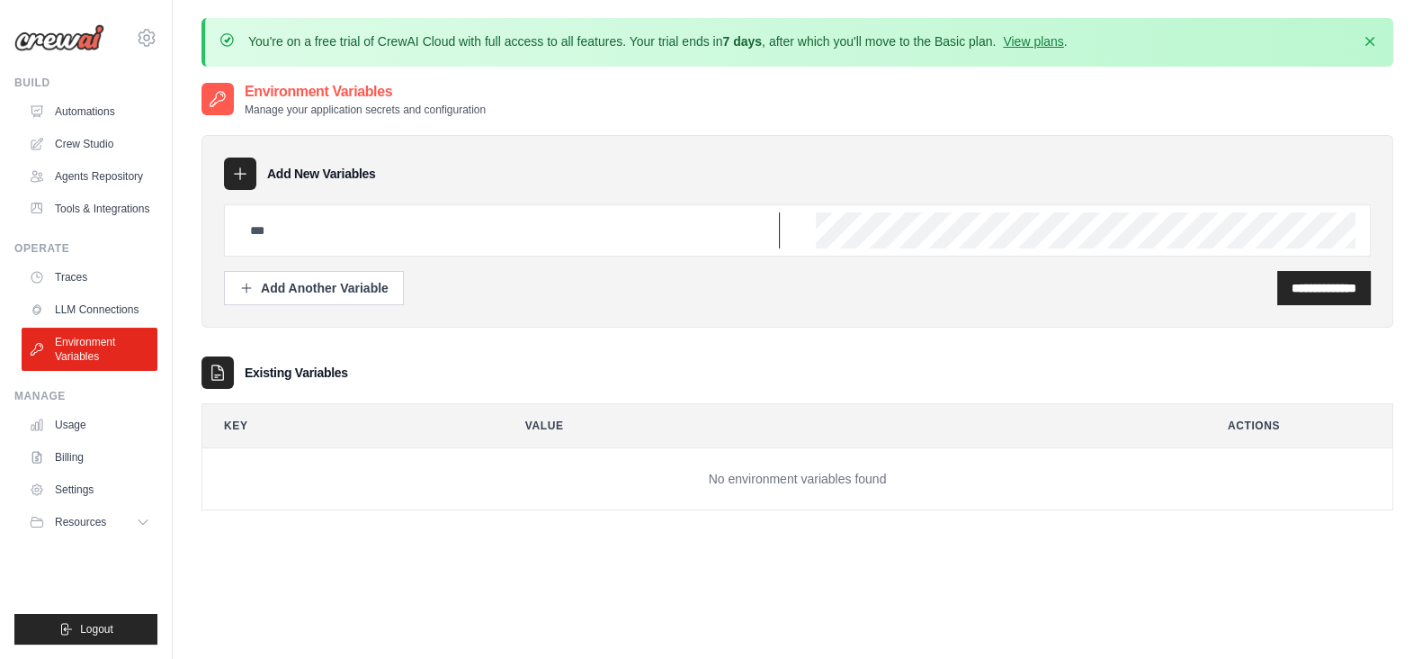
click at [297, 222] on input "text" at bounding box center [509, 230] width 541 height 36
click at [310, 225] on input "**********" at bounding box center [509, 230] width 541 height 36
click at [293, 225] on input "**********" at bounding box center [509, 230] width 541 height 36
click at [448, 231] on input "**********" at bounding box center [509, 230] width 541 height 36
click at [388, 224] on input "**********" at bounding box center [509, 230] width 541 height 36
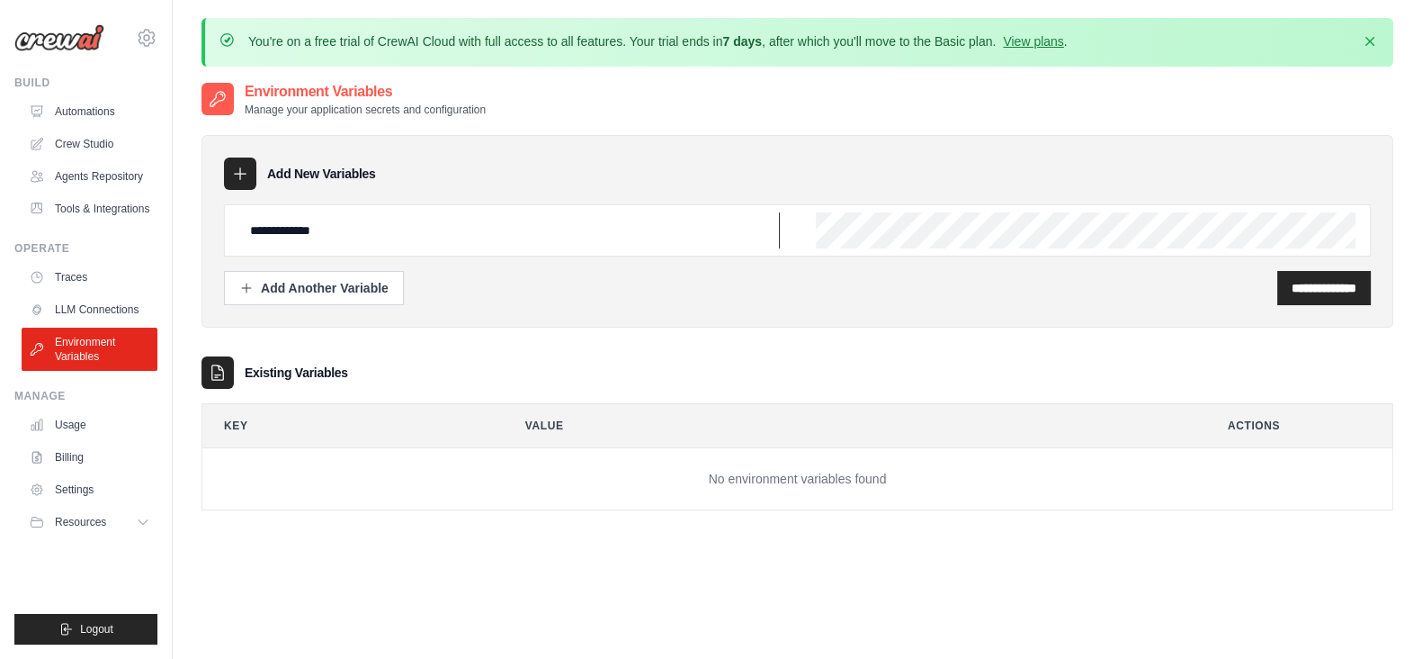
drag, startPoint x: 359, startPoint y: 222, endPoint x: 203, endPoint y: 223, distance: 155.6
click at [203, 223] on div "**********" at bounding box center [798, 231] width 1192 height 193
paste input "*"
type input "**********"
click at [592, 299] on div "**********" at bounding box center [797, 288] width 1147 height 34
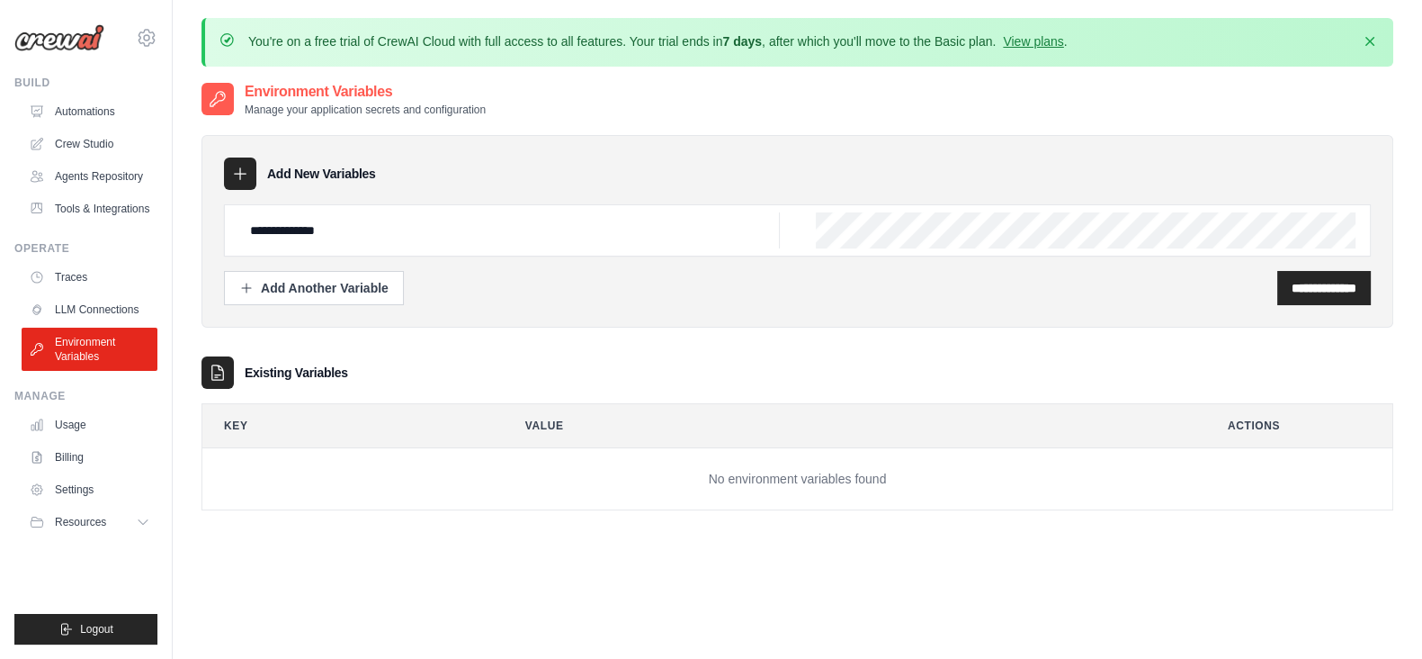
scroll to position [0, 651]
click at [716, 344] on div "**********" at bounding box center [798, 313] width 1192 height 393
click at [1292, 291] on input "**********" at bounding box center [1324, 288] width 65 height 18
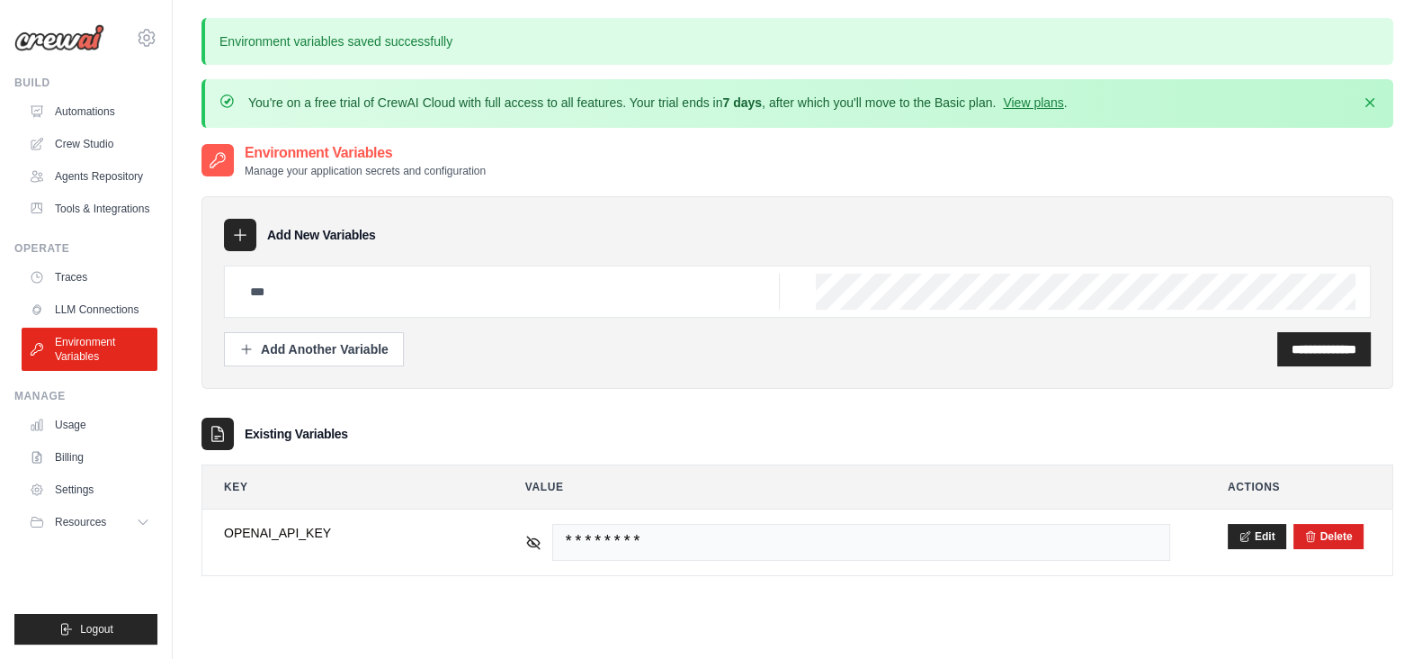
click at [634, 432] on div "Existing Variables" at bounding box center [798, 433] width 1192 height 32
click at [66, 309] on link "LLM Connections" at bounding box center [91, 309] width 136 height 29
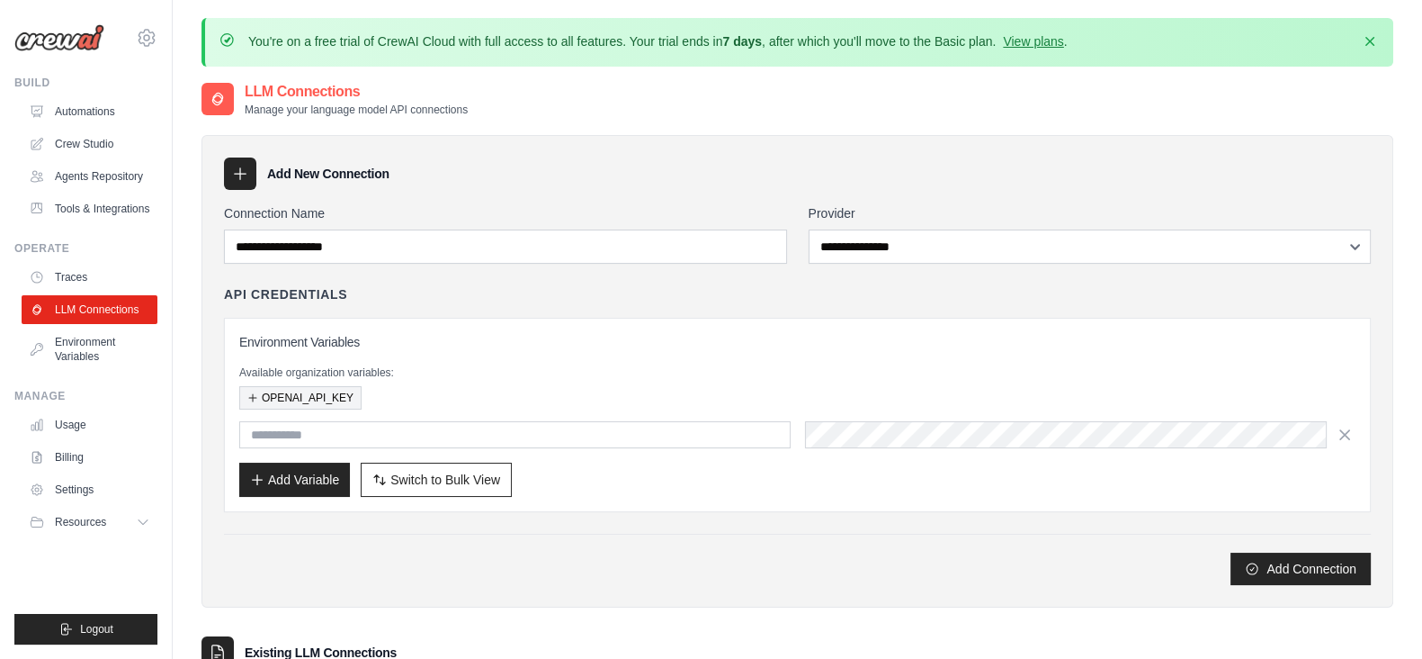
click at [265, 393] on button "OPENAI_API_KEY" at bounding box center [300, 397] width 122 height 23
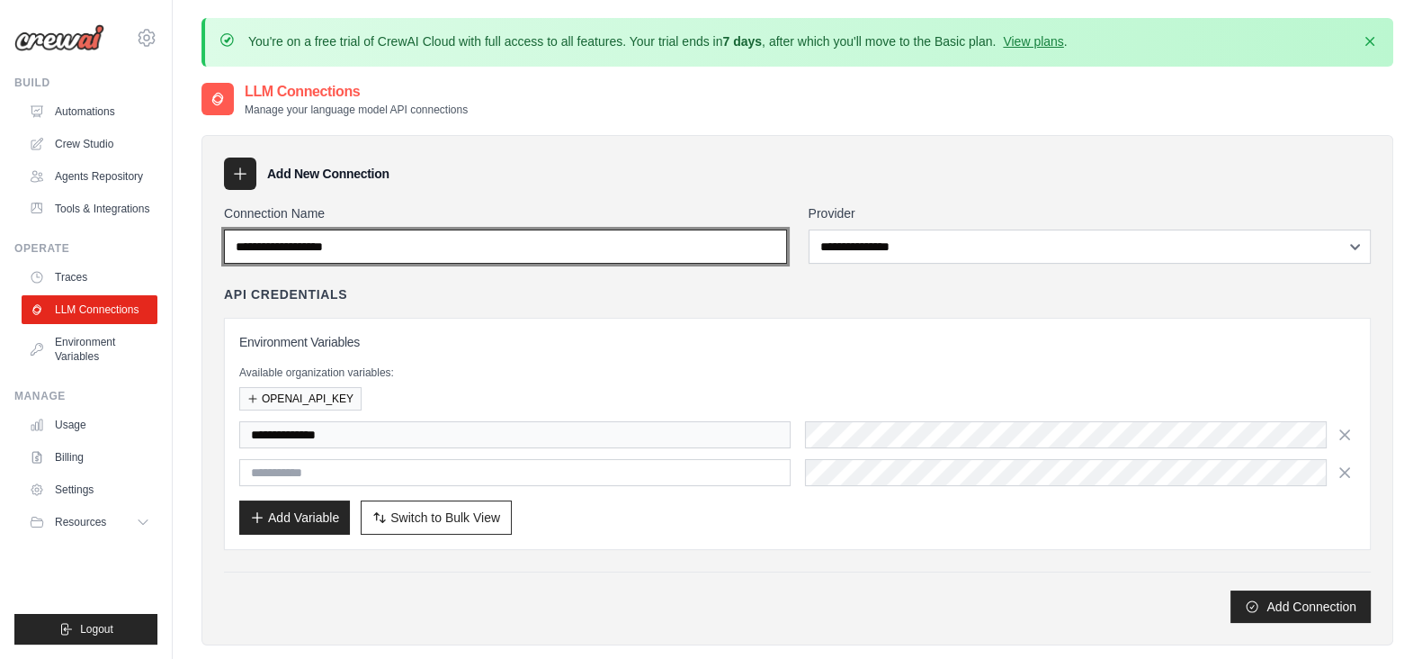
click at [414, 242] on input "Connection Name" at bounding box center [505, 246] width 563 height 34
type input "*"
type input "*******"
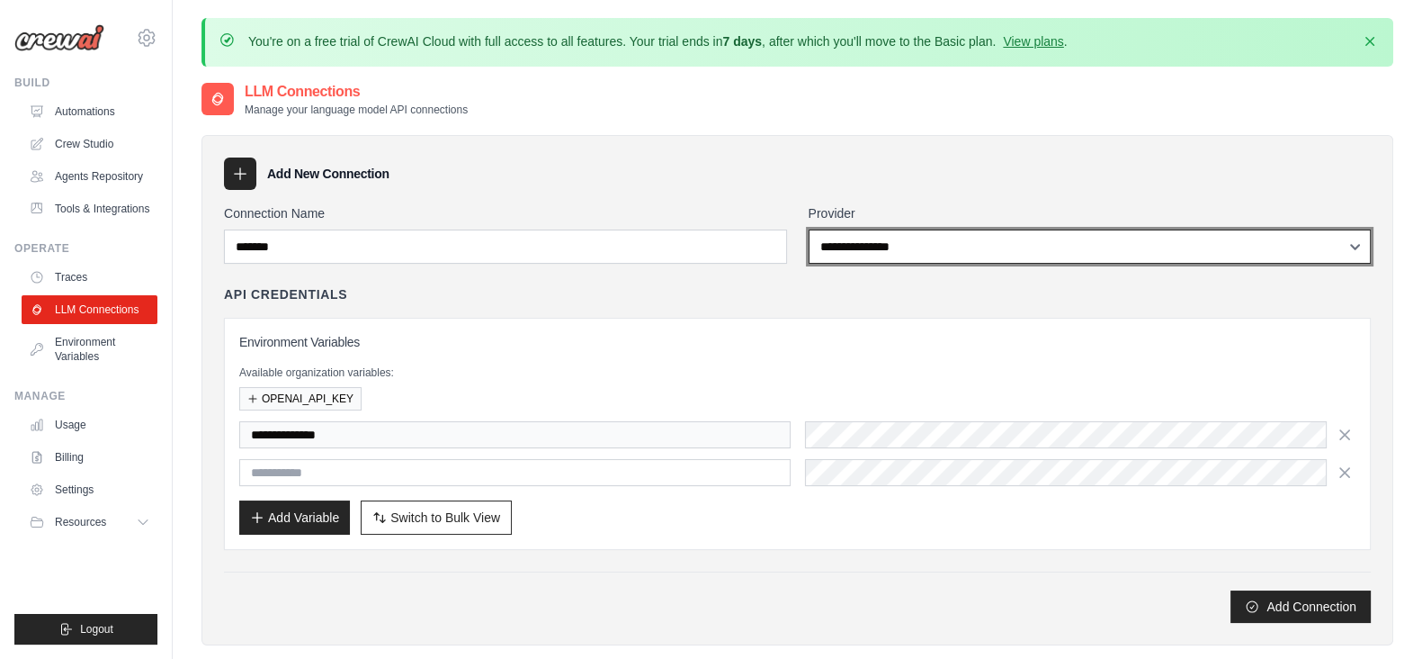
click at [891, 252] on select "**********" at bounding box center [1090, 246] width 563 height 34
select select "******"
click at [809, 229] on select "**********" at bounding box center [1090, 246] width 563 height 34
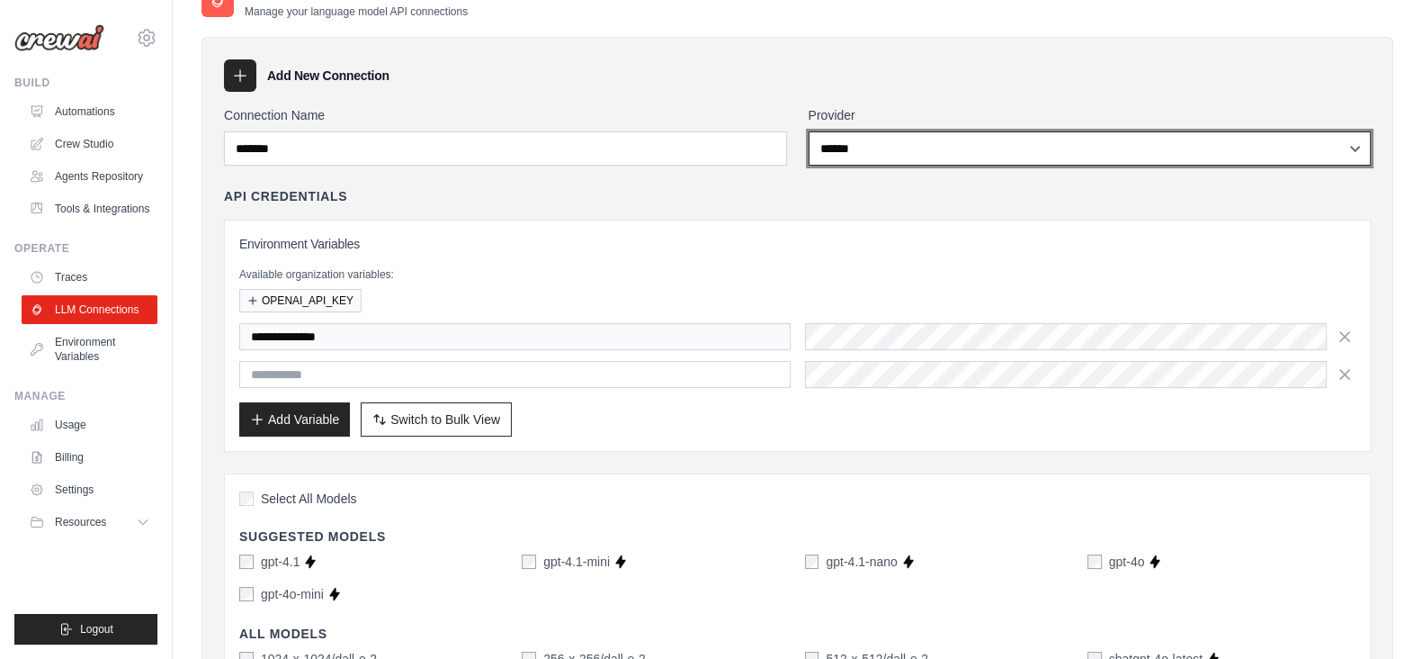
scroll to position [224, 0]
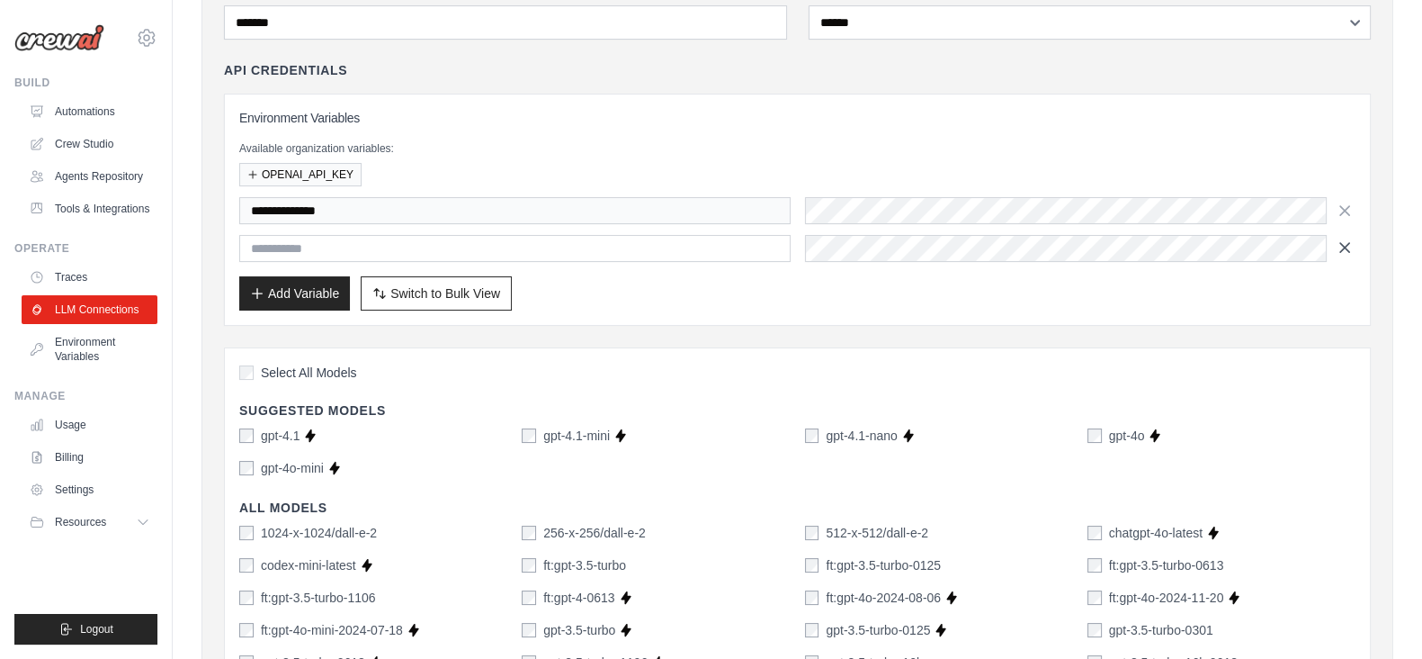
click at [1348, 247] on icon "button" at bounding box center [1345, 247] width 9 height 9
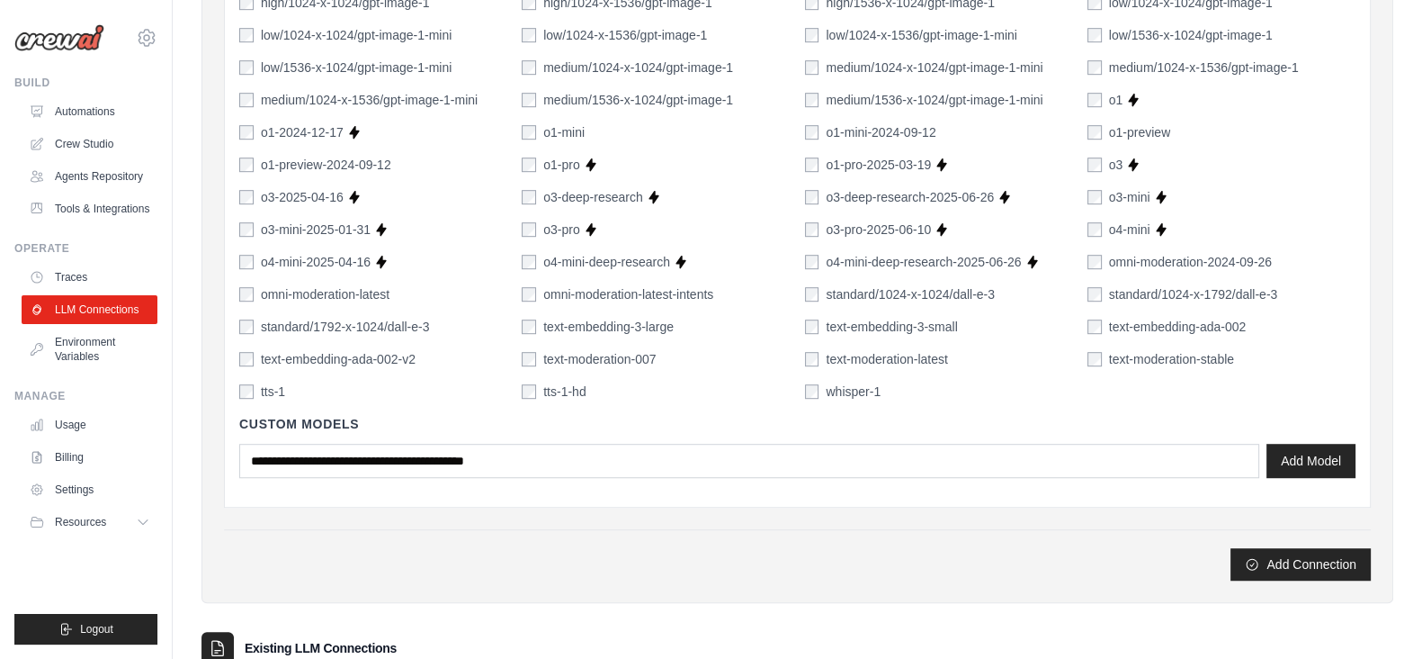
scroll to position [1461, 0]
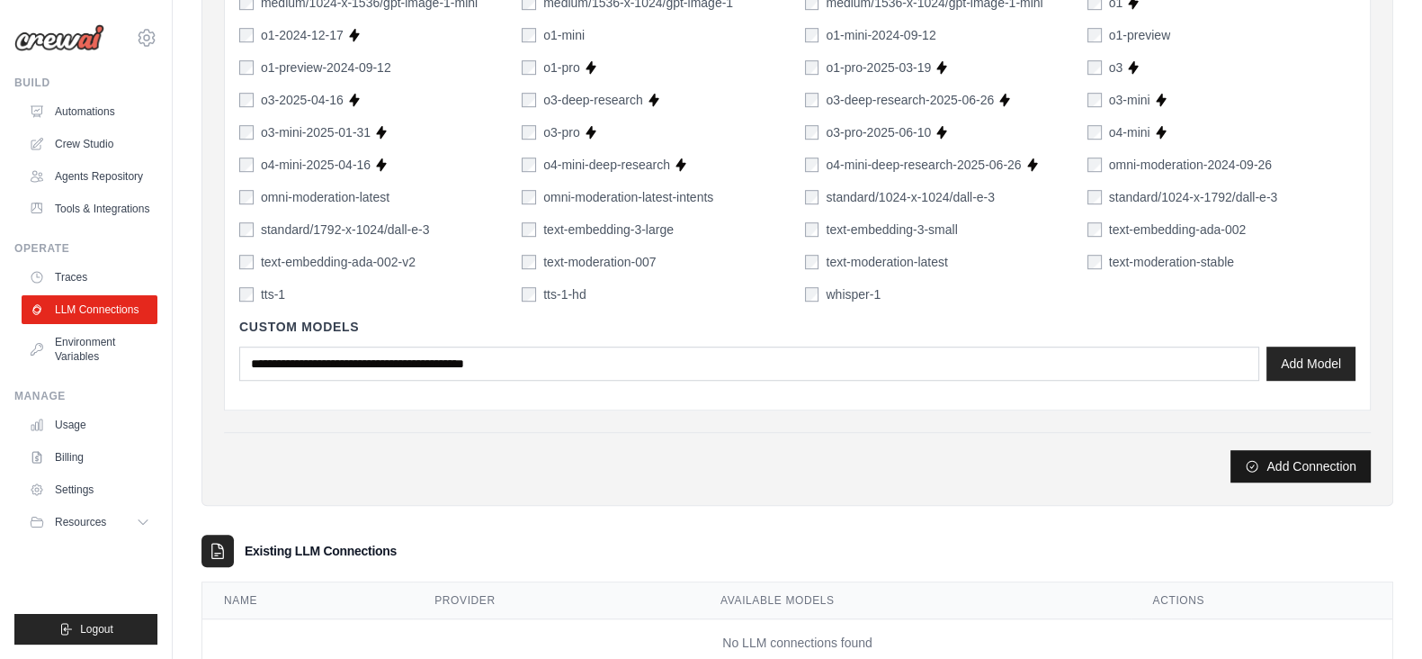
click at [1312, 465] on button "Add Connection" at bounding box center [1301, 466] width 140 height 32
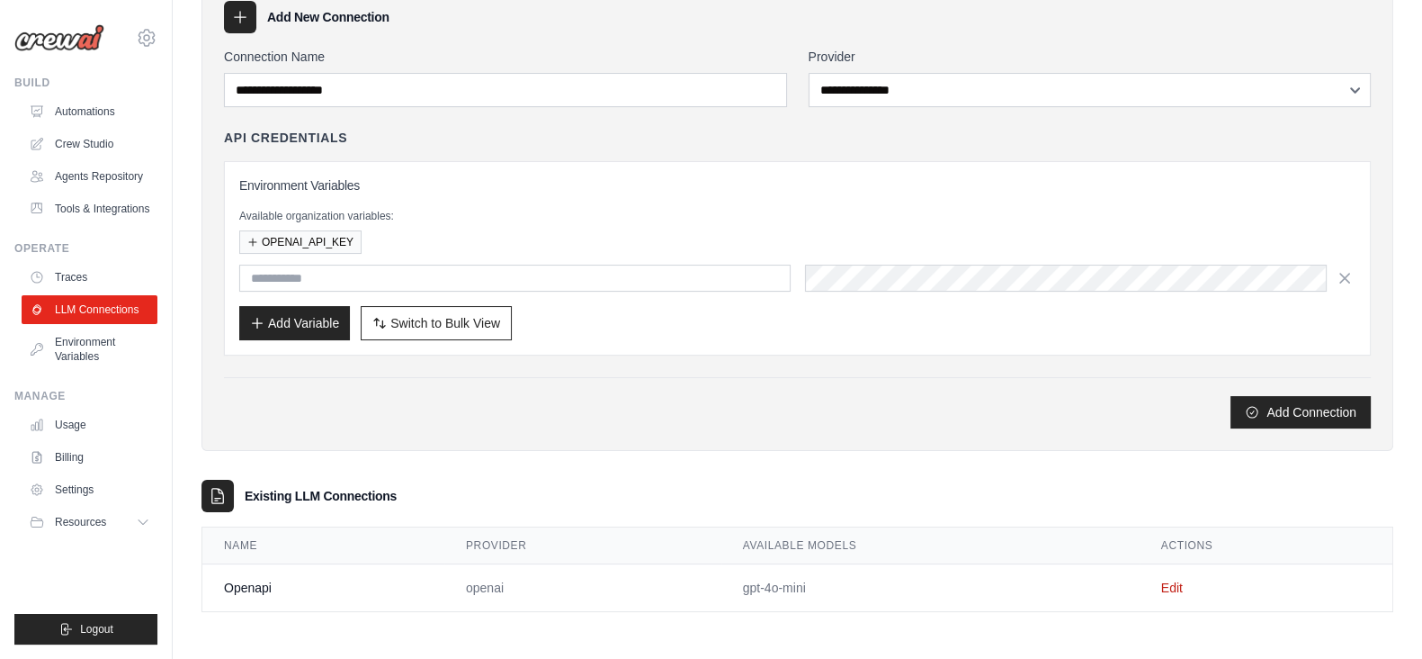
scroll to position [0, 0]
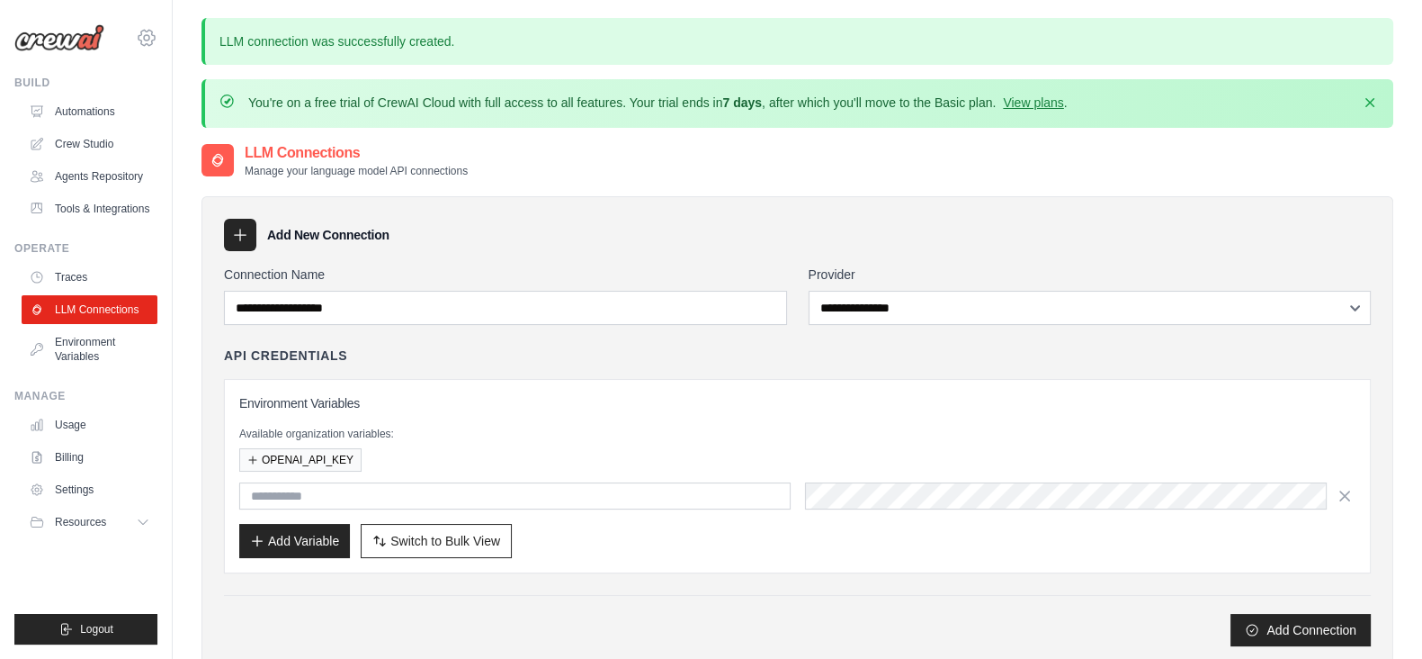
click at [153, 33] on icon at bounding box center [147, 38] width 22 height 22
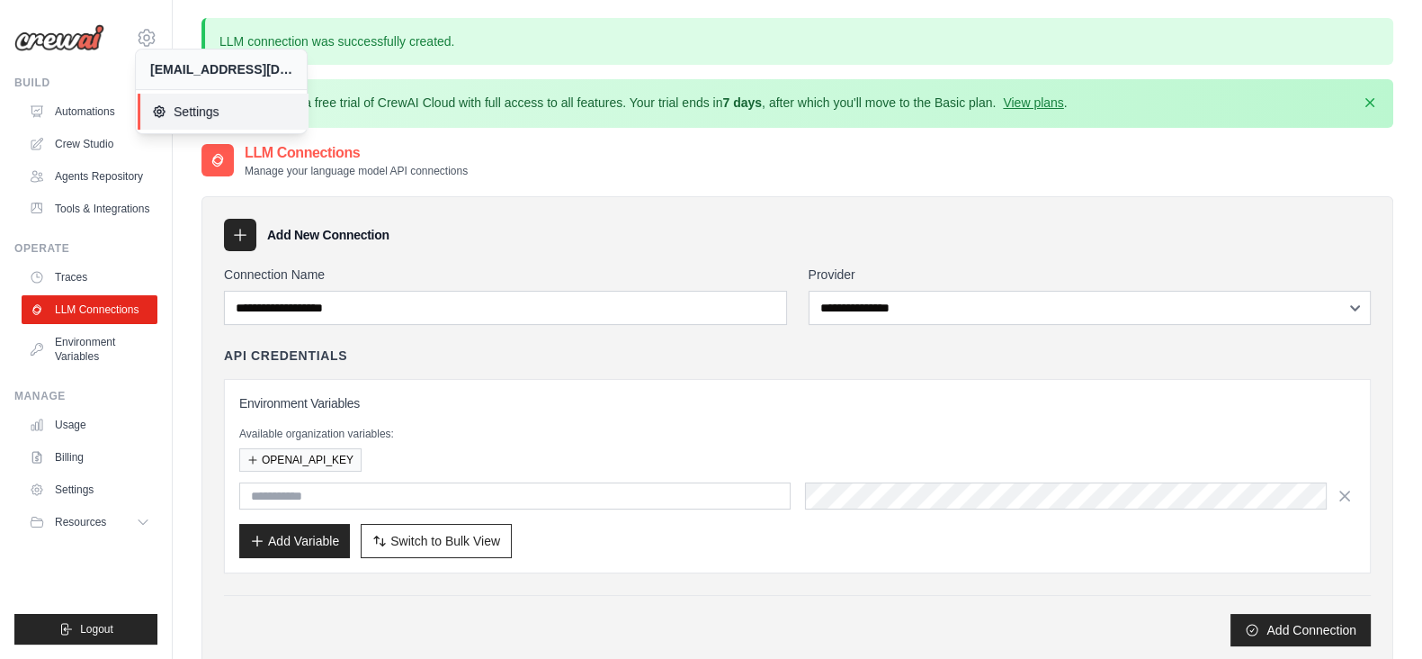
click at [226, 100] on link "Settings" at bounding box center [223, 112] width 171 height 36
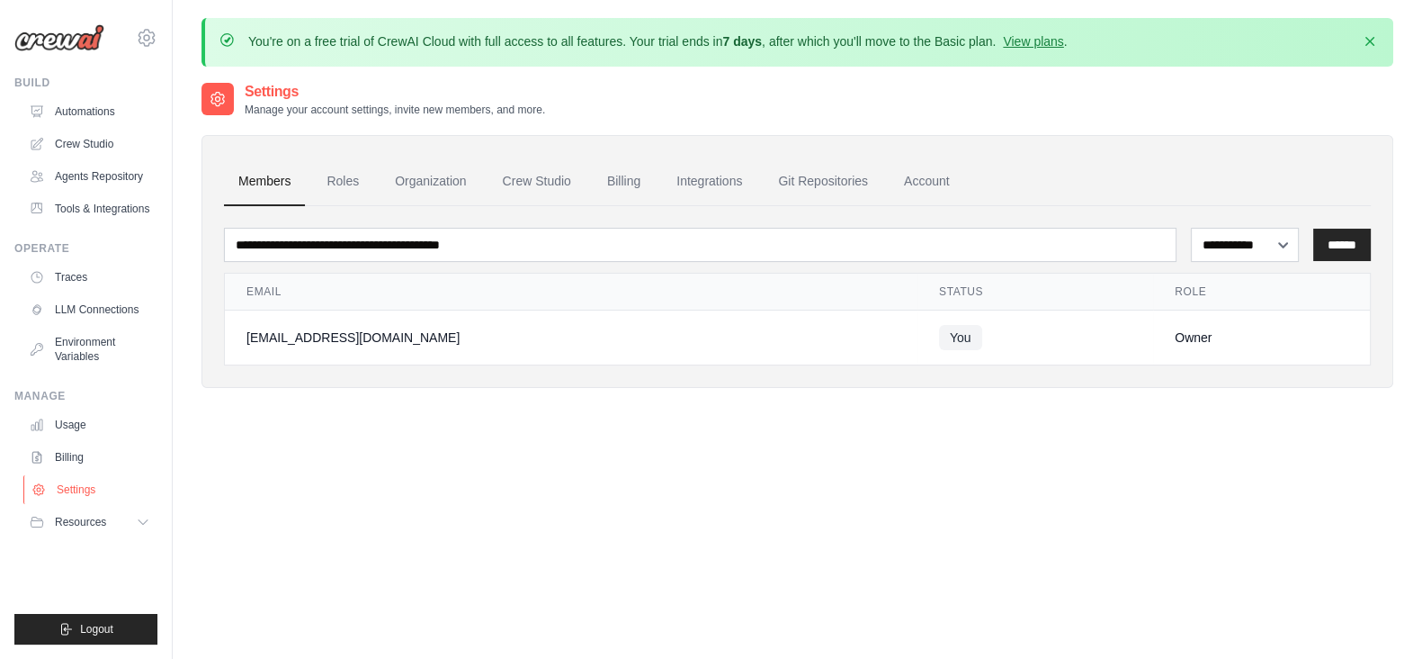
click at [49, 487] on link "Settings" at bounding box center [91, 489] width 136 height 29
click at [553, 177] on link "Crew Studio" at bounding box center [537, 181] width 97 height 49
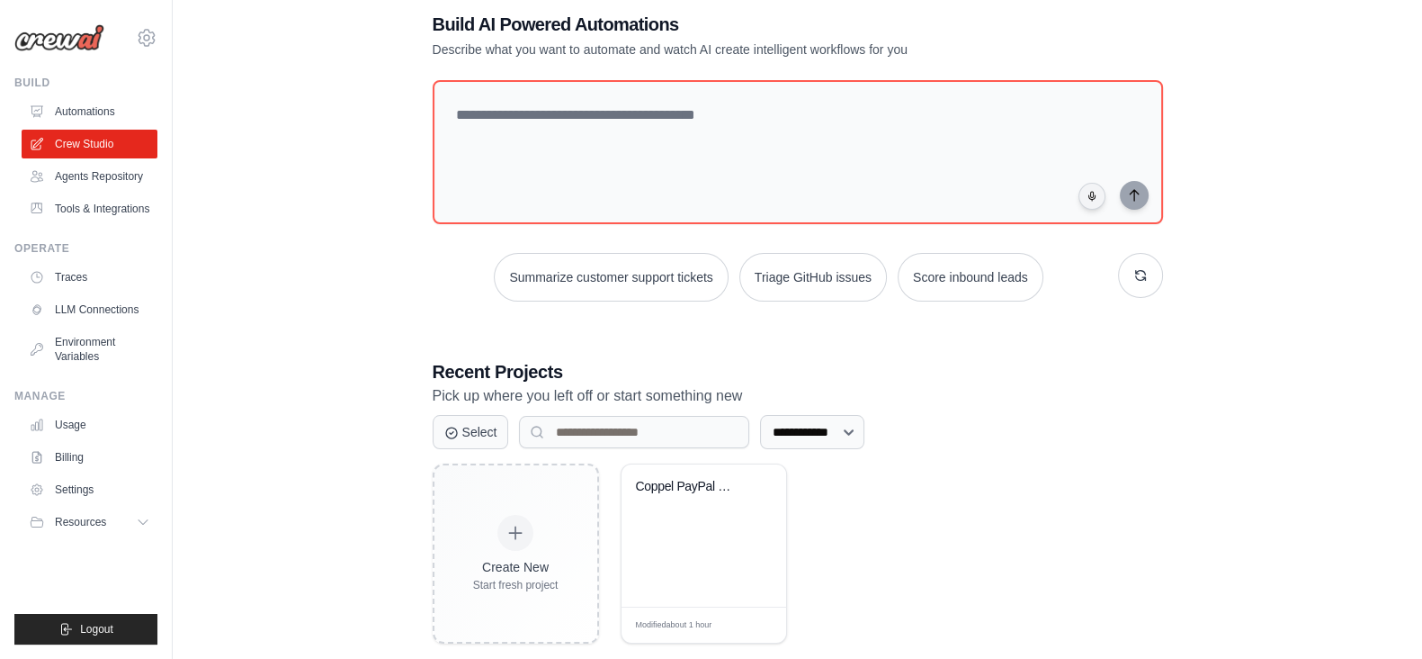
scroll to position [89, 0]
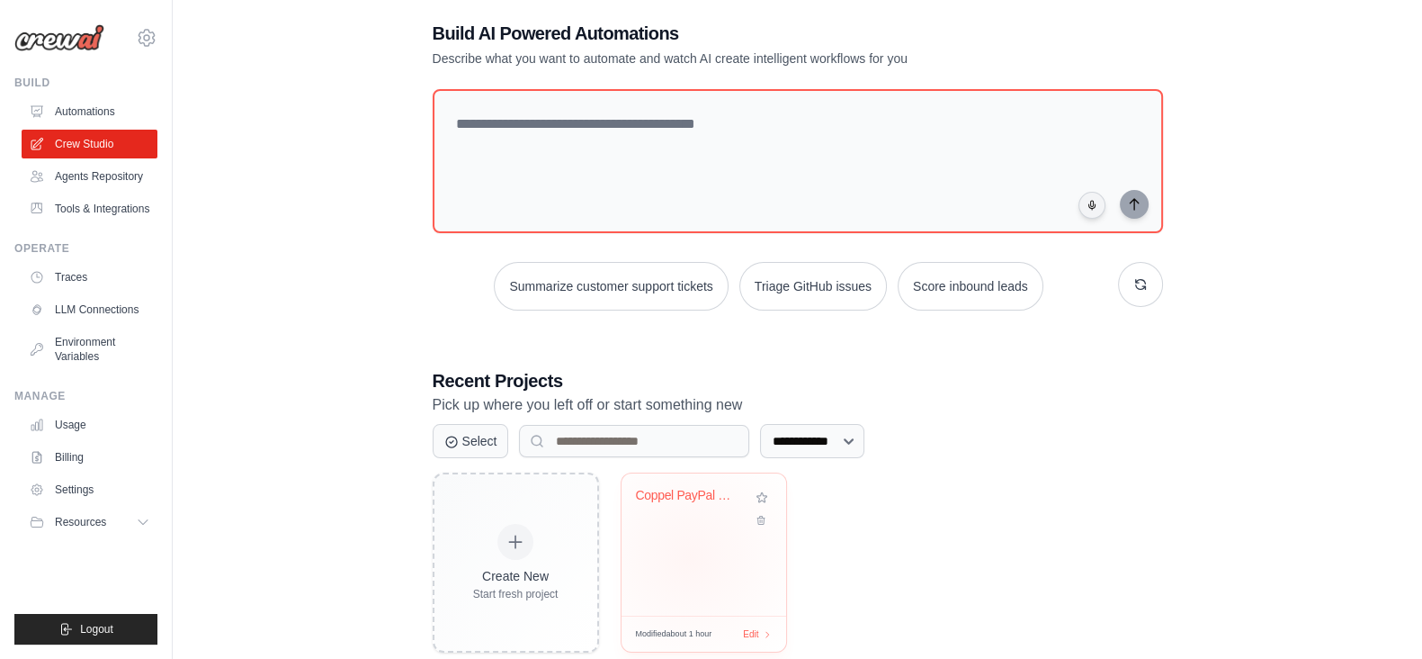
click at [689, 555] on div "Coppel PayPal Checkout Testing" at bounding box center [704, 544] width 165 height 142
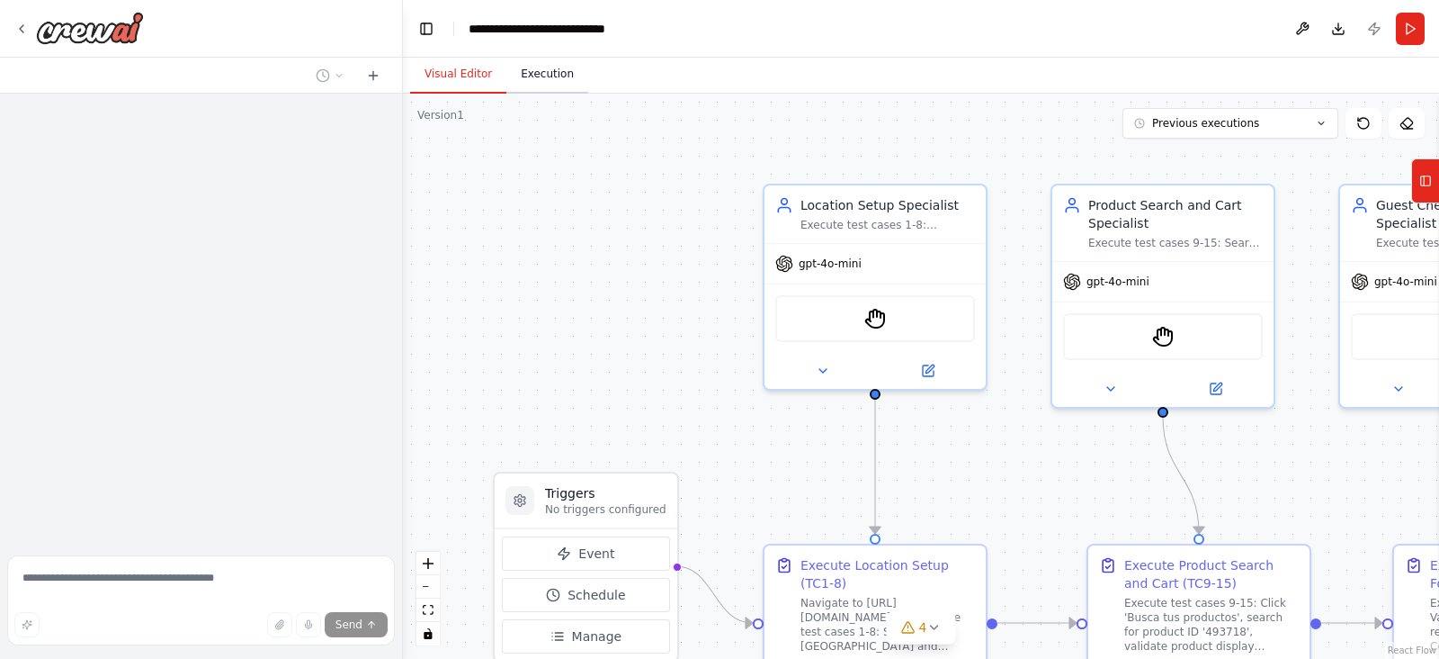
click at [525, 78] on button "Execution" at bounding box center [548, 75] width 82 height 38
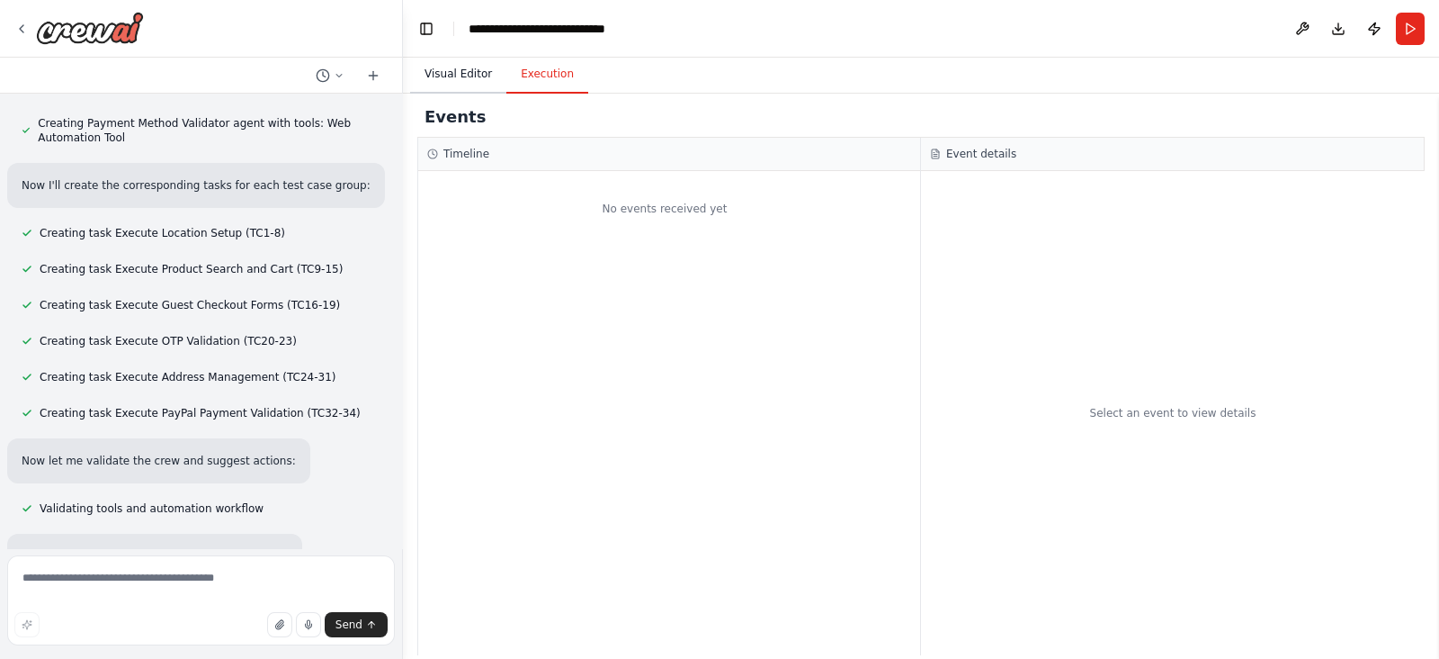
scroll to position [10909, 0]
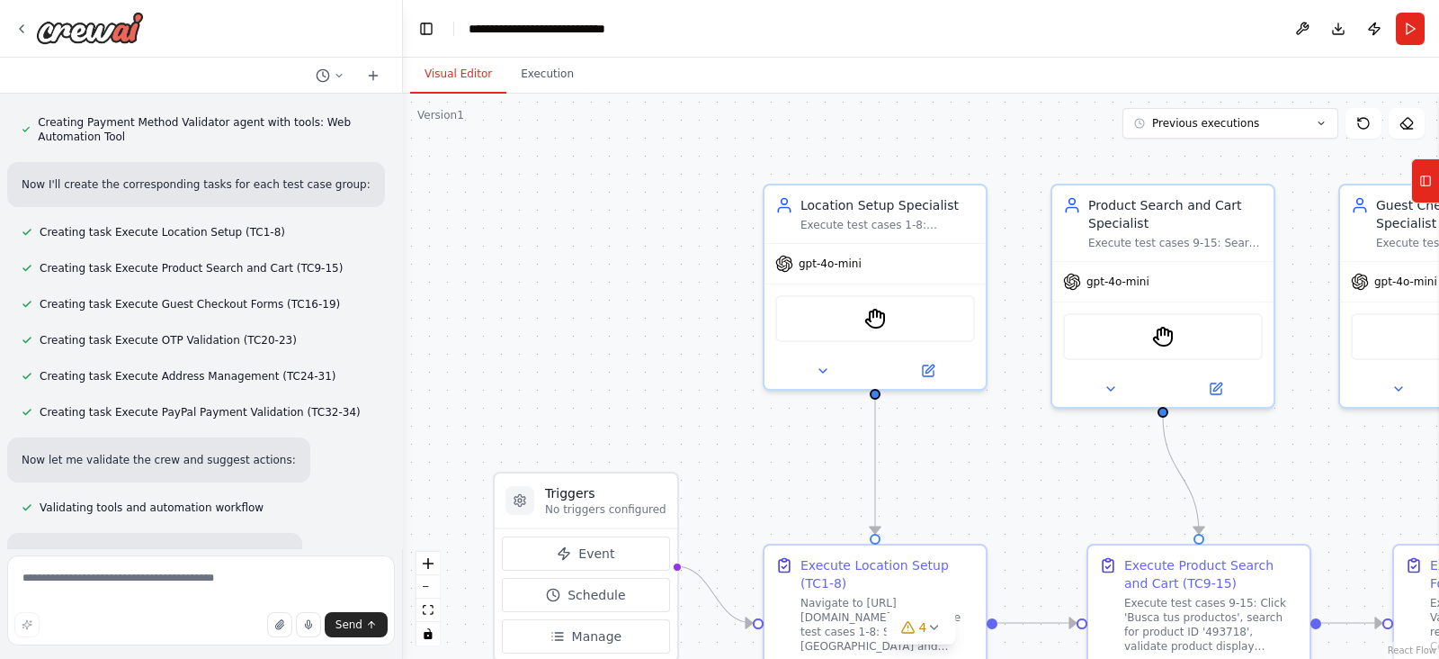
click at [474, 82] on button "Visual Editor" at bounding box center [458, 75] width 96 height 38
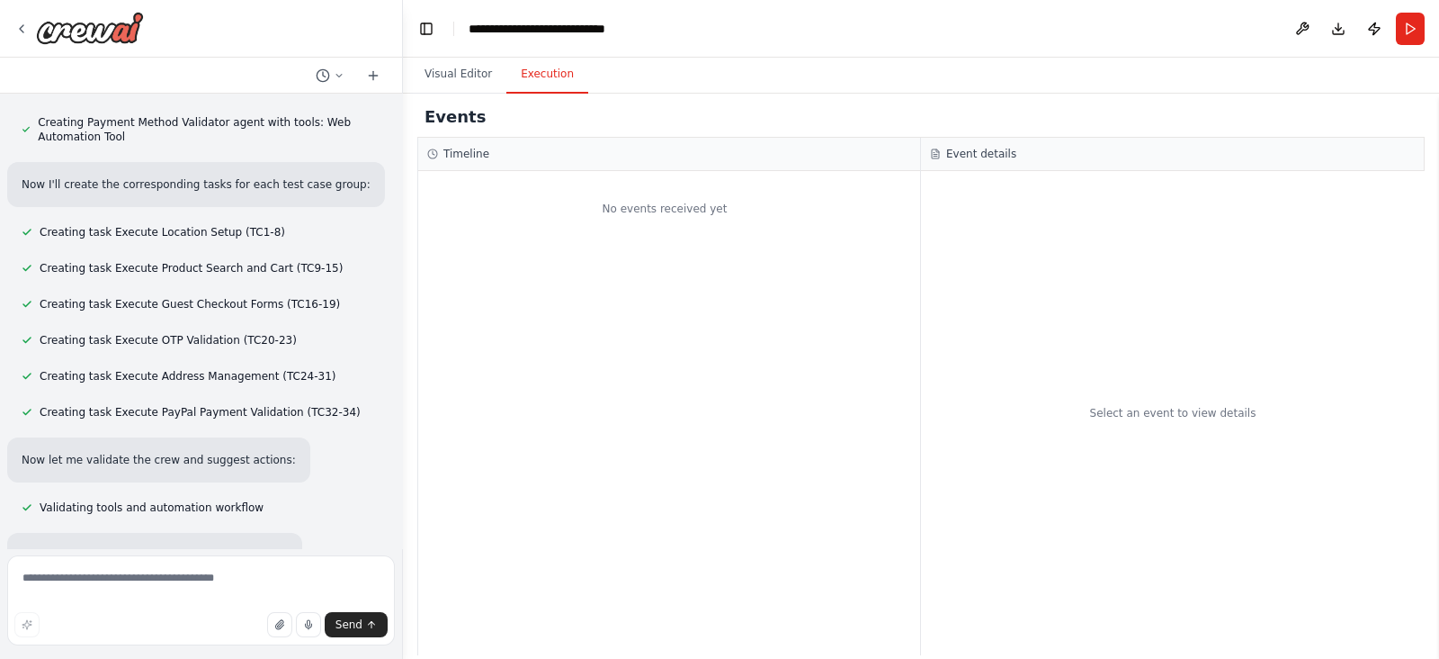
click at [531, 80] on button "Execution" at bounding box center [548, 75] width 82 height 38
click at [471, 78] on button "Visual Editor" at bounding box center [458, 75] width 96 height 38
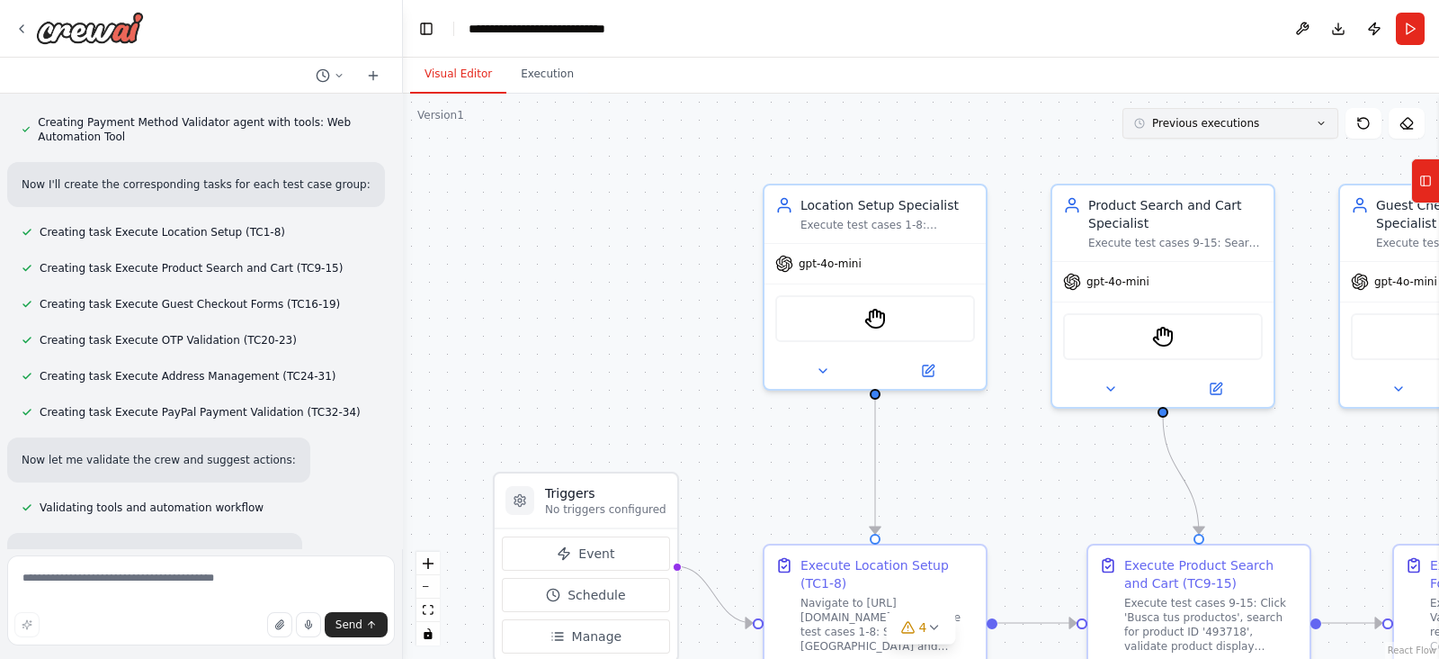
click at [1200, 113] on button "Previous executions" at bounding box center [1231, 123] width 216 height 31
click at [1188, 152] on div "33m ago" at bounding box center [1242, 156] width 180 height 14
click at [670, 96] on div ".deletable-edge-delete-btn { width: 20px; height: 20px; border: 0px solid #ffff…" at bounding box center [921, 376] width 1036 height 565
click at [1182, 155] on div "33m ago" at bounding box center [1242, 156] width 180 height 14
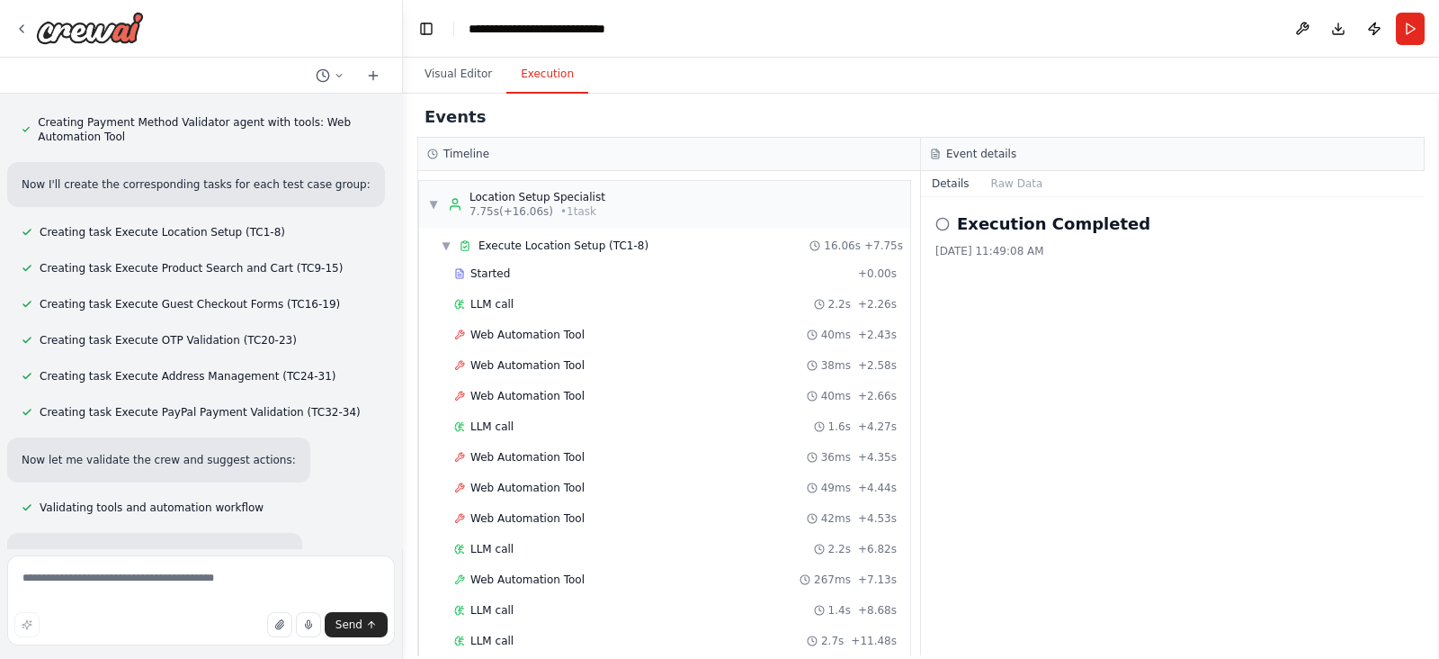
click at [548, 61] on button "Execution" at bounding box center [548, 75] width 82 height 38
click at [521, 572] on span "Web Automation Tool" at bounding box center [528, 579] width 114 height 14
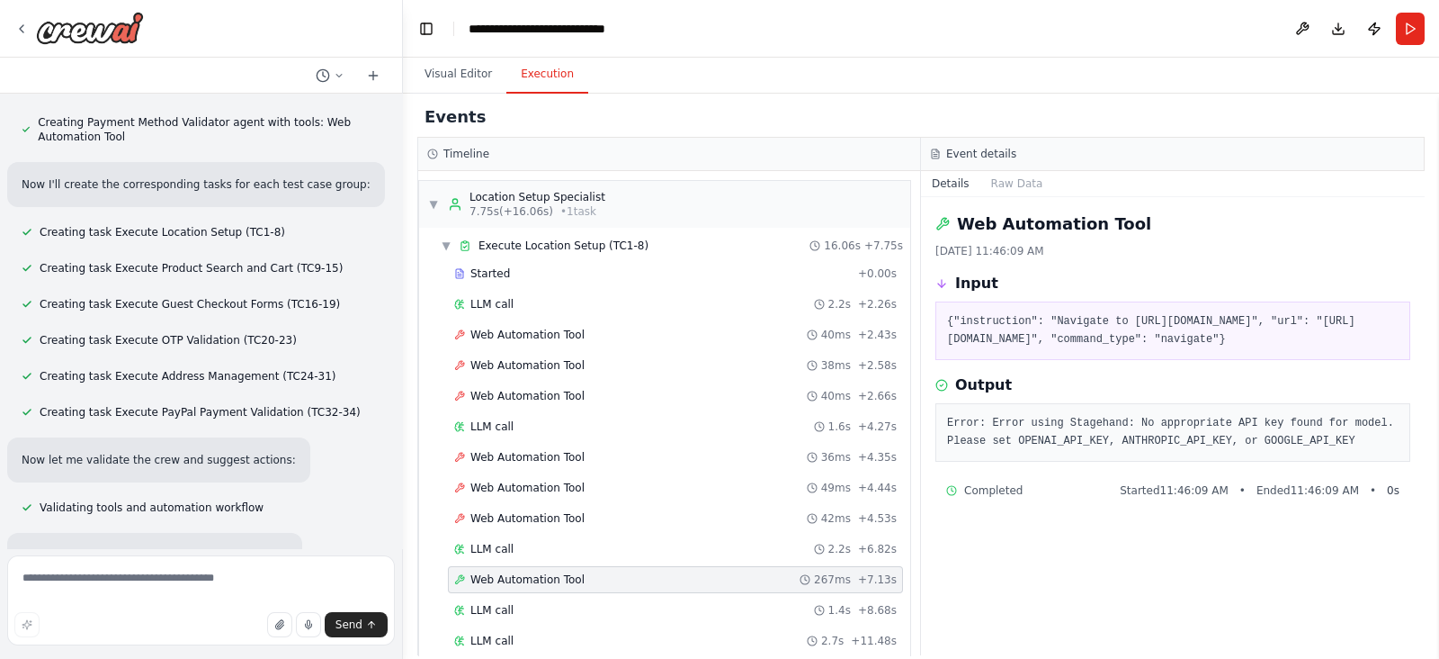
click at [1007, 438] on pre "Error: Error using Stagehand: No appropriate API key found for model. Please se…" at bounding box center [1173, 432] width 452 height 35
copy pre "OPENAI_API_KEY"
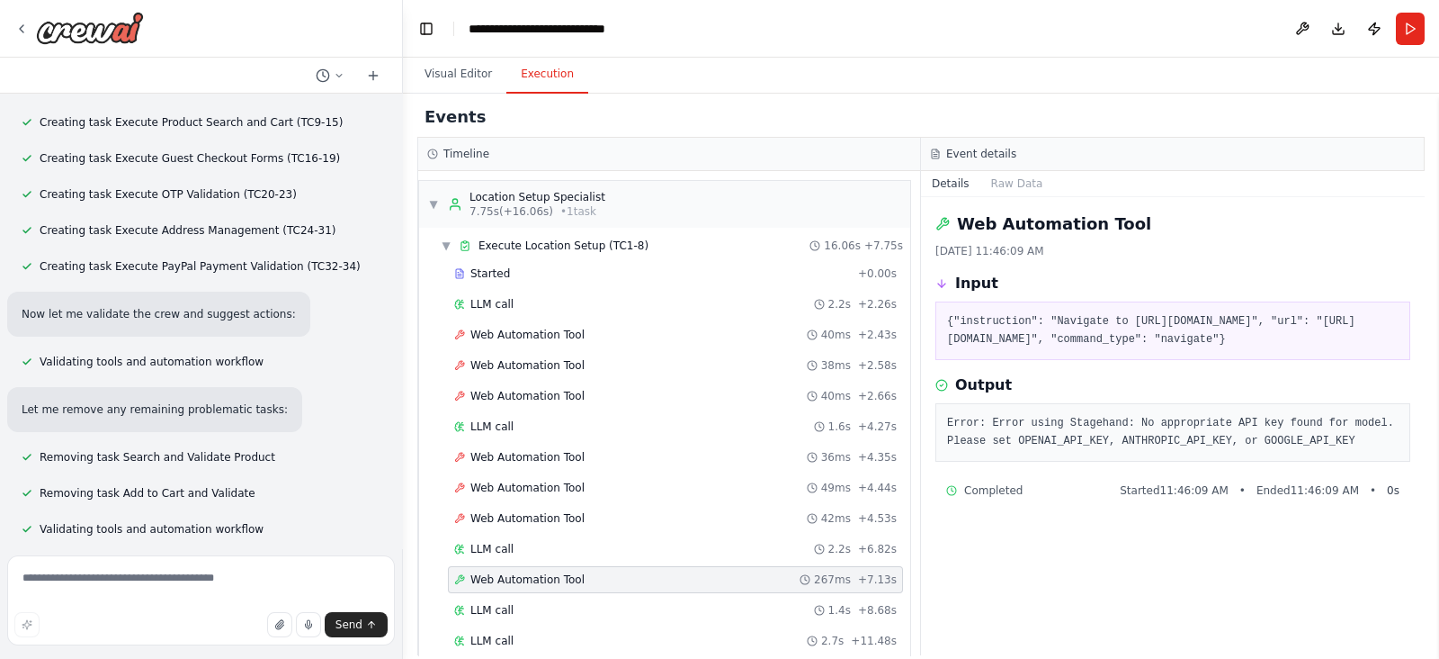
click at [14, 22] on icon at bounding box center [21, 29] width 14 height 14
click at [21, 33] on icon at bounding box center [21, 29] width 14 height 14
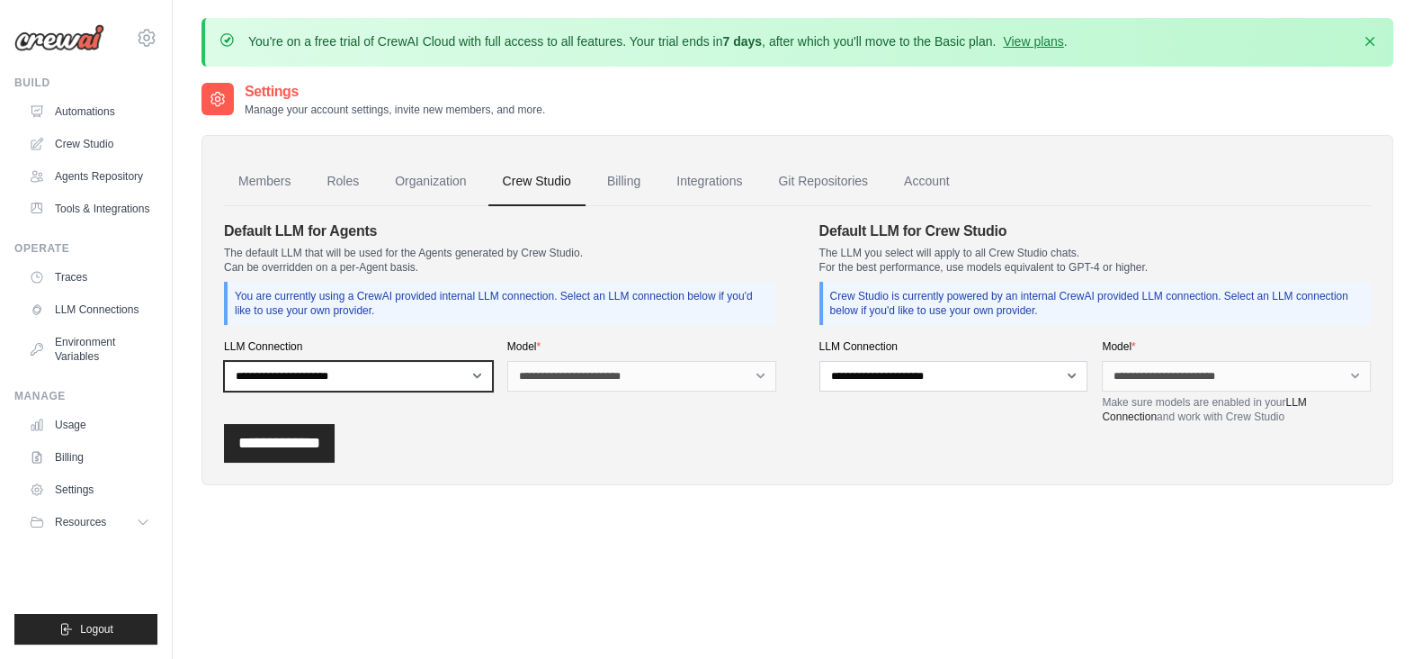
click at [464, 375] on select "**********" at bounding box center [358, 376] width 269 height 31
select select "******"
click at [224, 361] on select "**********" at bounding box center [358, 376] width 269 height 31
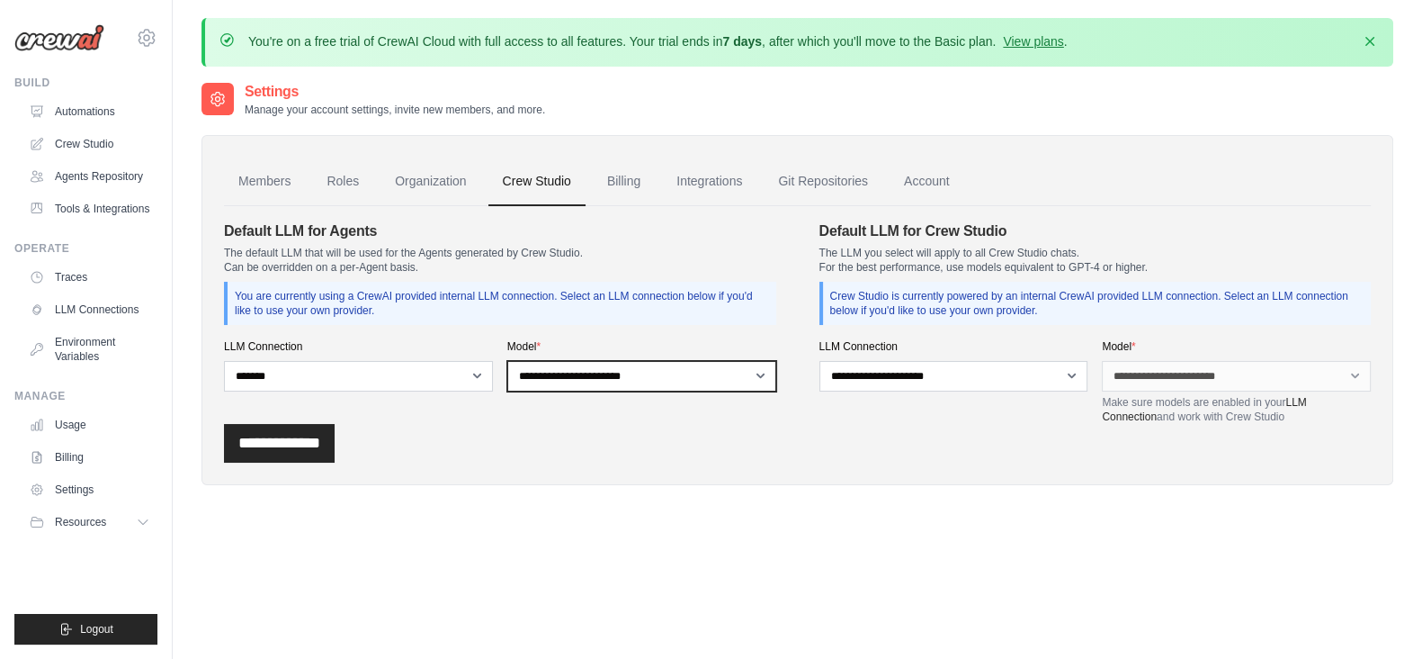
click at [578, 375] on select "**********" at bounding box center [641, 376] width 269 height 31
select select "**********"
click at [507, 361] on select "**********" at bounding box center [641, 376] width 269 height 31
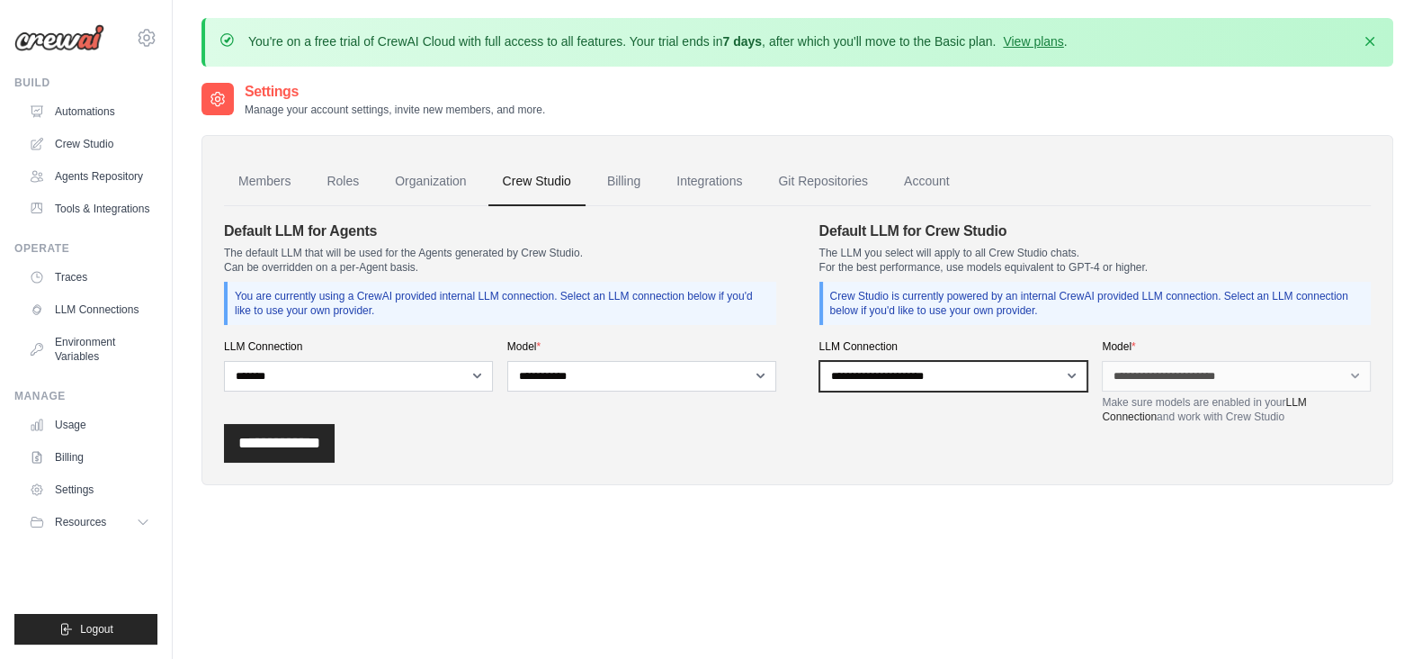
click at [944, 371] on select "**********" at bounding box center [954, 376] width 269 height 31
select select "******"
click at [820, 361] on select "**********" at bounding box center [954, 376] width 269 height 31
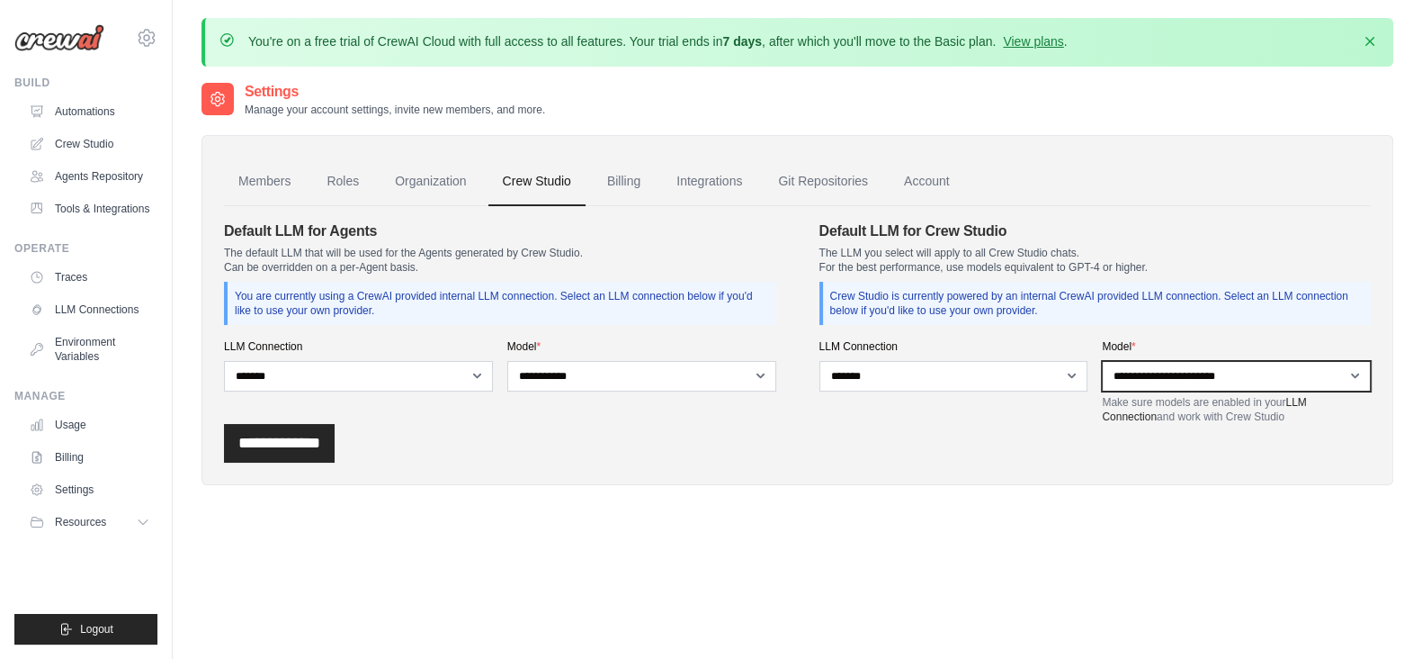
click at [1361, 376] on select "**********" at bounding box center [1236, 376] width 269 height 31
select select "**********"
click at [1102, 361] on select "**********" at bounding box center [1236, 376] width 269 height 31
click at [277, 445] on input "**********" at bounding box center [279, 443] width 111 height 39
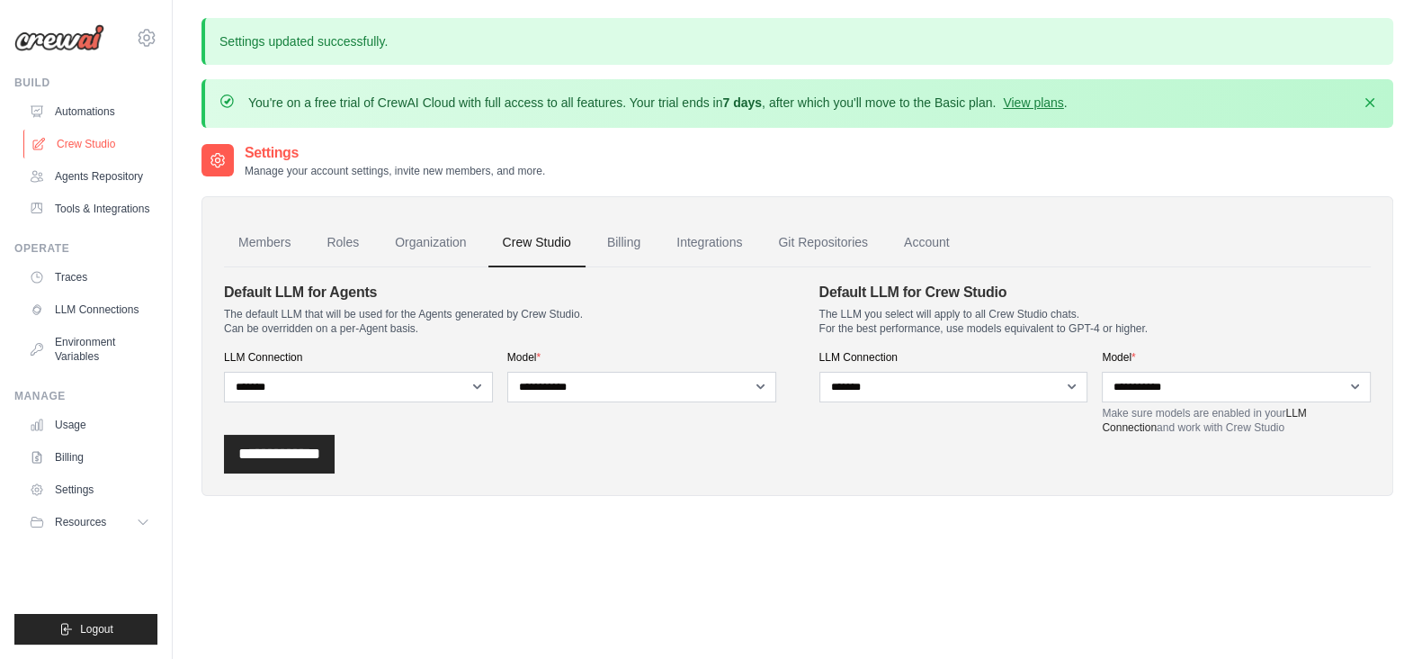
click at [90, 145] on link "Crew Studio" at bounding box center [91, 144] width 136 height 29
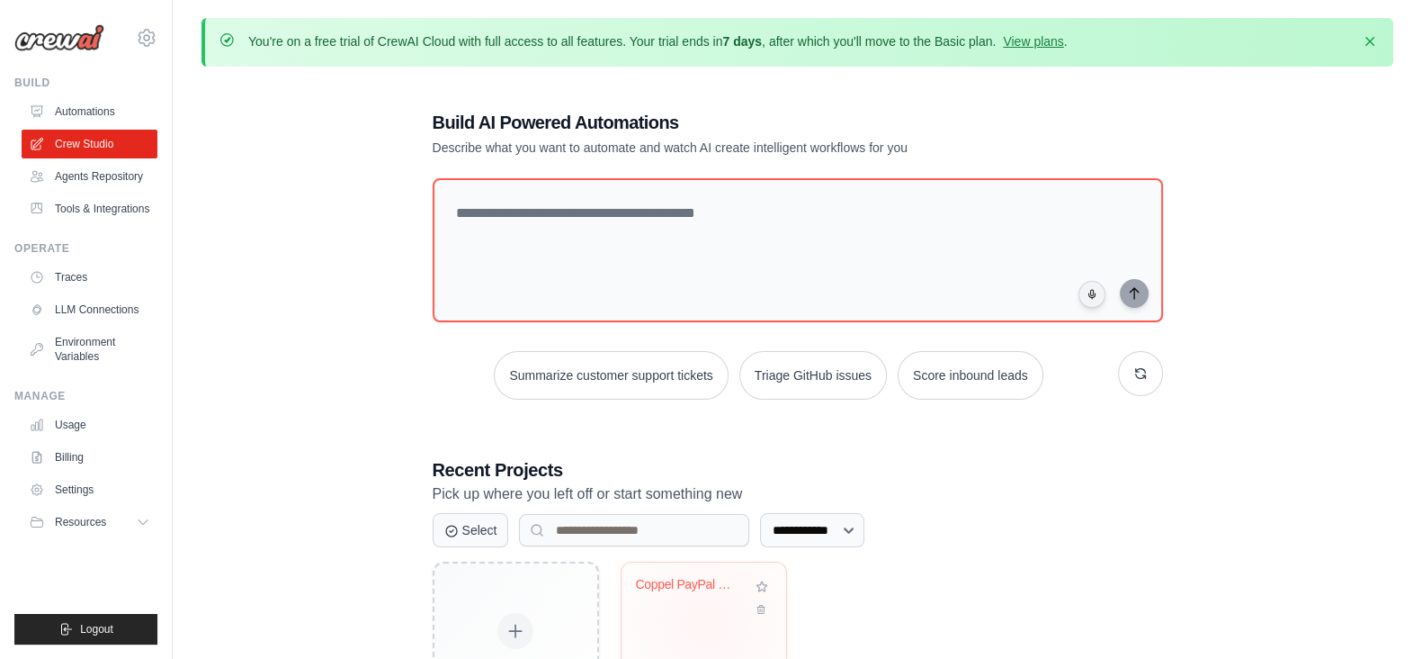
click at [705, 621] on div "Coppel PayPal Checkout Testing" at bounding box center [704, 633] width 165 height 142
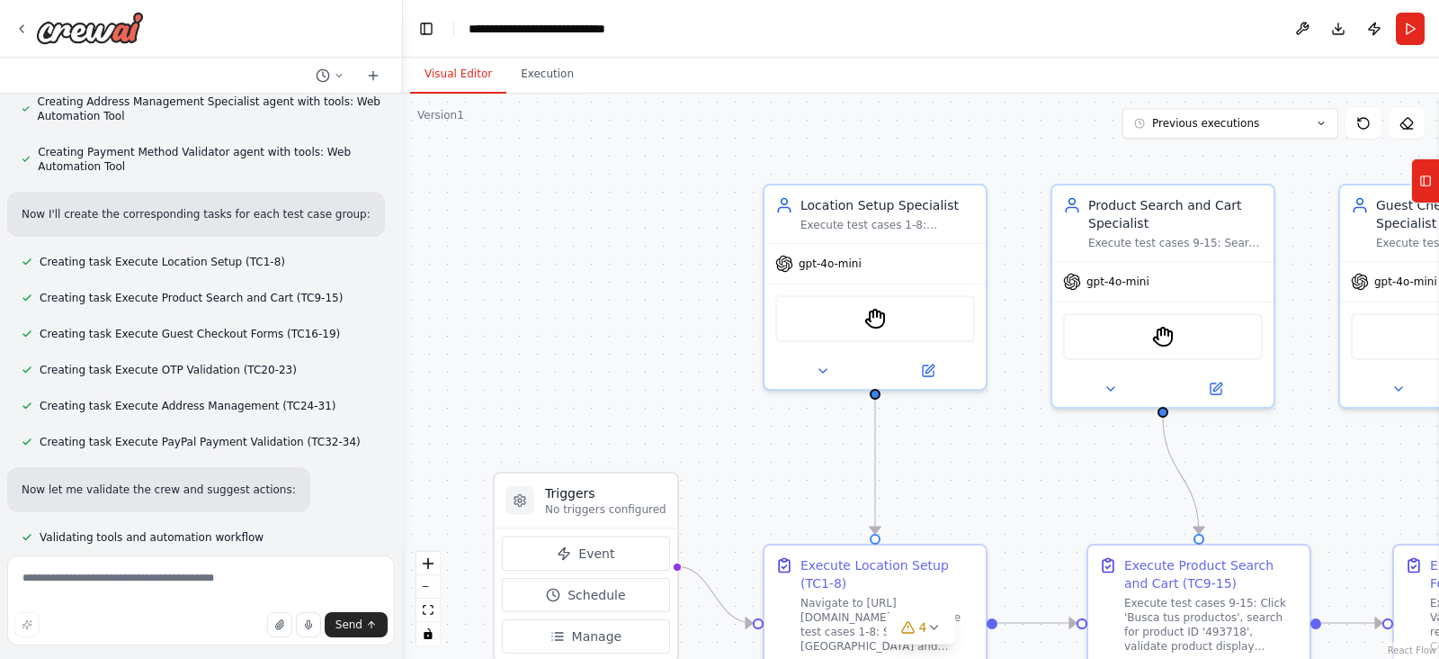
scroll to position [10909, 0]
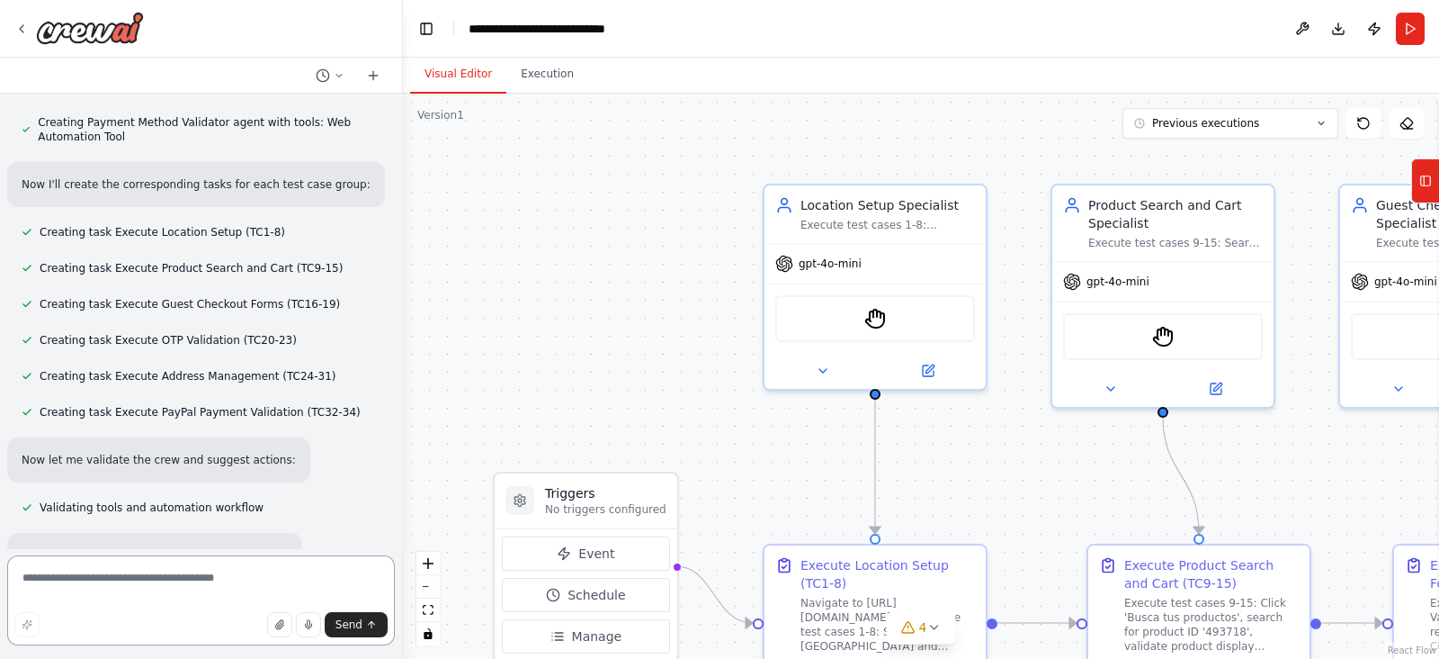
click at [67, 576] on textarea at bounding box center [201, 600] width 388 height 90
type textarea "*"
click at [427, 614] on button "fit view" at bounding box center [428, 609] width 23 height 23
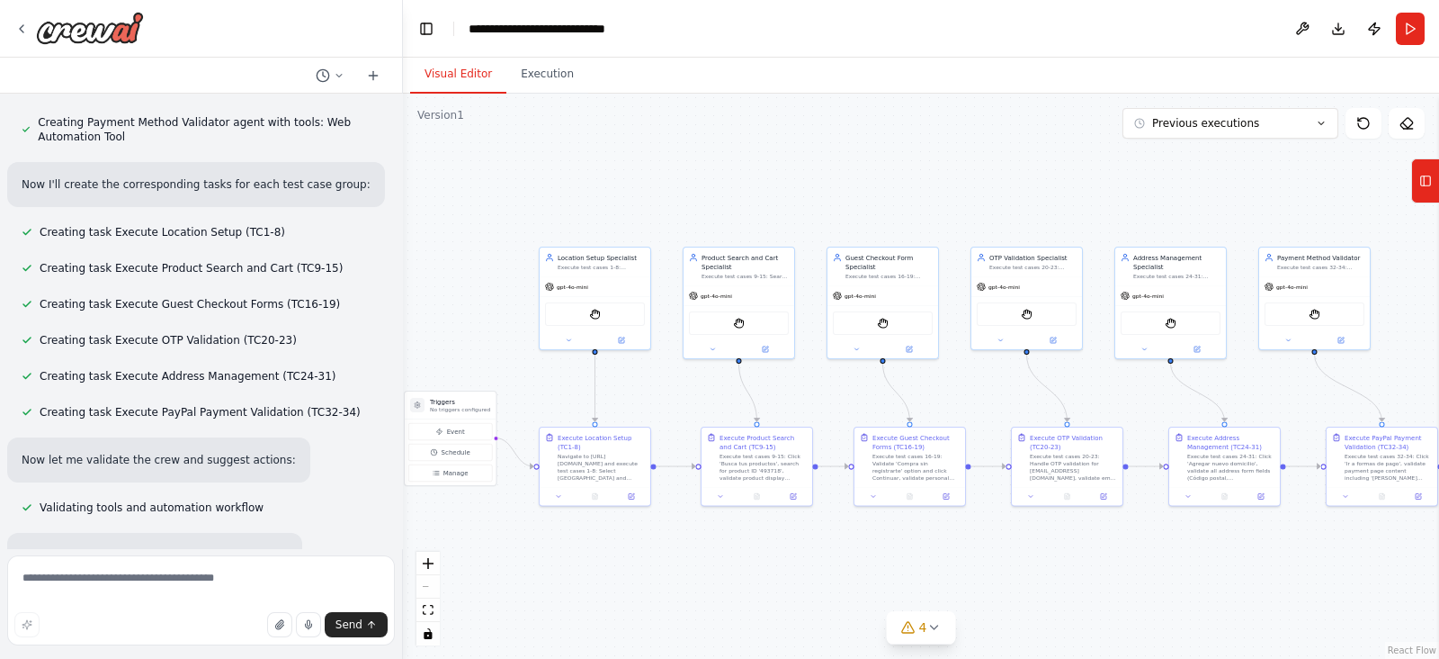
click at [1403, 28] on button "Run" at bounding box center [1410, 29] width 29 height 32
click at [534, 77] on button "Execution" at bounding box center [548, 75] width 82 height 38
click at [449, 75] on button "Visual Editor" at bounding box center [458, 75] width 96 height 38
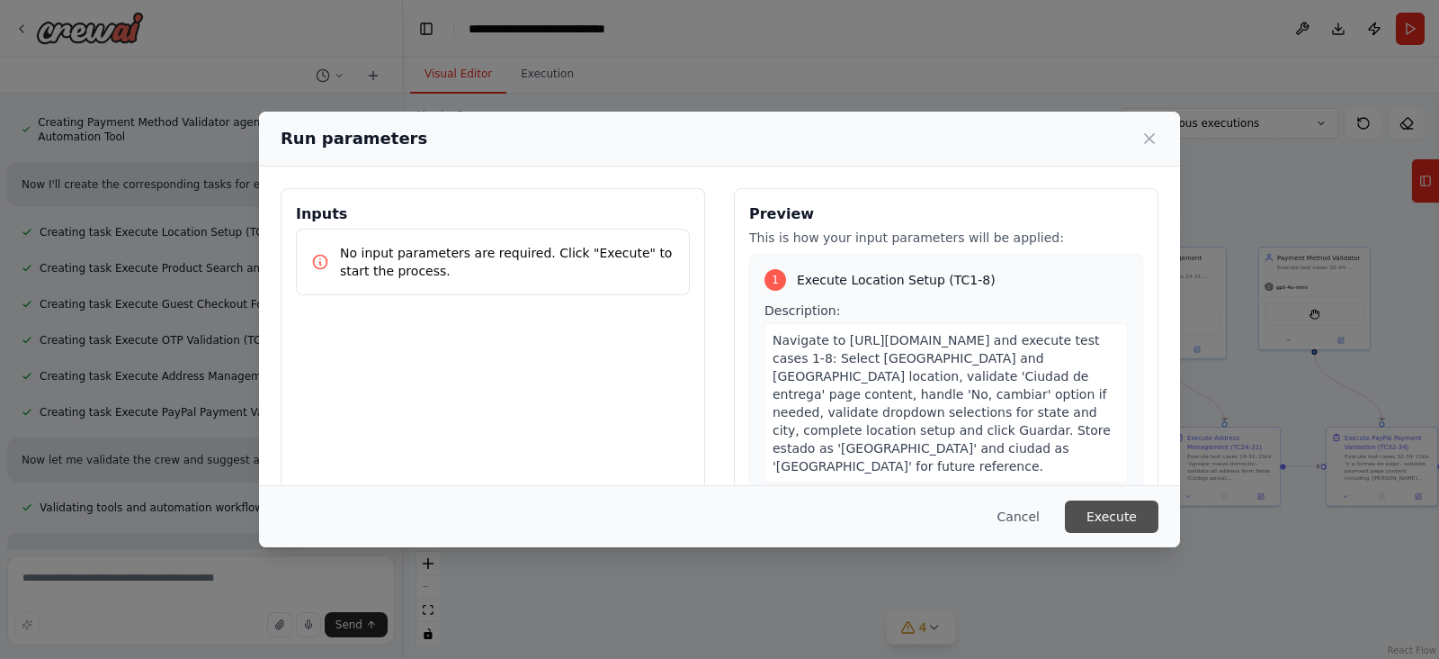
click at [1116, 509] on button "Execute" at bounding box center [1112, 516] width 94 height 32
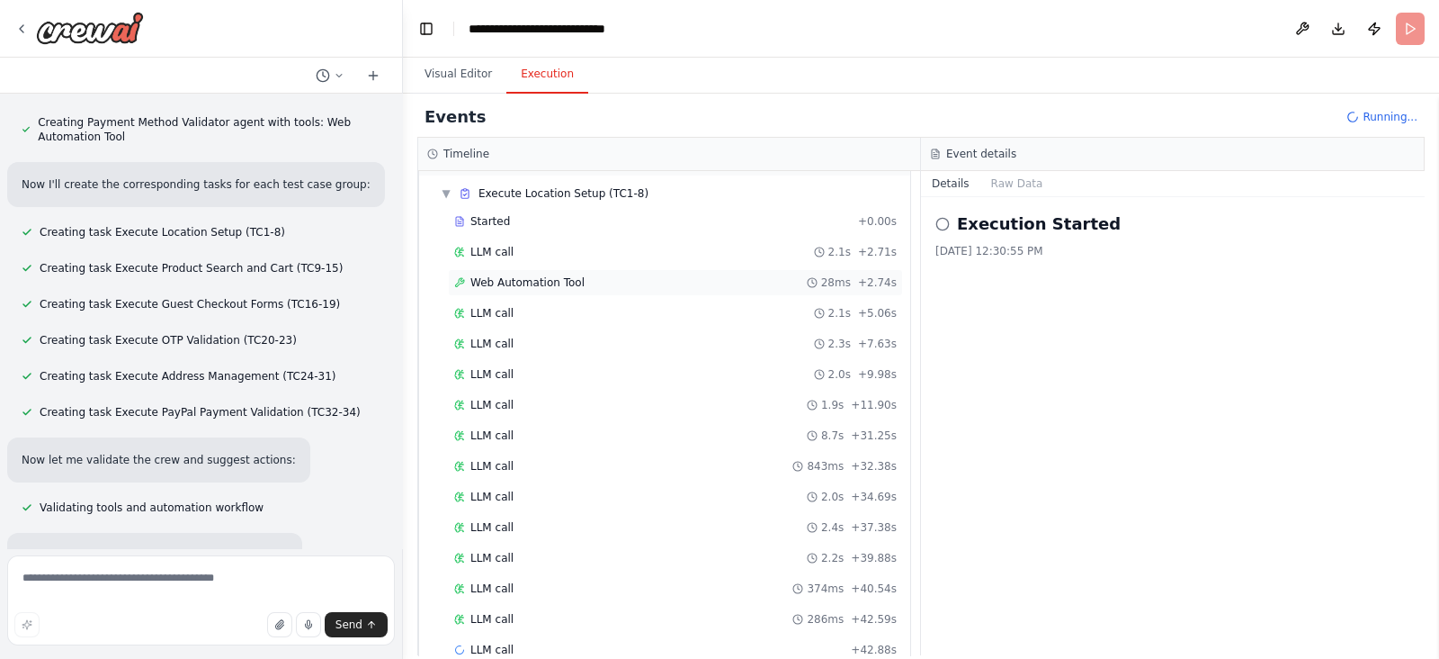
scroll to position [82, 0]
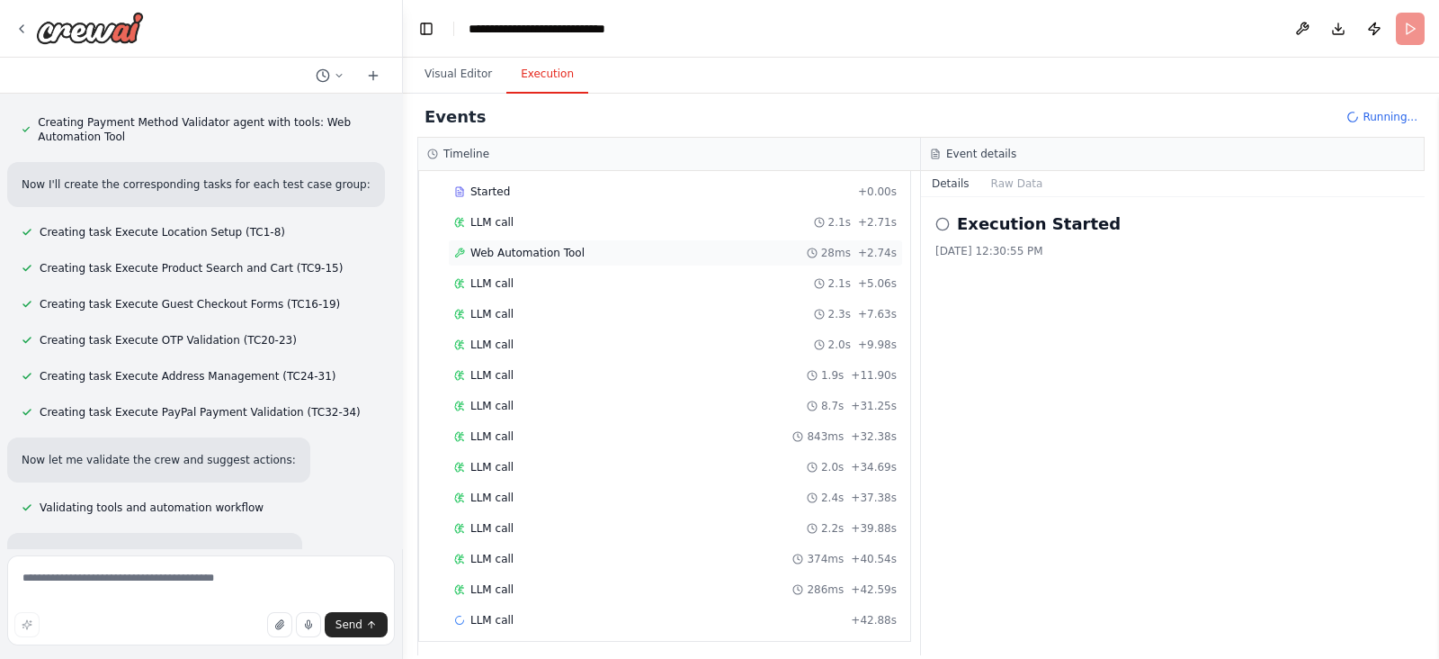
click at [495, 257] on span "Web Automation Tool" at bounding box center [528, 253] width 114 height 14
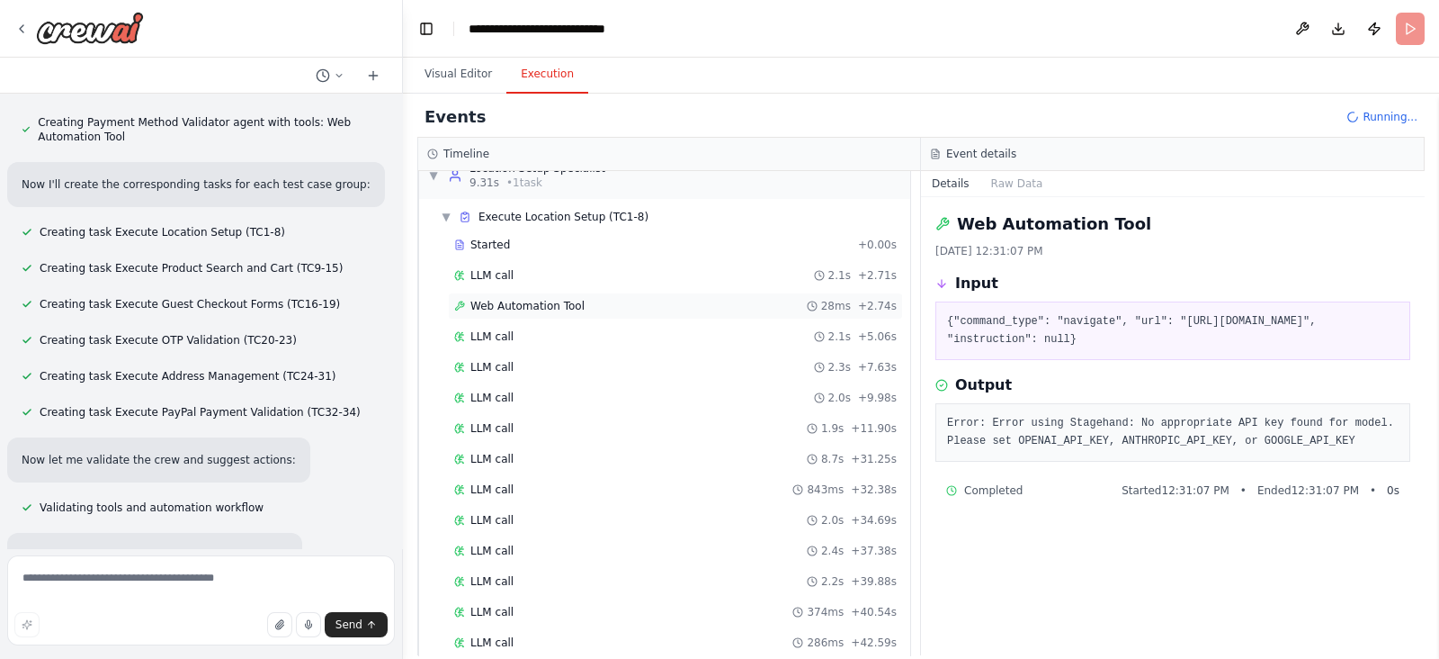
scroll to position [0, 0]
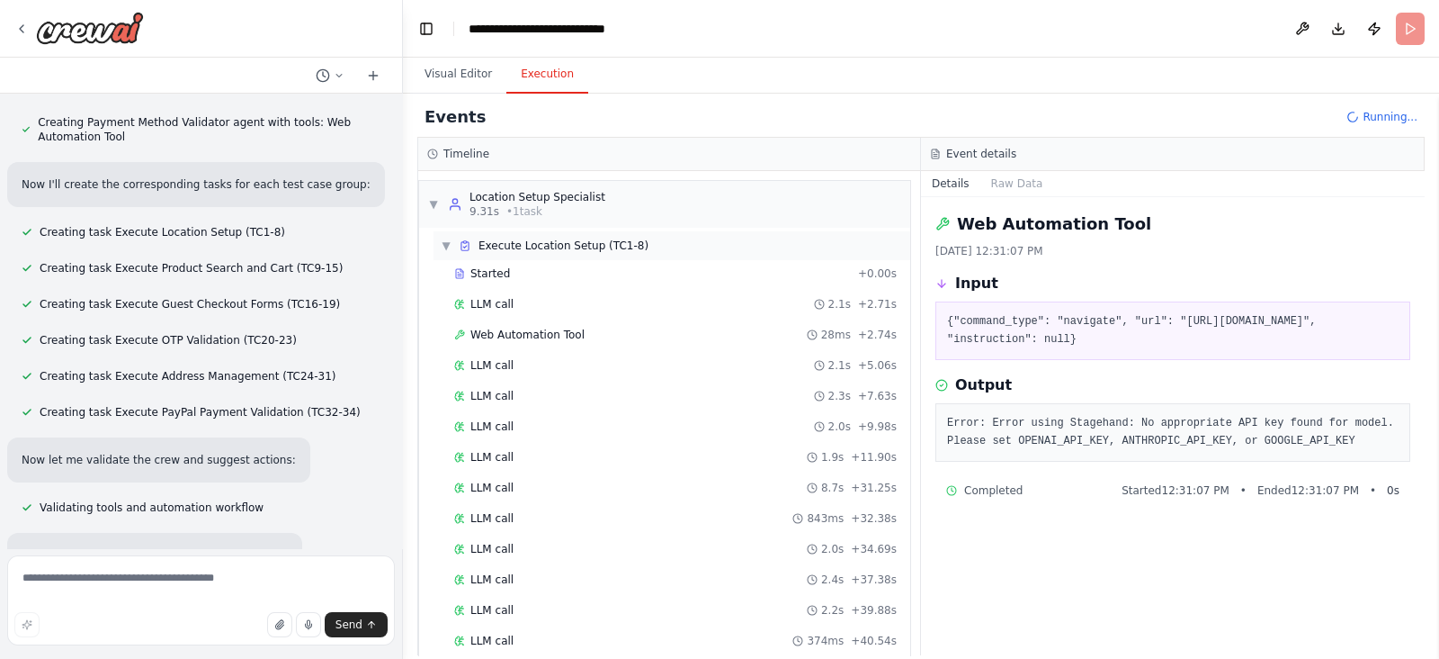
click at [521, 250] on span "Execute Location Setup (TC1-8)" at bounding box center [564, 245] width 170 height 14
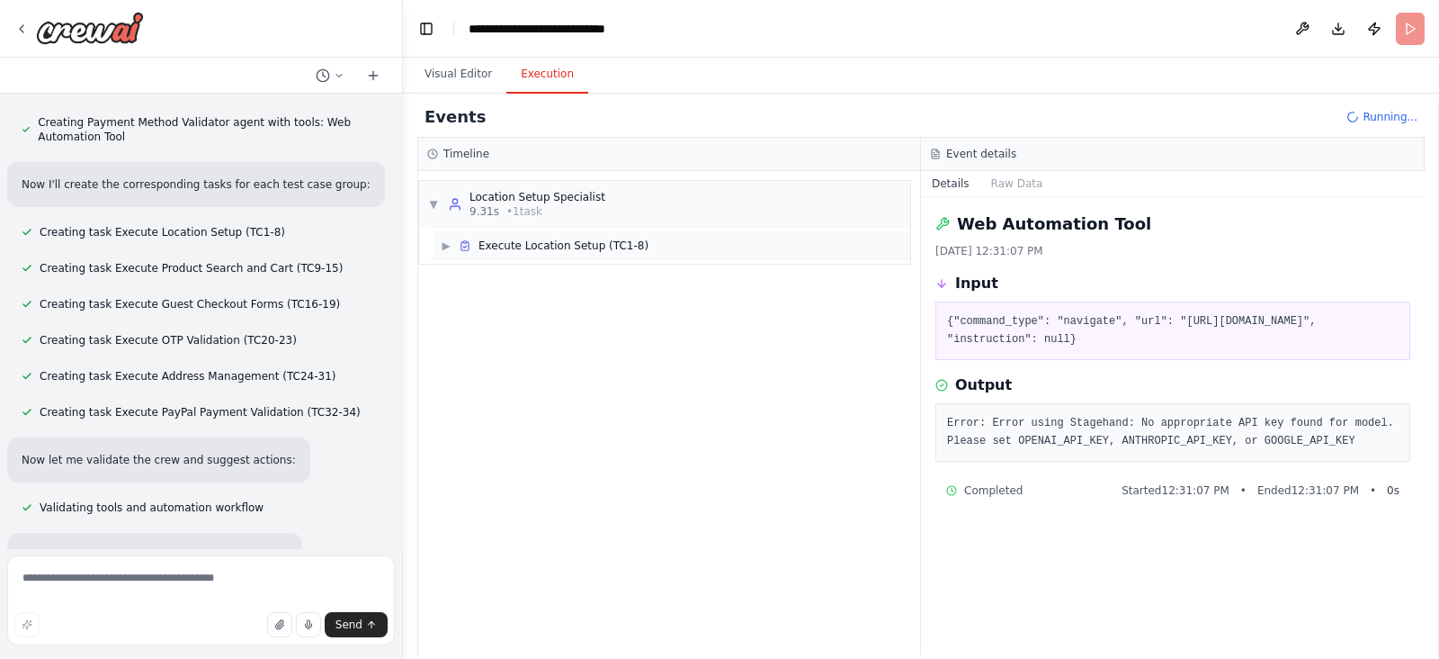
click at [521, 250] on span "Execute Location Setup (TC1-8)" at bounding box center [564, 245] width 170 height 14
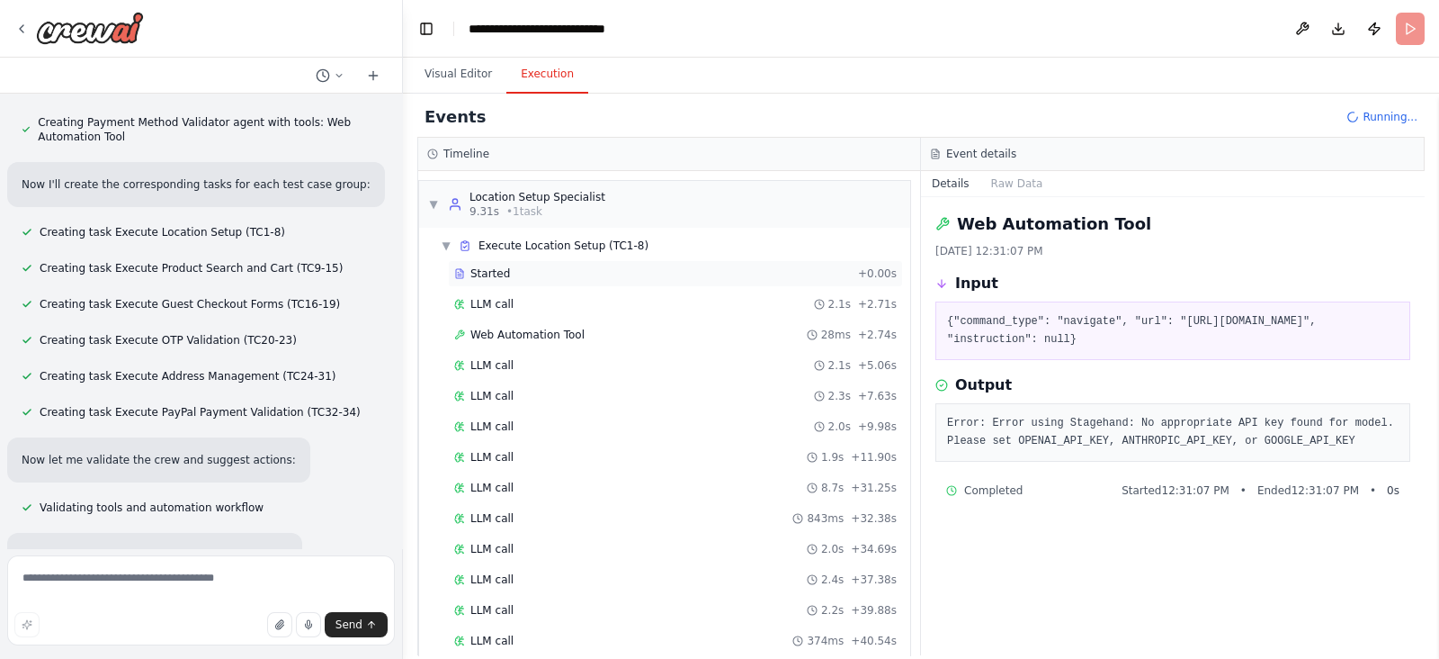
click at [490, 268] on span "Started" at bounding box center [491, 273] width 40 height 14
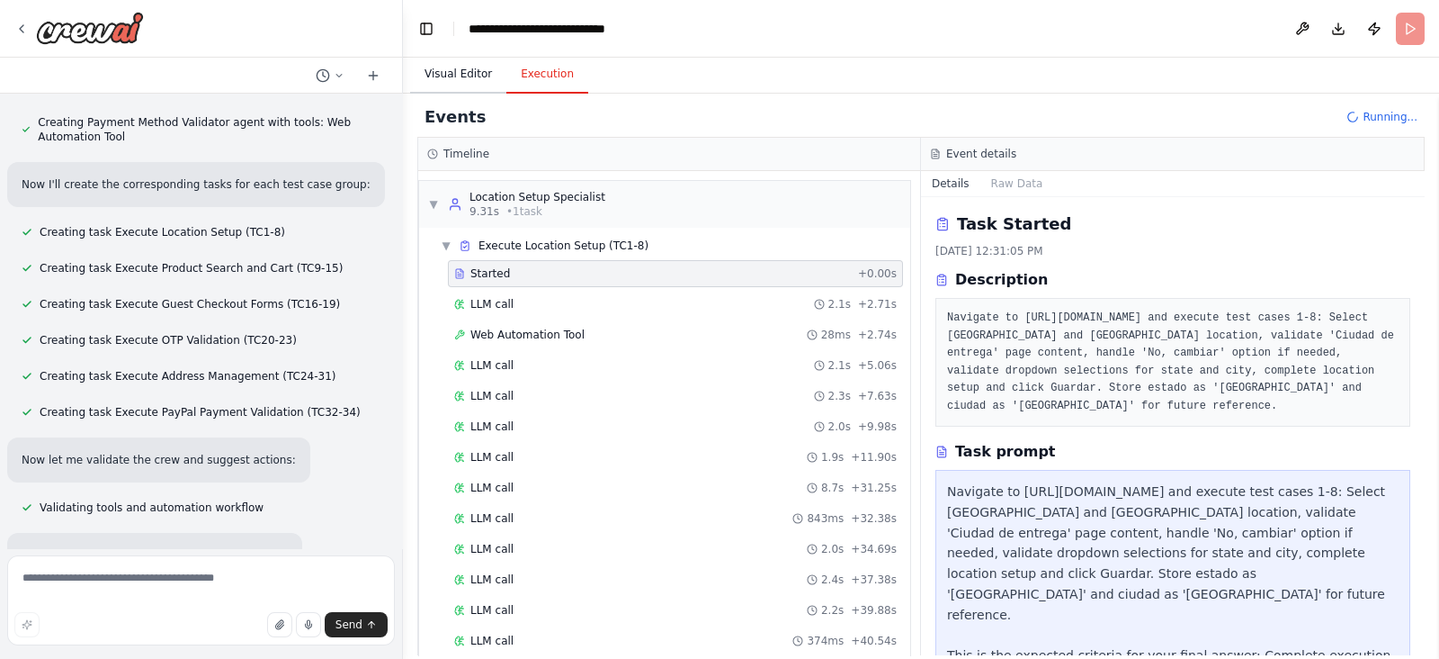
click at [450, 69] on button "Visual Editor" at bounding box center [458, 75] width 96 height 38
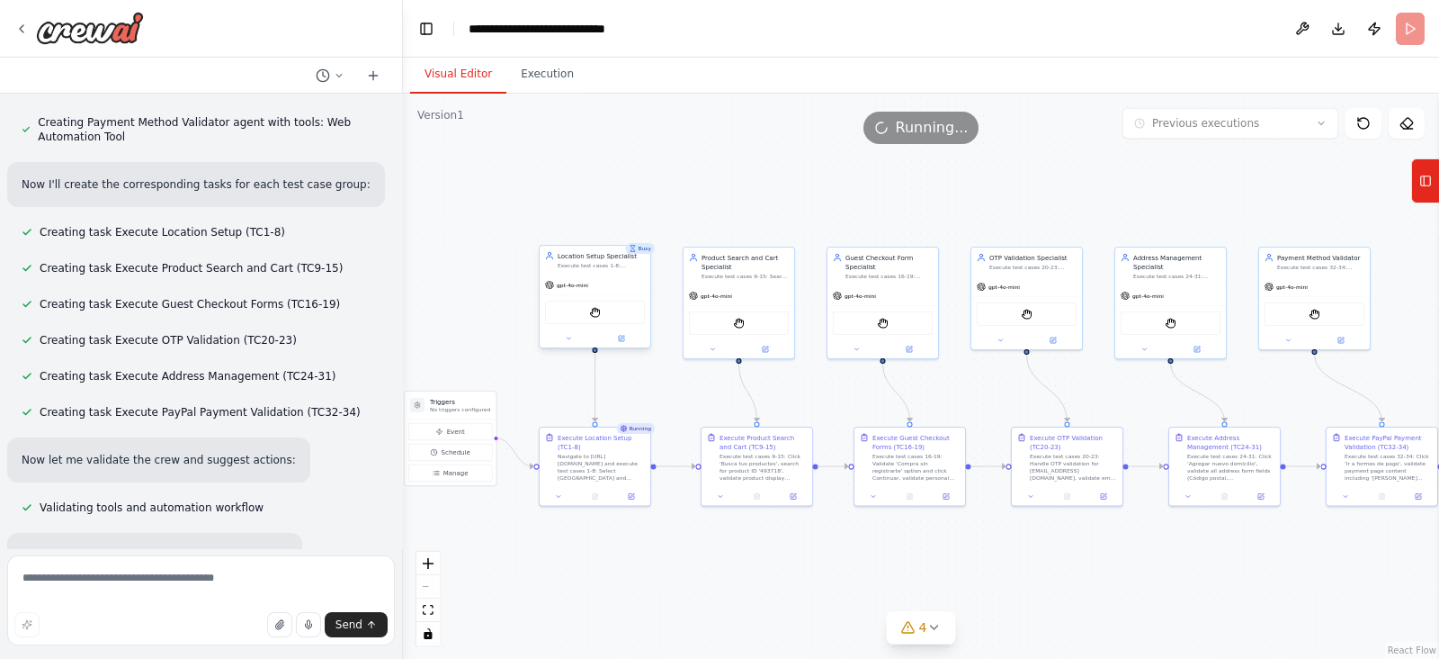
click at [587, 283] on div "gpt-4o-mini" at bounding box center [595, 285] width 111 height 20
click at [587, 460] on div "Navigate to https://dcpl-staging.coppel.com and execute test cases 1-8: Select …" at bounding box center [601, 465] width 87 height 29
click at [560, 497] on icon at bounding box center [558, 494] width 7 height 7
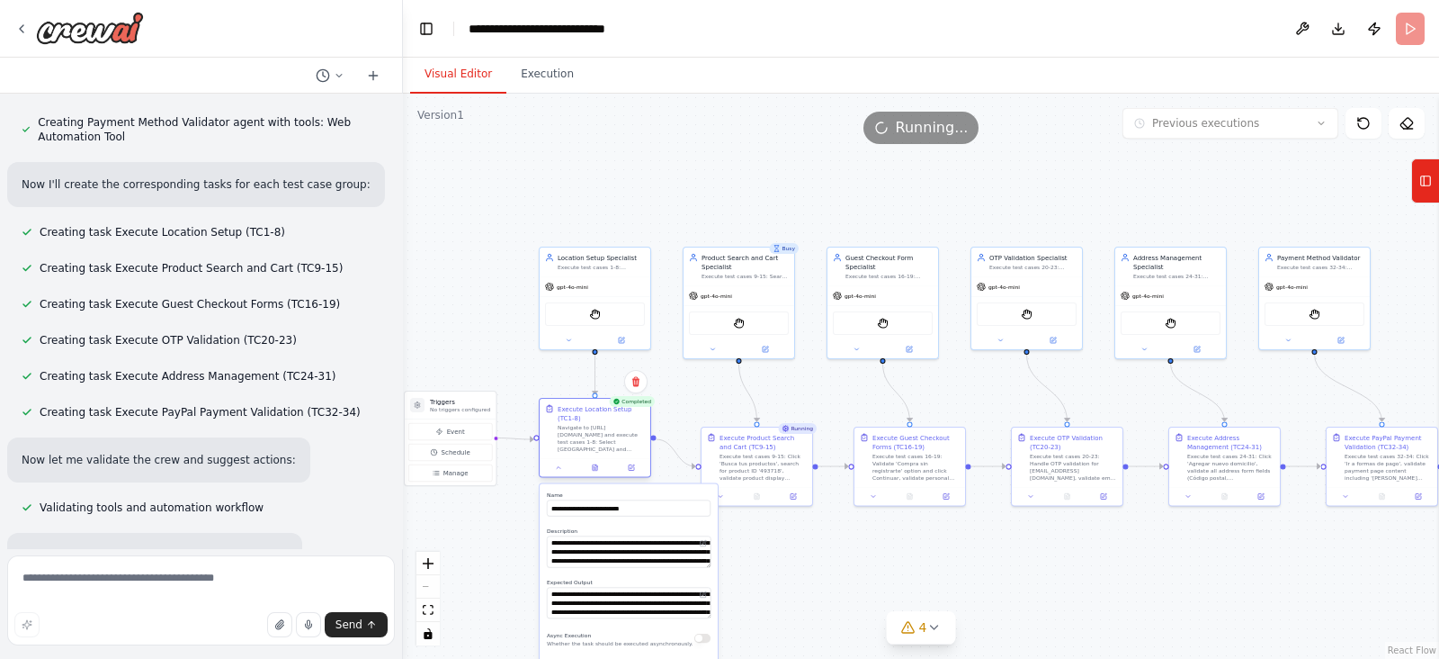
drag, startPoint x: 596, startPoint y: 454, endPoint x: 595, endPoint y: 429, distance: 25.3
click at [595, 429] on div "Navigate to https://dcpl-staging.coppel.com and execute test cases 1-8: Select …" at bounding box center [601, 438] width 87 height 29
click at [565, 472] on div at bounding box center [595, 467] width 111 height 19
click at [557, 473] on div at bounding box center [595, 467] width 111 height 19
click at [555, 467] on icon at bounding box center [558, 467] width 7 height 7
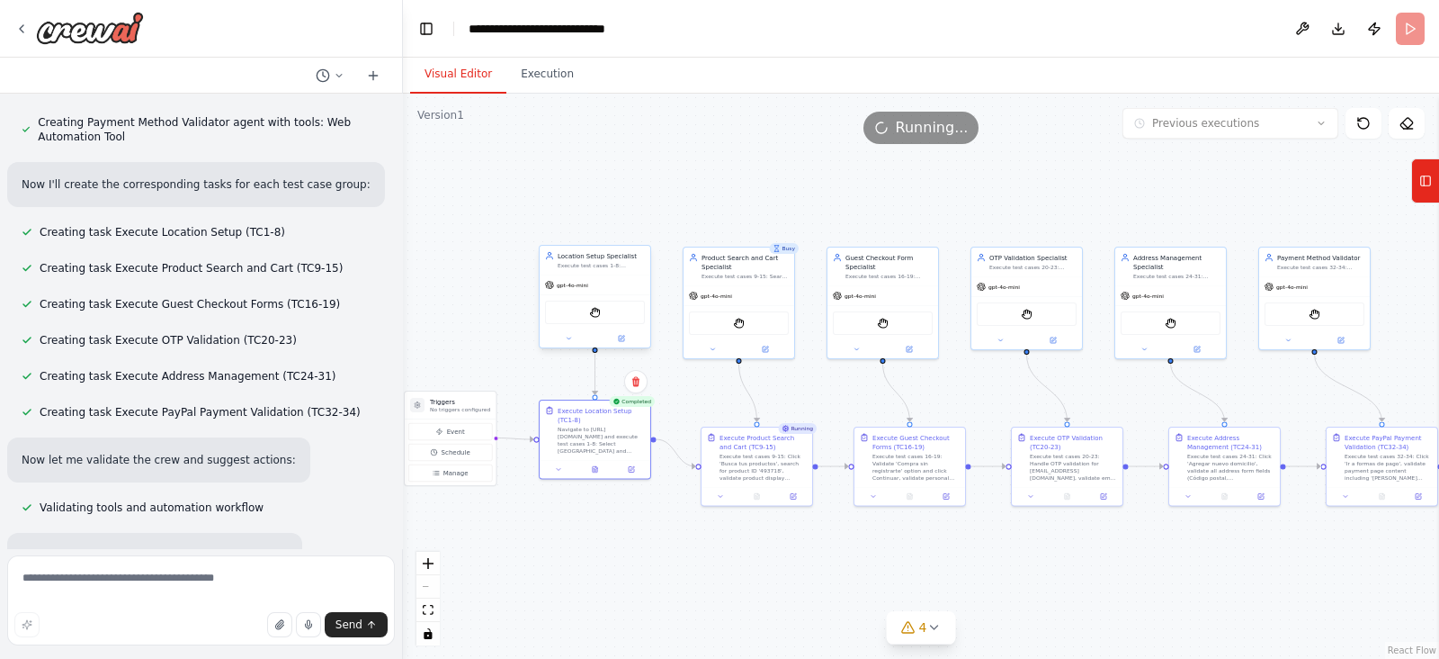
click at [568, 345] on div at bounding box center [595, 338] width 111 height 18
click at [568, 341] on button at bounding box center [568, 338] width 51 height 11
click at [695, 408] on div "**********" at bounding box center [629, 479] width 178 height 250
click at [702, 398] on icon "button" at bounding box center [702, 400] width 9 height 9
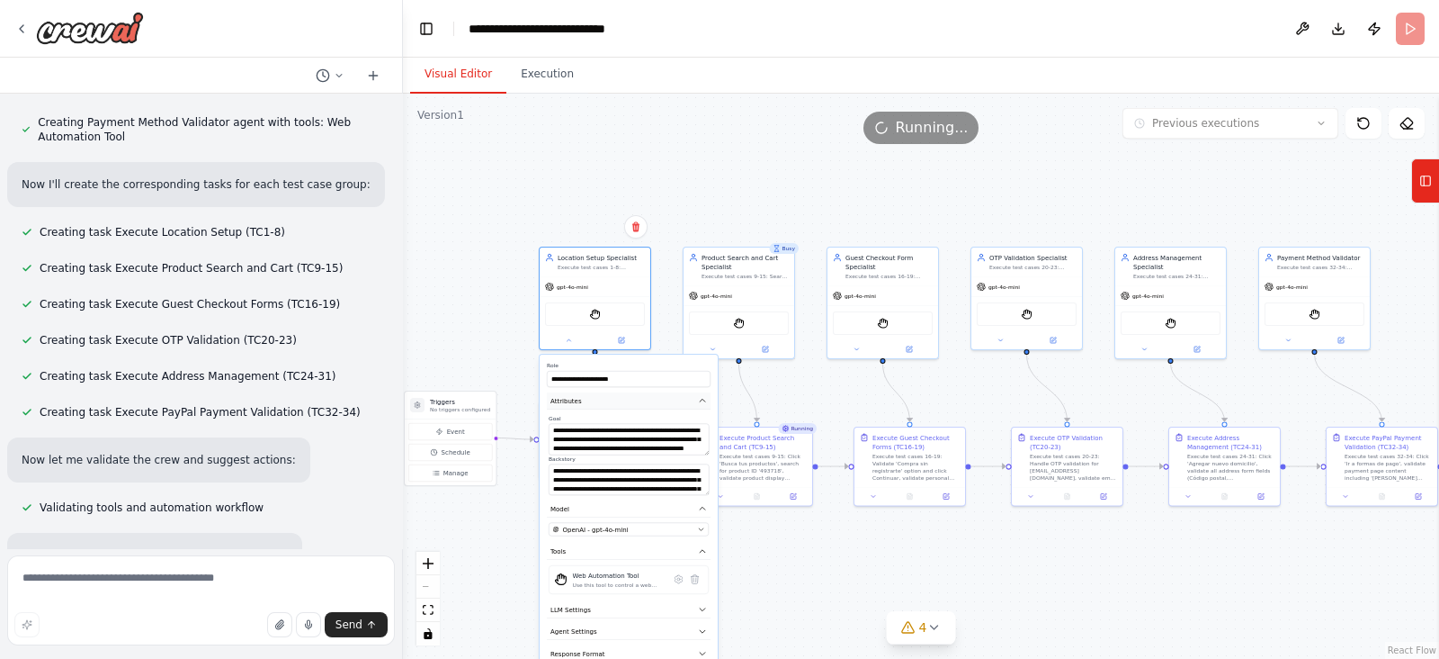
click at [703, 396] on icon "button" at bounding box center [702, 400] width 9 height 9
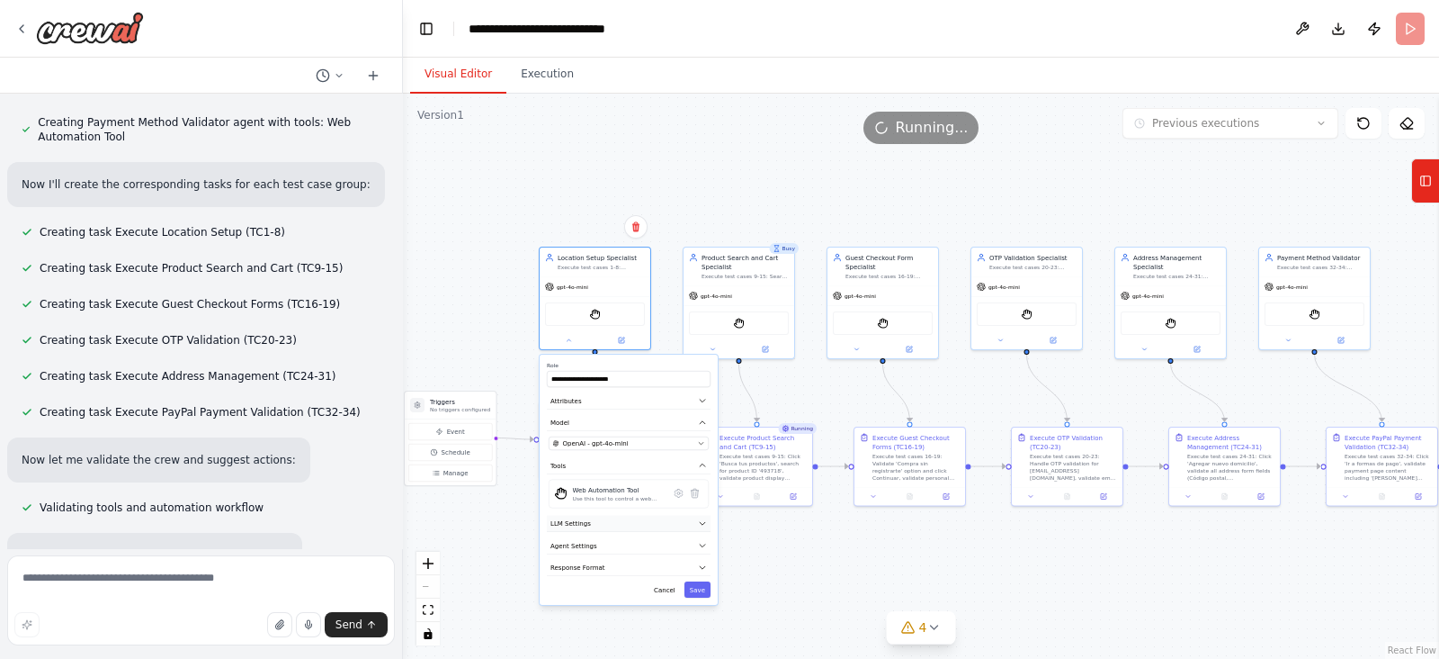
click at [614, 523] on button "LLM Settings" at bounding box center [629, 524] width 164 height 17
click at [615, 518] on button "LLM Settings" at bounding box center [629, 524] width 164 height 17
click at [592, 546] on span "Agent Settings" at bounding box center [574, 545] width 47 height 9
click at [593, 542] on button "Agent Settings" at bounding box center [629, 545] width 164 height 17
click at [608, 565] on button "Response Format" at bounding box center [629, 568] width 164 height 17
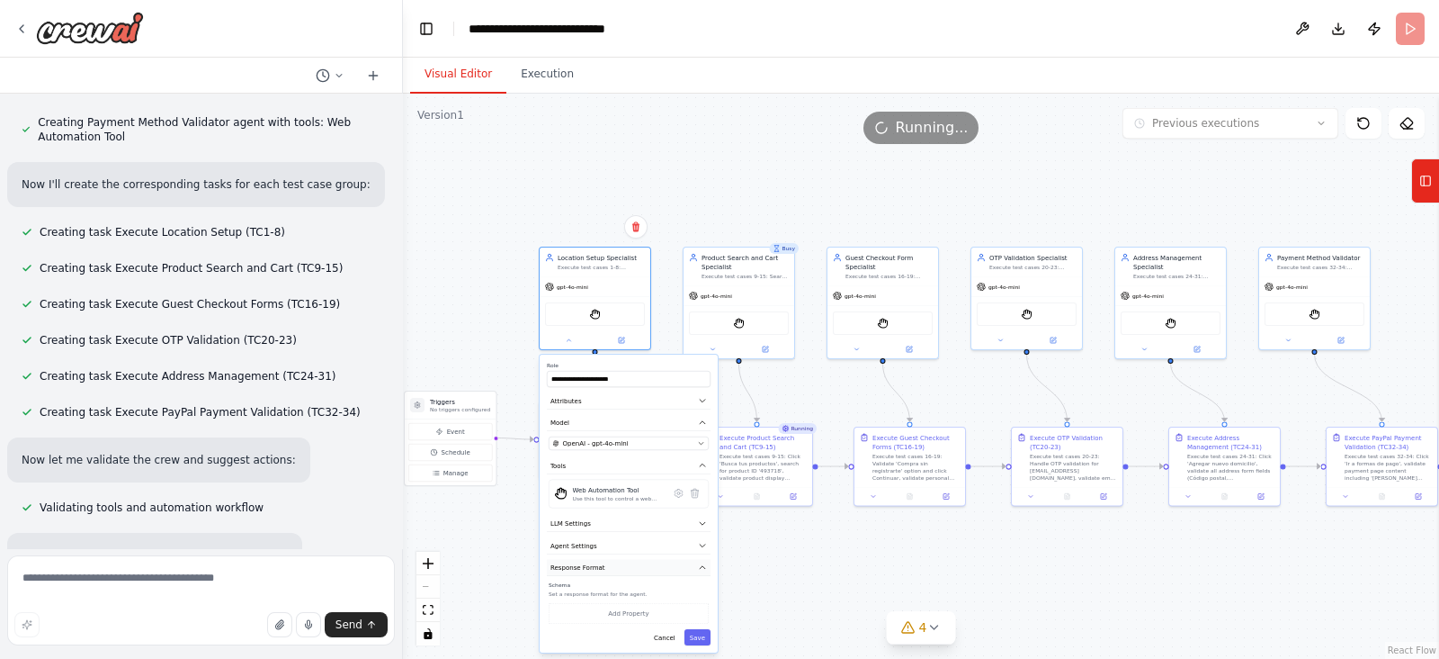
click at [608, 565] on button "Response Format" at bounding box center [629, 568] width 164 height 17
click at [616, 444] on span "OpenAI - gpt-4o-mini" at bounding box center [596, 443] width 66 height 9
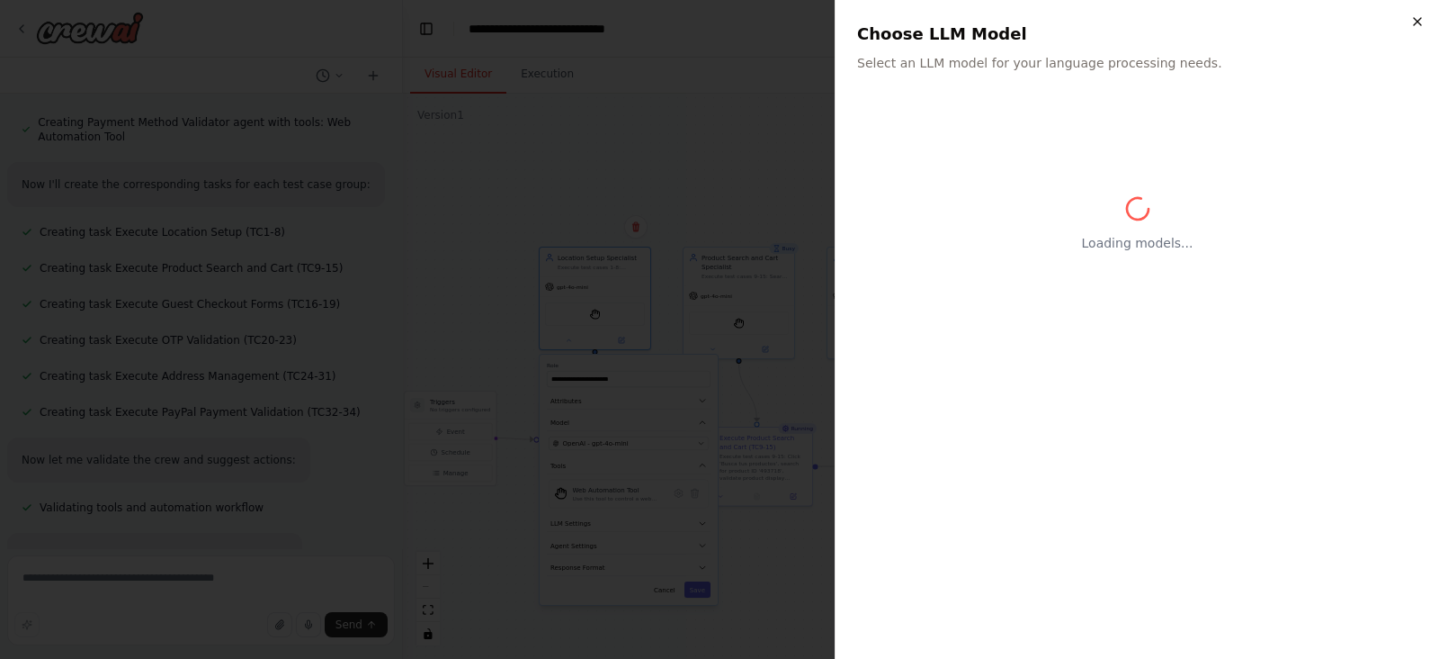
click at [1422, 15] on icon "button" at bounding box center [1418, 21] width 14 height 14
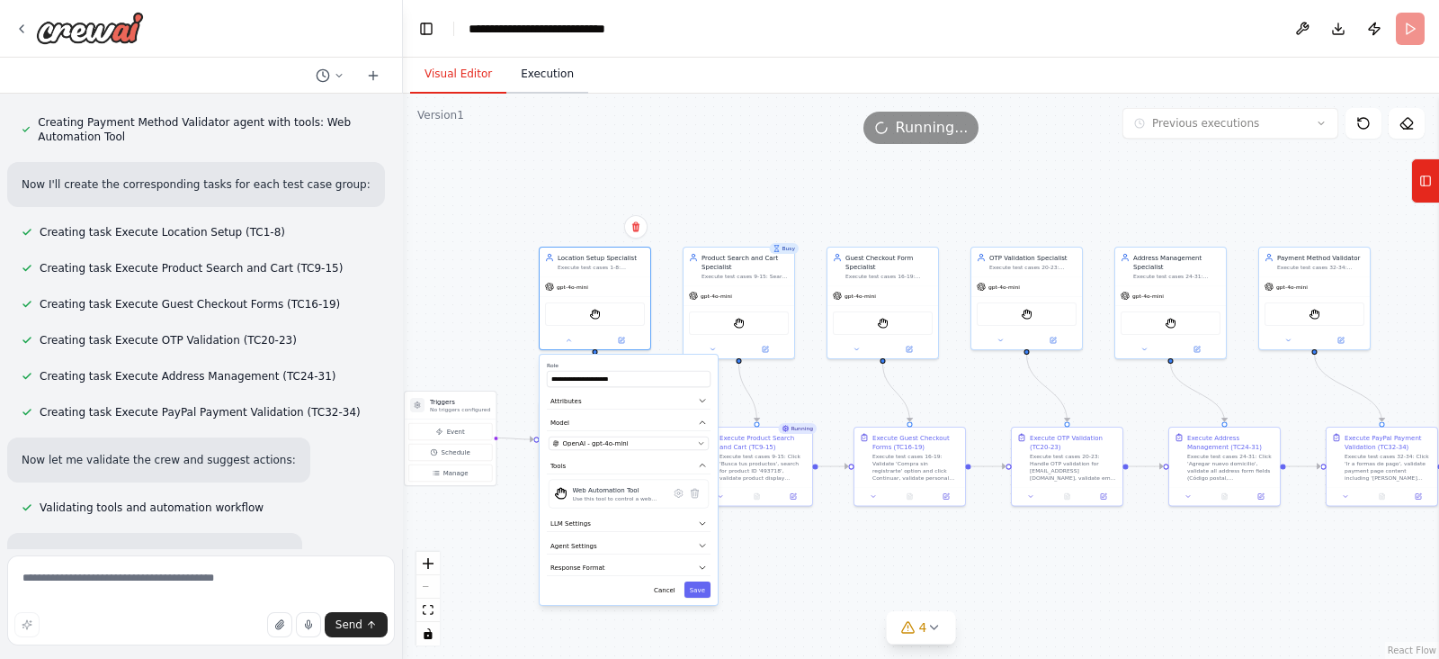
click at [540, 77] on button "Execution" at bounding box center [548, 75] width 82 height 38
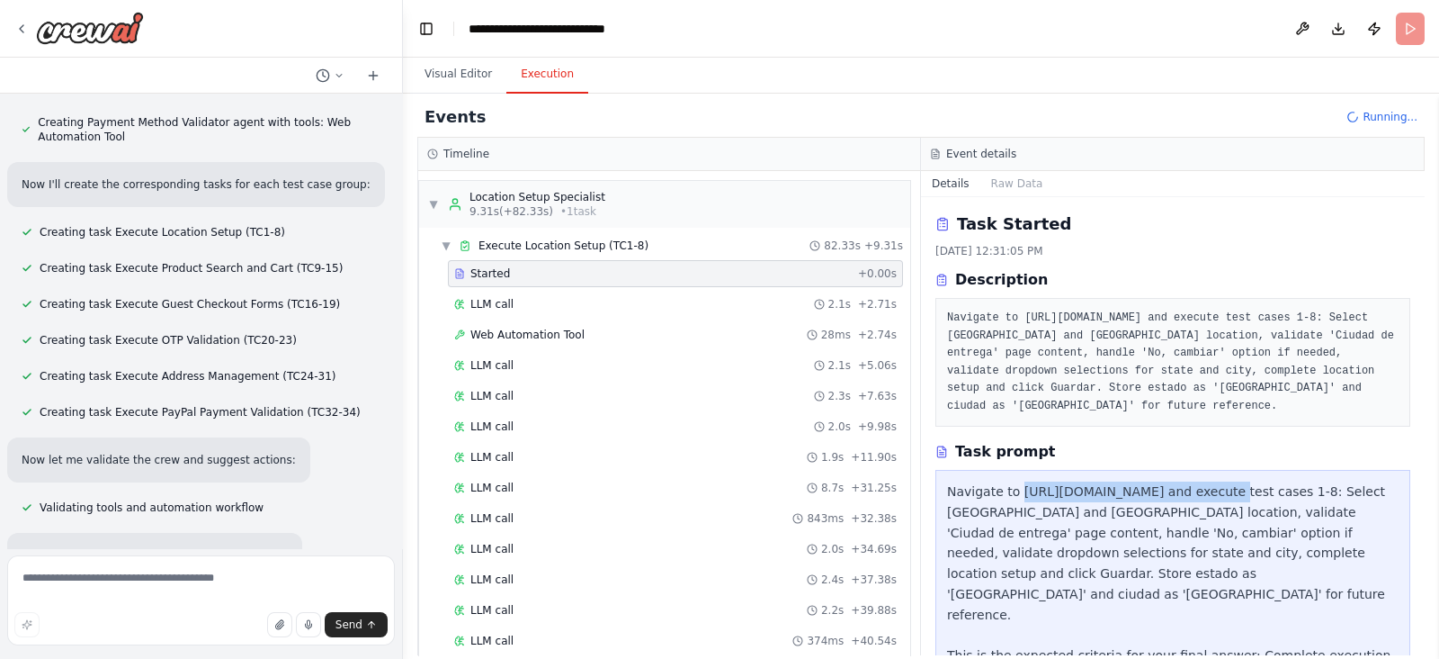
drag, startPoint x: 1015, startPoint y: 474, endPoint x: 1191, endPoint y: 465, distance: 176.6
click at [1191, 481] on div "Navigate to https://dcpl-staging.coppel.com and execute test cases 1-8: Select …" at bounding box center [1173, 655] width 452 height 348
copy div "https://dcpl-staging.coppel.com"
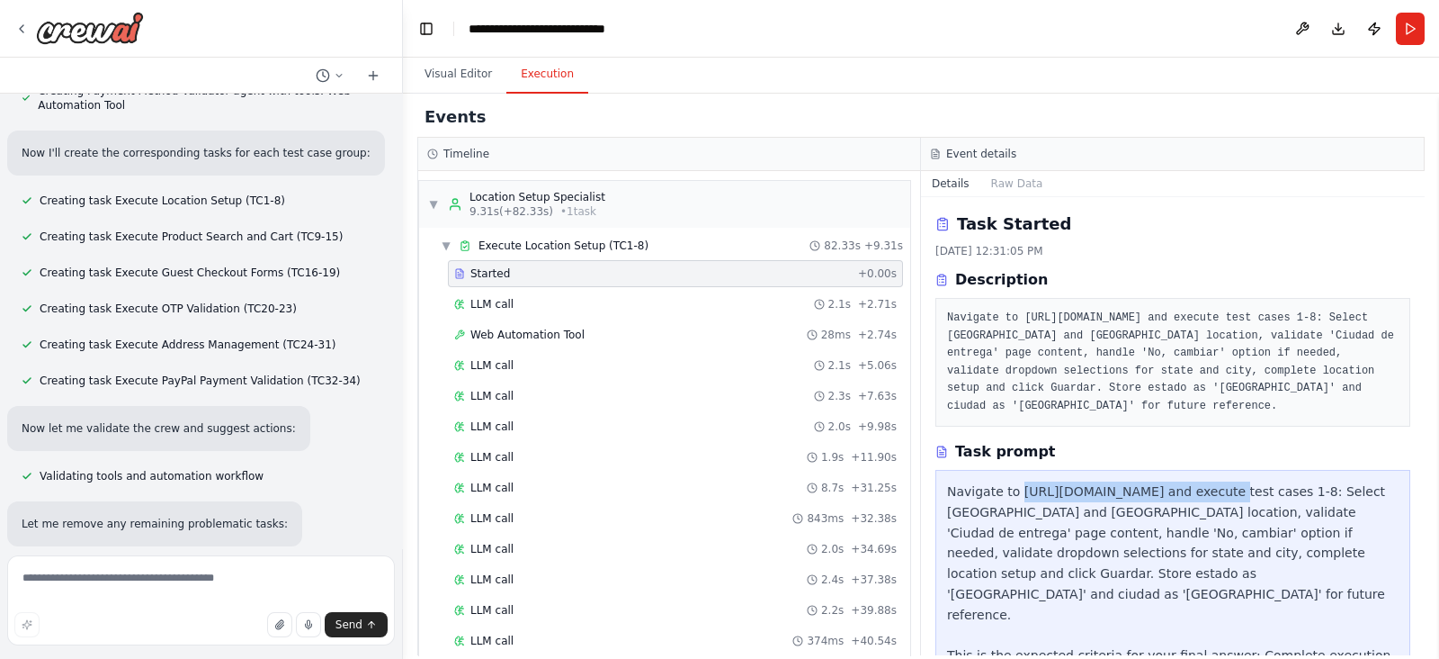
scroll to position [10830, 0]
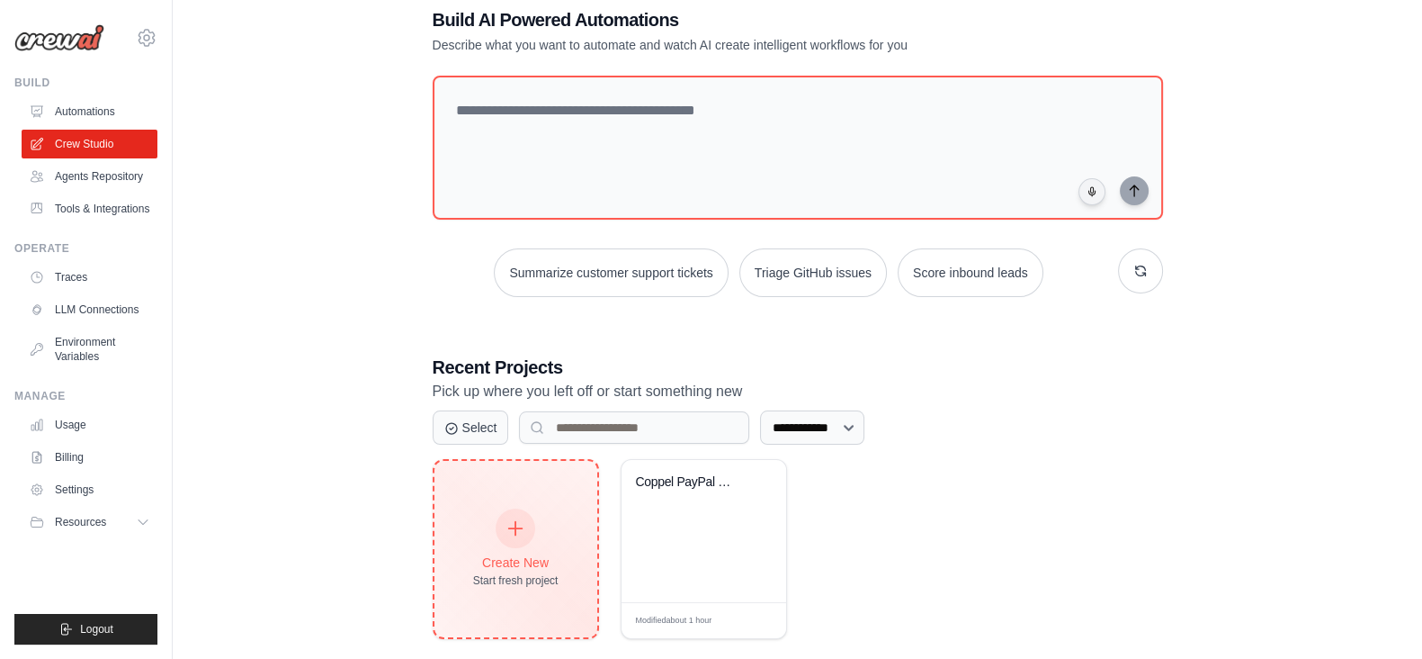
scroll to position [129, 0]
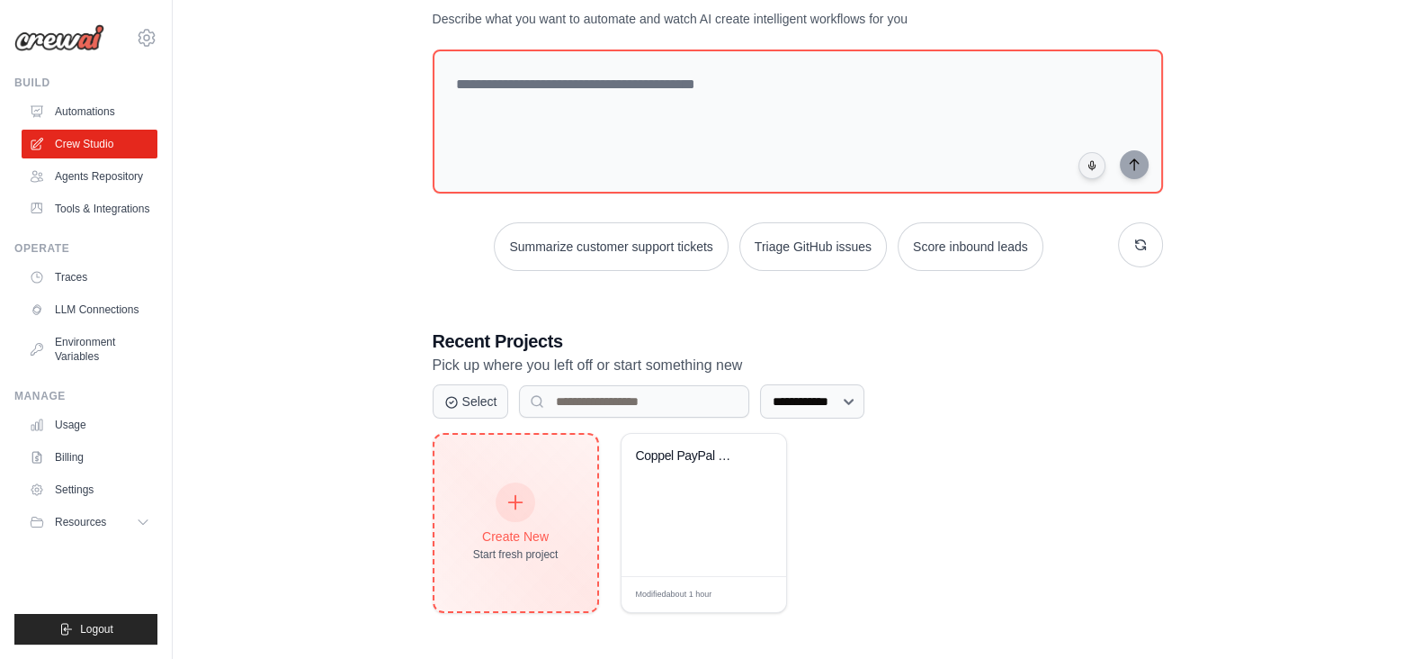
click at [510, 536] on div "Create New" at bounding box center [515, 536] width 85 height 18
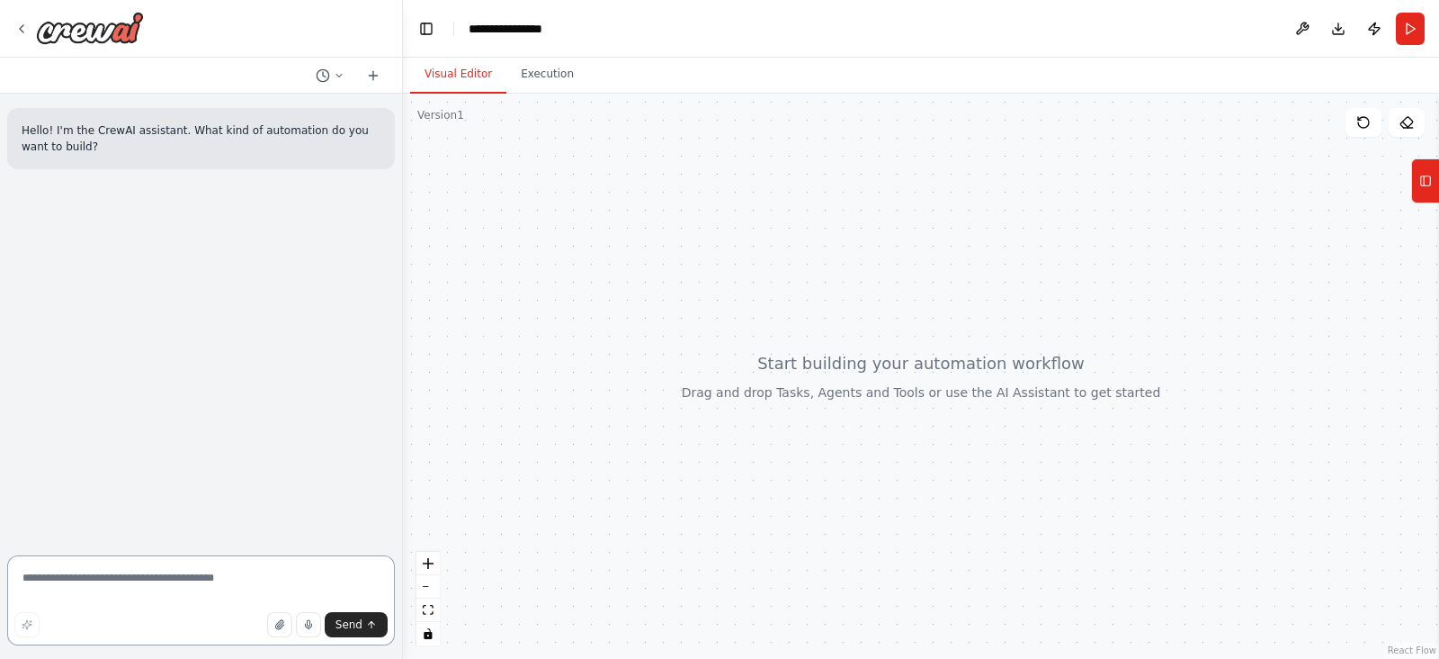
click at [54, 569] on textarea at bounding box center [201, 600] width 388 height 90
click at [74, 587] on textarea at bounding box center [201, 600] width 388 height 90
click at [97, 579] on textarea "**********" at bounding box center [201, 600] width 388 height 90
drag, startPoint x: 244, startPoint y: 580, endPoint x: 0, endPoint y: 566, distance: 244.2
click at [0, 566] on div "**********" at bounding box center [201, 329] width 403 height 659
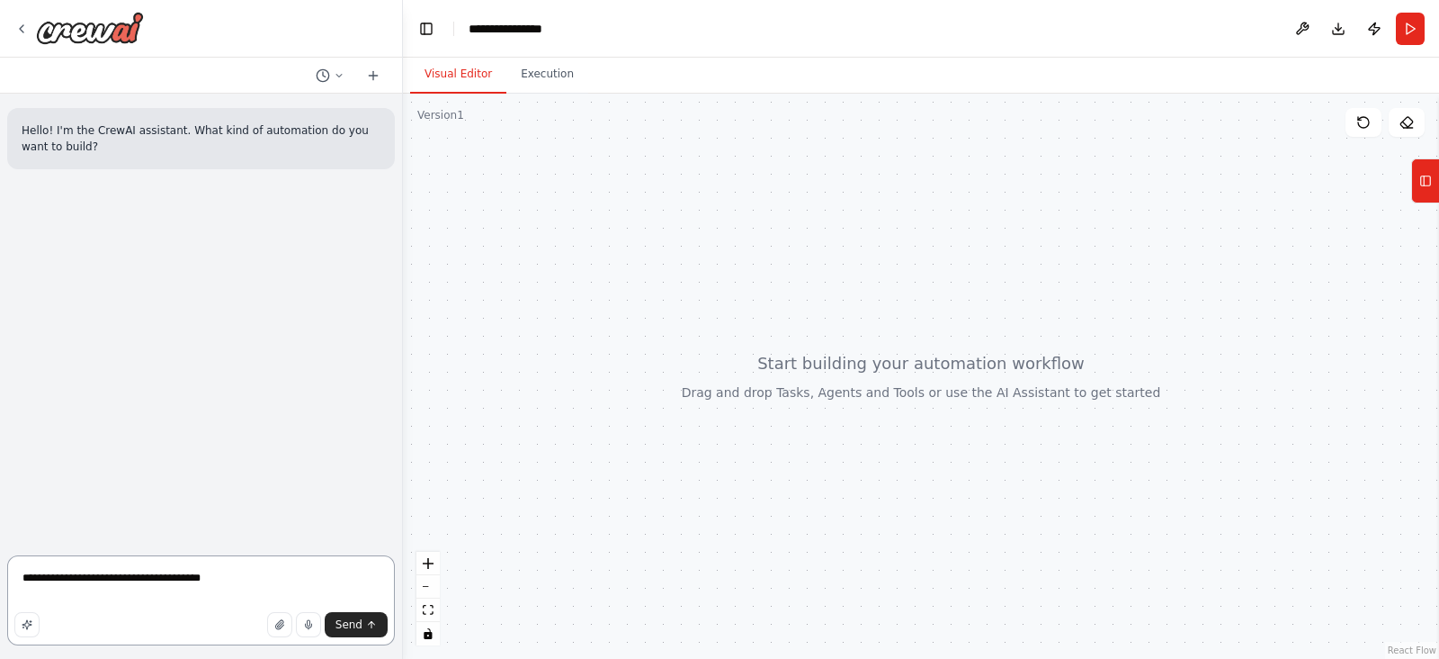
paste textarea "**********"
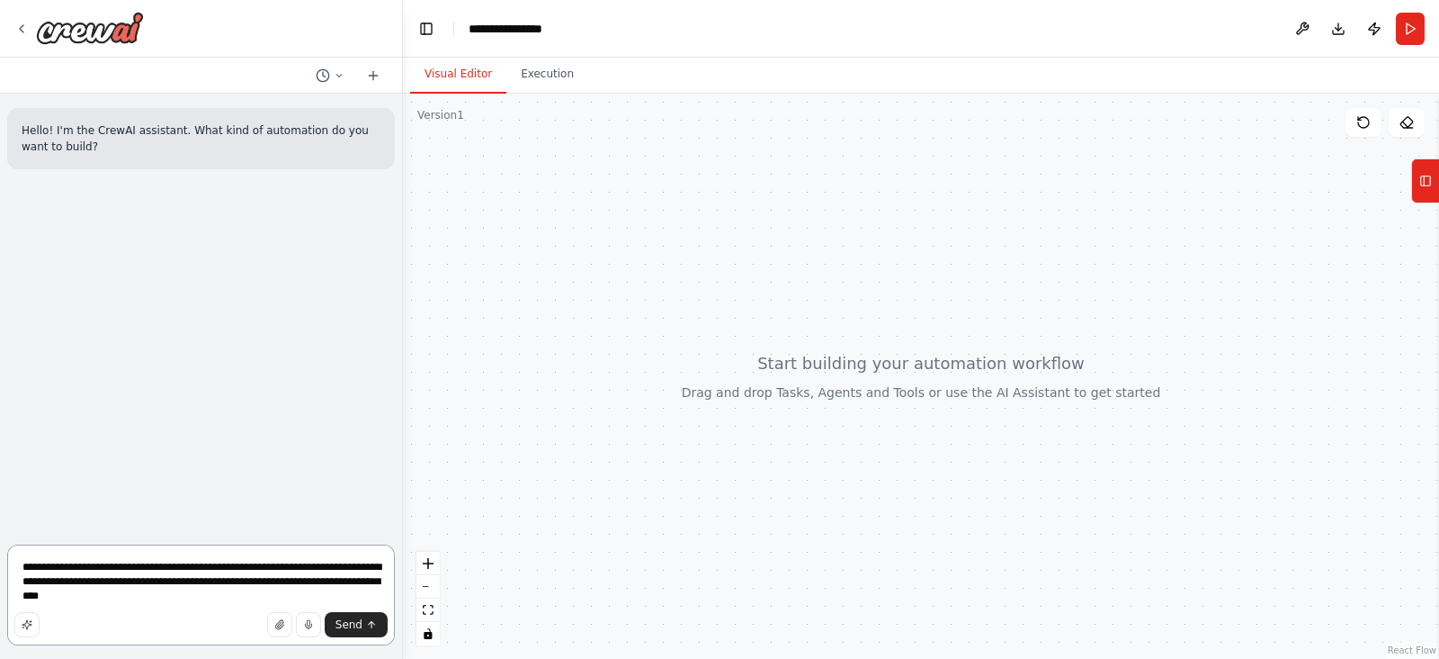
drag, startPoint x: 133, startPoint y: 595, endPoint x: 189, endPoint y: 586, distance: 56.5
click at [189, 586] on textarea "**********" at bounding box center [201, 594] width 388 height 101
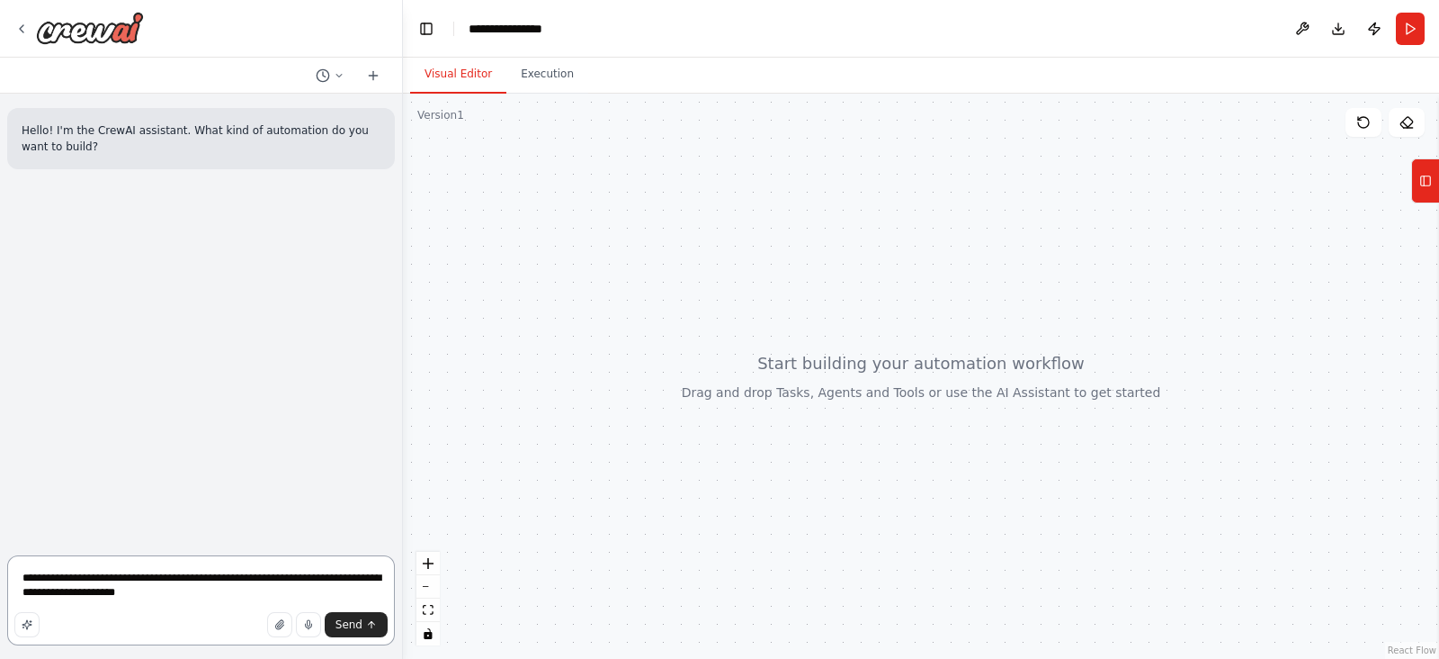
click at [73, 595] on textarea "**********" at bounding box center [201, 600] width 388 height 90
click at [180, 596] on textarea "**********" at bounding box center [201, 600] width 388 height 90
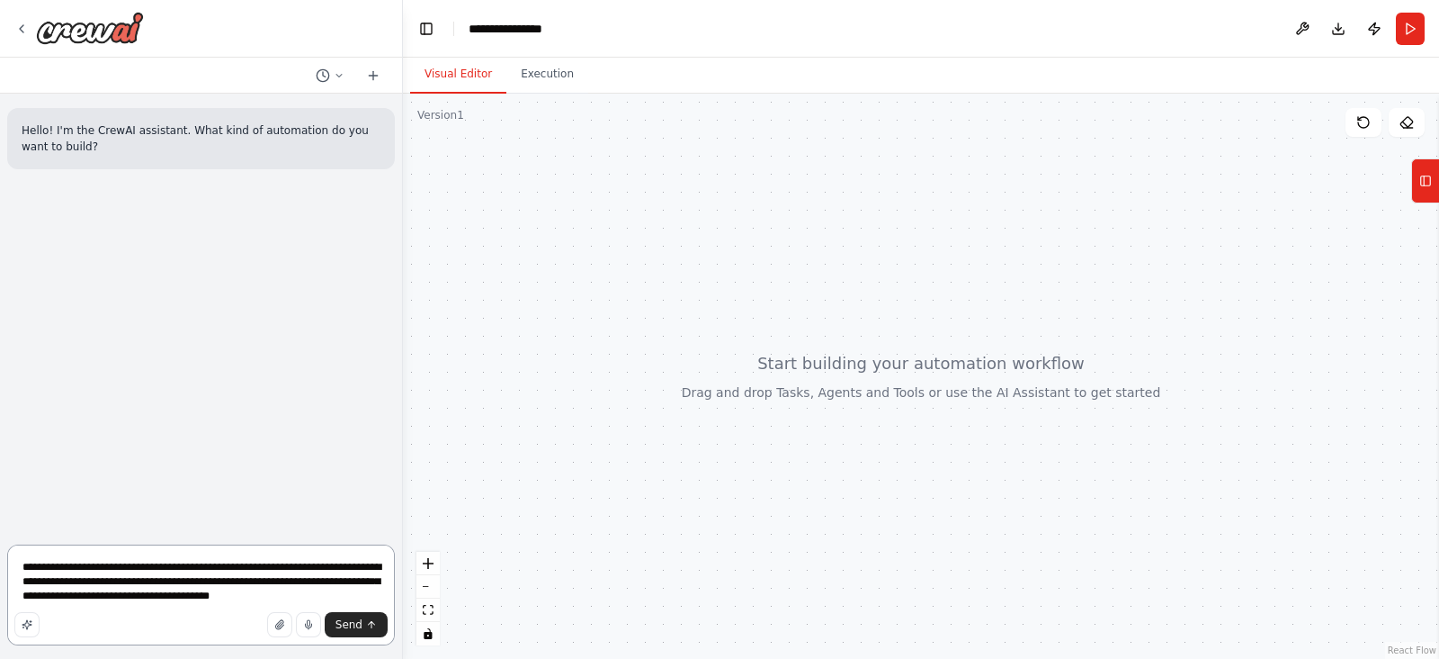
click at [310, 594] on textarea "**********" at bounding box center [201, 594] width 388 height 101
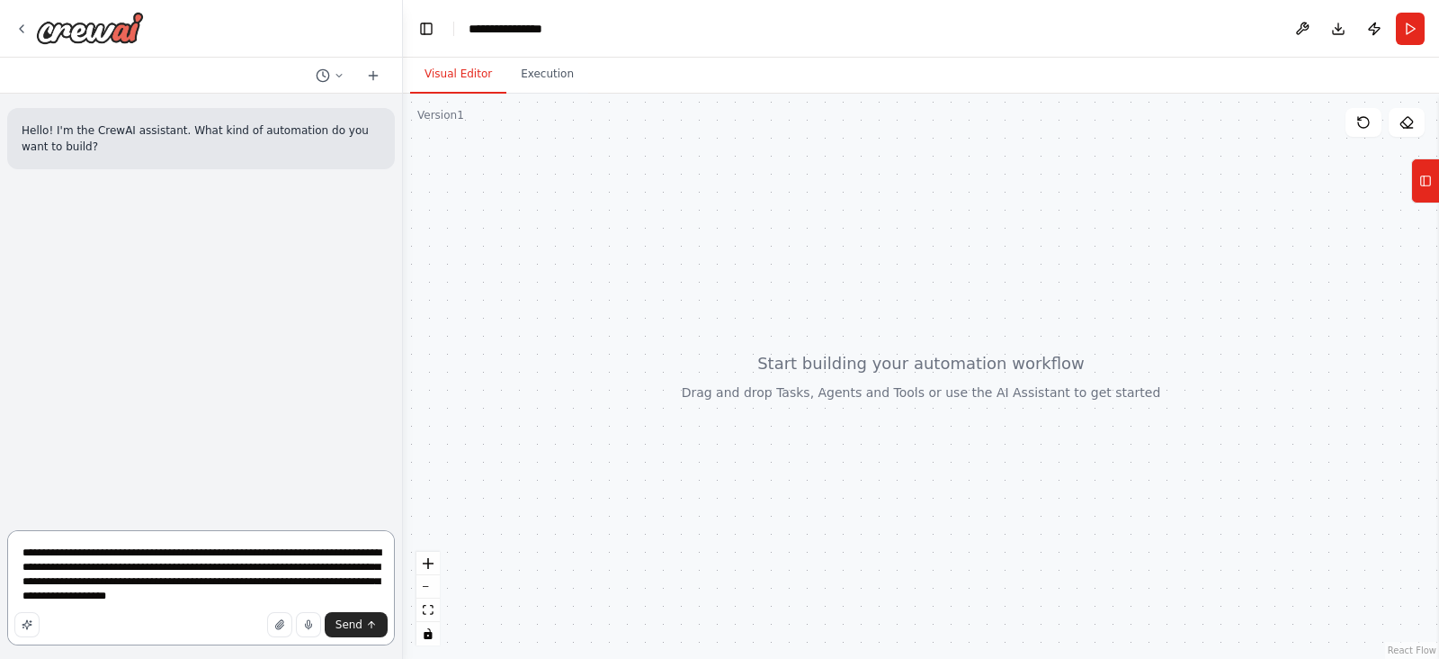
click at [187, 591] on textarea "**********" at bounding box center [201, 587] width 388 height 115
type textarea "**********"
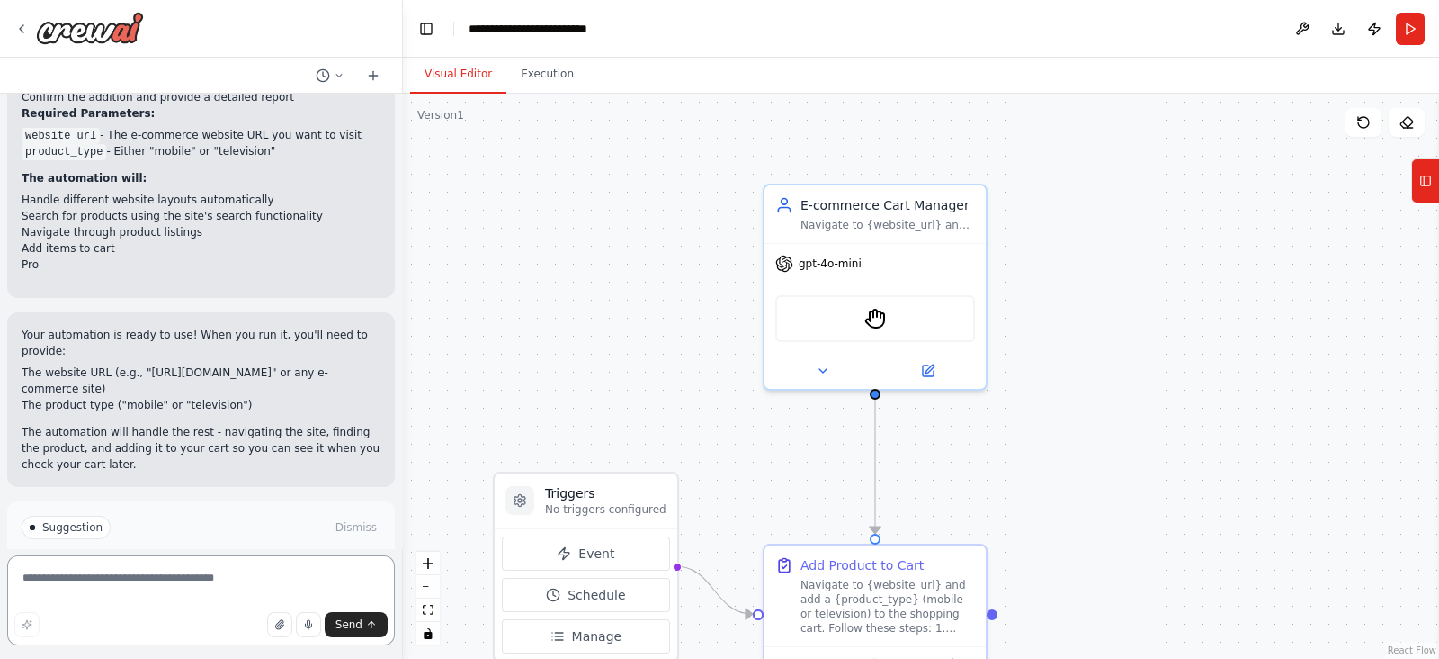
scroll to position [1381, 0]
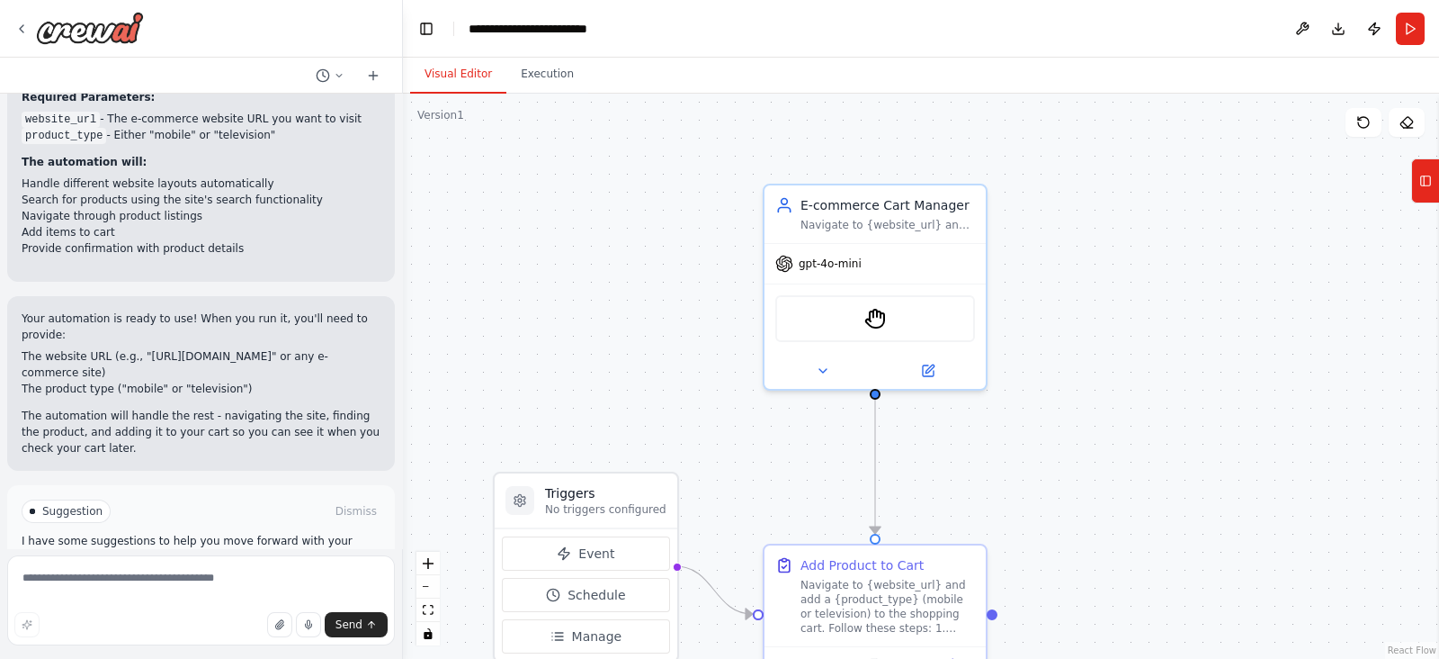
click at [166, 580] on span "Run Automation" at bounding box center [209, 587] width 87 height 14
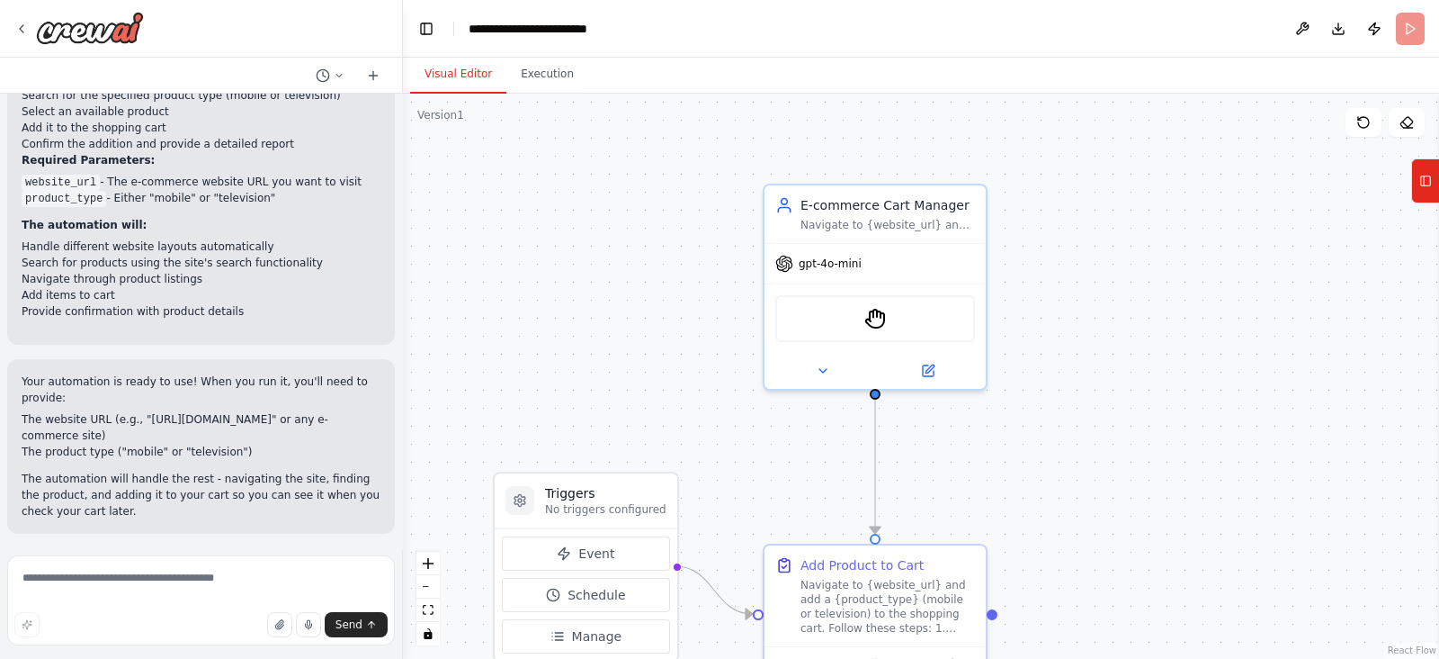
scroll to position [1236, 0]
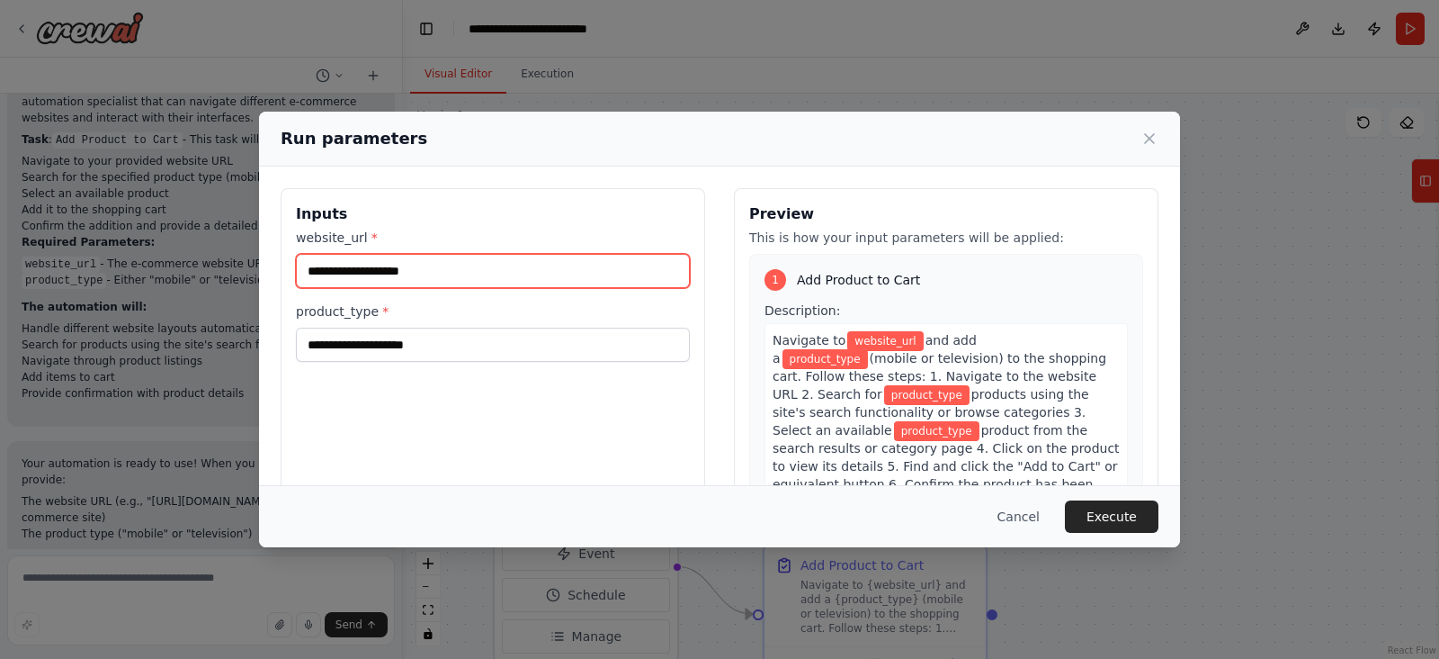
click at [490, 273] on input "website_url *" at bounding box center [493, 271] width 394 height 34
paste input "**********"
type input "**********"
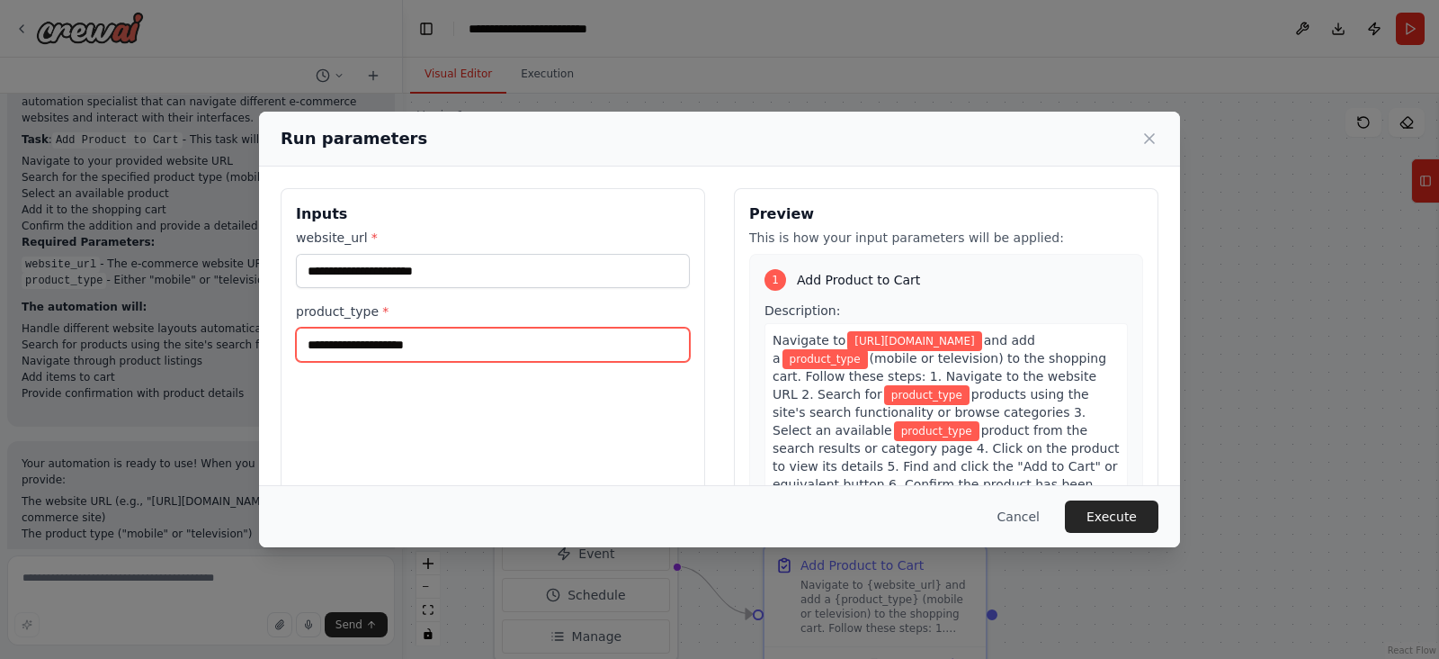
click at [360, 354] on input "product_type *" at bounding box center [493, 344] width 394 height 34
click at [400, 341] on input "product_type *" at bounding box center [493, 344] width 394 height 34
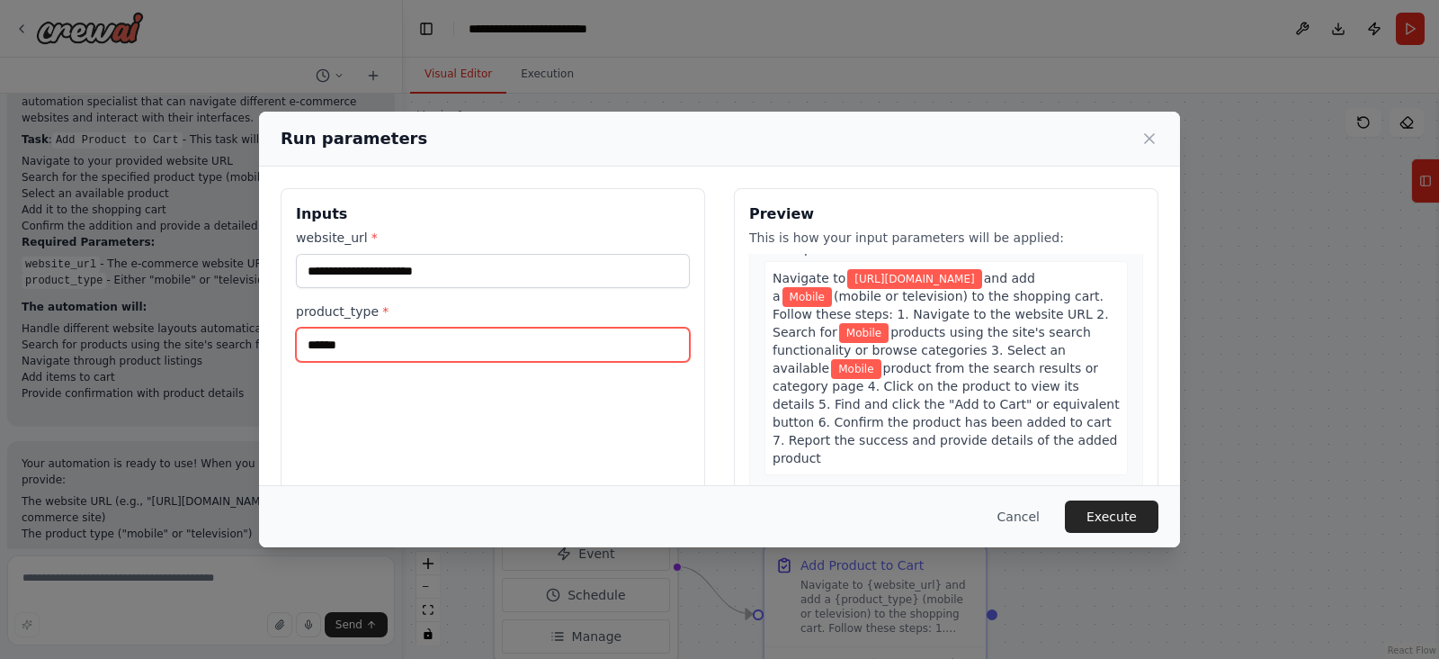
scroll to position [90, 0]
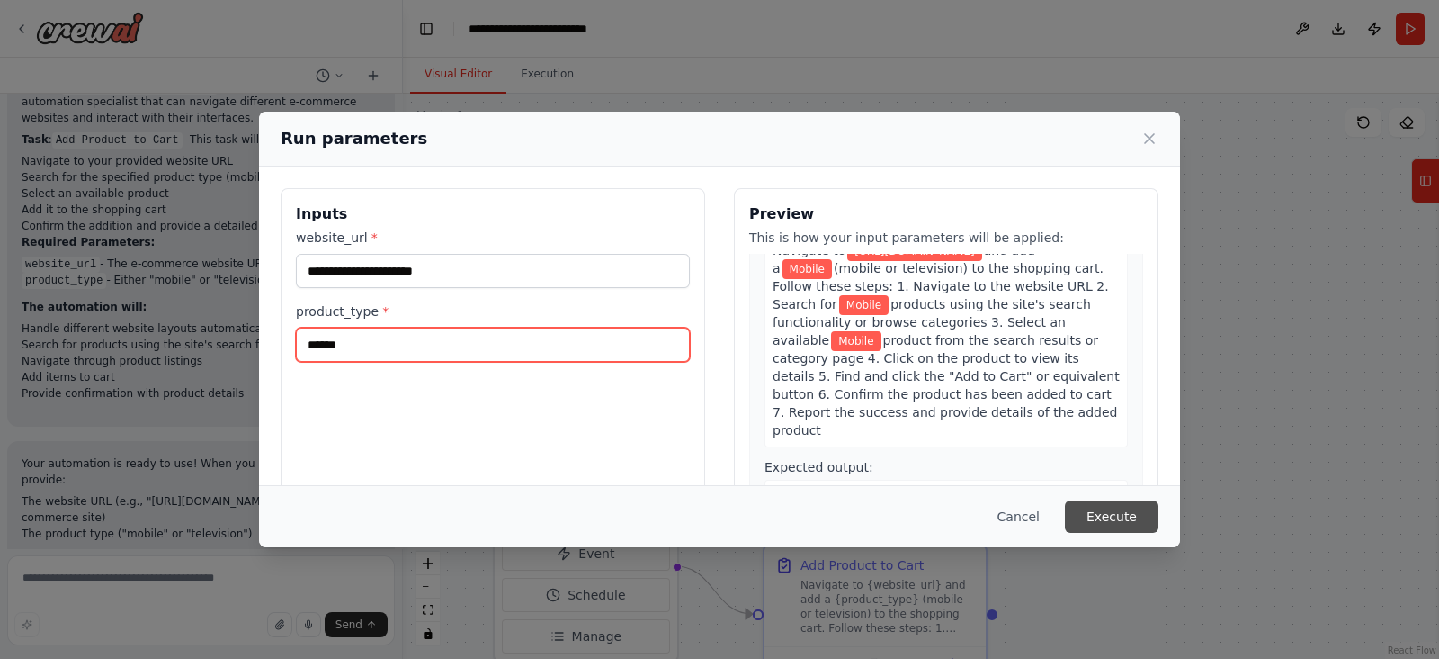
type input "******"
click at [1108, 525] on button "Execute" at bounding box center [1112, 516] width 94 height 32
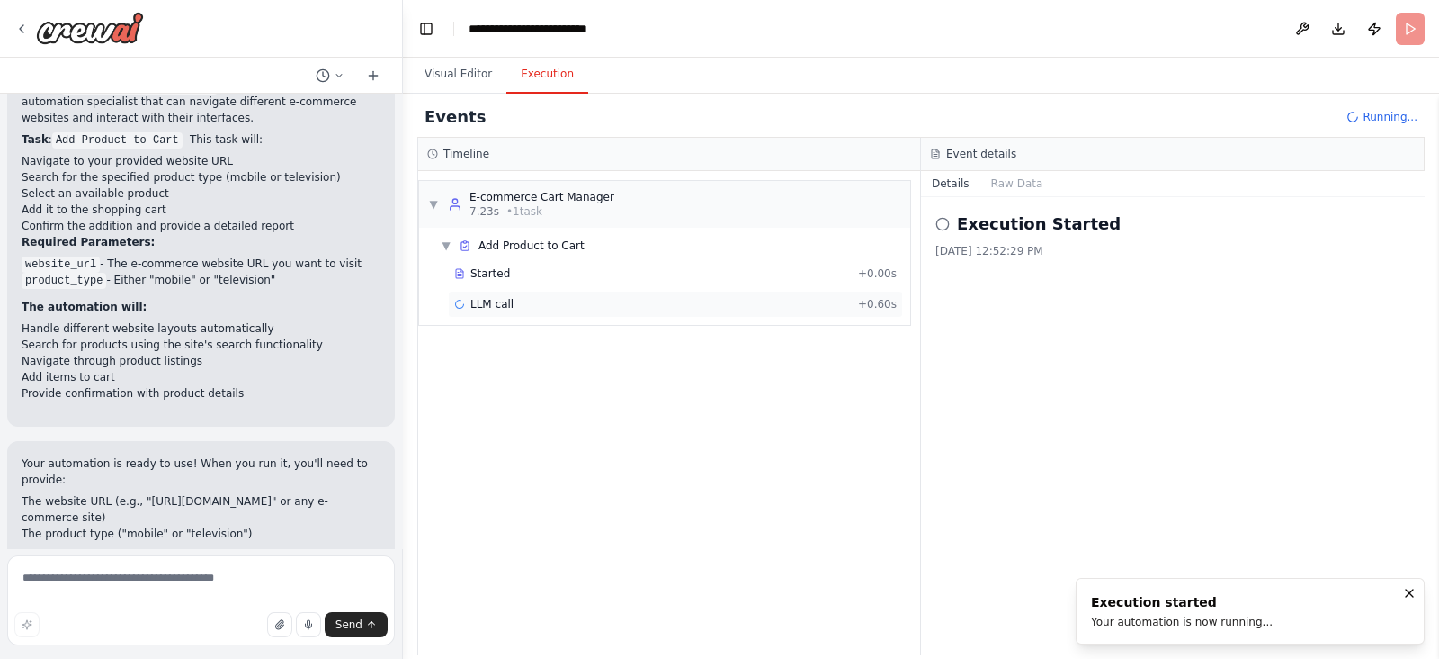
scroll to position [1381, 0]
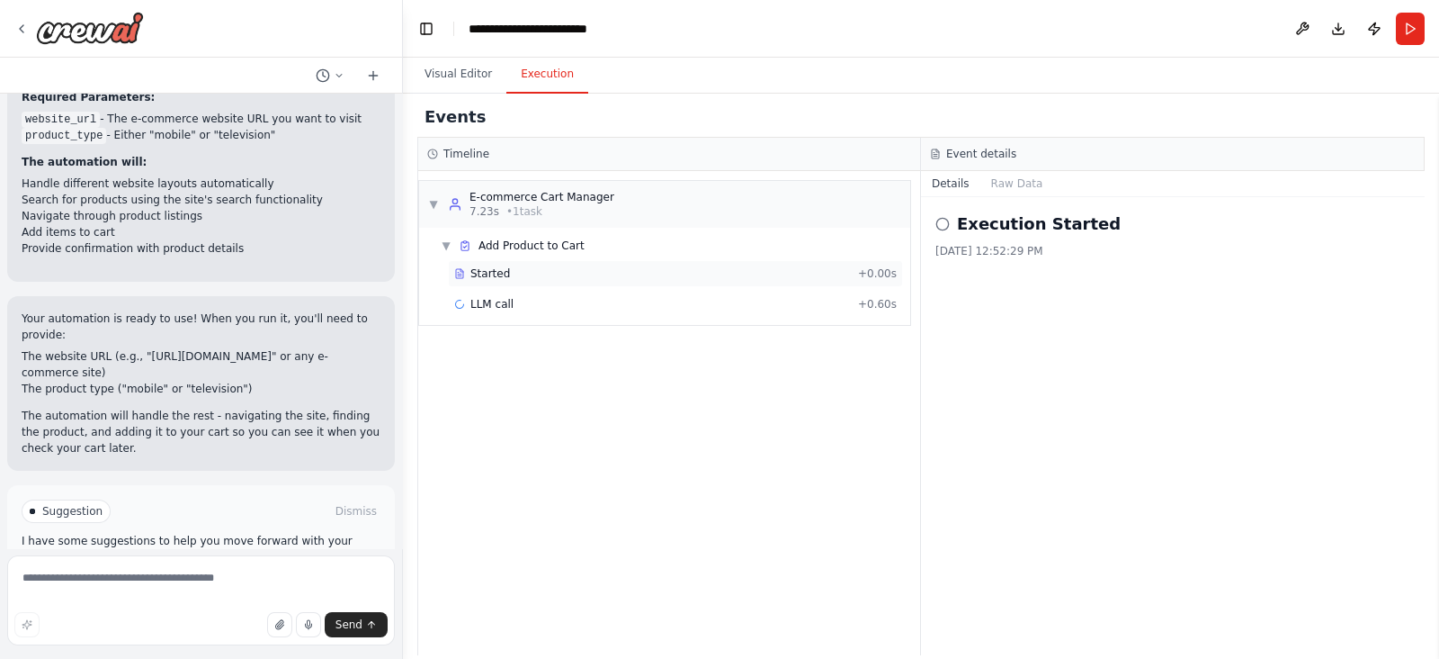
click at [486, 271] on span "Started" at bounding box center [491, 273] width 40 height 14
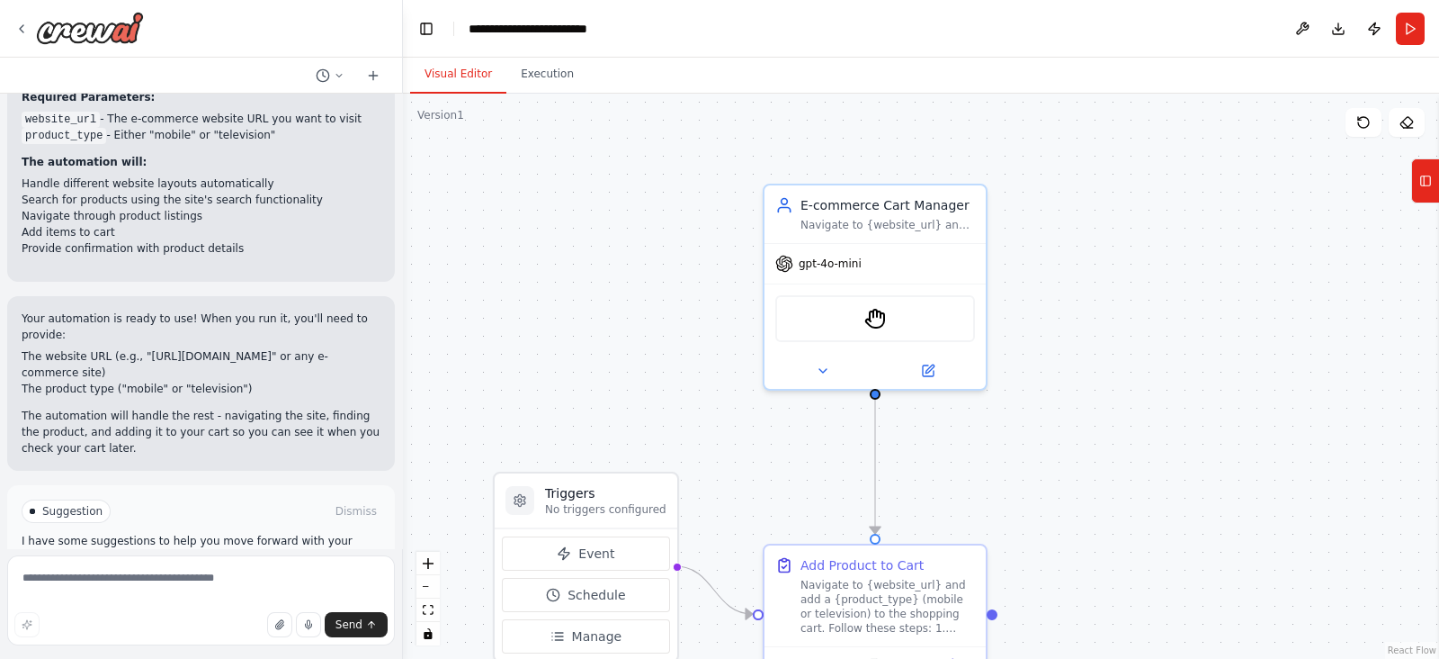
click at [464, 78] on button "Visual Editor" at bounding box center [458, 75] width 96 height 38
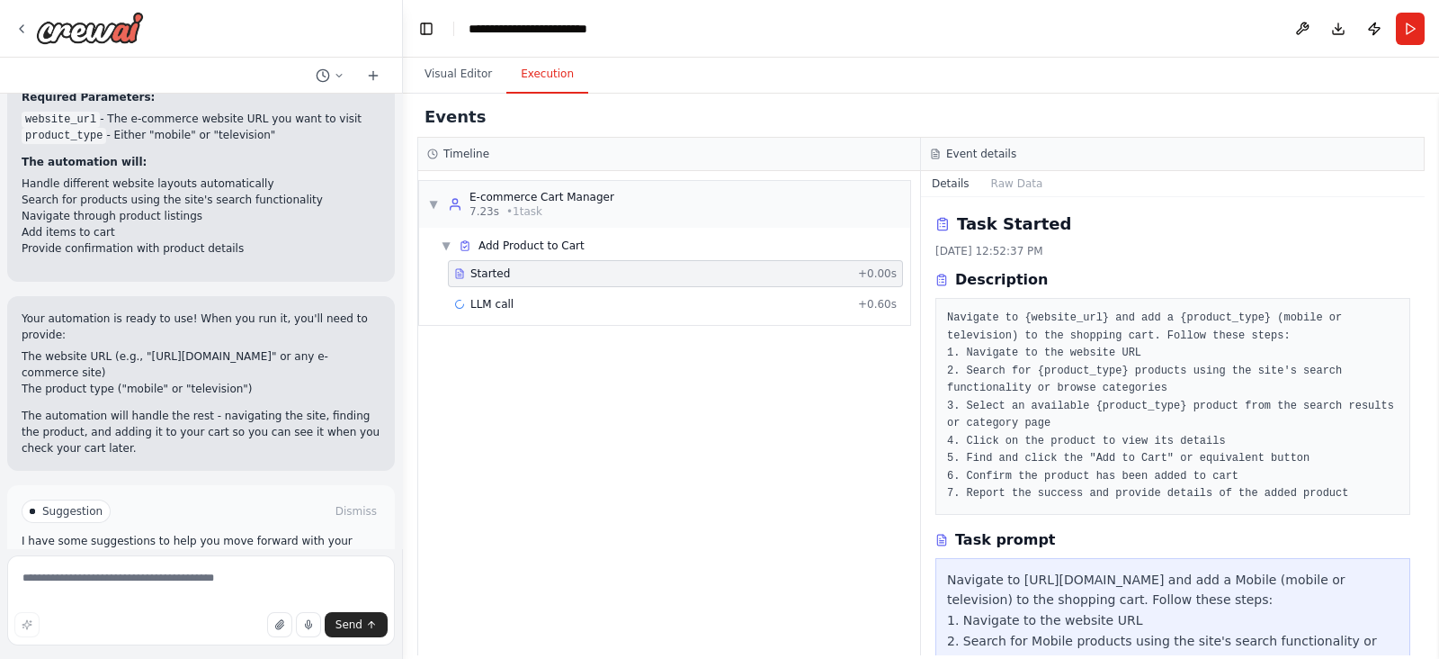
click at [551, 78] on button "Execution" at bounding box center [548, 75] width 82 height 38
click at [544, 300] on div "LLM call + 0.60s" at bounding box center [675, 304] width 443 height 14
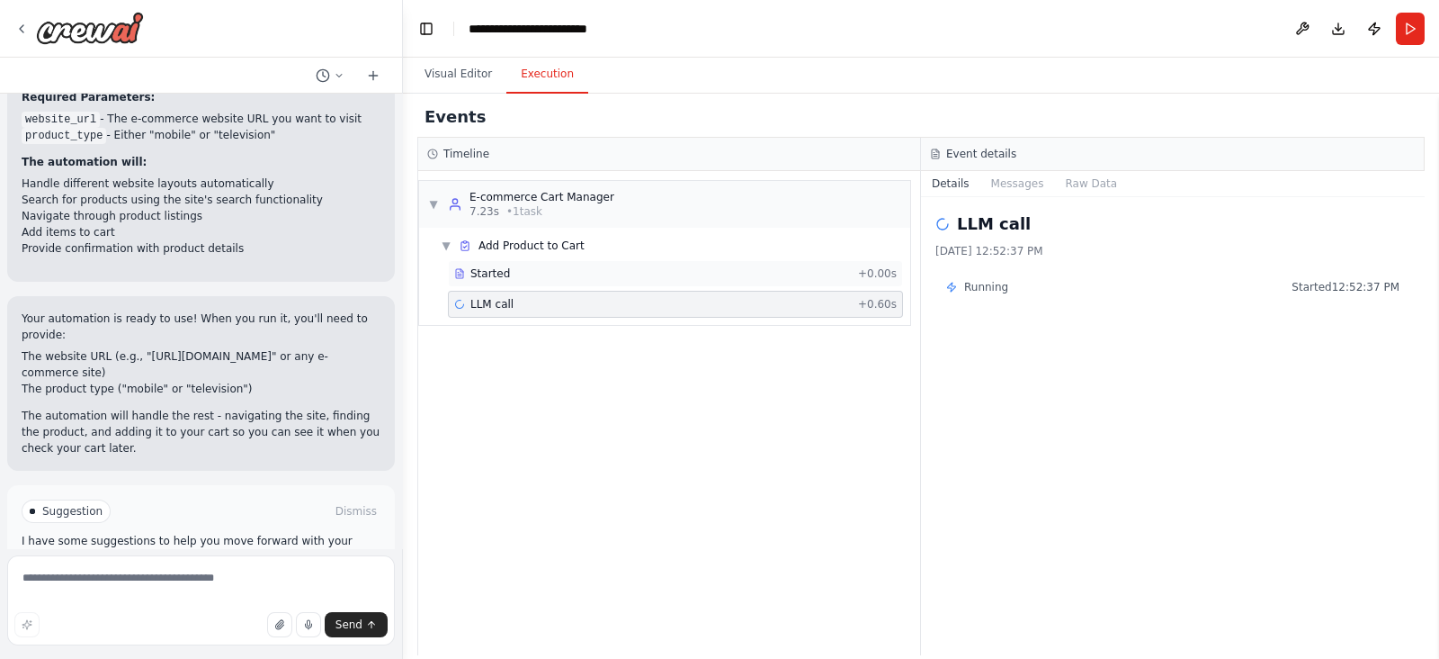
click at [474, 266] on span "Started" at bounding box center [491, 273] width 40 height 14
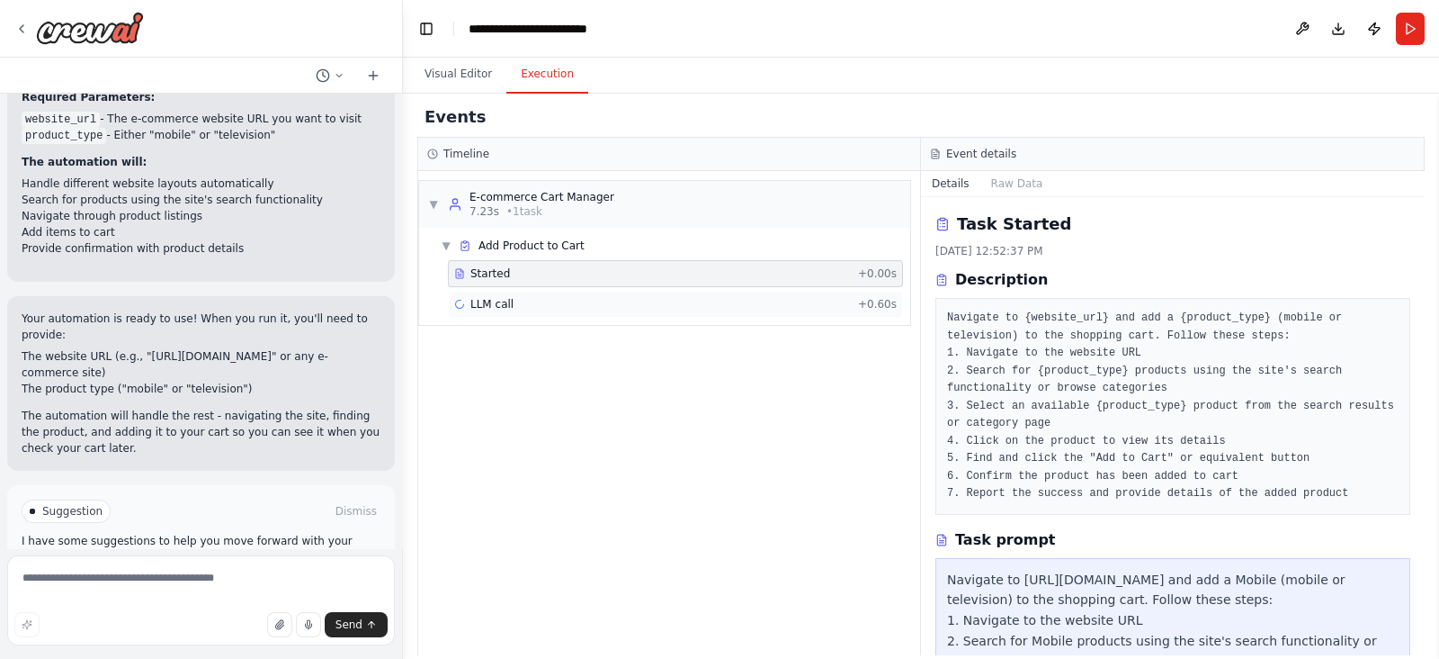
click at [558, 312] on div "LLM call + 0.60s" at bounding box center [675, 304] width 455 height 27
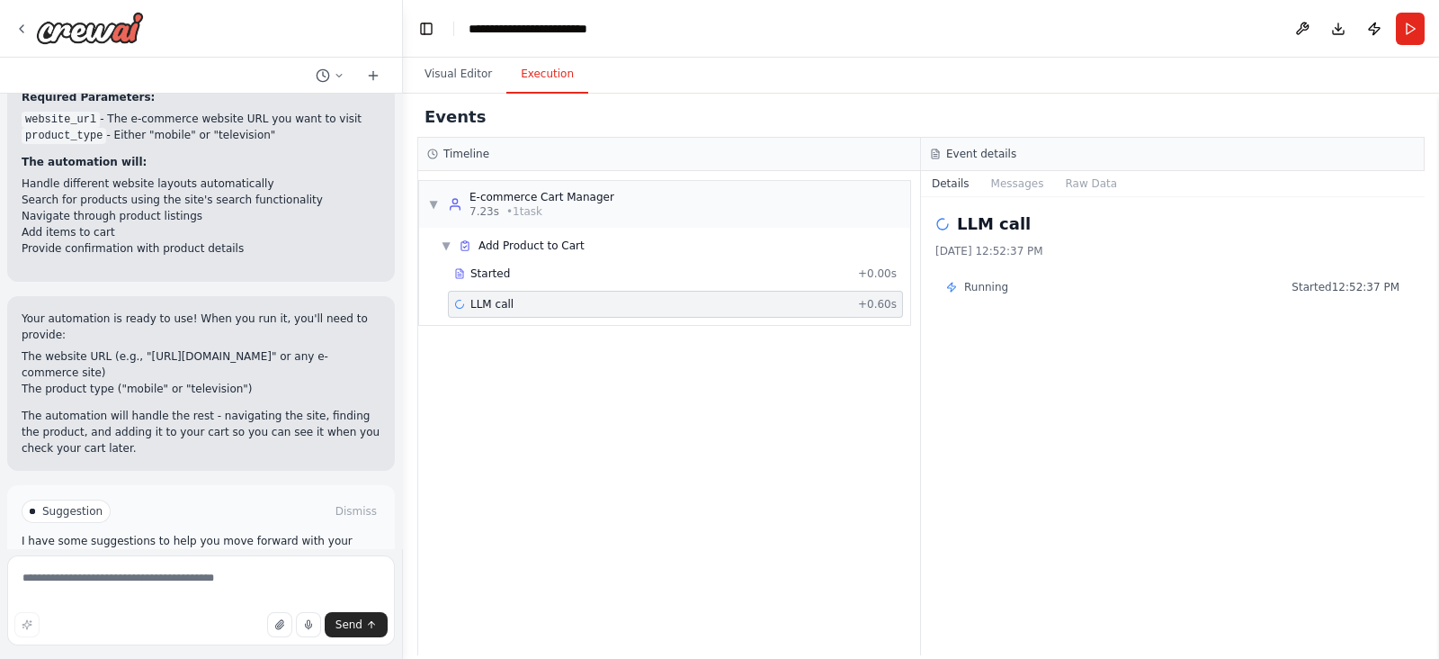
click at [478, 300] on span "LLM call" at bounding box center [492, 304] width 43 height 14
click at [157, 582] on icon at bounding box center [162, 587] width 11 height 11
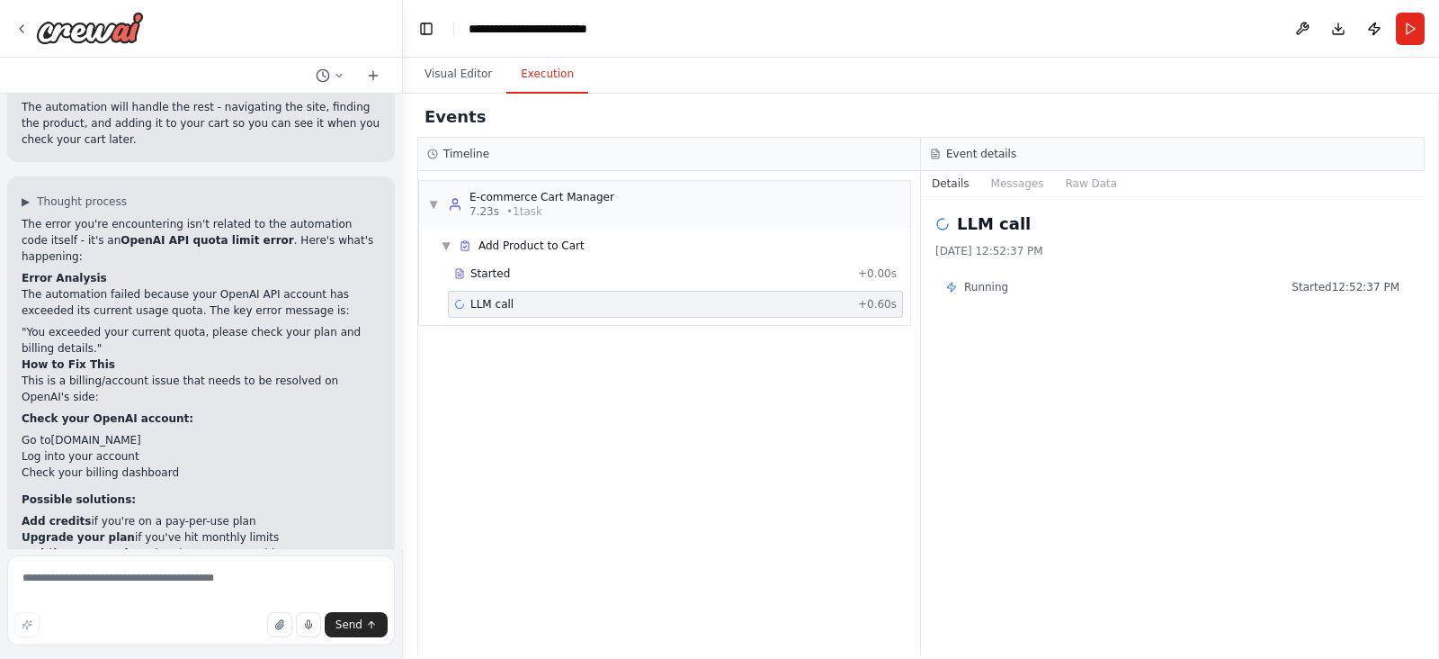
scroll to position [1577, 0]
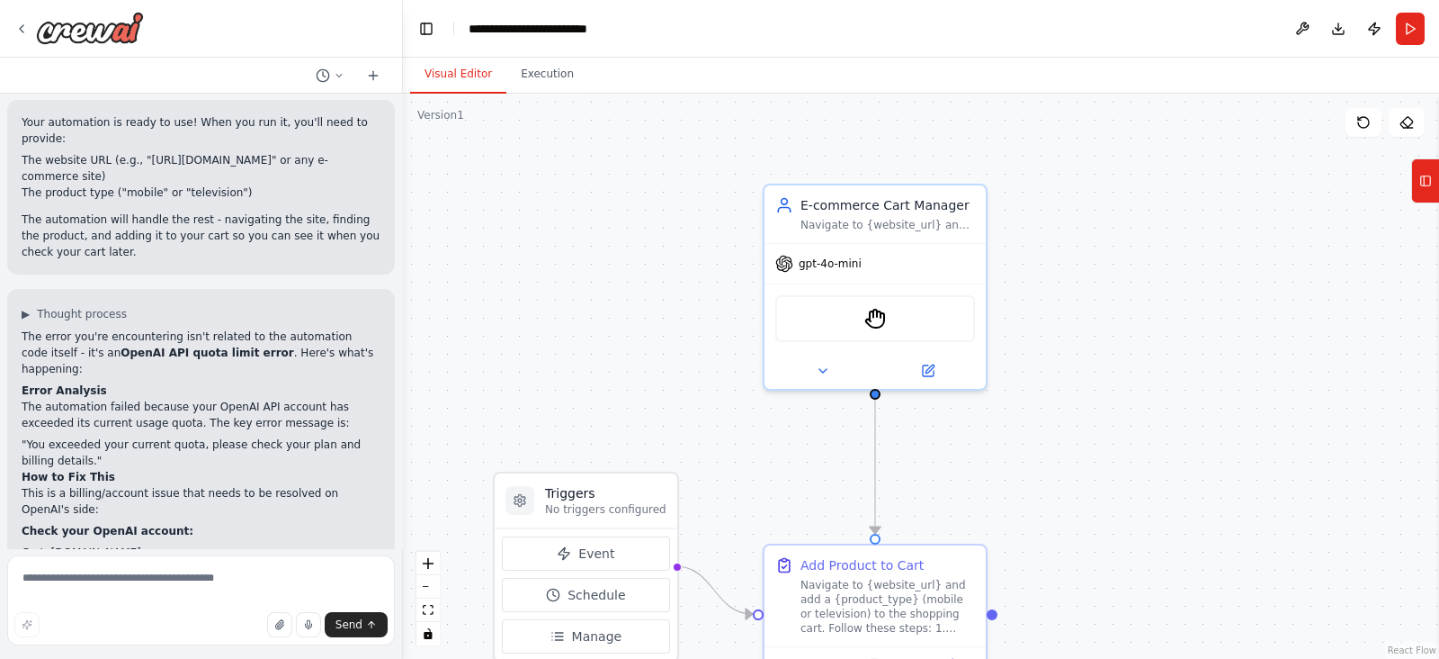
click at [453, 75] on button "Visual Editor" at bounding box center [458, 75] width 96 height 38
click at [1403, 122] on icon at bounding box center [1405, 123] width 5 height 5
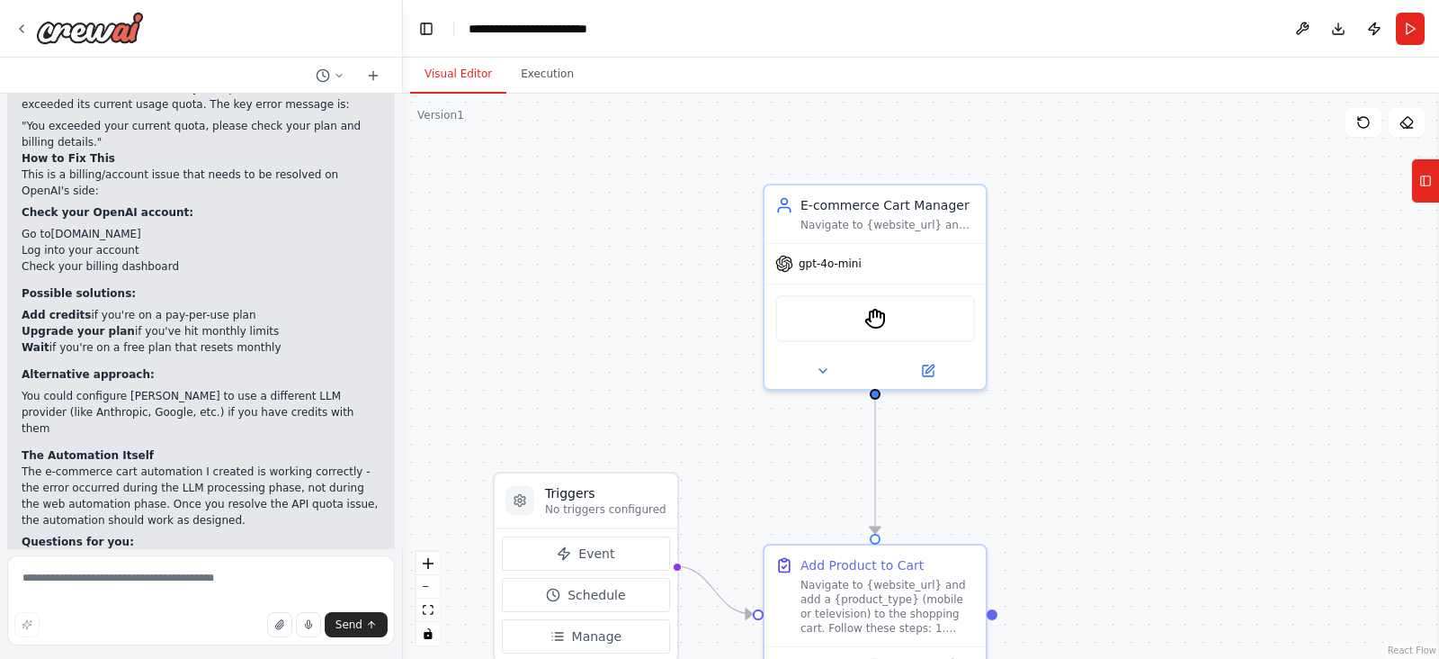
scroll to position [1914, 0]
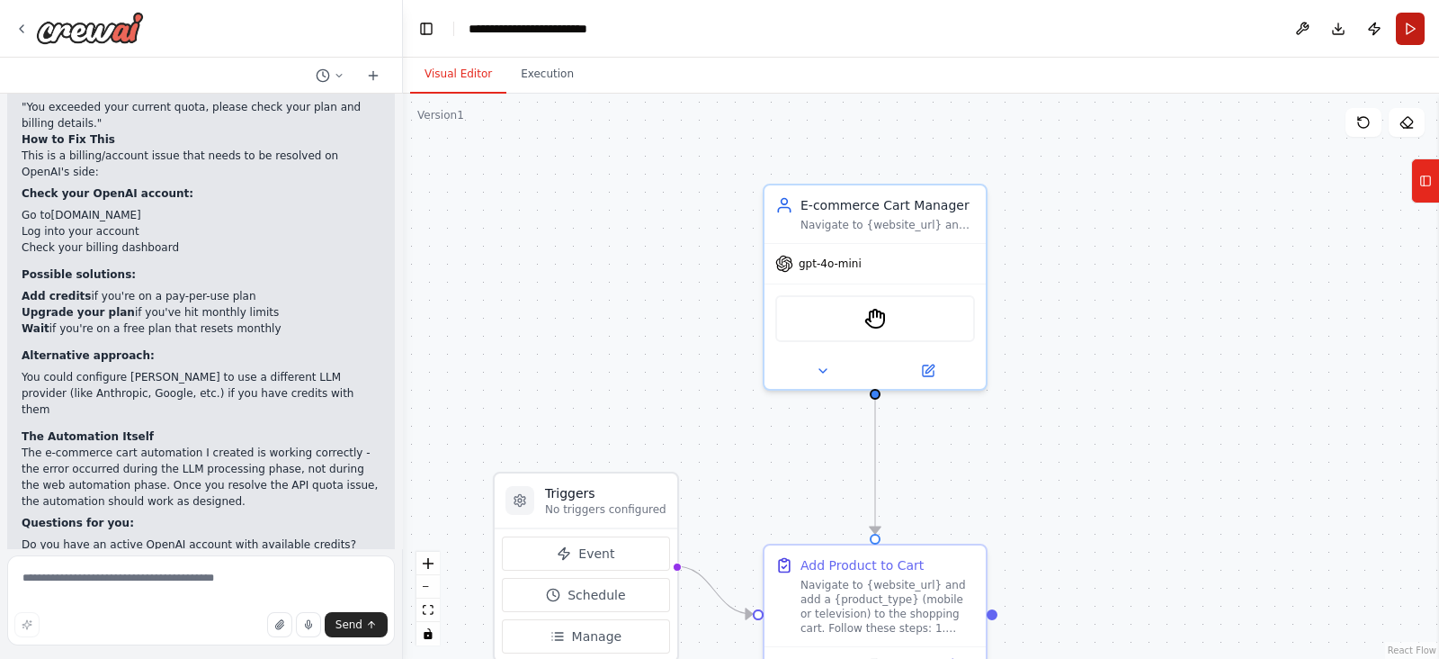
click at [1403, 24] on button "Run" at bounding box center [1410, 29] width 29 height 32
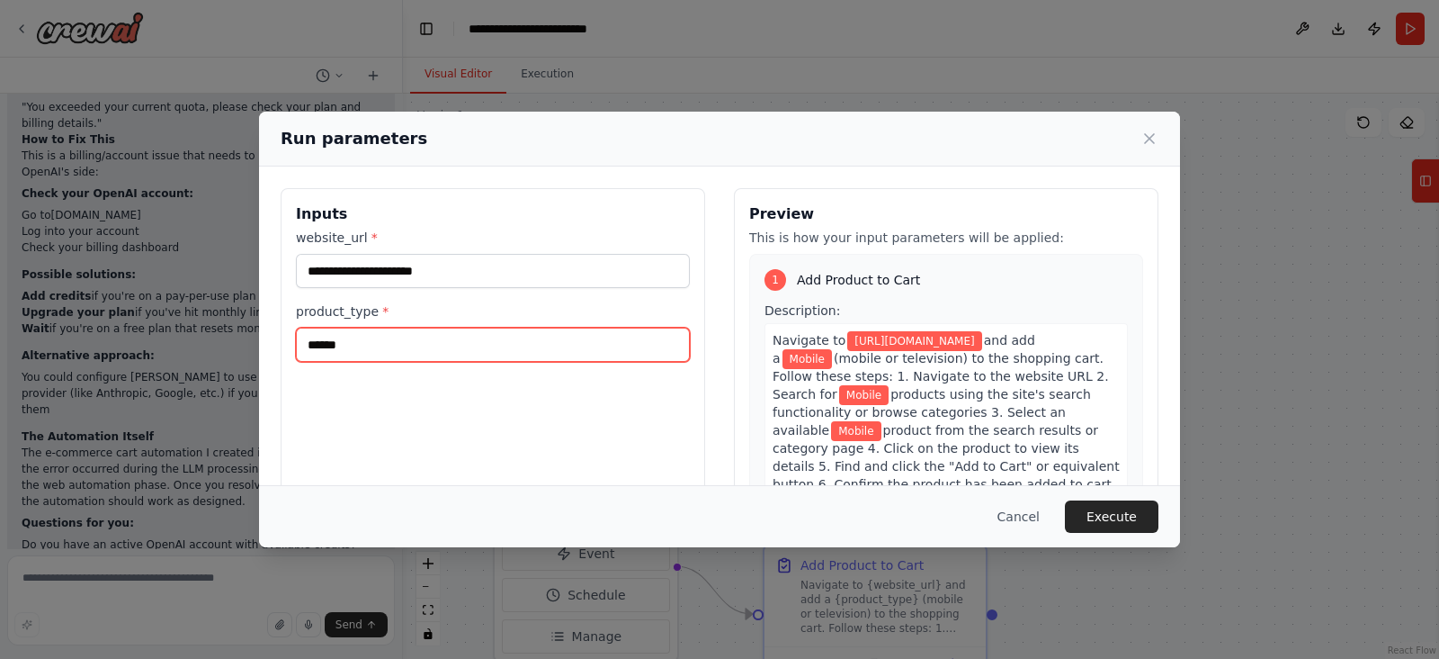
click at [342, 347] on input "******" at bounding box center [493, 344] width 394 height 34
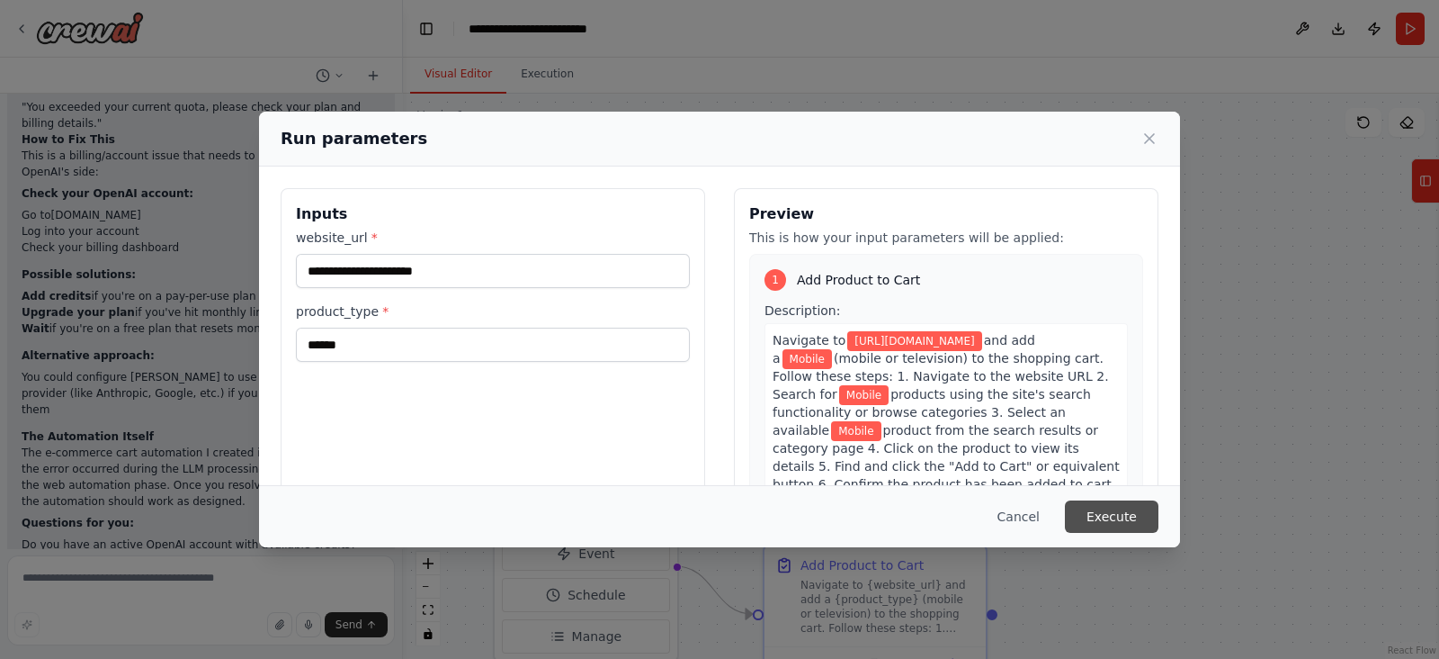
click at [1098, 515] on button "Execute" at bounding box center [1112, 516] width 94 height 32
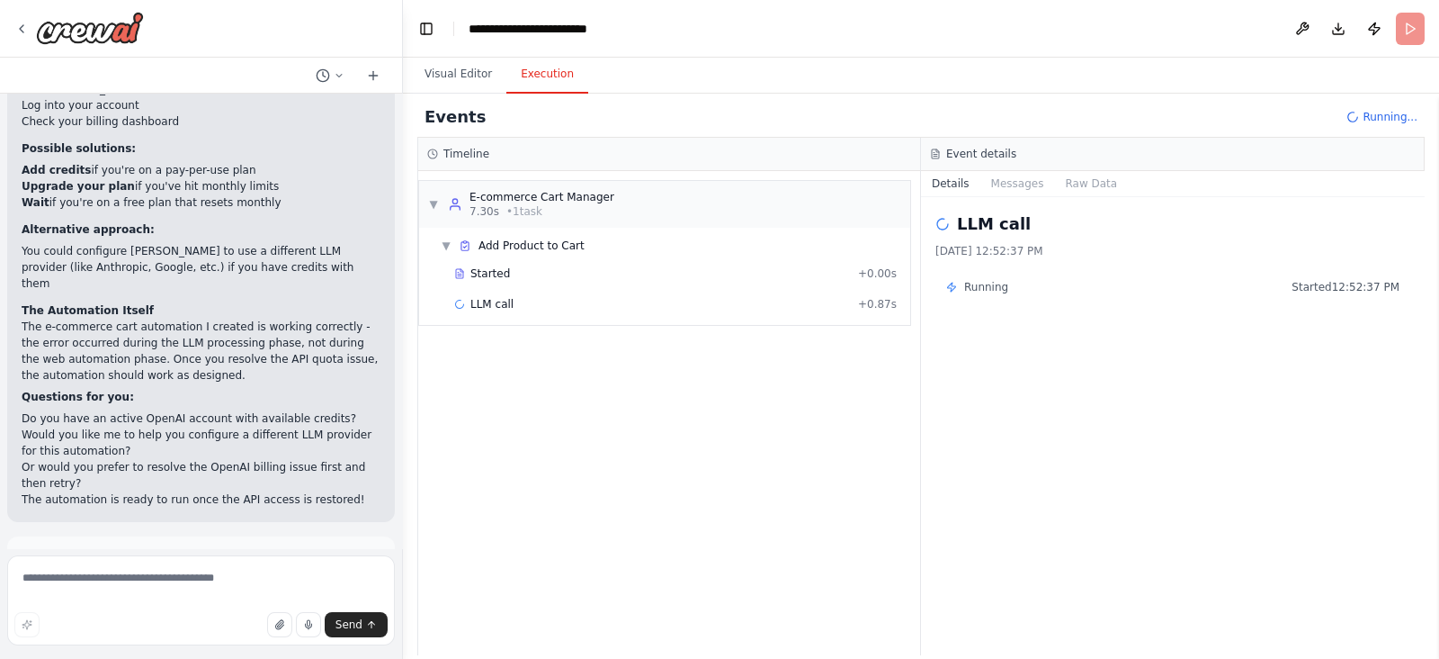
scroll to position [2059, 0]
